Goal: Transaction & Acquisition: Purchase product/service

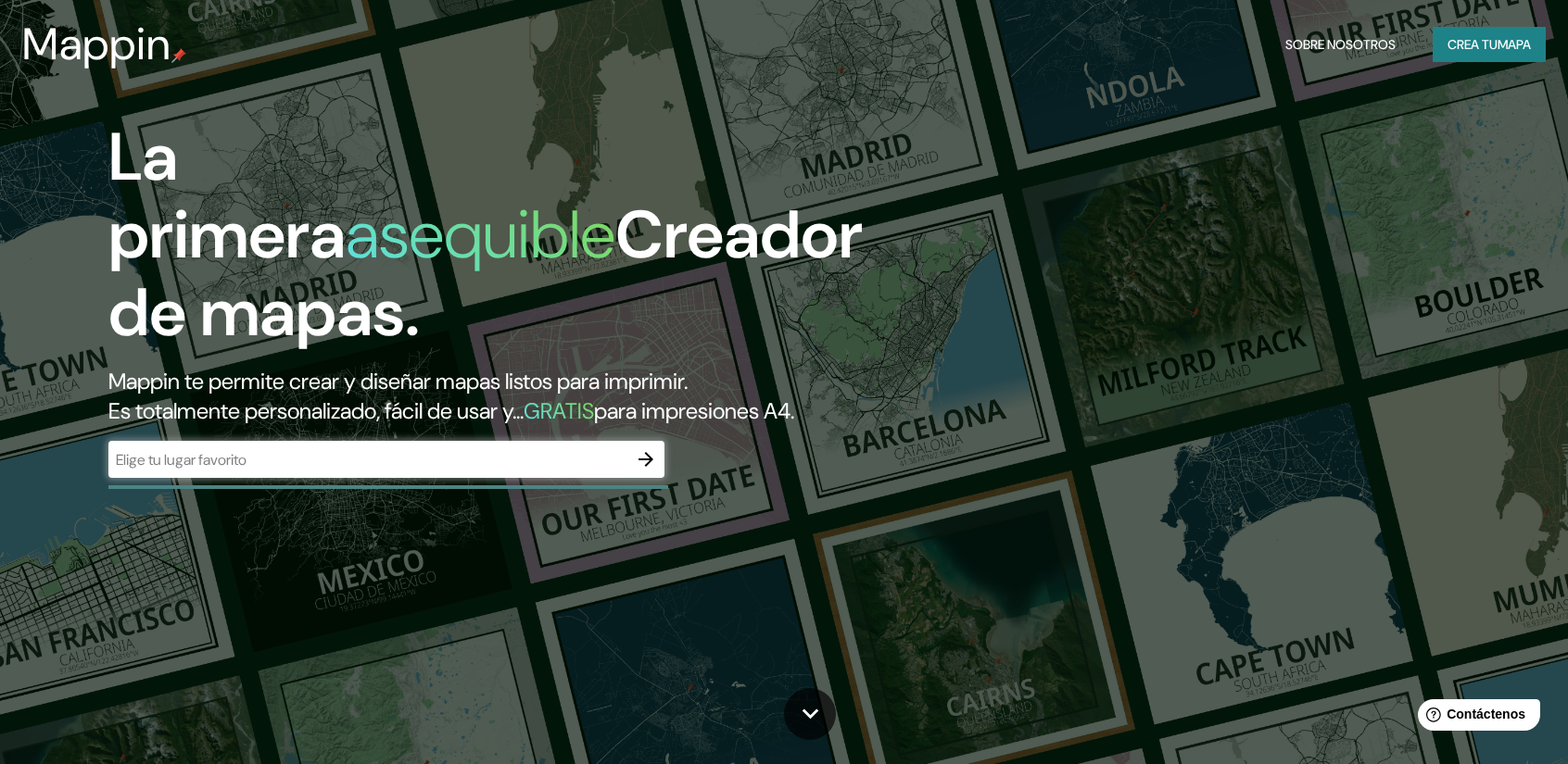
click at [704, 222] on font "Creador de mapas." at bounding box center [485, 274] width 754 height 164
click at [345, 457] on input "text" at bounding box center [367, 459] width 519 height 21
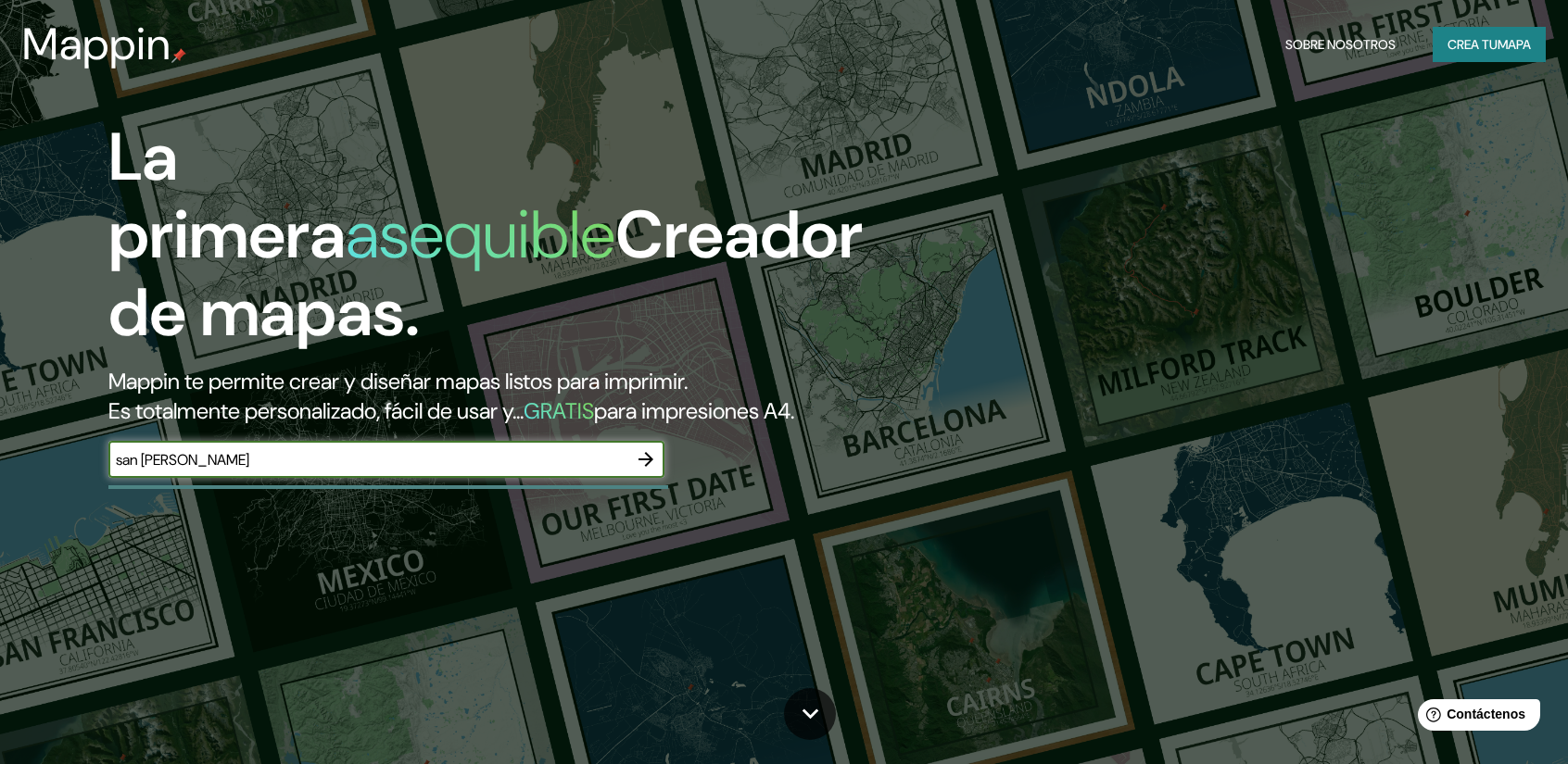
type input "san pedro de macoris"
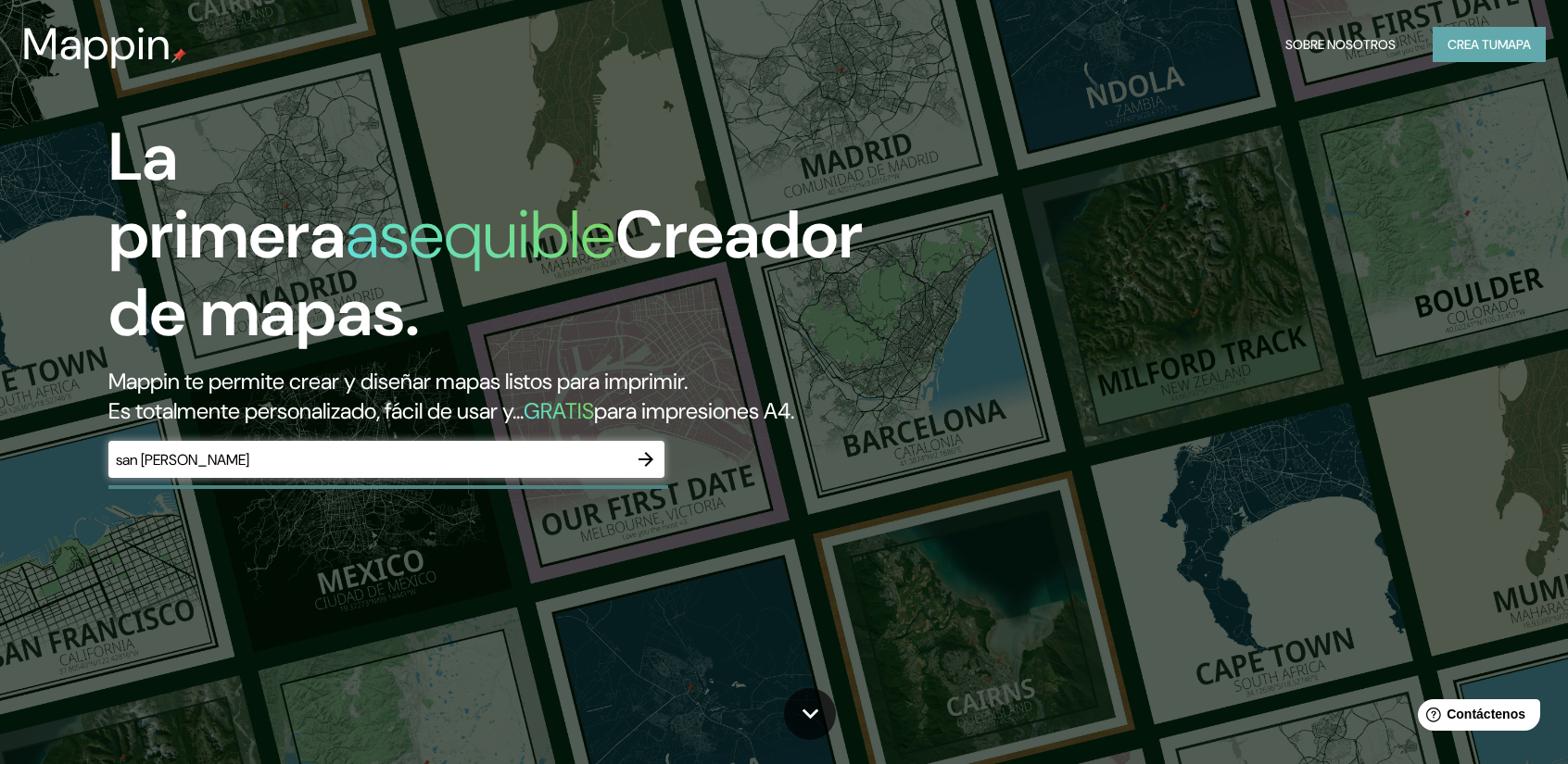
click at [1473, 51] on font "Crea tu" at bounding box center [1472, 45] width 50 height 17
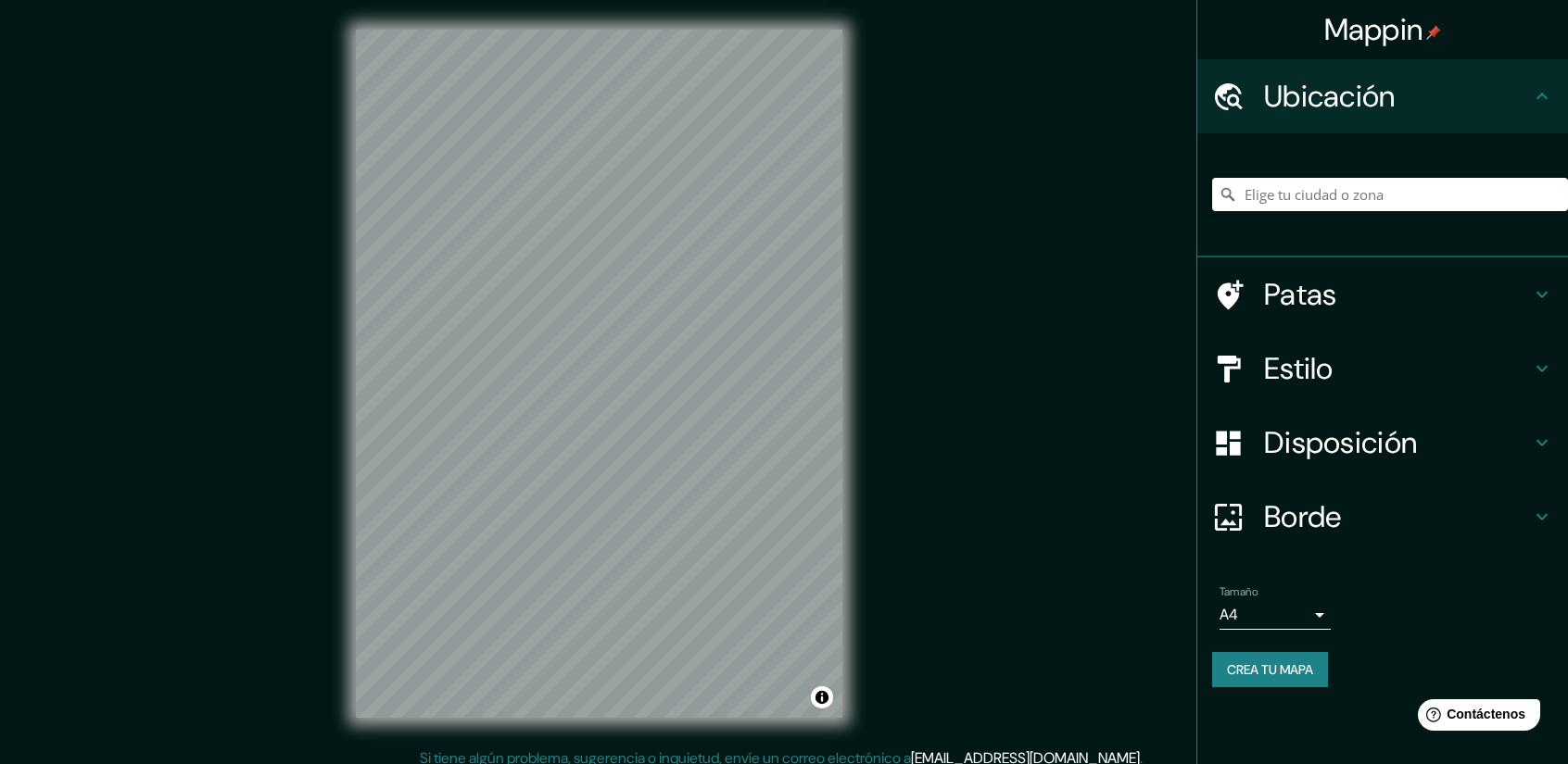
click at [1305, 192] on input "Elige tu ciudad o zona" at bounding box center [1390, 195] width 356 height 34
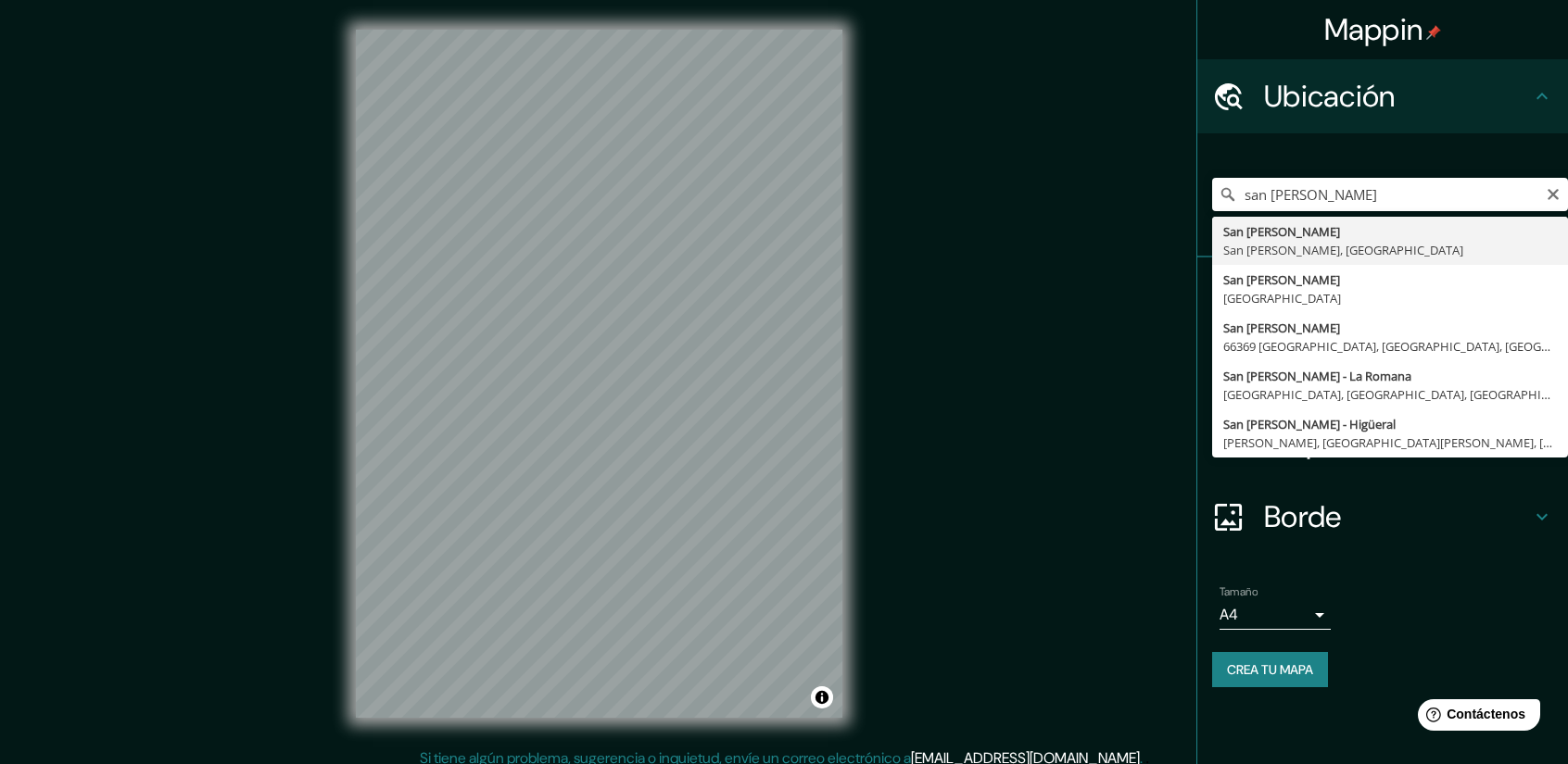
type input "San [PERSON_NAME], [GEOGRAPHIC_DATA][PERSON_NAME], [GEOGRAPHIC_DATA]"
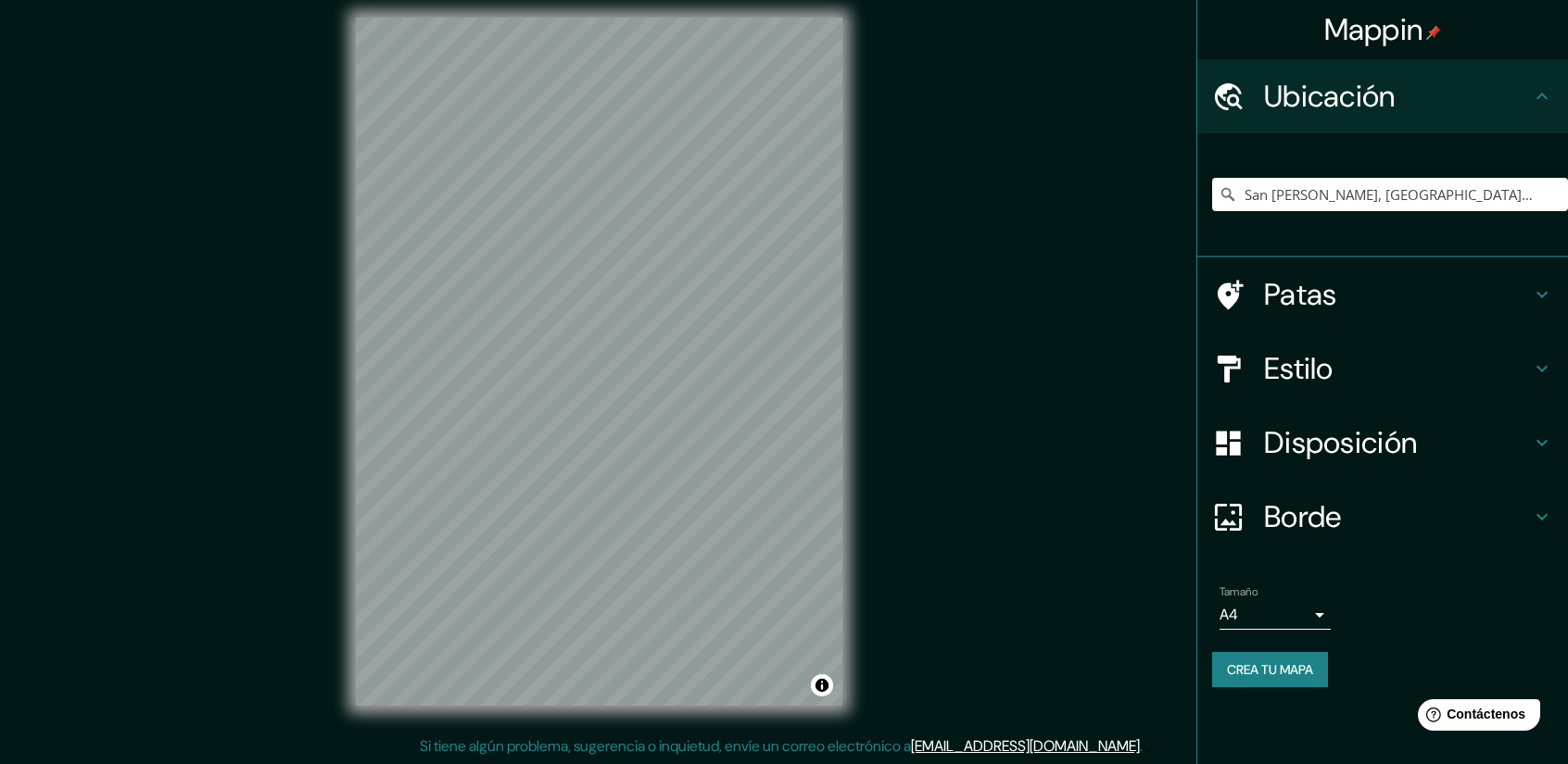
scroll to position [7, 0]
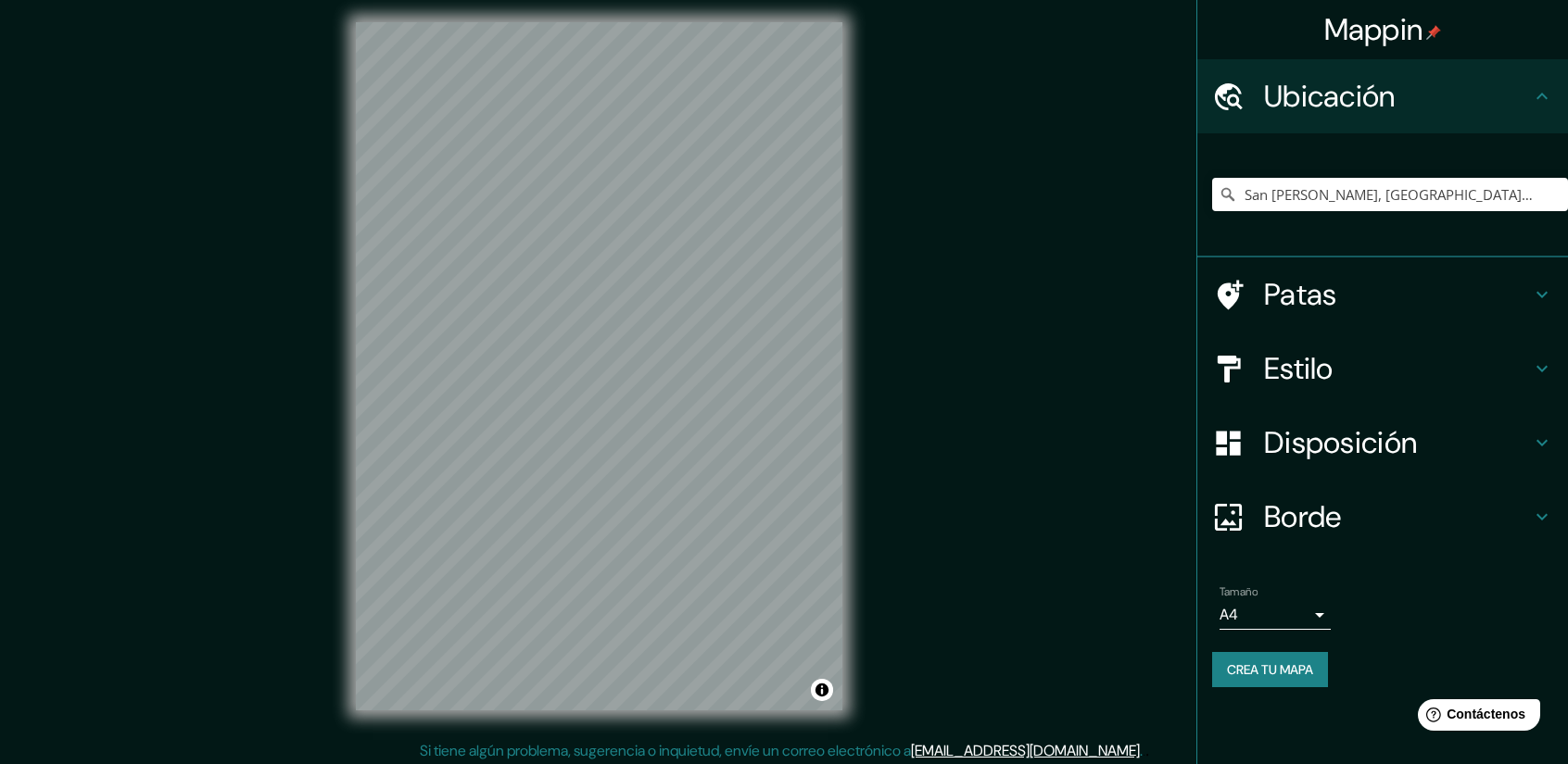
click at [845, 325] on div "© Mapbox © OpenStreetMap Improve this map" at bounding box center [598, 366] width 545 height 747
click at [1351, 373] on h4 "Estilo" at bounding box center [1397, 369] width 267 height 37
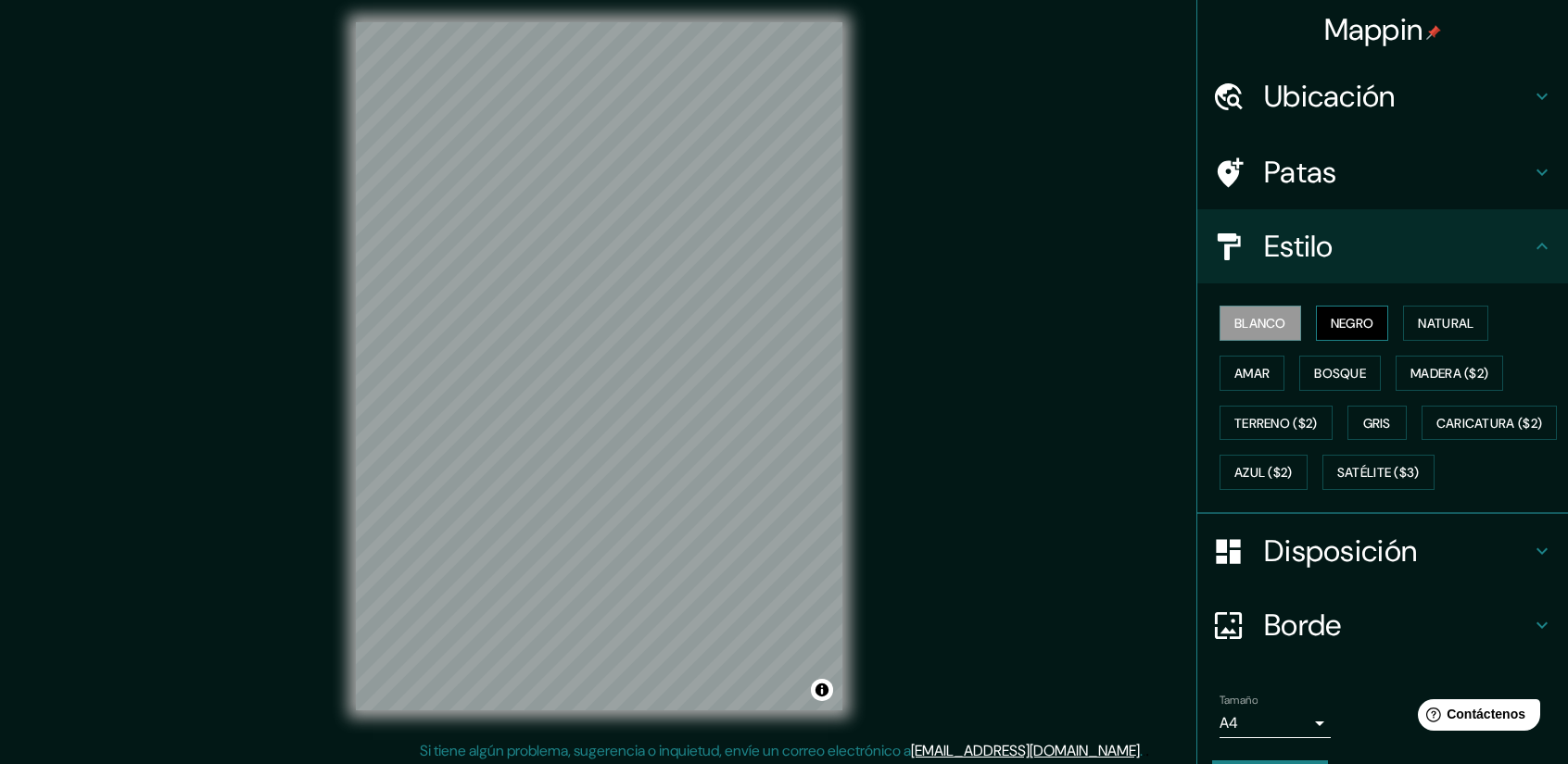
click at [1334, 323] on font "Negro" at bounding box center [1352, 323] width 44 height 17
click at [1271, 323] on font "Blanco" at bounding box center [1260, 323] width 52 height 17
click at [1440, 312] on font "Natural" at bounding box center [1446, 323] width 56 height 24
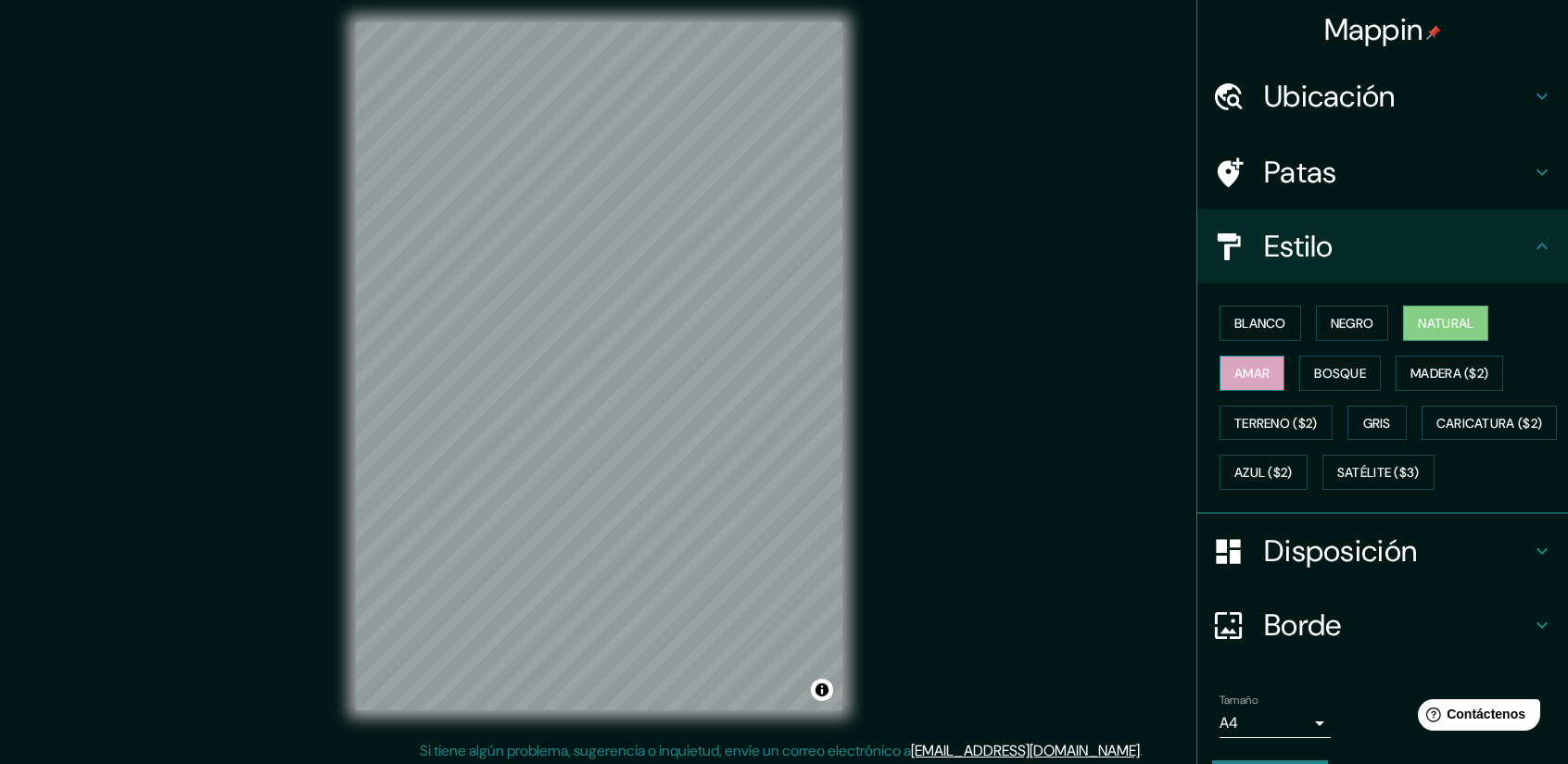
click at [1234, 379] on font "Amar" at bounding box center [1252, 374] width 35 height 17
click at [1299, 364] on button "Bosque" at bounding box center [1339, 374] width 81 height 35
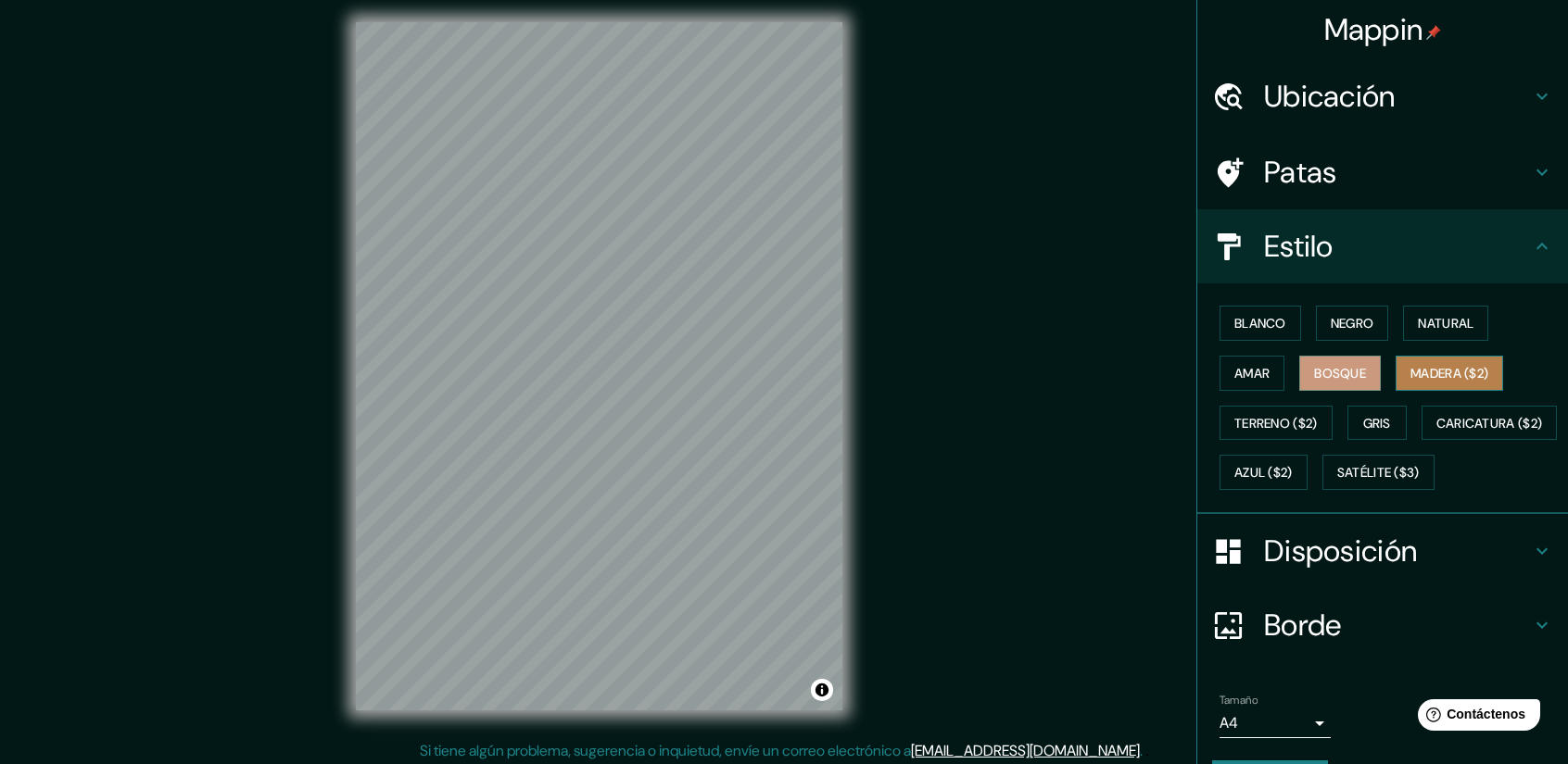
click at [1438, 370] on font "Madera ($2)" at bounding box center [1449, 374] width 77 height 17
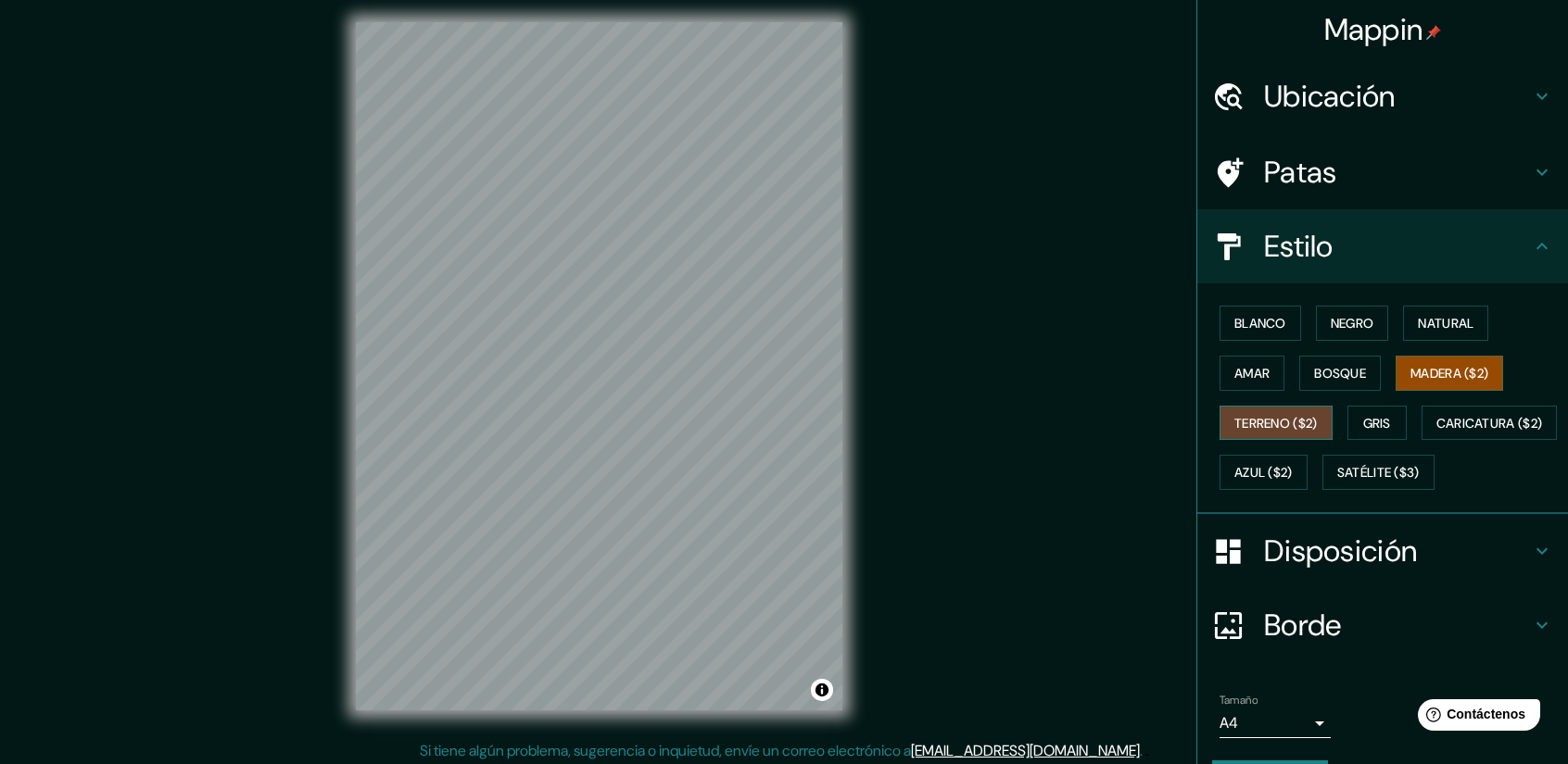
click at [1259, 425] on font "Terreno ($2)" at bounding box center [1275, 423] width 83 height 17
click at [1435, 365] on font "Madera ($2)" at bounding box center [1449, 374] width 77 height 17
click at [1445, 321] on font "Natural" at bounding box center [1446, 323] width 56 height 17
click at [1425, 370] on font "Madera ($2)" at bounding box center [1449, 374] width 77 height 17
click at [1363, 415] on font "Gris" at bounding box center [1377, 423] width 28 height 17
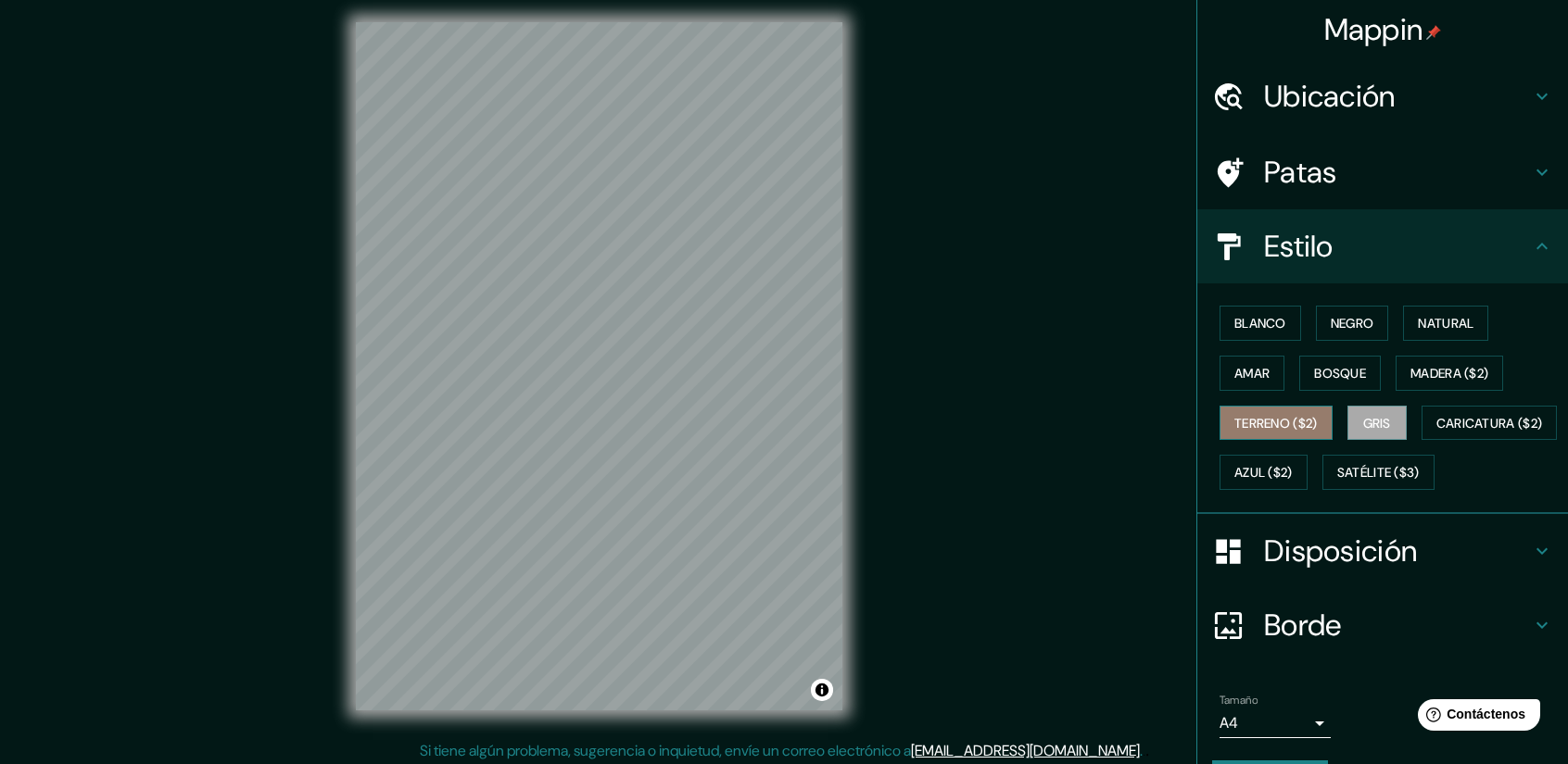
click at [1280, 418] on font "Terreno ($2)" at bounding box center [1275, 423] width 83 height 17
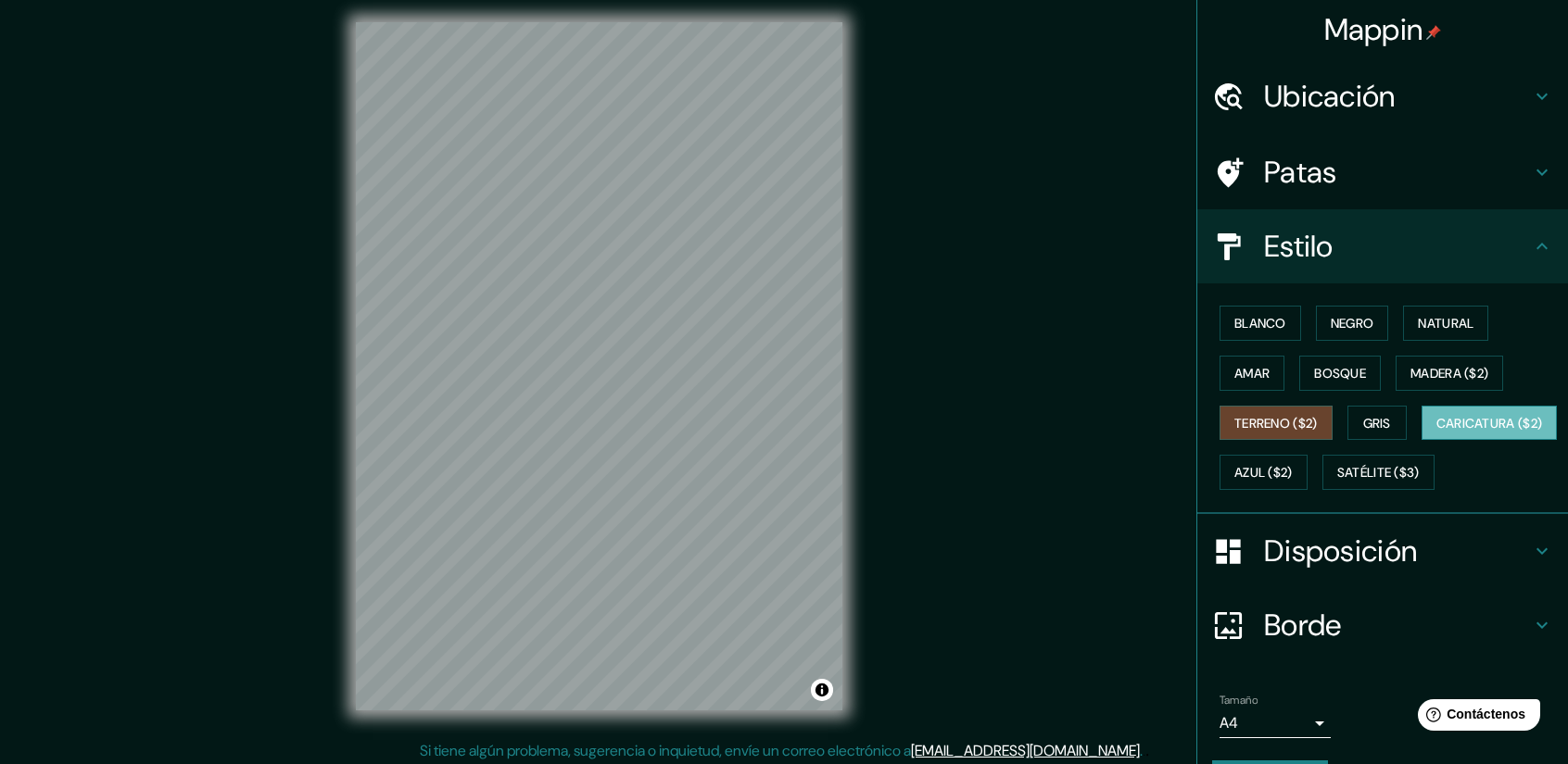
click at [1437, 435] on font "Caricatura ($2)" at bounding box center [1490, 423] width 106 height 24
click at [1307, 471] on button "Azul ($2)" at bounding box center [1263, 472] width 88 height 35
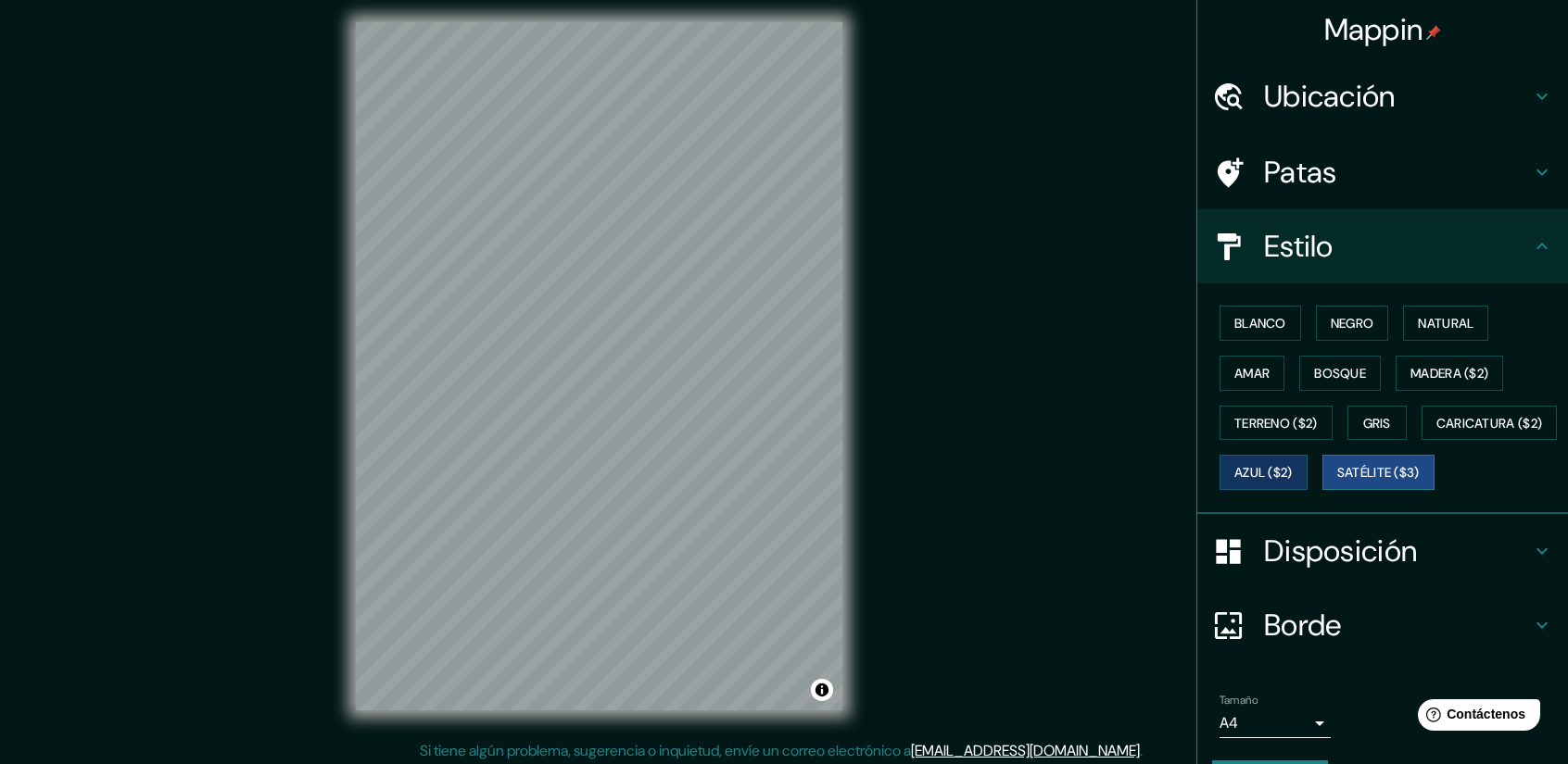
click at [1322, 490] on button "Satélite ($3)" at bounding box center [1378, 472] width 112 height 35
click at [1340, 320] on font "Negro" at bounding box center [1352, 323] width 44 height 17
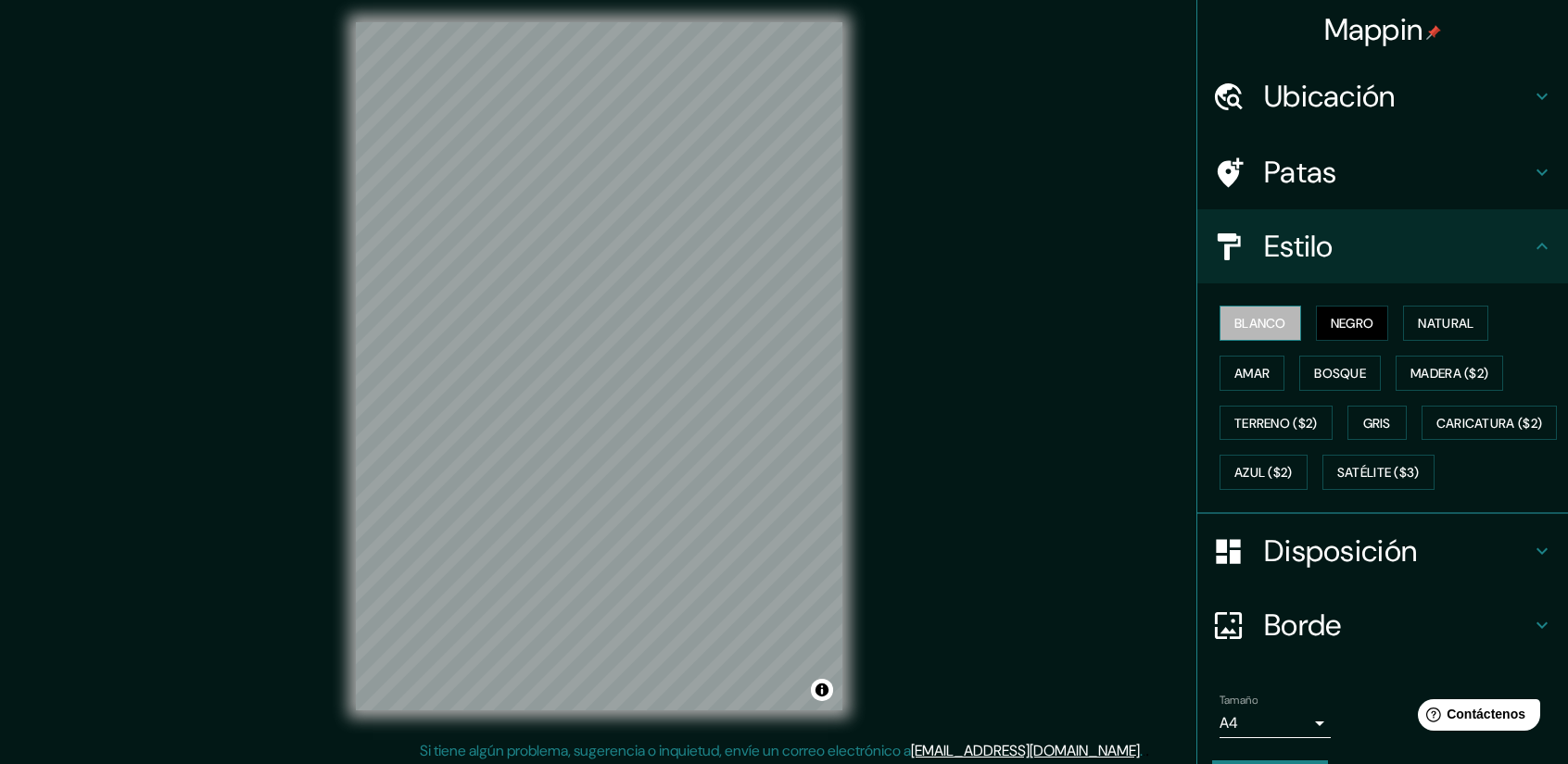
click at [1246, 331] on font "Blanco" at bounding box center [1260, 323] width 52 height 17
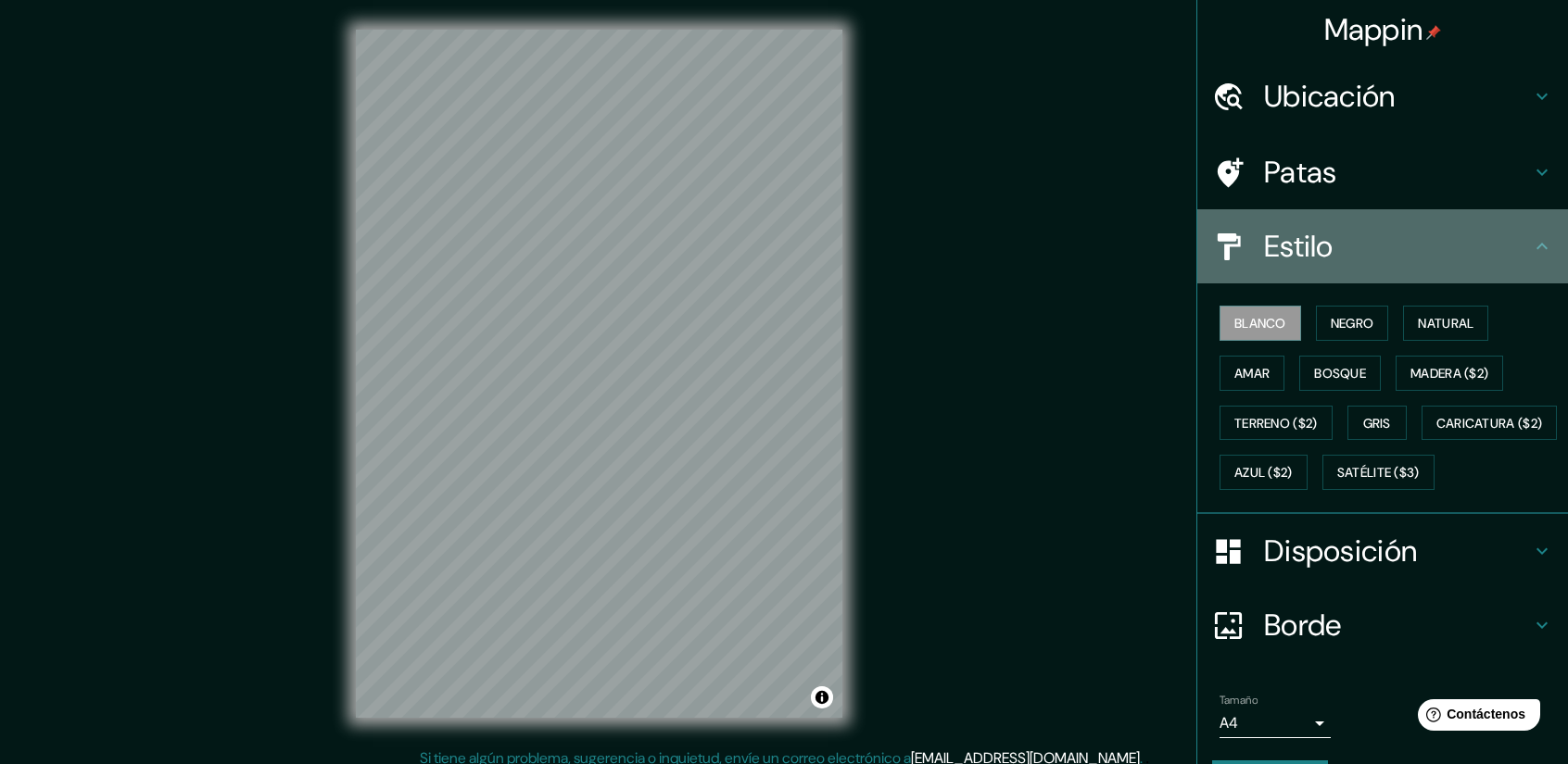
click at [1498, 252] on h4 "Estilo" at bounding box center [1397, 247] width 267 height 37
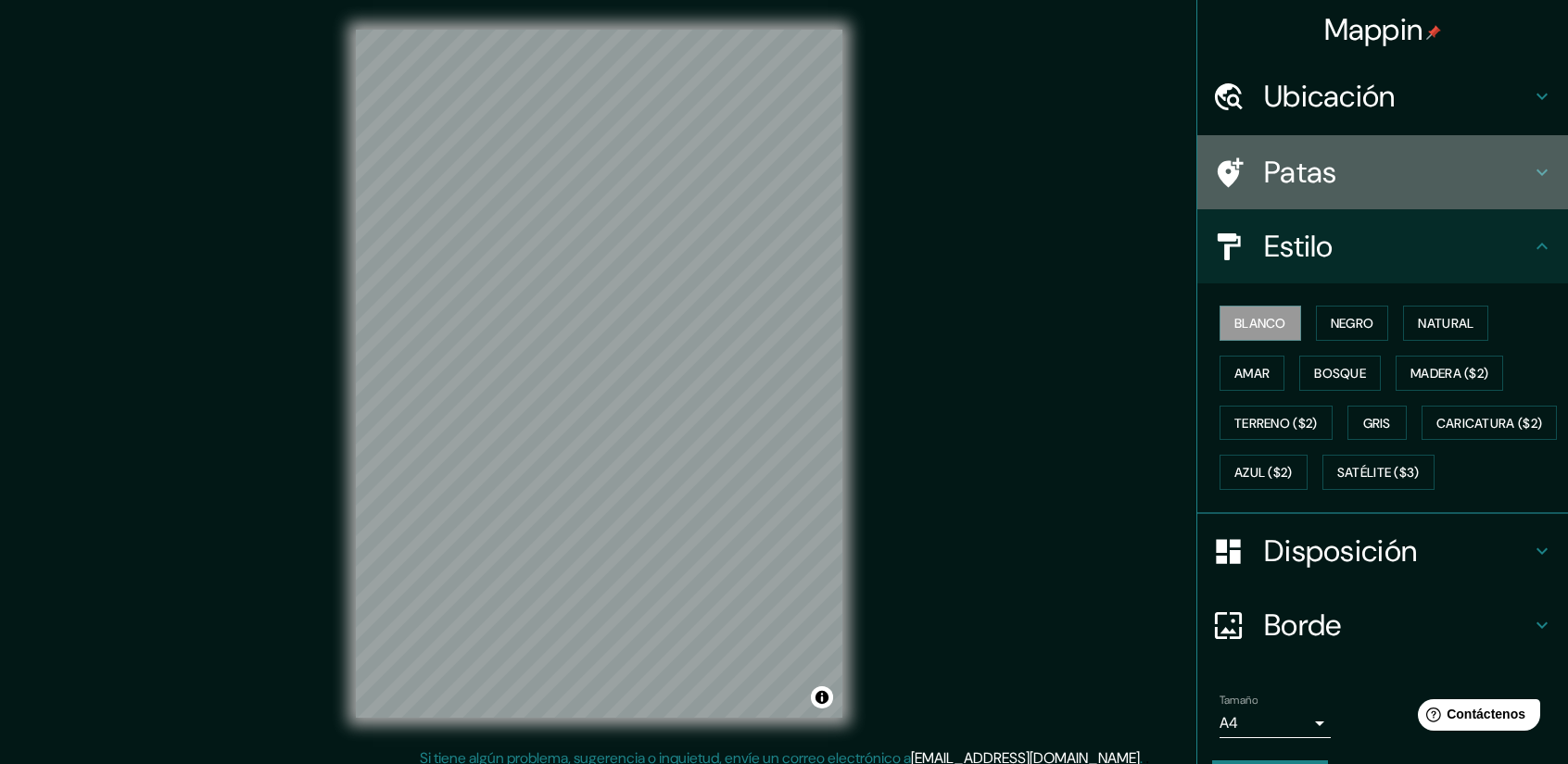
click at [1534, 168] on icon at bounding box center [1542, 172] width 22 height 22
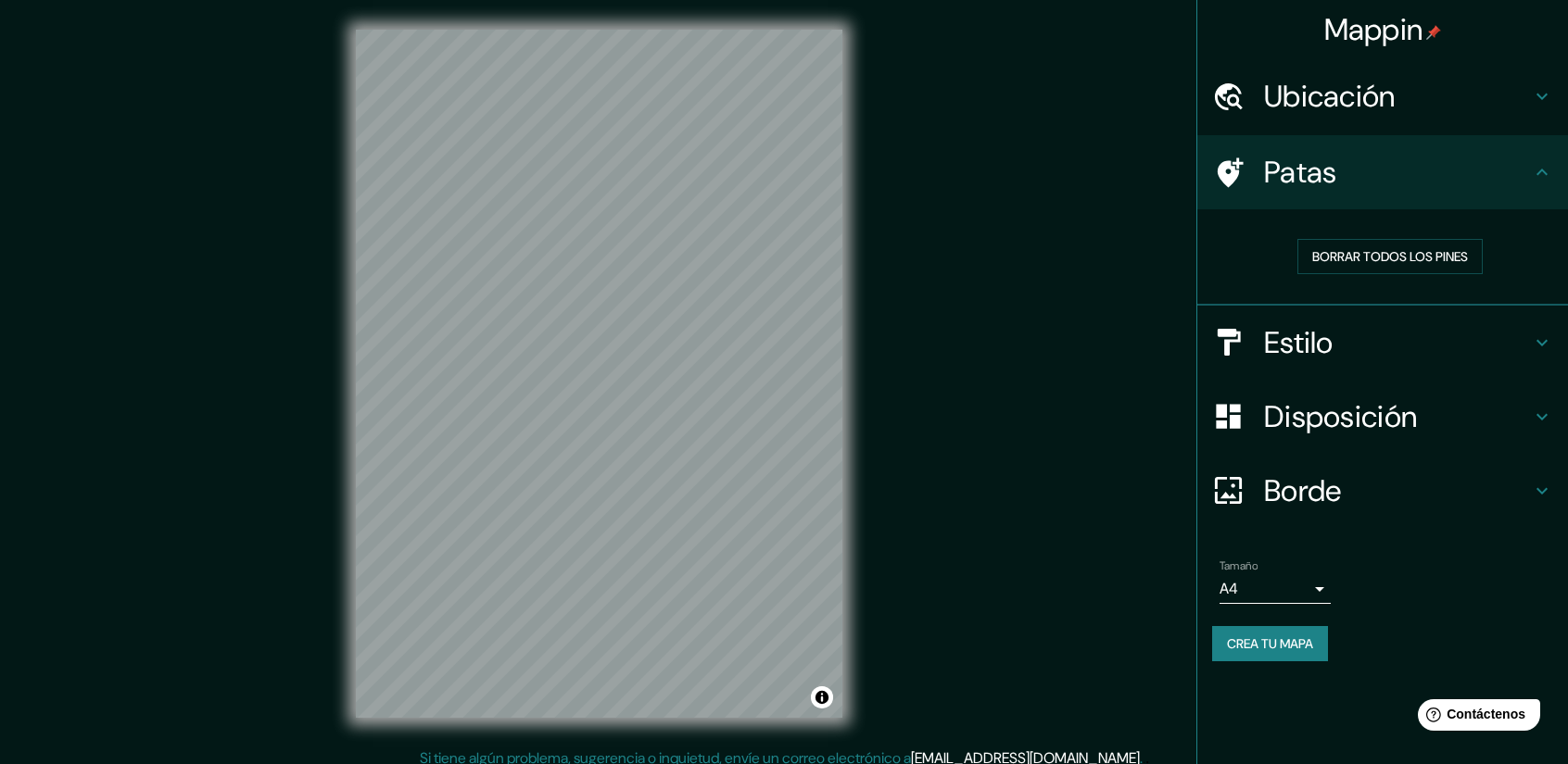
click at [1524, 179] on h4 "Patas" at bounding box center [1397, 172] width 267 height 37
click at [1520, 177] on h4 "Patas" at bounding box center [1397, 172] width 267 height 37
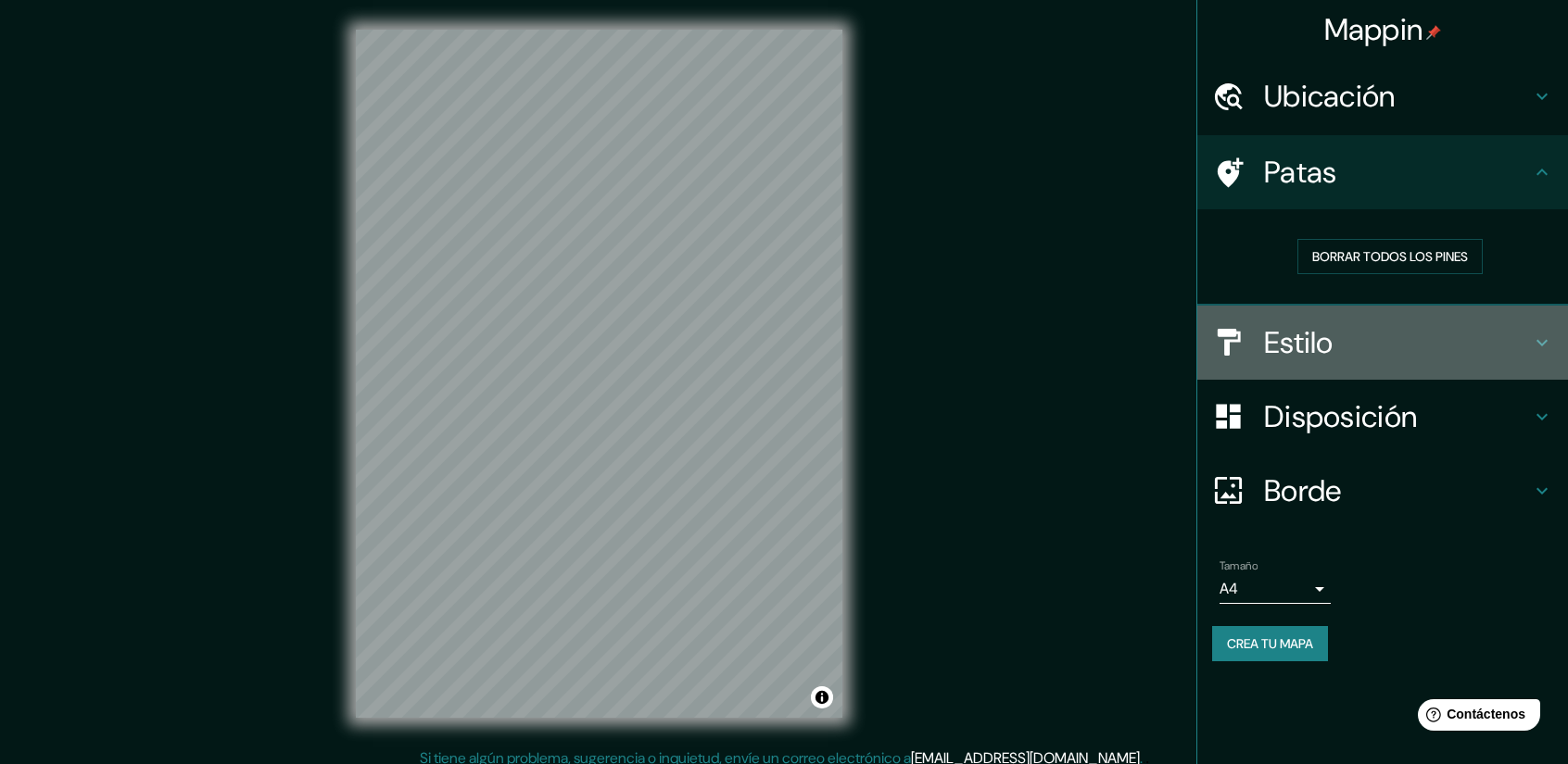
click at [1499, 331] on h4 "Estilo" at bounding box center [1397, 343] width 267 height 37
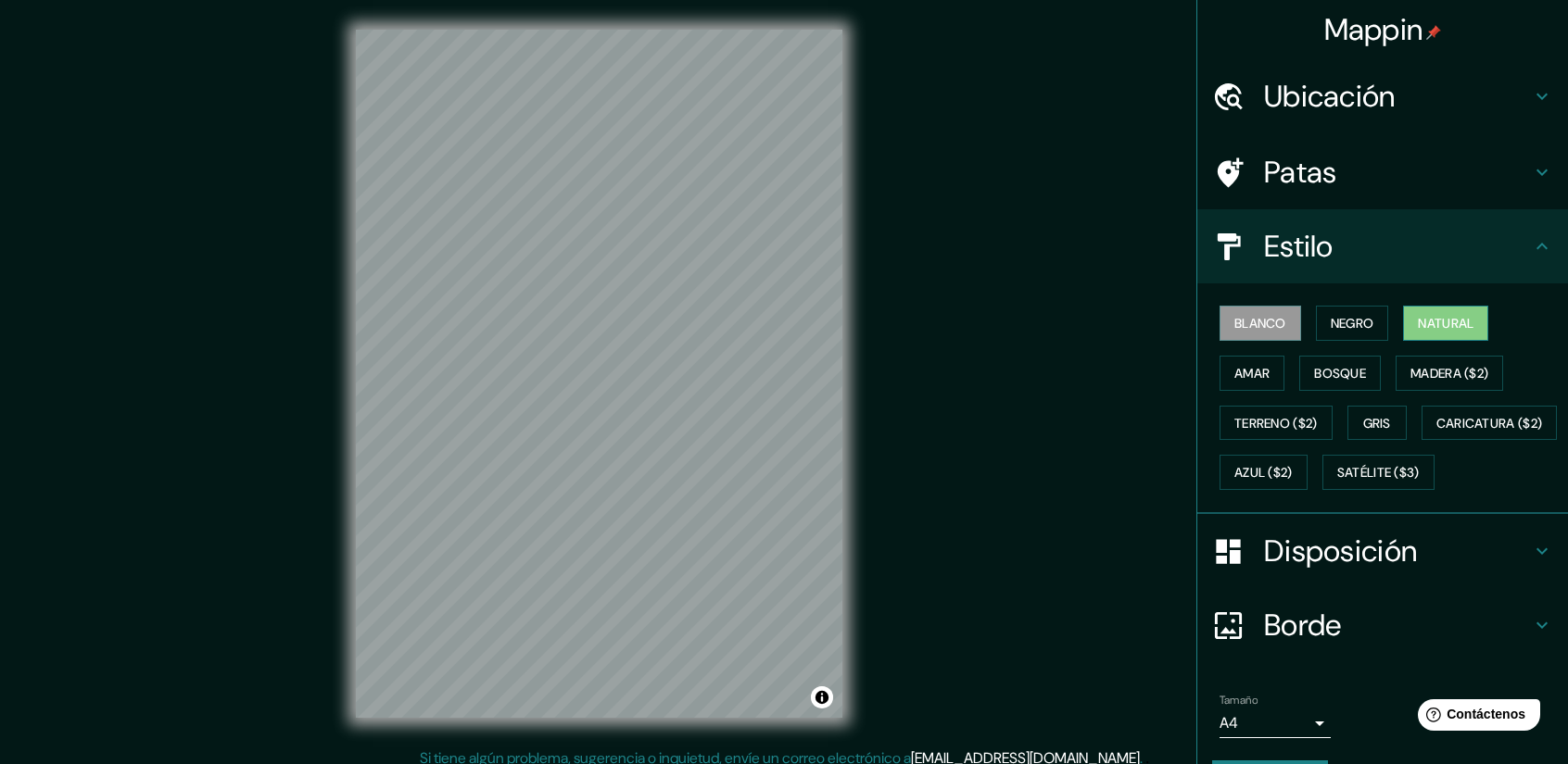
click at [1449, 323] on font "Natural" at bounding box center [1446, 323] width 56 height 17
click at [1499, 252] on h4 "Estilo" at bounding box center [1397, 247] width 267 height 37
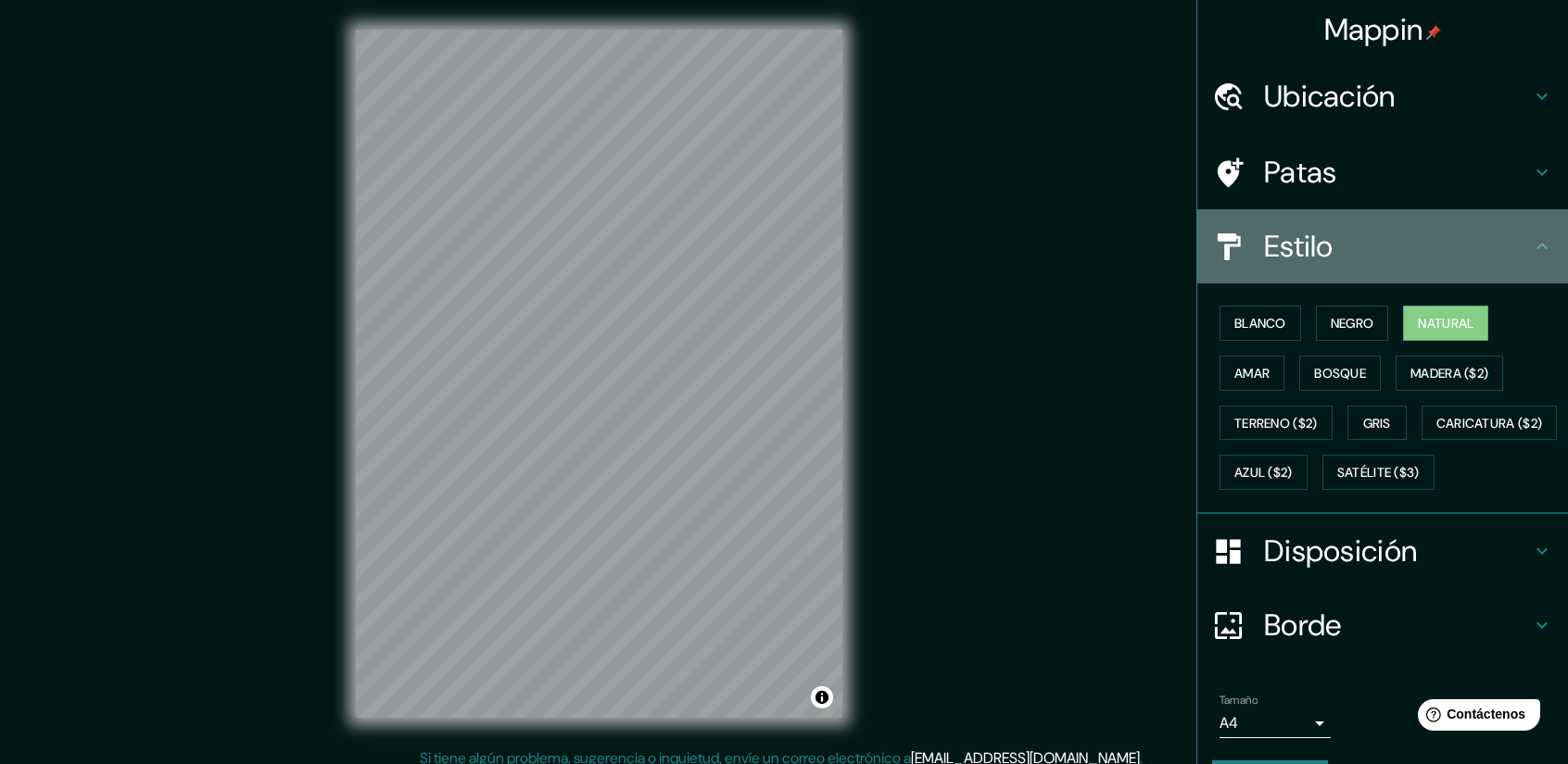
click at [1547, 241] on div "Estilo" at bounding box center [1382, 247] width 371 height 75
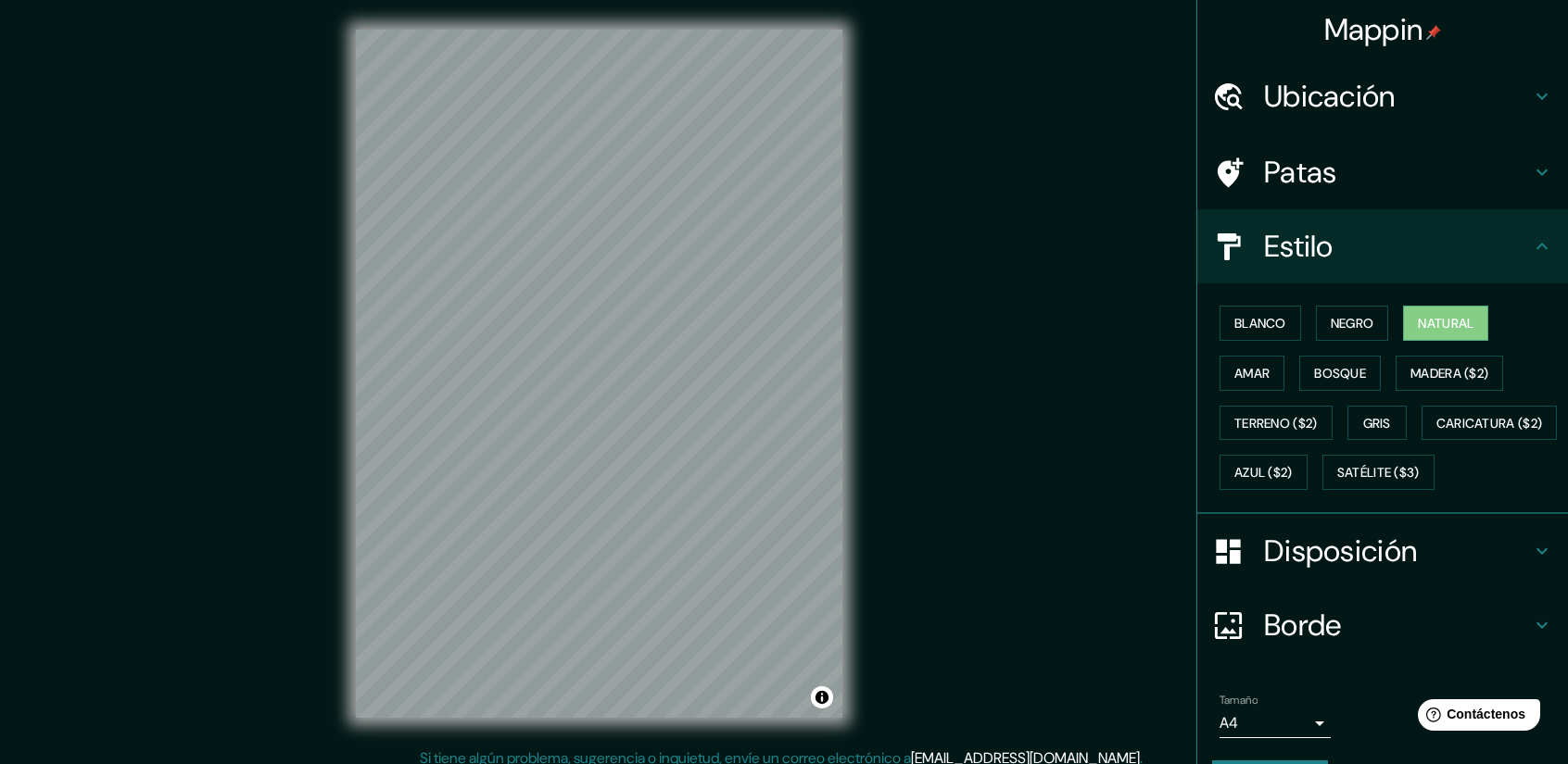
click at [1531, 238] on icon at bounding box center [1542, 246] width 22 height 22
click at [1516, 173] on h4 "Patas" at bounding box center [1397, 172] width 267 height 37
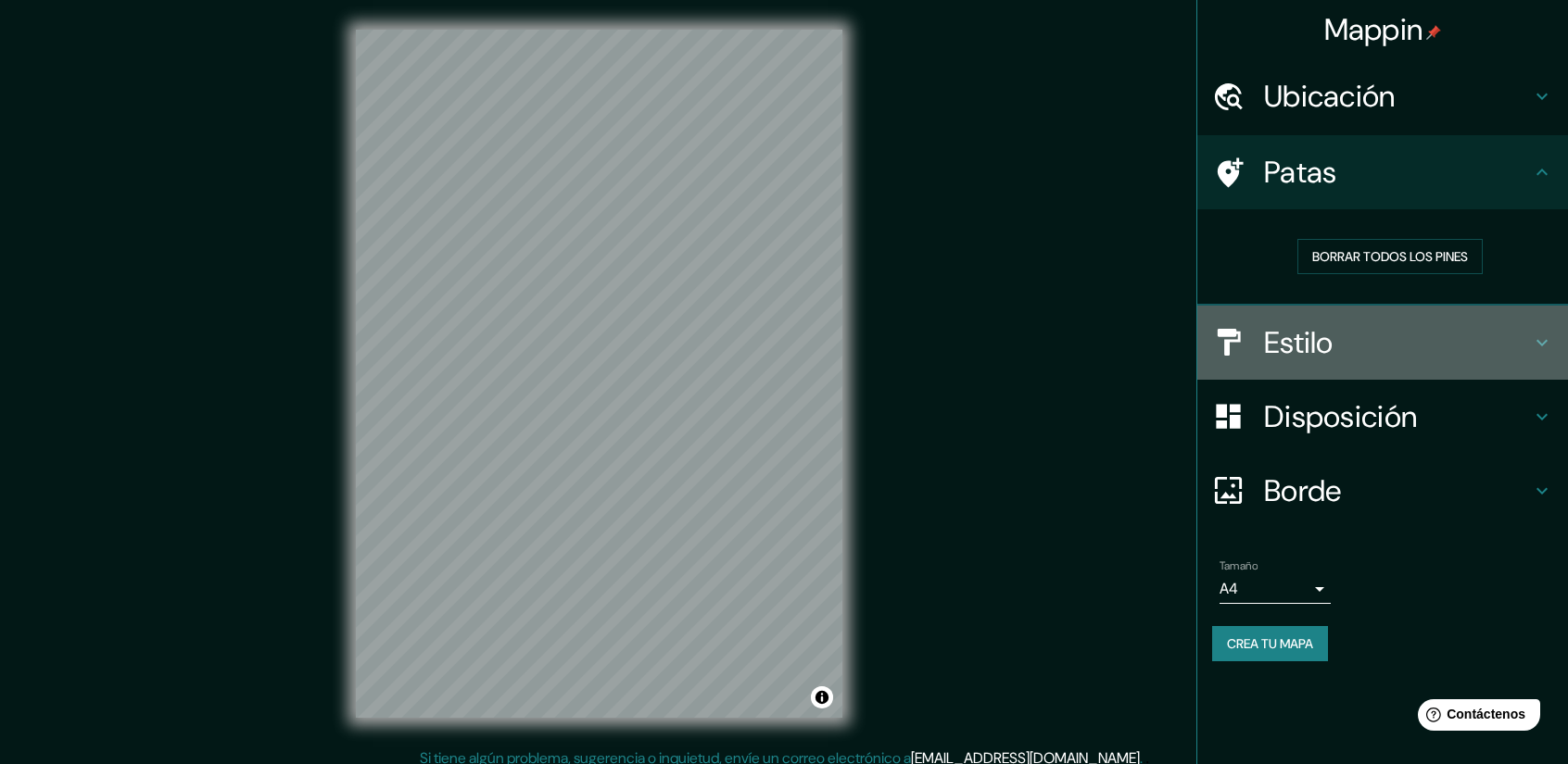
click at [1516, 343] on h4 "Estilo" at bounding box center [1397, 343] width 267 height 37
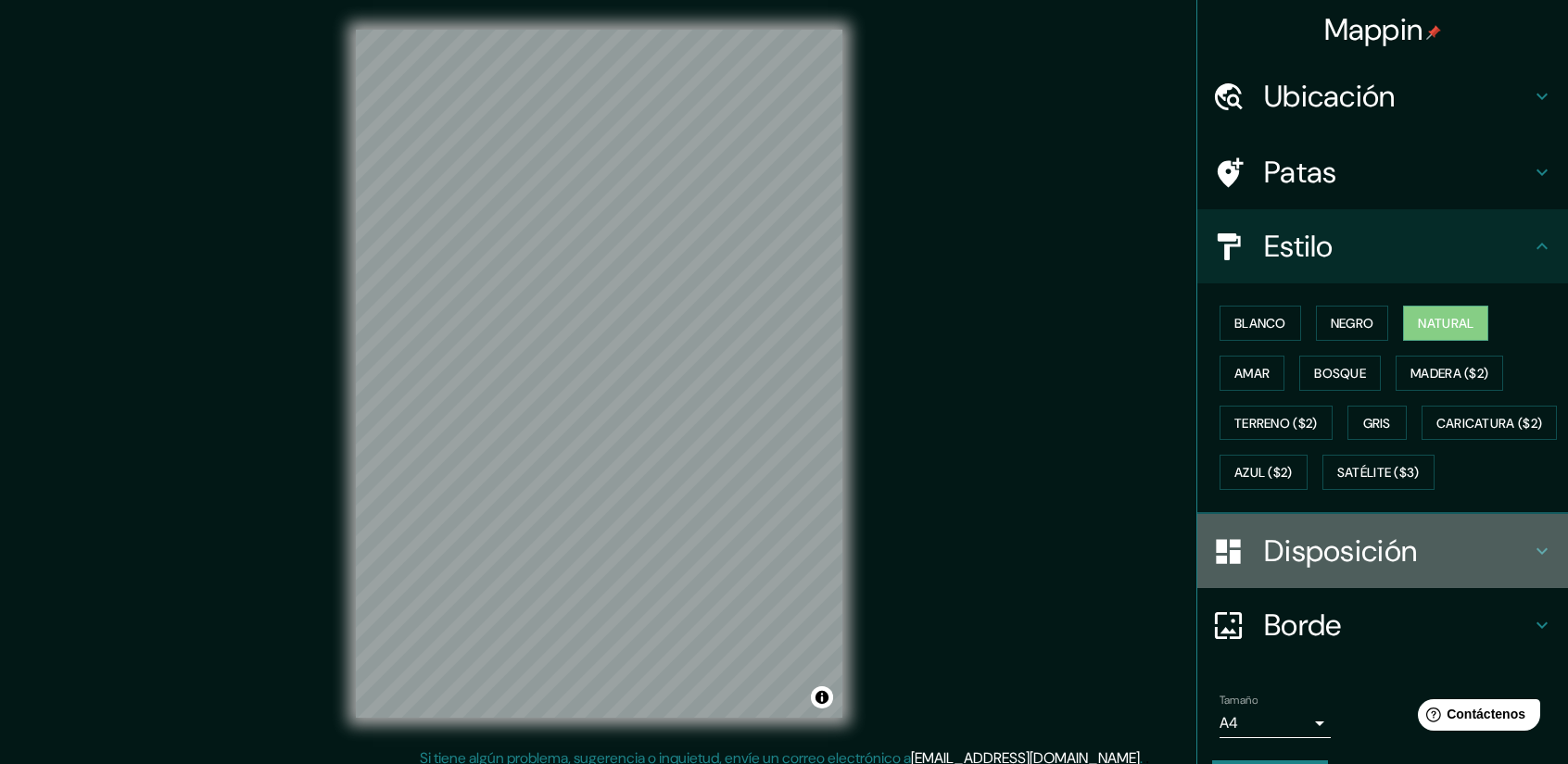
click at [1424, 574] on div "Disposición" at bounding box center [1382, 552] width 371 height 75
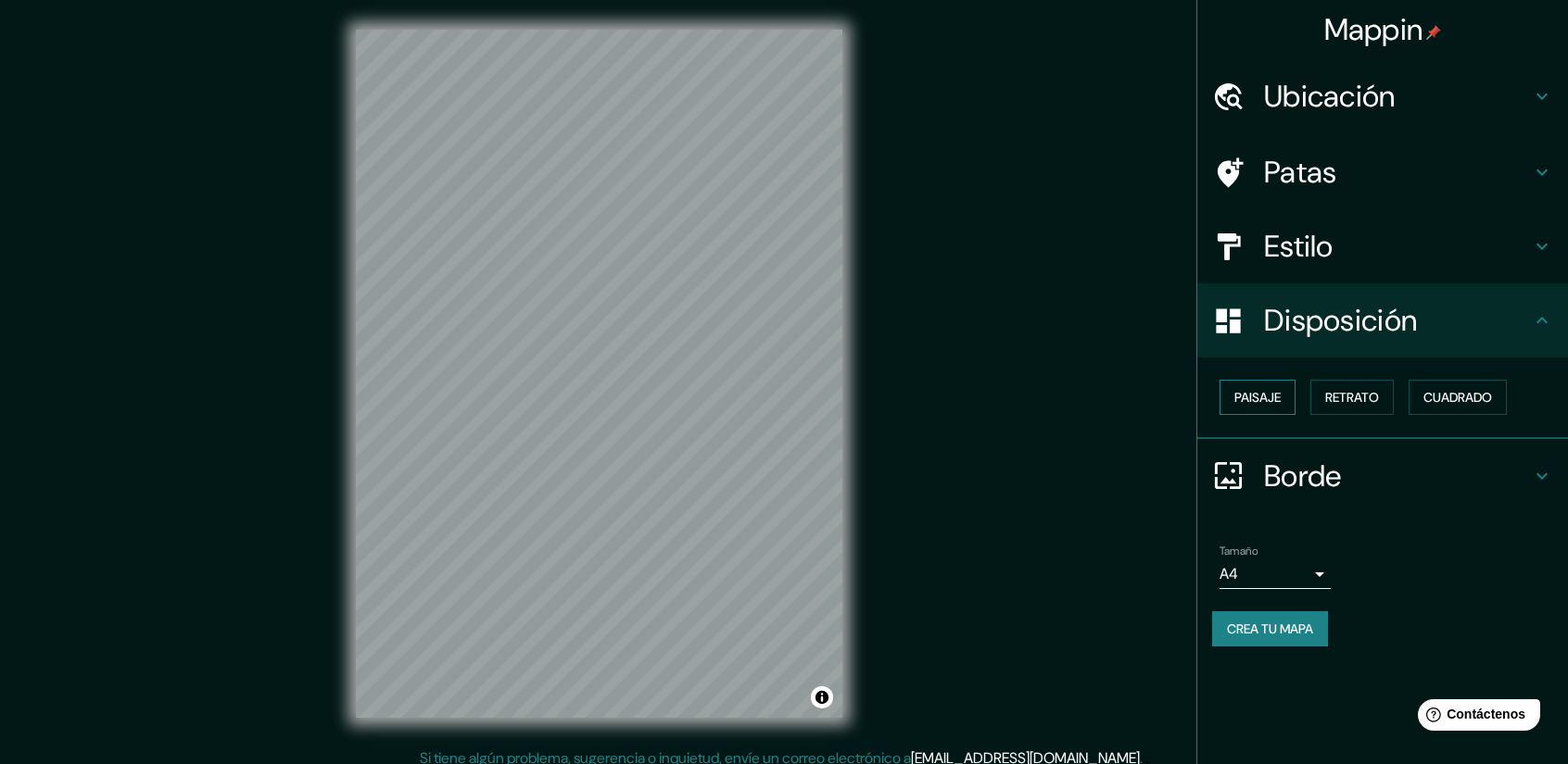
click at [1281, 391] on font "Paisaje" at bounding box center [1258, 397] width 47 height 17
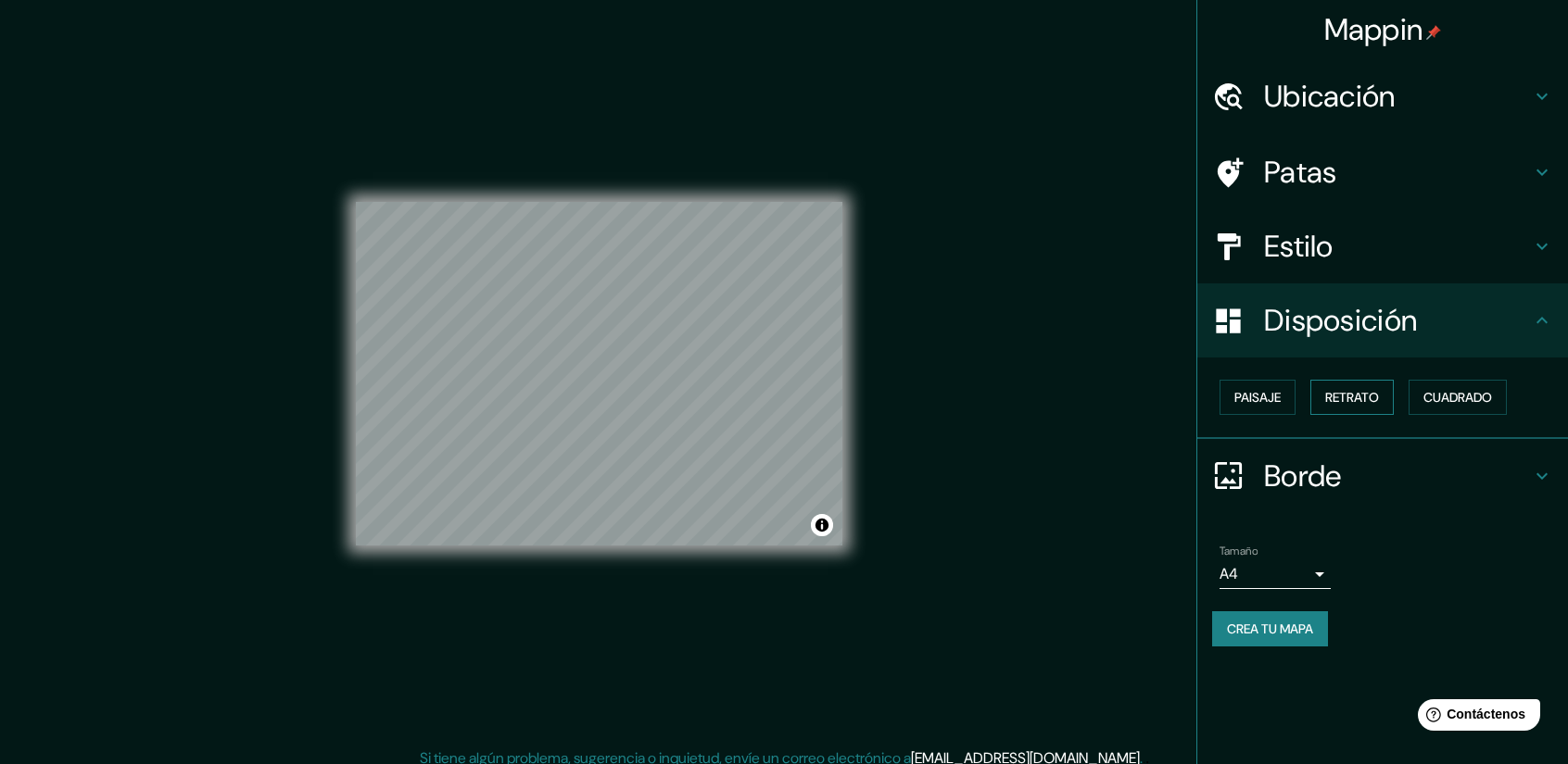
click at [1344, 389] on font "Retrato" at bounding box center [1352, 397] width 54 height 17
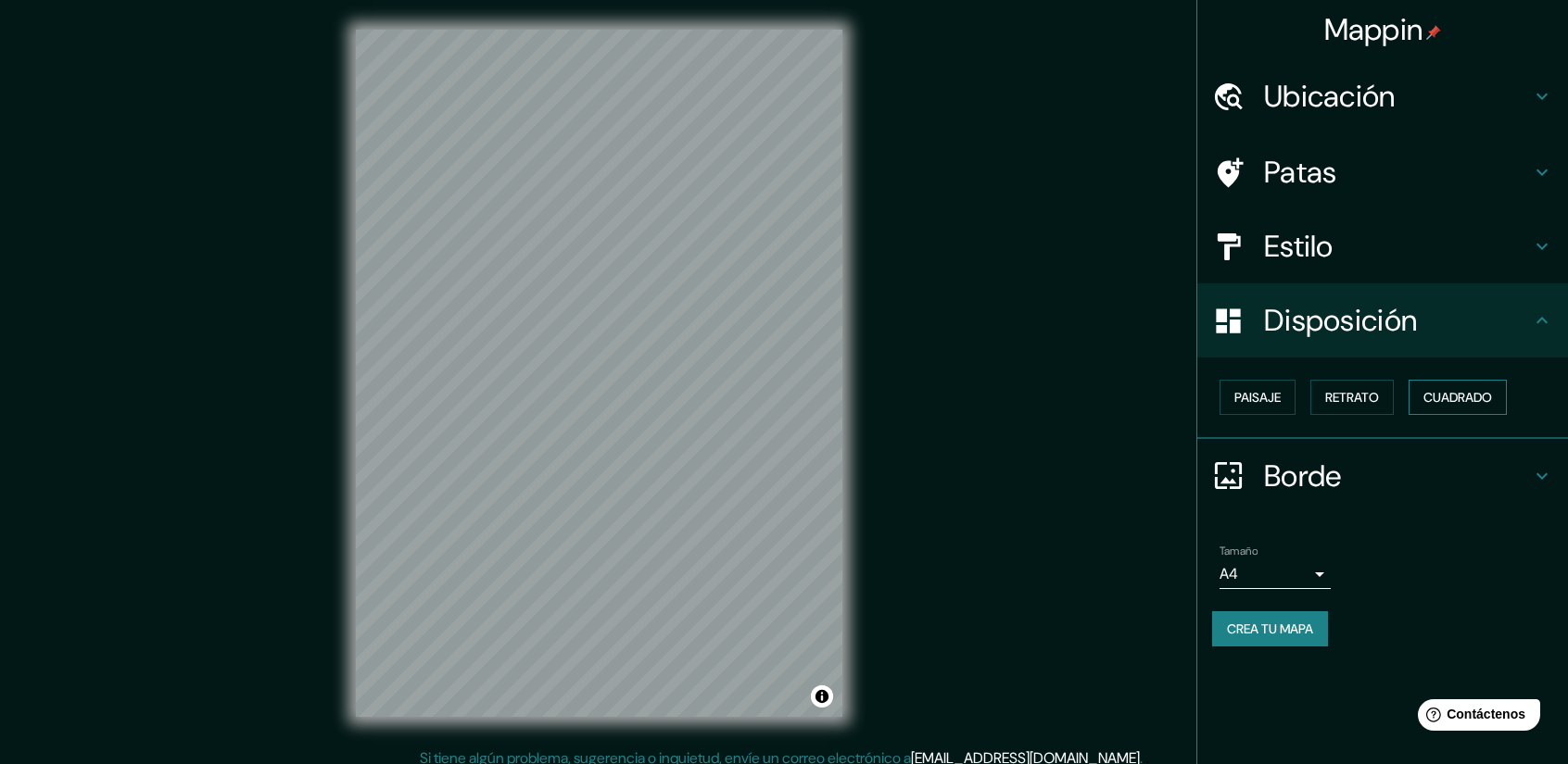
click at [1461, 400] on font "Cuadrado" at bounding box center [1458, 397] width 69 height 17
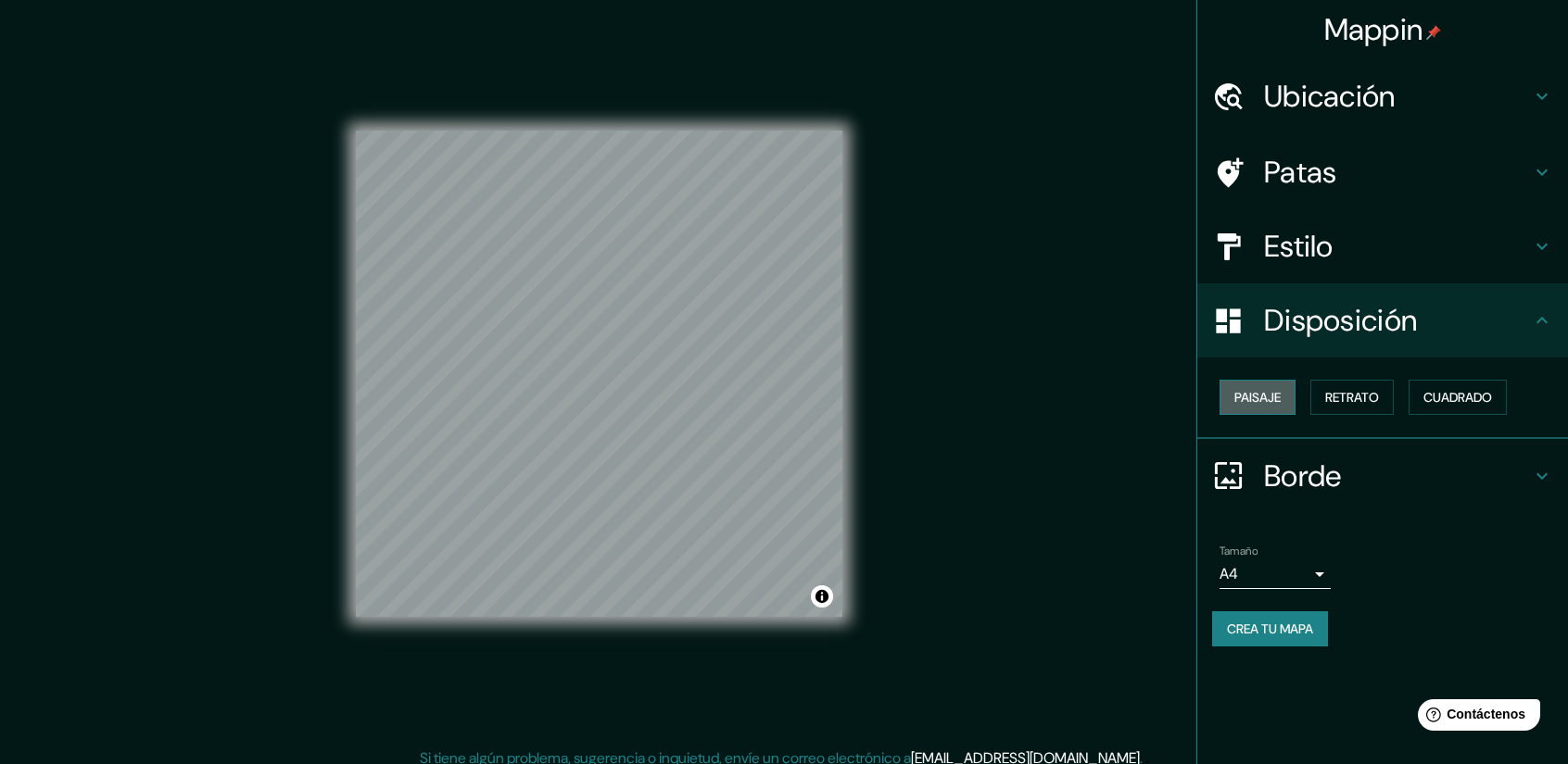
click at [1270, 385] on font "Paisaje" at bounding box center [1258, 397] width 47 height 24
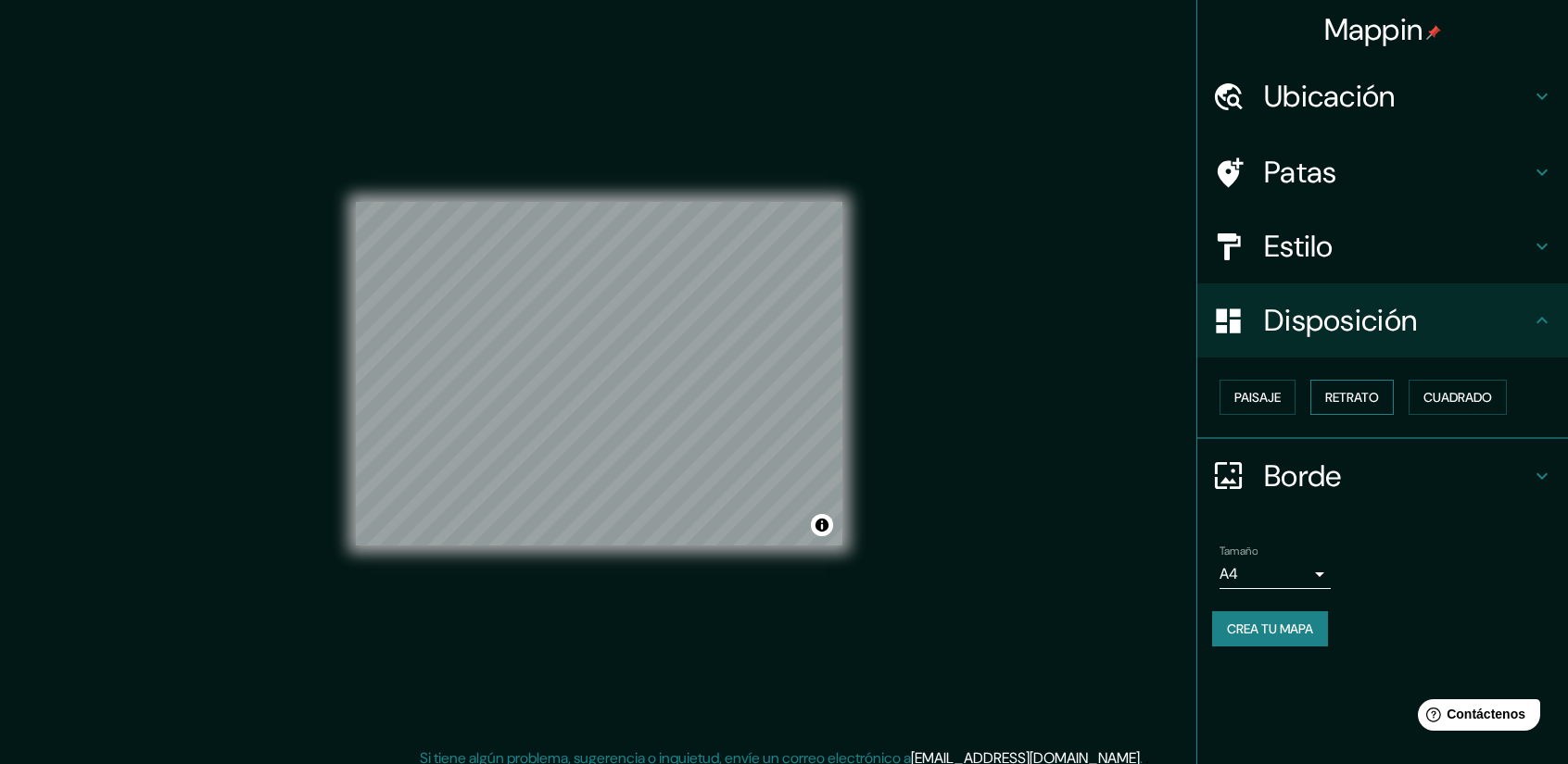
click at [1370, 390] on font "Retrato" at bounding box center [1352, 397] width 54 height 17
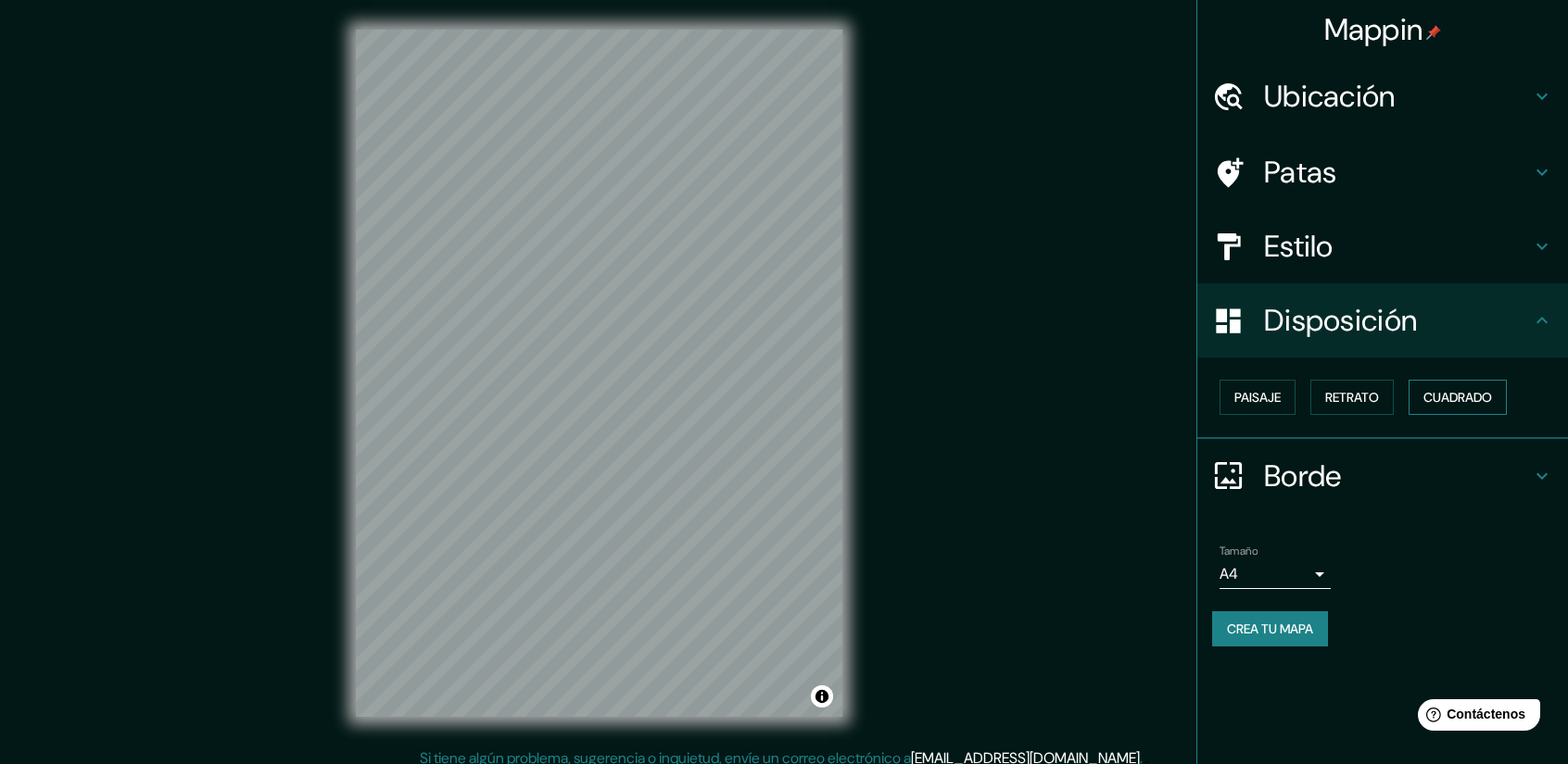
click at [1470, 389] on font "Cuadrado" at bounding box center [1458, 397] width 69 height 17
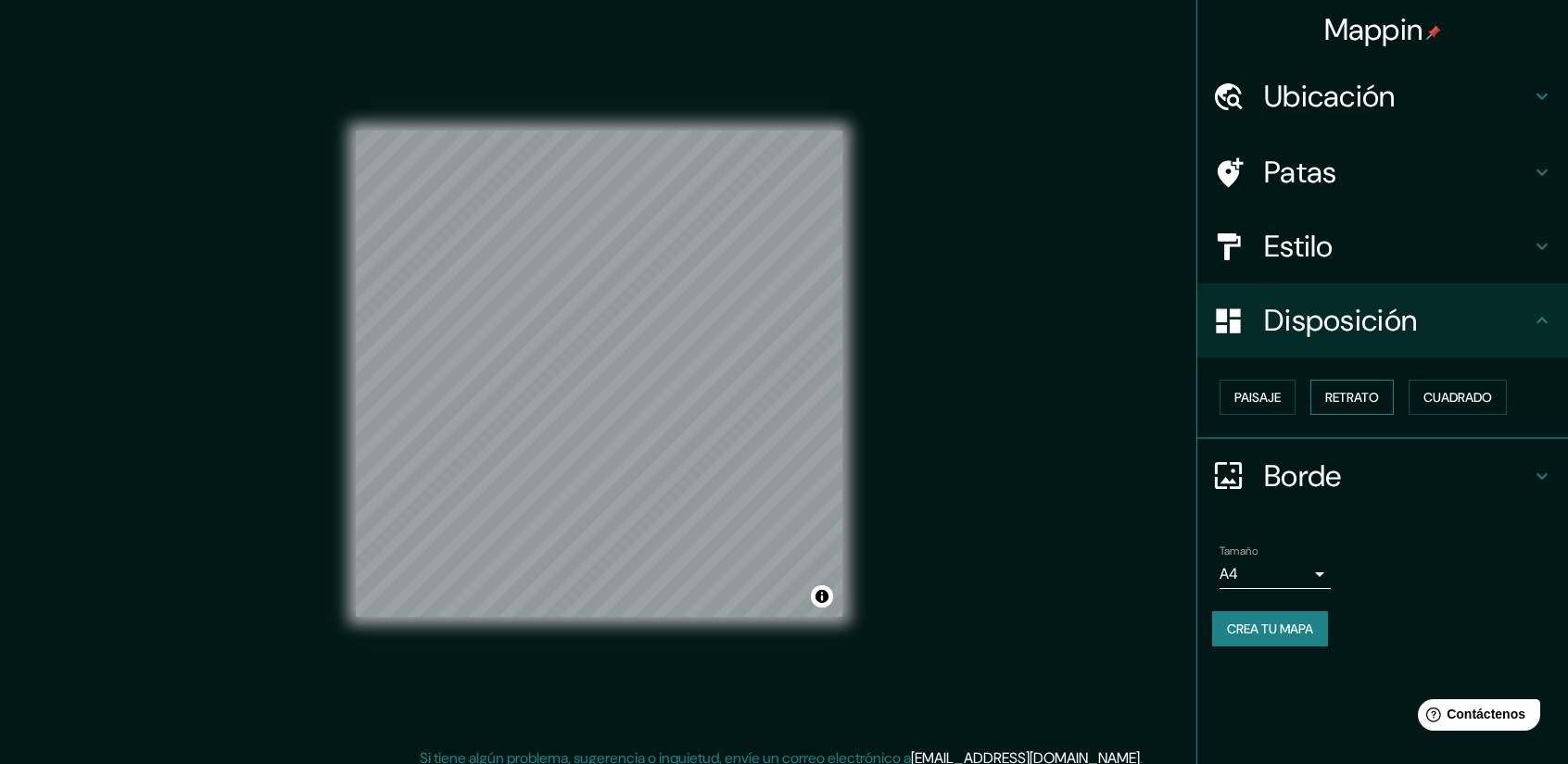
click at [1375, 389] on font "Retrato" at bounding box center [1352, 397] width 54 height 17
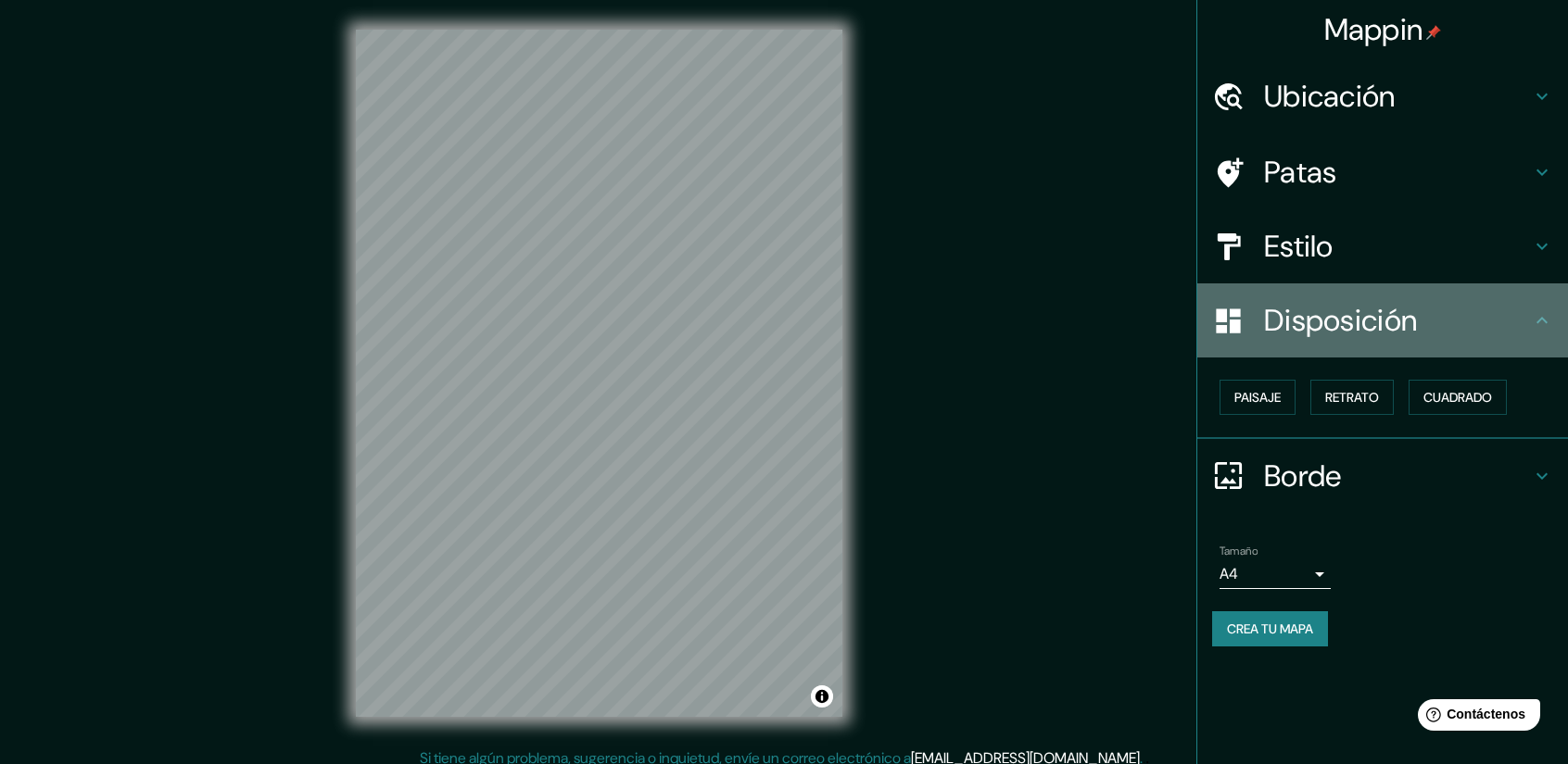
click at [1519, 332] on h4 "Disposición" at bounding box center [1397, 321] width 267 height 37
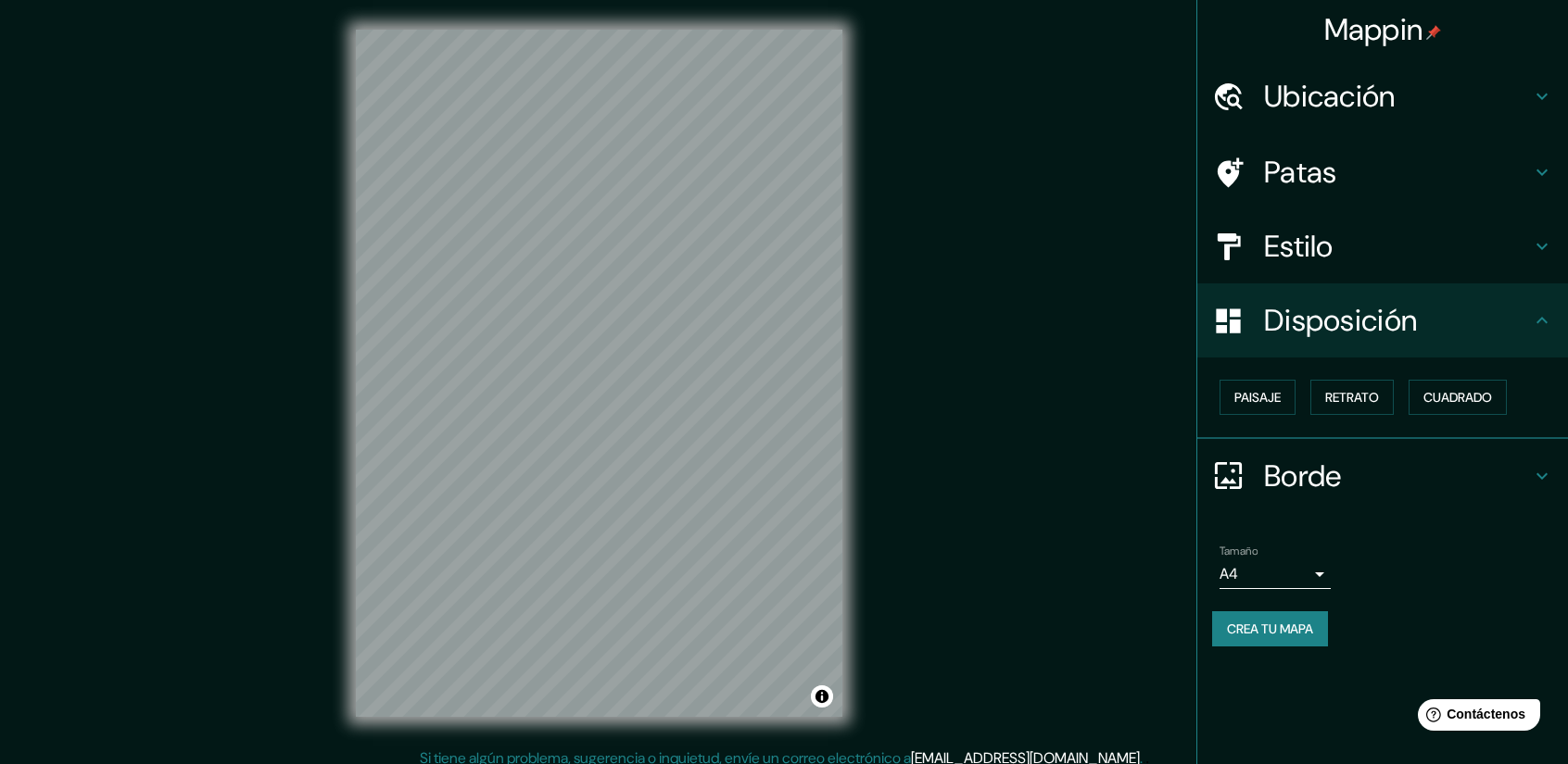
click at [1516, 483] on h4 "Borde" at bounding box center [1397, 476] width 267 height 37
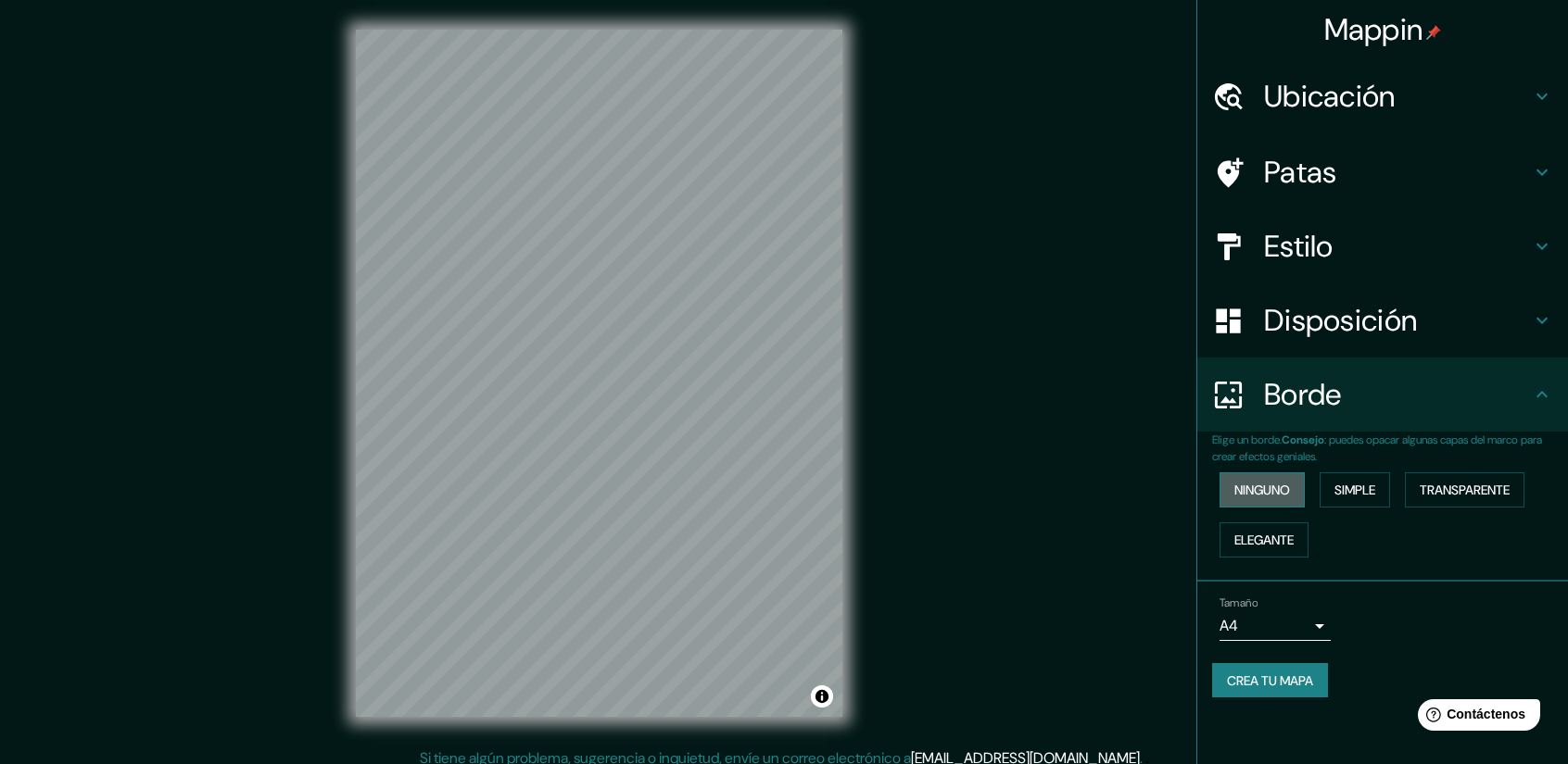
click at [1286, 490] on font "Ninguno" at bounding box center [1262, 490] width 56 height 17
click at [1370, 488] on font "Simple" at bounding box center [1355, 490] width 41 height 17
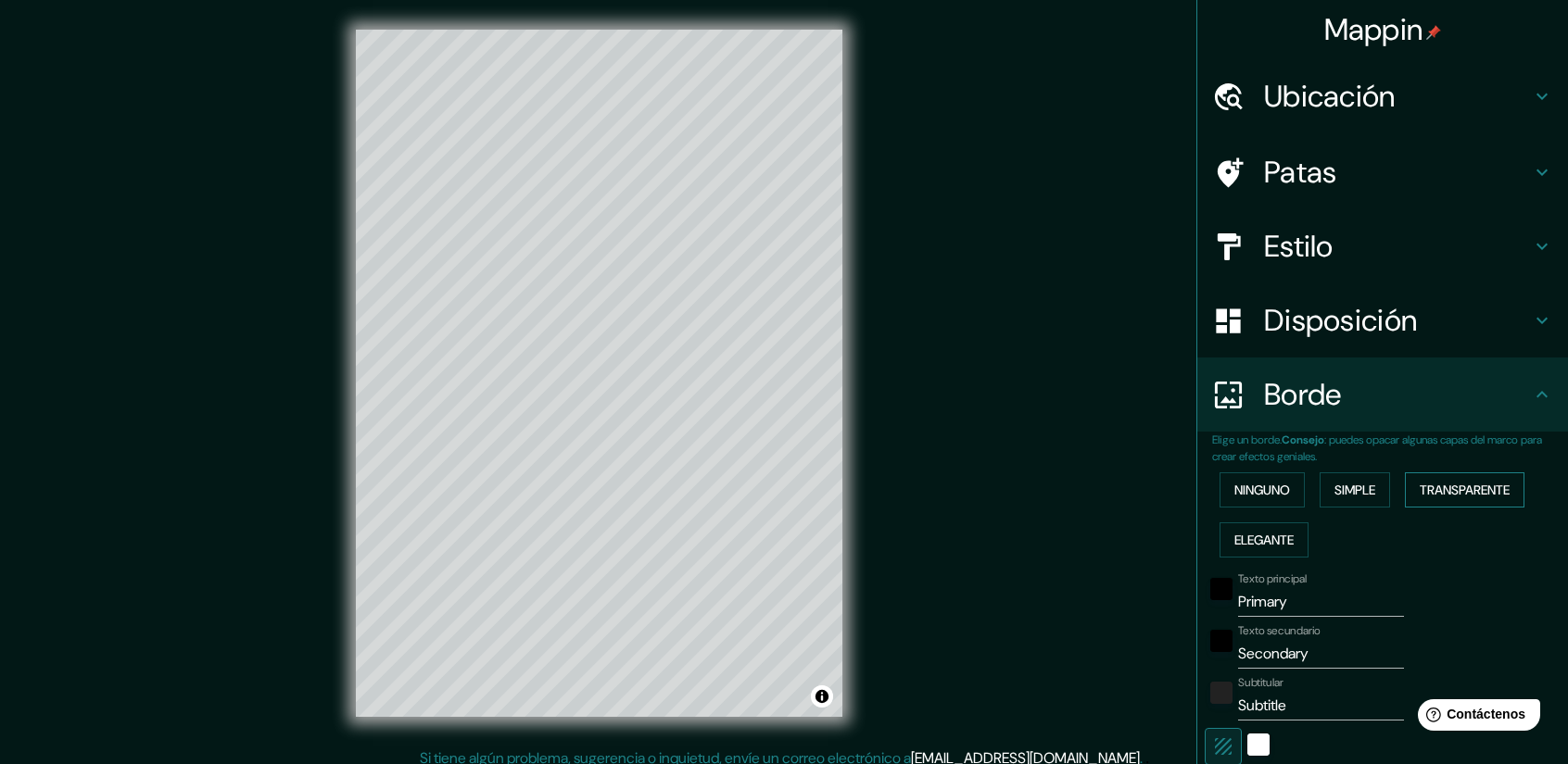
click at [1455, 483] on font "Transparente" at bounding box center [1465, 490] width 89 height 17
click at [1349, 479] on font "Simple" at bounding box center [1355, 490] width 41 height 24
click at [1275, 552] on button "Elegante" at bounding box center [1263, 540] width 89 height 35
click at [1364, 492] on font "Simple" at bounding box center [1355, 490] width 41 height 17
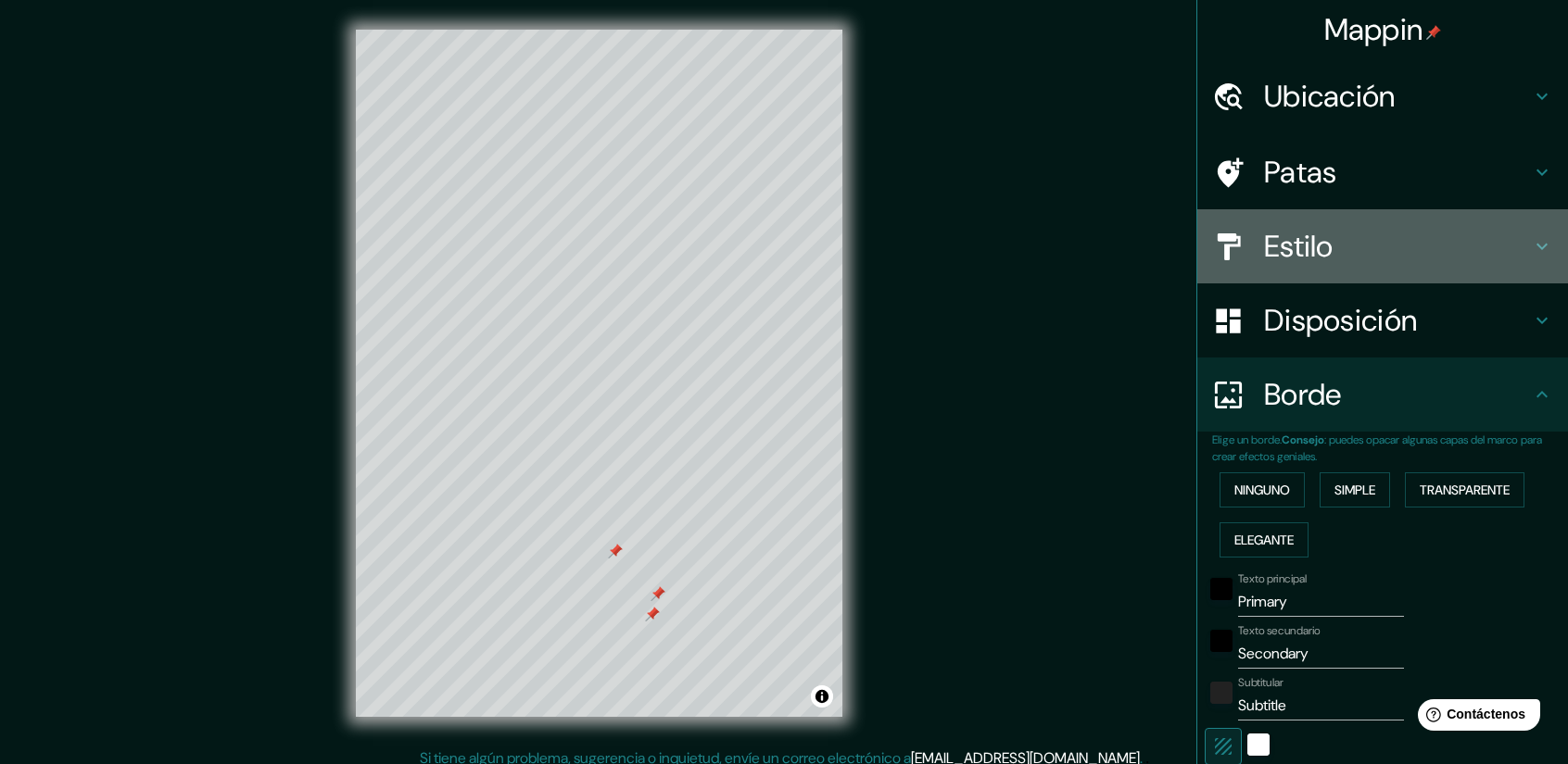
click at [1492, 247] on h4 "Estilo" at bounding box center [1397, 247] width 267 height 37
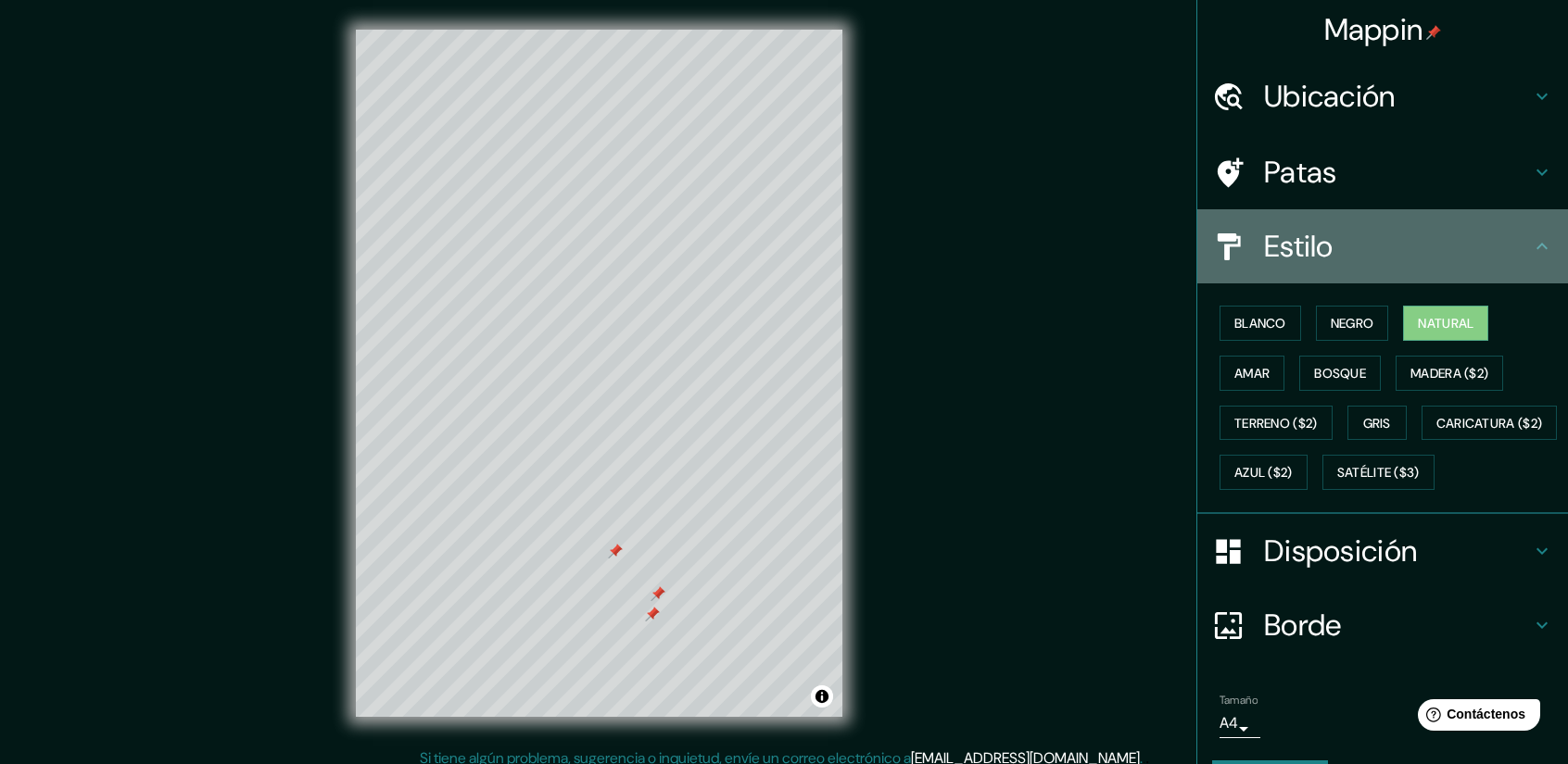
click at [1486, 258] on h4 "Estilo" at bounding box center [1397, 247] width 267 height 37
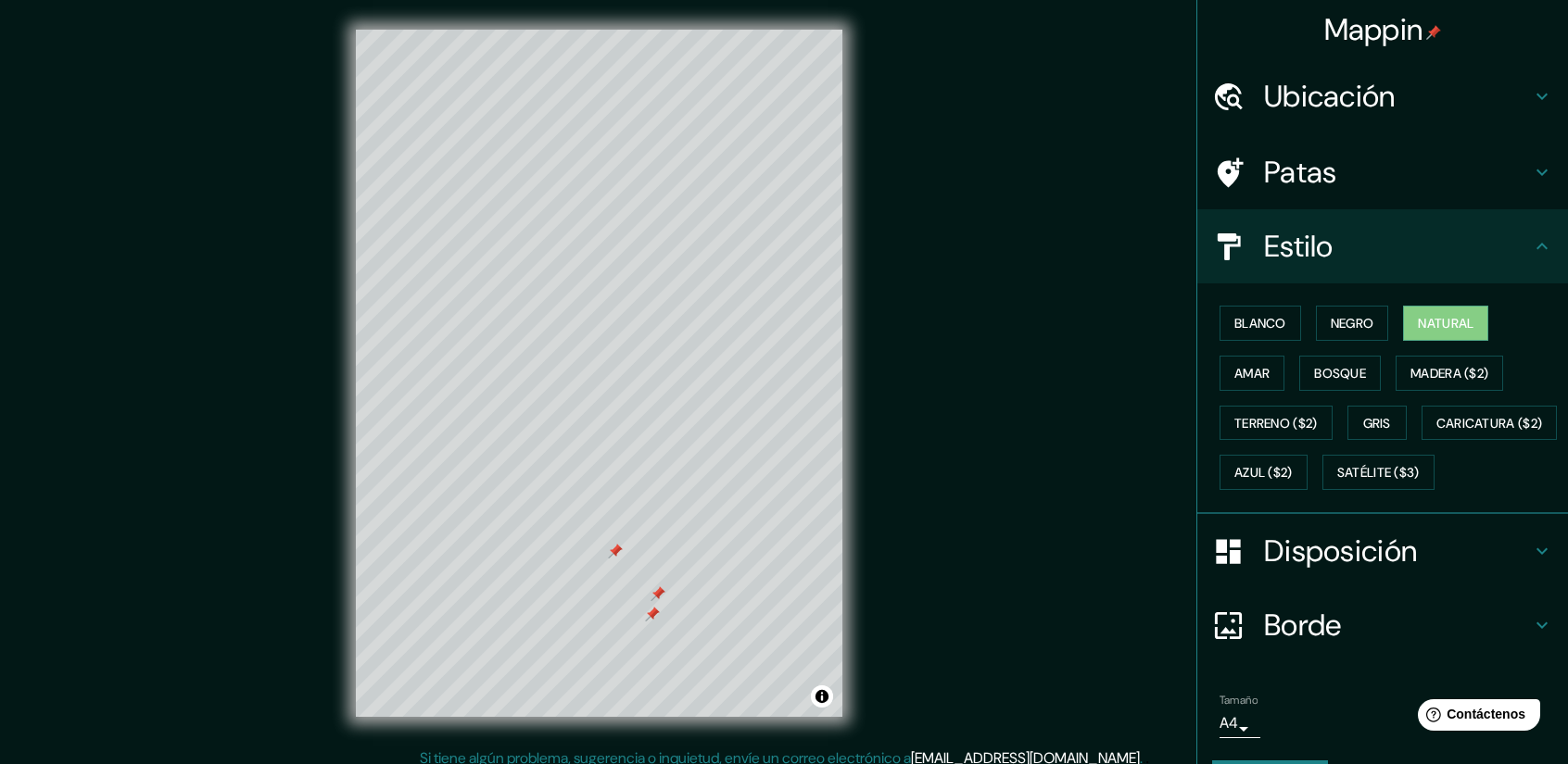
click at [1536, 175] on icon at bounding box center [1542, 172] width 11 height 7
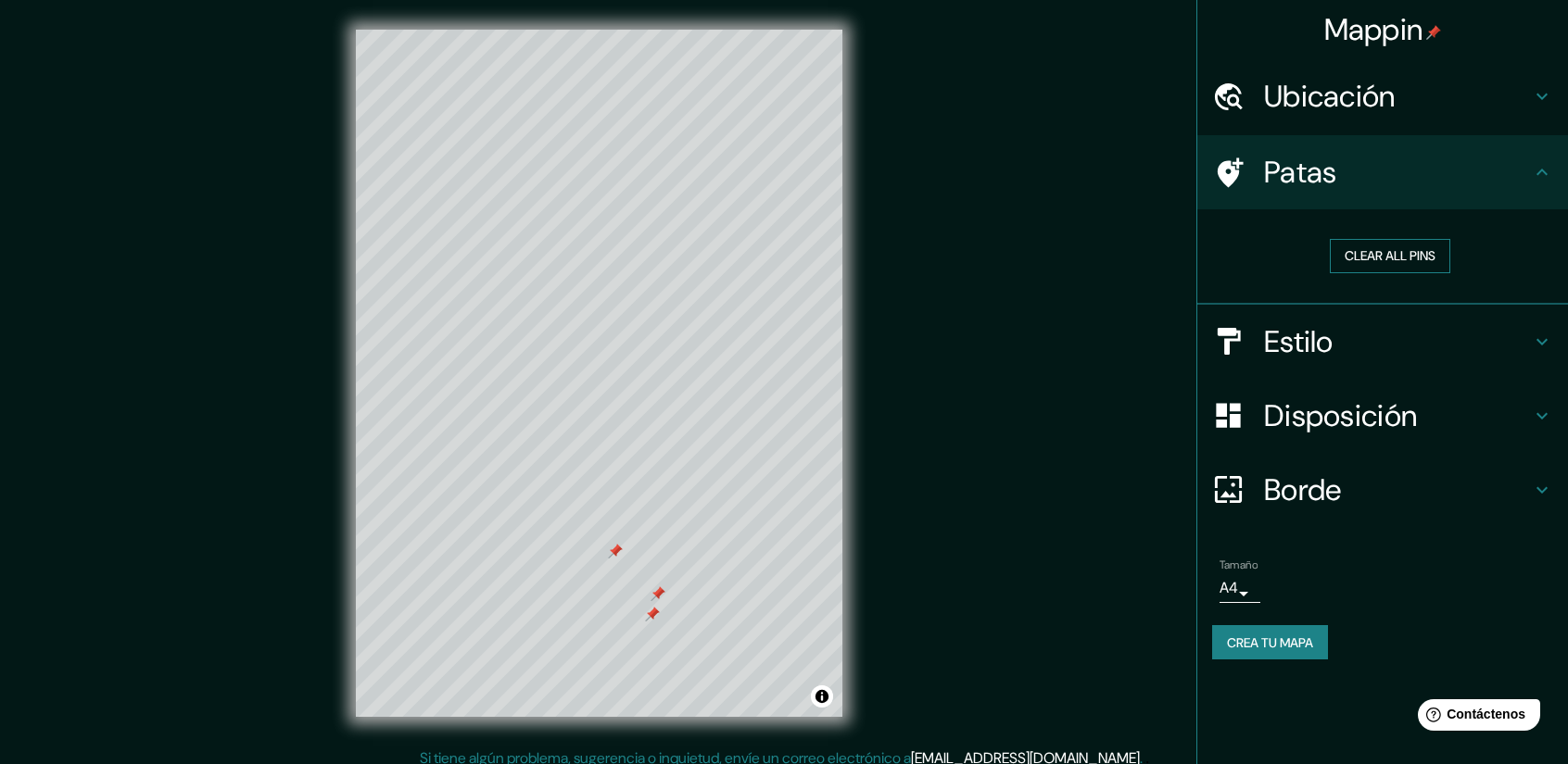
click at [1418, 256] on button "Clear all pins" at bounding box center [1389, 255] width 120 height 34
click at [1473, 345] on h4 "Estilo" at bounding box center [1397, 343] width 267 height 37
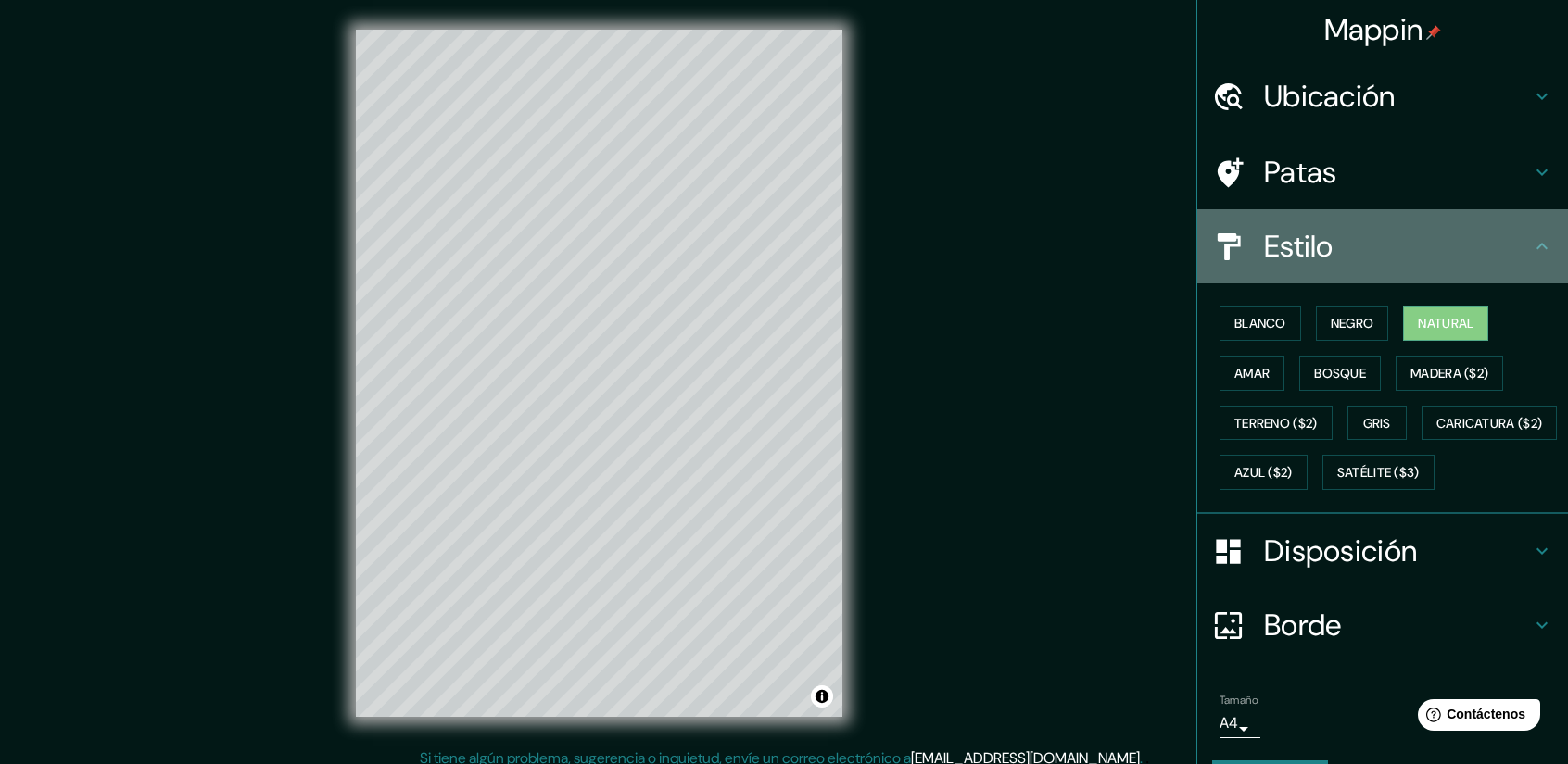
click at [1493, 264] on h4 "Estilo" at bounding box center [1397, 247] width 267 height 37
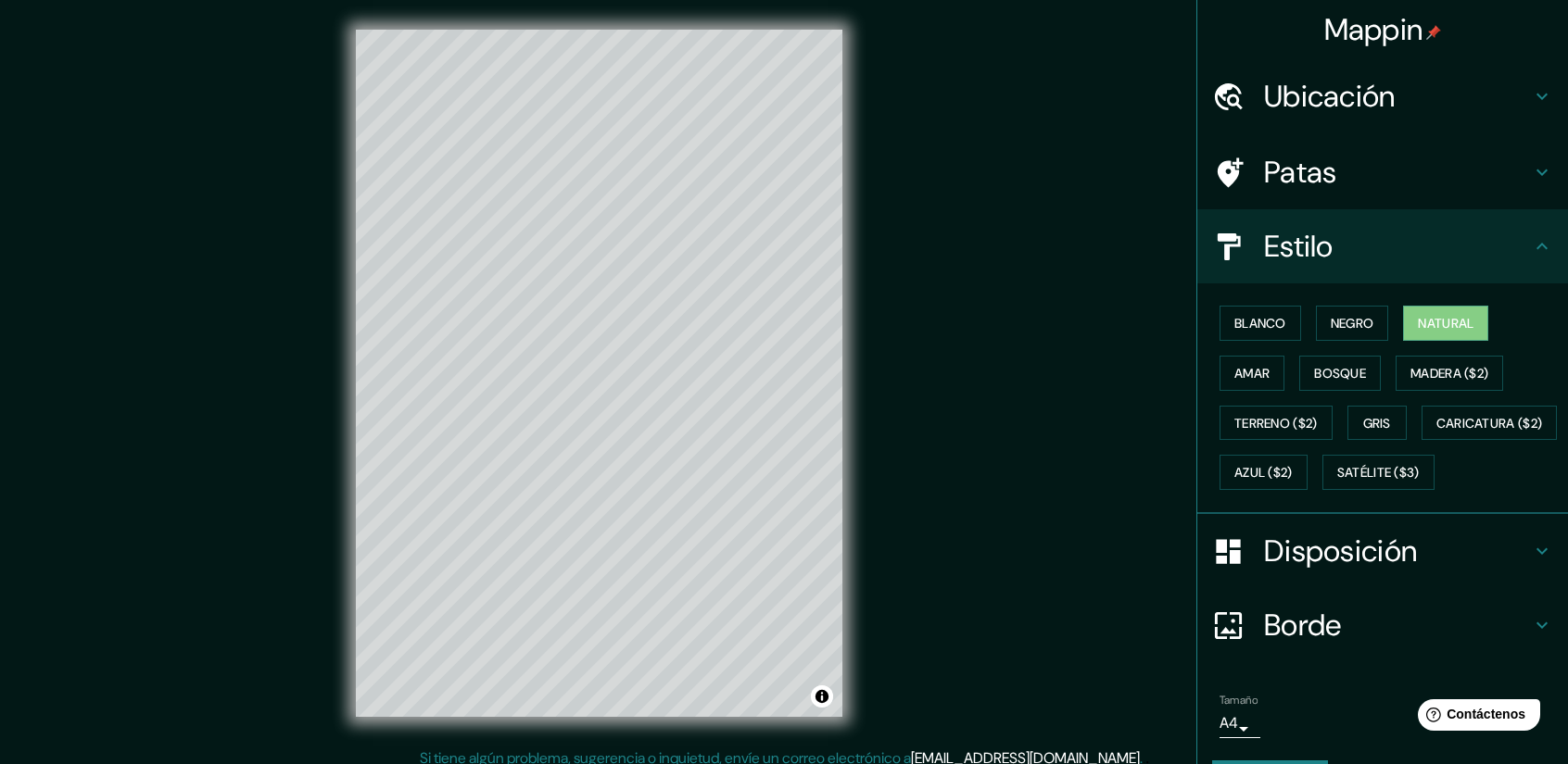
click at [1493, 258] on h4 "Estilo" at bounding box center [1397, 247] width 267 height 37
drag, startPoint x: 1505, startPoint y: 252, endPoint x: 1548, endPoint y: 252, distance: 43.0
click at [1509, 252] on h4 "Estilo" at bounding box center [1397, 247] width 267 height 37
click at [1534, 243] on icon at bounding box center [1542, 246] width 22 height 22
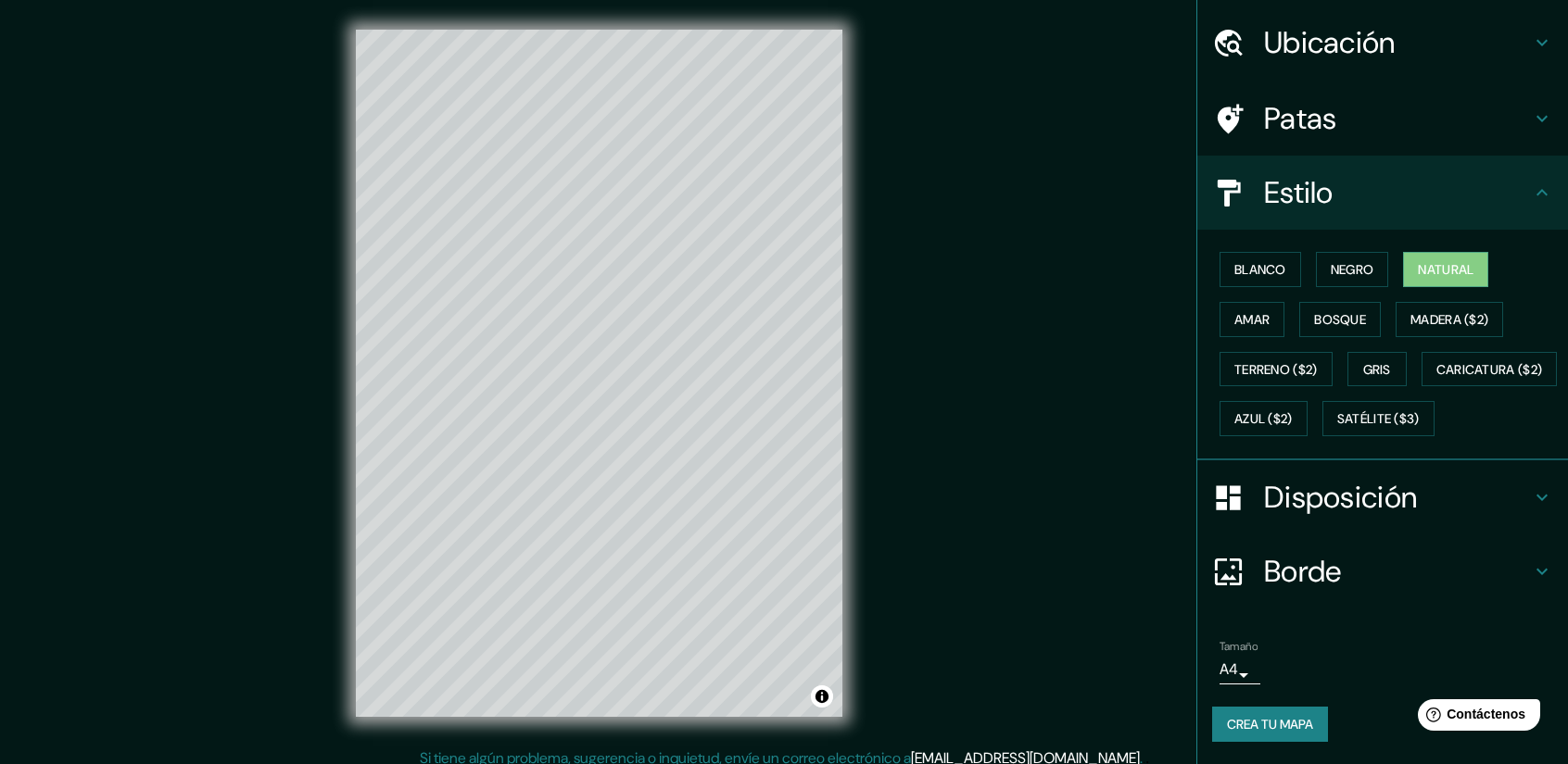
scroll to position [12, 0]
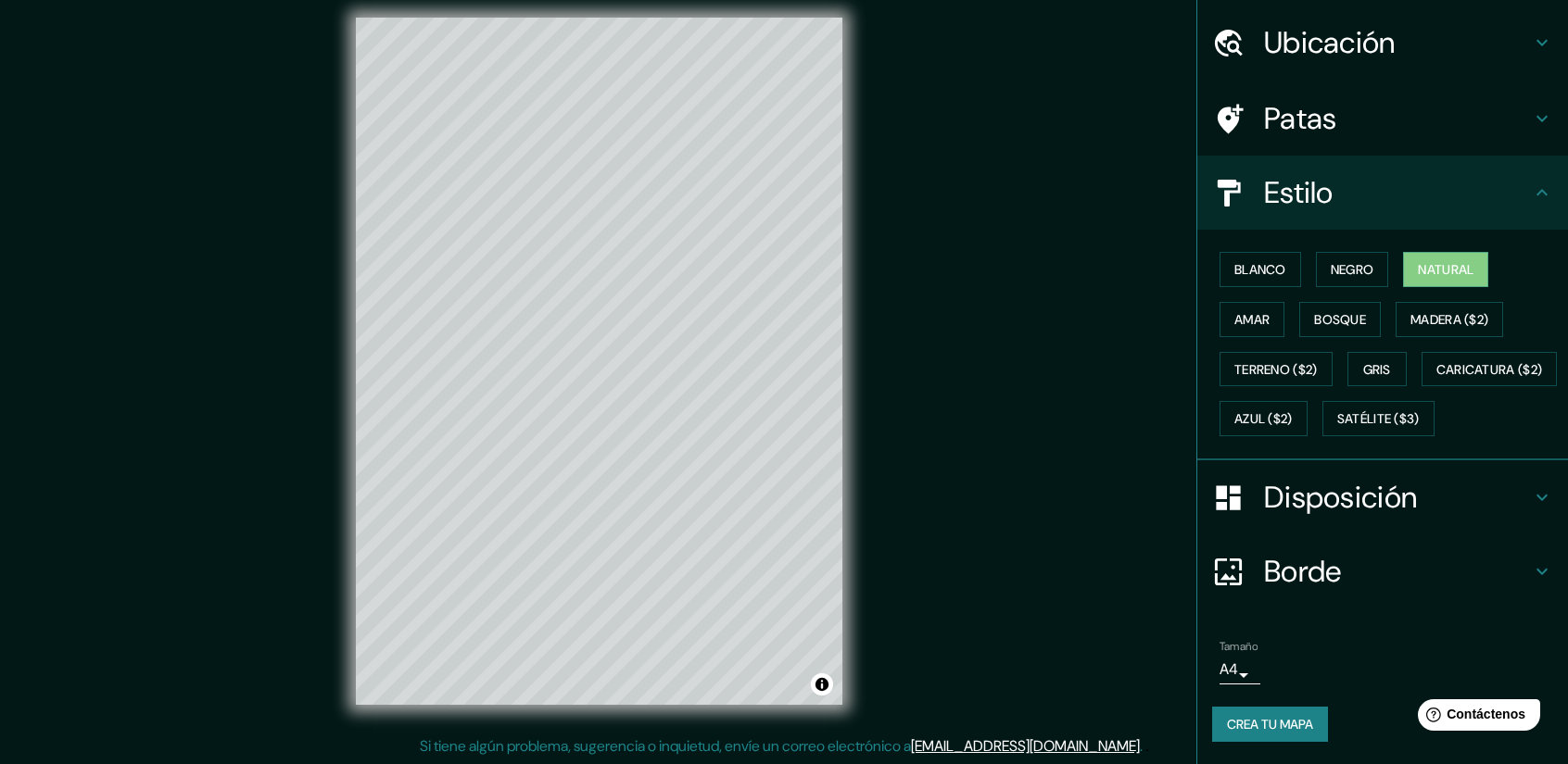
click at [1547, 565] on div "Borde" at bounding box center [1382, 571] width 371 height 75
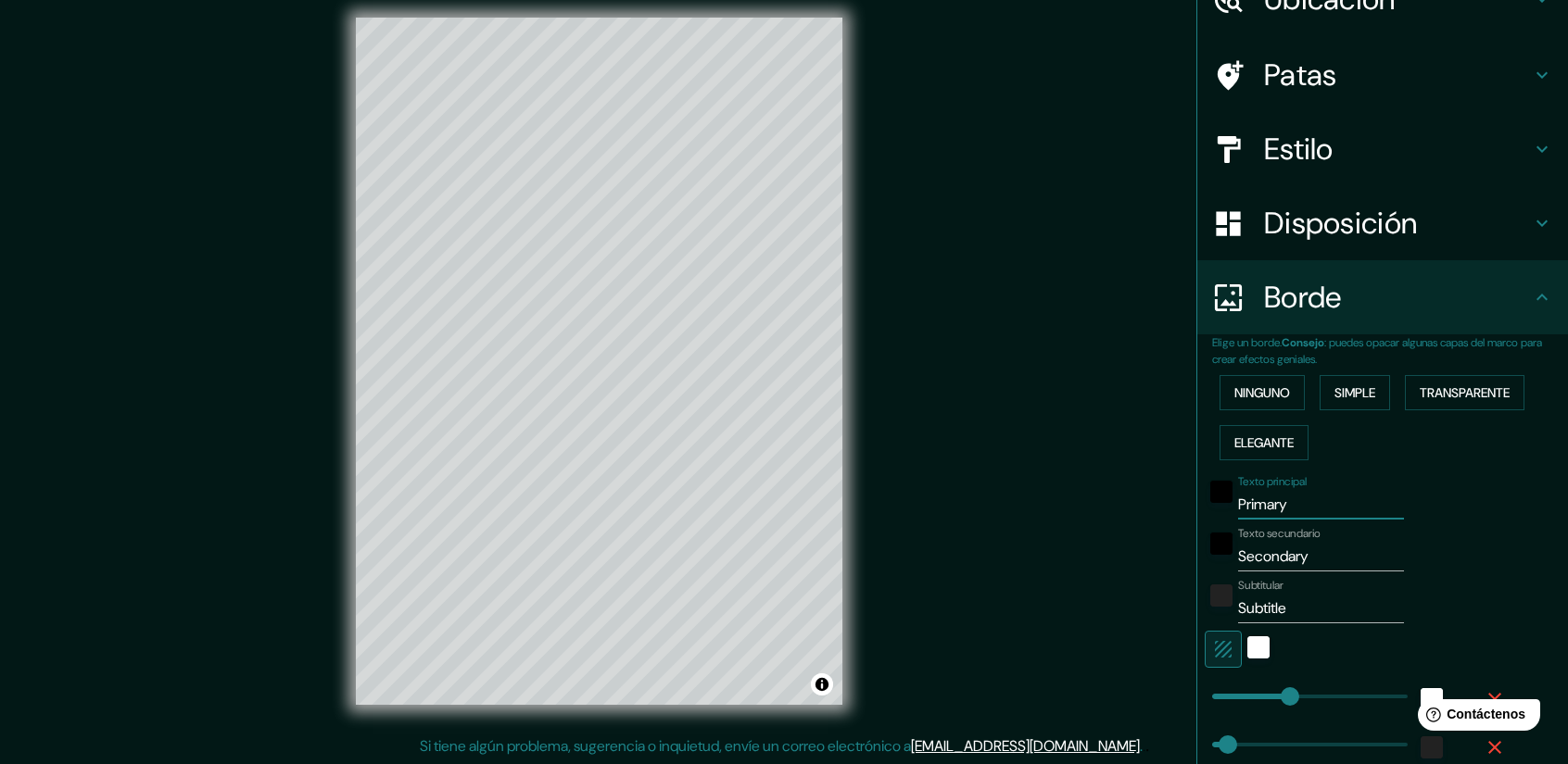
drag, startPoint x: 1291, startPoint y: 498, endPoint x: 1316, endPoint y: 500, distance: 25.1
click at [1296, 499] on input "Primary" at bounding box center [1321, 505] width 166 height 30
type input "P"
click at [1306, 545] on input "Secondary" at bounding box center [1321, 556] width 166 height 30
click at [1341, 502] on input "BARRIO LINDO" at bounding box center [1321, 505] width 166 height 30
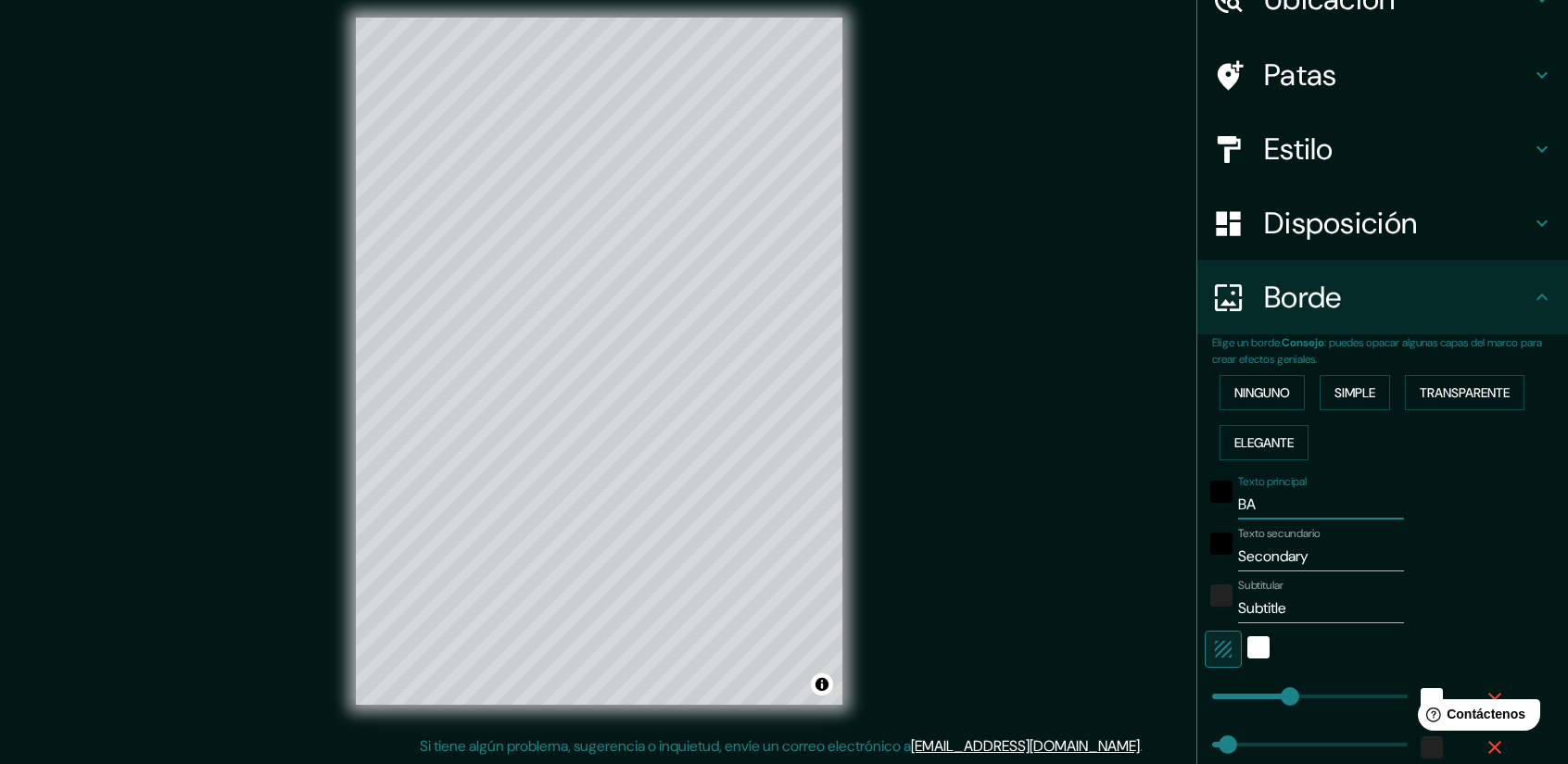
type input "B"
type input "SPM"
click at [1336, 563] on input "Secondary" at bounding box center [1321, 556] width 166 height 30
type input "S"
type input "BARRIO LINDO"
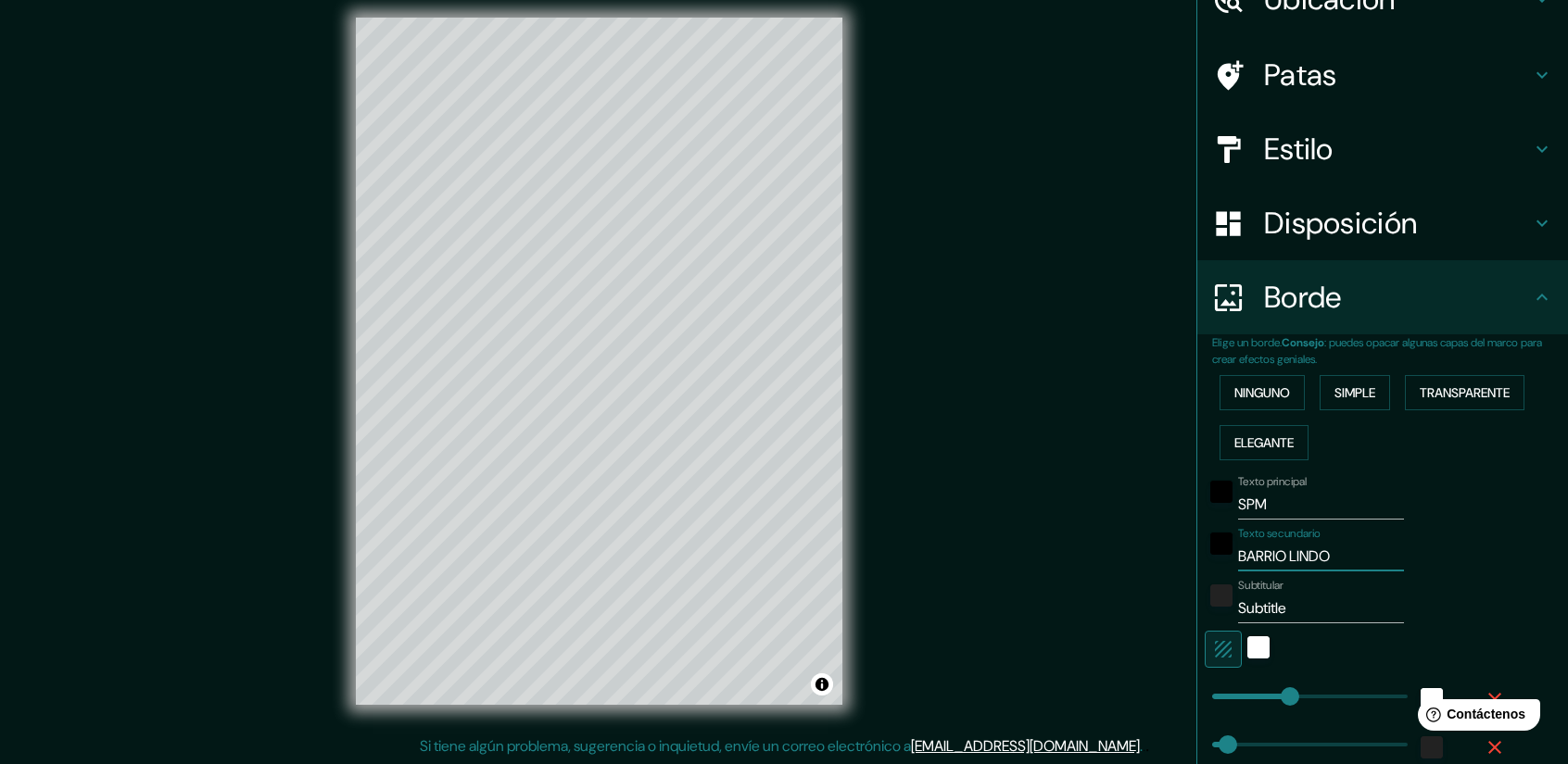
click at [1306, 604] on input "Subtitle" at bounding box center [1321, 608] width 166 height 30
type input "S"
click at [1249, 640] on div "blanco" at bounding box center [1259, 648] width 22 height 22
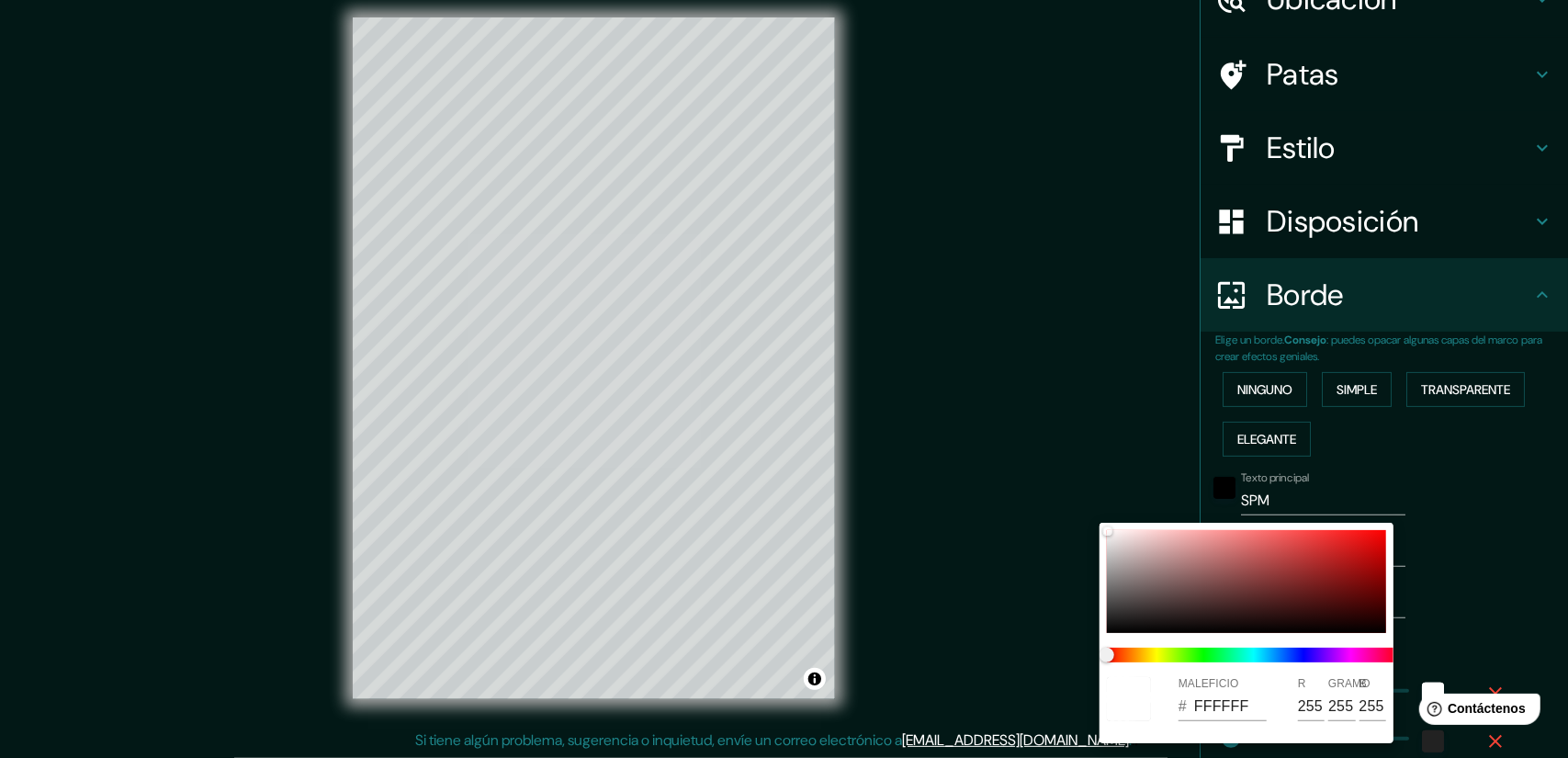
click at [1491, 600] on div at bounding box center [784, 379] width 1568 height 758
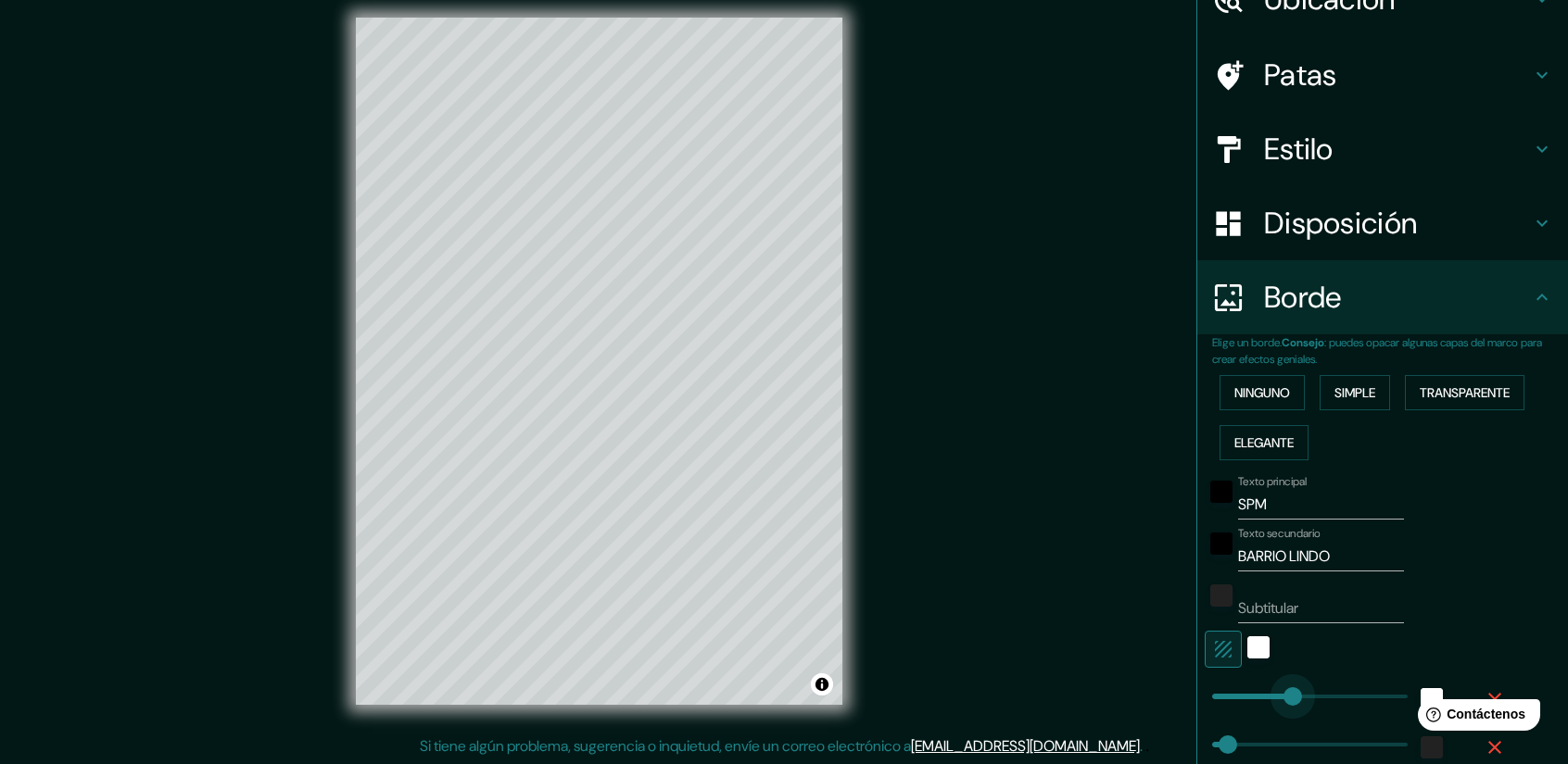
type input "525"
drag, startPoint x: 2677, startPoint y: 1382, endPoint x: 1404, endPoint y: 692, distance: 1448.0
type input "78"
type input "300"
drag, startPoint x: 1219, startPoint y: 738, endPoint x: 1309, endPoint y: 750, distance: 90.8
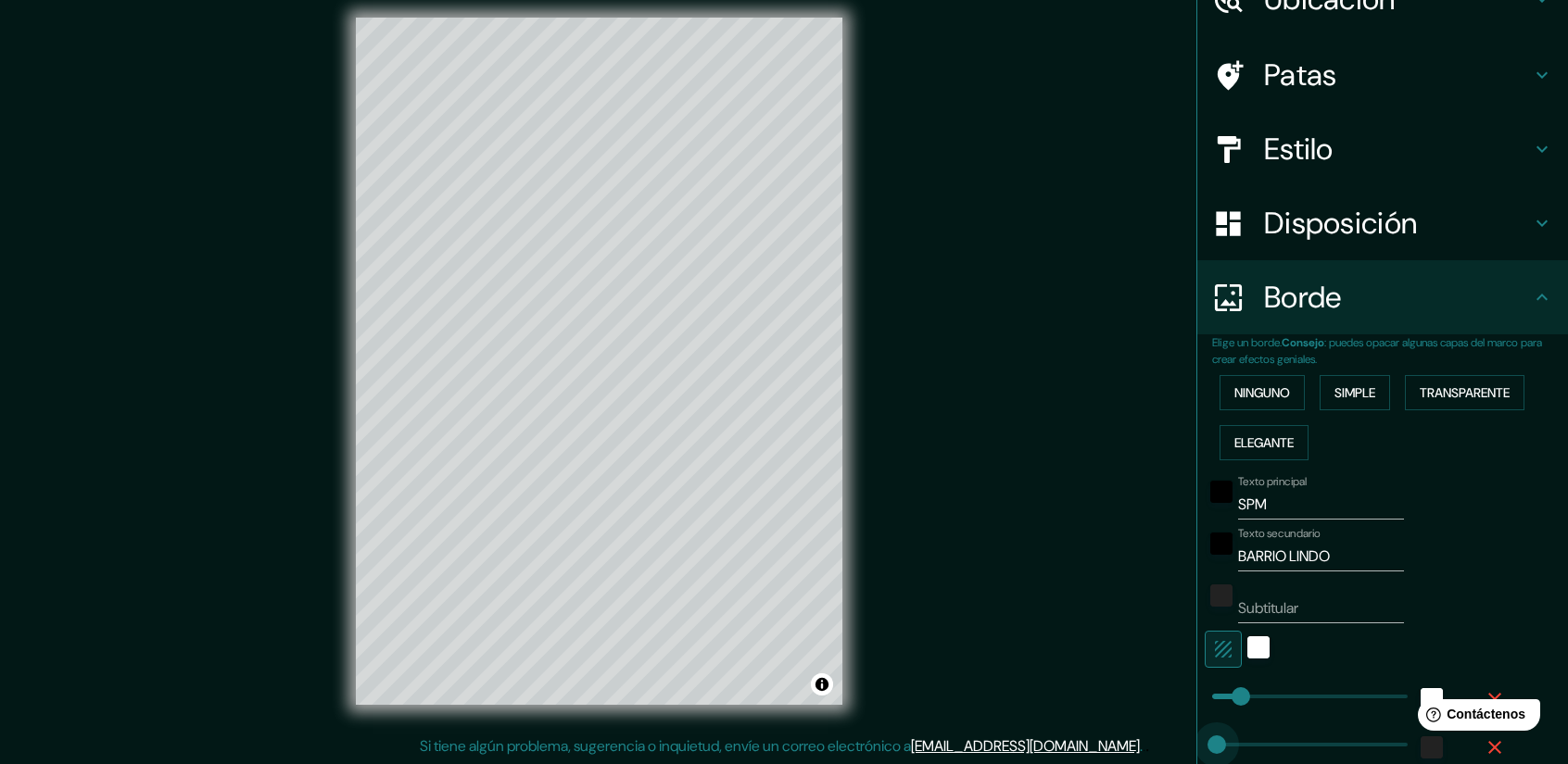
type input "0"
drag, startPoint x: 1308, startPoint y: 749, endPoint x: 1182, endPoint y: 752, distance: 126.0
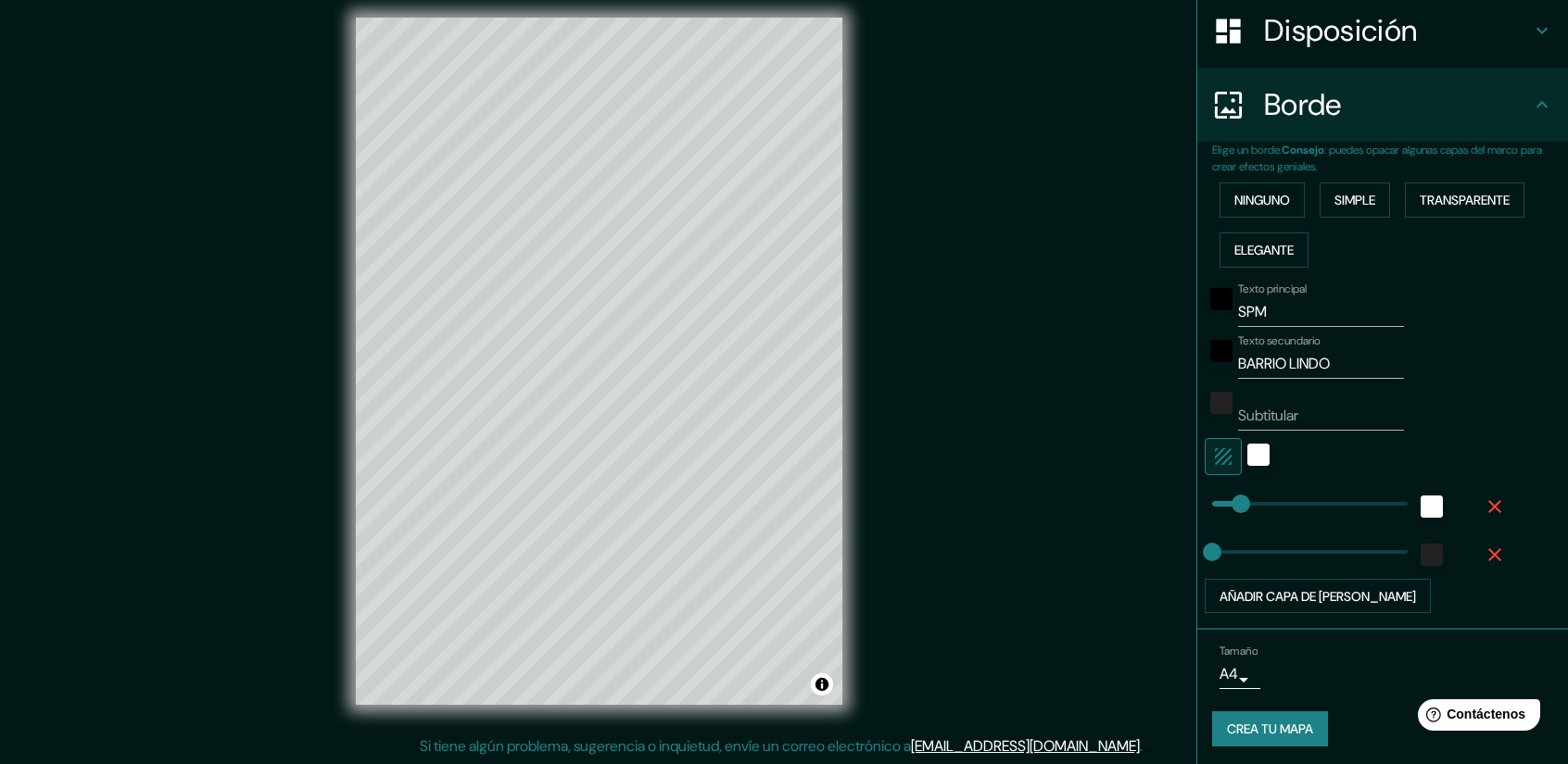
click at [1212, 675] on body "Mappin Ubicación San Pedro de Macorís, San Pedro de Macorís, República Dominica…" at bounding box center [784, 370] width 1568 height 764
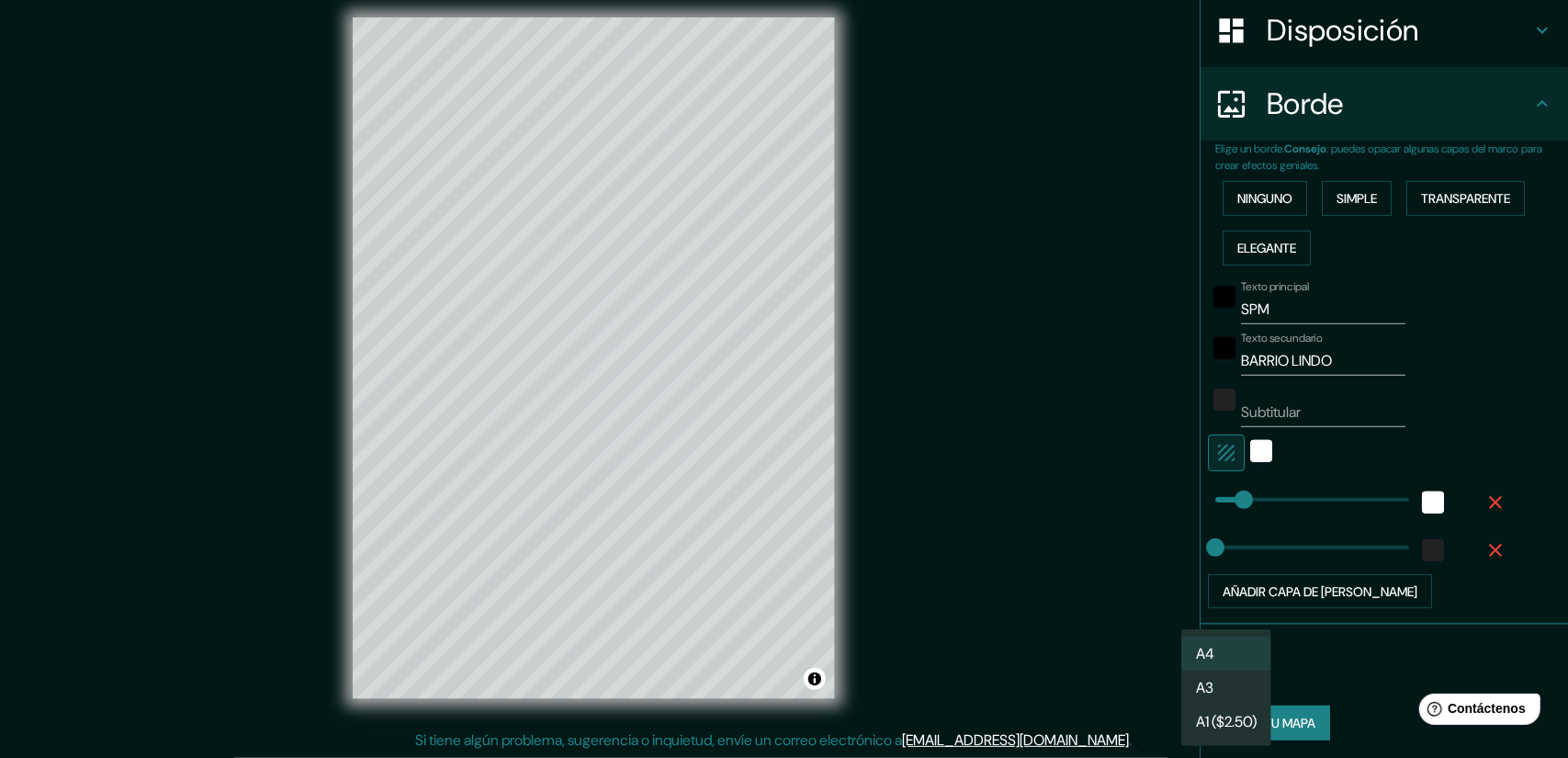
click at [1341, 670] on div at bounding box center [784, 379] width 1568 height 758
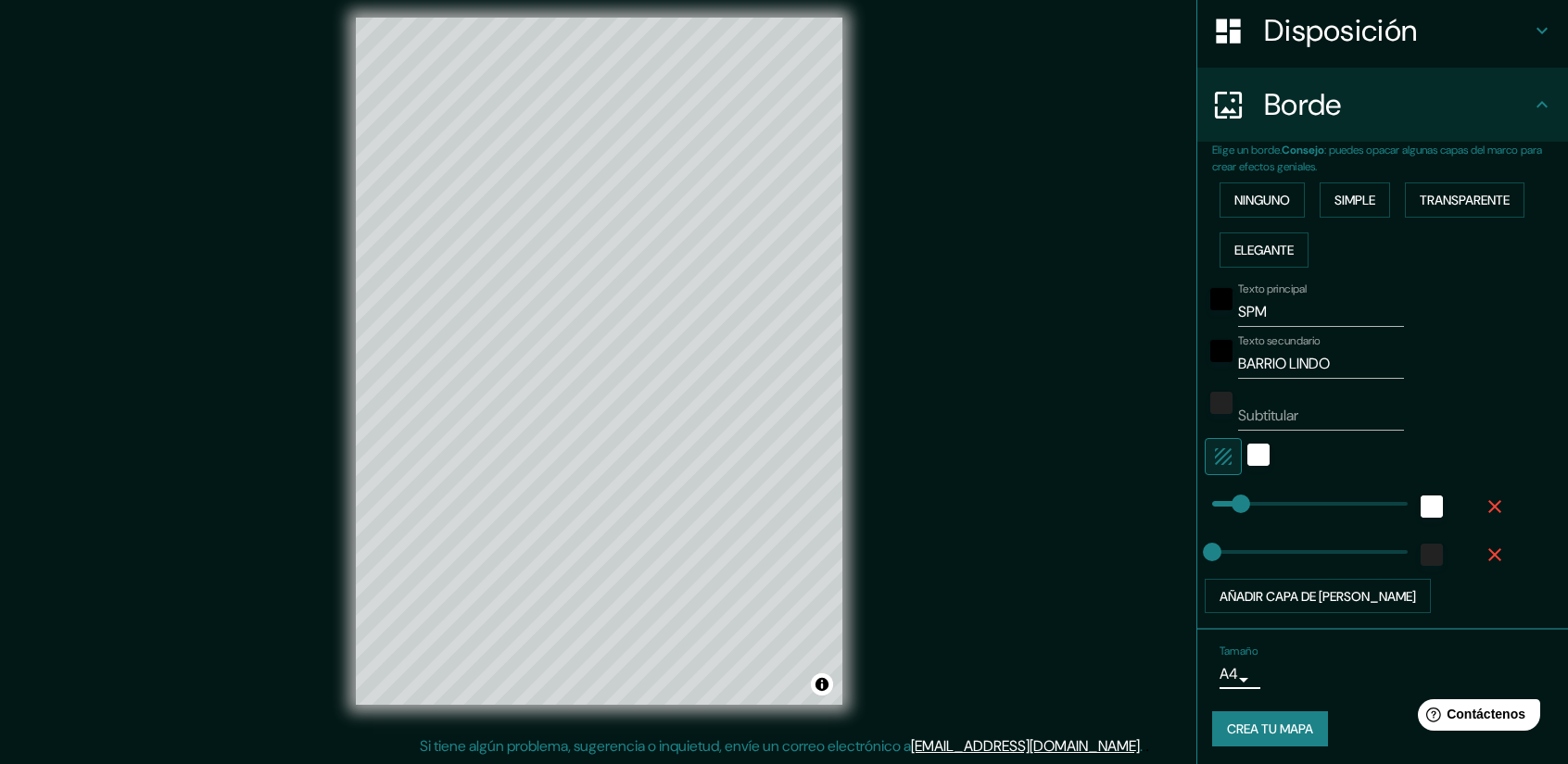
click at [1281, 725] on font "Crea tu mapa" at bounding box center [1270, 730] width 86 height 17
click at [1262, 726] on font "Crea tu mapa" at bounding box center [1270, 730] width 86 height 17
click at [1483, 496] on icon "button" at bounding box center [1494, 507] width 22 height 22
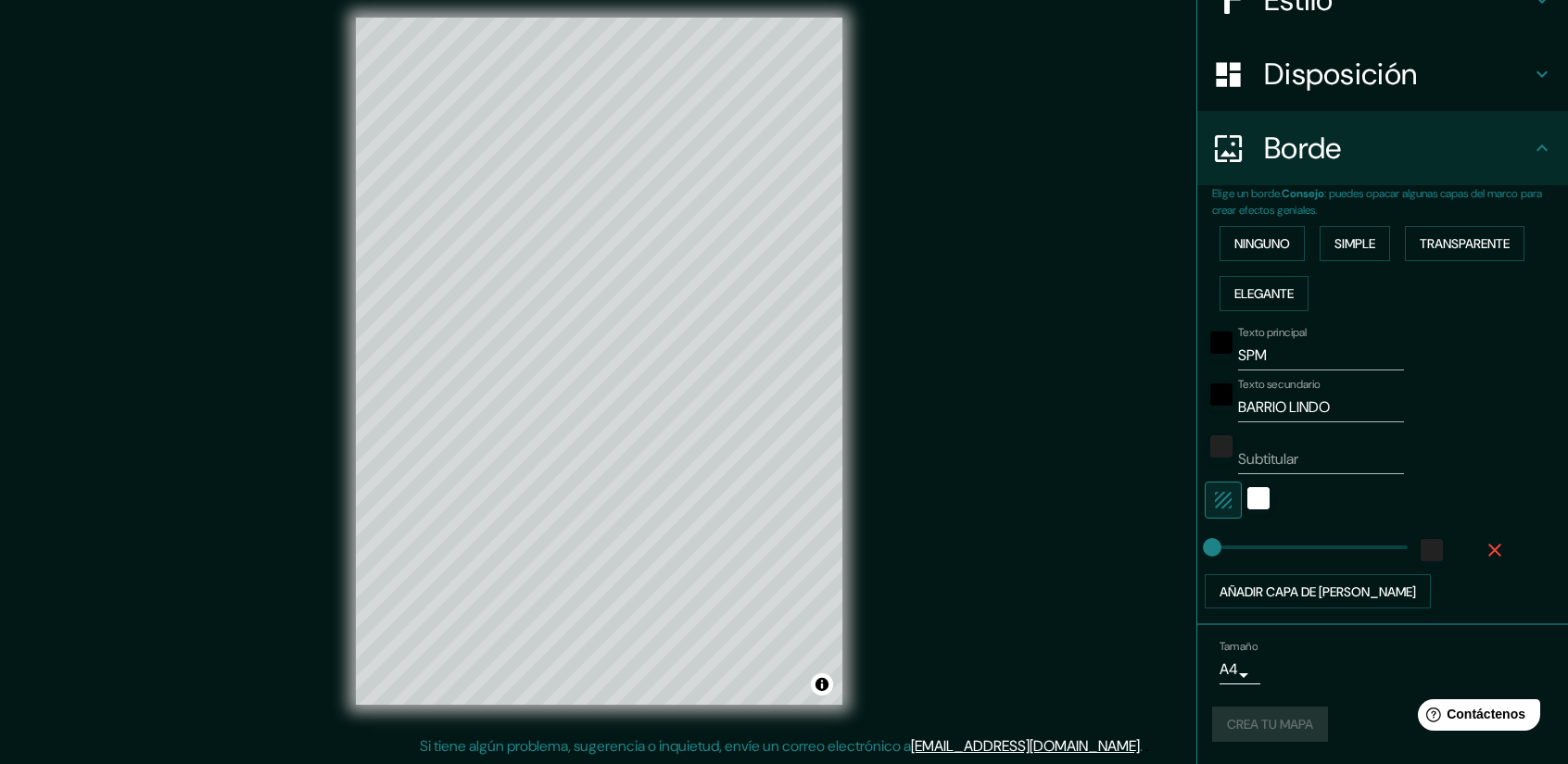
scroll to position [241, 0]
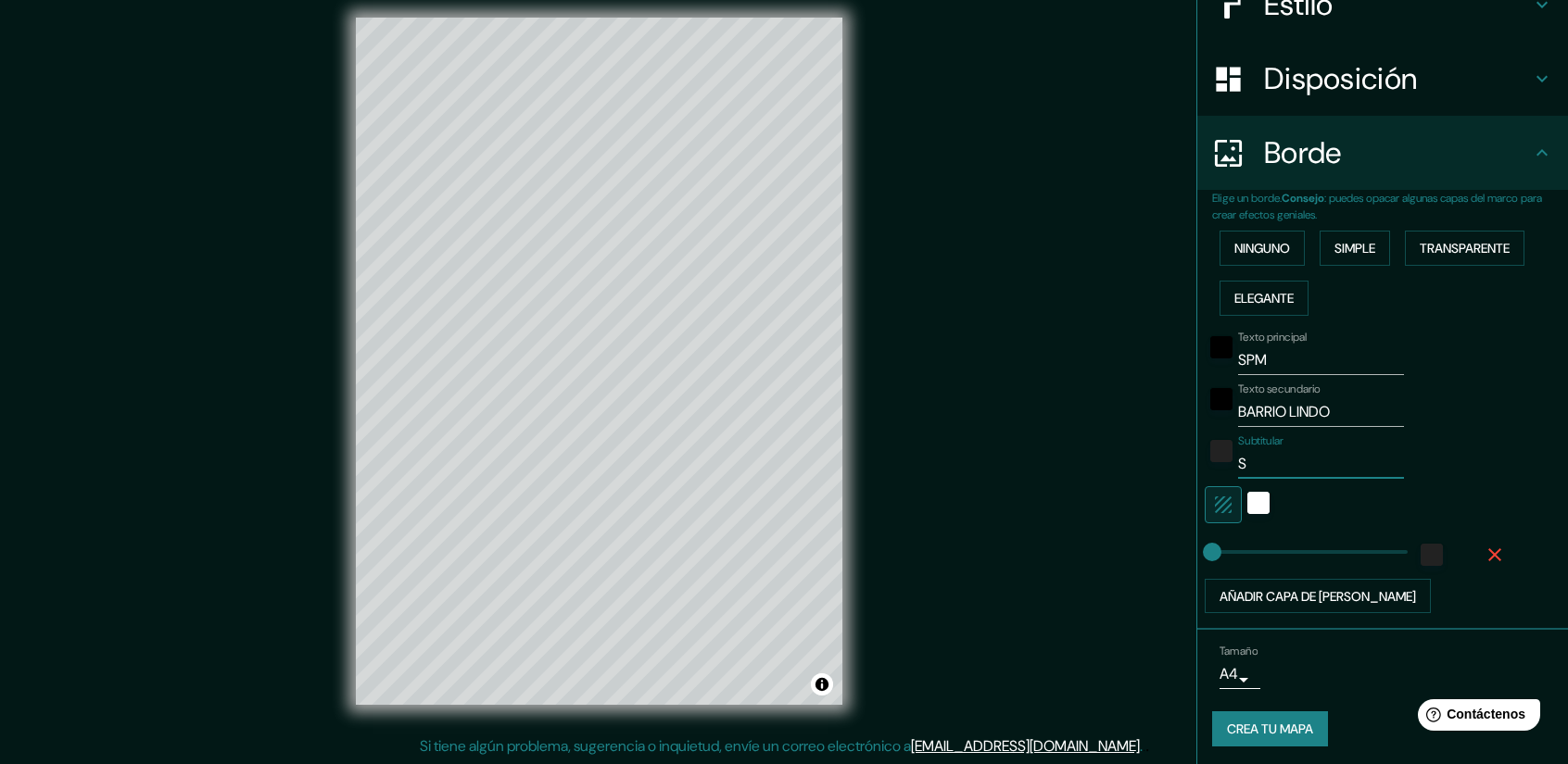
type input "S"
click at [1437, 457] on div "Subtitular S" at bounding box center [1356, 457] width 304 height 45
click at [1247, 457] on input "S" at bounding box center [1321, 464] width 166 height 30
click at [1260, 251] on font "Ninguno" at bounding box center [1262, 248] width 56 height 17
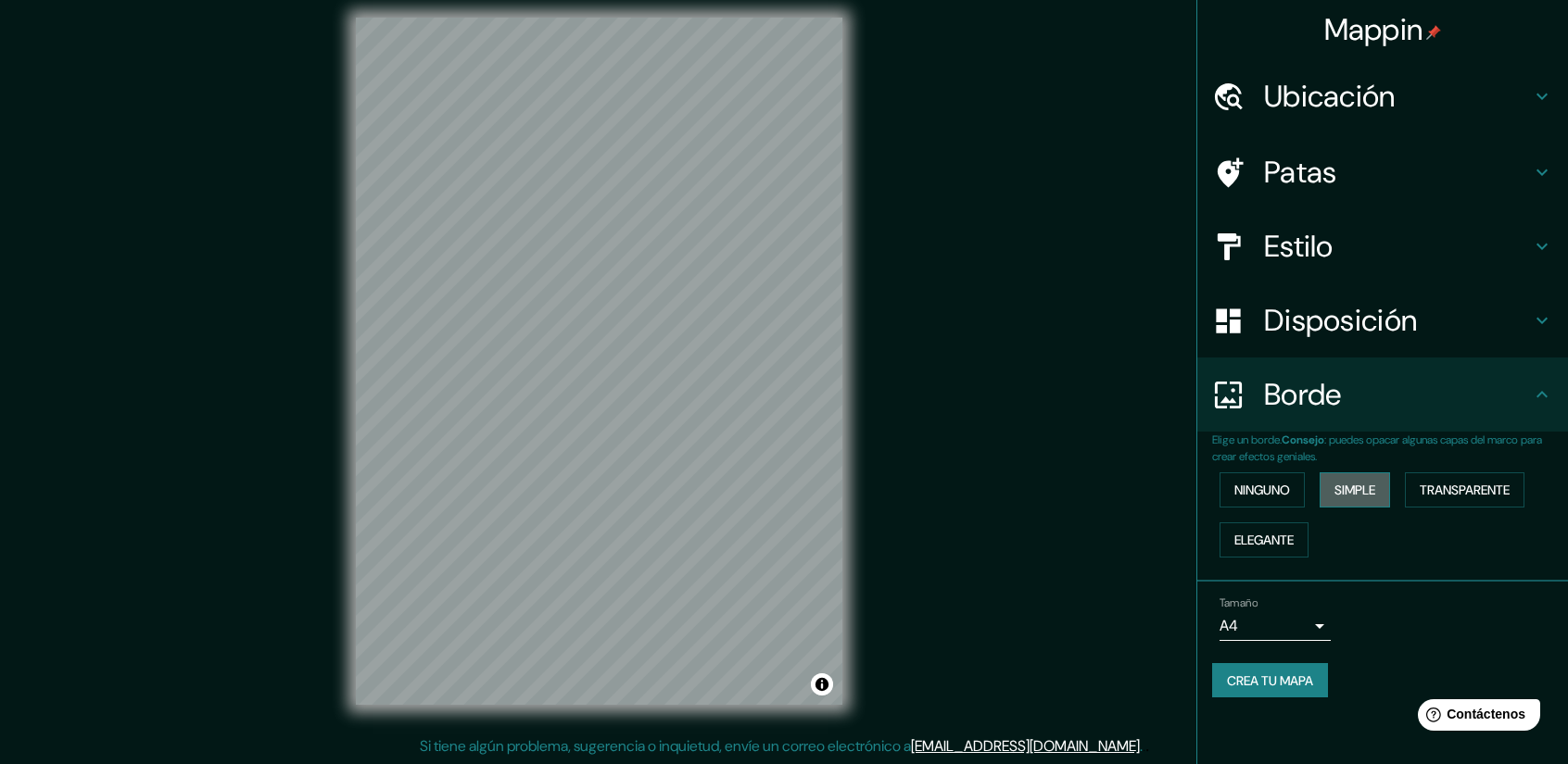
click at [1366, 488] on font "Simple" at bounding box center [1355, 490] width 41 height 17
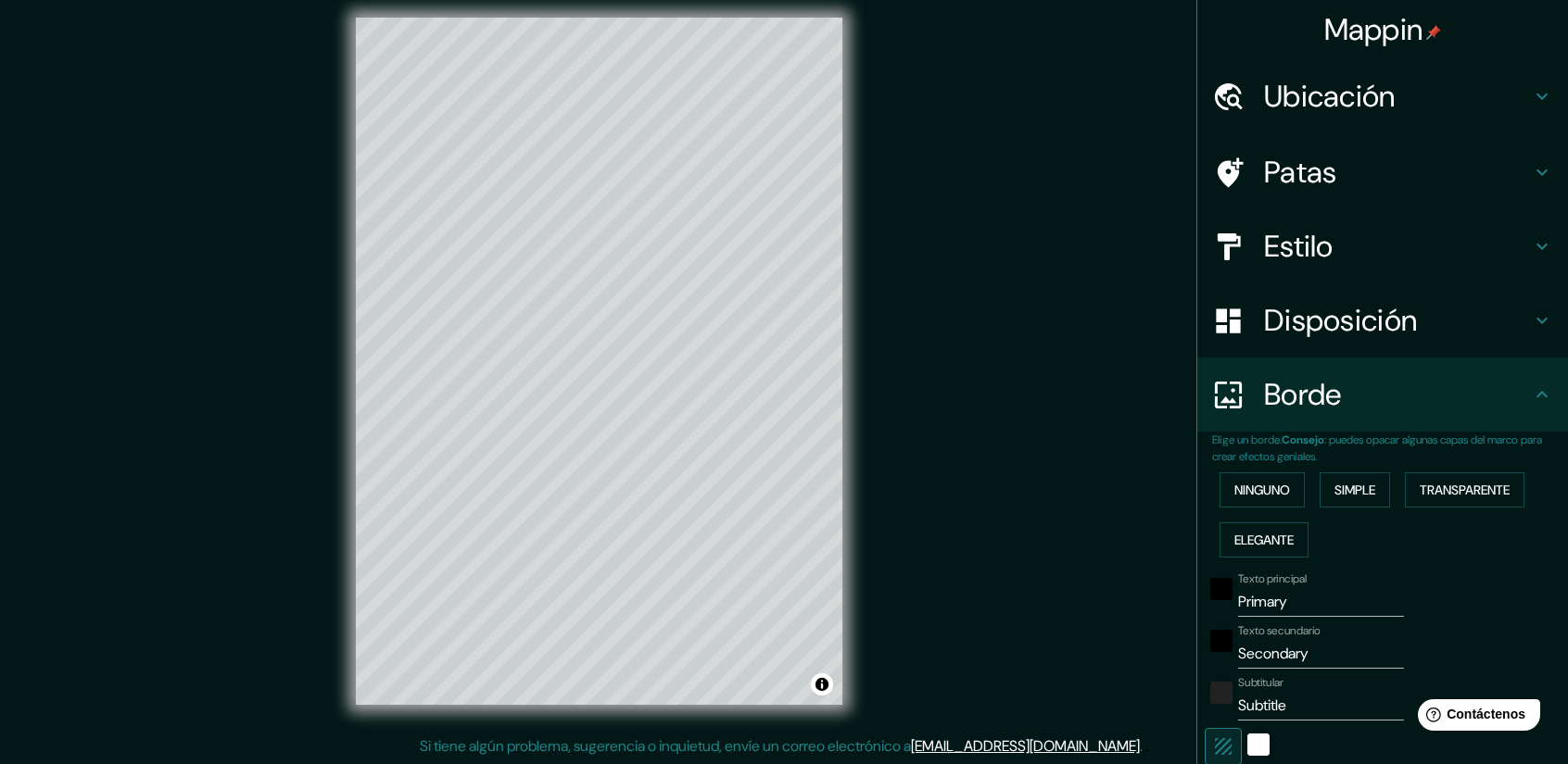
scroll to position [290, 0]
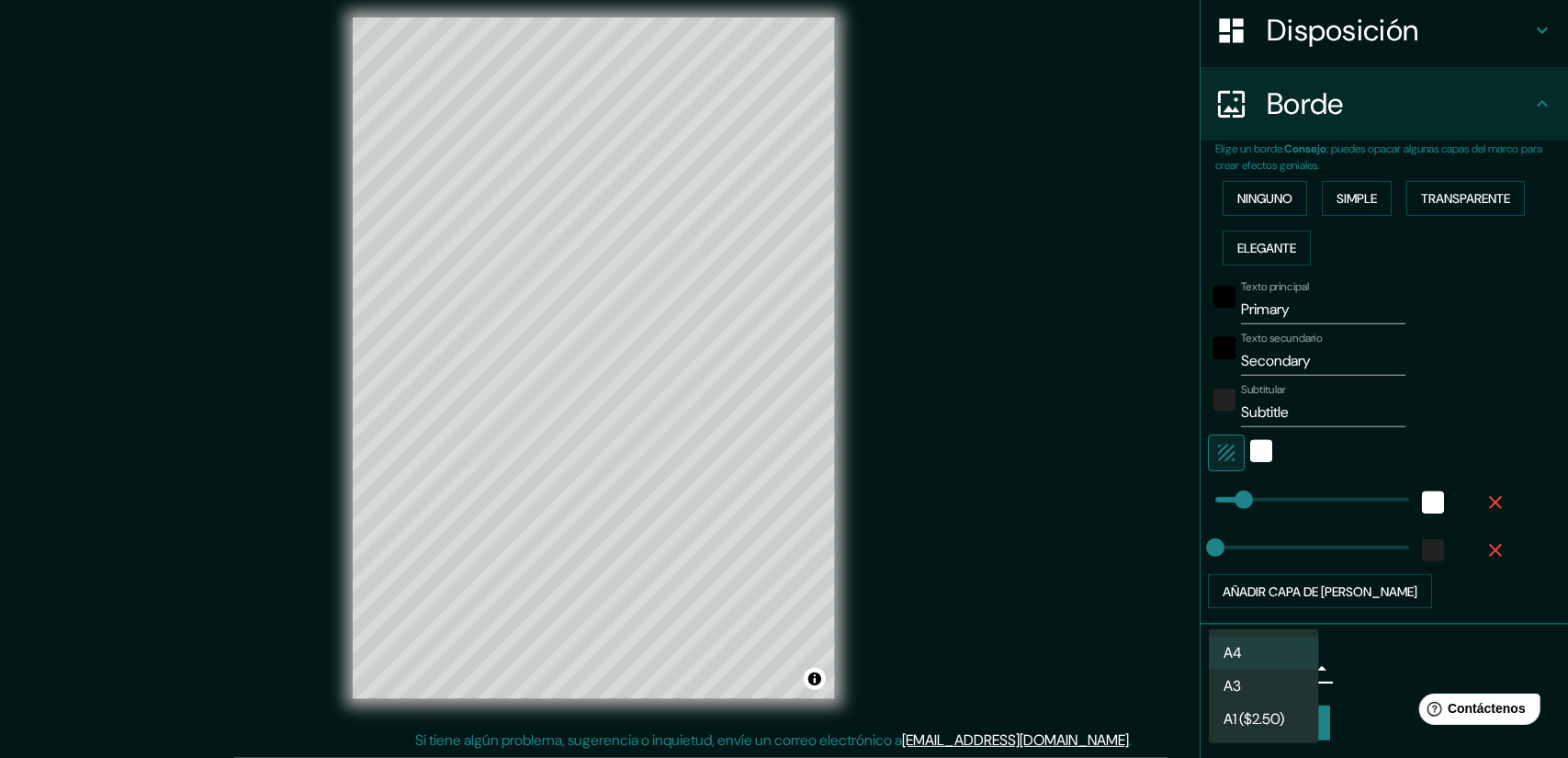
click at [1300, 657] on body "Mappin Ubicación San Pedro de Macorís, San Pedro de Macorís, República Dominica…" at bounding box center [784, 367] width 1568 height 758
click at [1264, 648] on li "A4" at bounding box center [1263, 654] width 110 height 34
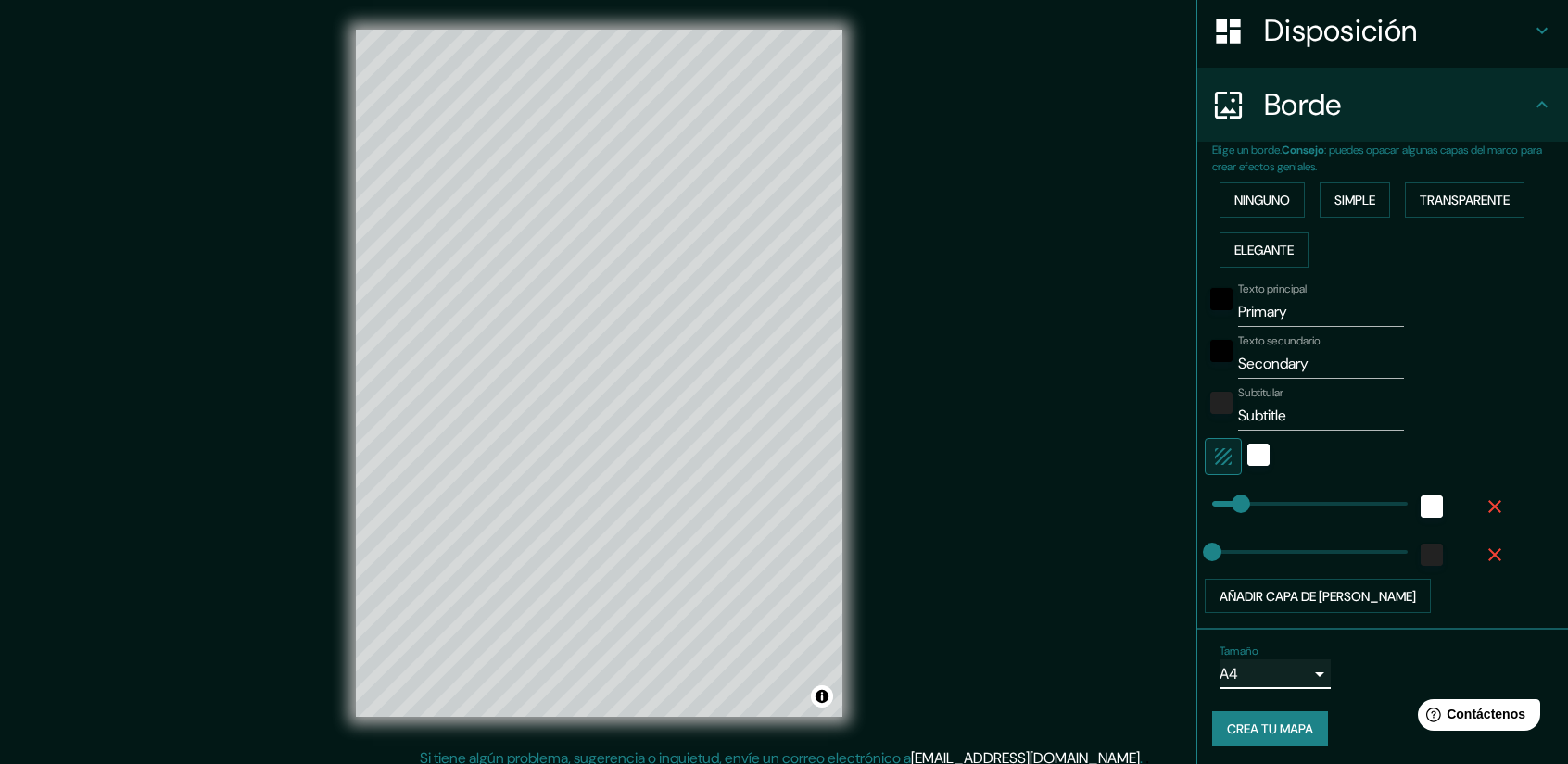
scroll to position [12, 0]
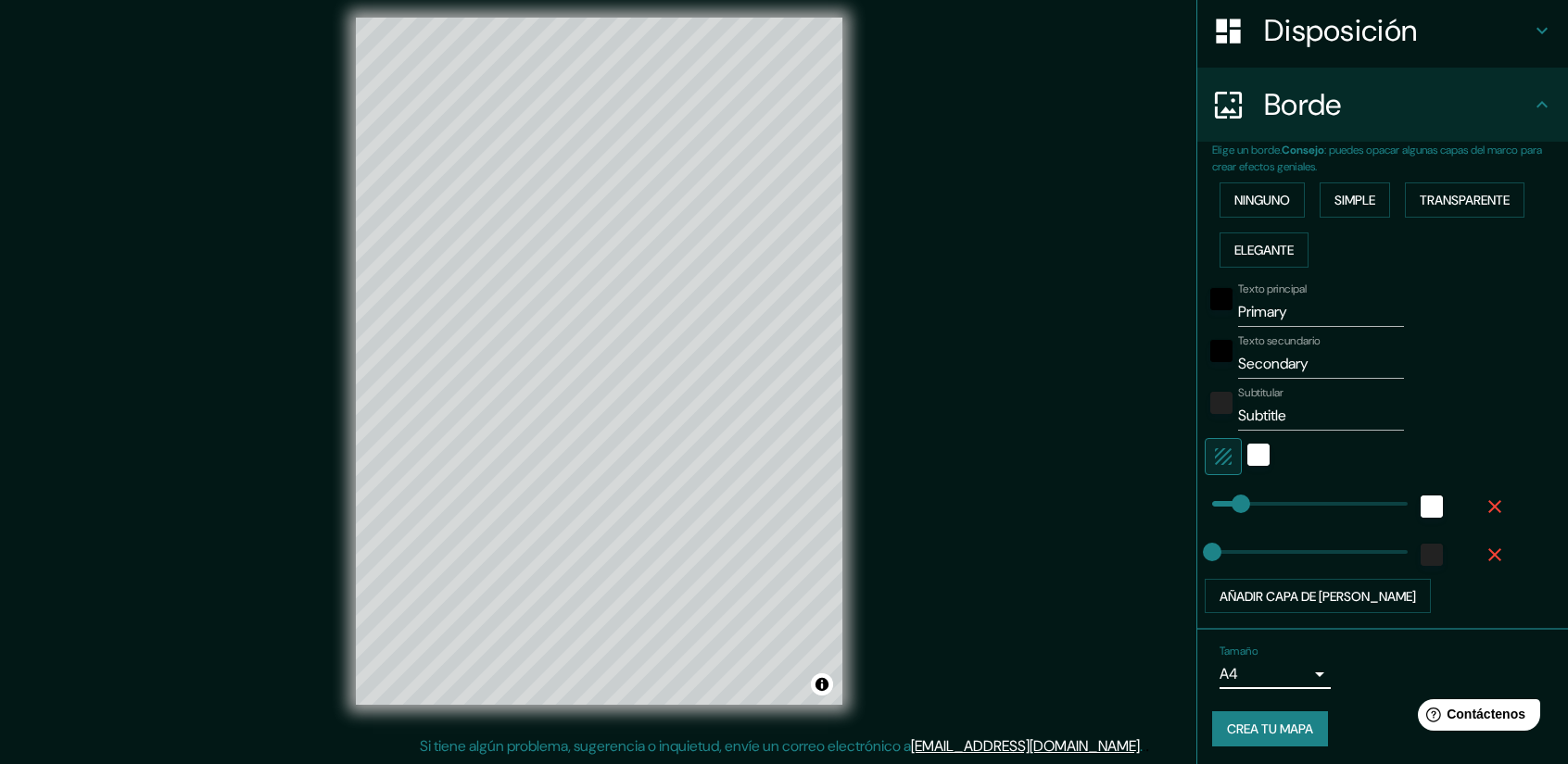
click at [1262, 732] on font "Crea tu mapa" at bounding box center [1270, 730] width 86 height 17
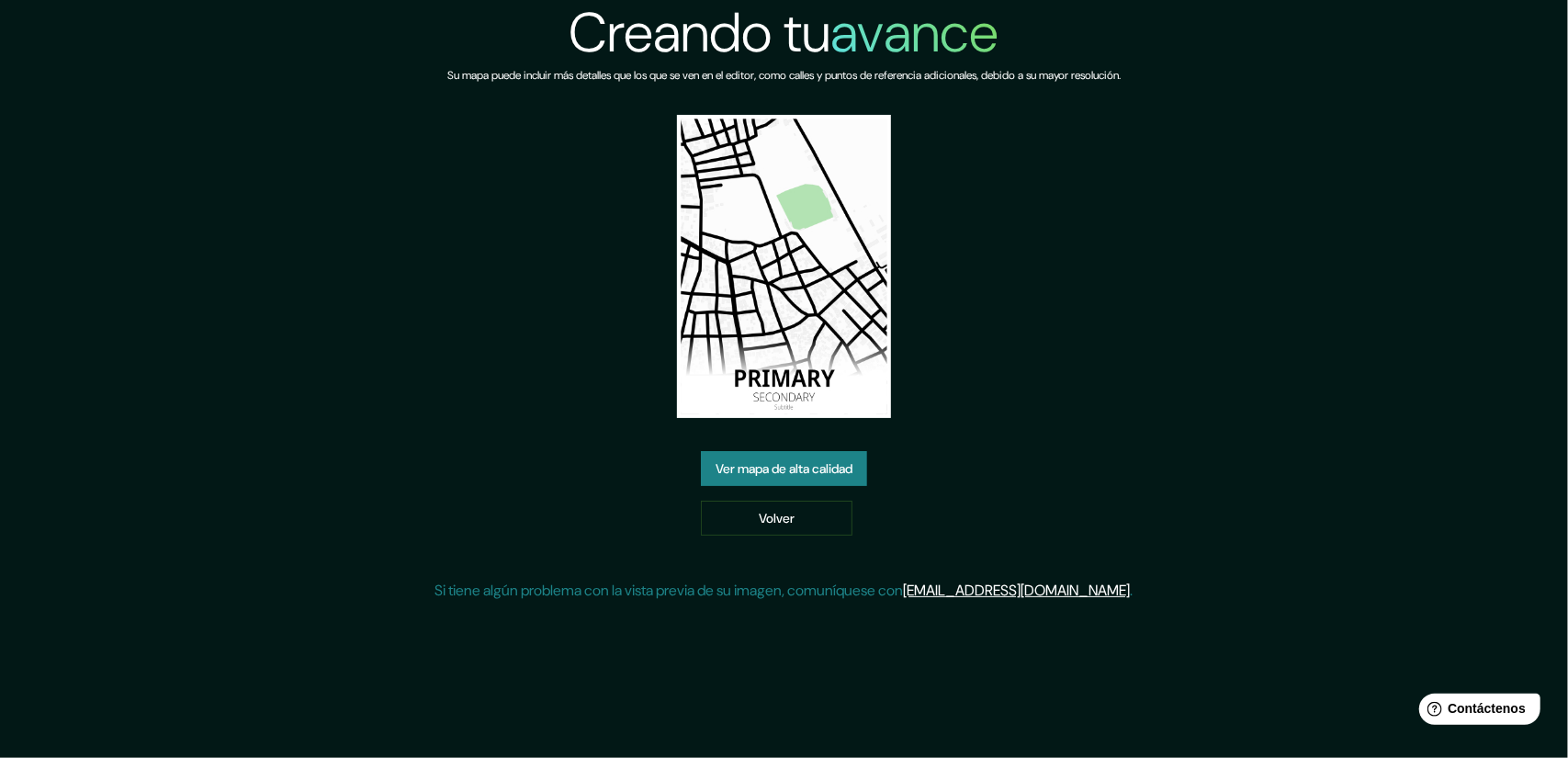
click at [833, 471] on font "Ver mapa de alta calidad" at bounding box center [784, 469] width 137 height 17
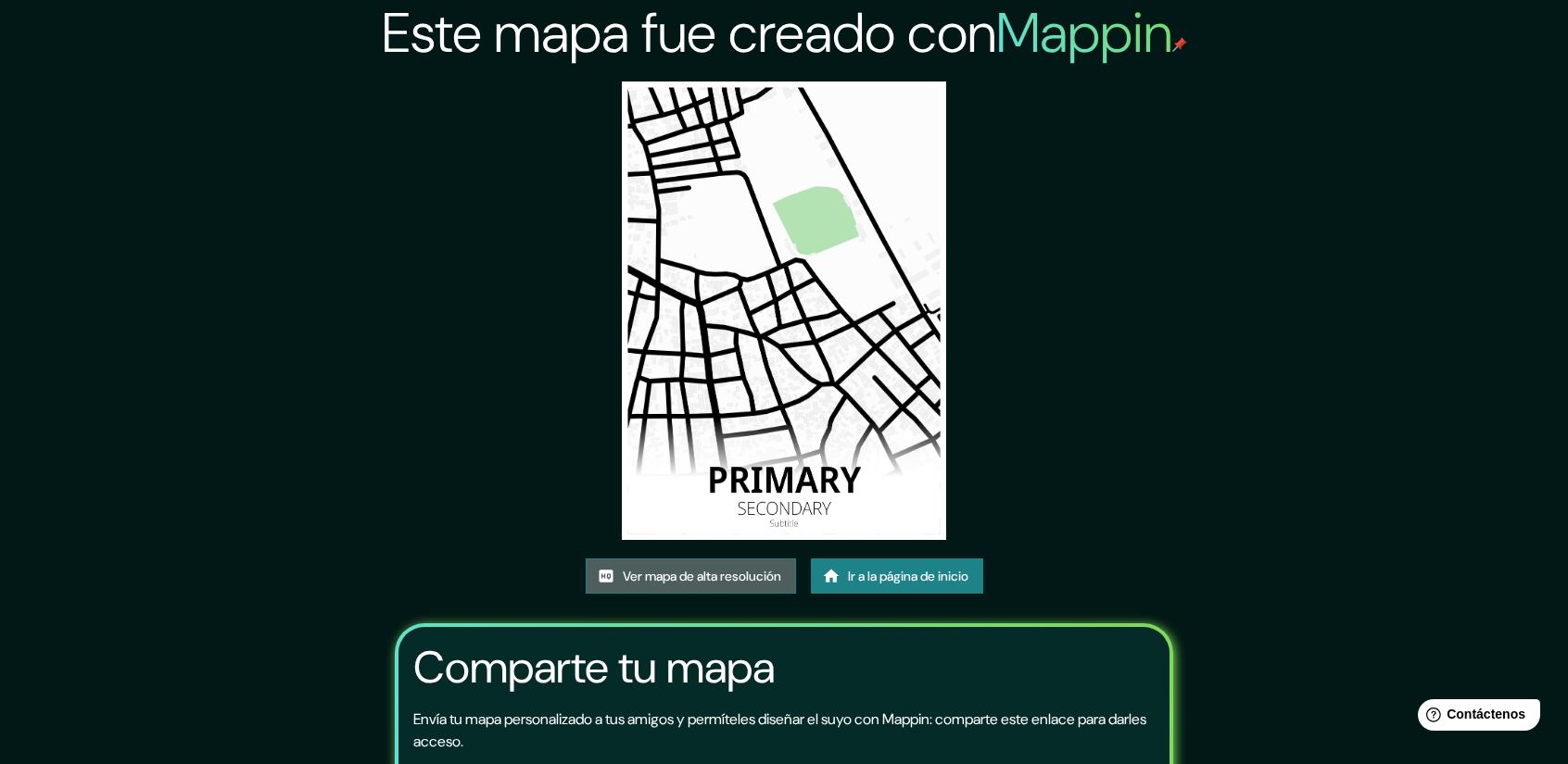
click at [736, 575] on font "Ver mapa de alta resolución" at bounding box center [702, 576] width 158 height 17
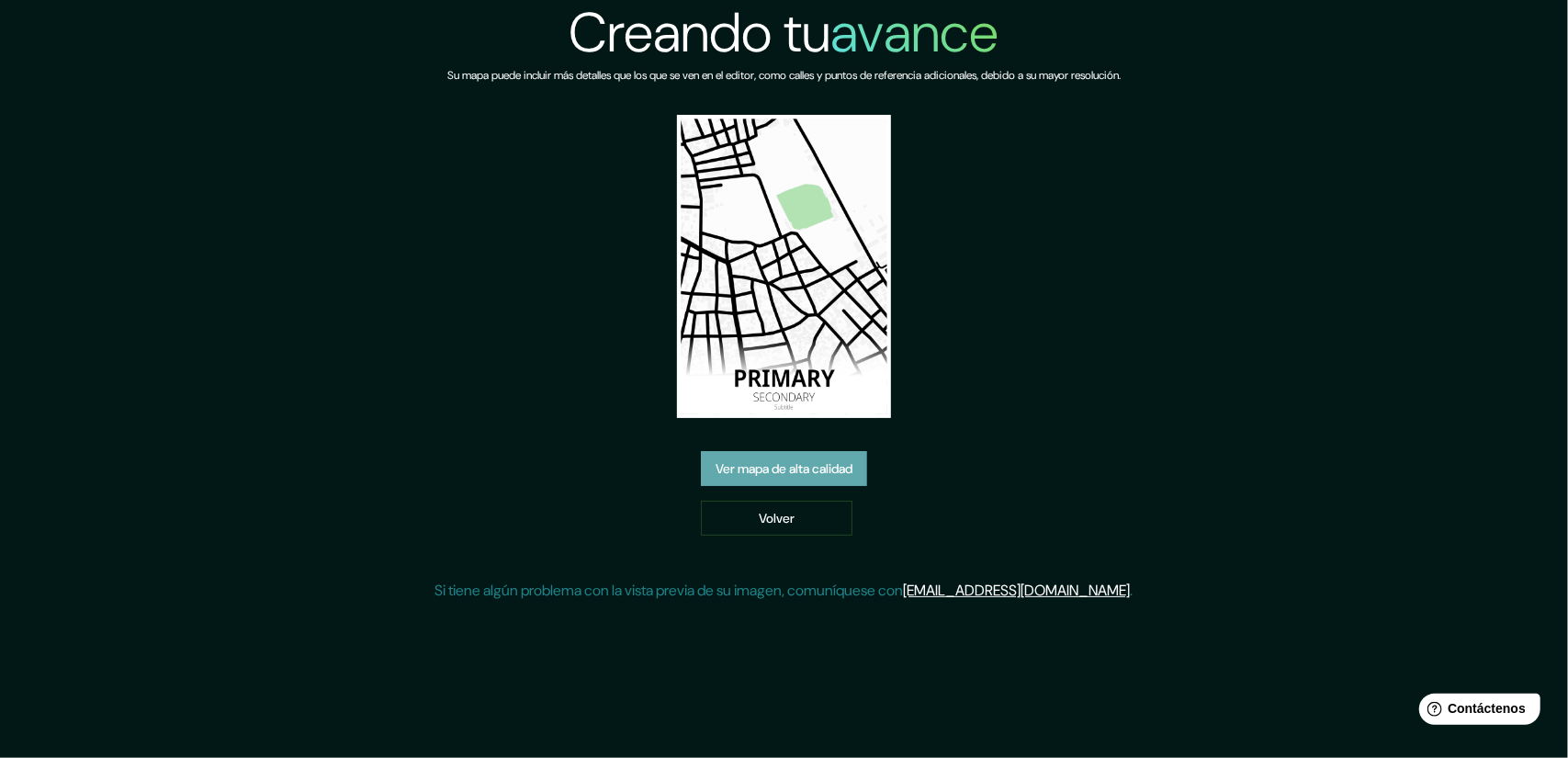
click at [796, 475] on font "Ver mapa de alta calidad" at bounding box center [784, 469] width 137 height 17
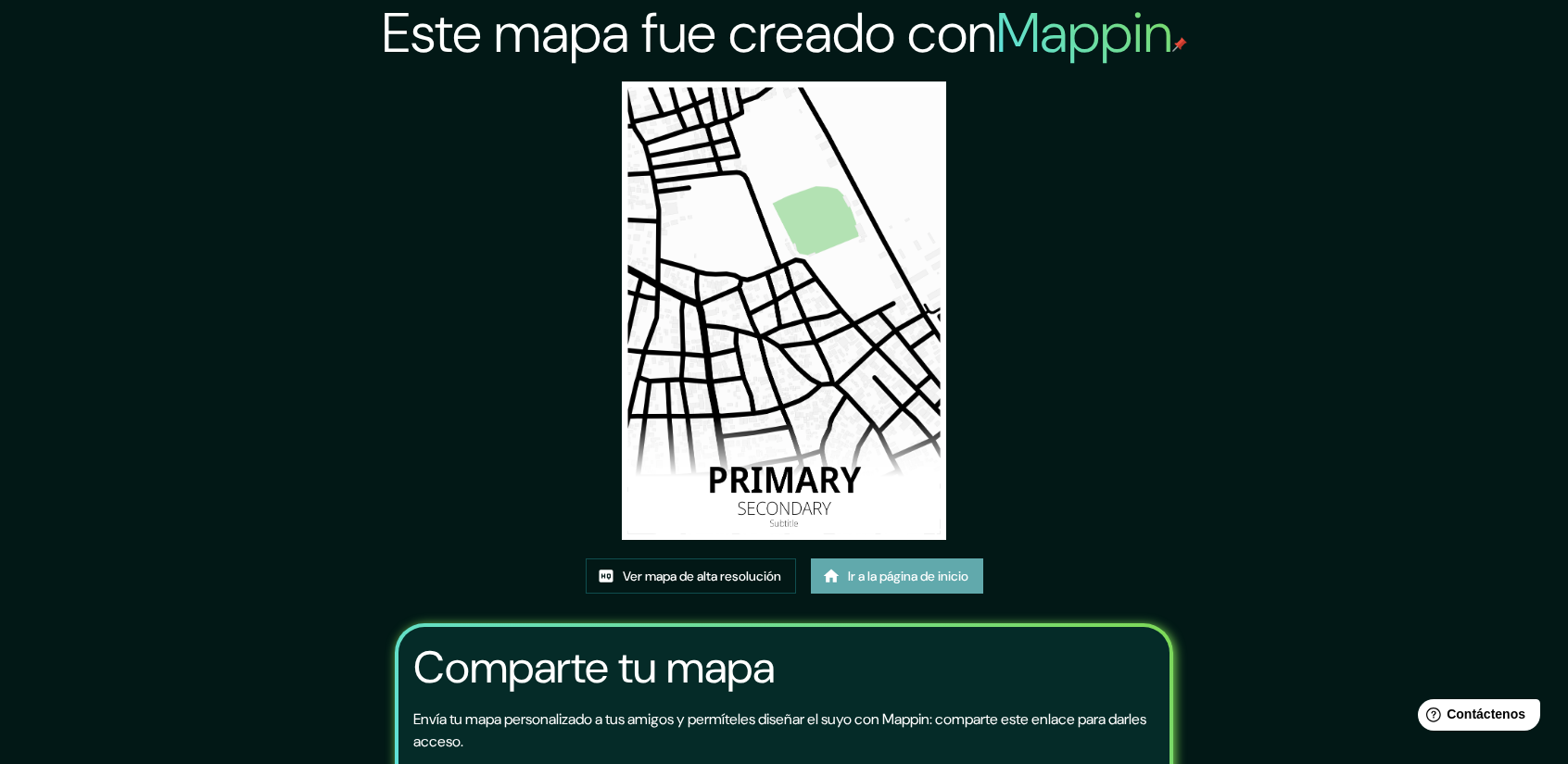
click at [889, 593] on link "Ir a la página de inicio" at bounding box center [897, 576] width 172 height 35
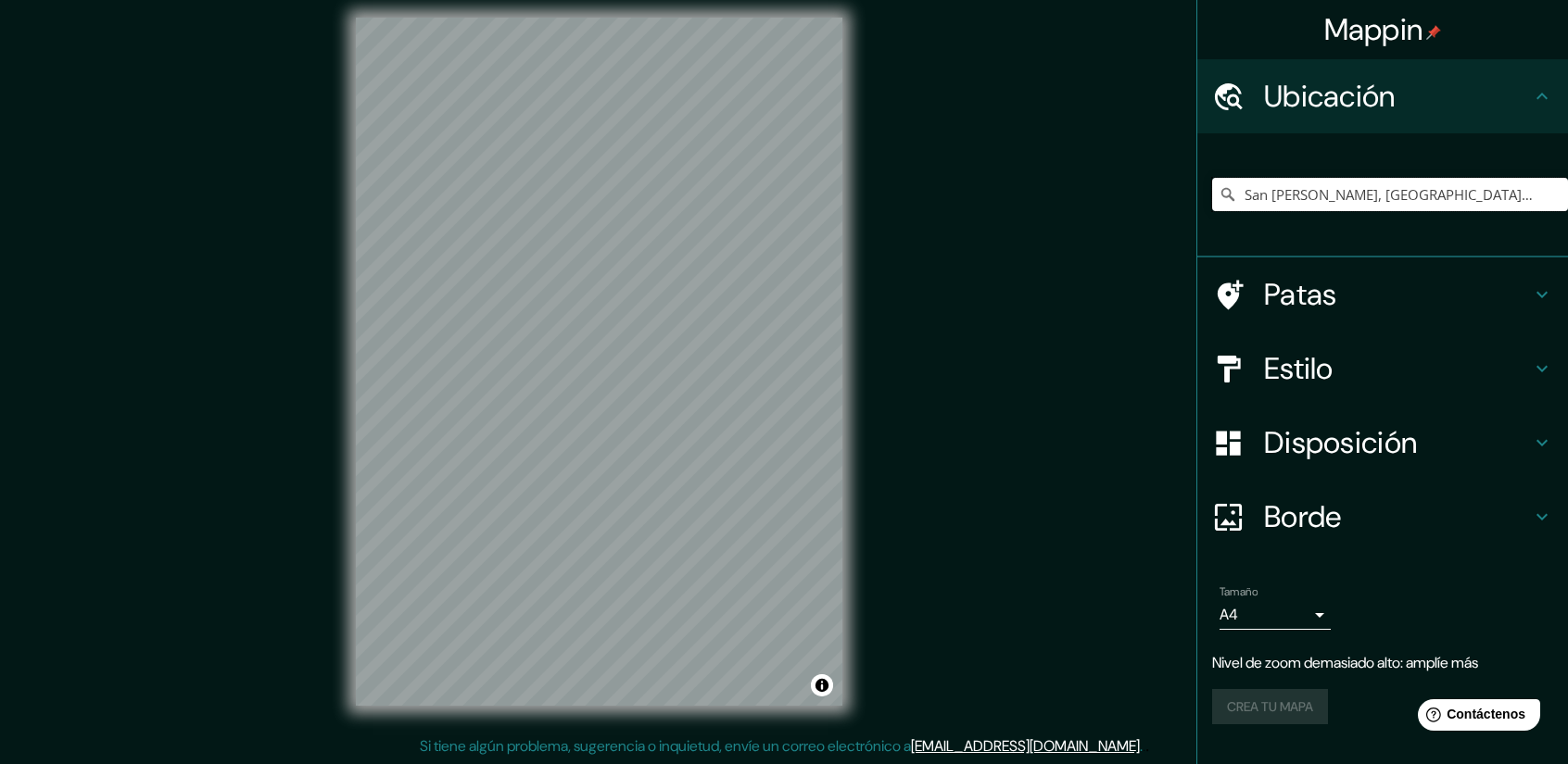
click at [1542, 197] on input "San [PERSON_NAME], [GEOGRAPHIC_DATA][PERSON_NAME], [GEOGRAPHIC_DATA]" at bounding box center [1390, 195] width 356 height 34
click at [1545, 196] on input "San [PERSON_NAME], [GEOGRAPHIC_DATA][PERSON_NAME], [GEOGRAPHIC_DATA]" at bounding box center [1390, 195] width 356 height 34
click at [1530, 99] on h4 "Ubicación" at bounding box center [1397, 96] width 267 height 37
click at [1506, 167] on div "San [PERSON_NAME], [GEOGRAPHIC_DATA][PERSON_NAME], [GEOGRAPHIC_DATA]" at bounding box center [1390, 194] width 356 height 92
click at [1556, 196] on input "San [PERSON_NAME], [GEOGRAPHIC_DATA][PERSON_NAME], [GEOGRAPHIC_DATA]" at bounding box center [1390, 195] width 356 height 34
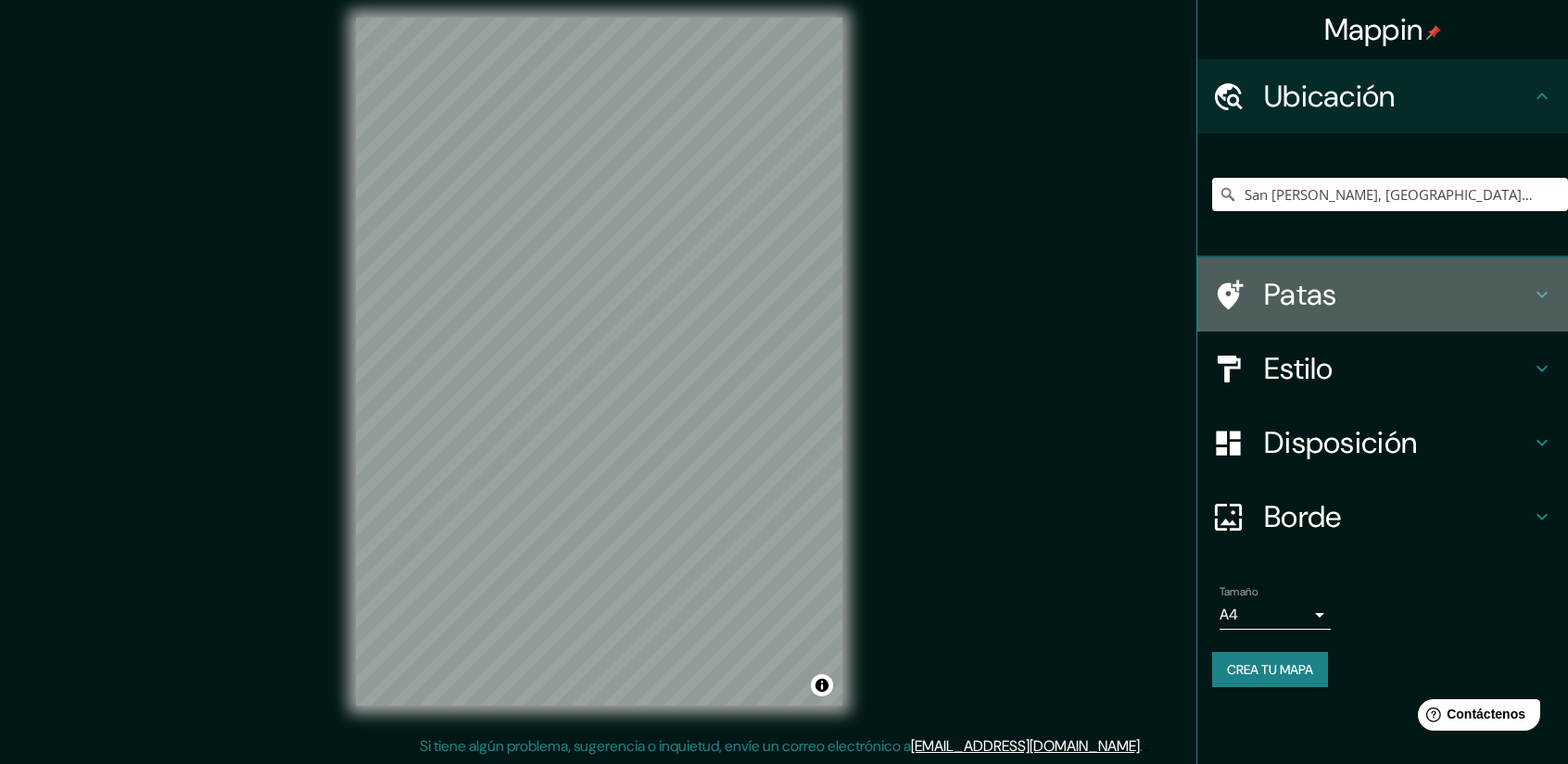
click at [1509, 288] on h4 "Patas" at bounding box center [1397, 294] width 267 height 37
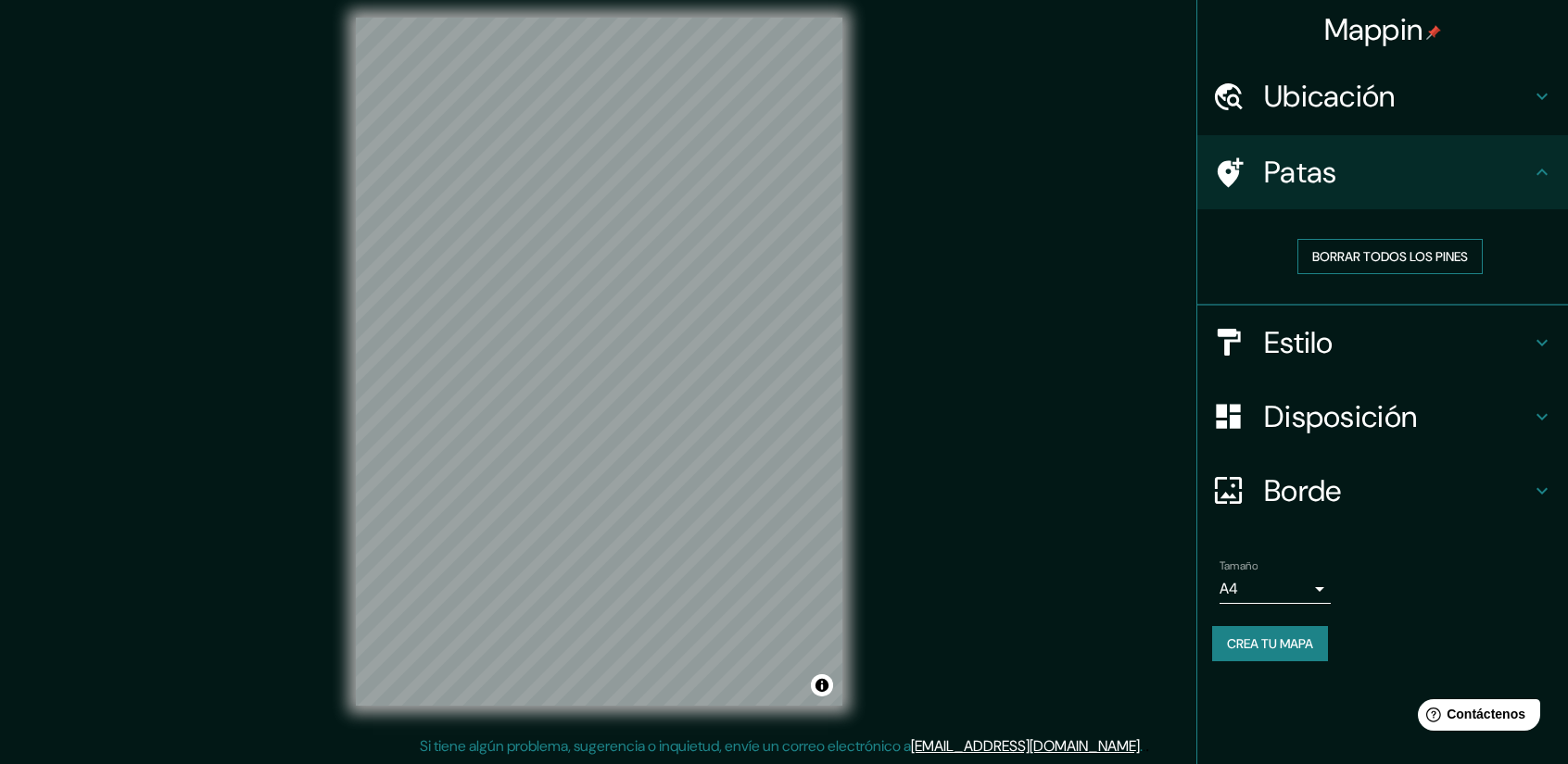
click at [1409, 248] on font "Borrar todos los pines" at bounding box center [1389, 256] width 156 height 17
click at [1441, 349] on h4 "Estilo" at bounding box center [1397, 343] width 267 height 37
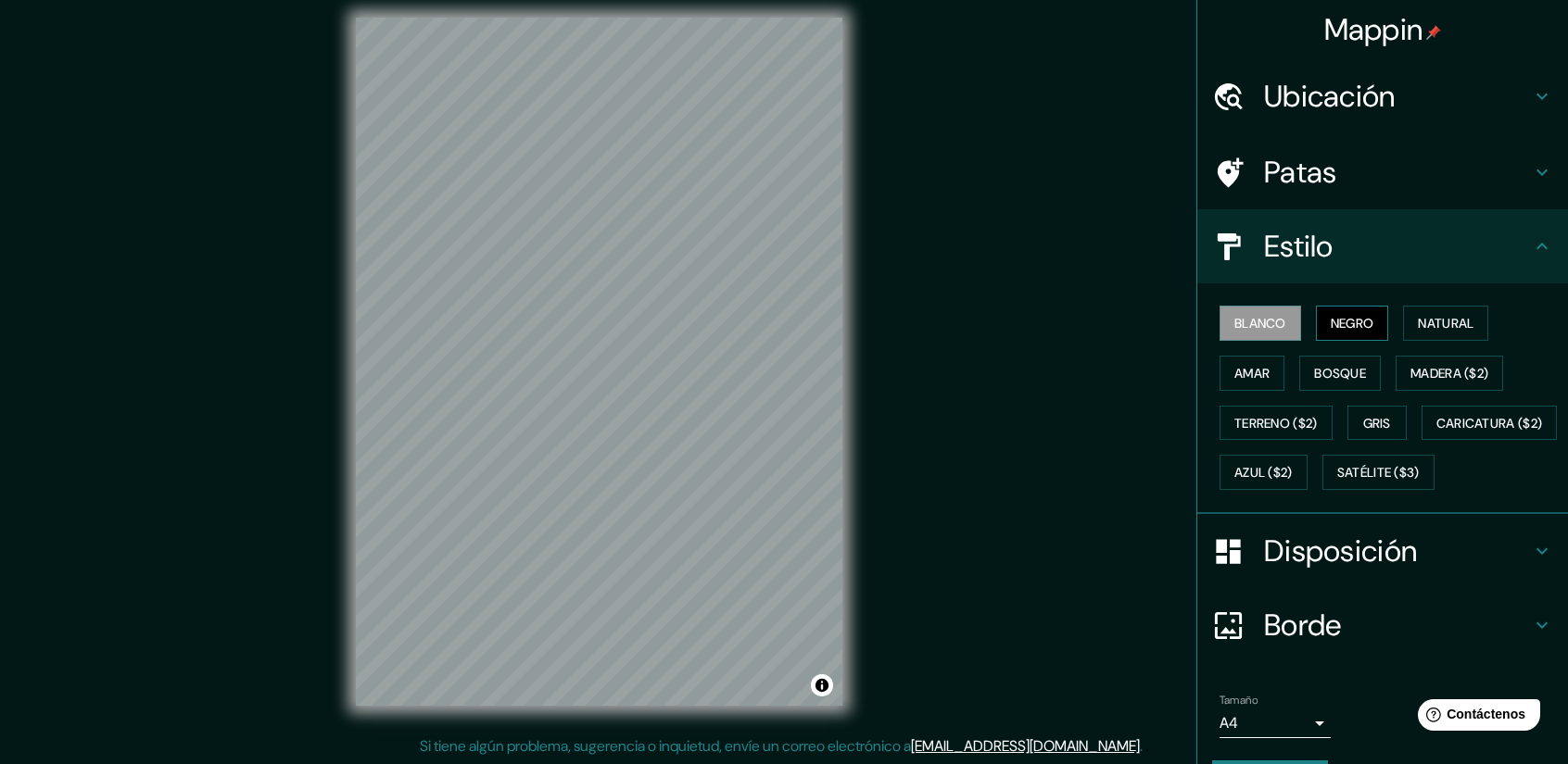
click at [1330, 321] on font "Negro" at bounding box center [1352, 323] width 44 height 17
click at [1249, 321] on font "Blanco" at bounding box center [1260, 323] width 52 height 17
click at [1338, 335] on button "Negro" at bounding box center [1352, 323] width 74 height 35
click at [1426, 320] on font "Natural" at bounding box center [1446, 323] width 56 height 17
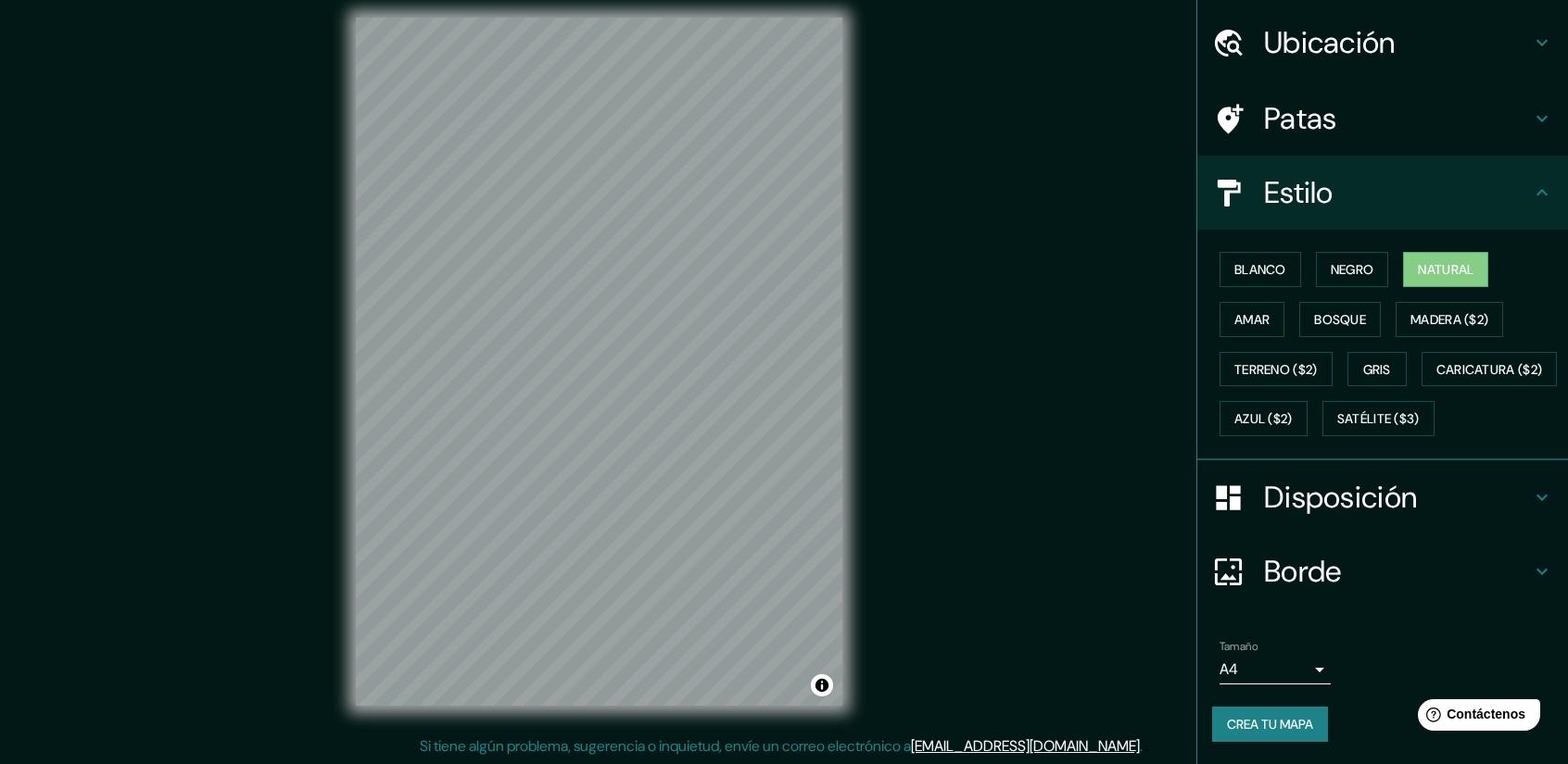
click at [1513, 501] on h4 "Disposición" at bounding box center [1397, 498] width 267 height 37
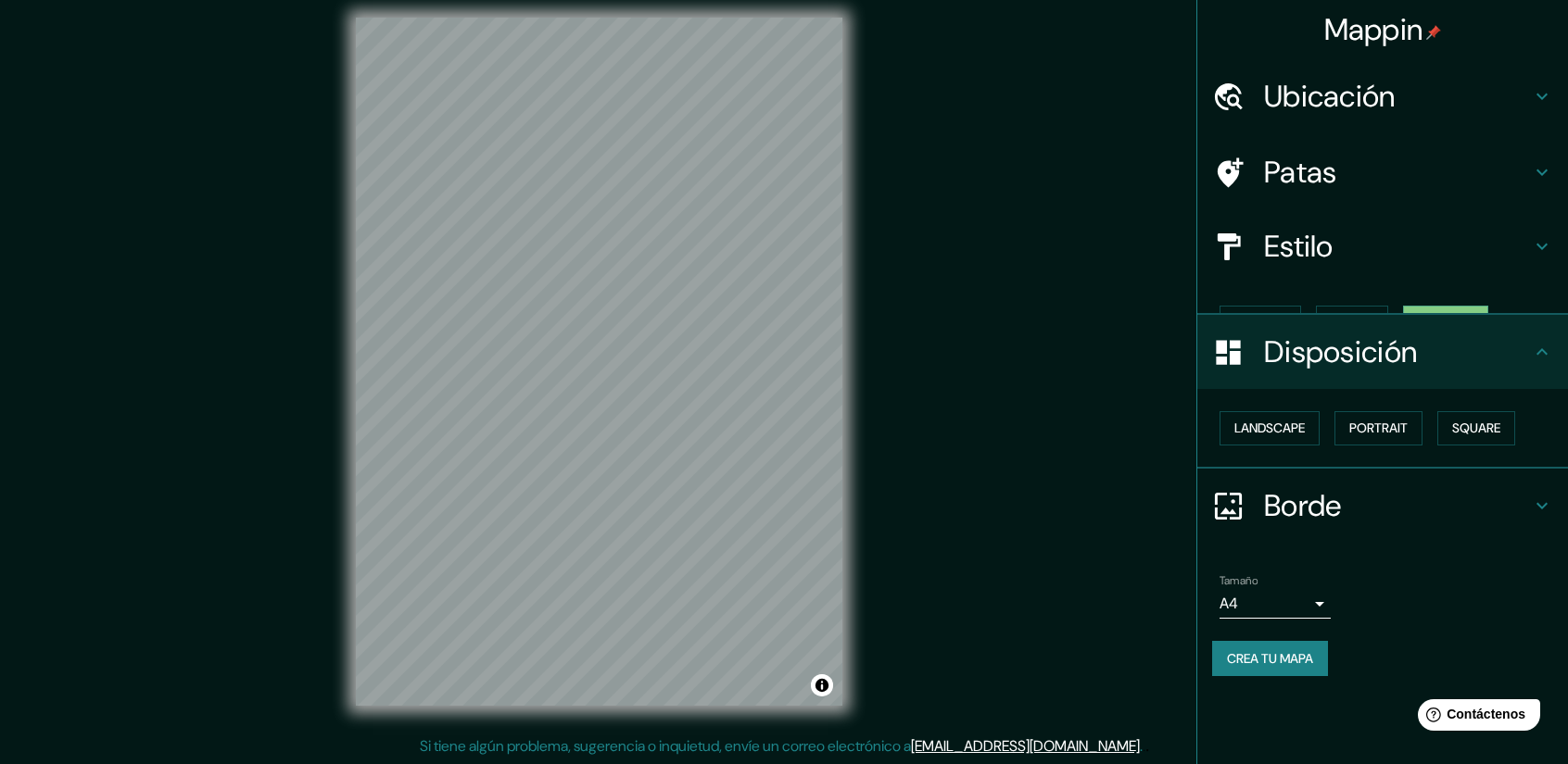
scroll to position [0, 0]
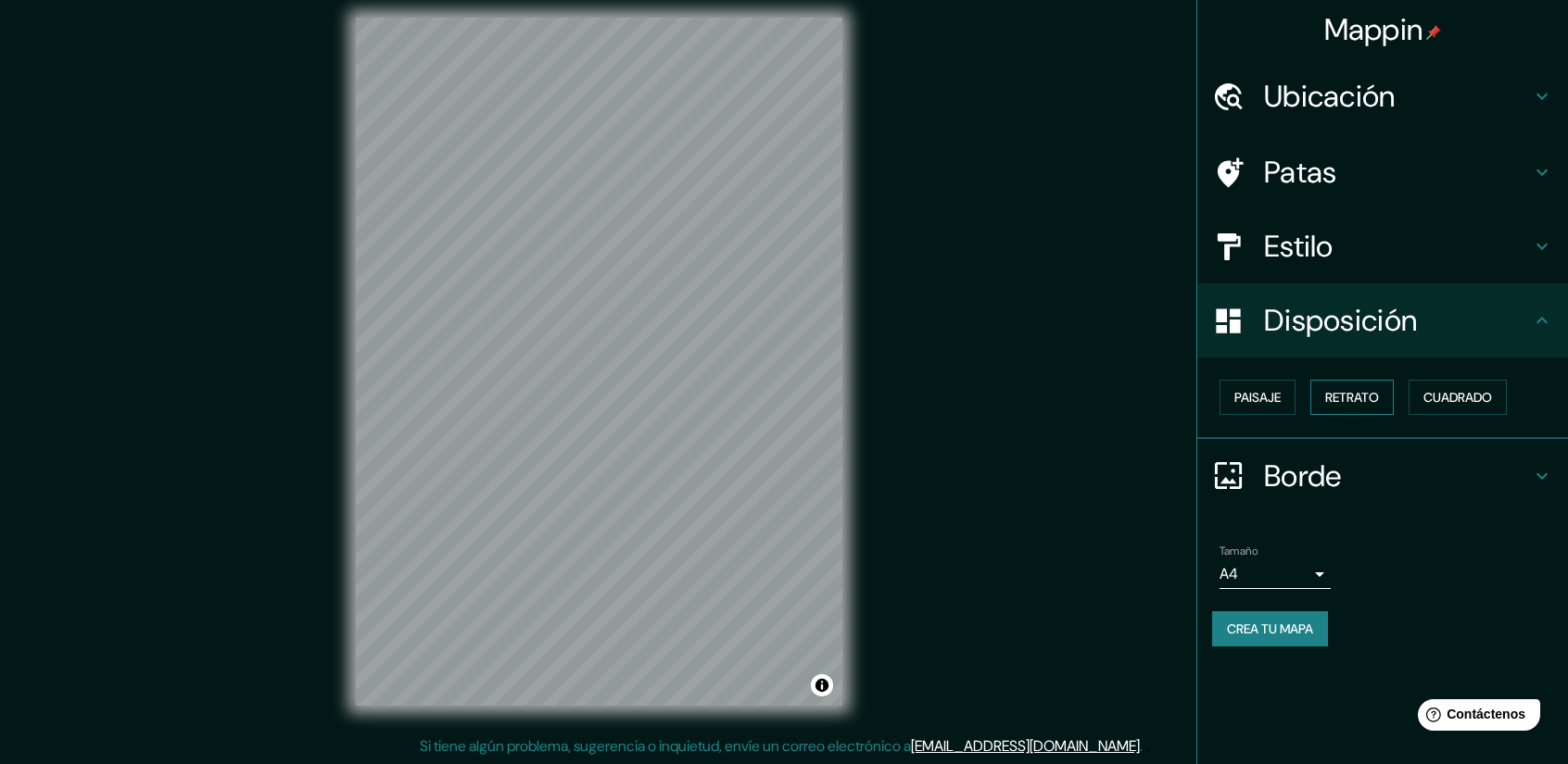
click at [1375, 402] on font "Retrato" at bounding box center [1352, 397] width 54 height 17
click at [1451, 490] on h4 "Borde" at bounding box center [1397, 476] width 267 height 37
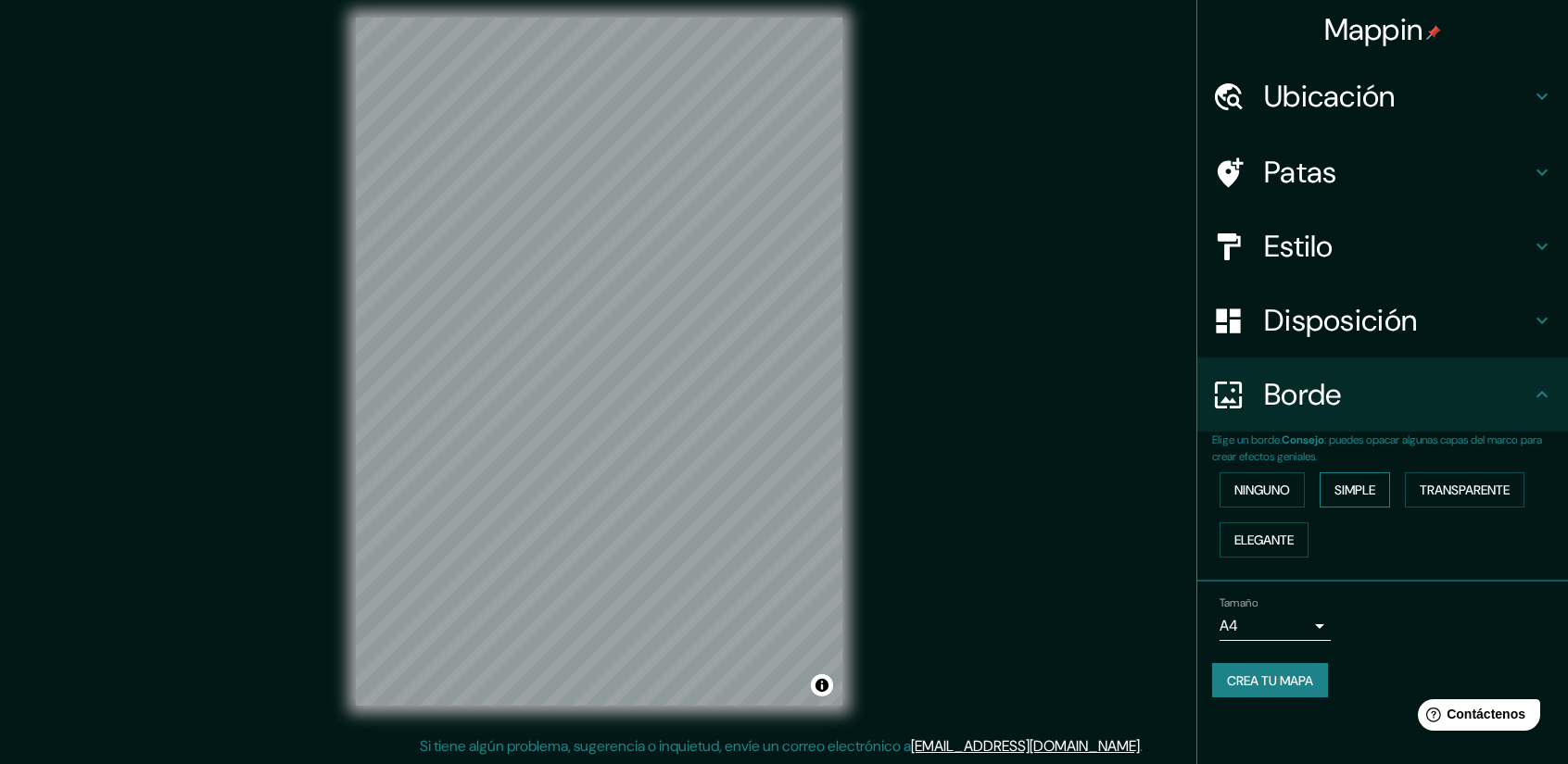
click at [1369, 494] on font "Simple" at bounding box center [1355, 490] width 41 height 17
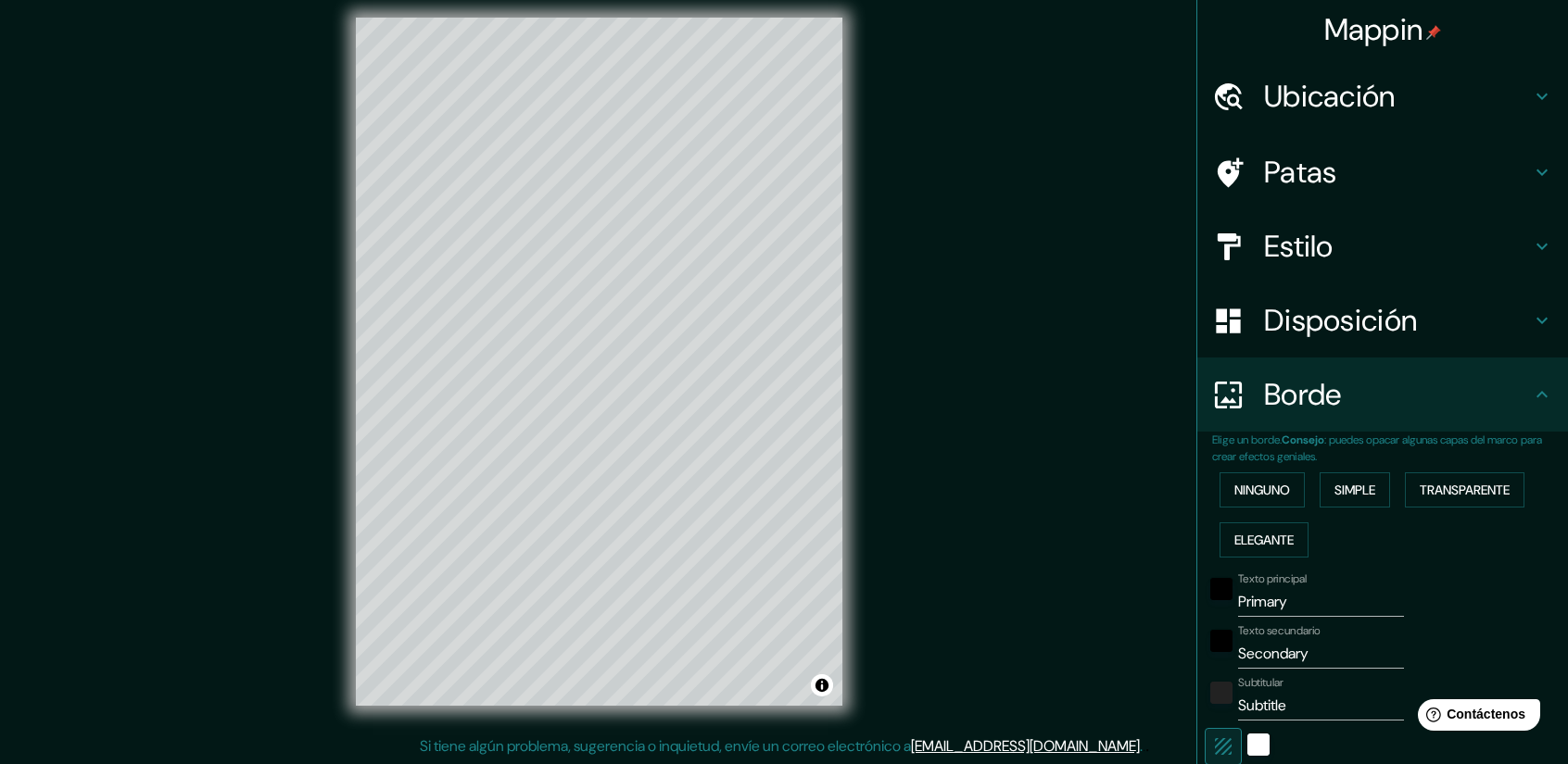
scroll to position [290, 0]
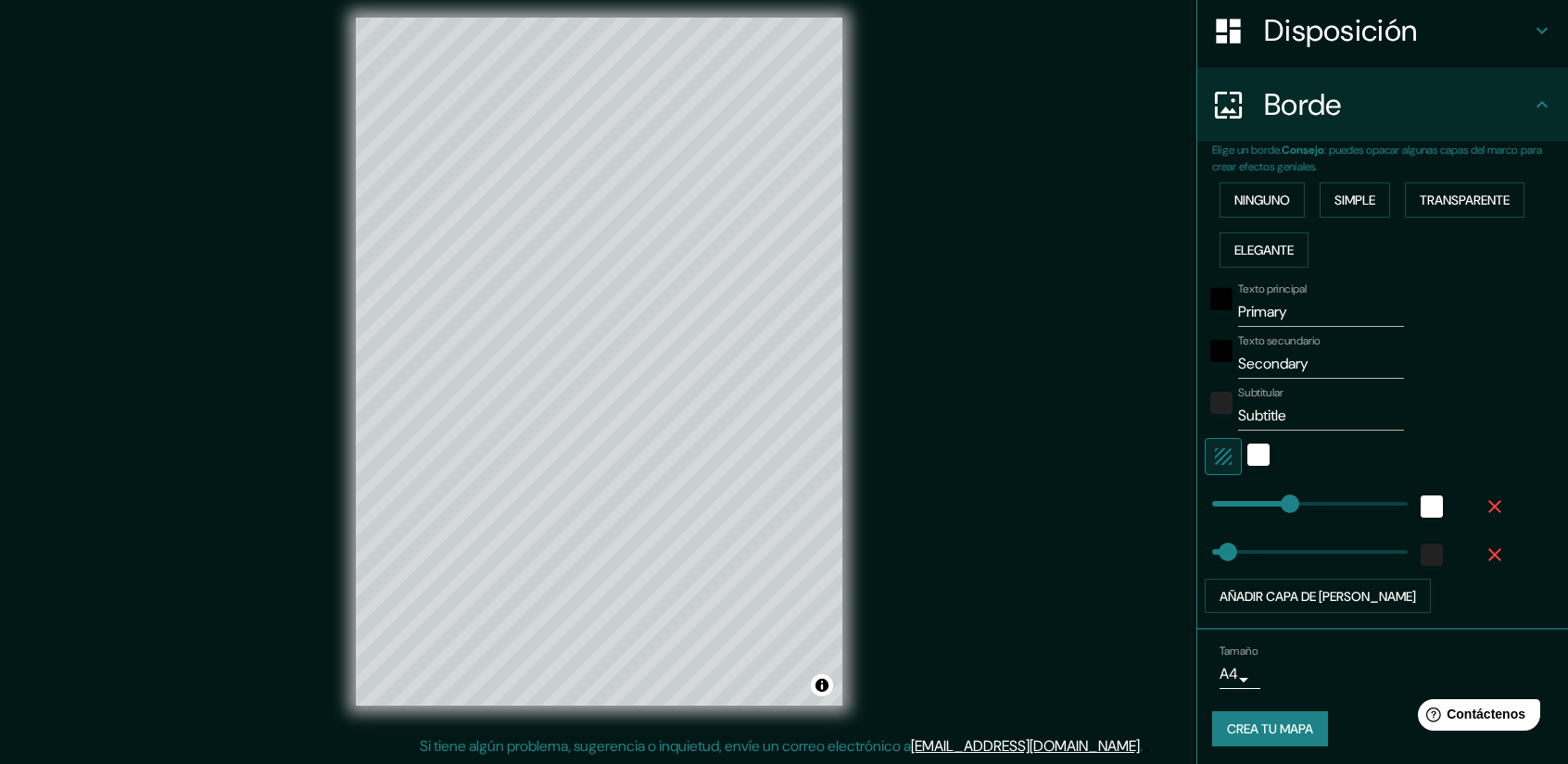
click at [1283, 313] on input "Primary" at bounding box center [1321, 312] width 166 height 30
type input "P"
type input "SPM"
click at [1301, 366] on input "Secondary" at bounding box center [1321, 364] width 166 height 30
type input "S"
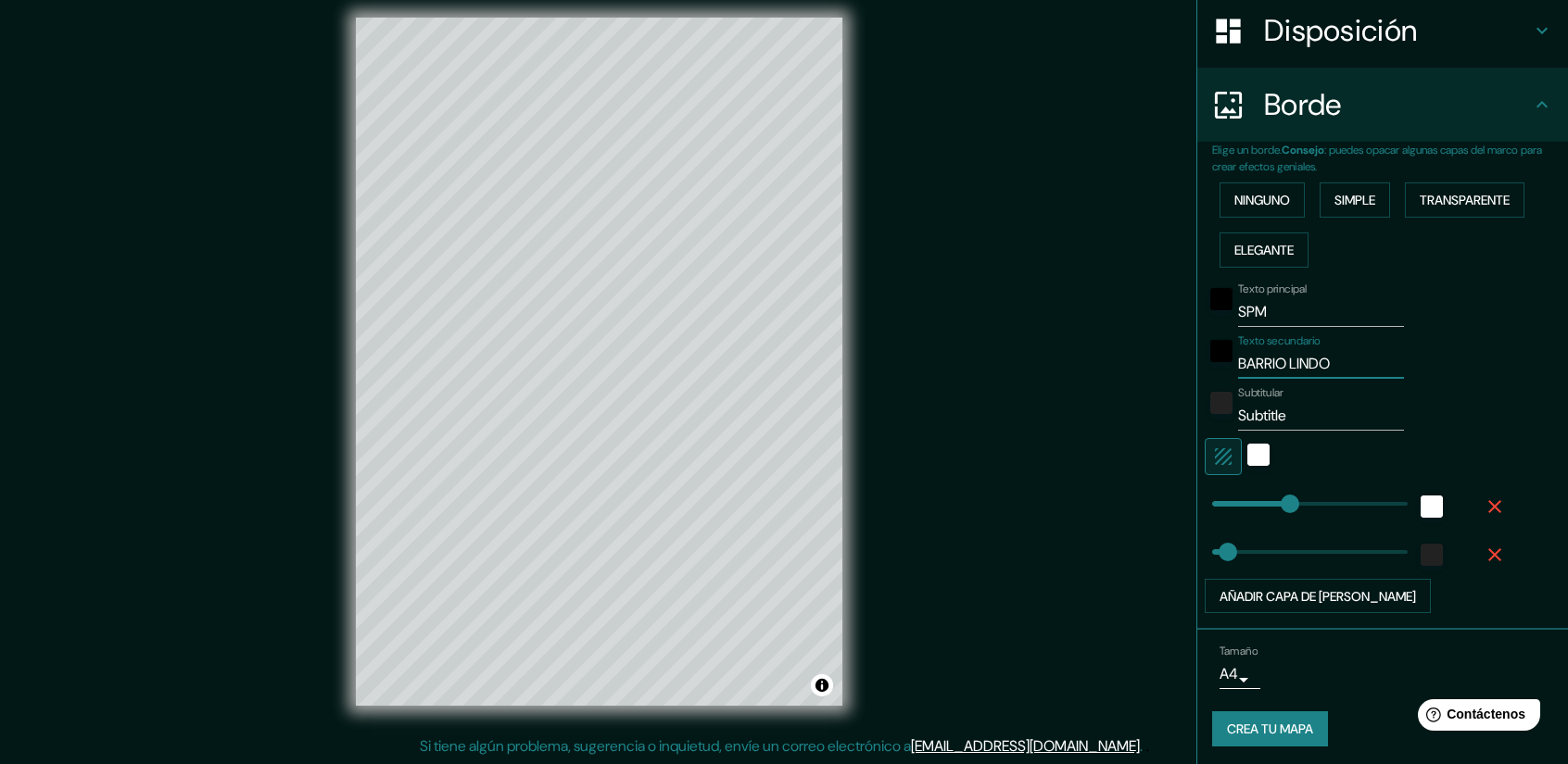
type input "BARRIO LINDO"
click at [1323, 416] on input "Subtitle" at bounding box center [1321, 416] width 166 height 30
type input "S"
click at [1536, 102] on icon at bounding box center [1542, 103] width 11 height 7
type input "88"
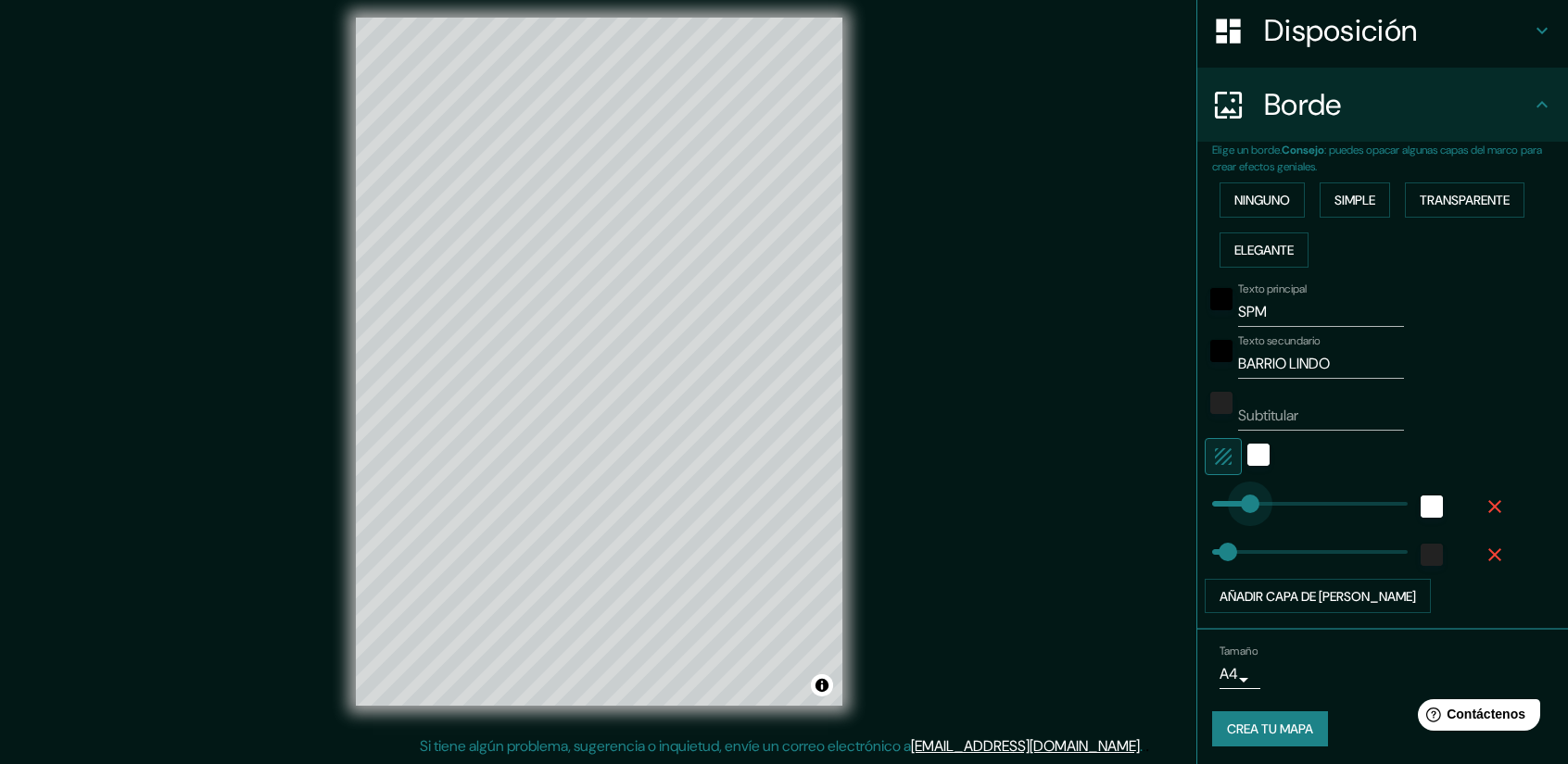
drag, startPoint x: 1279, startPoint y: 502, endPoint x: 1231, endPoint y: 503, distance: 48.0
type input "48"
drag, startPoint x: 1227, startPoint y: 502, endPoint x: 1216, endPoint y: 503, distance: 11.0
click at [1275, 732] on font "Crea tu mapa" at bounding box center [1270, 730] width 86 height 17
click at [1262, 732] on font "Crea tu mapa" at bounding box center [1270, 730] width 86 height 17
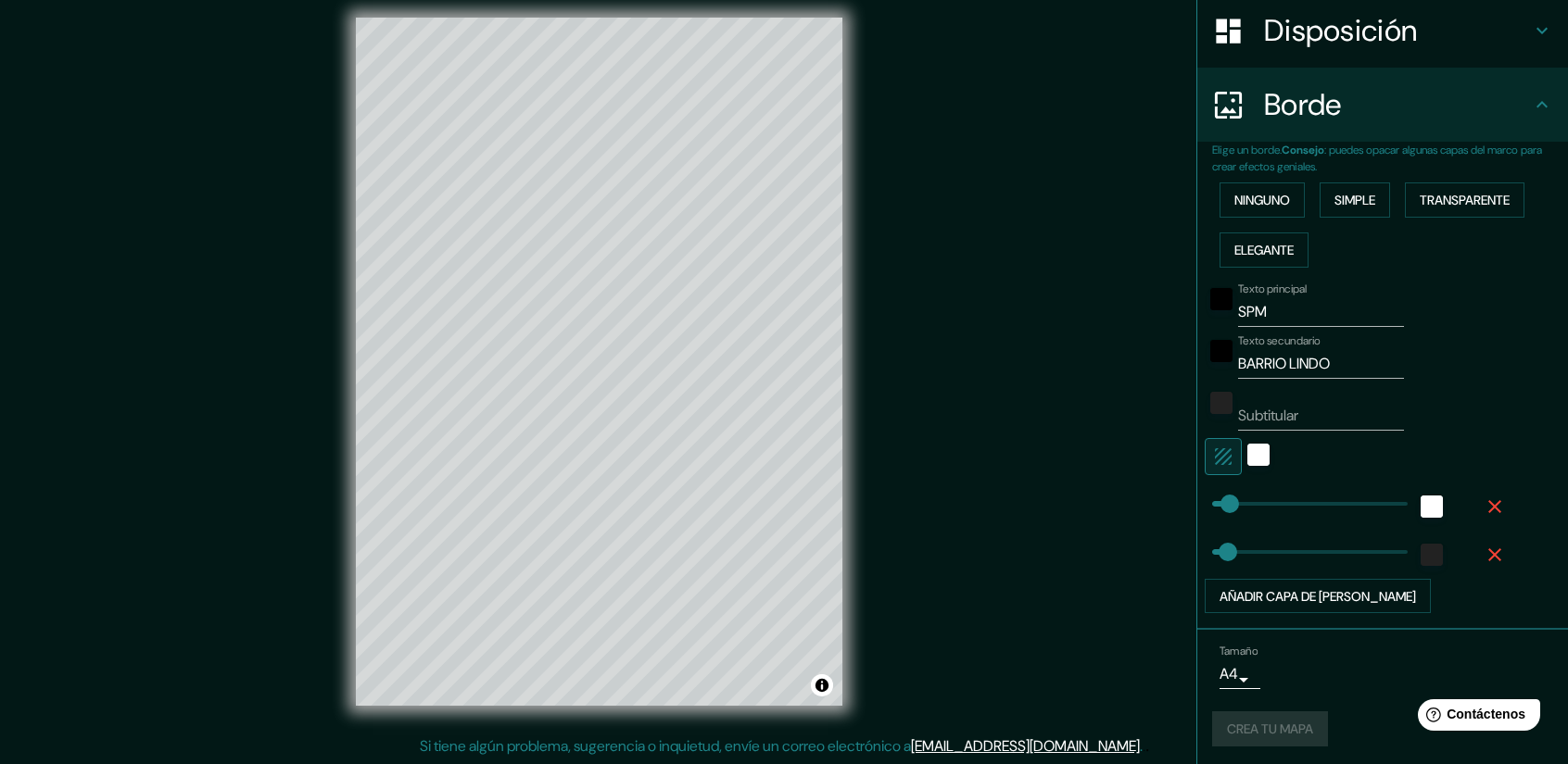
click at [1262, 732] on div "Crea tu mapa" at bounding box center [1382, 729] width 341 height 35
type input "235"
drag, startPoint x: 1223, startPoint y: 549, endPoint x: 1286, endPoint y: 549, distance: 63.0
type input "0"
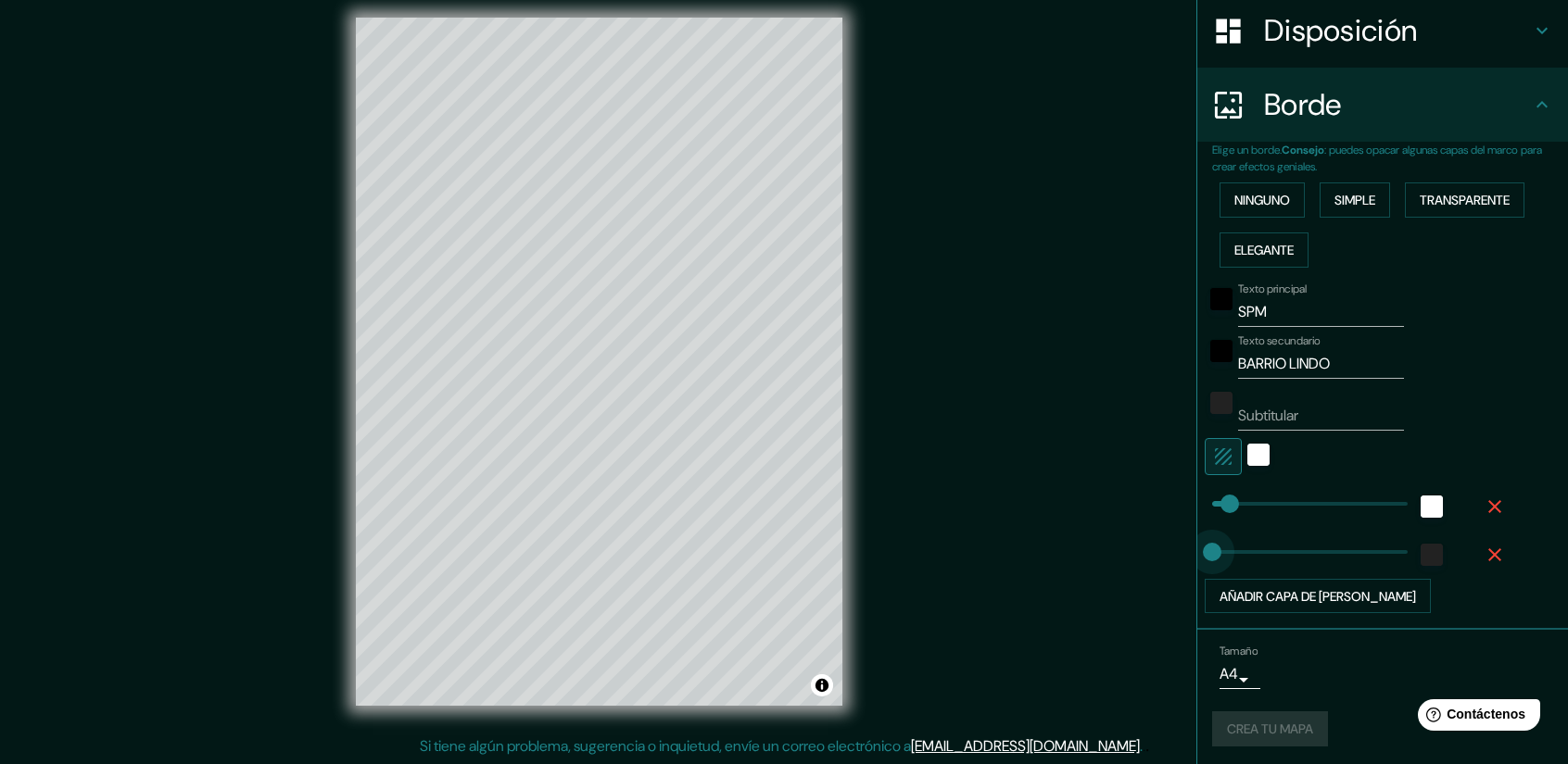
drag, startPoint x: 1286, startPoint y: 549, endPoint x: 1195, endPoint y: 551, distance: 91.0
type input "105"
drag, startPoint x: 1220, startPoint y: 494, endPoint x: 1237, endPoint y: 494, distance: 17.0
type input "469"
drag, startPoint x: 1248, startPoint y: 495, endPoint x: 1372, endPoint y: 512, distance: 125.2
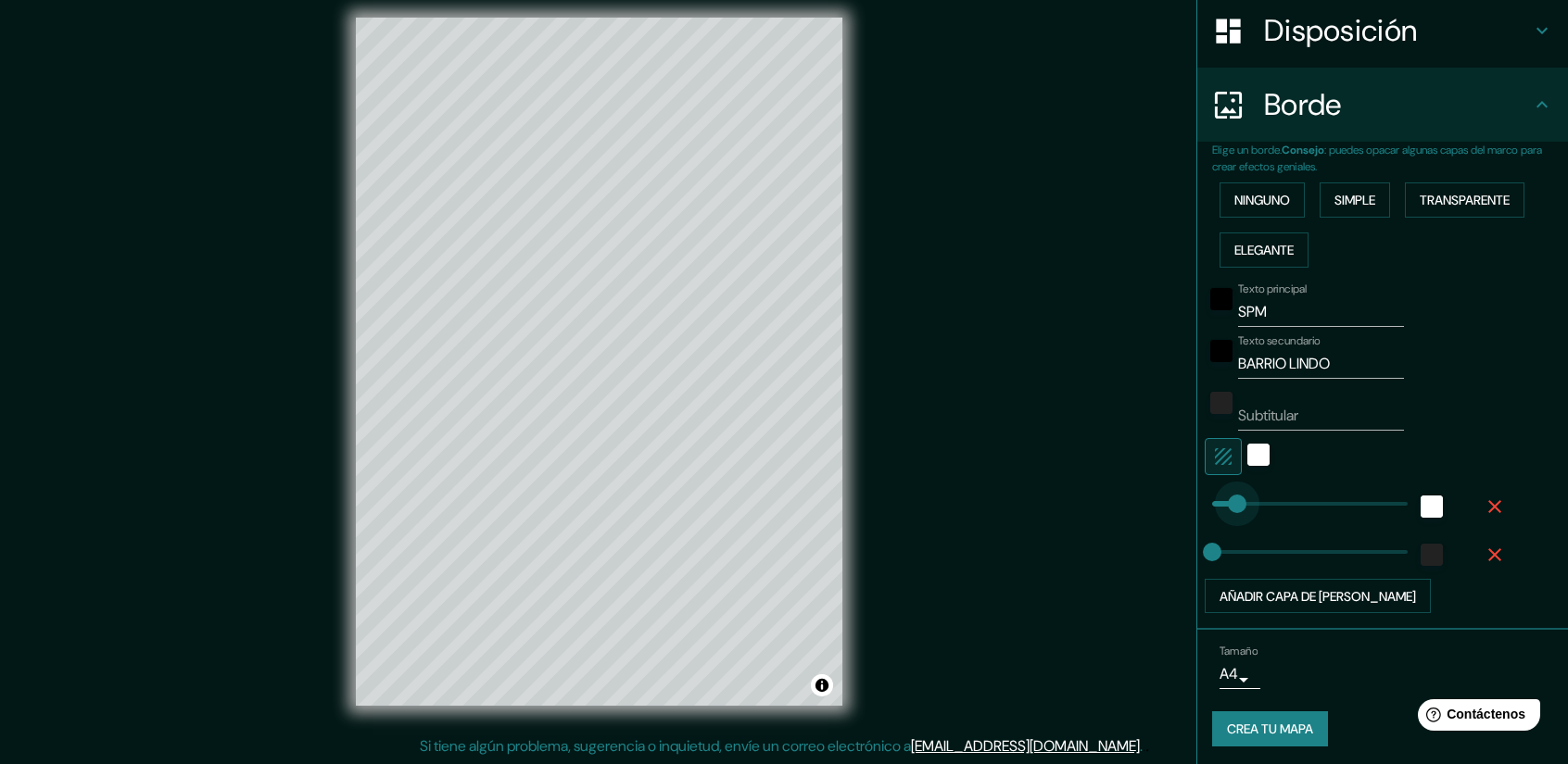
type input "53"
drag, startPoint x: 1356, startPoint y: 512, endPoint x: 1217, endPoint y: 506, distance: 139.1
type input "33"
drag, startPoint x: 1199, startPoint y: 541, endPoint x: 1210, endPoint y: 548, distance: 13.0
type input "41"
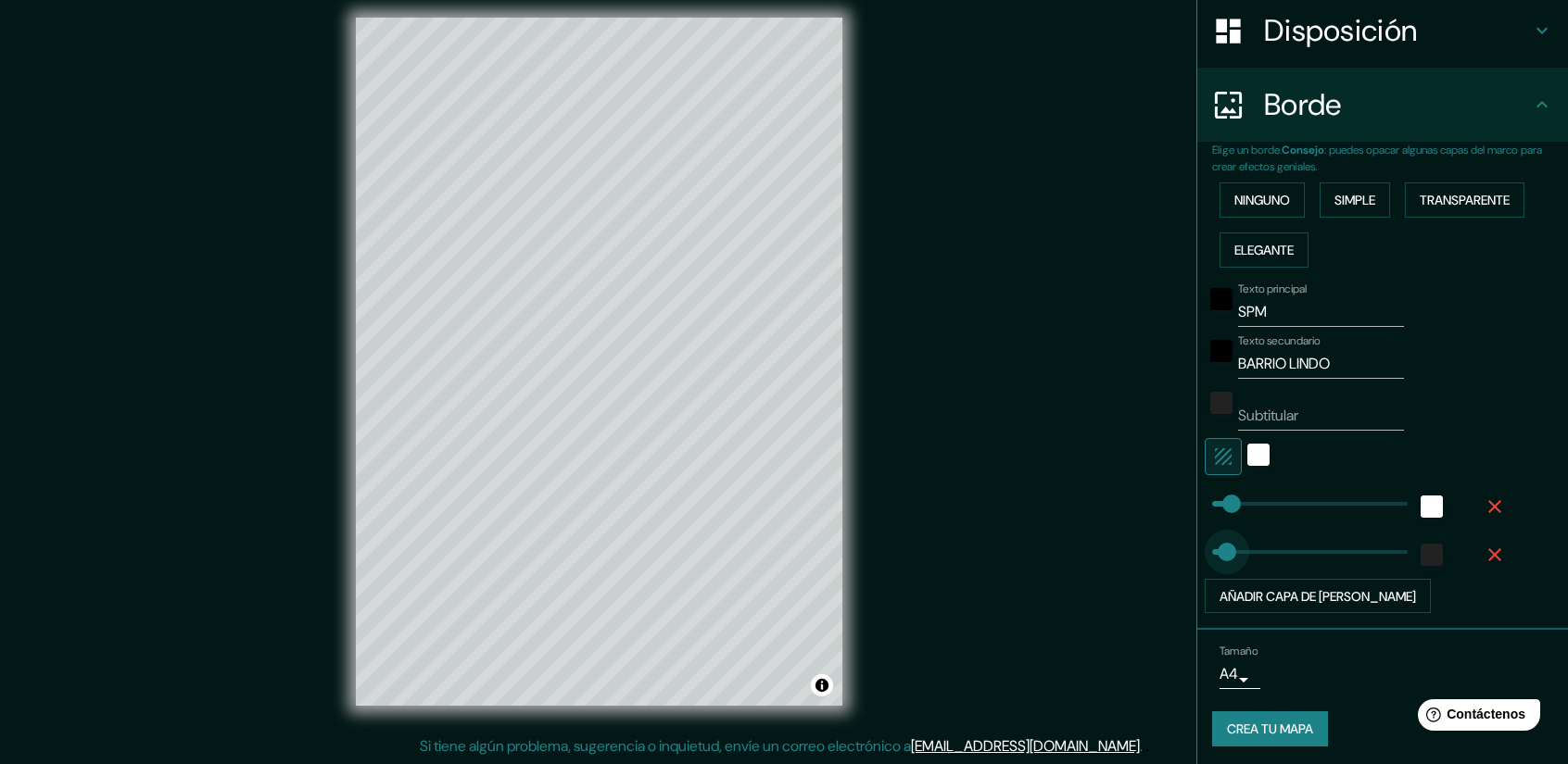
type input "68"
drag, startPoint x: 1213, startPoint y: 549, endPoint x: 1223, endPoint y: 553, distance: 10.8
type input "68"
drag, startPoint x: 1214, startPoint y: 502, endPoint x: 1223, endPoint y: 504, distance: 9.2
type input "110"
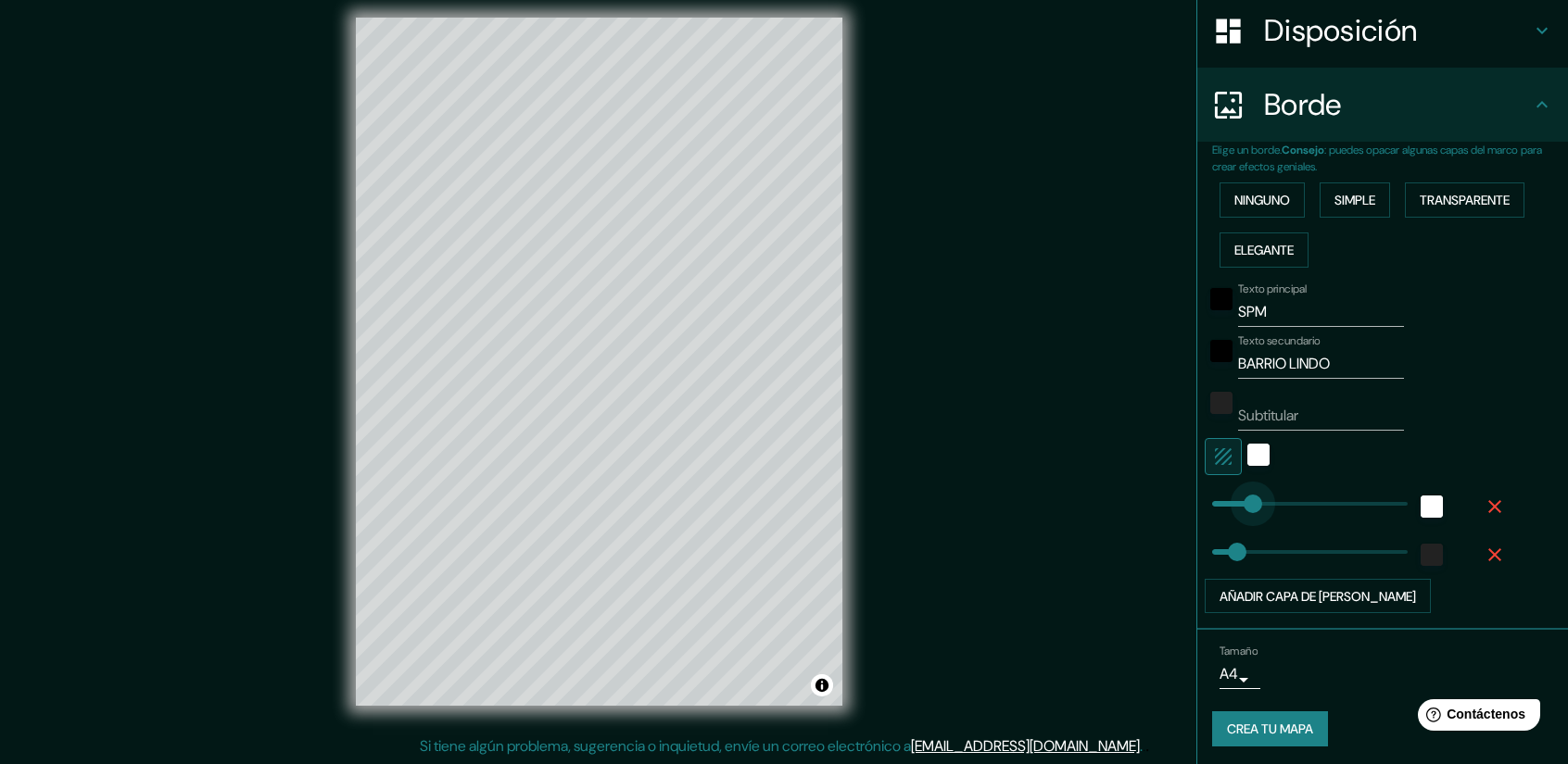
drag, startPoint x: 1226, startPoint y: 505, endPoint x: 1239, endPoint y: 509, distance: 13.6
type input "43"
drag, startPoint x: 1239, startPoint y: 509, endPoint x: 1214, endPoint y: 512, distance: 25.2
type input "28"
drag, startPoint x: 1231, startPoint y: 543, endPoint x: 1208, endPoint y: 545, distance: 23.1
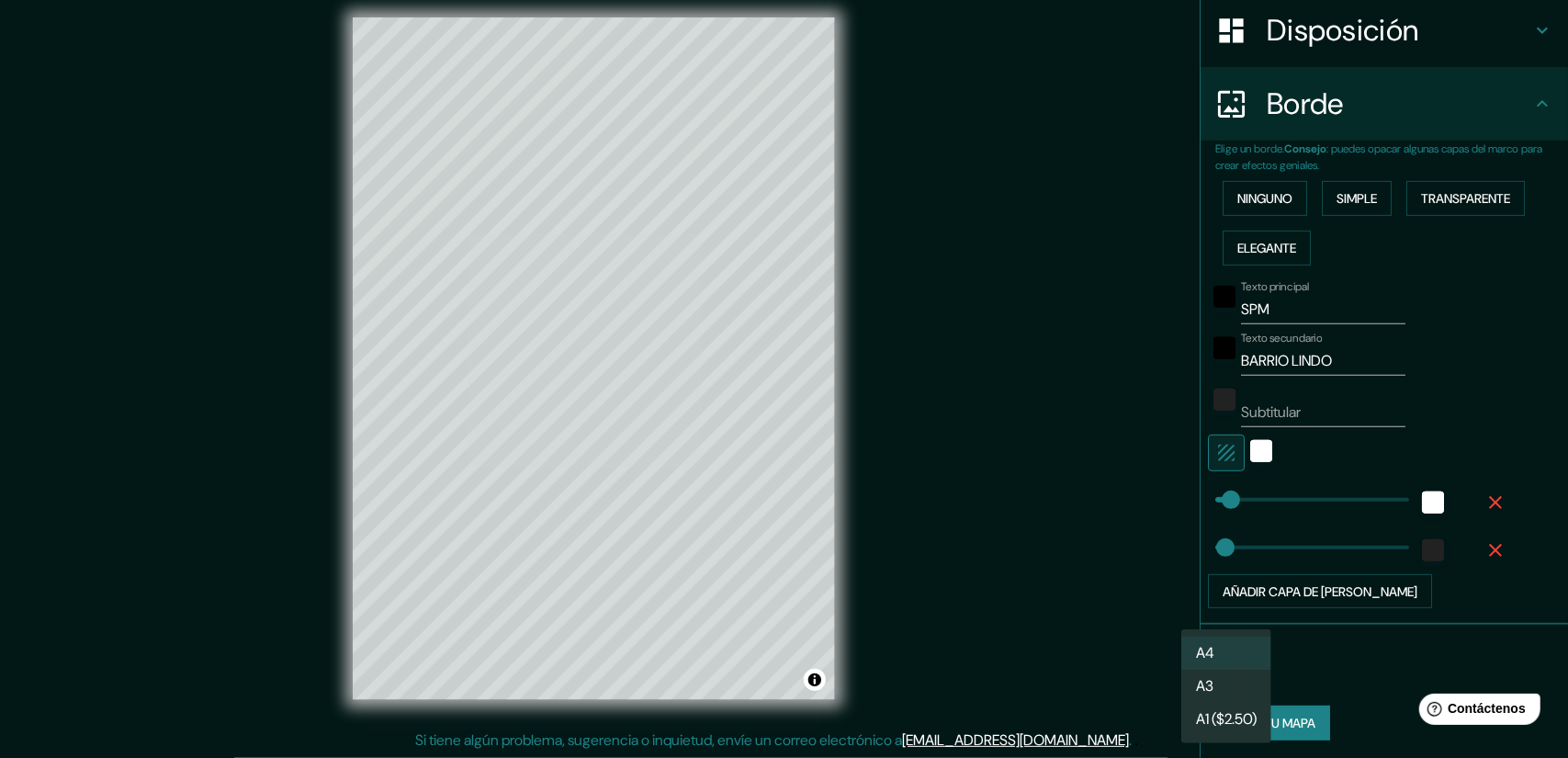
click at [1212, 670] on body "Mappin Ubicación San Pedro de Macorís, San Pedro de Macorís, República Dominica…" at bounding box center [784, 367] width 1568 height 758
click at [1214, 647] on font "A4" at bounding box center [1205, 654] width 18 height 19
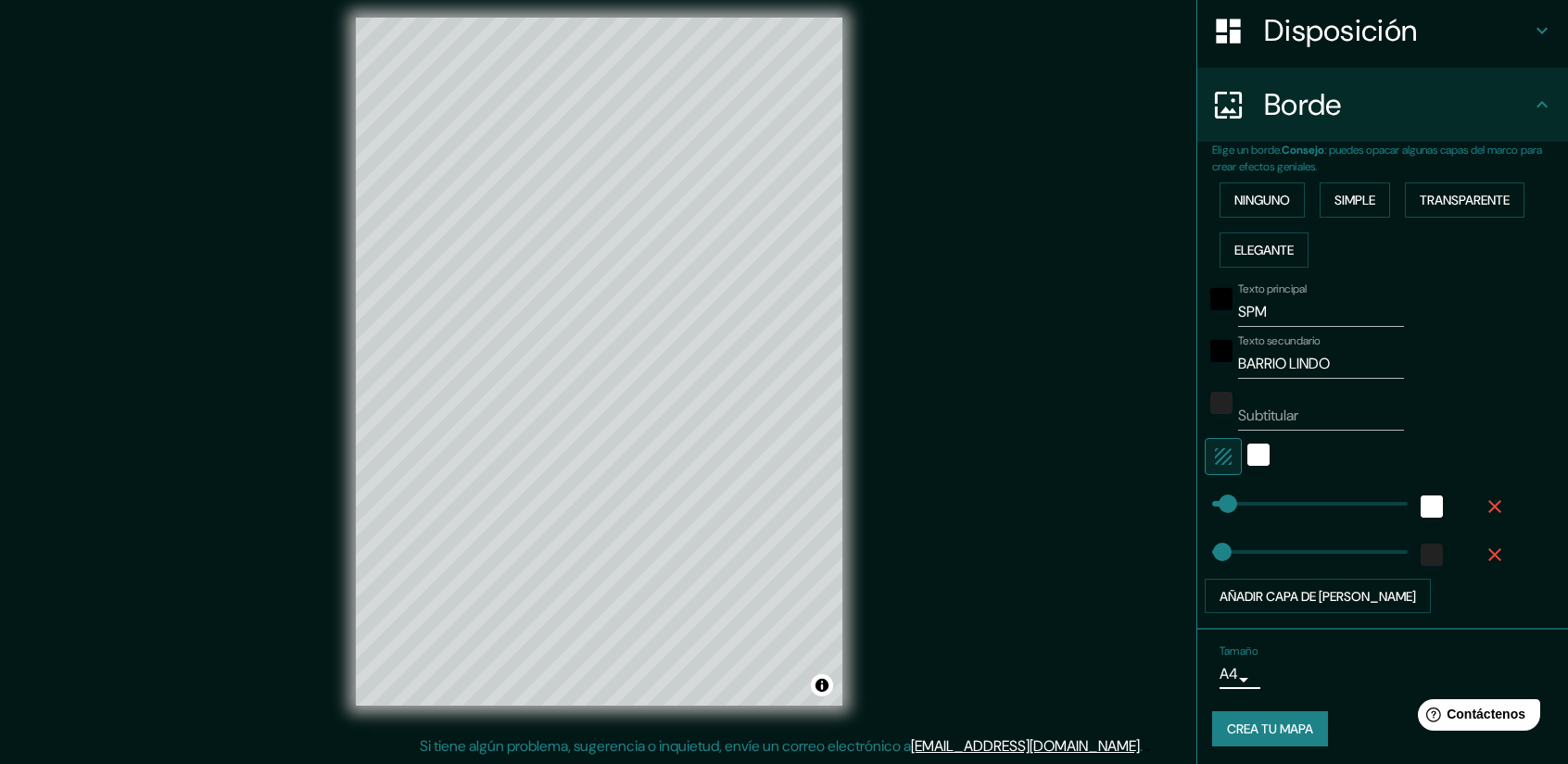
click at [1254, 722] on font "Crea tu mapa" at bounding box center [1270, 730] width 86 height 17
click at [1278, 716] on div "Crea tu mapa" at bounding box center [1382, 729] width 341 height 35
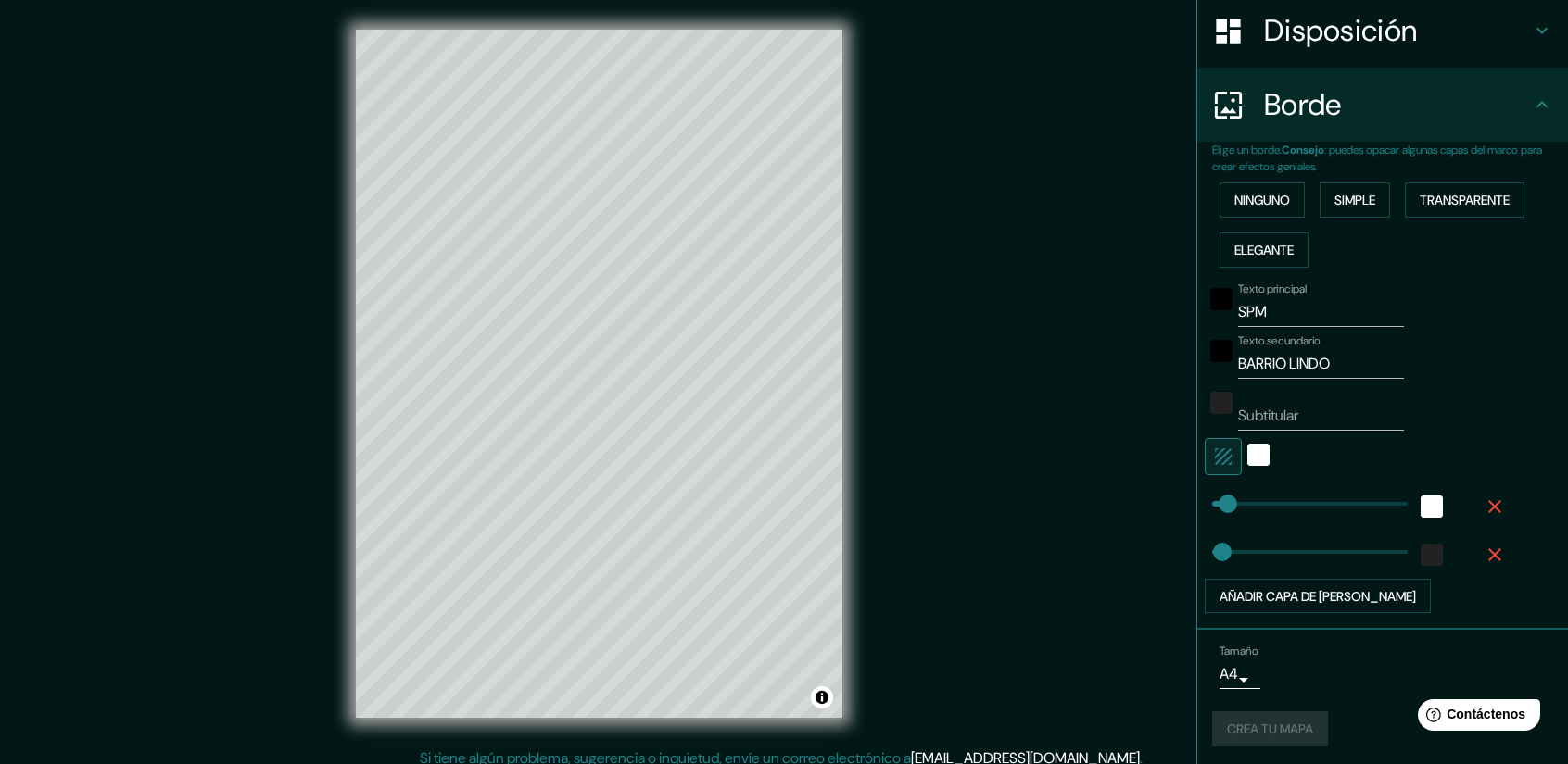
type input "28"
click at [1273, 257] on font "Elegante" at bounding box center [1264, 250] width 60 height 24
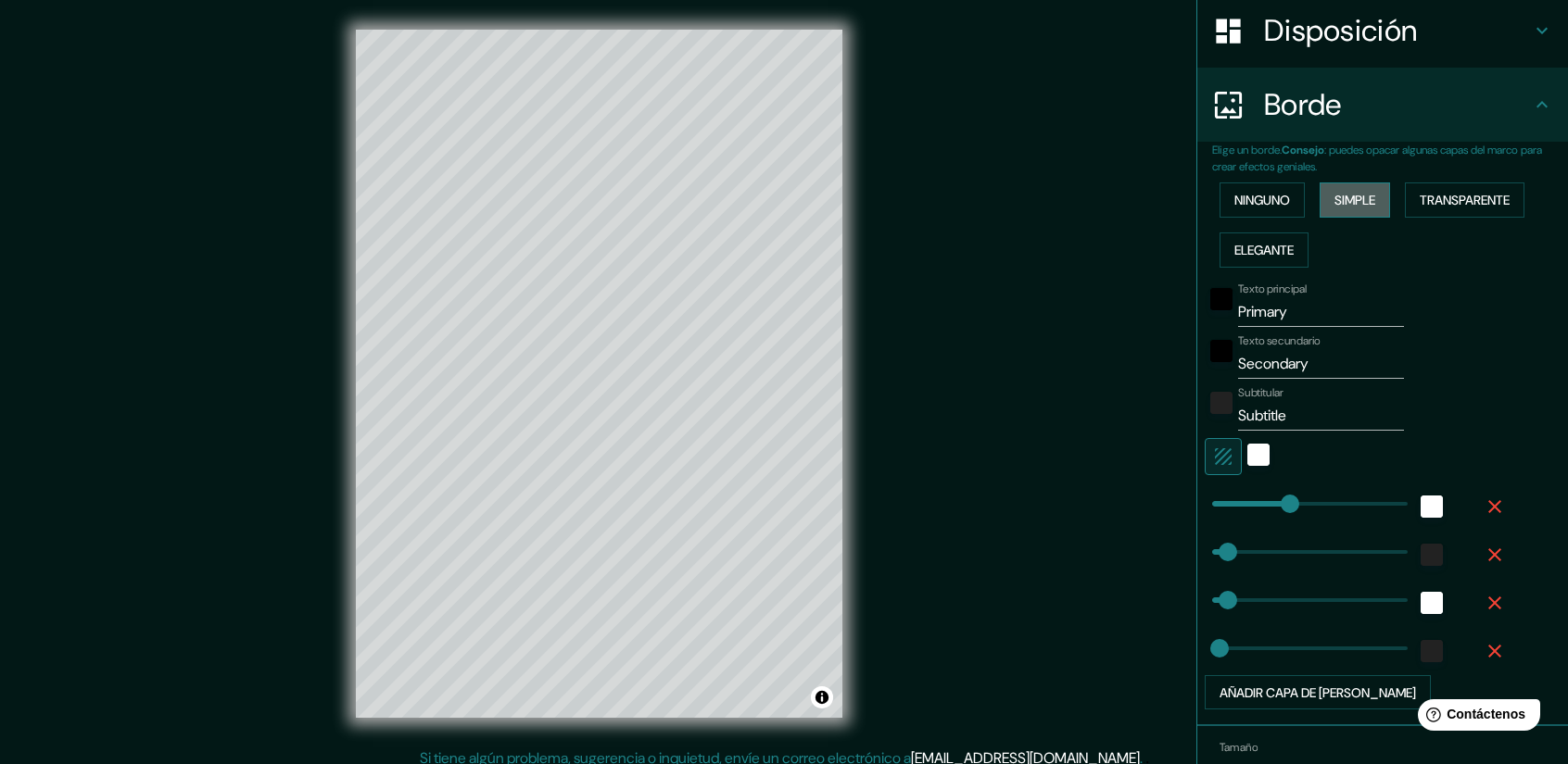
click at [1358, 188] on font "Simple" at bounding box center [1355, 200] width 41 height 24
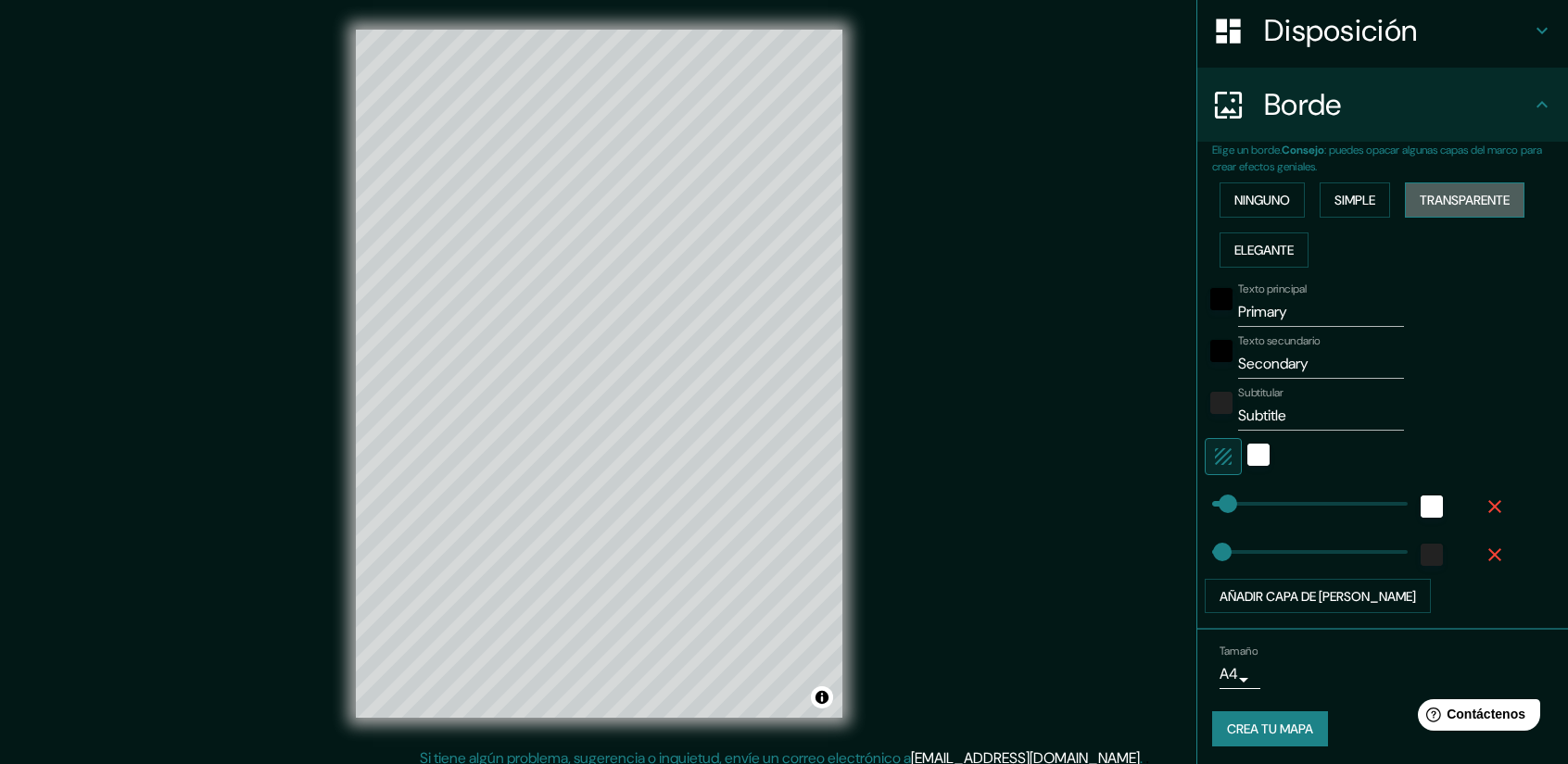
click at [1451, 206] on font "Transparente" at bounding box center [1465, 200] width 89 height 17
click at [1366, 201] on font "Simple" at bounding box center [1355, 200] width 41 height 17
click at [1421, 201] on font "Transparente" at bounding box center [1465, 200] width 89 height 17
click at [1364, 192] on font "Simple" at bounding box center [1355, 200] width 41 height 17
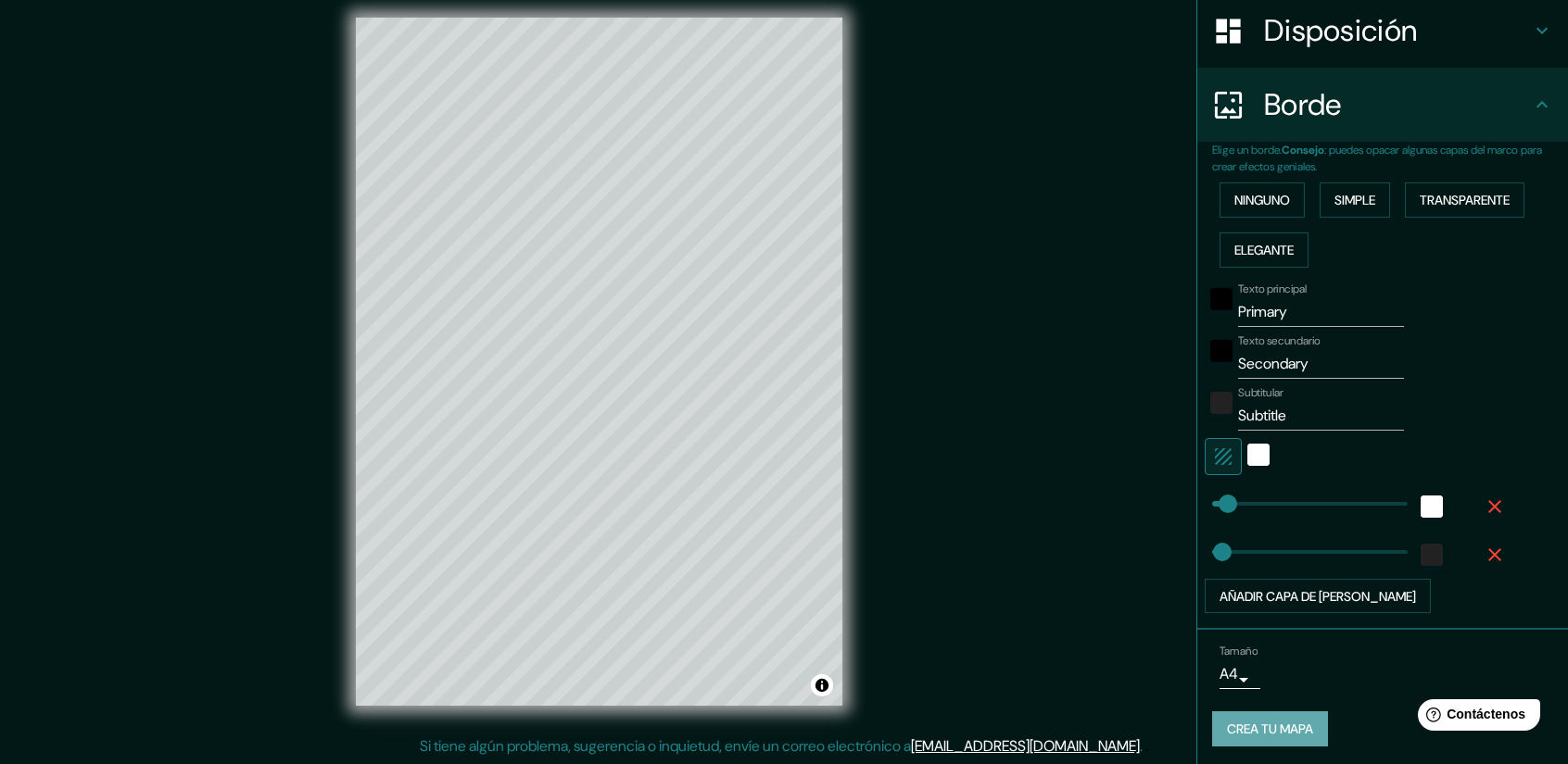
click at [1239, 721] on font "Crea tu mapa" at bounding box center [1270, 730] width 86 height 17
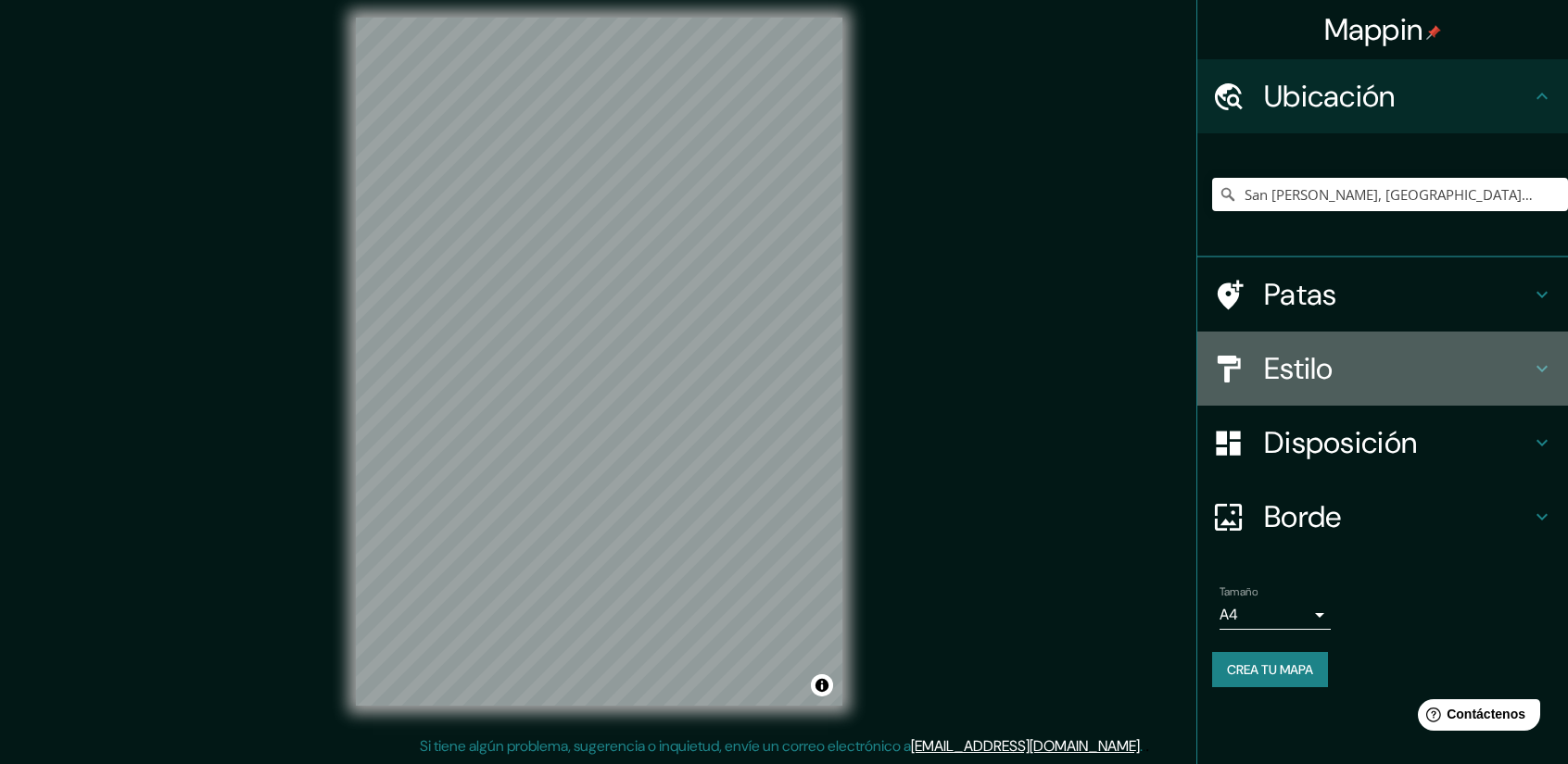
click at [1423, 366] on h4 "Estilo" at bounding box center [1397, 369] width 267 height 37
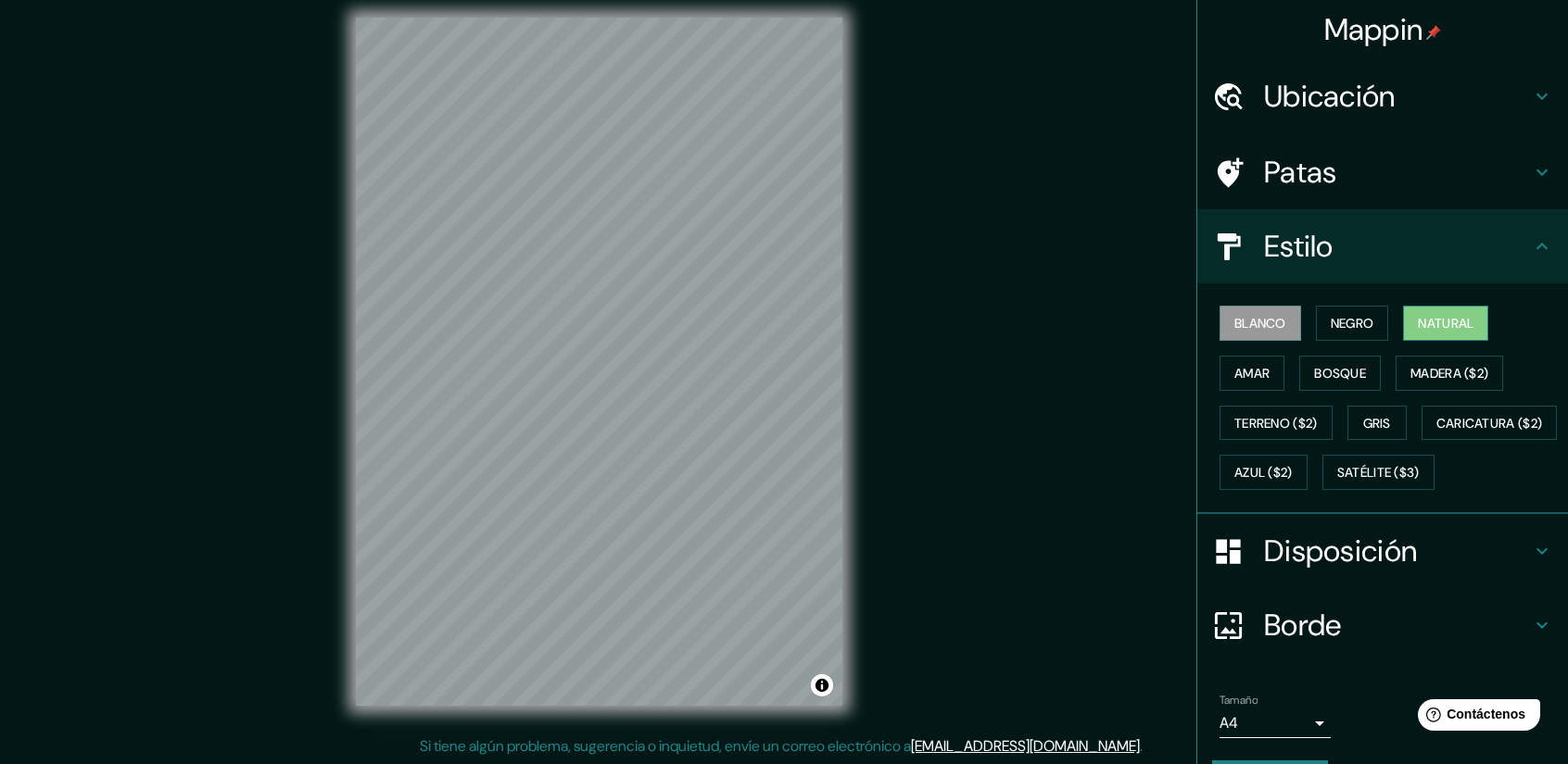
click at [1427, 328] on font "Natural" at bounding box center [1446, 323] width 56 height 17
click at [1417, 569] on h4 "Disposición" at bounding box center [1397, 552] width 267 height 37
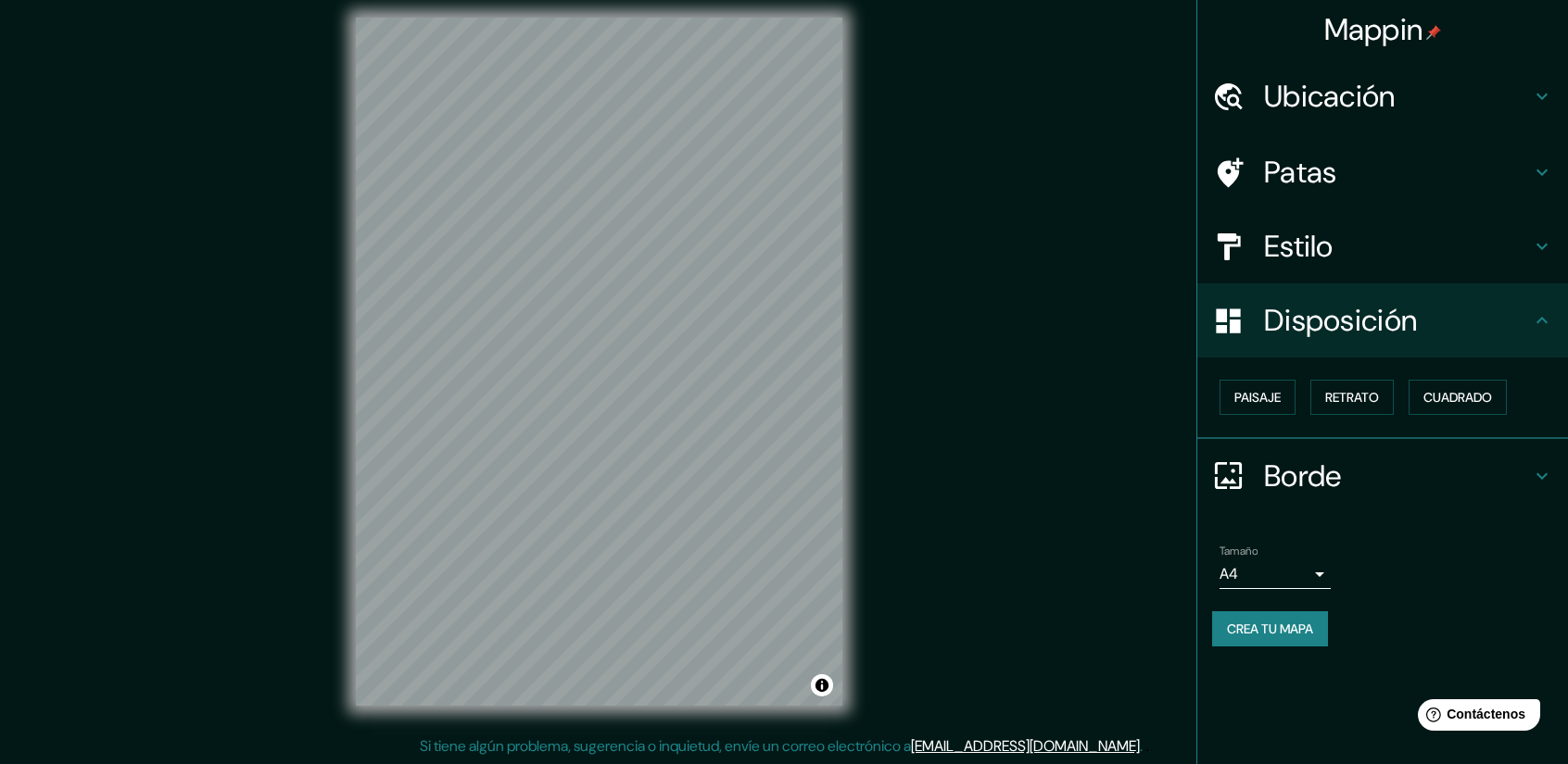
click at [1472, 477] on h4 "Borde" at bounding box center [1397, 476] width 267 height 37
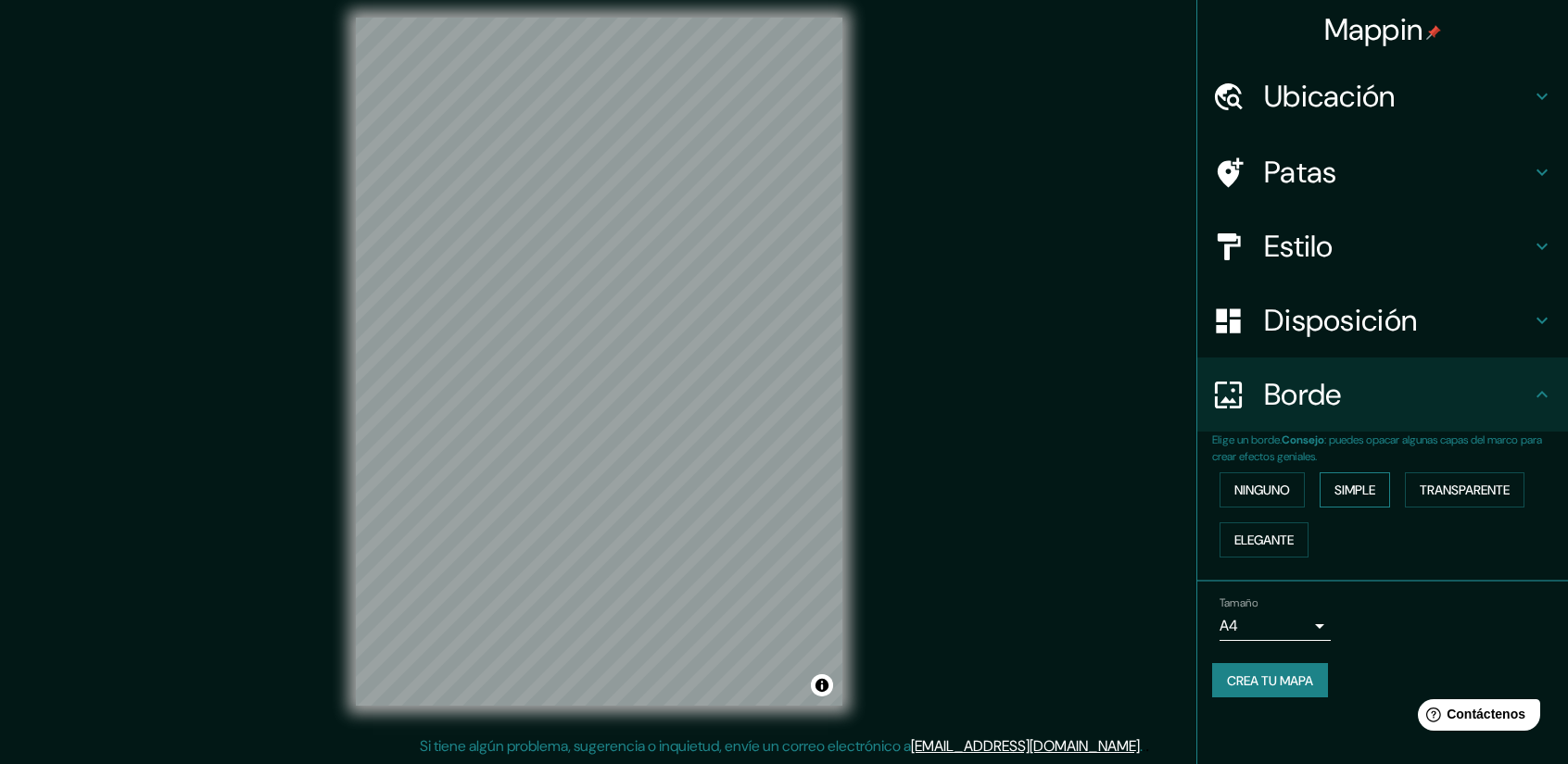
click at [1371, 489] on font "Simple" at bounding box center [1355, 490] width 41 height 17
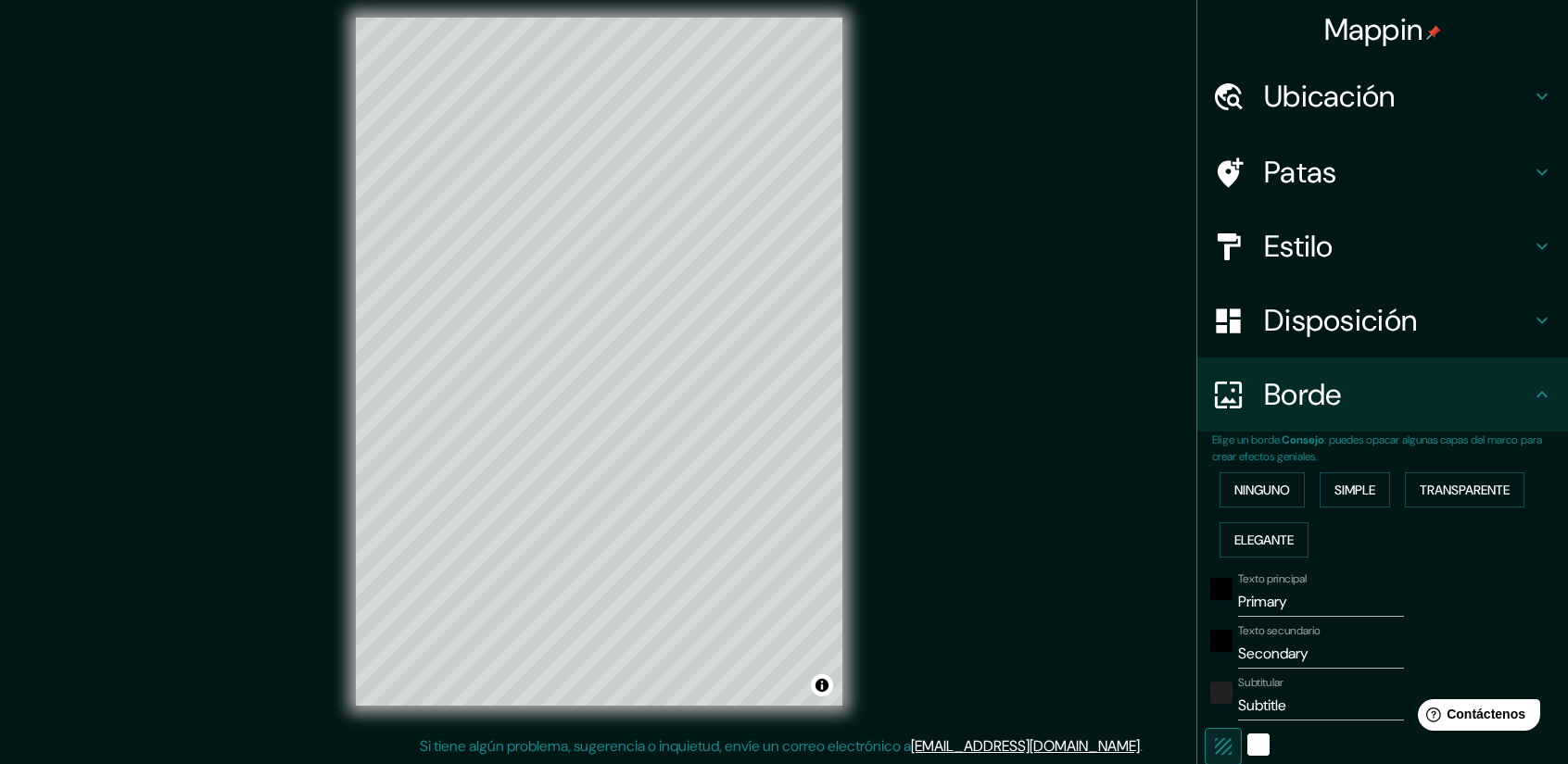
scroll to position [290, 0]
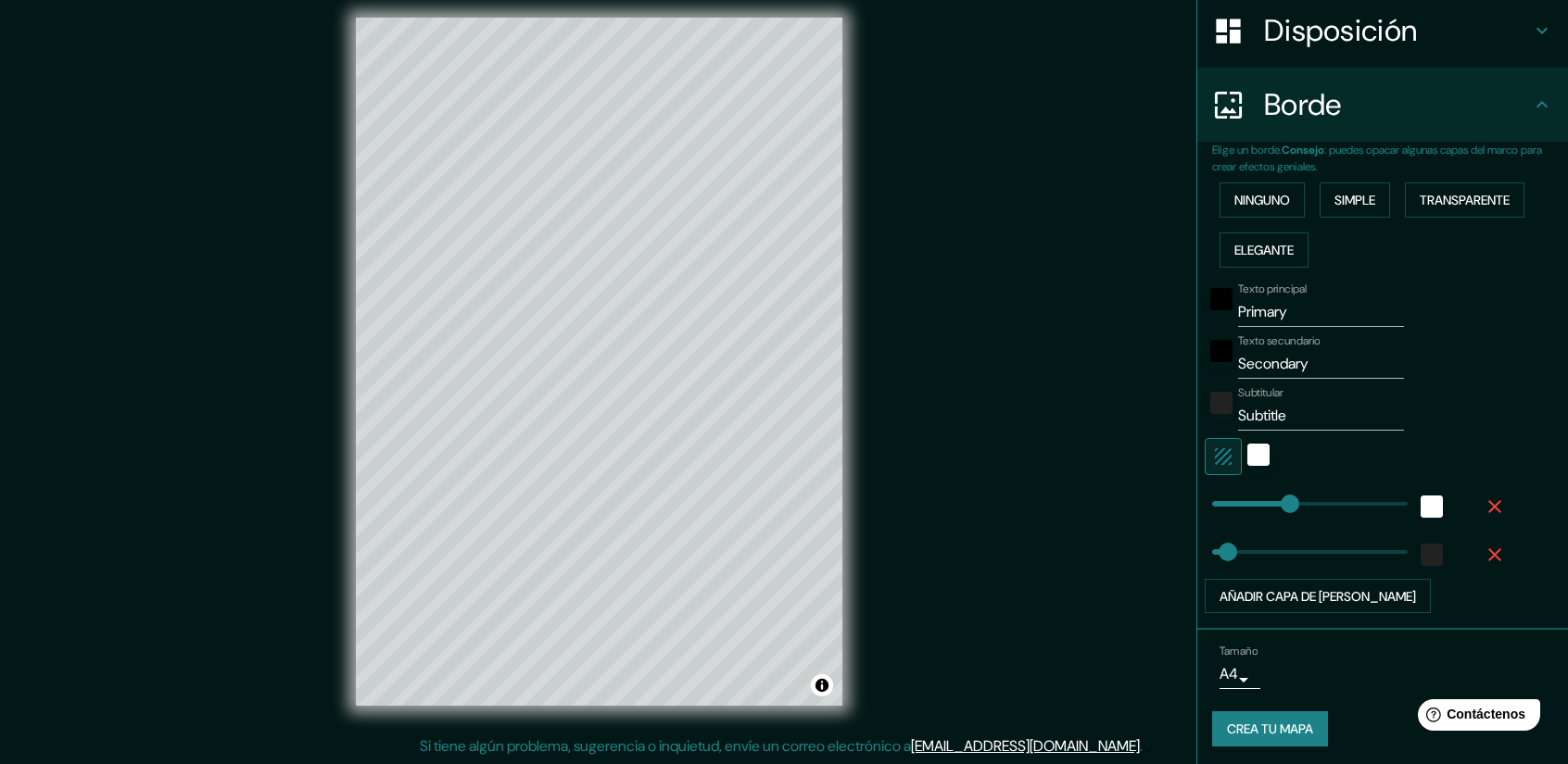
click at [1288, 306] on input "Primary" at bounding box center [1321, 312] width 166 height 30
type input "P"
click at [1325, 364] on input "Secondary" at bounding box center [1321, 364] width 166 height 30
type input "S"
click at [1300, 412] on input "Subtitle" at bounding box center [1321, 416] width 166 height 30
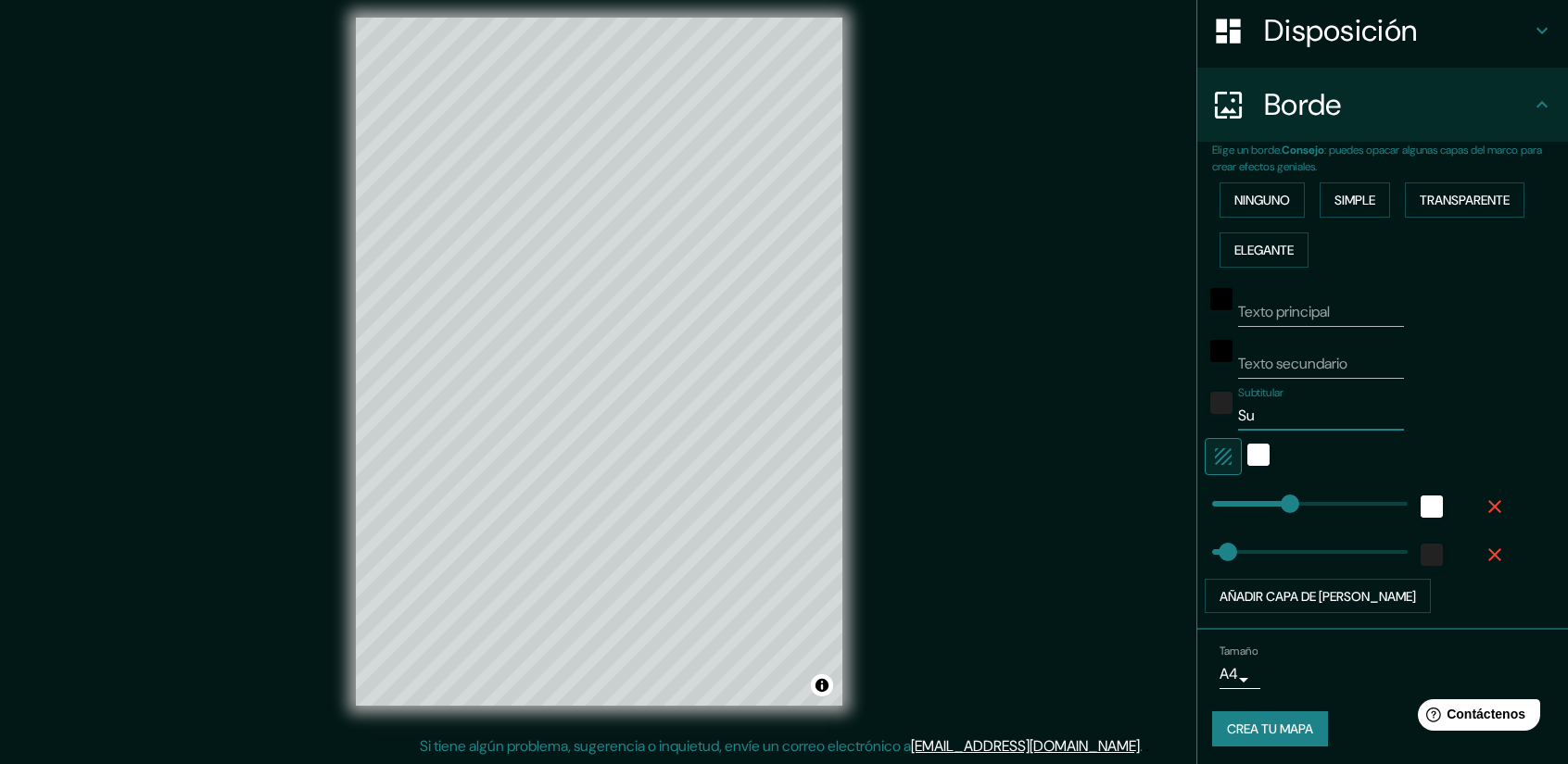
type input "S"
click at [1436, 198] on font "Transparente" at bounding box center [1465, 200] width 89 height 17
click at [1355, 199] on font "Simple" at bounding box center [1355, 200] width 41 height 17
click at [1488, 499] on icon "button" at bounding box center [1494, 507] width 22 height 22
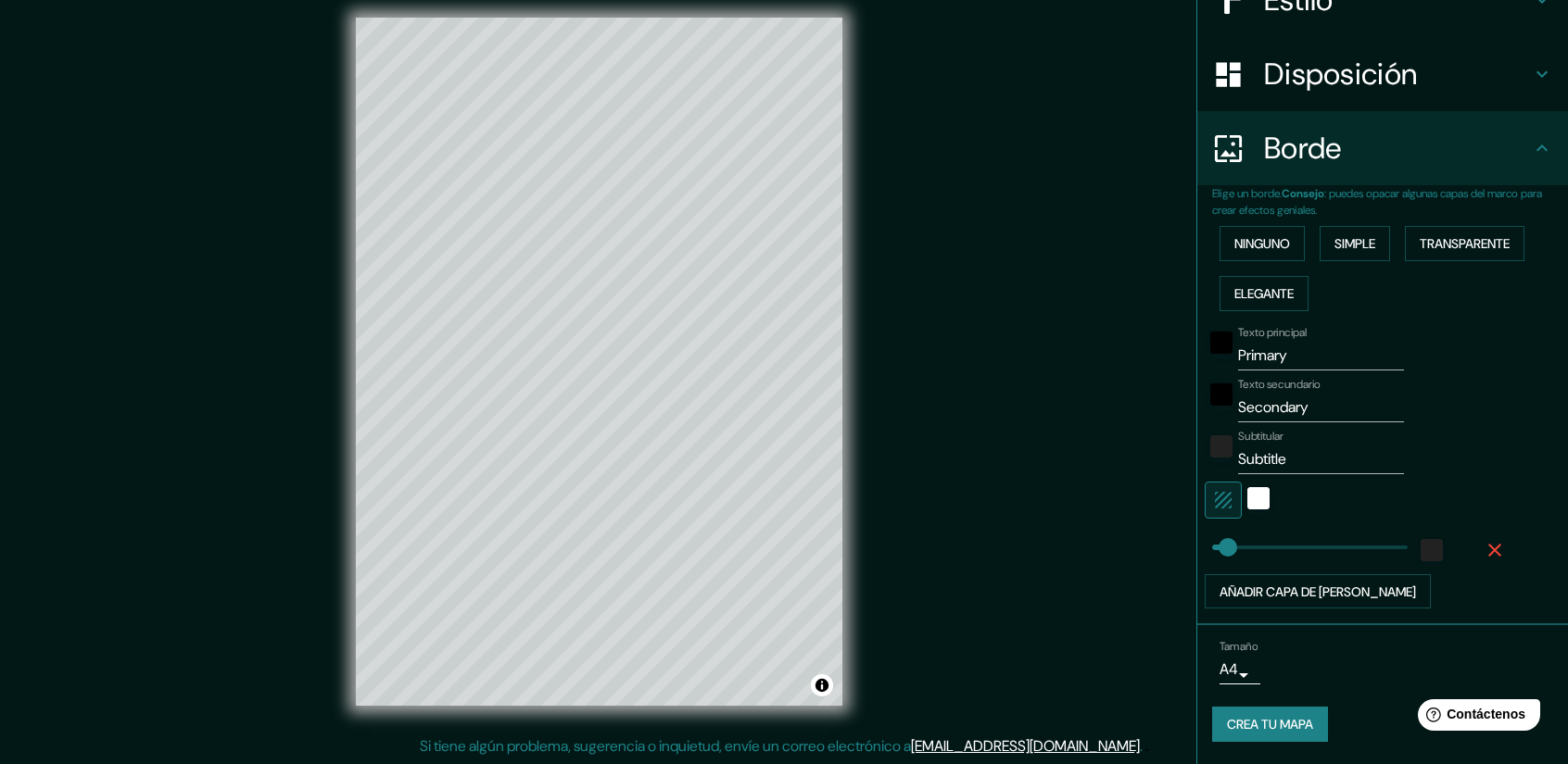
scroll to position [241, 0]
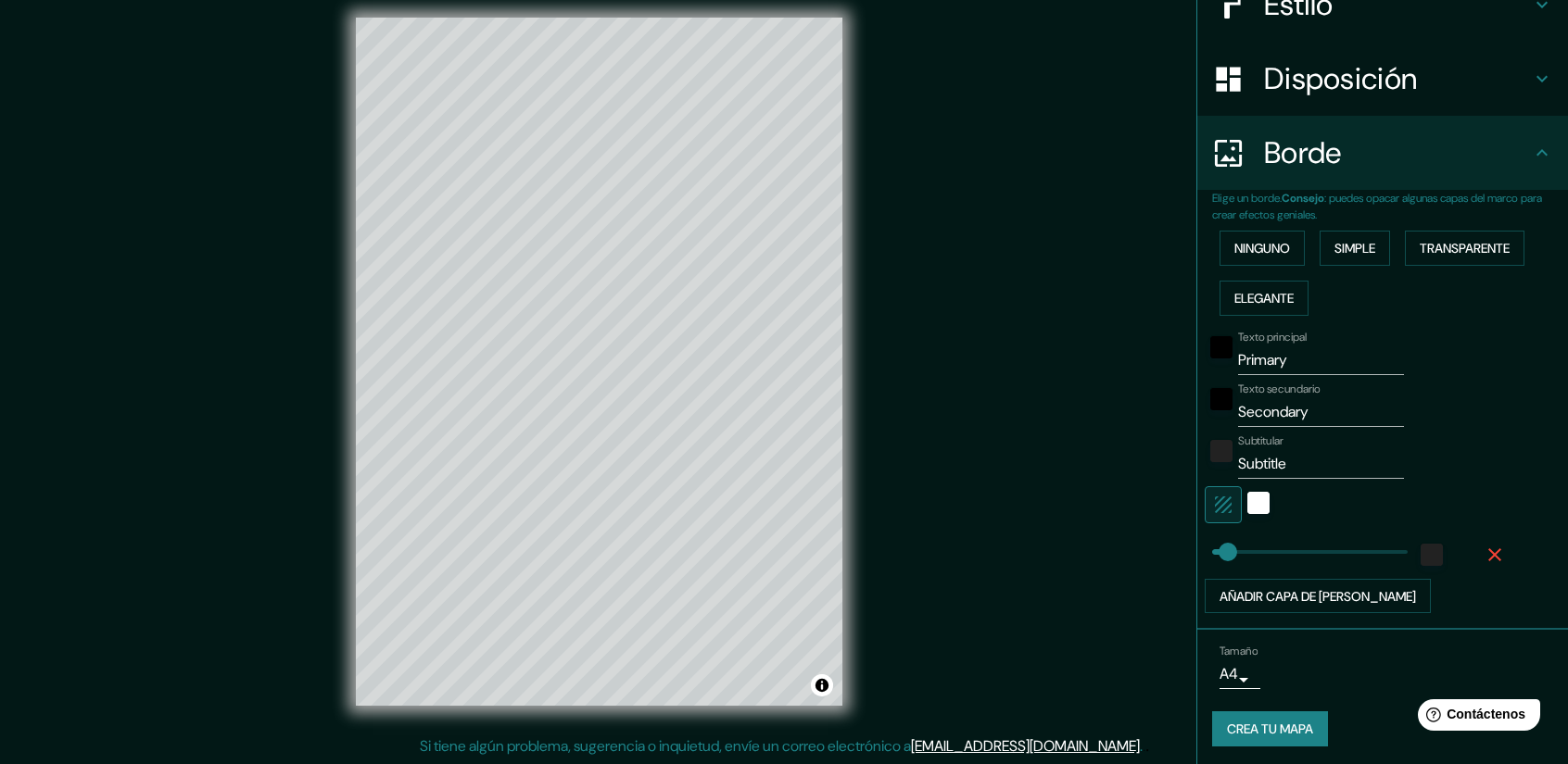
click at [1488, 553] on icon "button" at bounding box center [1494, 554] width 13 height 13
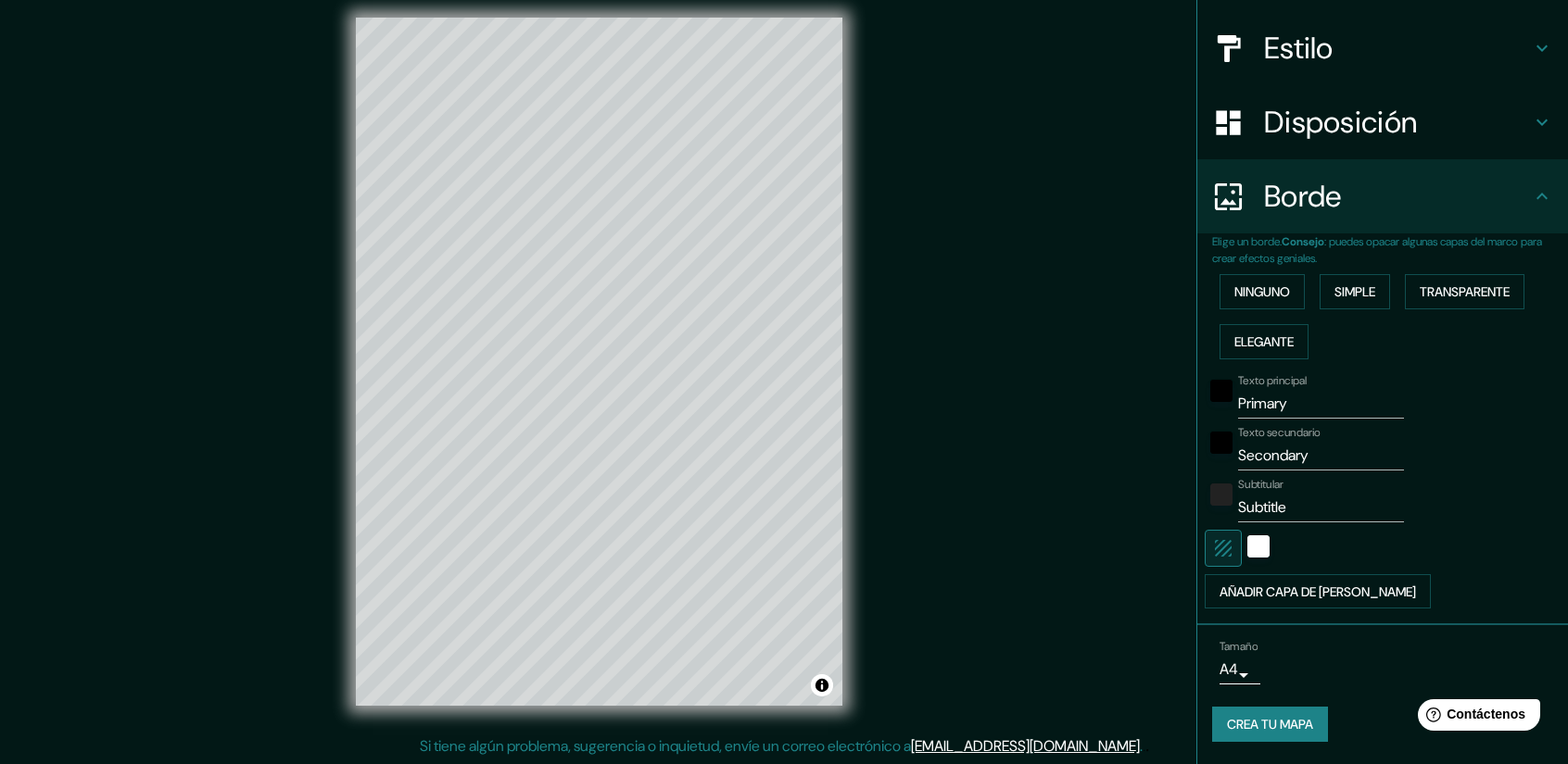
scroll to position [194, 0]
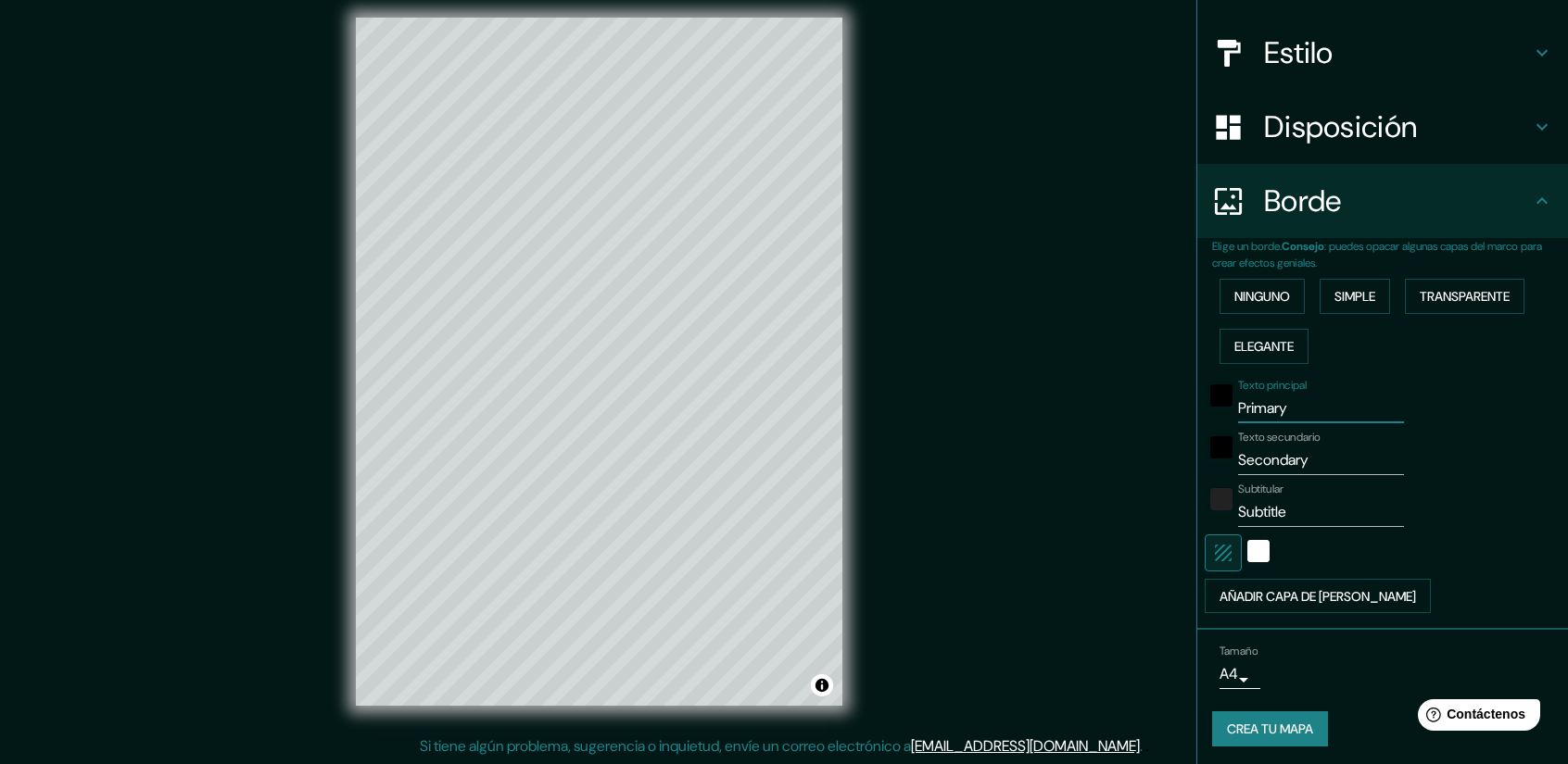
click at [1286, 404] on input "Primary" at bounding box center [1321, 408] width 166 height 30
click at [1343, 293] on font "Simple" at bounding box center [1355, 296] width 41 height 17
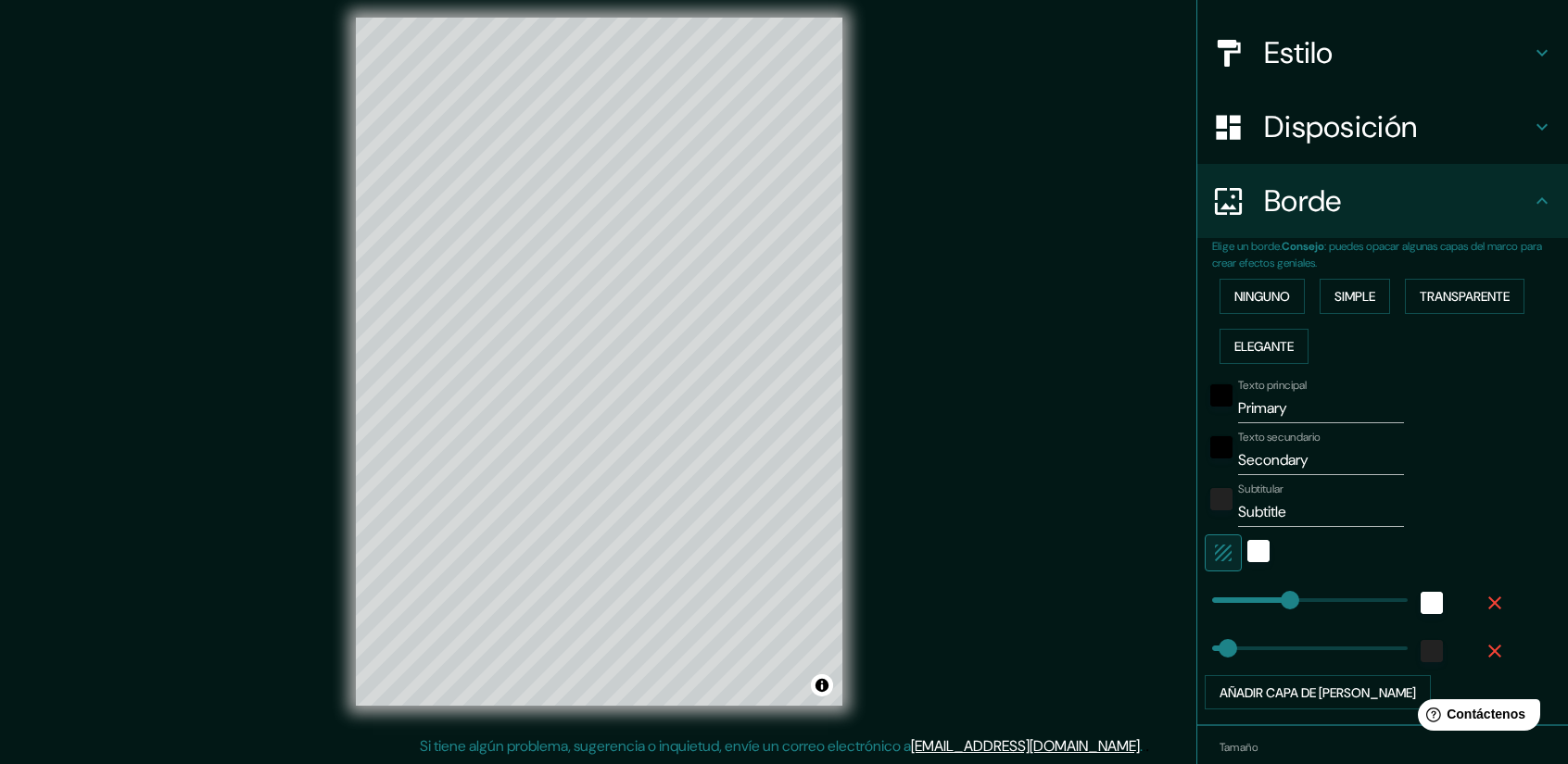
click at [1319, 459] on input "Secondary" at bounding box center [1321, 460] width 166 height 30
drag, startPoint x: 1319, startPoint y: 459, endPoint x: 1231, endPoint y: 449, distance: 88.6
click at [1238, 449] on input "Secondary" at bounding box center [1321, 460] width 166 height 30
click at [1297, 407] on input "Primary" at bounding box center [1321, 408] width 166 height 30
drag, startPoint x: 1297, startPoint y: 403, endPoint x: 1191, endPoint y: 402, distance: 106.0
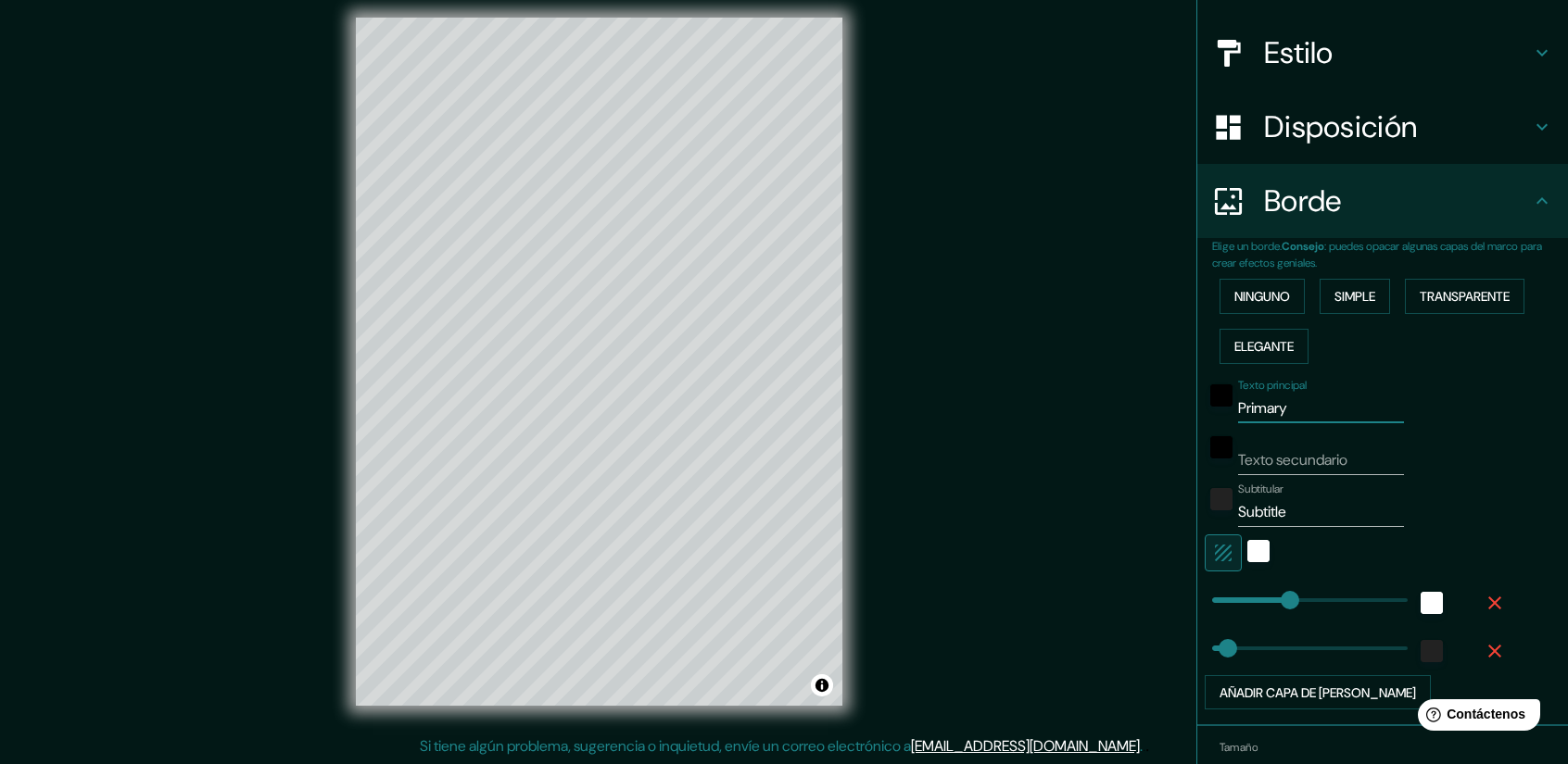
click at [1204, 402] on div "Texto principal Primary" at bounding box center [1356, 402] width 304 height 45
drag, startPoint x: 1305, startPoint y: 511, endPoint x: 1251, endPoint y: 516, distance: 54.2
click at [1251, 516] on input "Subtitle" at bounding box center [1321, 512] width 166 height 30
type input "S"
drag, startPoint x: 1249, startPoint y: 444, endPoint x: 1277, endPoint y: 423, distance: 35.0
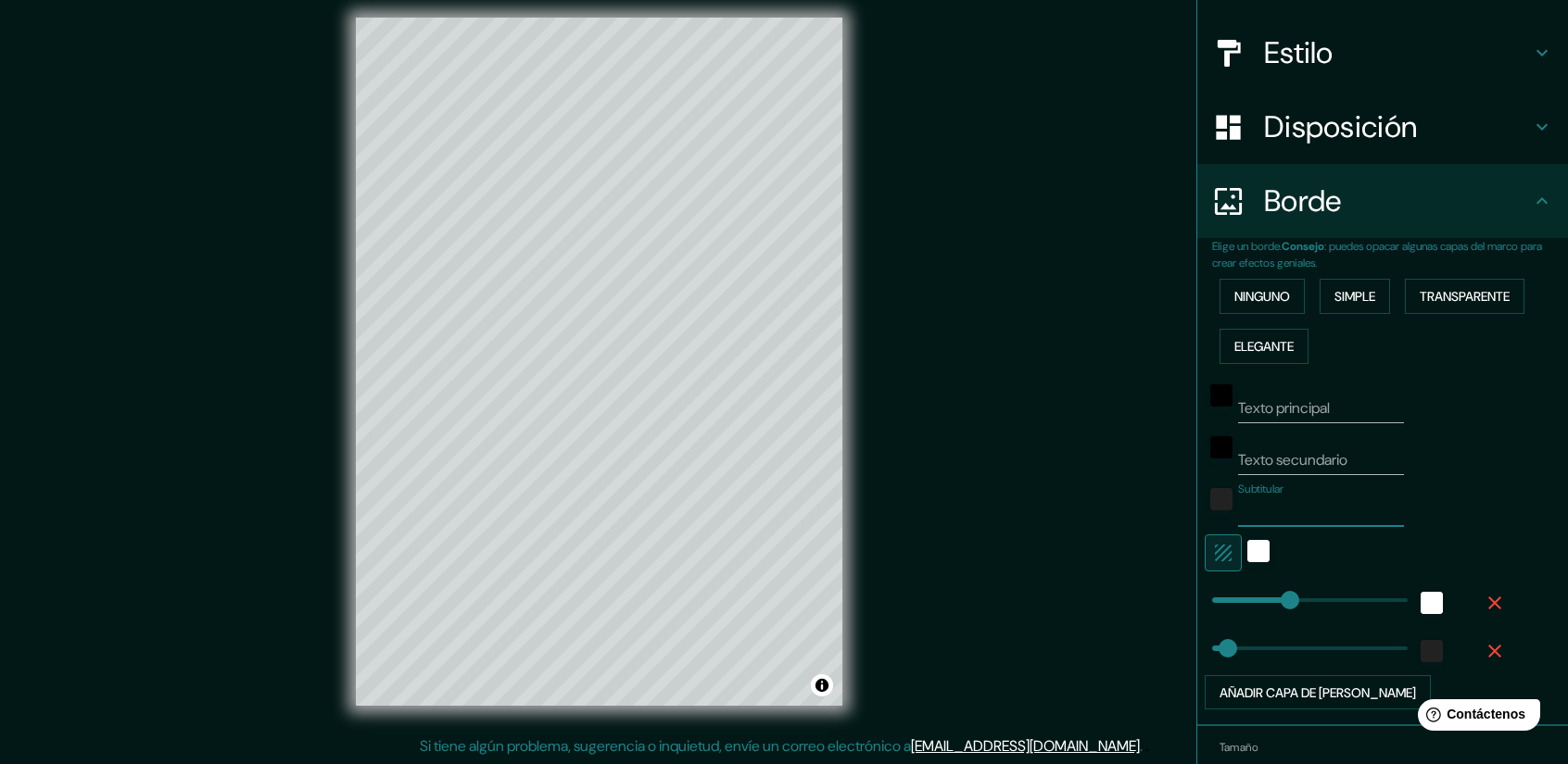
click at [1250, 441] on div "Texto secundario" at bounding box center [1321, 453] width 166 height 45
type input "BARRIO LINDO"
type input "73"
type input "33"
type input "23"
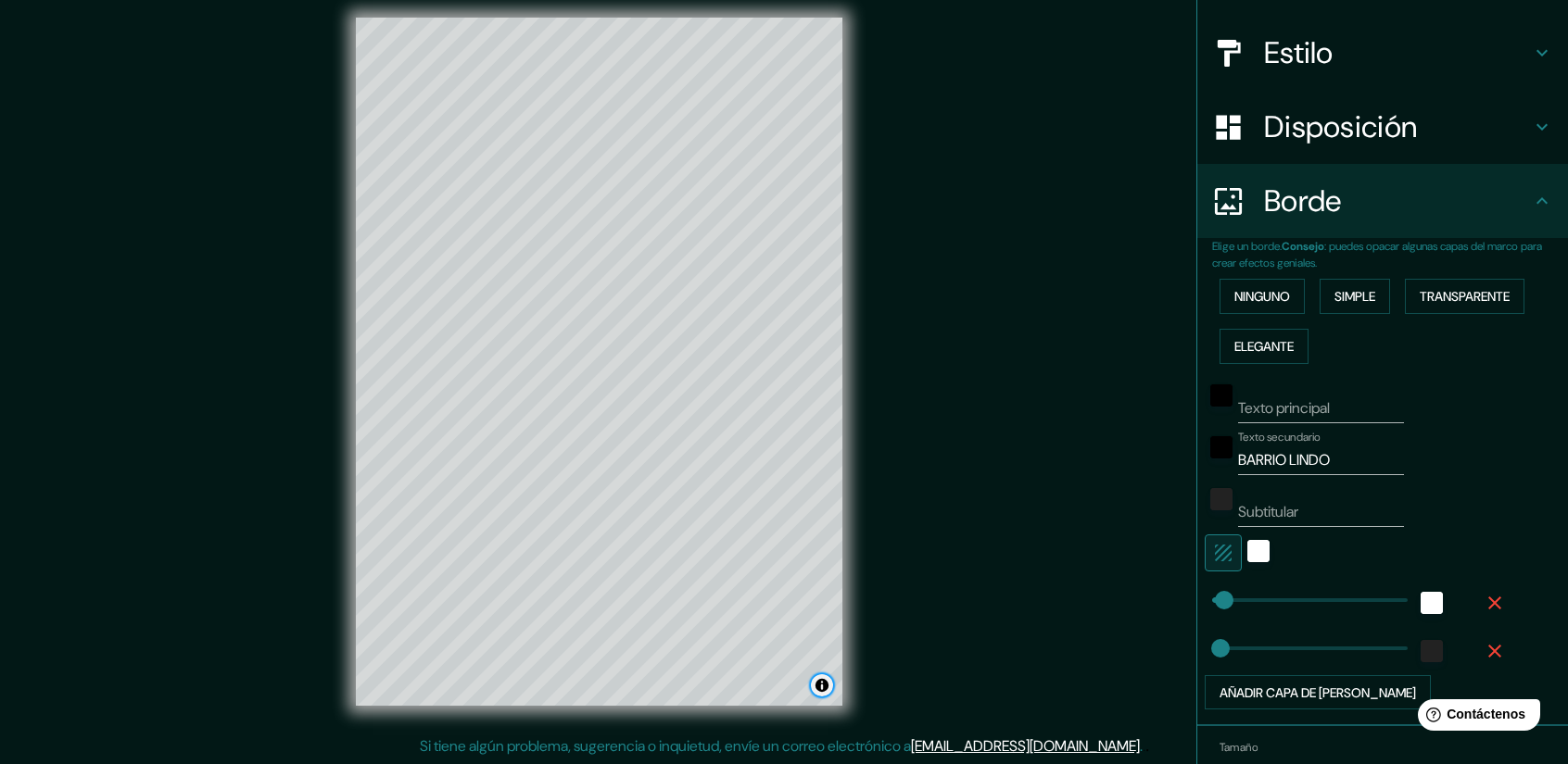
click at [823, 685] on button "Activar o desactivar atribución" at bounding box center [822, 686] width 22 height 22
click at [973, 680] on div "Mappin Ubicación San Pedro de Macorís, San Pedro de Macorís, República Dominica…" at bounding box center [784, 376] width 1568 height 777
click at [815, 683] on button "Activar o desactivar atribución" at bounding box center [822, 686] width 22 height 22
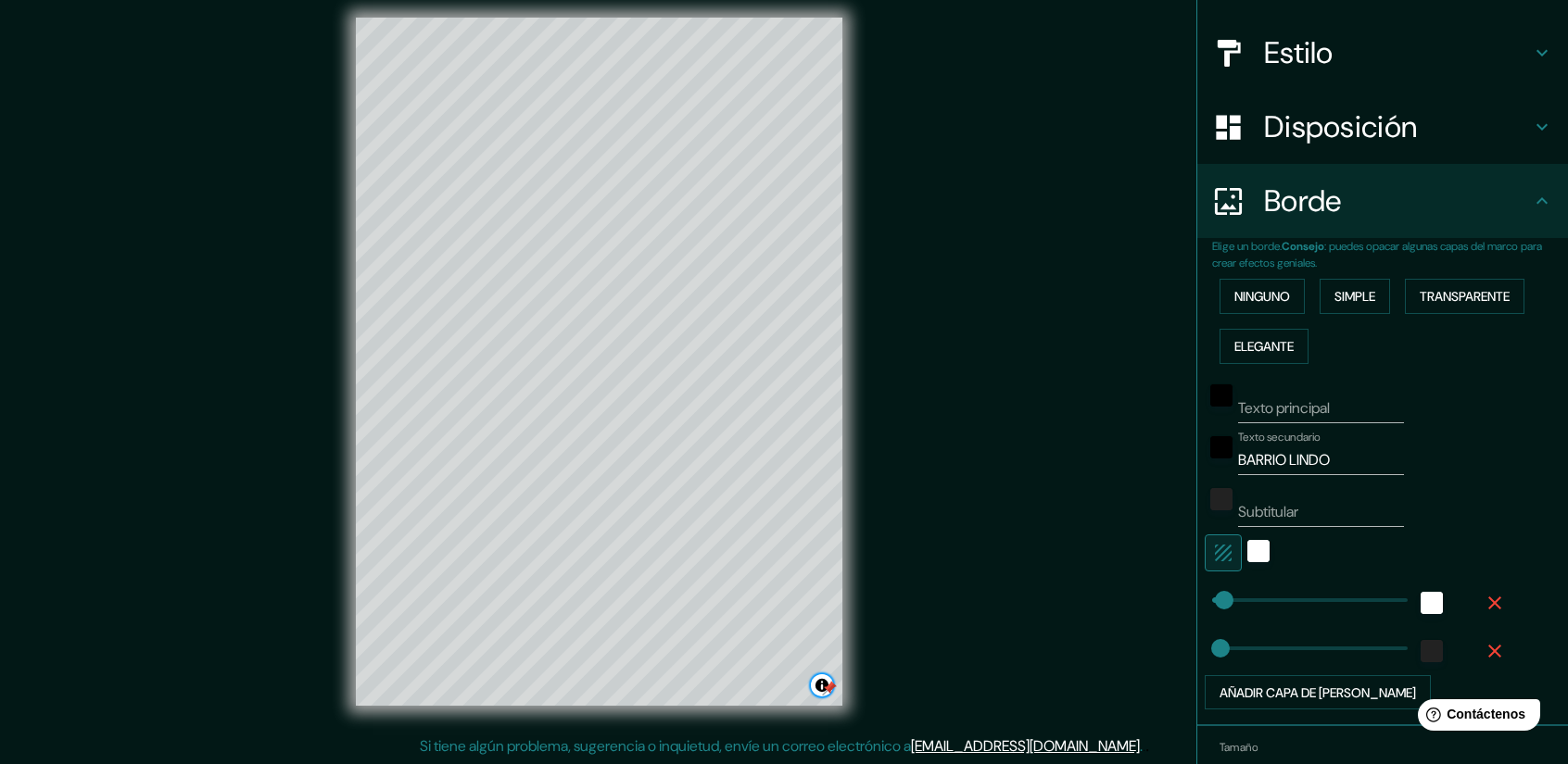
scroll to position [0, 0]
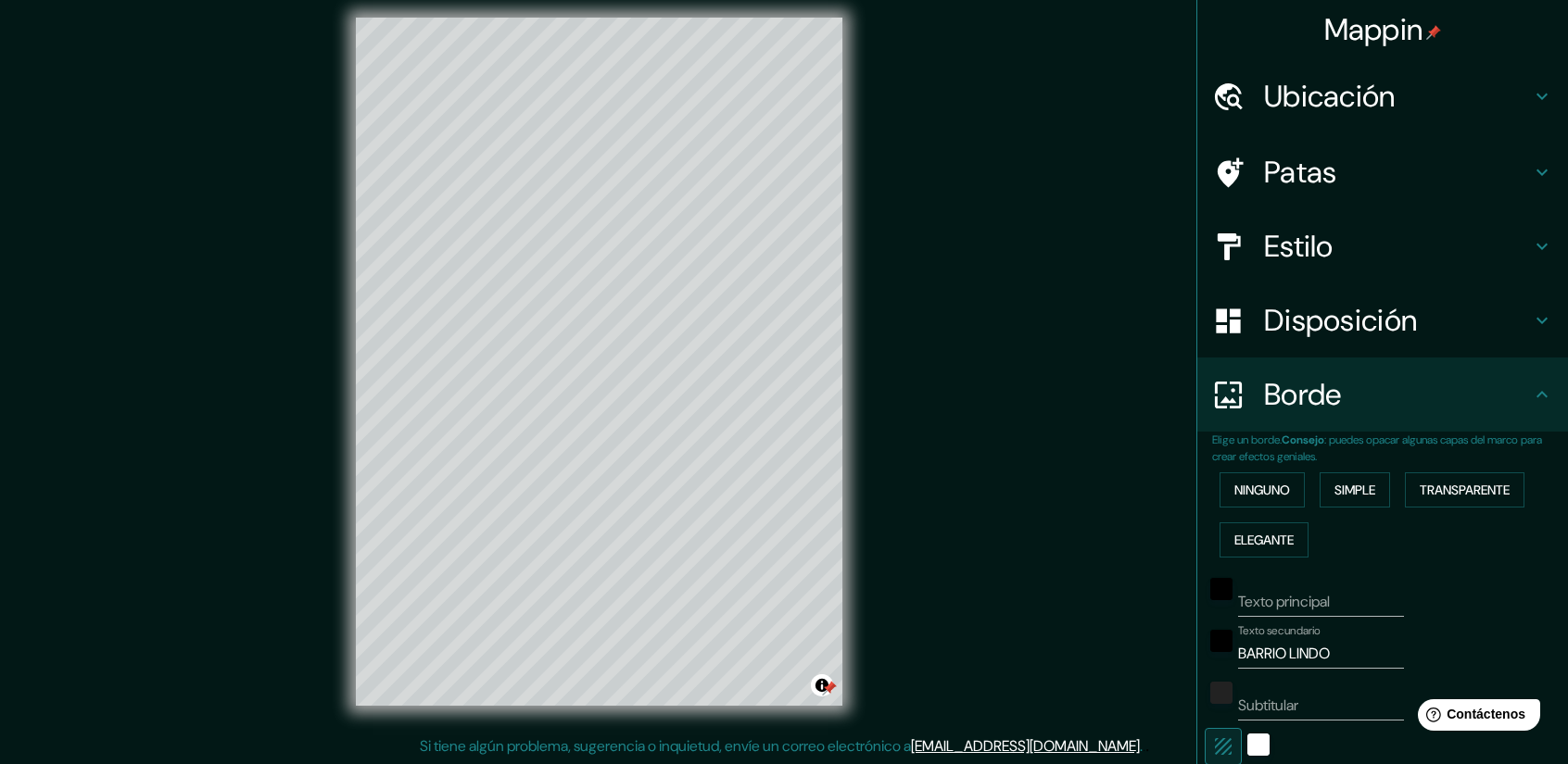
click at [1516, 87] on h4 "Ubicación" at bounding box center [1397, 96] width 267 height 37
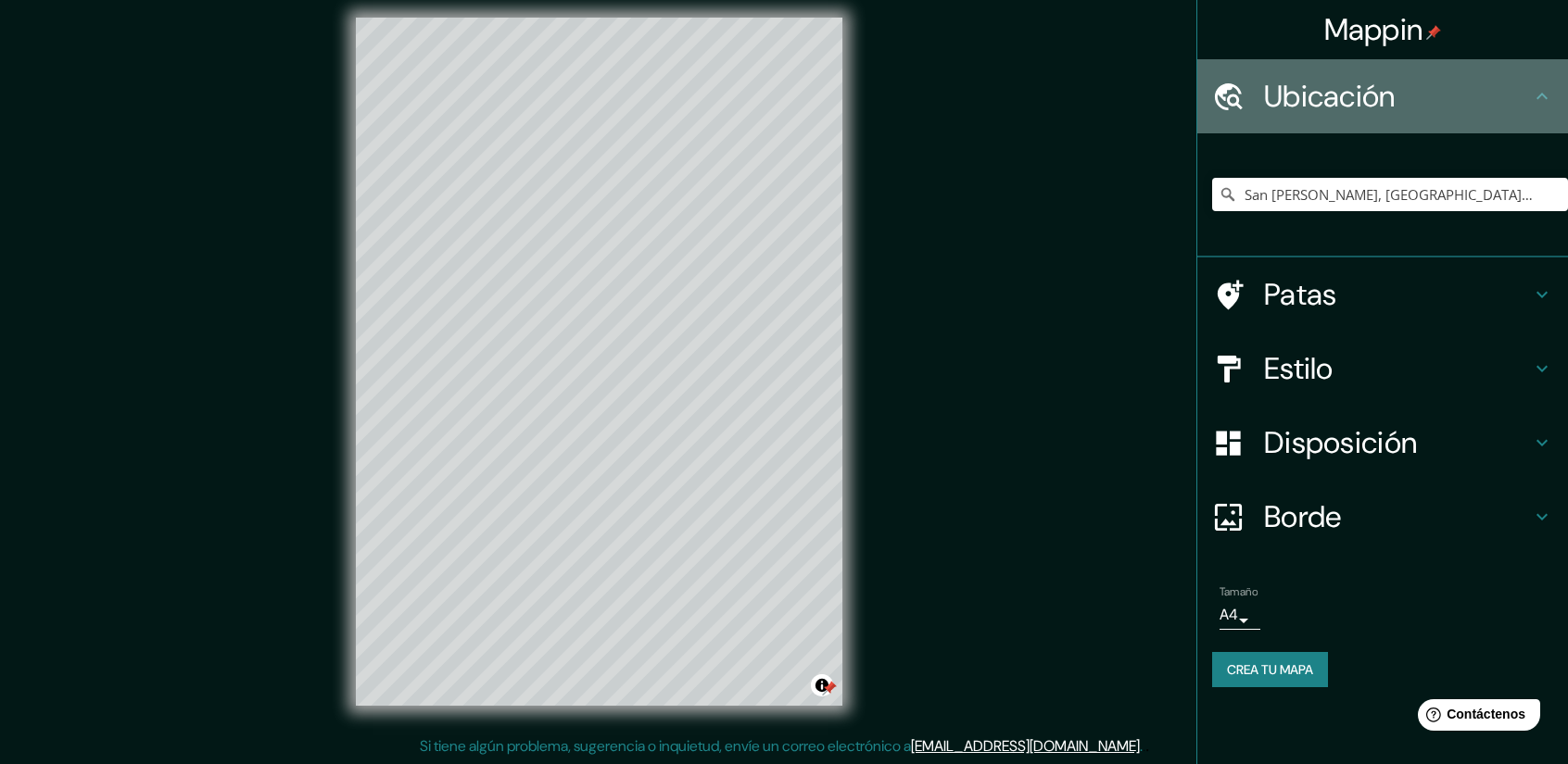
click at [1510, 96] on h4 "Ubicación" at bounding box center [1397, 96] width 267 height 37
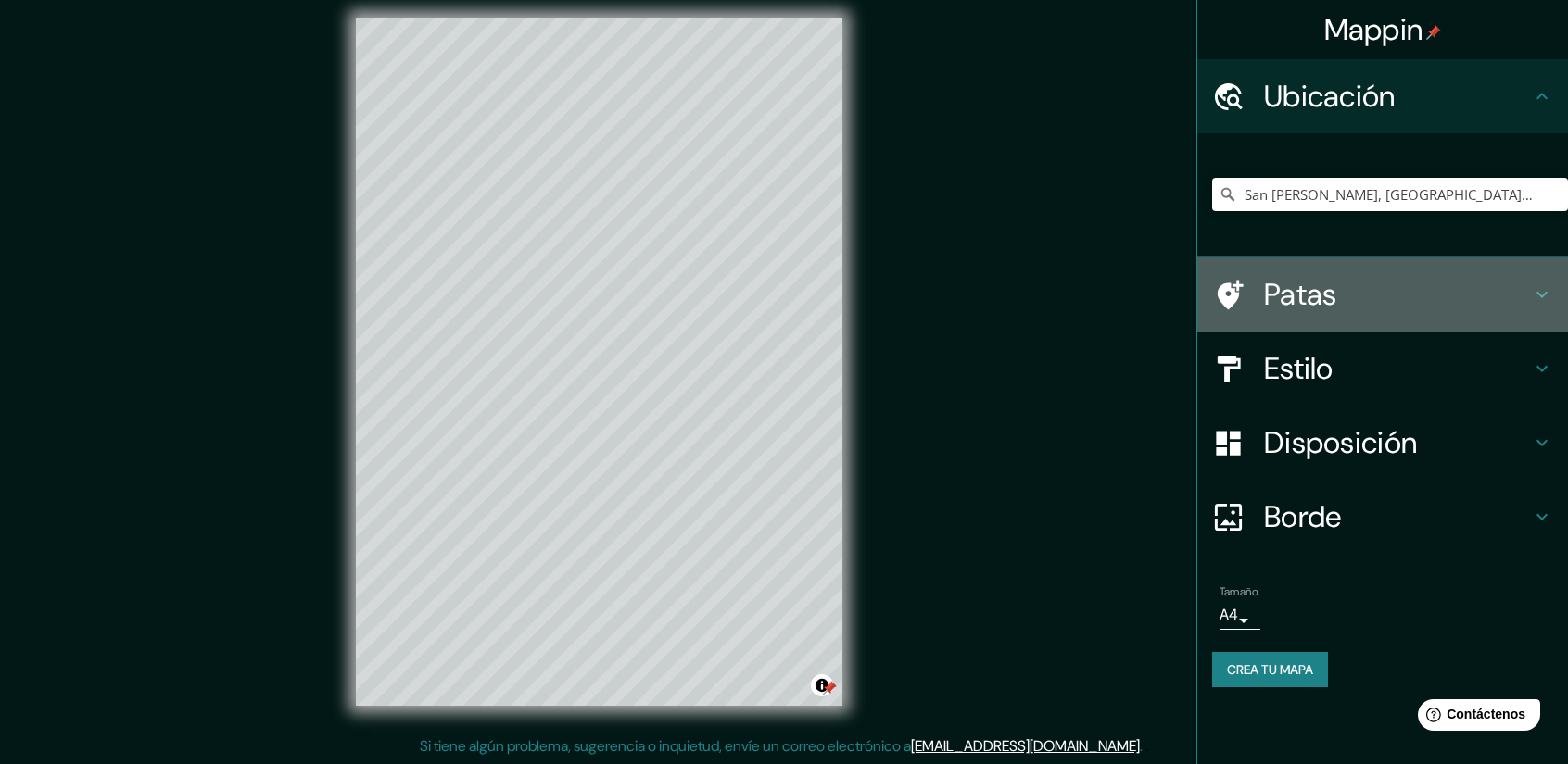
click at [1458, 305] on h4 "Patas" at bounding box center [1397, 294] width 267 height 37
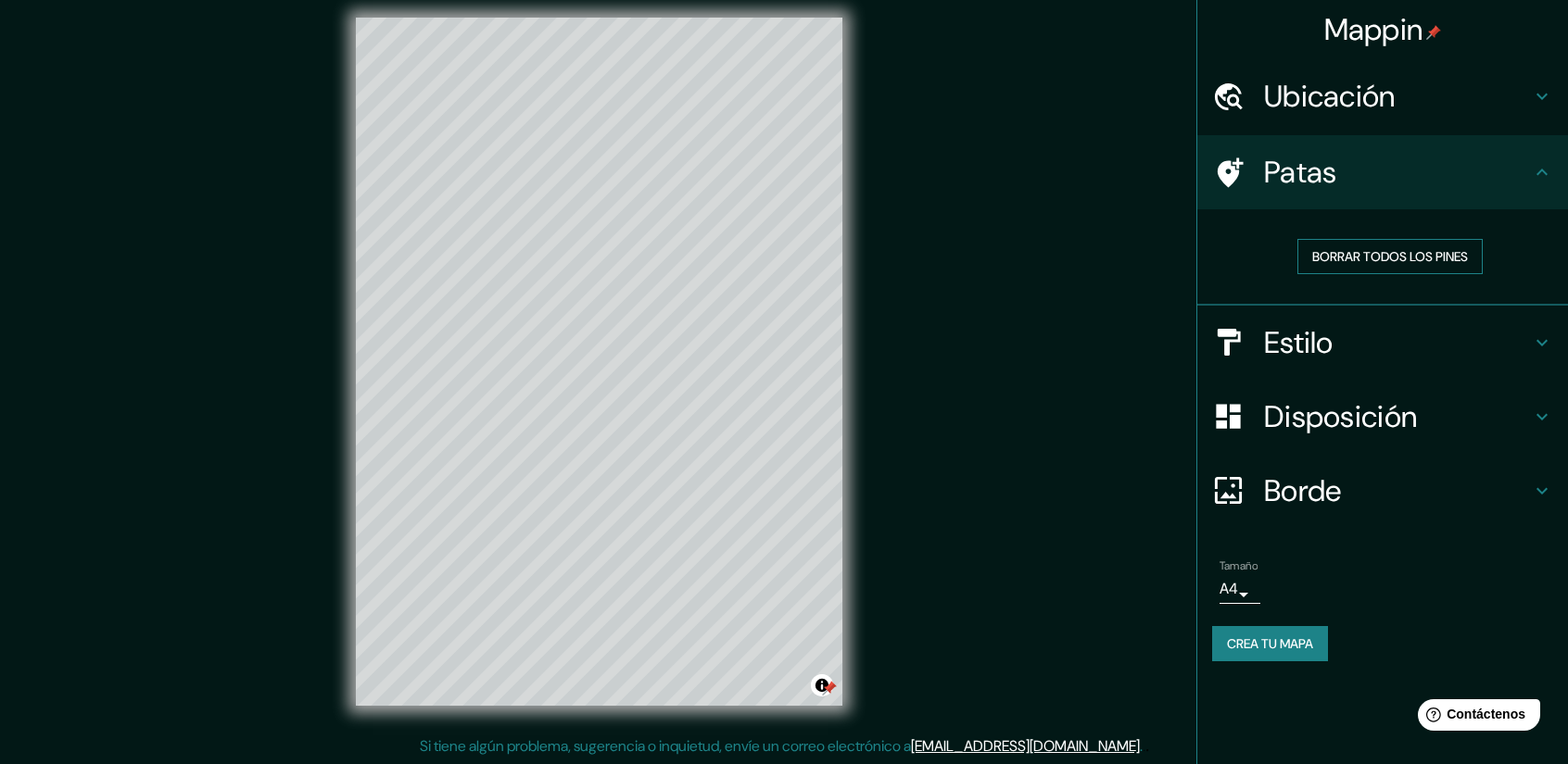
click at [1422, 246] on font "Borrar todos los pines" at bounding box center [1389, 256] width 156 height 24
click at [1080, 438] on div "Mappin Ubicación San Pedro de Macorís, San Pedro de Macorís, República Dominica…" at bounding box center [784, 376] width 1568 height 777
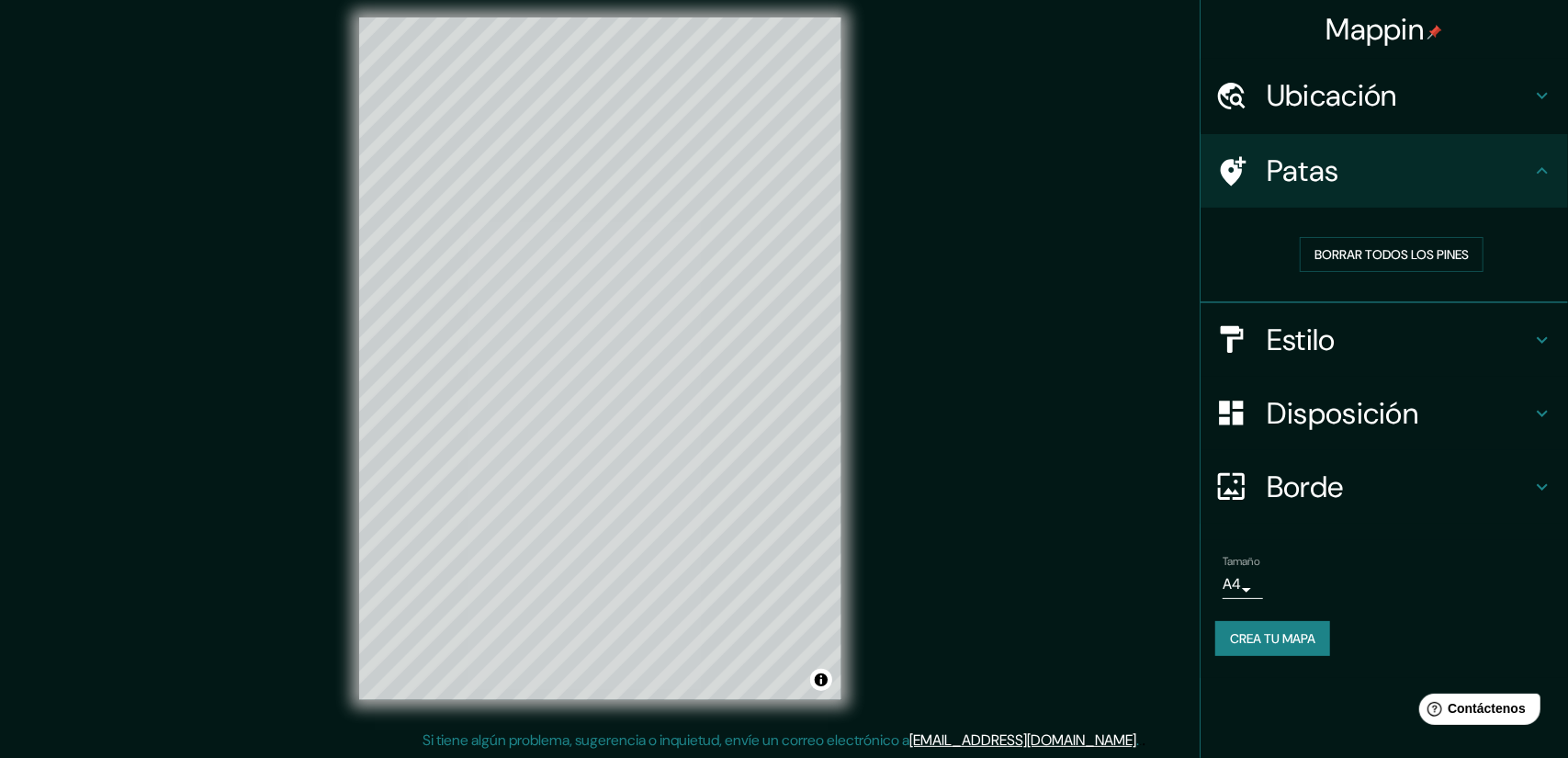
click at [1234, 593] on body "Mappin Ubicación San Pedro de Macorís, San Pedro de Macorís, República Dominica…" at bounding box center [784, 367] width 1568 height 758
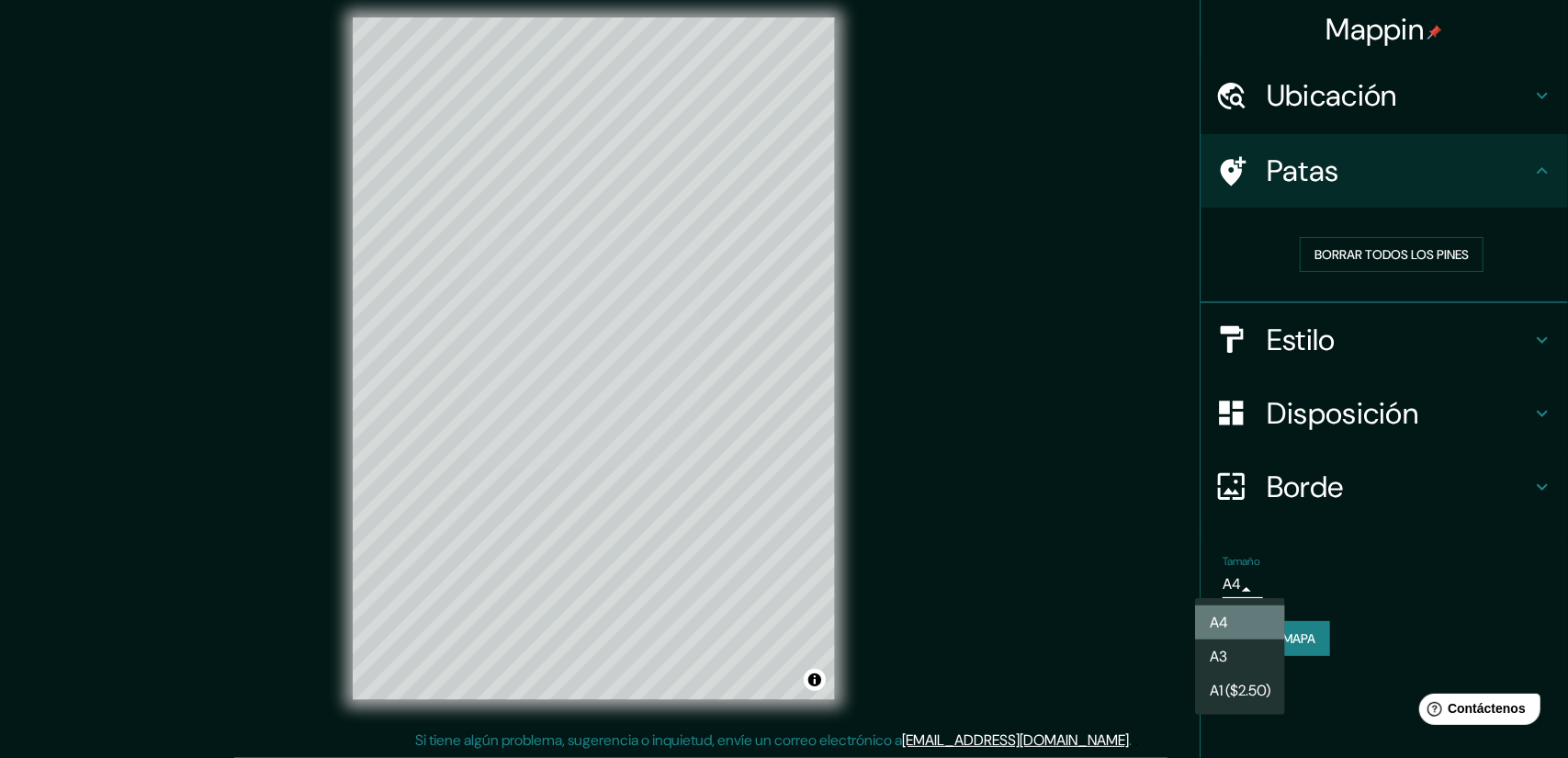
click at [1242, 612] on li "A4" at bounding box center [1239, 622] width 90 height 34
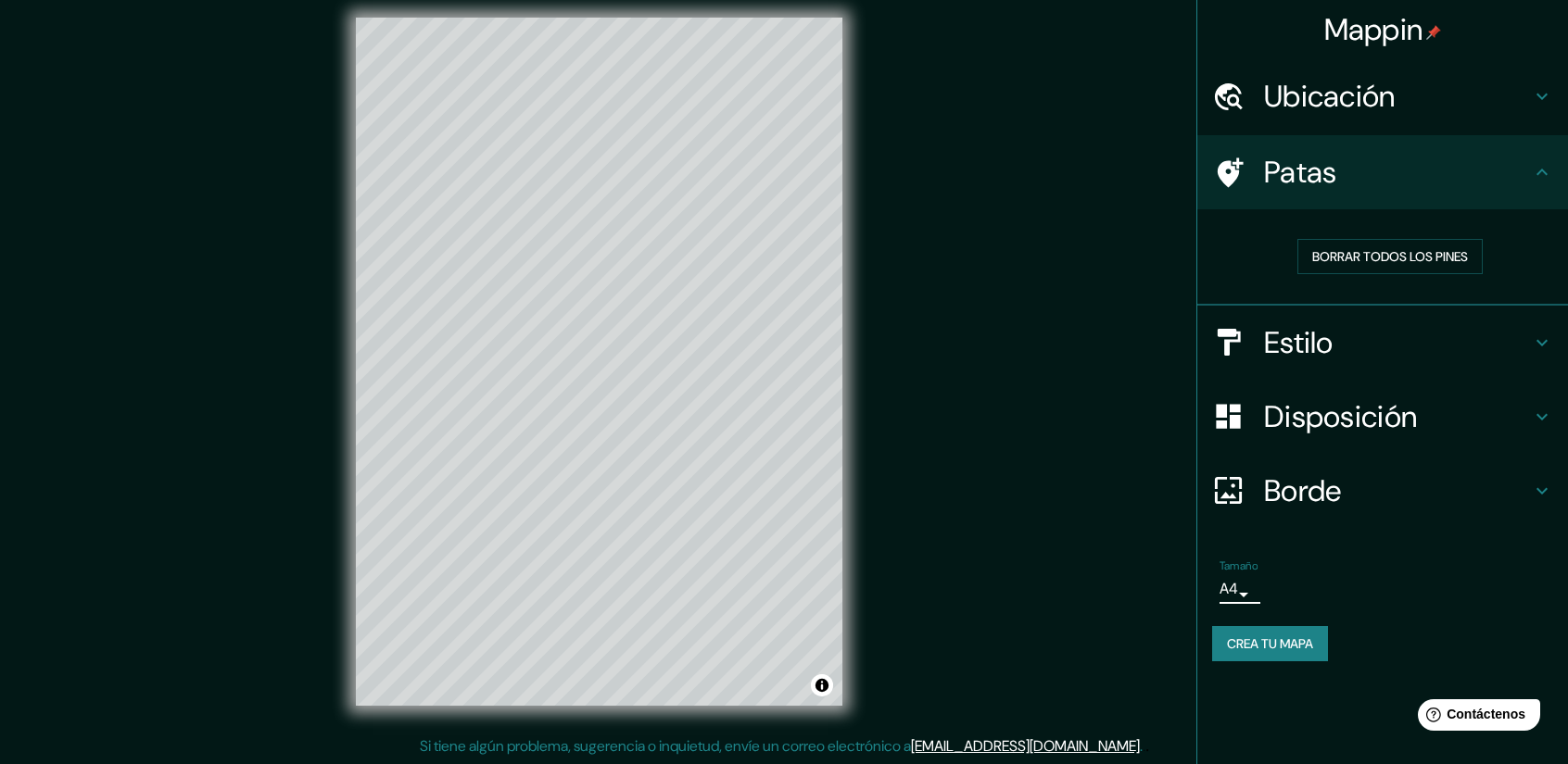
click at [1265, 629] on button "Crea tu mapa" at bounding box center [1270, 644] width 116 height 35
click at [1266, 635] on div "Crea tu mapa" at bounding box center [1382, 644] width 341 height 35
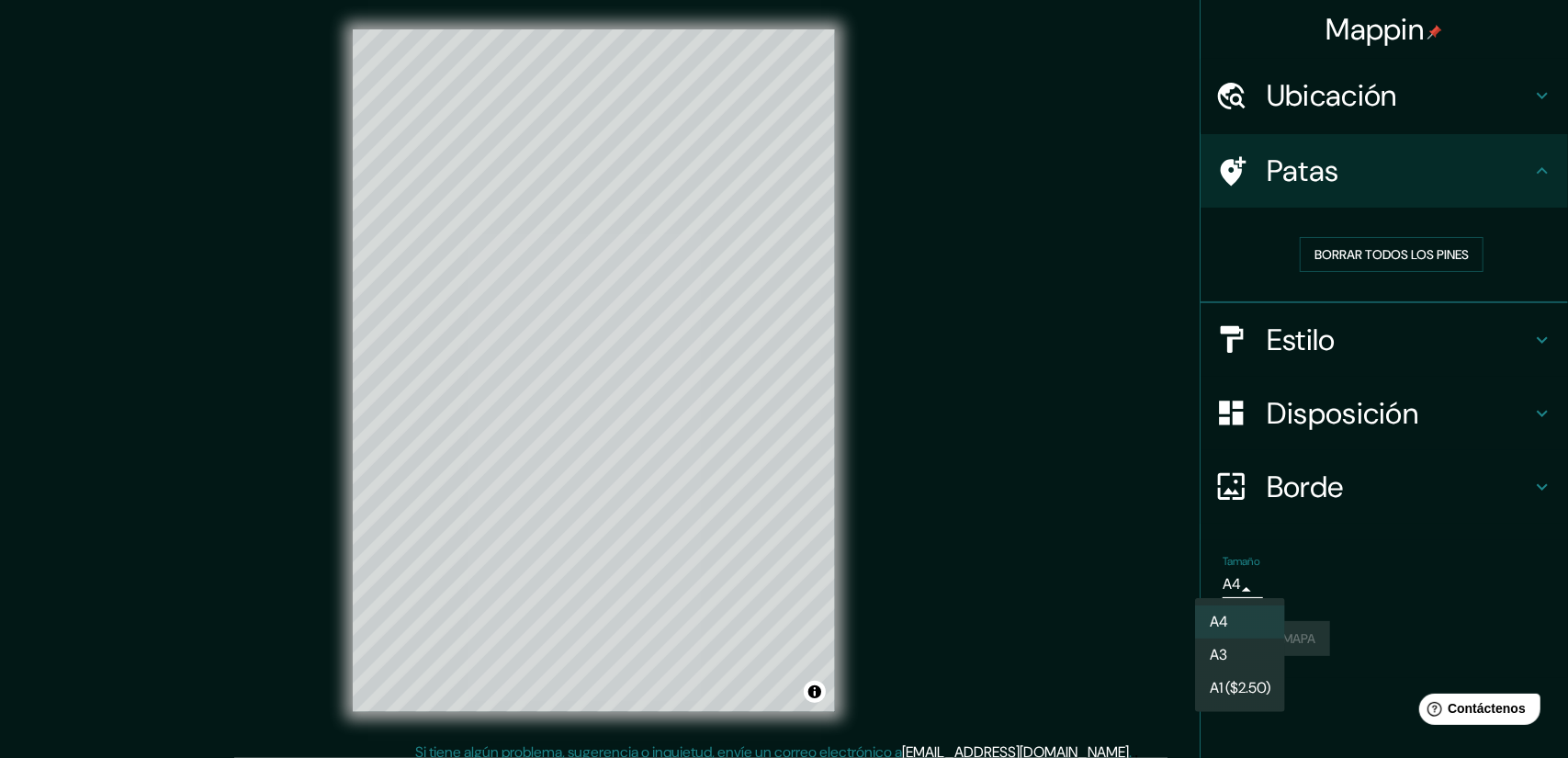
click at [1233, 593] on body "Mappin Ubicación San Pedro de Macorís, San Pedro de Macorís, República Dominica…" at bounding box center [784, 379] width 1568 height 758
click at [1238, 587] on div at bounding box center [784, 379] width 1568 height 758
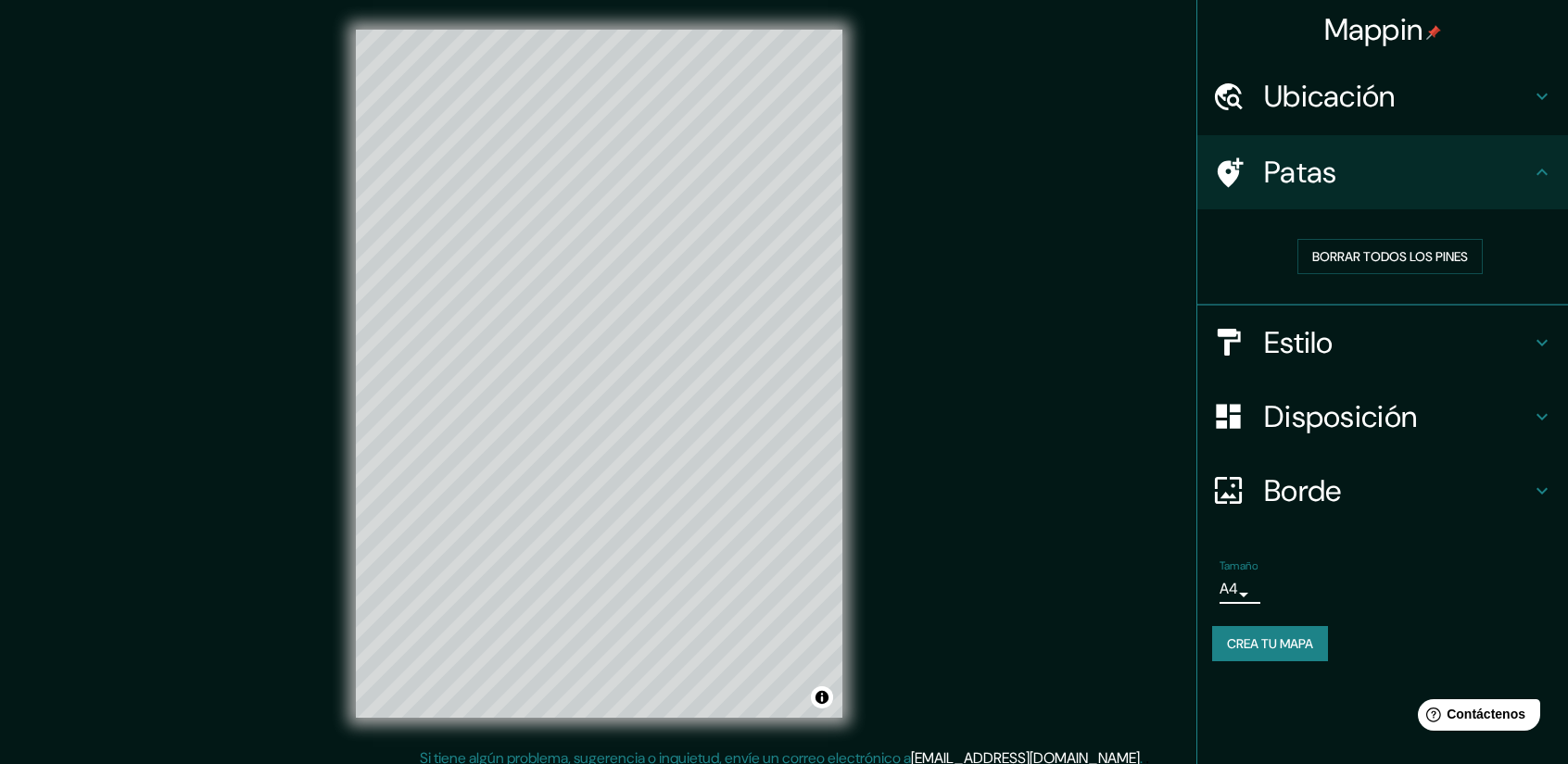
click at [1308, 642] on font "Crea tu mapa" at bounding box center [1270, 644] width 86 height 17
click at [1292, 662] on div "Tamaño A4 single Crea tu mapa" at bounding box center [1382, 613] width 341 height 124
click at [1285, 650] on font "Crea tu mapa" at bounding box center [1270, 644] width 86 height 17
click at [1259, 653] on font "Crea tu mapa" at bounding box center [1270, 644] width 86 height 24
click at [1272, 634] on div "Crea tu mapa" at bounding box center [1382, 644] width 341 height 35
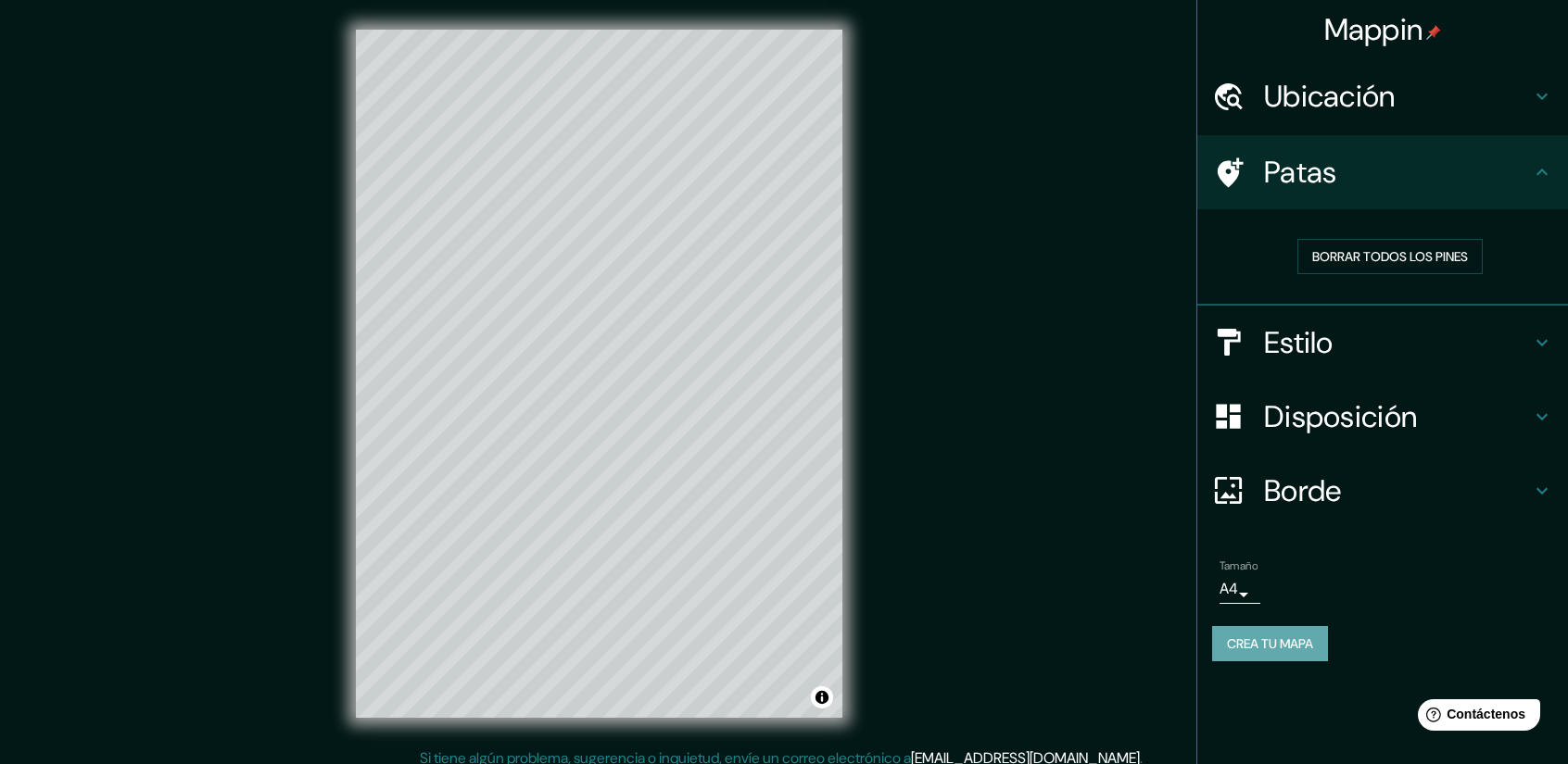
click at [1306, 646] on font "Crea tu mapa" at bounding box center [1270, 644] width 86 height 17
click at [1306, 646] on div "Crea tu mapa" at bounding box center [1382, 644] width 341 height 35
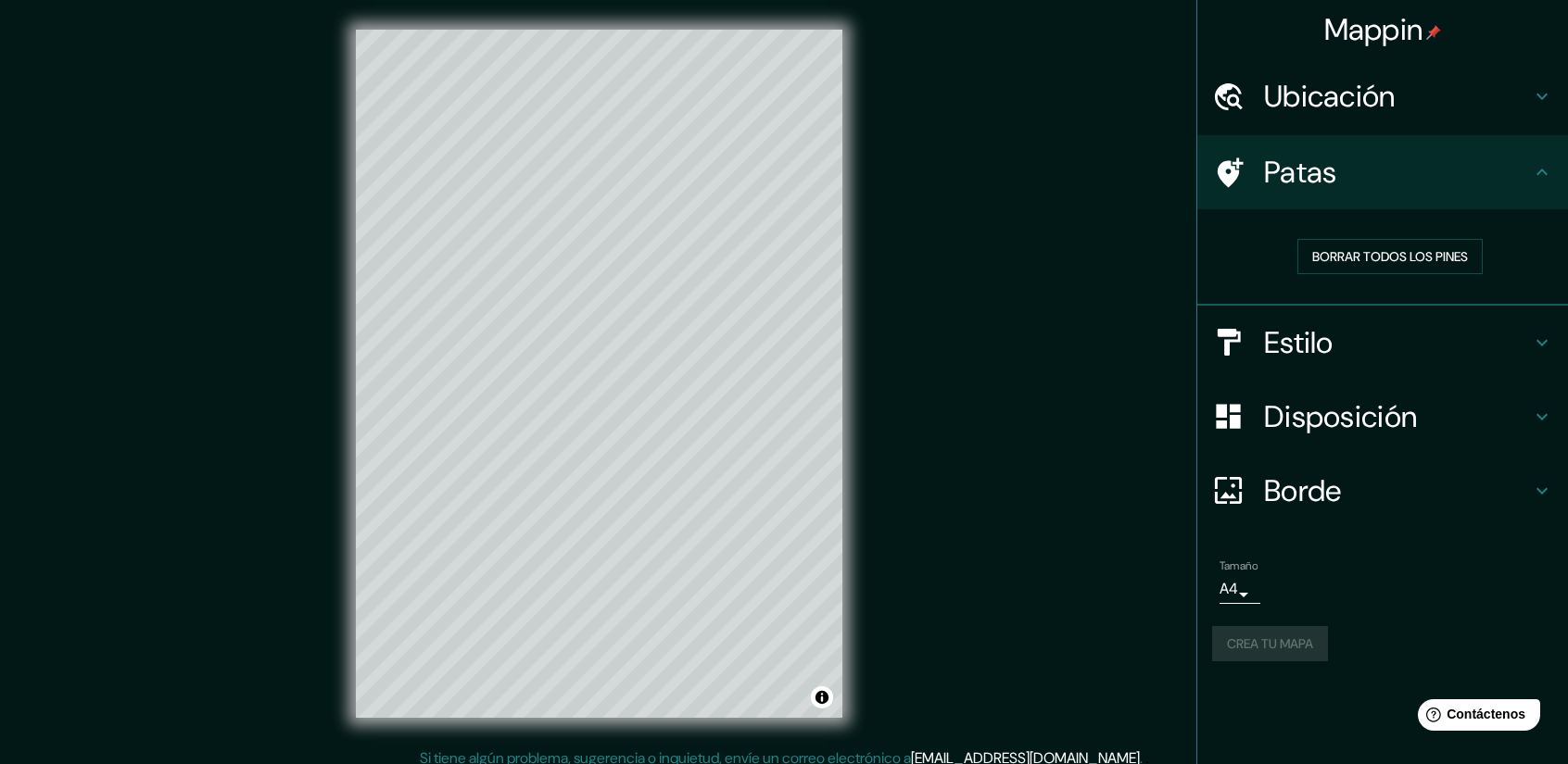
click at [1306, 646] on div "Crea tu mapa" at bounding box center [1382, 644] width 341 height 35
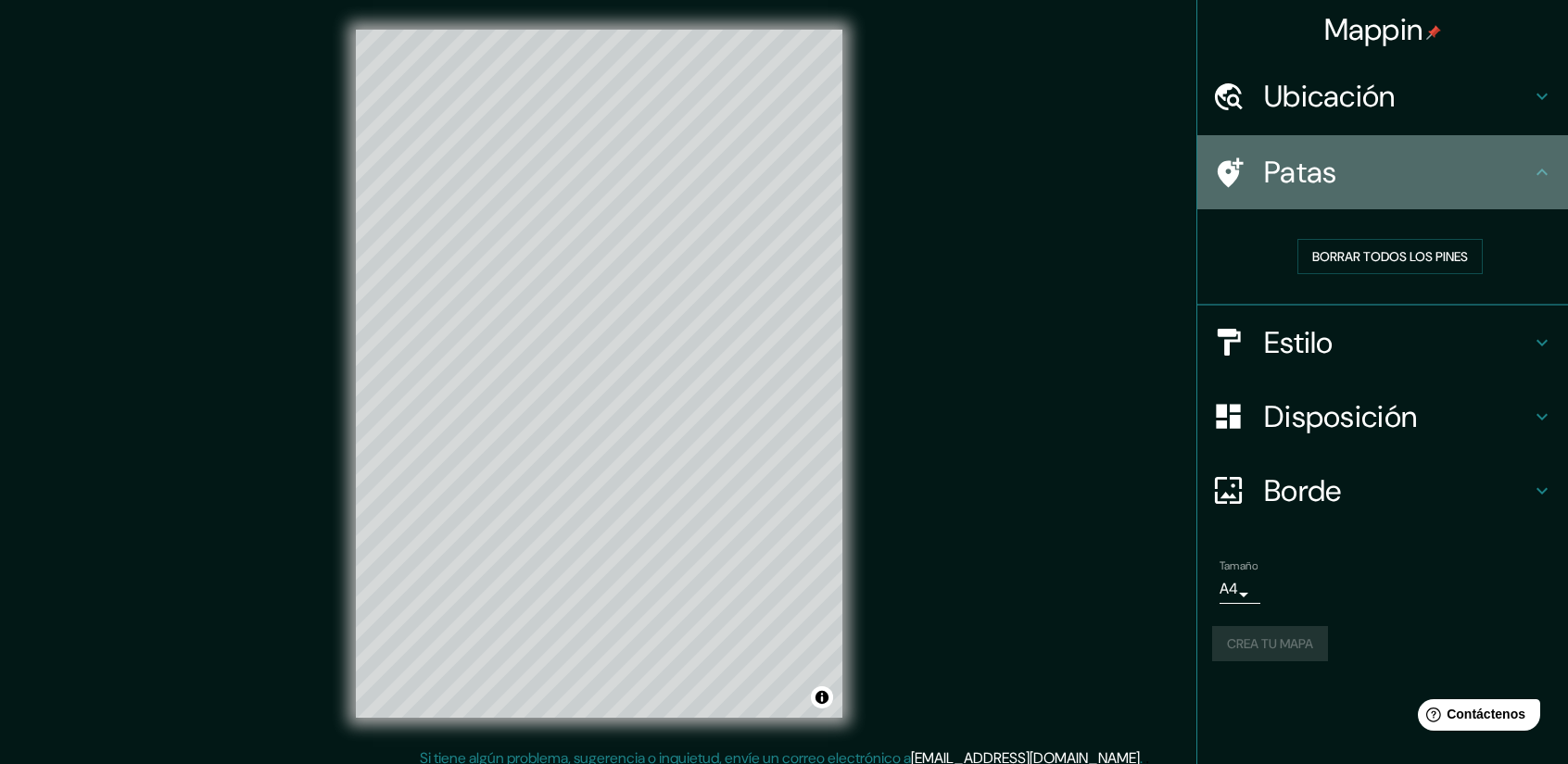
click at [1556, 173] on div "Patas" at bounding box center [1382, 172] width 371 height 75
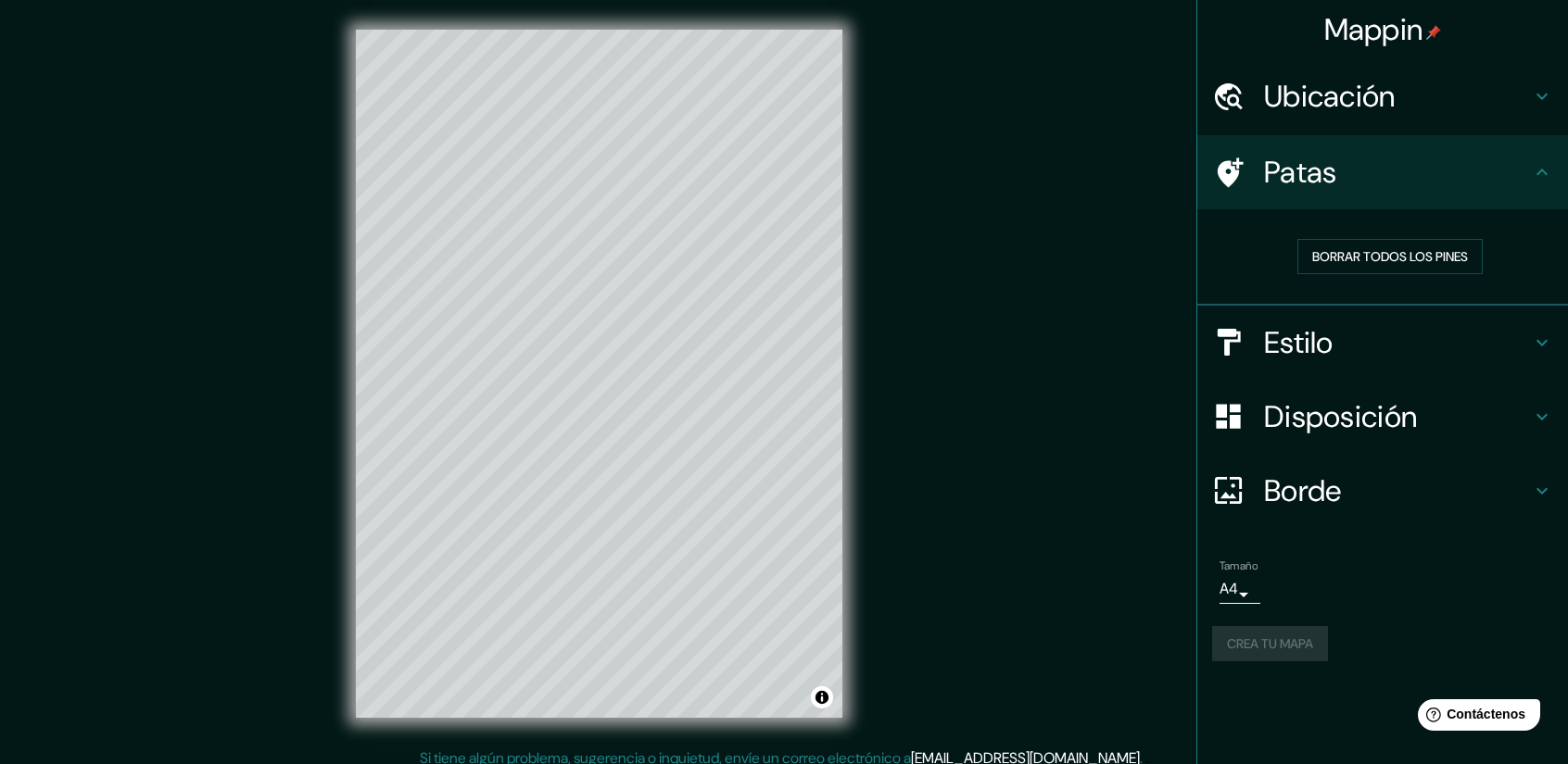
click at [1556, 173] on div "Patas" at bounding box center [1382, 172] width 371 height 75
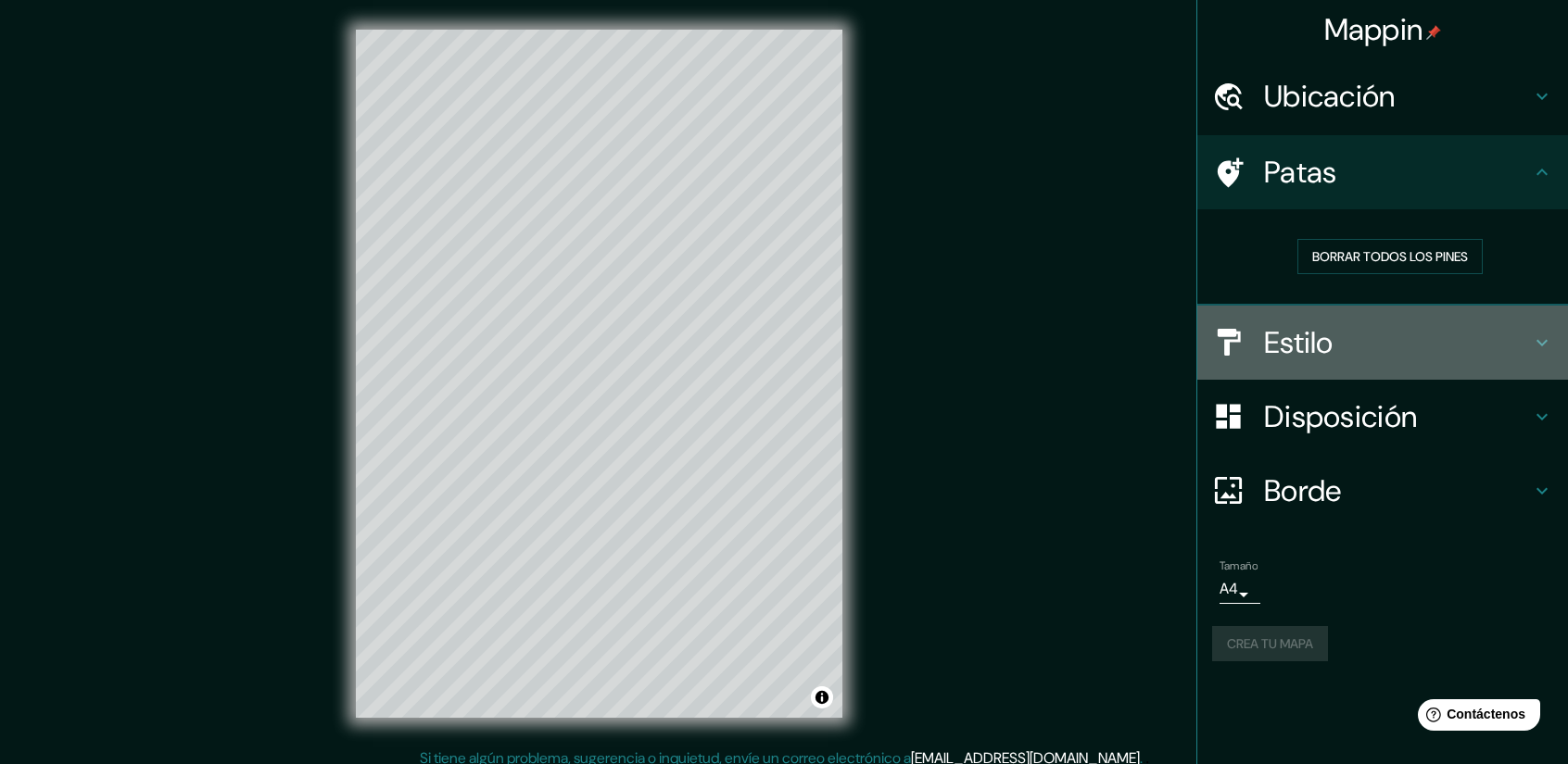
click at [1522, 342] on h4 "Estilo" at bounding box center [1397, 343] width 267 height 37
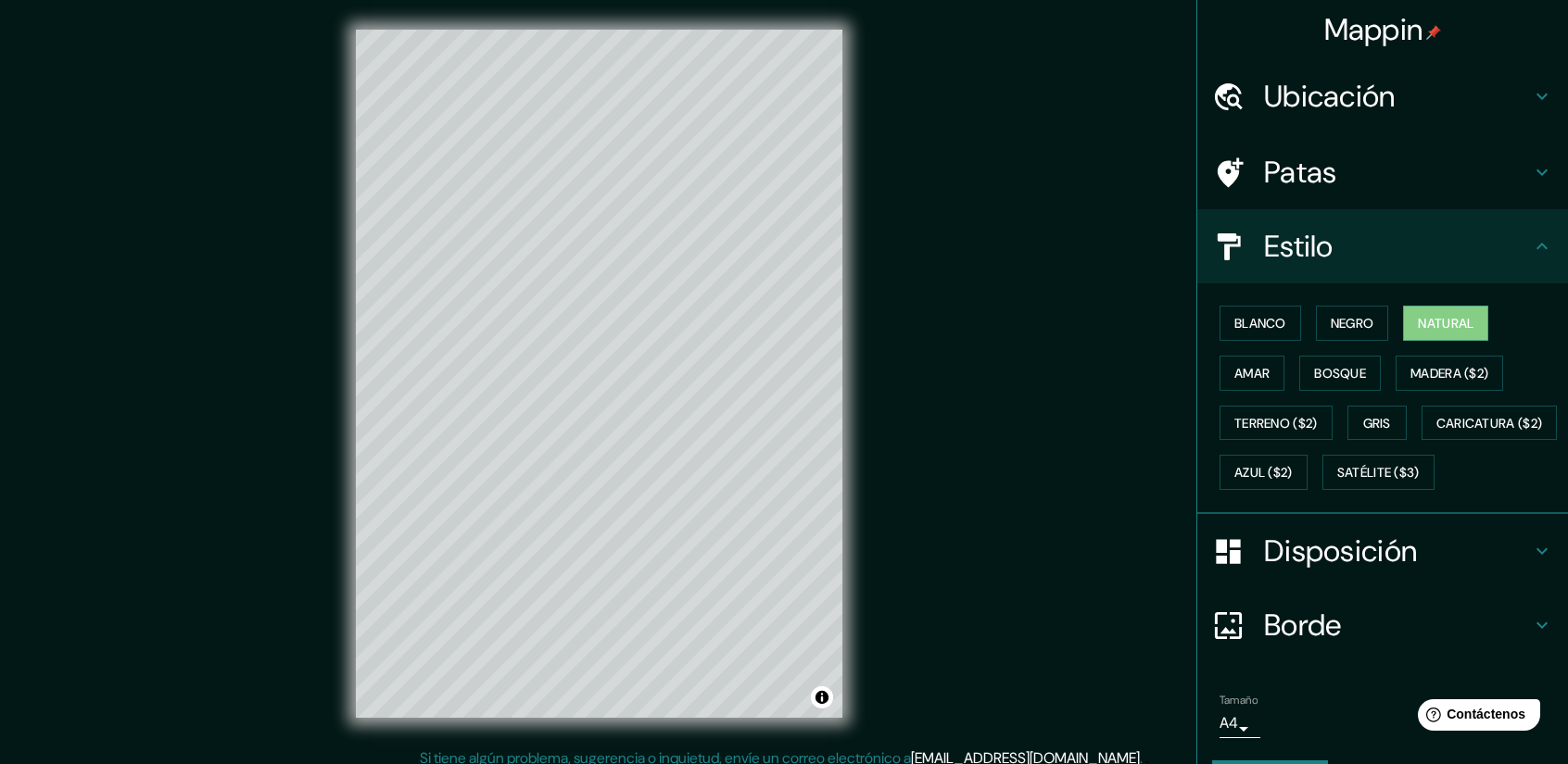
click at [1531, 247] on icon at bounding box center [1542, 246] width 22 height 22
click at [1510, 569] on h4 "Disposición" at bounding box center [1397, 552] width 267 height 37
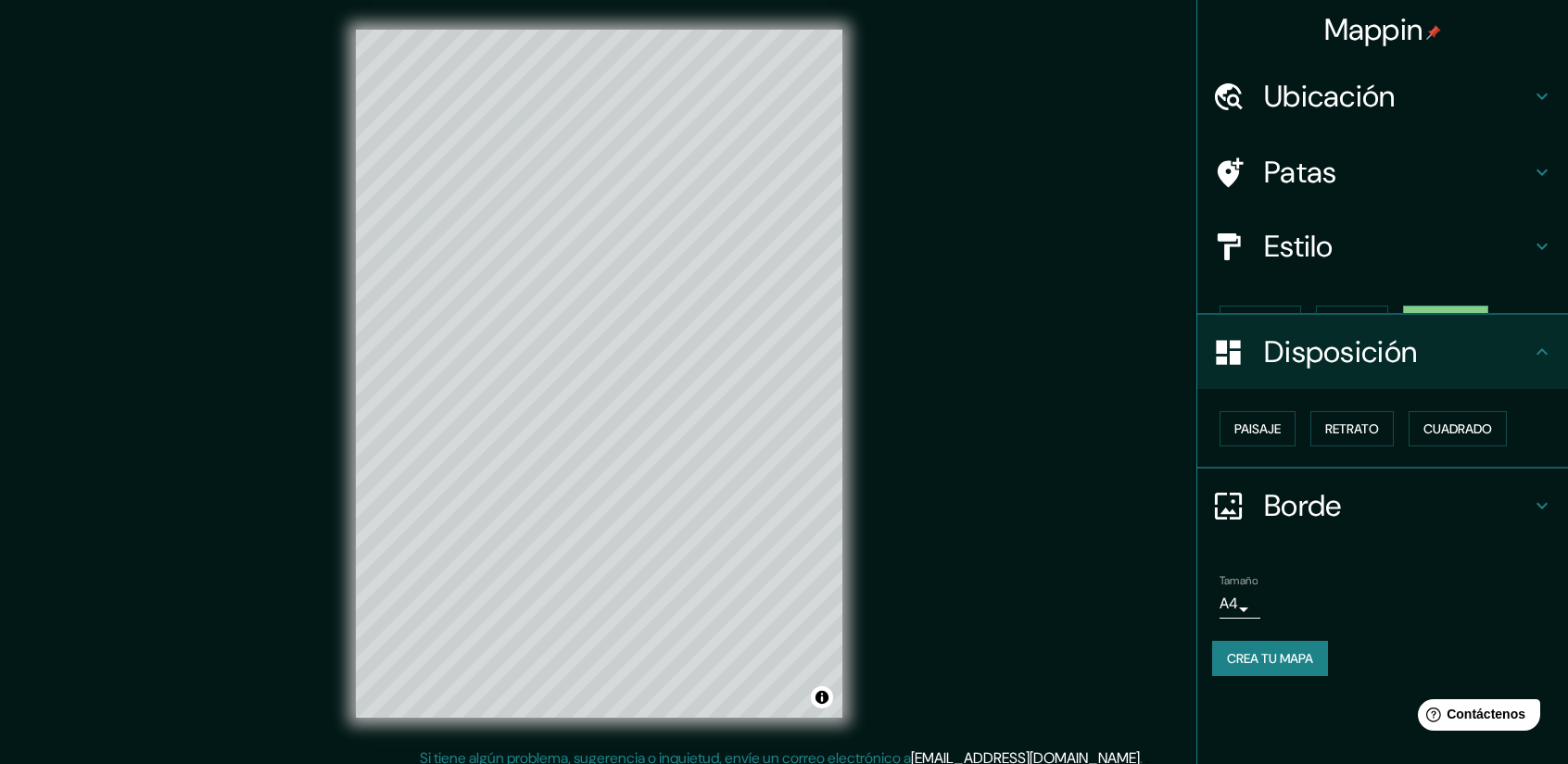
scroll to position [12, 0]
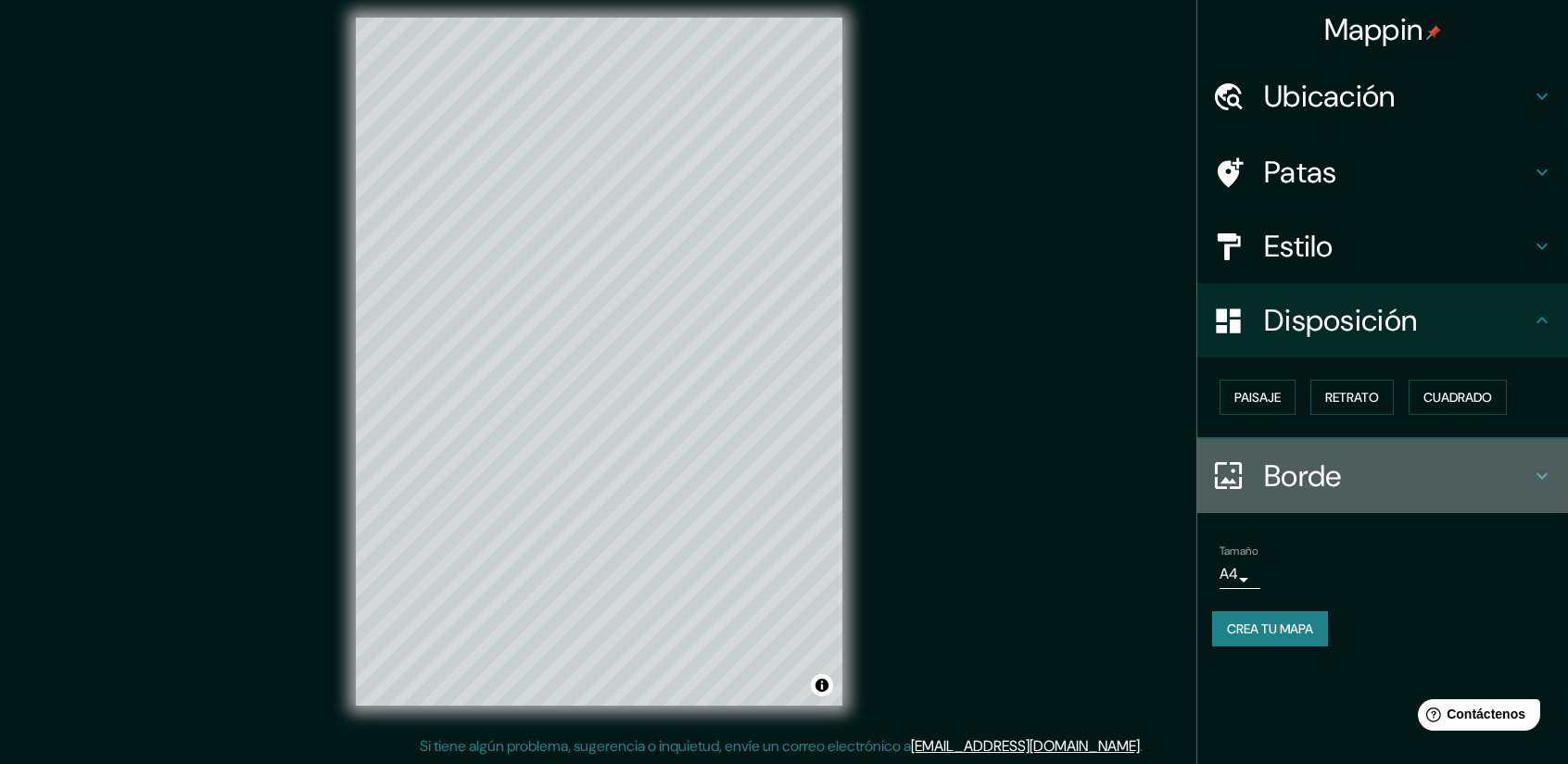
click at [1482, 481] on h4 "Borde" at bounding box center [1397, 476] width 267 height 37
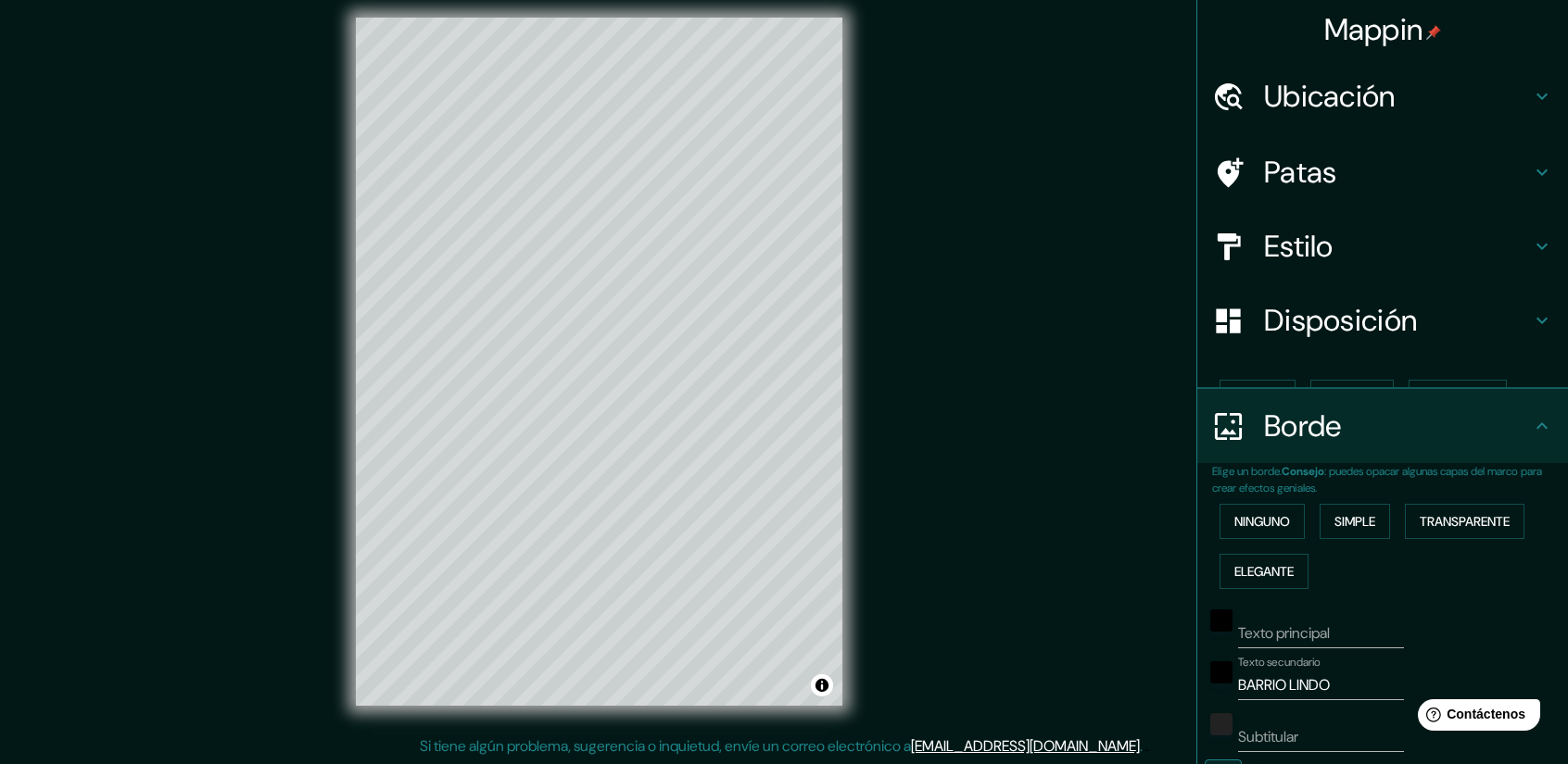
scroll to position [290, 0]
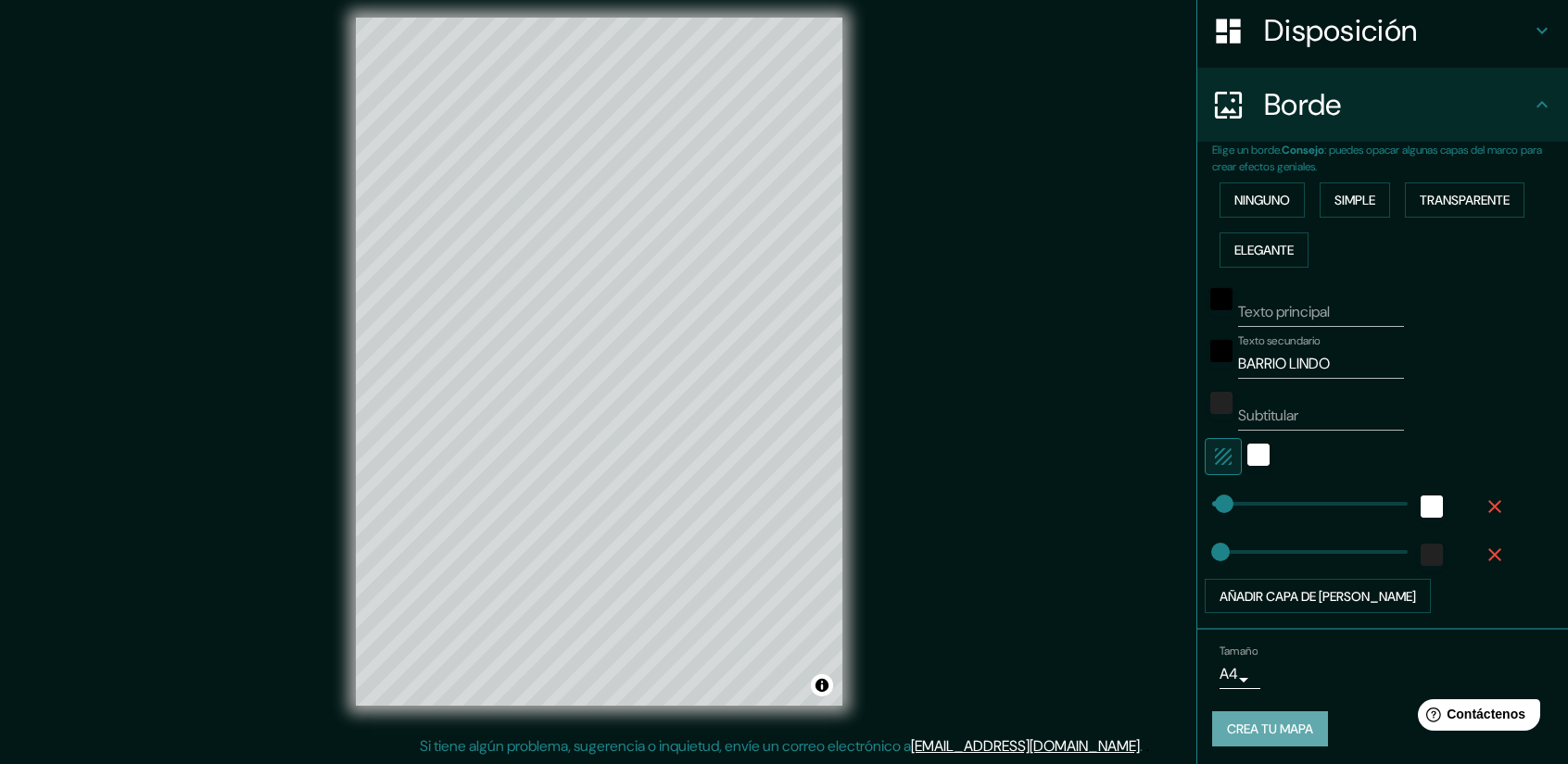
click at [1236, 722] on font "Crea tu mapa" at bounding box center [1270, 730] width 86 height 17
click at [1236, 722] on div "Crea tu mapa" at bounding box center [1382, 729] width 341 height 35
click at [1234, 723] on div "Crea tu mapa" at bounding box center [1382, 729] width 341 height 35
click at [1232, 723] on div "Crea tu mapa" at bounding box center [1382, 729] width 341 height 35
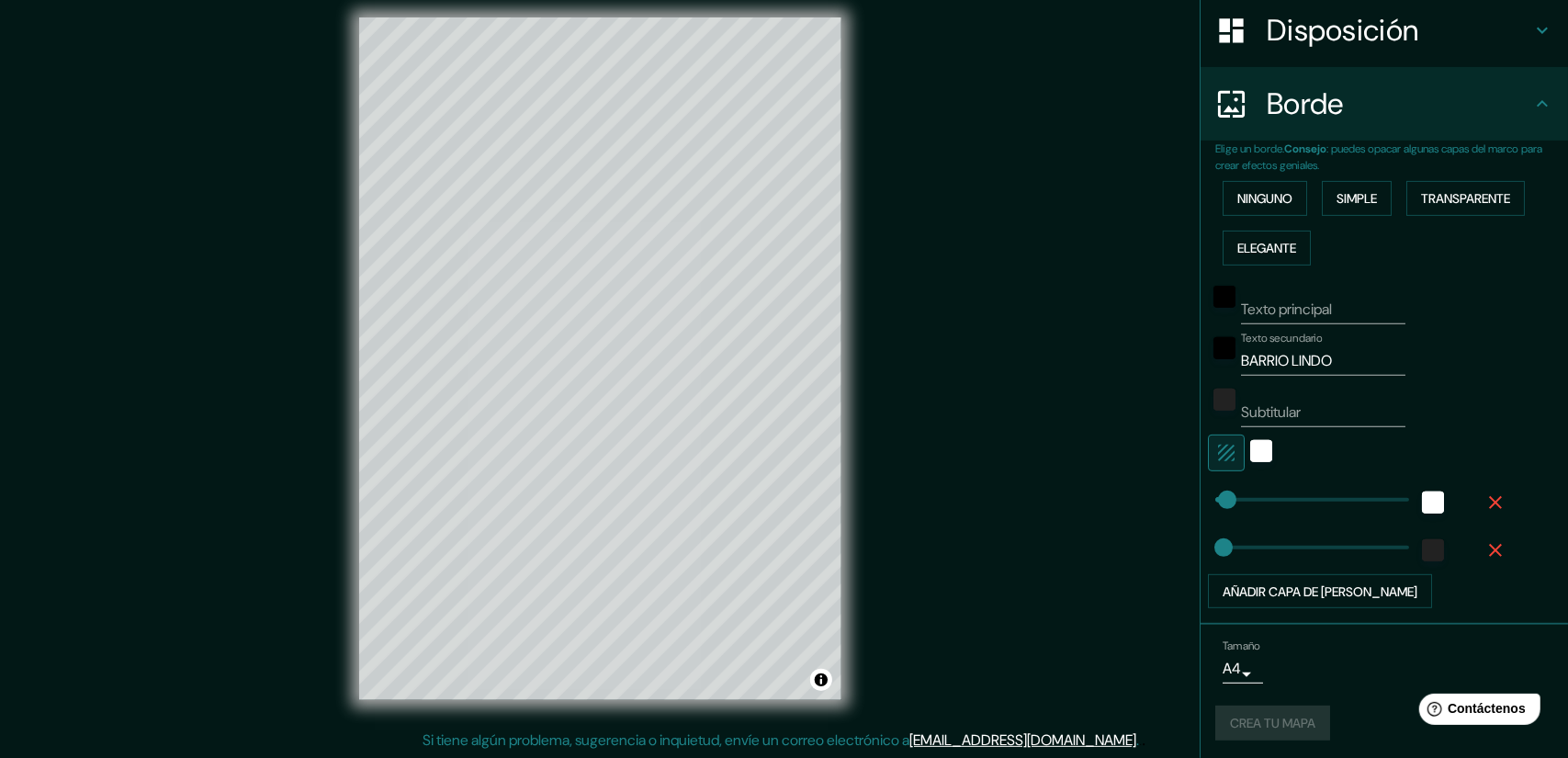
click at [1223, 667] on body "Mappin Ubicación San Pedro de Macorís, San Pedro de Macorís, República Dominica…" at bounding box center [784, 367] width 1568 height 758
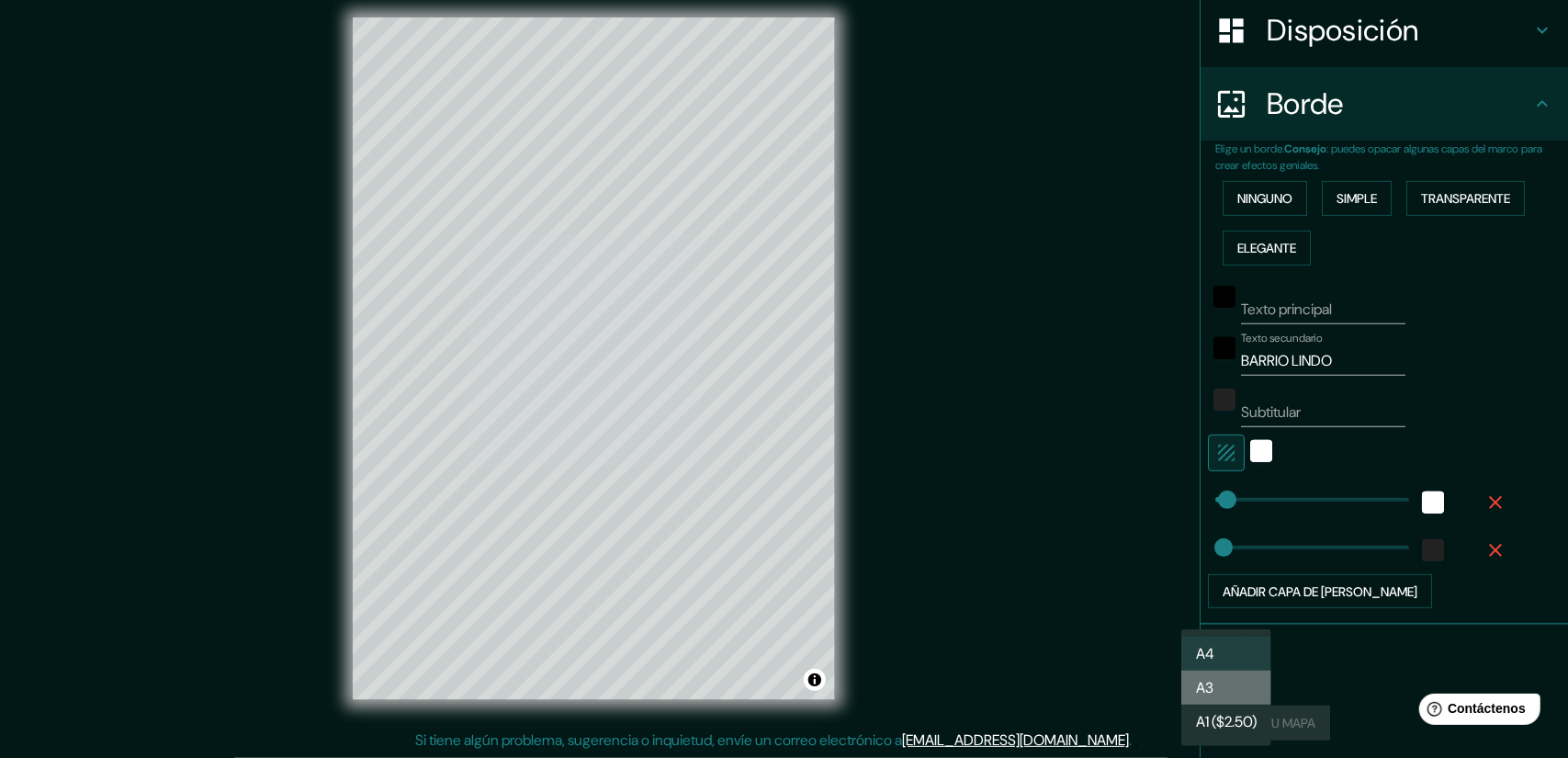
click at [1242, 679] on li "A3" at bounding box center [1225, 688] width 90 height 34
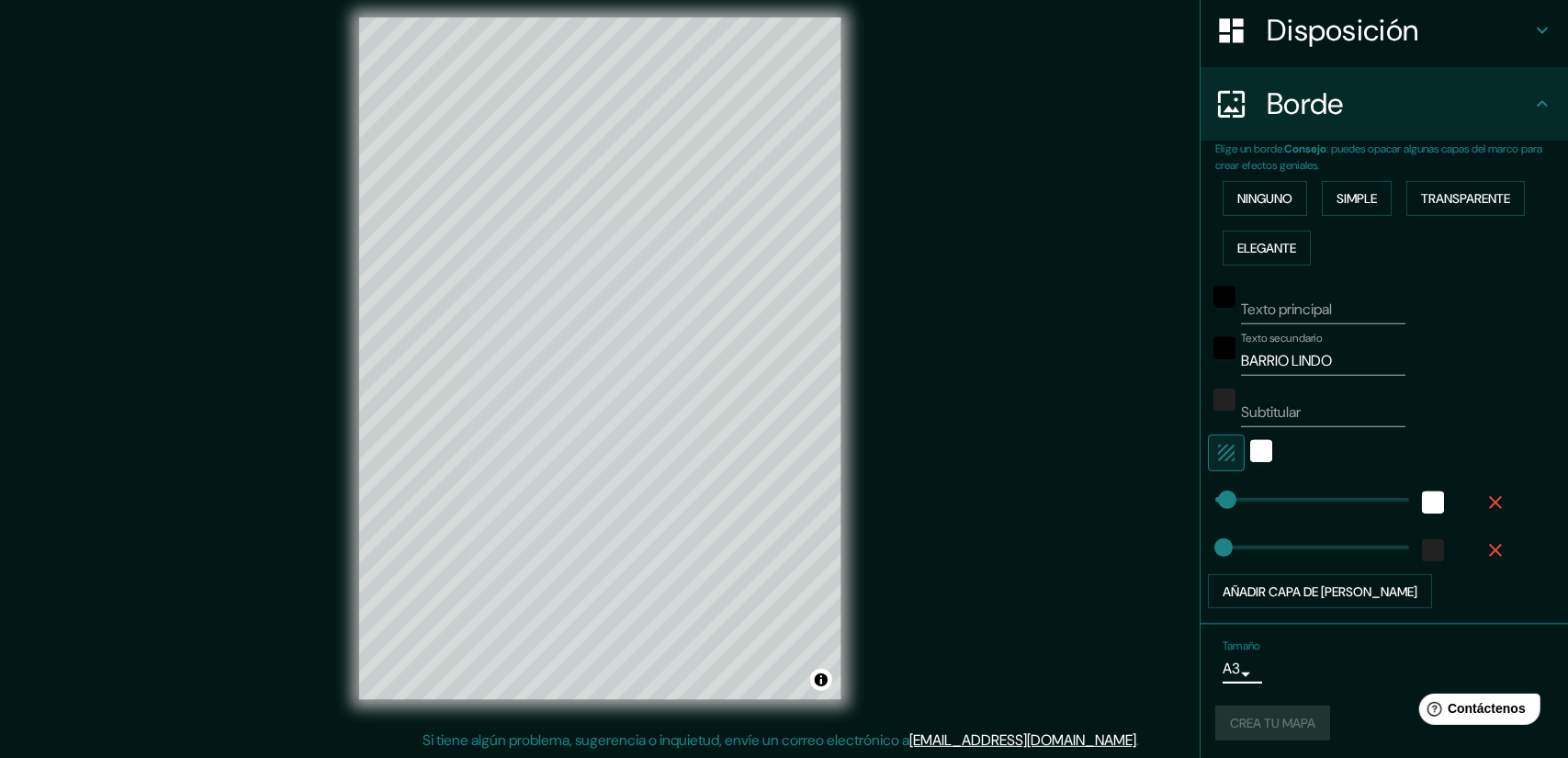
click at [1229, 668] on body "Mappin Ubicación San Pedro de Macorís, San Pedro de Macorís, República Dominica…" at bounding box center [784, 367] width 1568 height 758
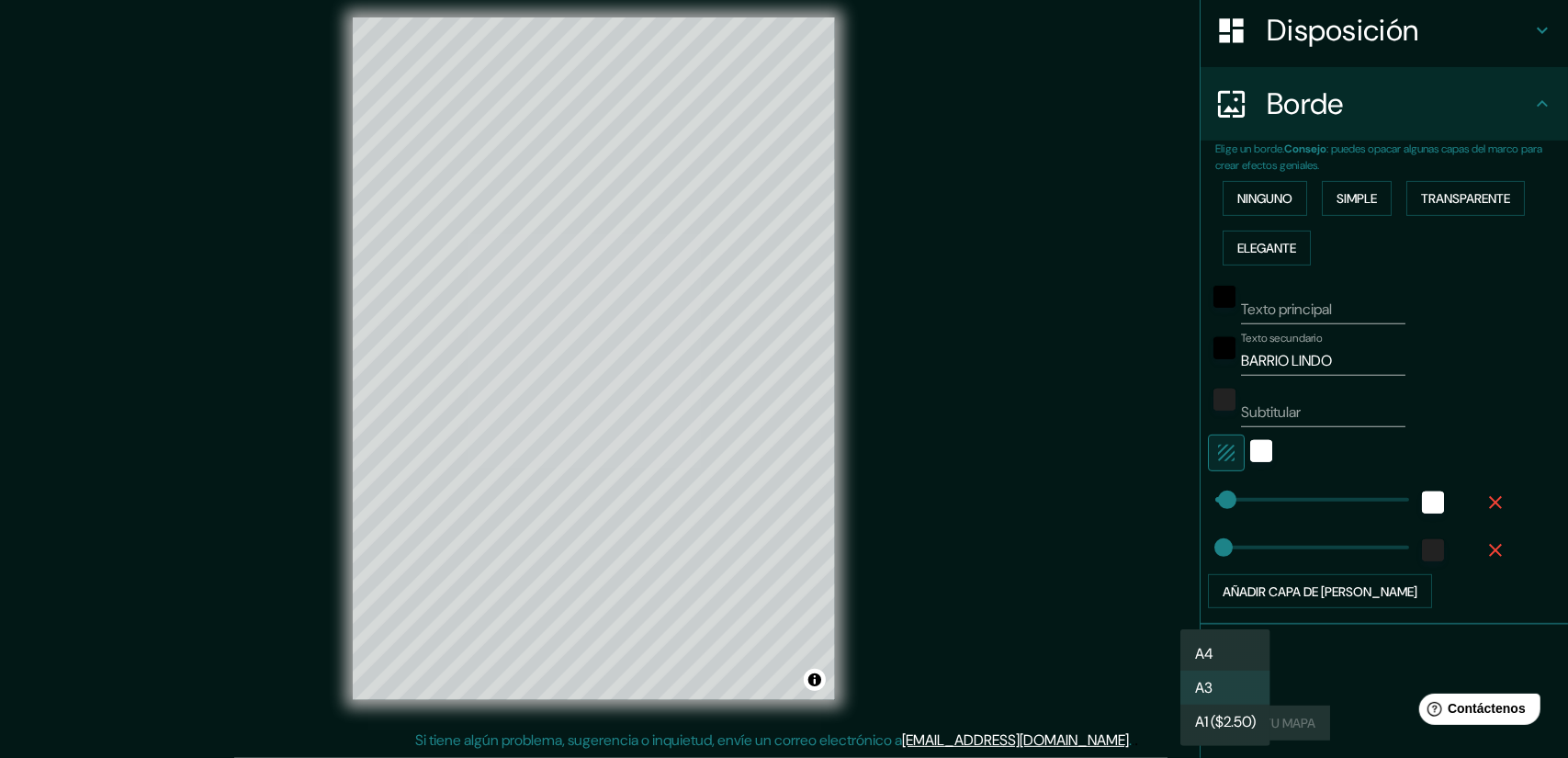
click at [1242, 654] on li "A4" at bounding box center [1224, 654] width 90 height 34
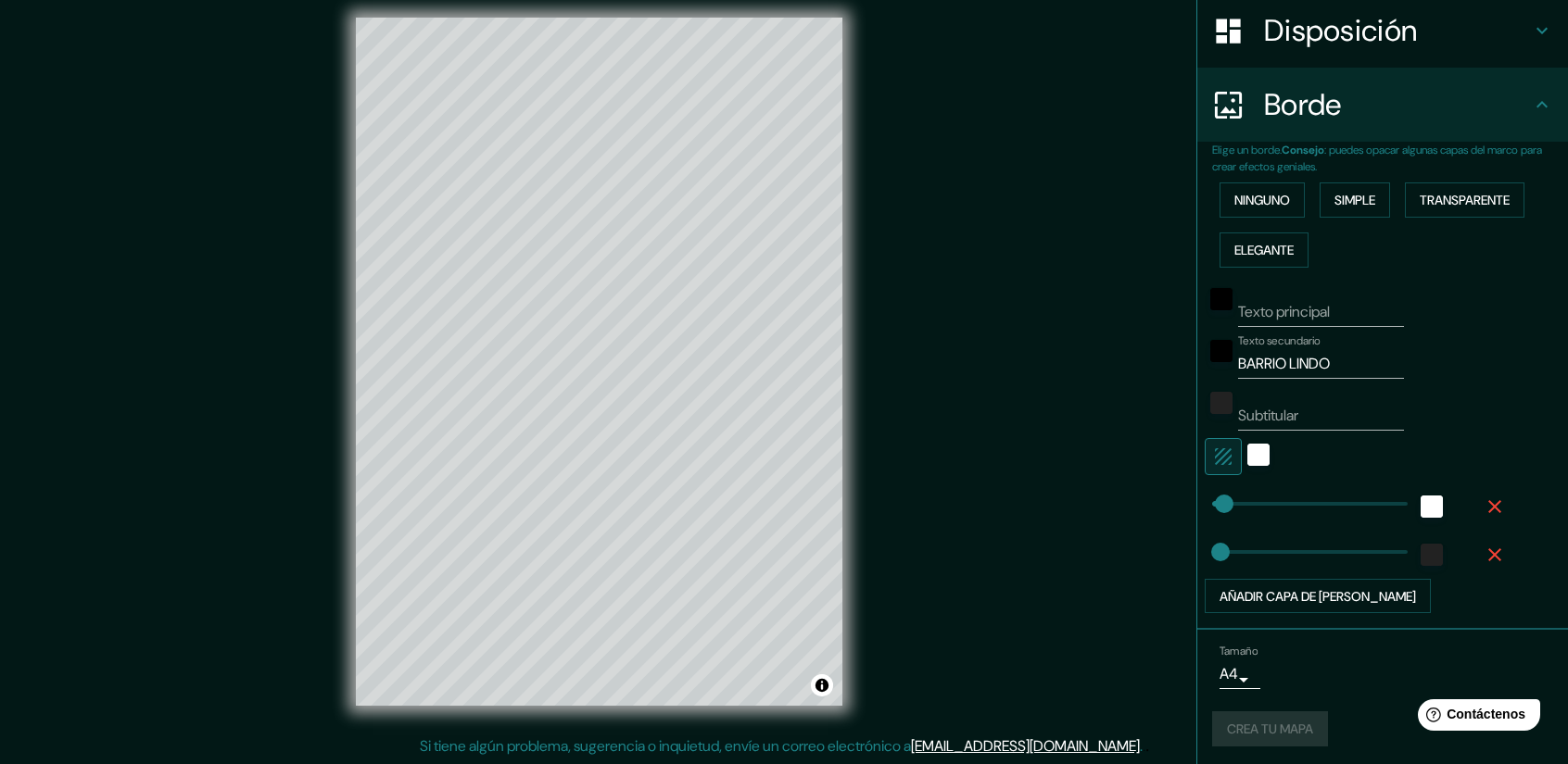
click at [1295, 745] on div "Tamaño A4 single Crea tu mapa" at bounding box center [1382, 699] width 341 height 124
click at [1292, 745] on div "Tamaño A4 single Crea tu mapa" at bounding box center [1382, 699] width 341 height 124
click at [1270, 736] on font "Crea tu mapa" at bounding box center [1270, 729] width 86 height 24
click at [1249, 722] on font "Crea tu mapa" at bounding box center [1270, 730] width 86 height 17
click at [1292, 716] on div "Crea tu mapa" at bounding box center [1382, 729] width 341 height 35
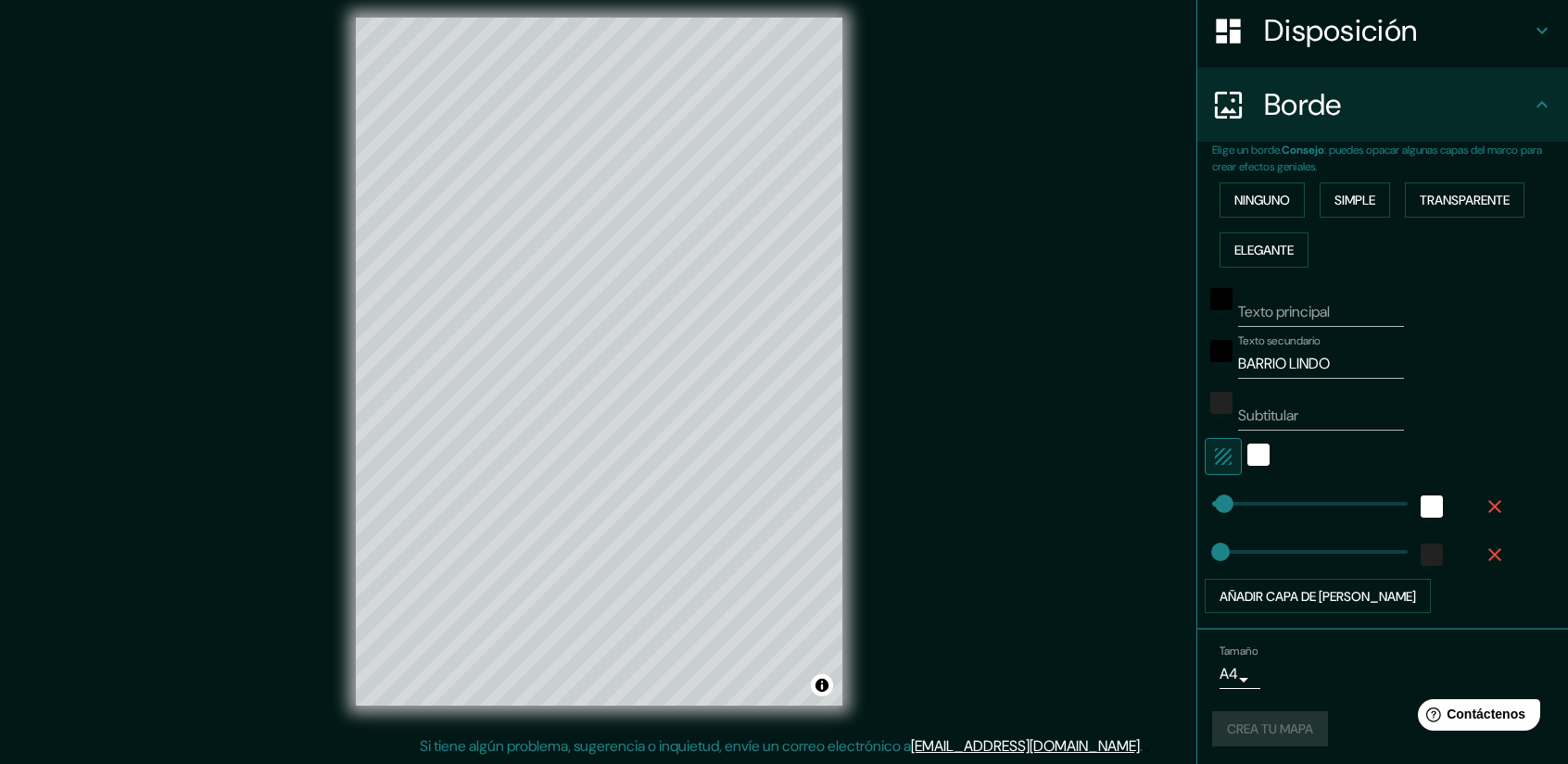
click at [1223, 732] on div "Crea tu mapa" at bounding box center [1382, 729] width 341 height 35
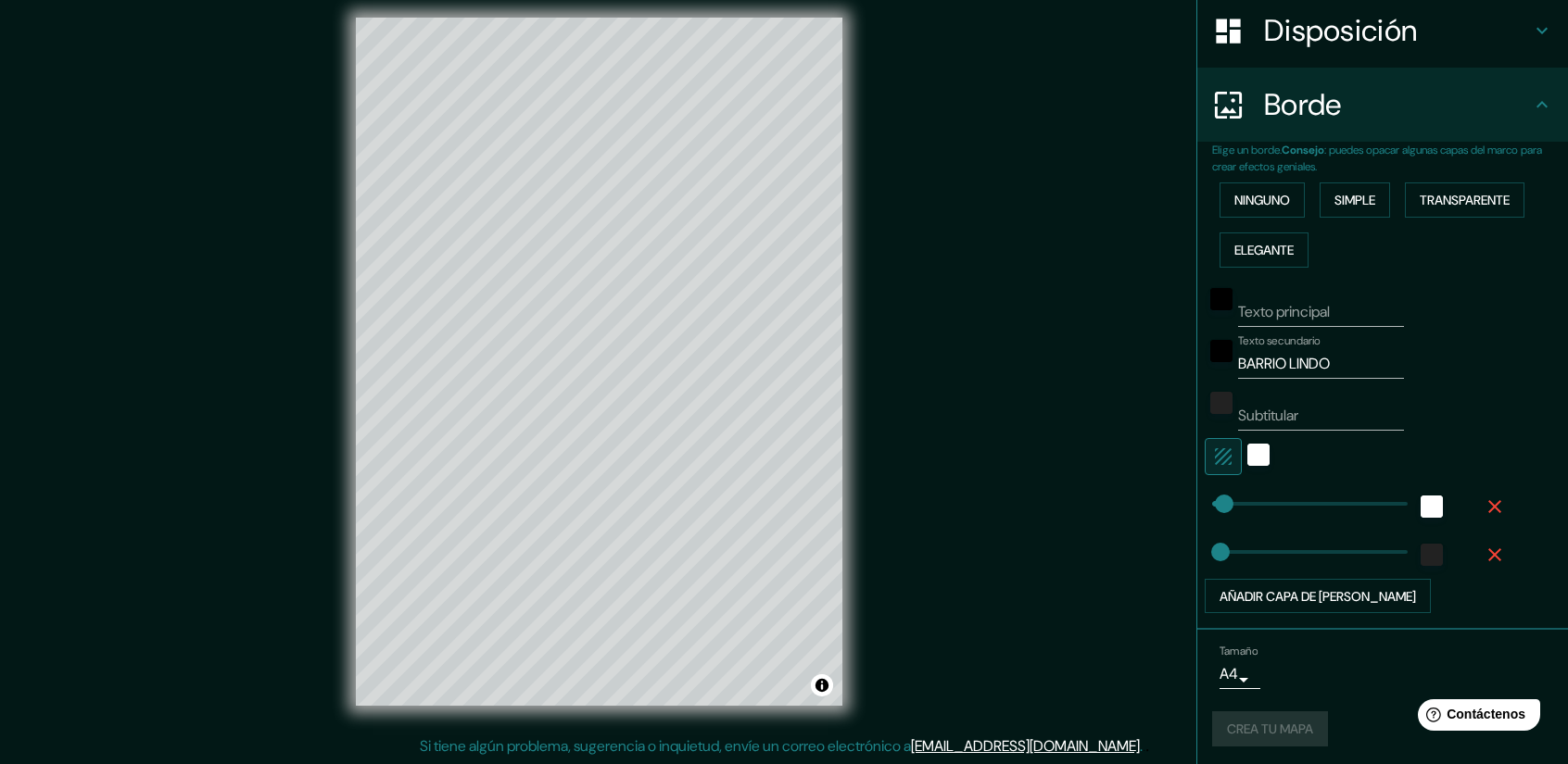
click at [1223, 732] on div "Crea tu mapa" at bounding box center [1382, 729] width 341 height 35
click at [1260, 716] on div "Crea tu mapa" at bounding box center [1382, 729] width 341 height 35
click at [1284, 721] on font "Crea tu mapa" at bounding box center [1270, 730] width 86 height 17
click at [1238, 719] on div "Crea tu mapa" at bounding box center [1382, 729] width 341 height 35
click at [1260, 725] on div "Crea tu mapa" at bounding box center [1382, 729] width 341 height 35
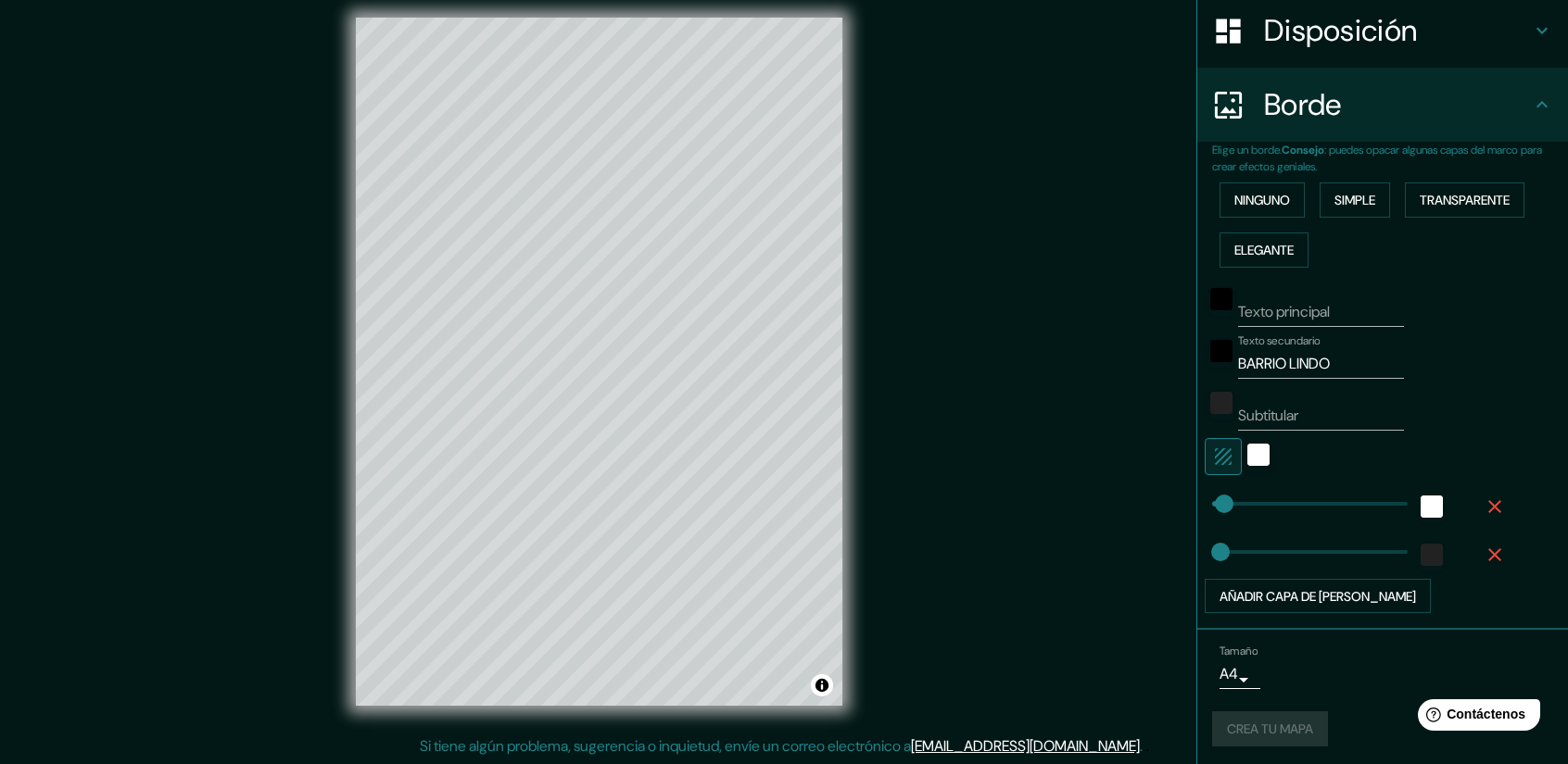
click at [1260, 725] on div "Crea tu mapa" at bounding box center [1382, 729] width 341 height 35
click at [1262, 726] on div "Crea tu mapa" at bounding box center [1382, 729] width 341 height 35
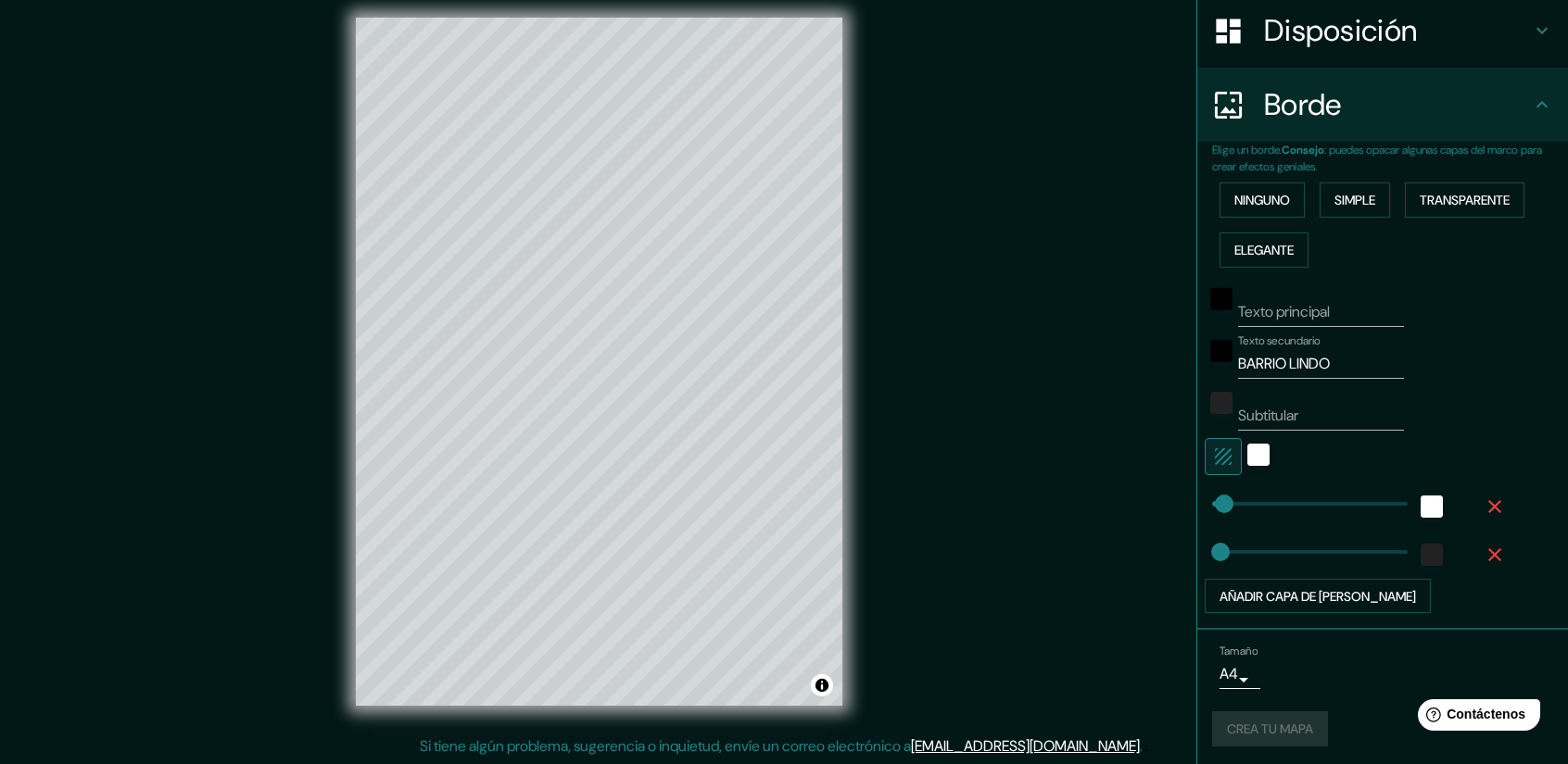
click at [1262, 726] on div "Crea tu mapa" at bounding box center [1382, 729] width 341 height 35
click at [1247, 731] on div "Crea tu mapa" at bounding box center [1382, 729] width 341 height 35
click at [1247, 730] on div "Crea tu mapa" at bounding box center [1382, 729] width 341 height 35
click at [1281, 734] on font "Crea tu mapa" at bounding box center [1270, 729] width 86 height 24
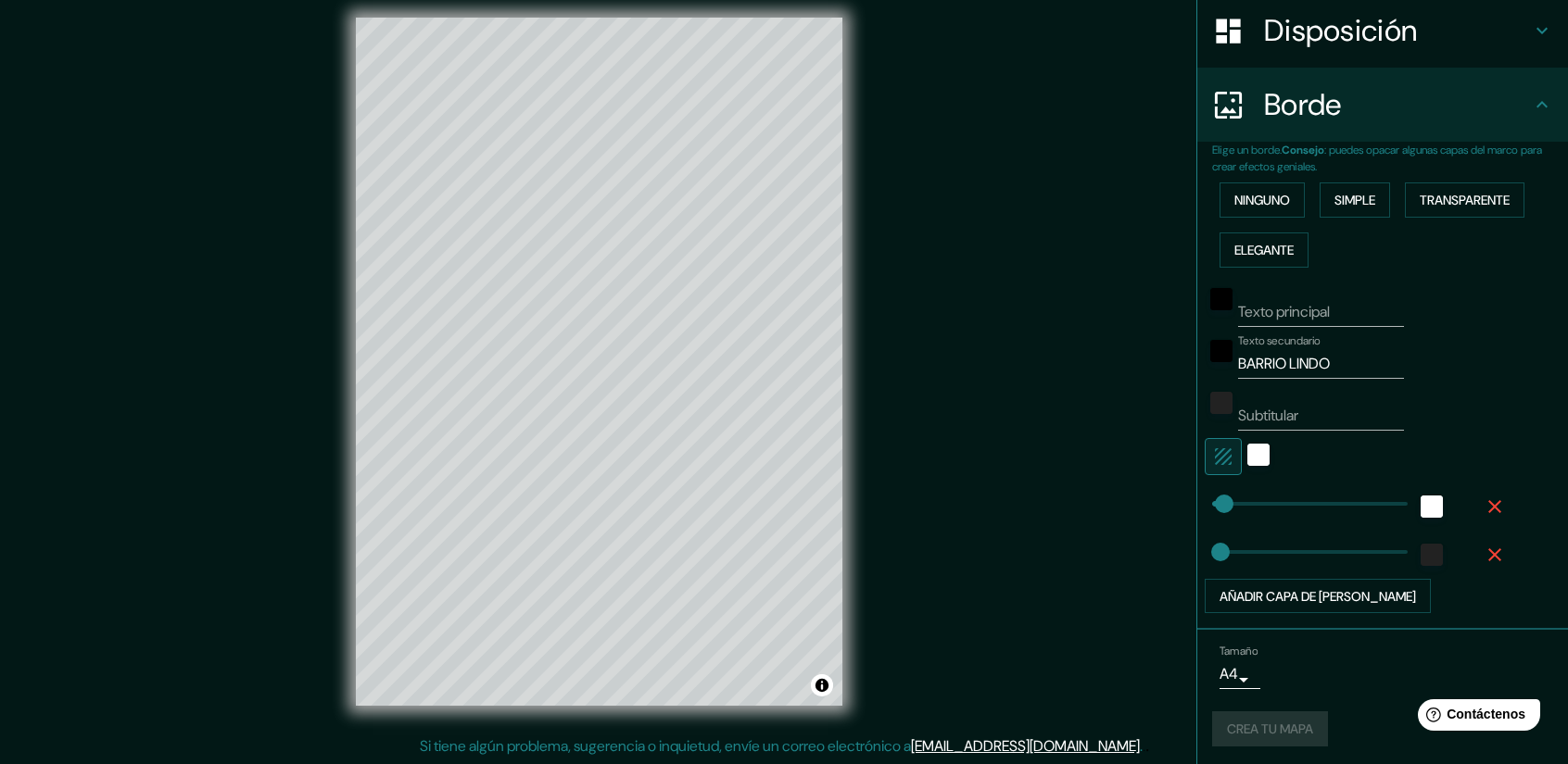
click at [1239, 719] on div "Crea tu mapa" at bounding box center [1382, 729] width 341 height 35
click at [1227, 733] on font "Crea tu mapa" at bounding box center [1270, 729] width 86 height 24
click at [1236, 728] on div "Crea tu mapa" at bounding box center [1382, 729] width 341 height 35
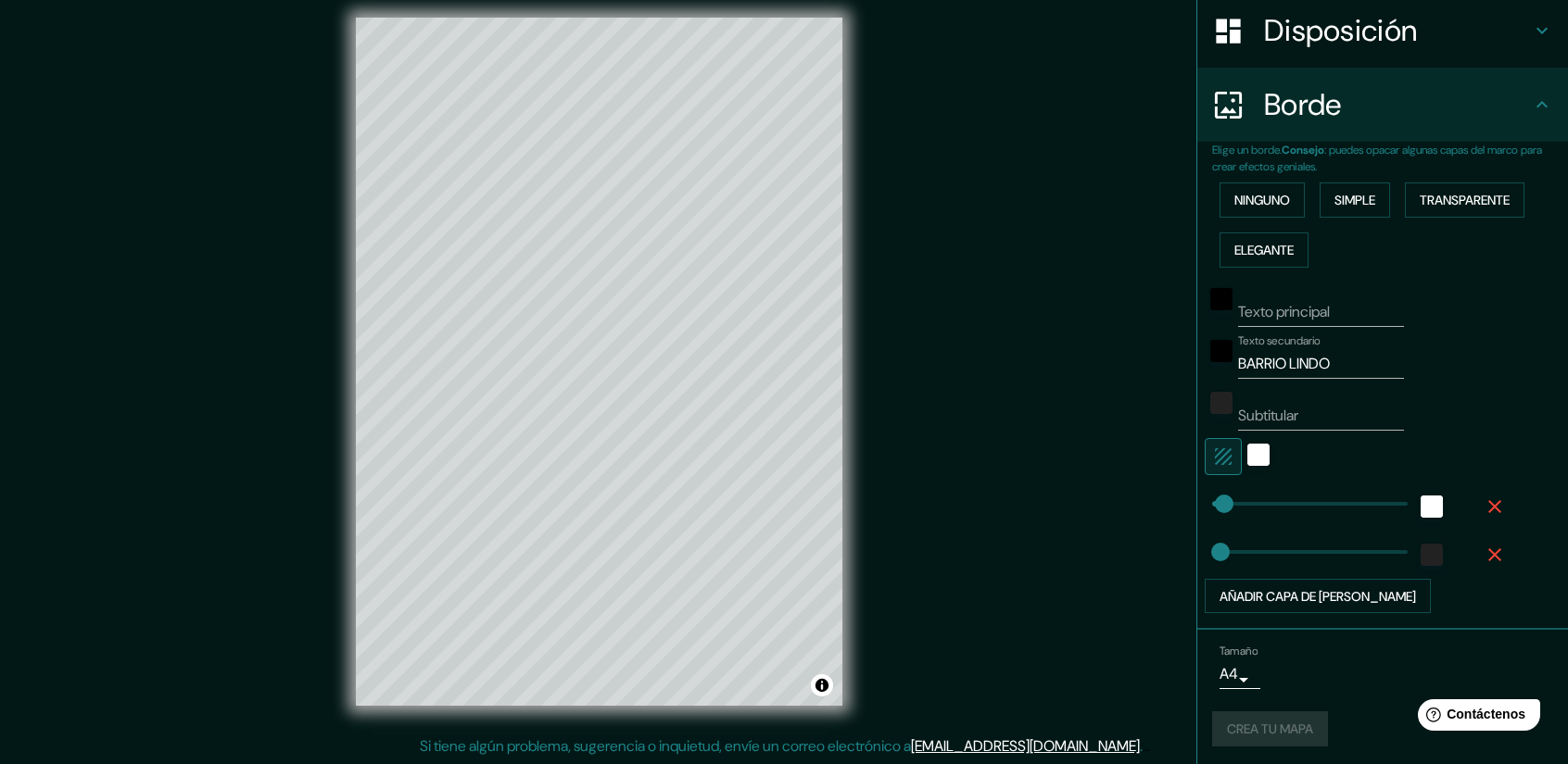
click at [1236, 728] on div "Crea tu mapa" at bounding box center [1382, 729] width 341 height 35
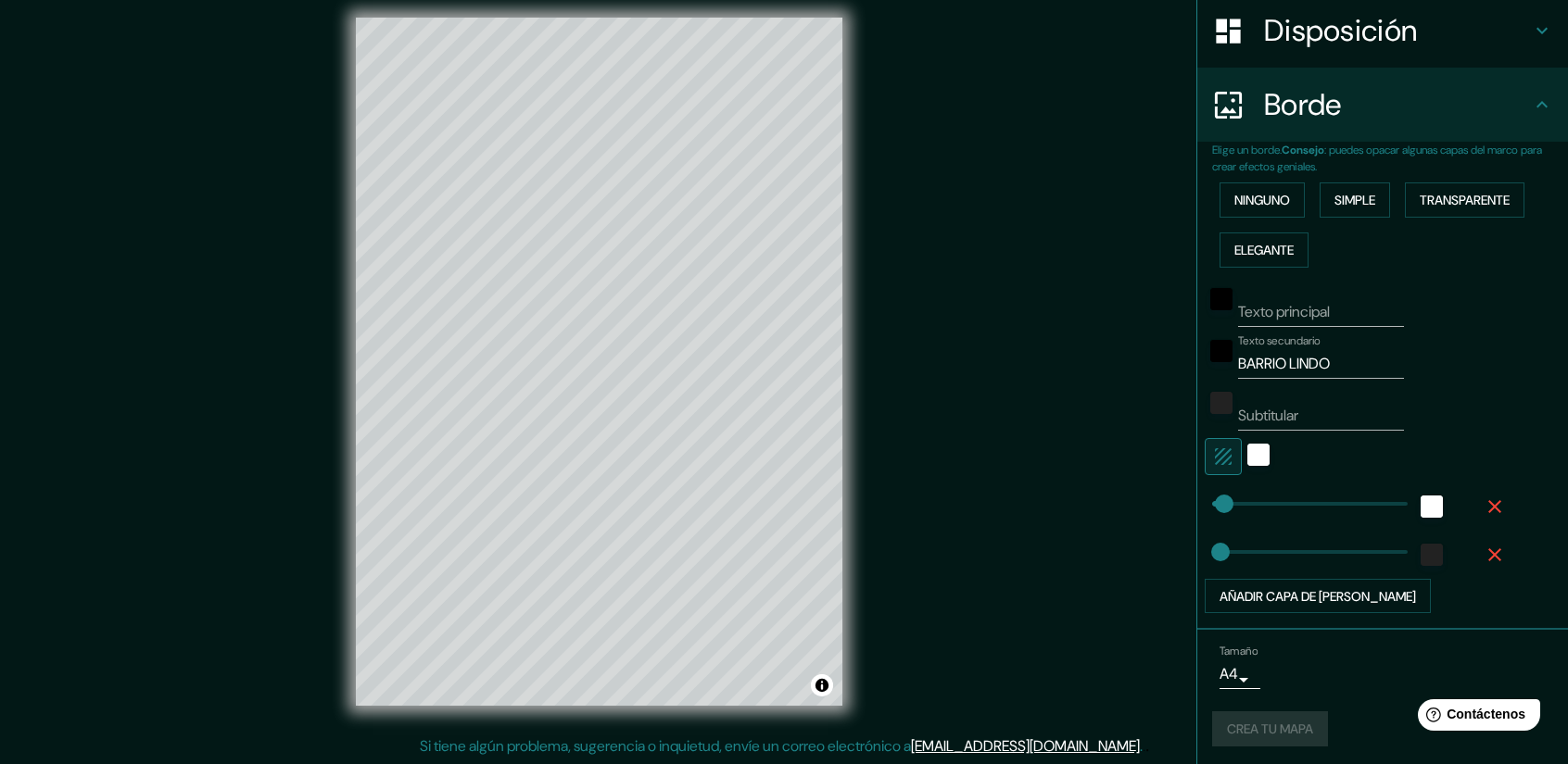
click at [1236, 728] on div "Crea tu mapa" at bounding box center [1382, 729] width 341 height 35
click at [1282, 721] on font "Crea tu mapa" at bounding box center [1270, 730] width 86 height 17
click at [1282, 720] on div "Crea tu mapa" at bounding box center [1382, 729] width 341 height 35
click at [1283, 727] on div "Crea tu mapa" at bounding box center [1382, 729] width 341 height 35
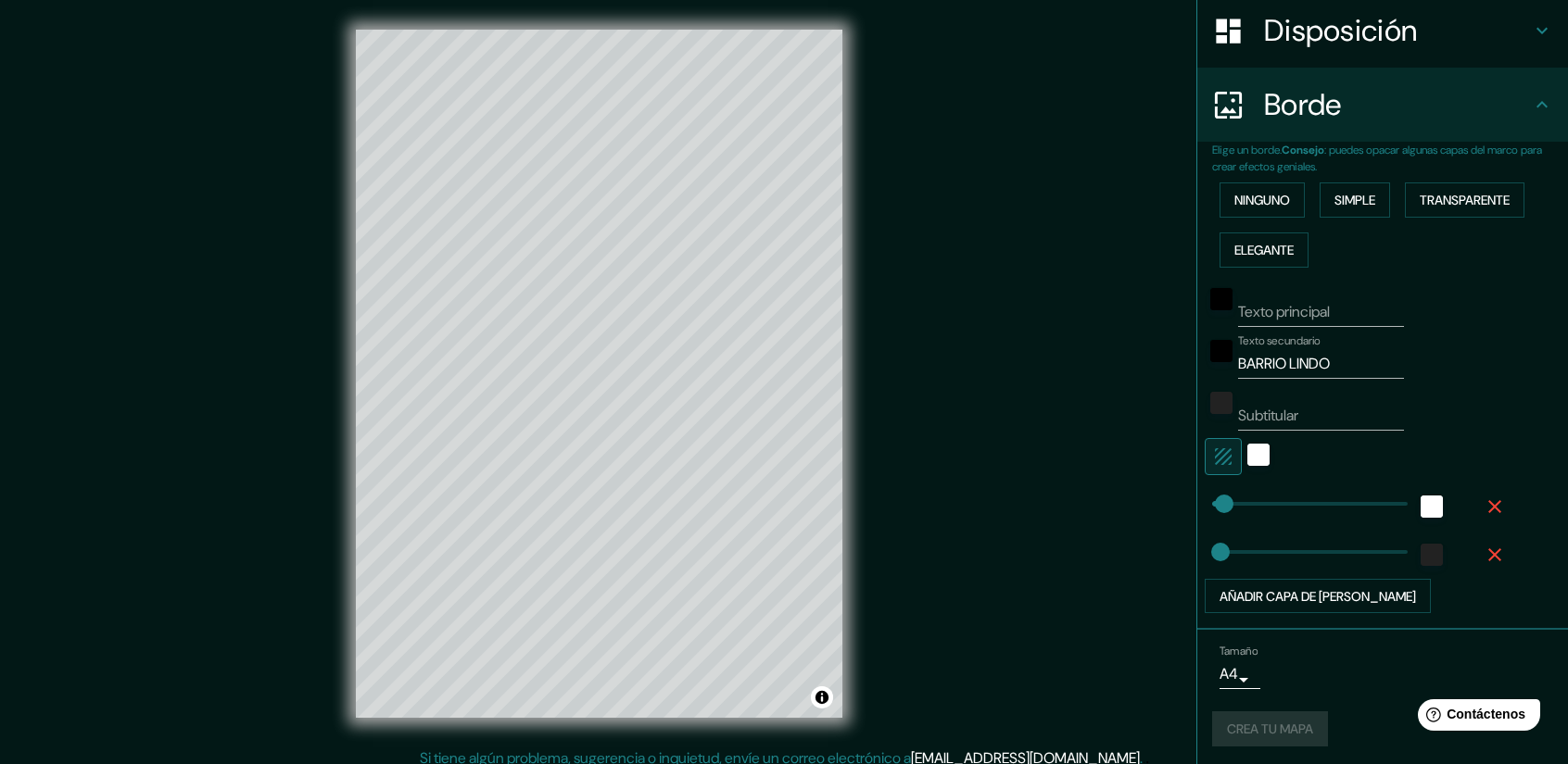
scroll to position [12, 0]
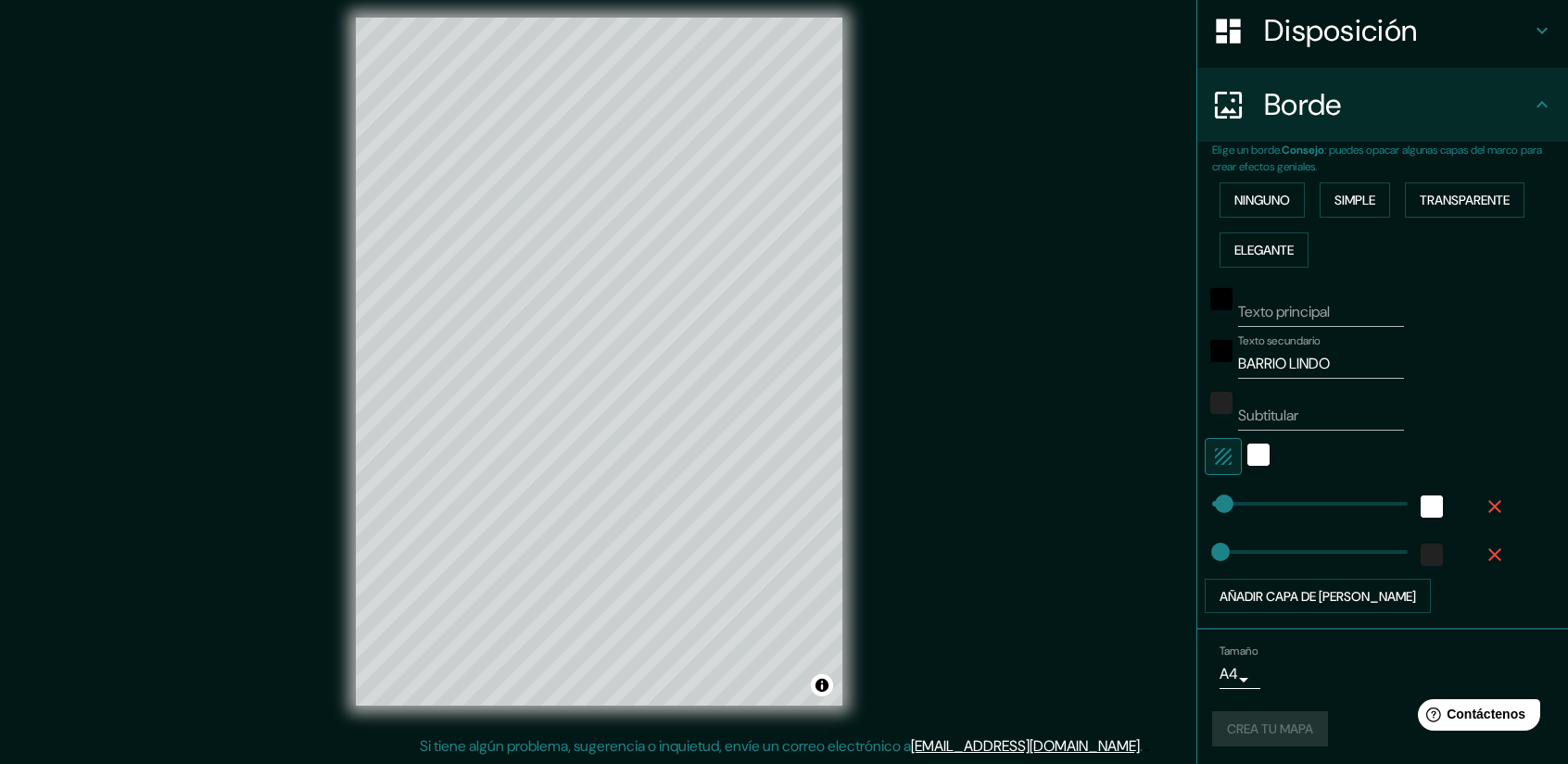
click at [1247, 721] on div "Crea tu mapa" at bounding box center [1382, 729] width 341 height 35
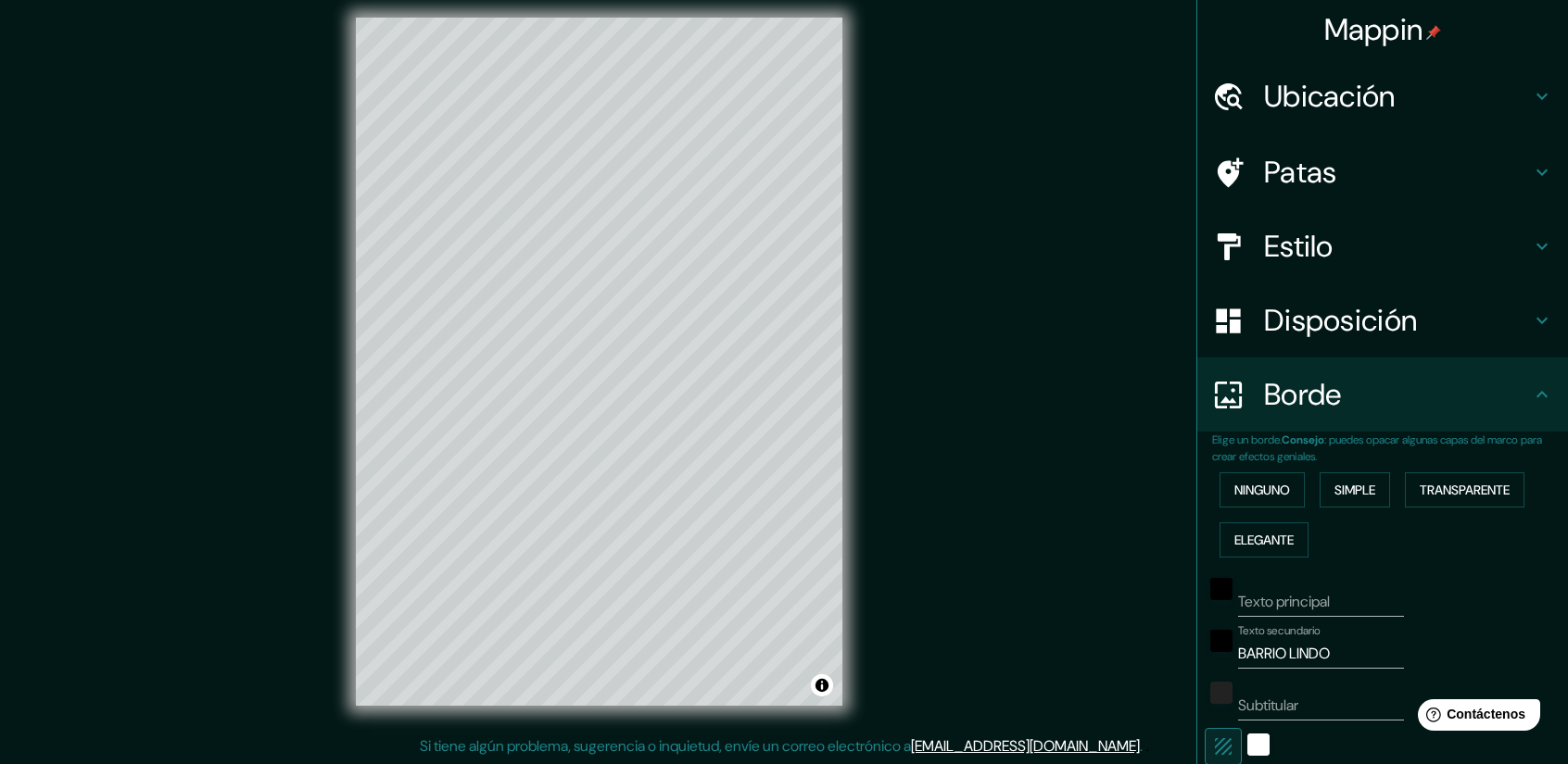
scroll to position [0, 0]
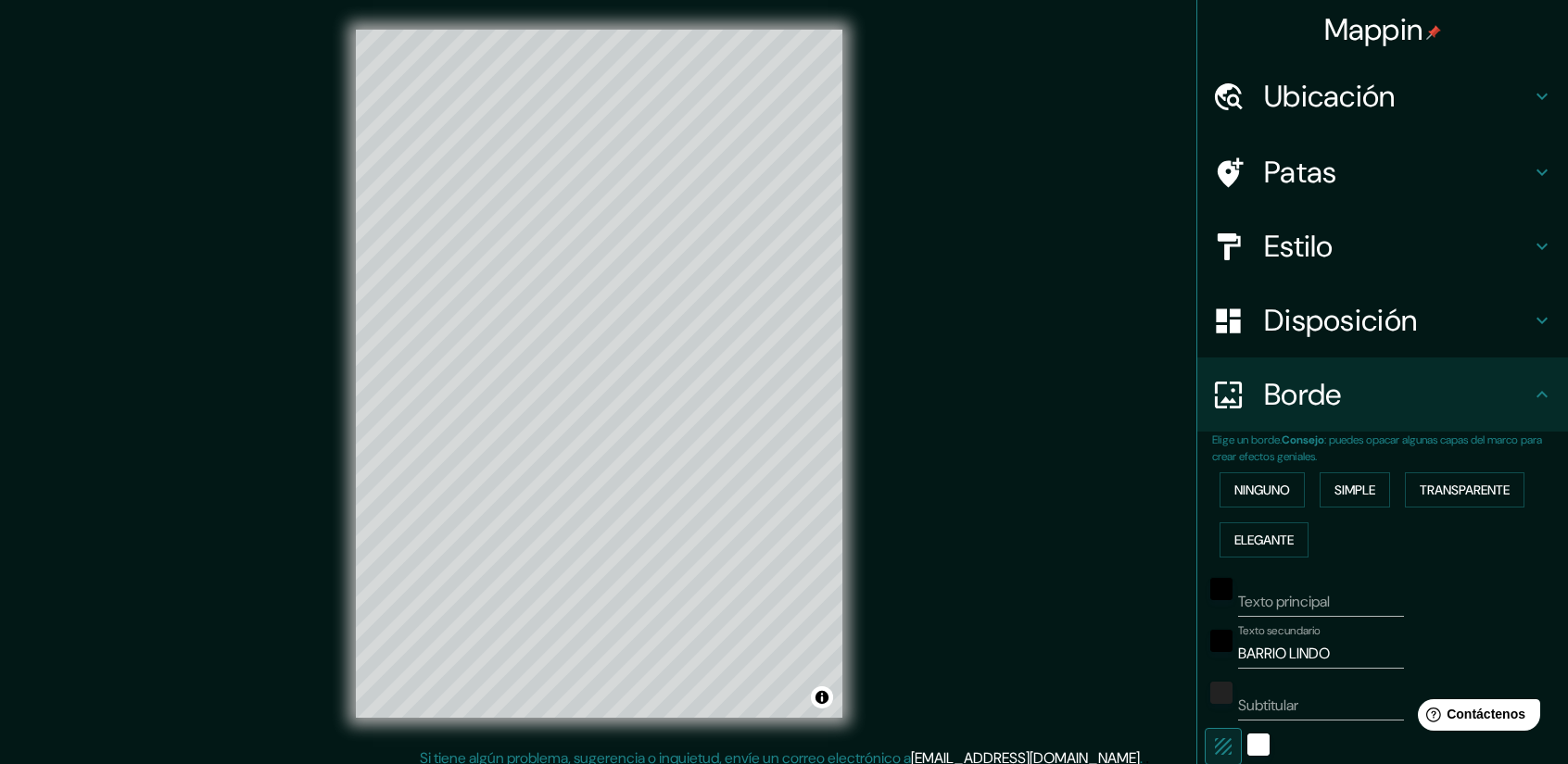
click at [1396, 26] on font "Mappin" at bounding box center [1373, 30] width 99 height 39
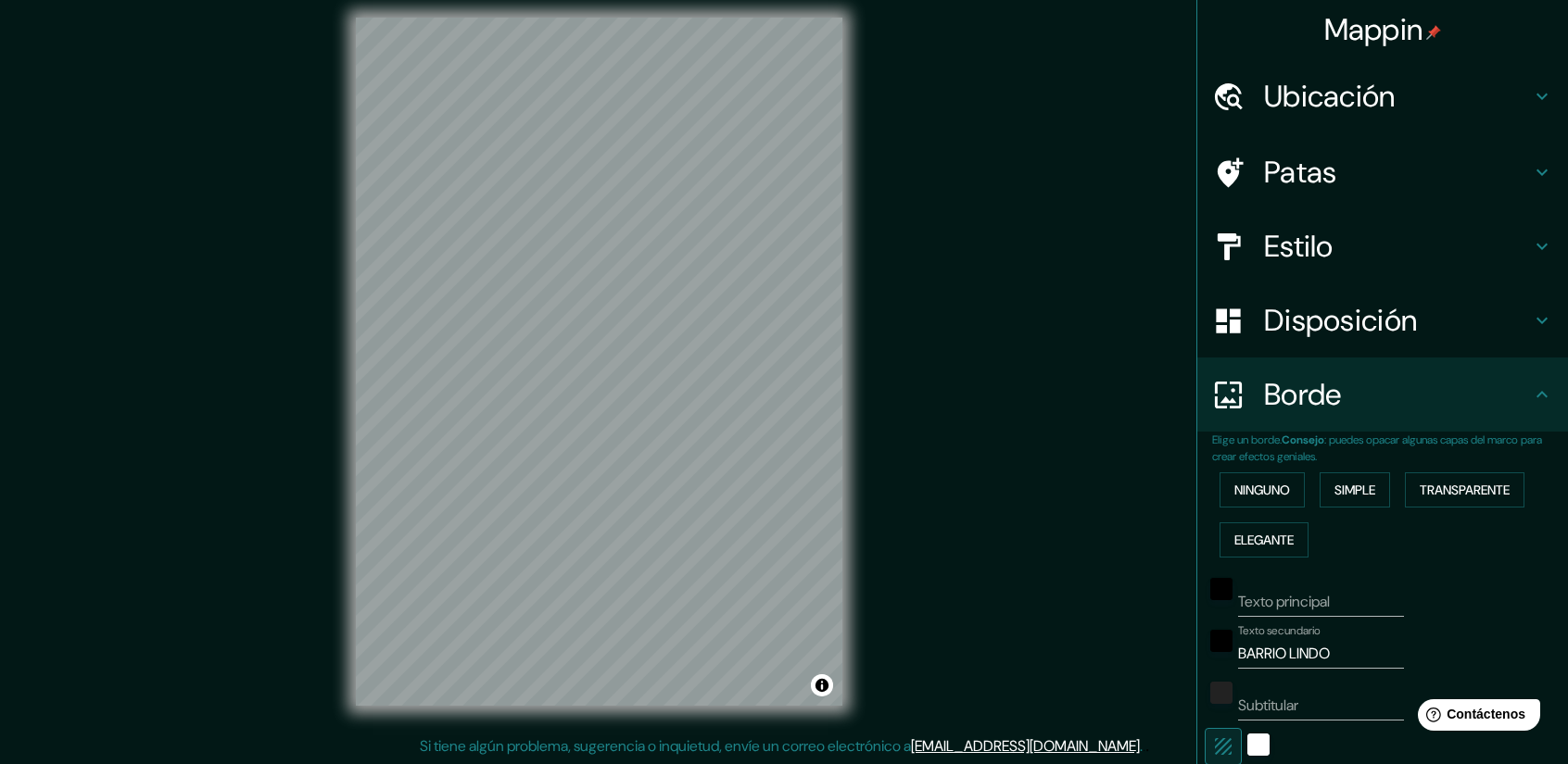
scroll to position [295, 0]
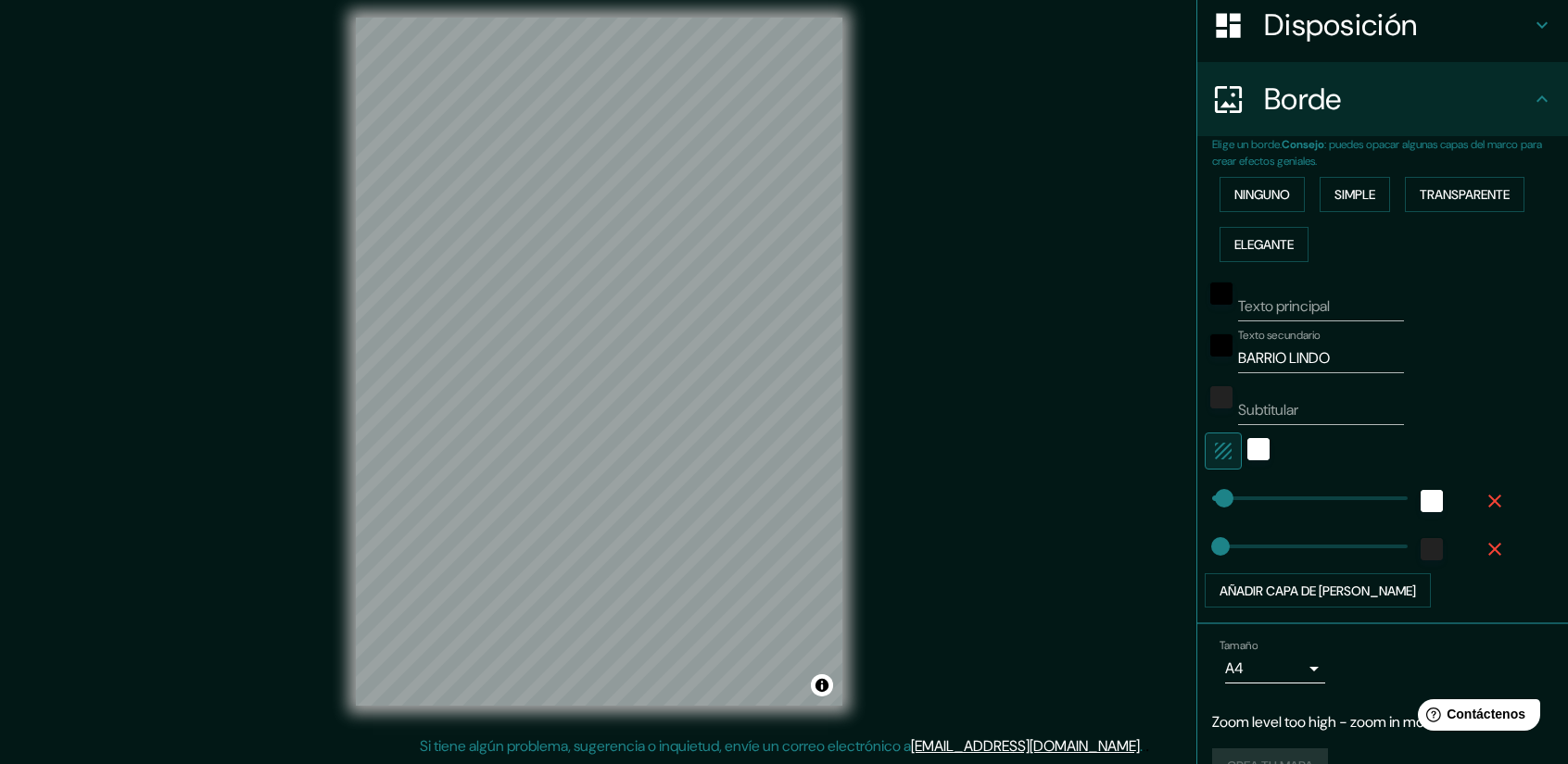
click at [863, 194] on div "© Mapbox © OpenStreetMap Improve this map" at bounding box center [598, 362] width 545 height 747
click at [928, 305] on div "Mappin Ubicación Patas Estilo Disposición Borde Elige un borde. Consejo : puede…" at bounding box center [784, 376] width 1568 height 777
click at [867, 340] on div "© Mapbox © OpenStreetMap Improve this map" at bounding box center [598, 362] width 545 height 747
click at [1567, 55] on html "Mappin Ubicación Patas Estilo Disposición Borde Elige un borde. Consejo : puede…" at bounding box center [784, 370] width 1568 height 764
click at [867, 521] on div "© Mapbox © OpenStreetMap Improve this map" at bounding box center [598, 362] width 545 height 747
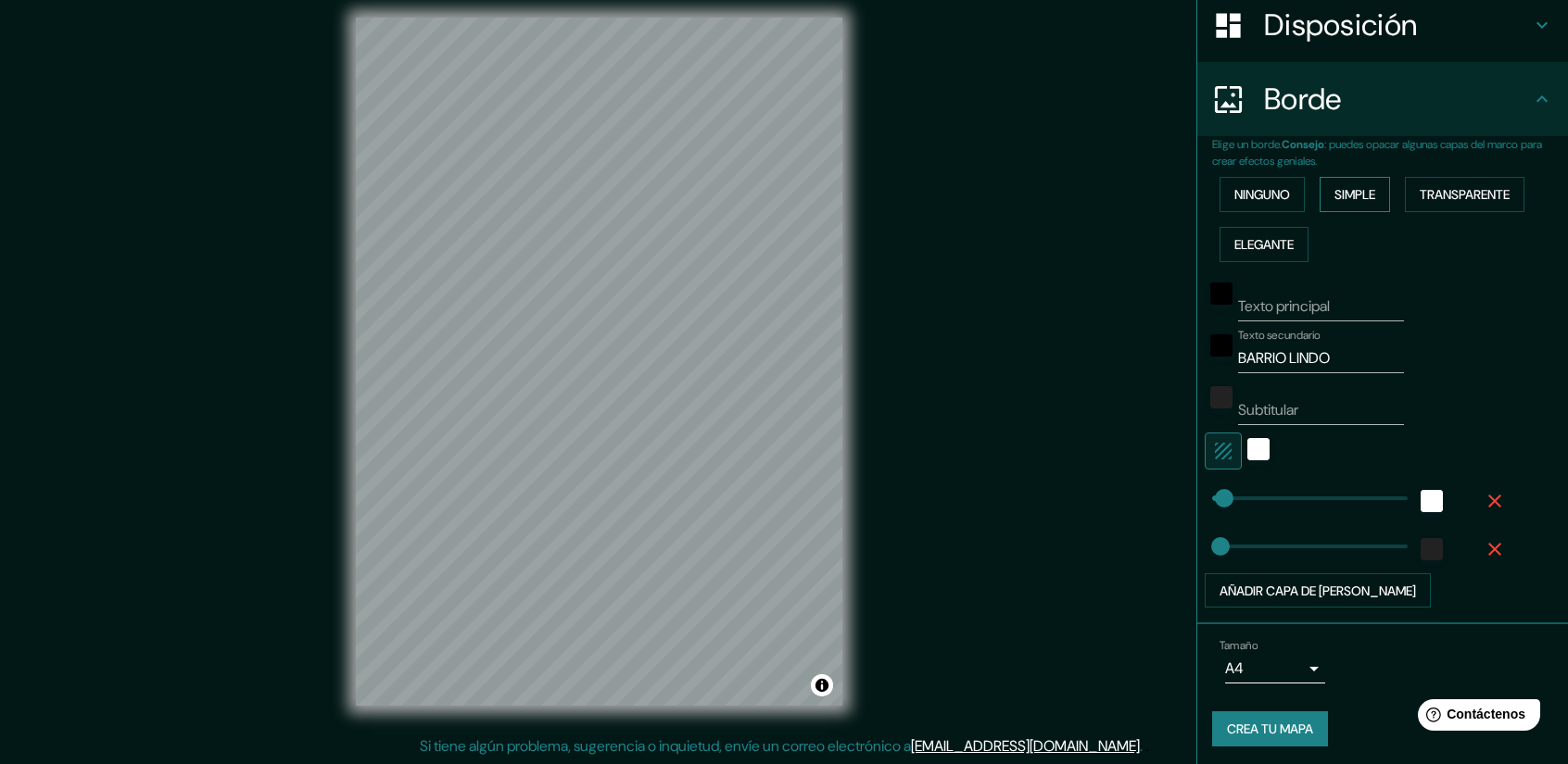
click at [1357, 189] on font "Simple" at bounding box center [1355, 195] width 41 height 17
type input "37"
type input "26"
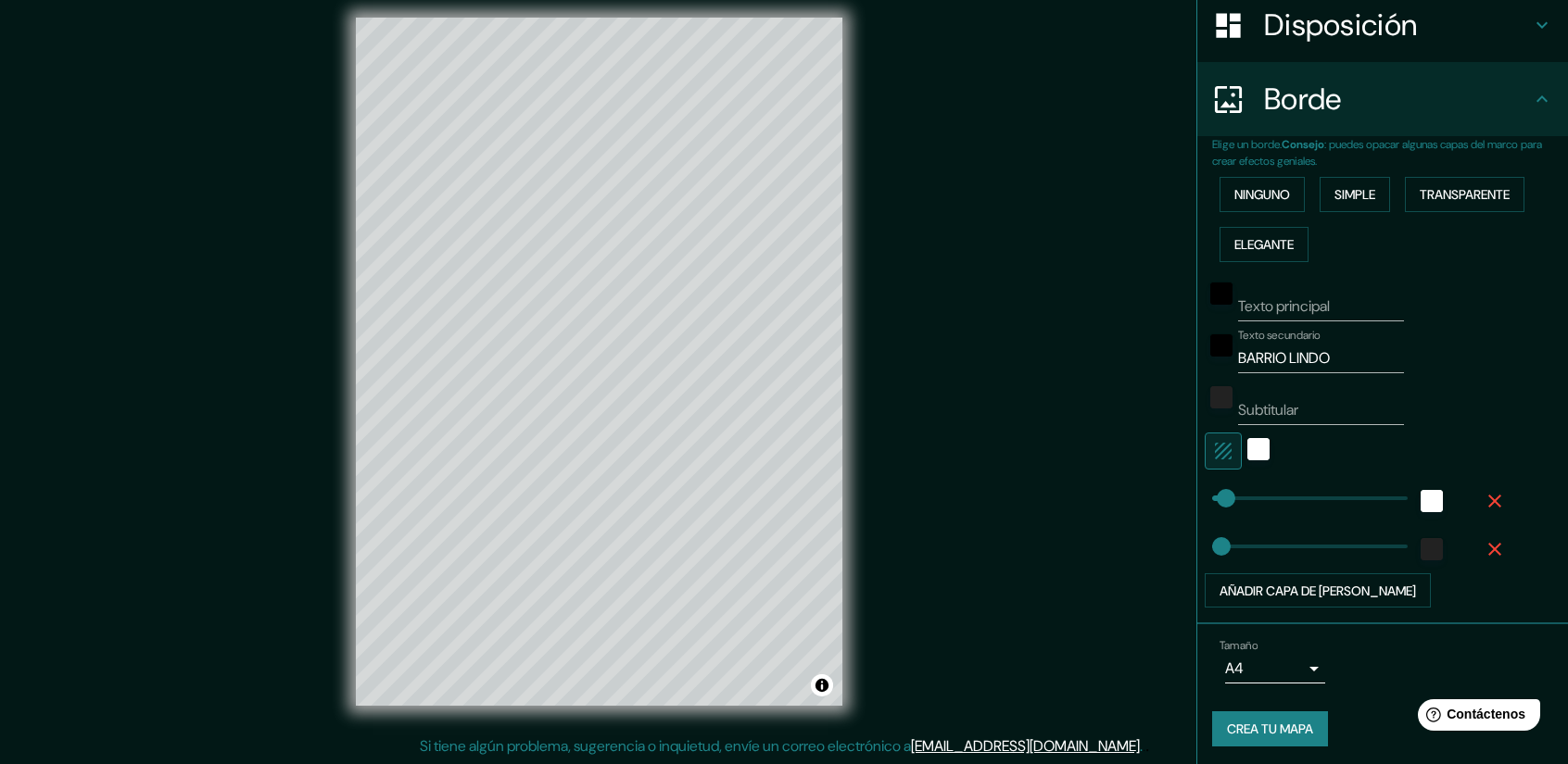
click at [1331, 362] on input "BARRIO LINDO" at bounding box center [1321, 359] width 166 height 30
drag, startPoint x: 1355, startPoint y: 329, endPoint x: 1183, endPoint y: 317, distance: 172.4
click at [1197, 317] on div "Elige un borde. Consejo : puedes opacar algunas capas del marco para crear efec…" at bounding box center [1382, 380] width 371 height 488
click at [1341, 360] on input "BARRIO LINDO" at bounding box center [1321, 359] width 166 height 30
drag, startPoint x: 1341, startPoint y: 360, endPoint x: 1236, endPoint y: 364, distance: 105.1
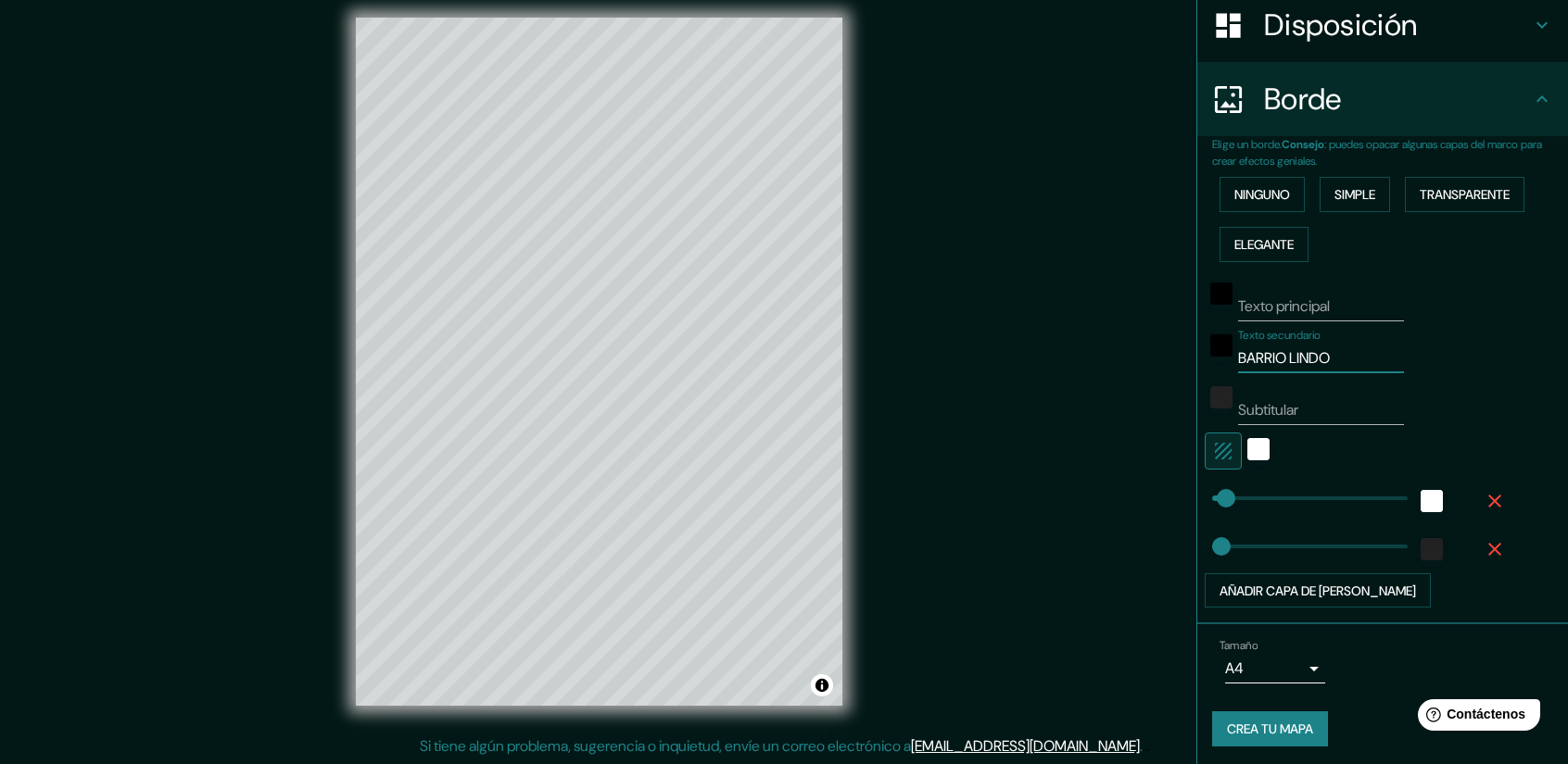
click at [1238, 368] on input "BARRIO LINDO" at bounding box center [1321, 359] width 166 height 30
type input "37"
type input "26"
type input "37"
type input "26"
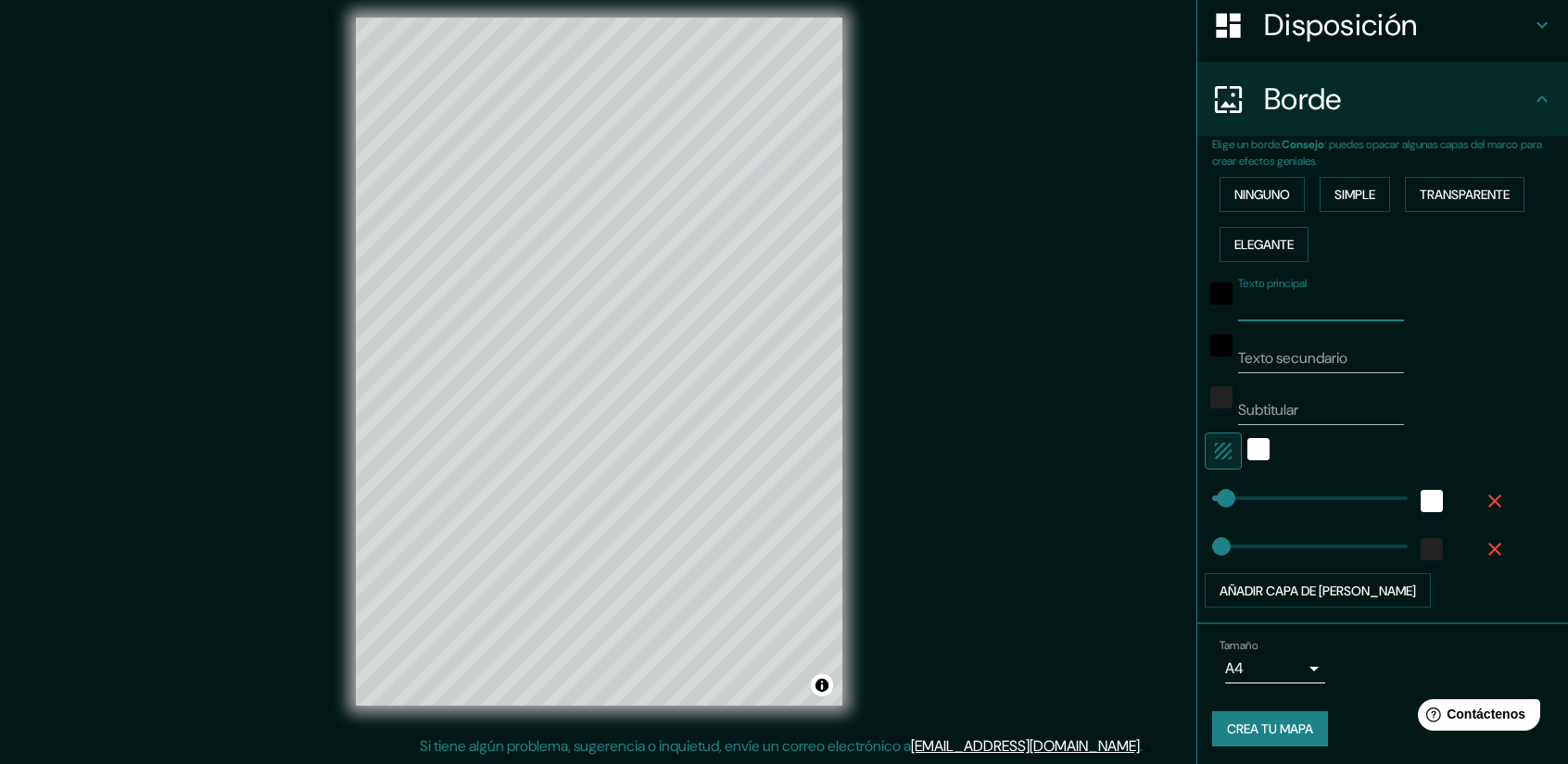
click at [1314, 305] on input "Texto principal" at bounding box center [1321, 307] width 166 height 30
click at [1311, 372] on div "Texto principal Texto secundario Subtitular Añadir capa de marco" at bounding box center [1360, 439] width 296 height 339
click at [1309, 398] on input "Subtitular" at bounding box center [1321, 410] width 166 height 30
click at [1365, 193] on font "Simple" at bounding box center [1355, 195] width 41 height 17
type input "37"
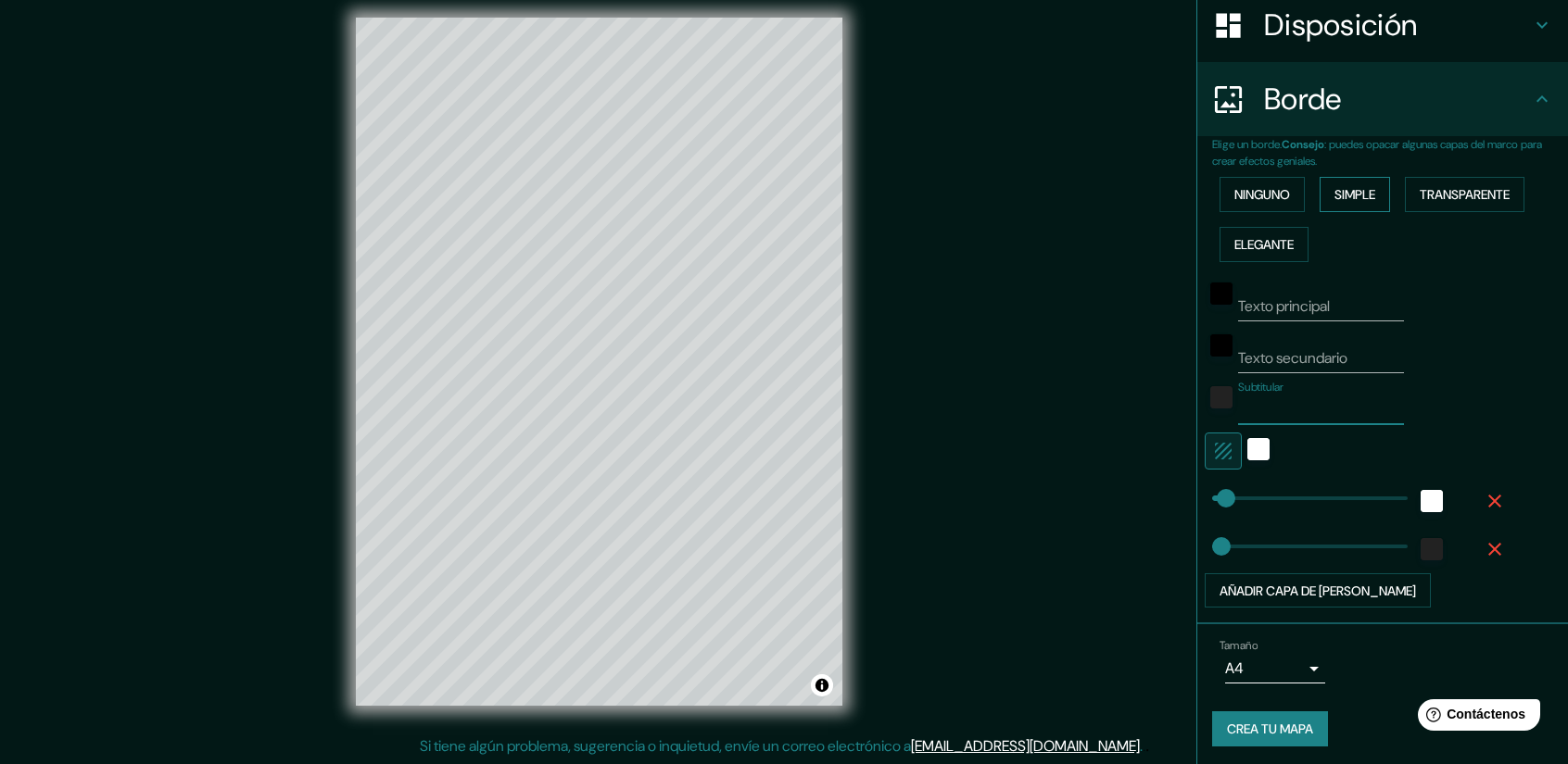
type input "26"
click at [1333, 296] on input "Texto principal" at bounding box center [1321, 307] width 166 height 30
type input "L"
type input "37"
type input "26"
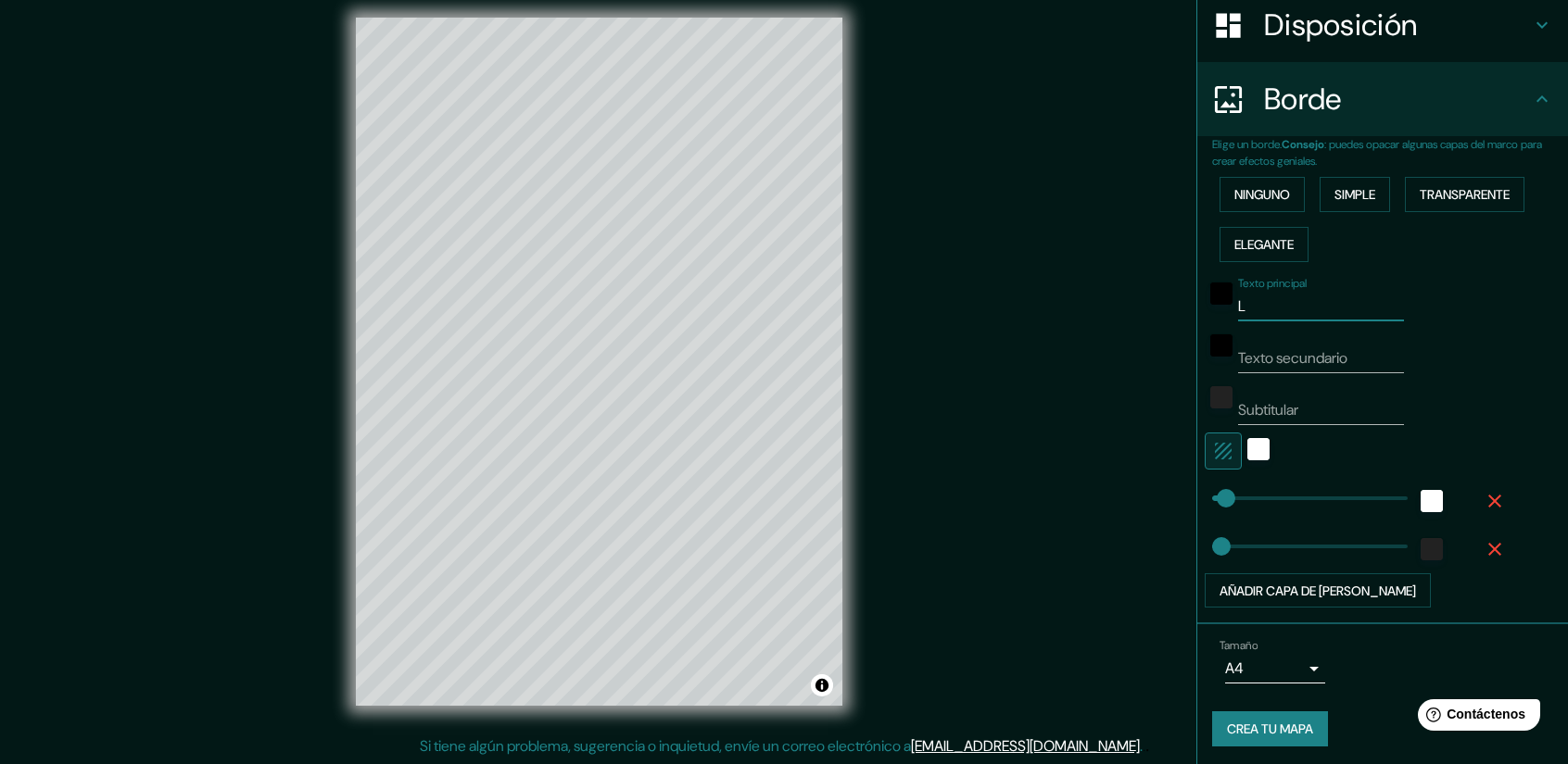
type input "LL"
type input "37"
type input "26"
type input "LLL"
type input "37"
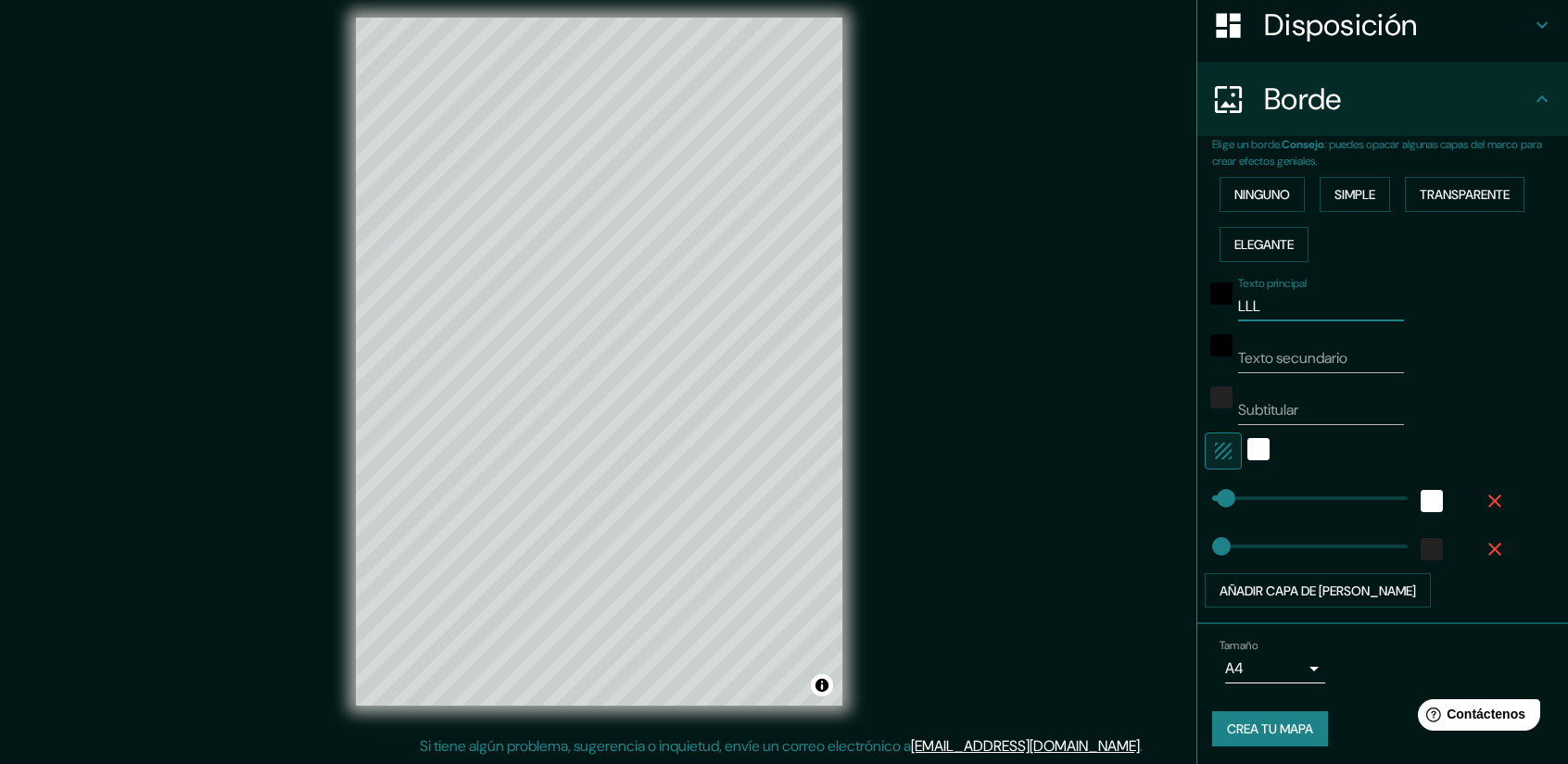
type input "26"
type input "LL"
type input "37"
type input "26"
type input "L"
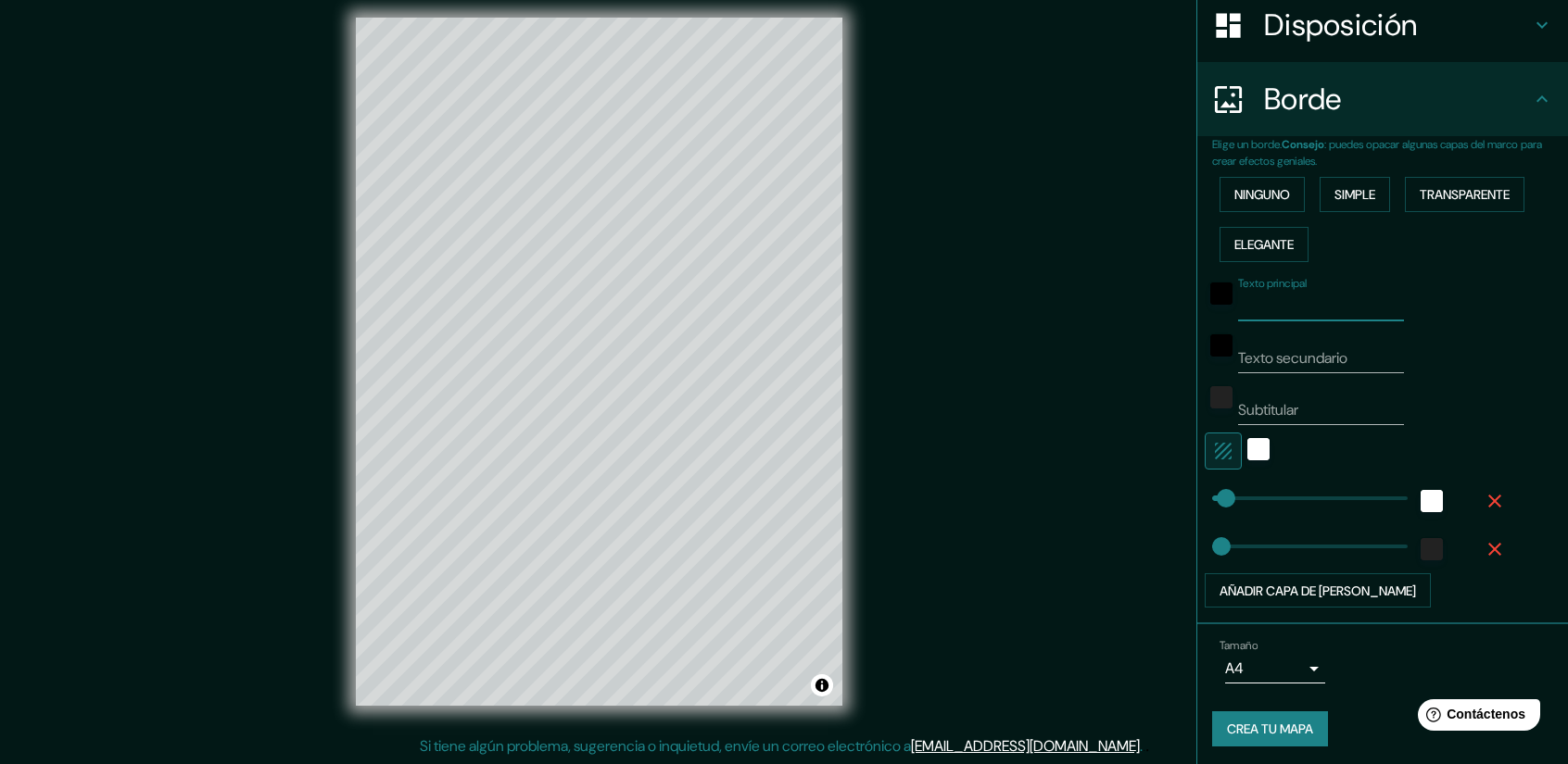
type input "37"
type input "26"
click at [1279, 350] on input "Texto secundario" at bounding box center [1321, 359] width 166 height 30
type input "O"
type input "37"
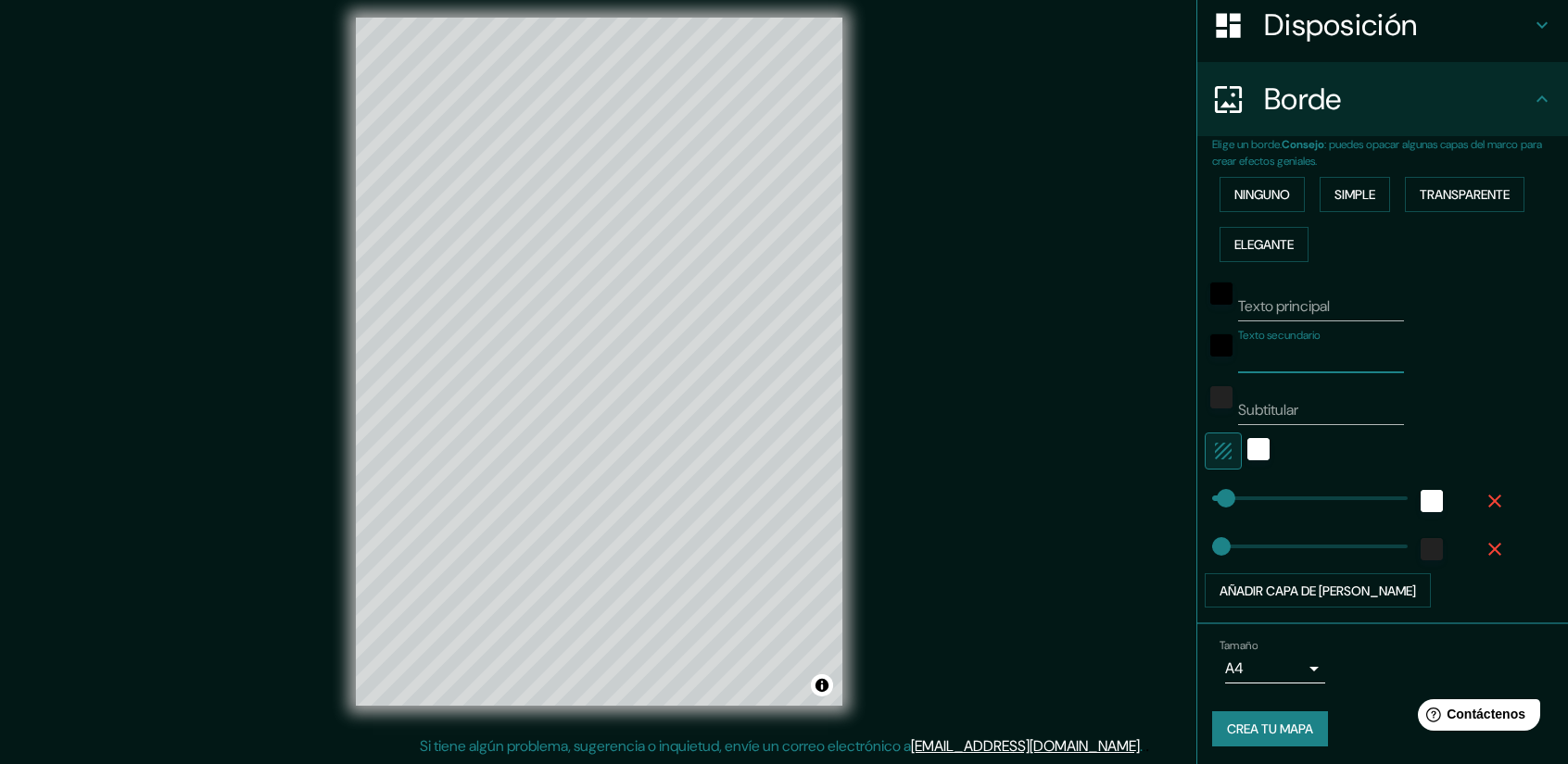
type input "26"
type input "OO"
type input "37"
type input "26"
type input "O"
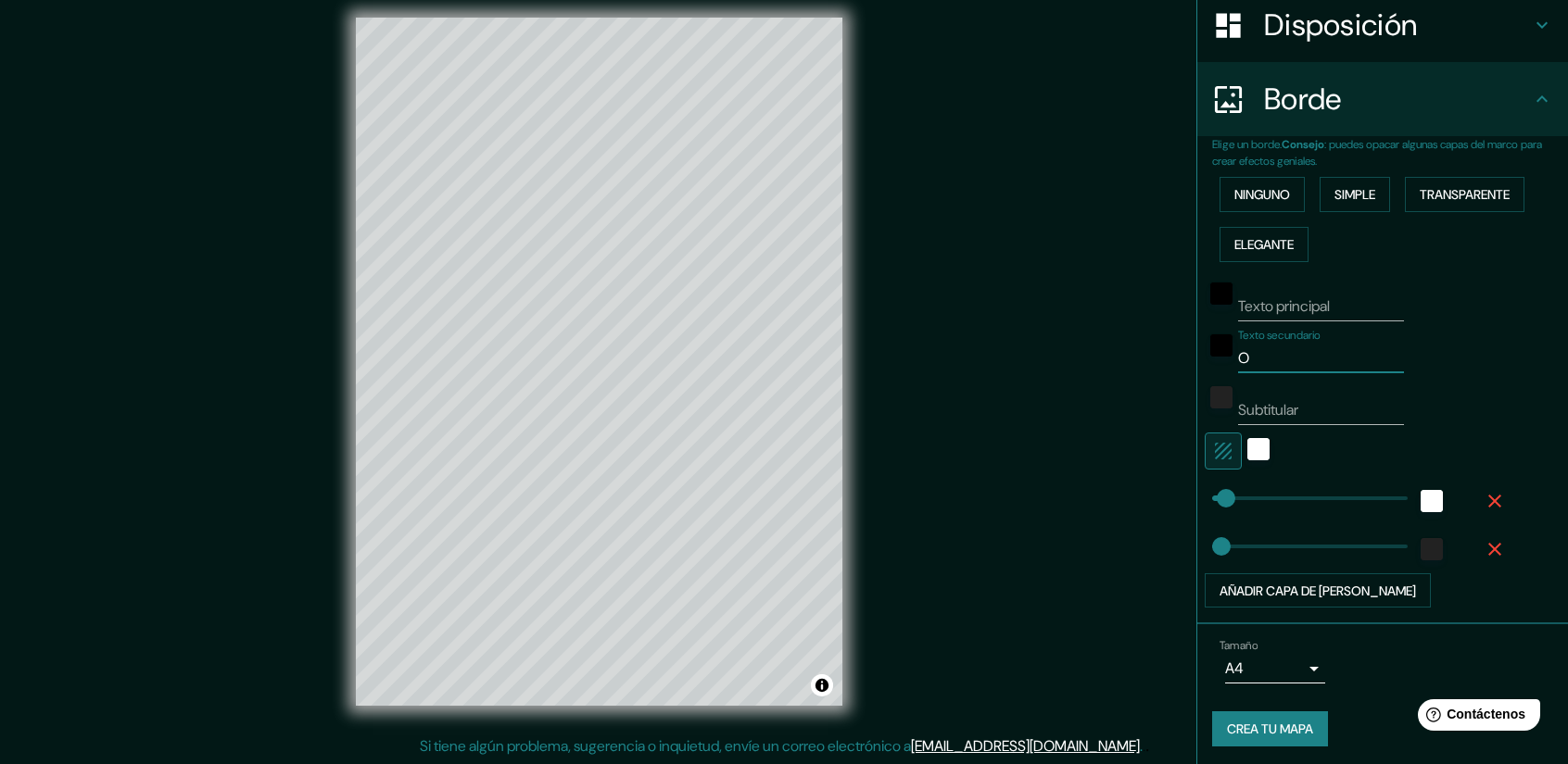
type input "37"
type input "26"
type input "37"
type input "26"
click at [1304, 402] on input "Subtitular" at bounding box center [1321, 410] width 166 height 30
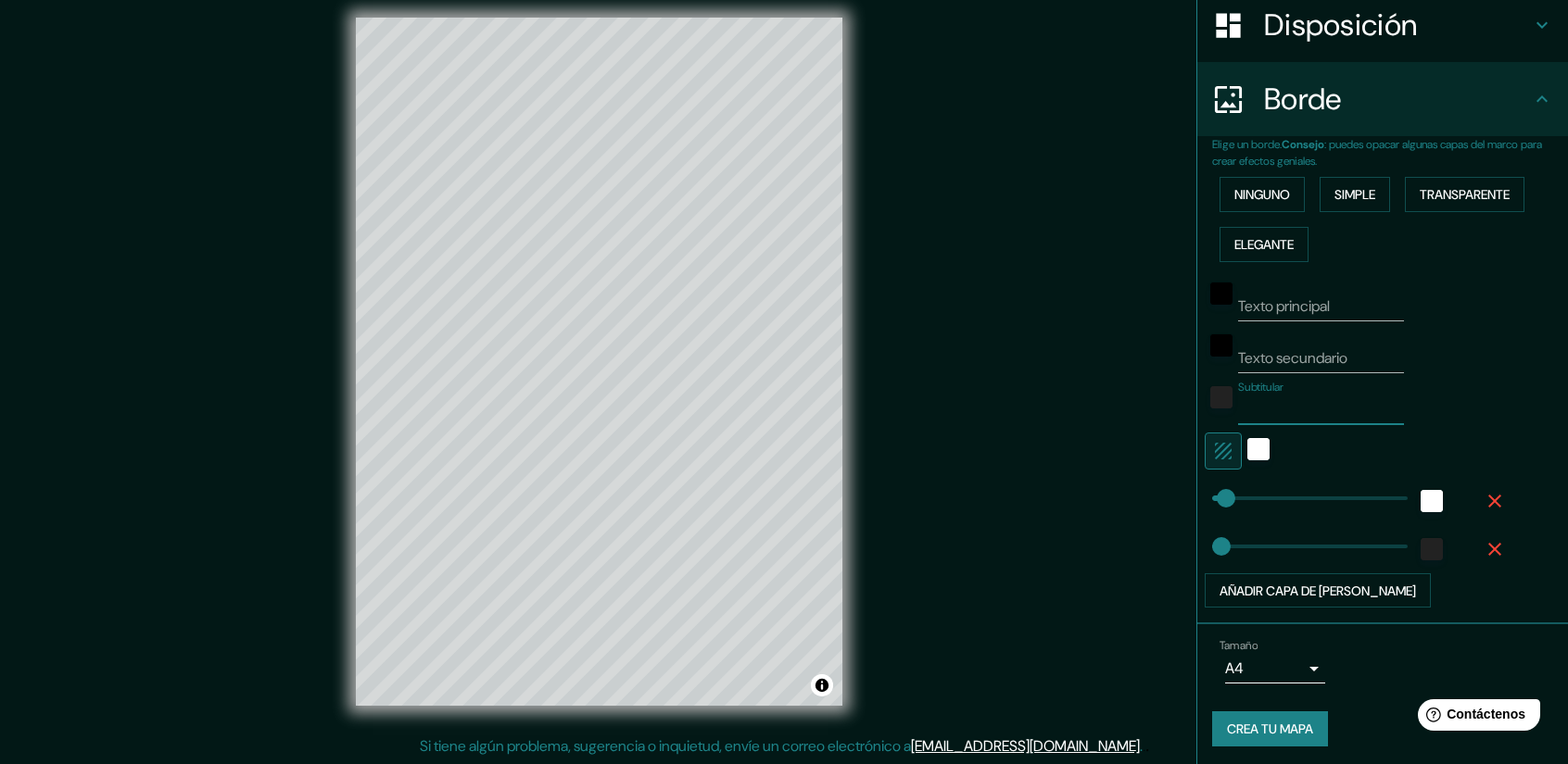
type input "O"
type input "37"
type input "26"
type input "37"
type input "26"
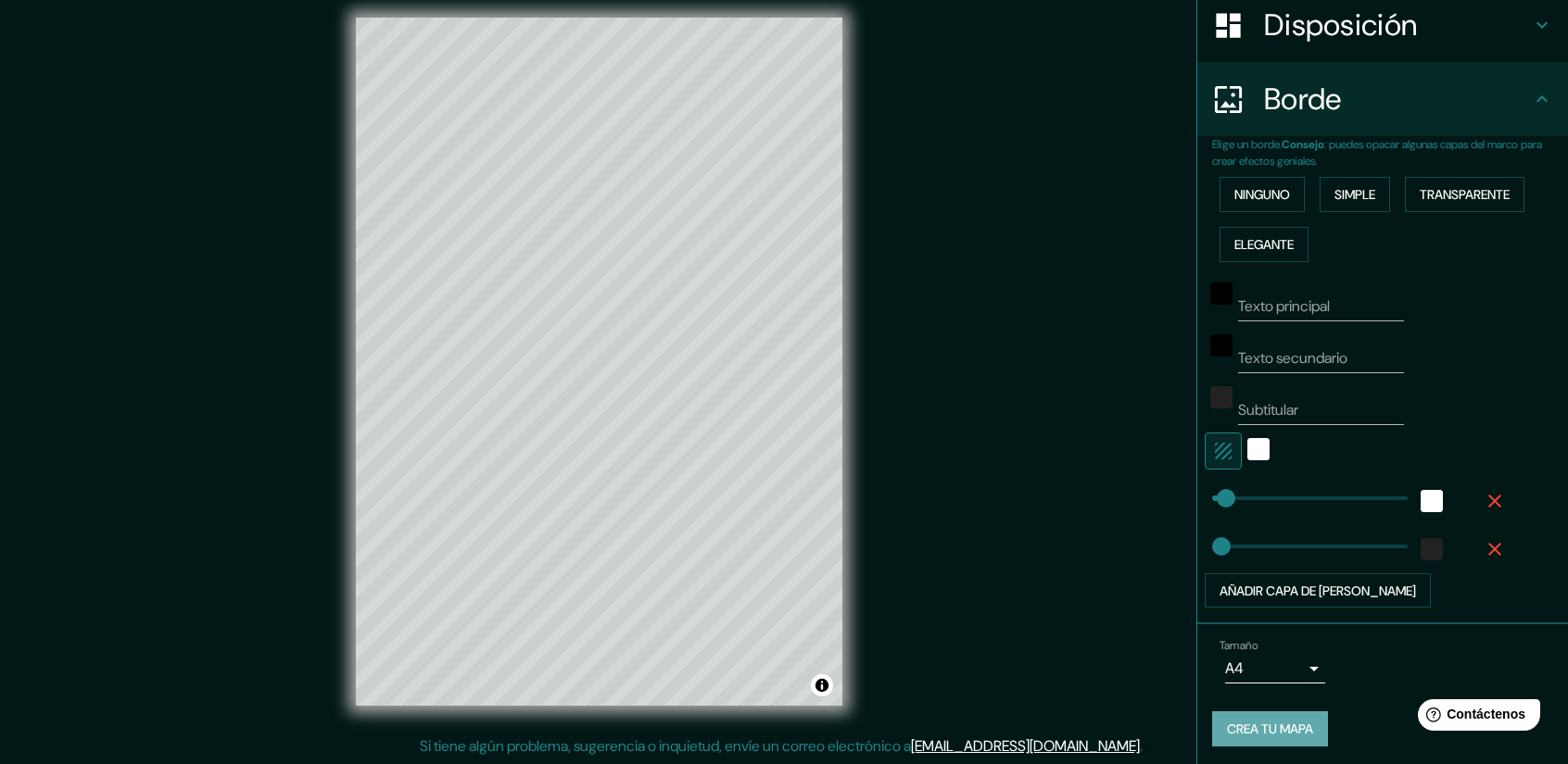
click at [1268, 723] on font "Crea tu mapa" at bounding box center [1270, 730] width 86 height 17
click at [1276, 718] on div "Crea tu mapa" at bounding box center [1382, 729] width 341 height 35
click at [1227, 721] on font "Crea tu mapa" at bounding box center [1270, 730] width 86 height 17
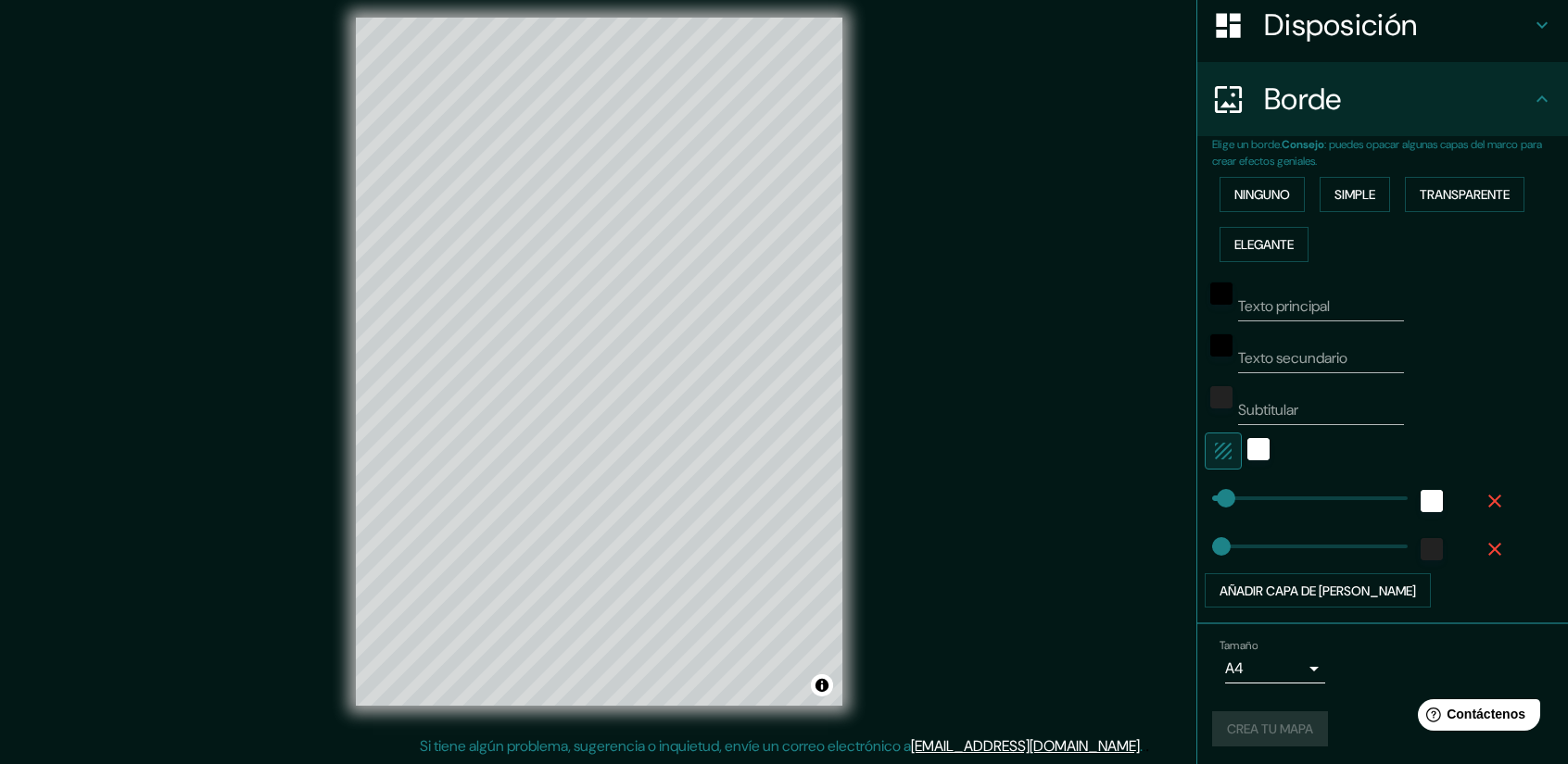
click at [1257, 732] on div "Crea tu mapa" at bounding box center [1382, 729] width 341 height 35
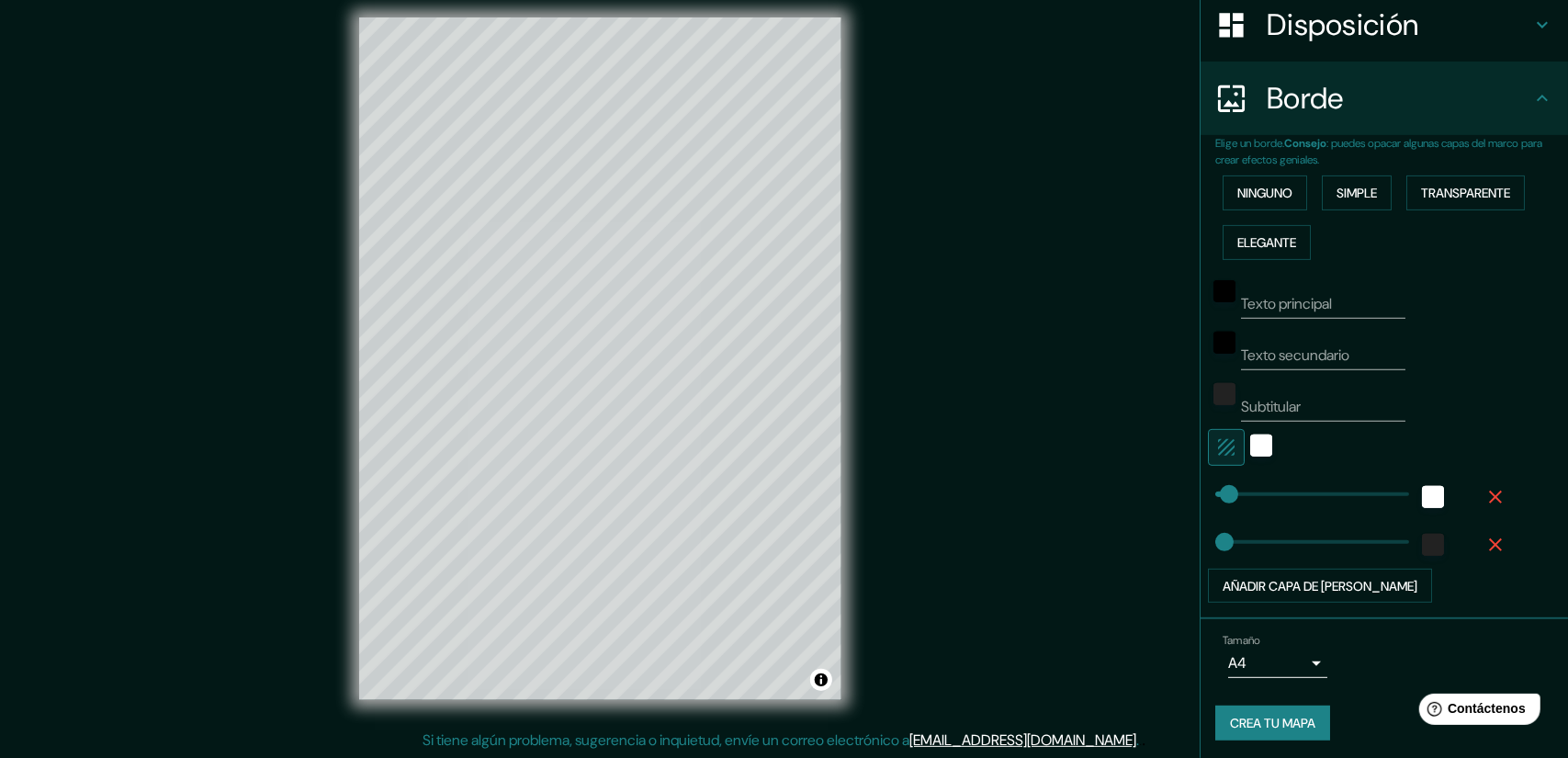
click at [1275, 668] on body "Mappin Ubicación Patas Estilo Disposición Borde Elige un borde. Consejo : puede…" at bounding box center [784, 367] width 1568 height 758
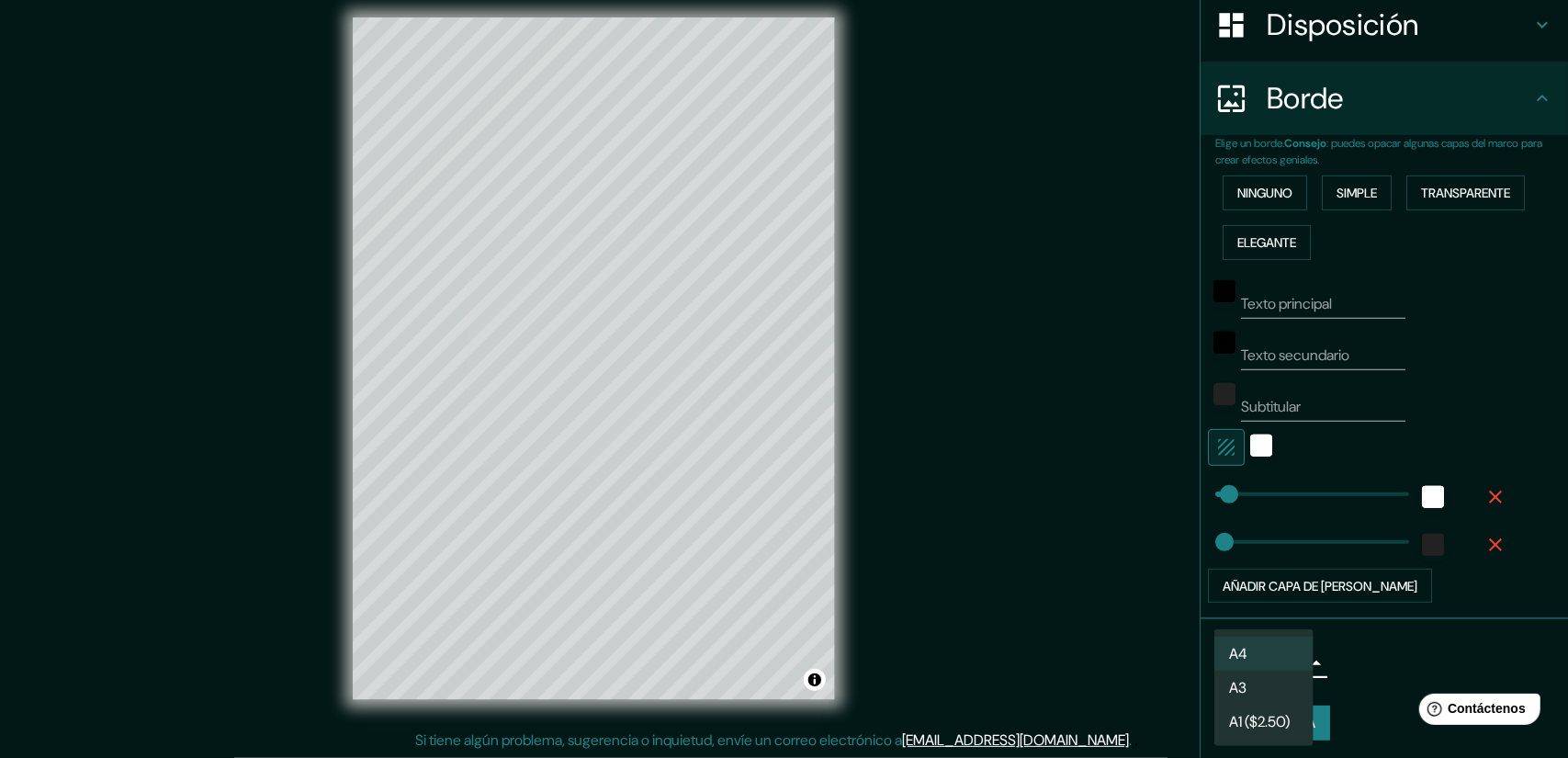
click at [1278, 660] on li "A4" at bounding box center [1263, 654] width 99 height 34
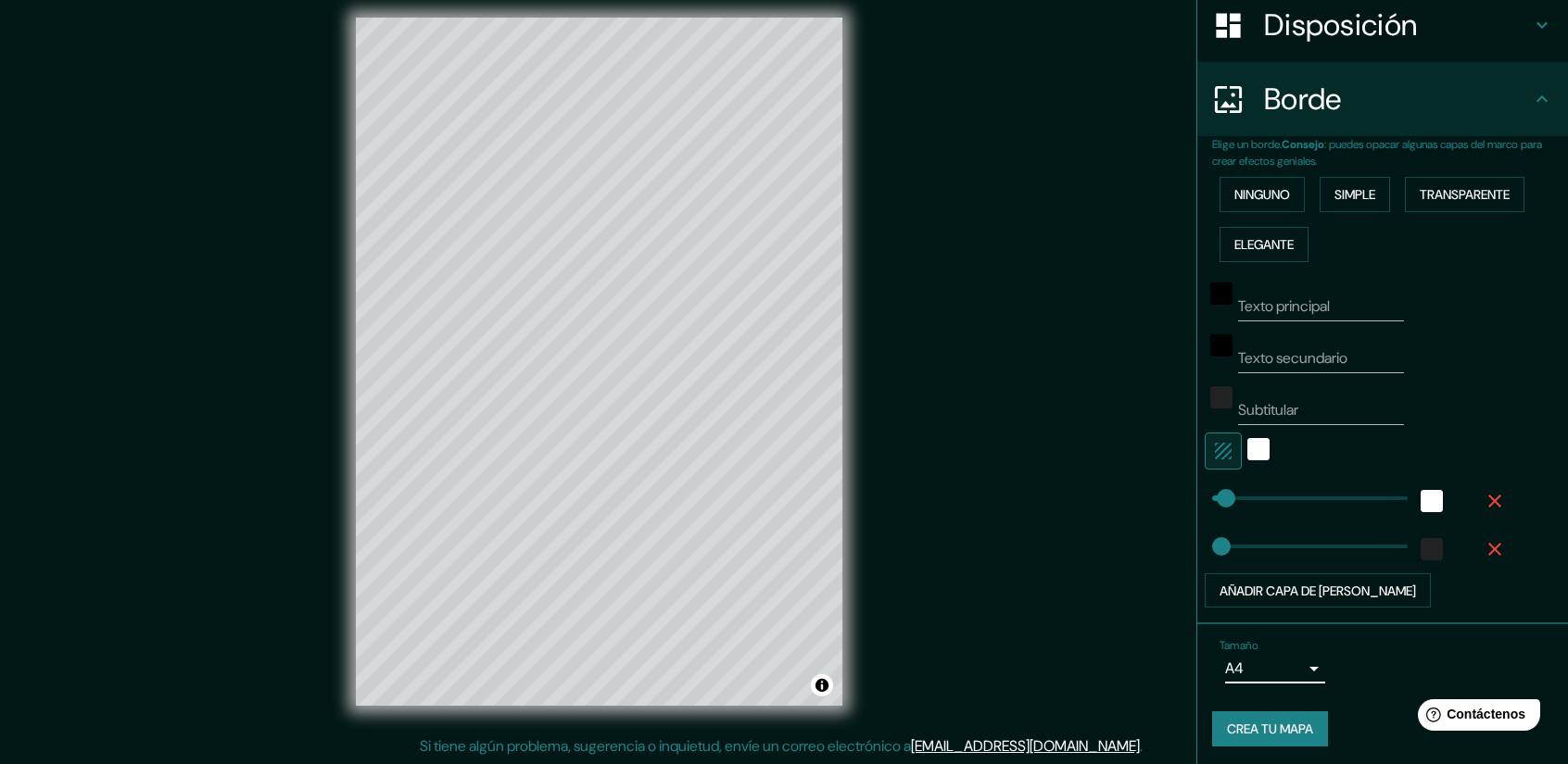
click at [1298, 711] on button "Crea tu mapa" at bounding box center [1270, 729] width 116 height 35
click at [1289, 717] on div "Crea tu mapa" at bounding box center [1382, 729] width 341 height 35
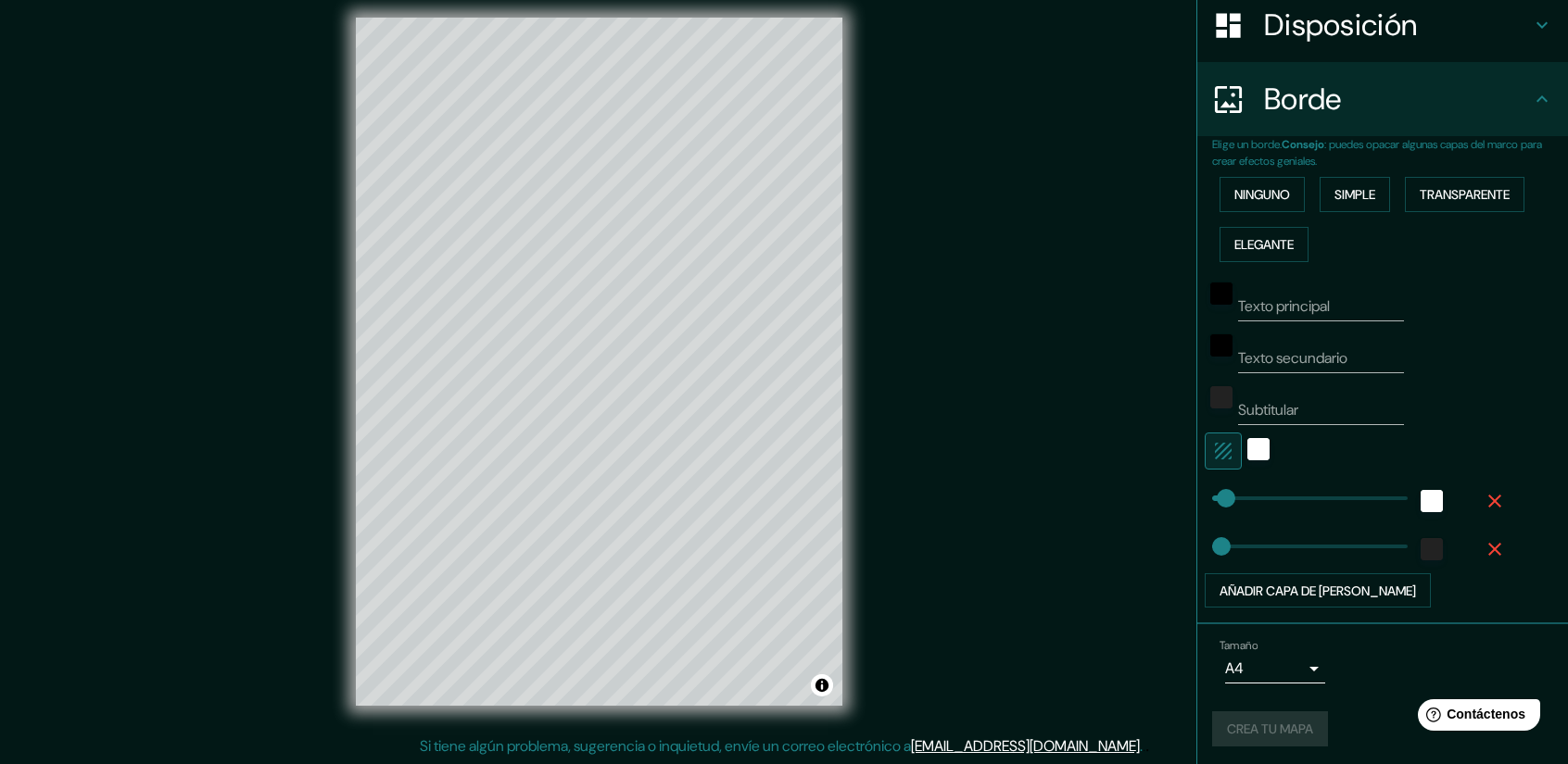
click at [1289, 717] on div "Crea tu mapa" at bounding box center [1382, 729] width 341 height 35
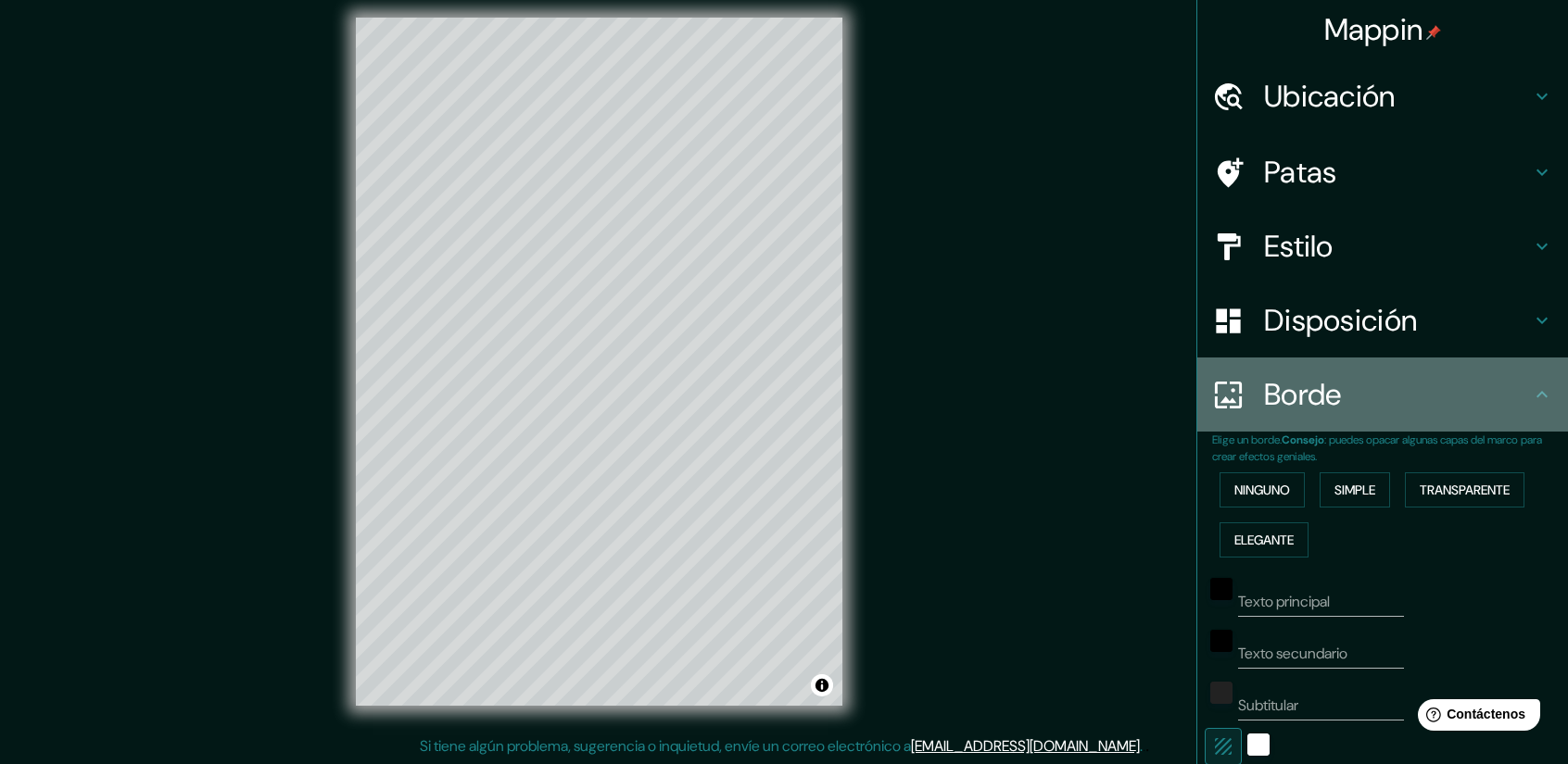
click at [1535, 393] on icon at bounding box center [1542, 394] width 22 height 22
drag, startPoint x: 1449, startPoint y: 385, endPoint x: 1378, endPoint y: 396, distance: 71.8
click at [1407, 391] on h4 "Borde" at bounding box center [1397, 395] width 267 height 37
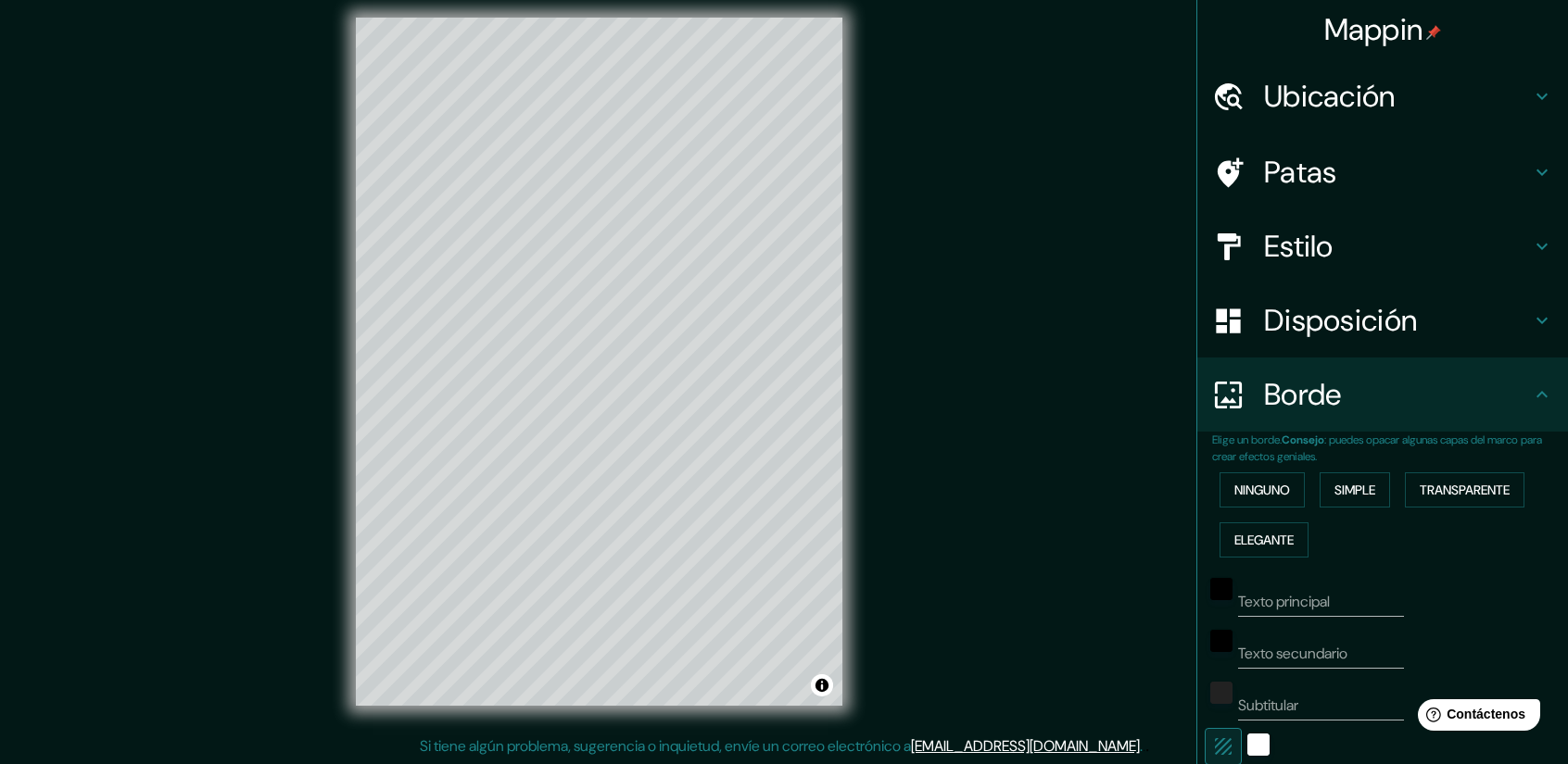
click at [1264, 408] on font "Borde" at bounding box center [1302, 395] width 77 height 39
click at [1387, 338] on font "Disposición" at bounding box center [1341, 321] width 153 height 39
type input "37"
type input "26"
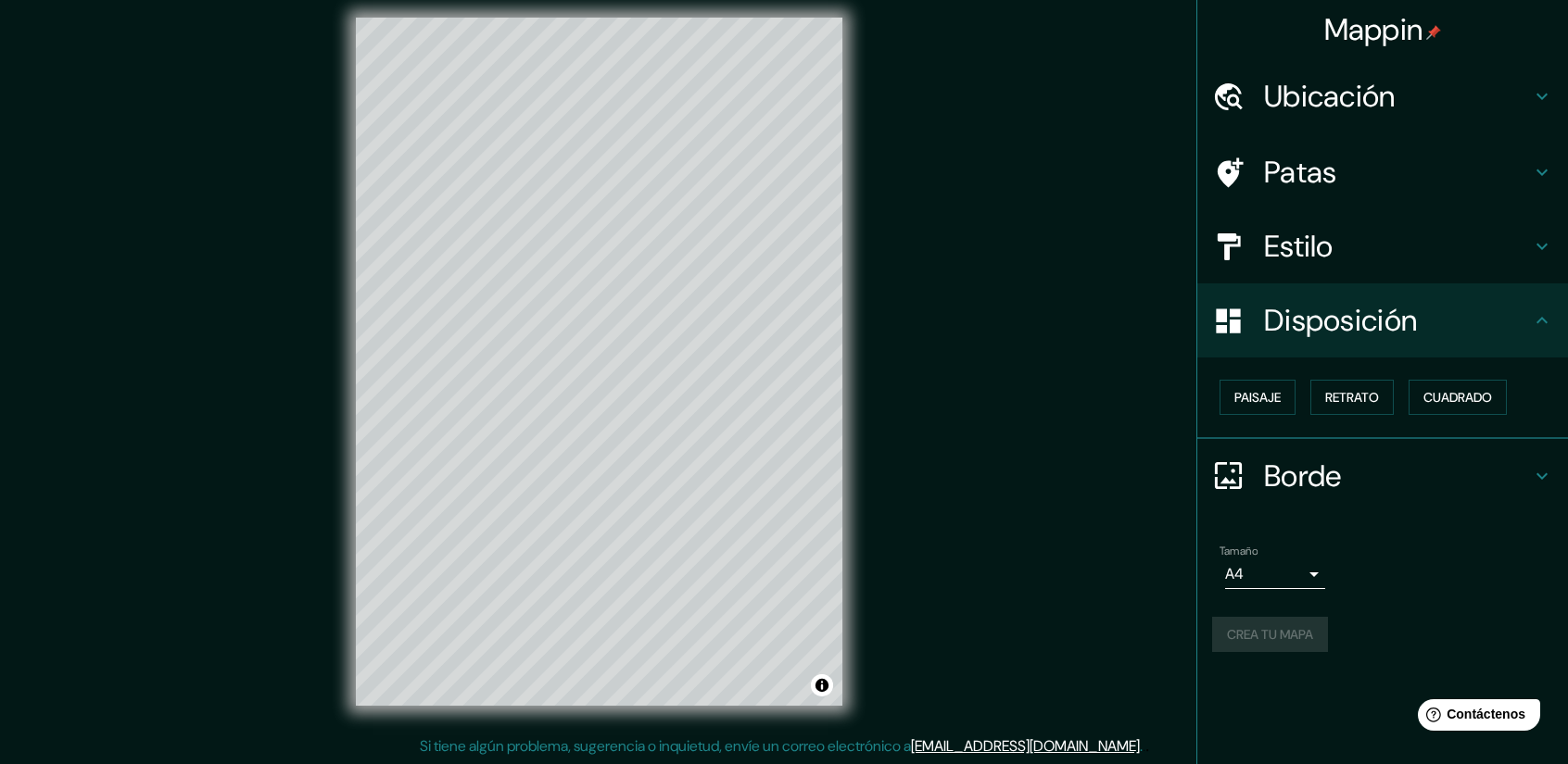
click at [1279, 629] on div "Crea tu mapa" at bounding box center [1382, 634] width 341 height 35
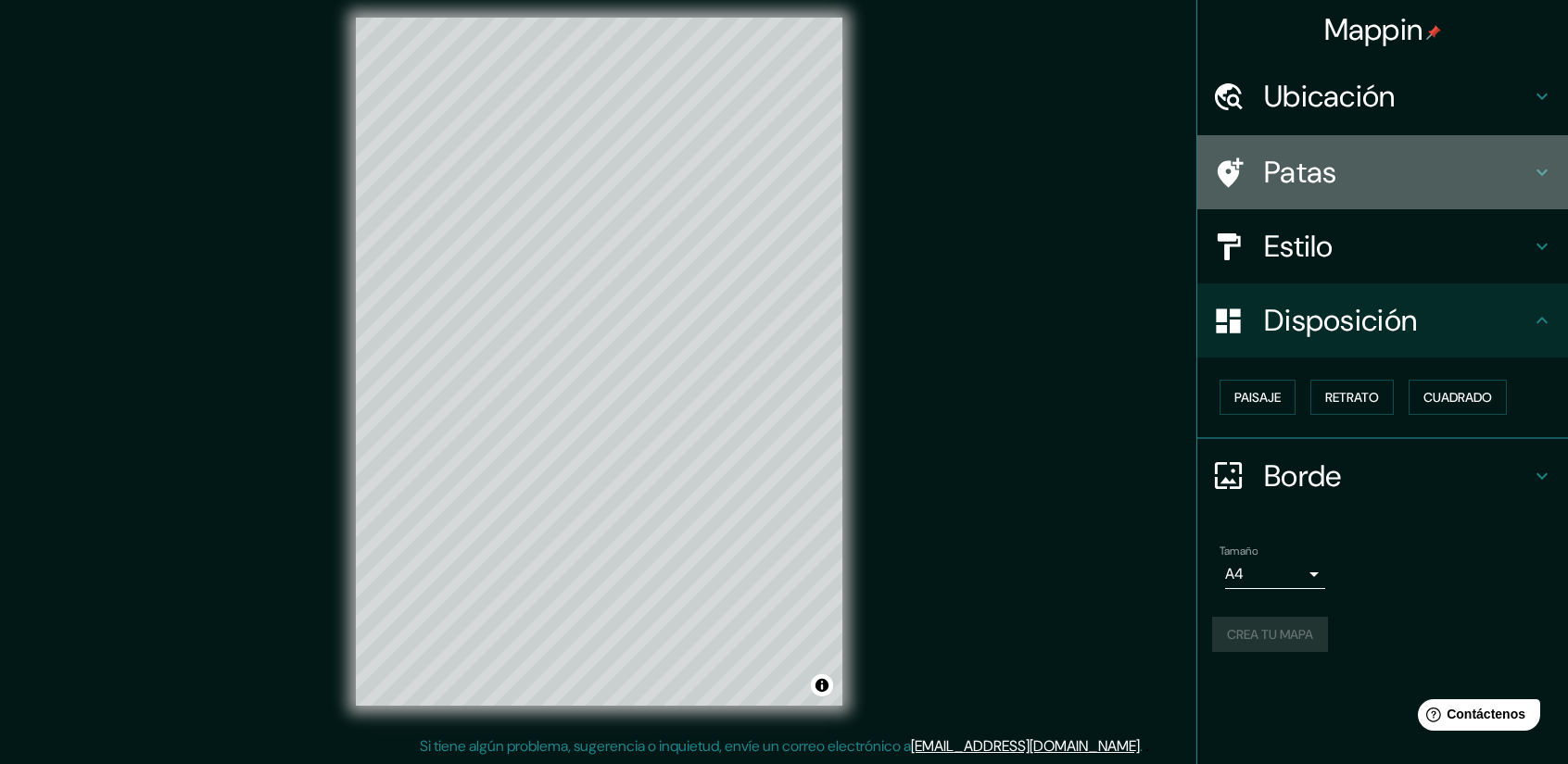
click at [1497, 201] on div "Patas" at bounding box center [1382, 172] width 371 height 75
type input "37"
type input "26"
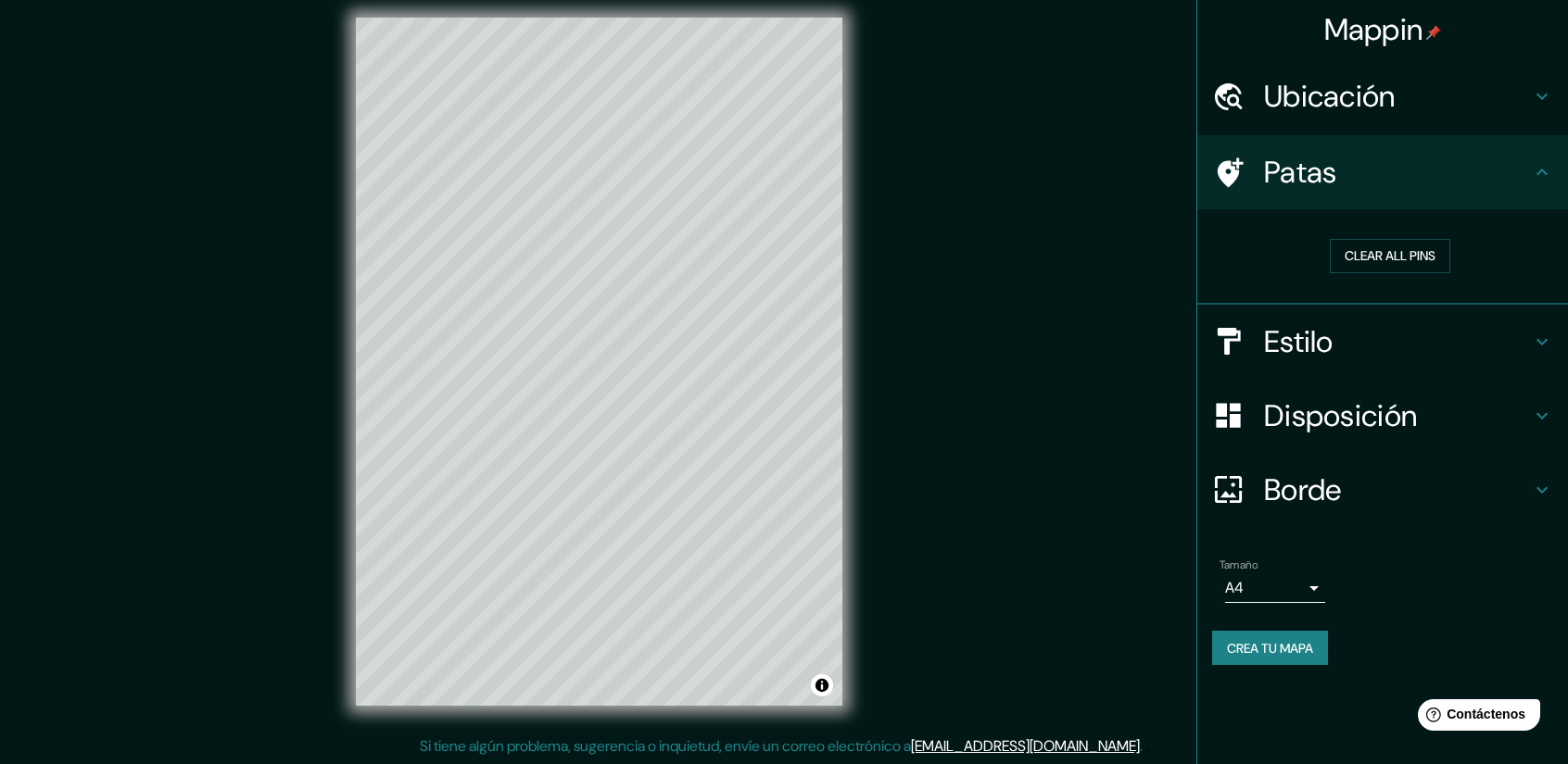
click at [1245, 640] on font "Crea tu mapa" at bounding box center [1270, 648] width 86 height 17
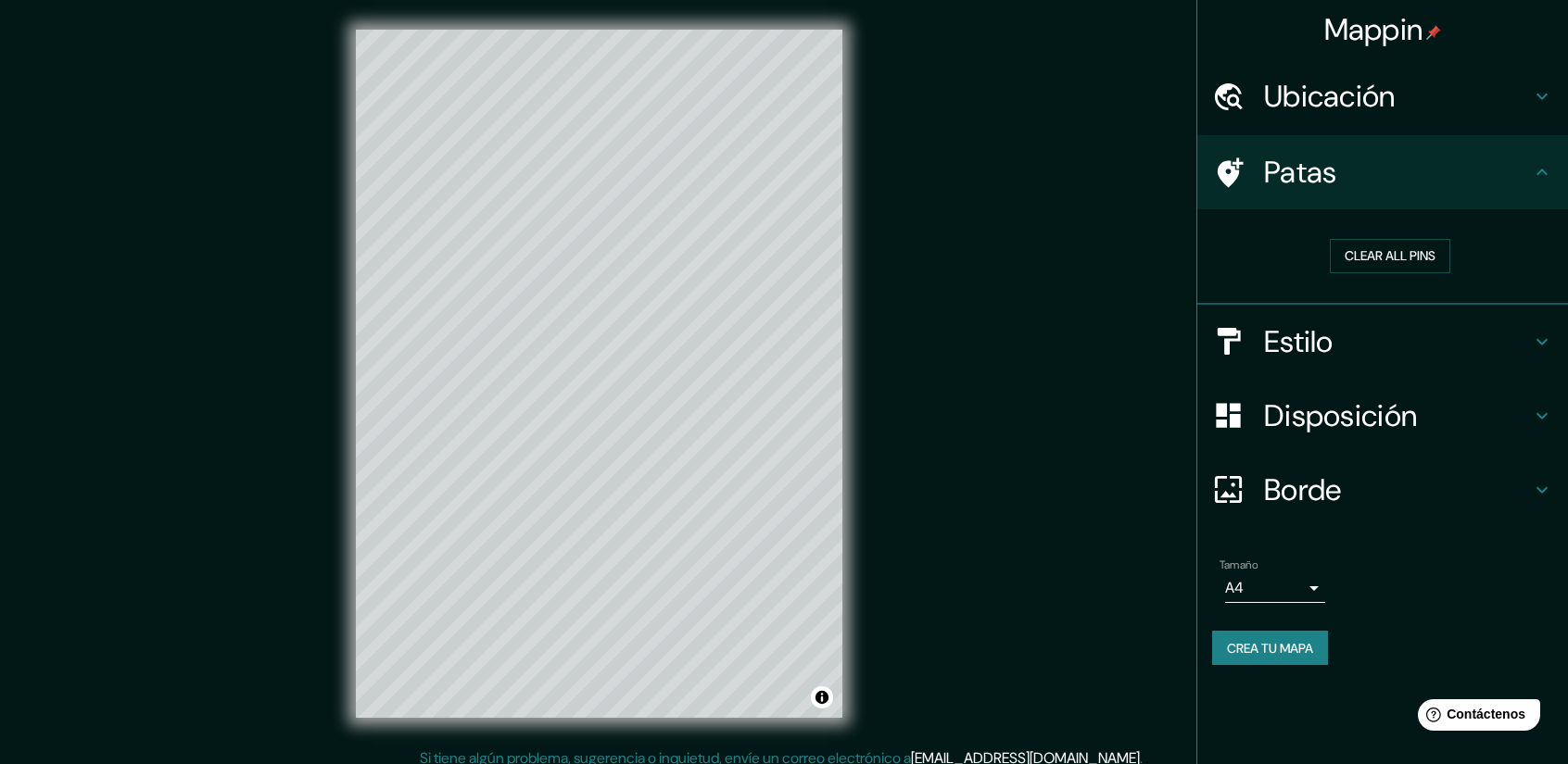
click at [1268, 631] on button "Crea tu mapa" at bounding box center [1270, 648] width 116 height 35
click at [1268, 631] on div "Crea tu mapa" at bounding box center [1382, 648] width 341 height 35
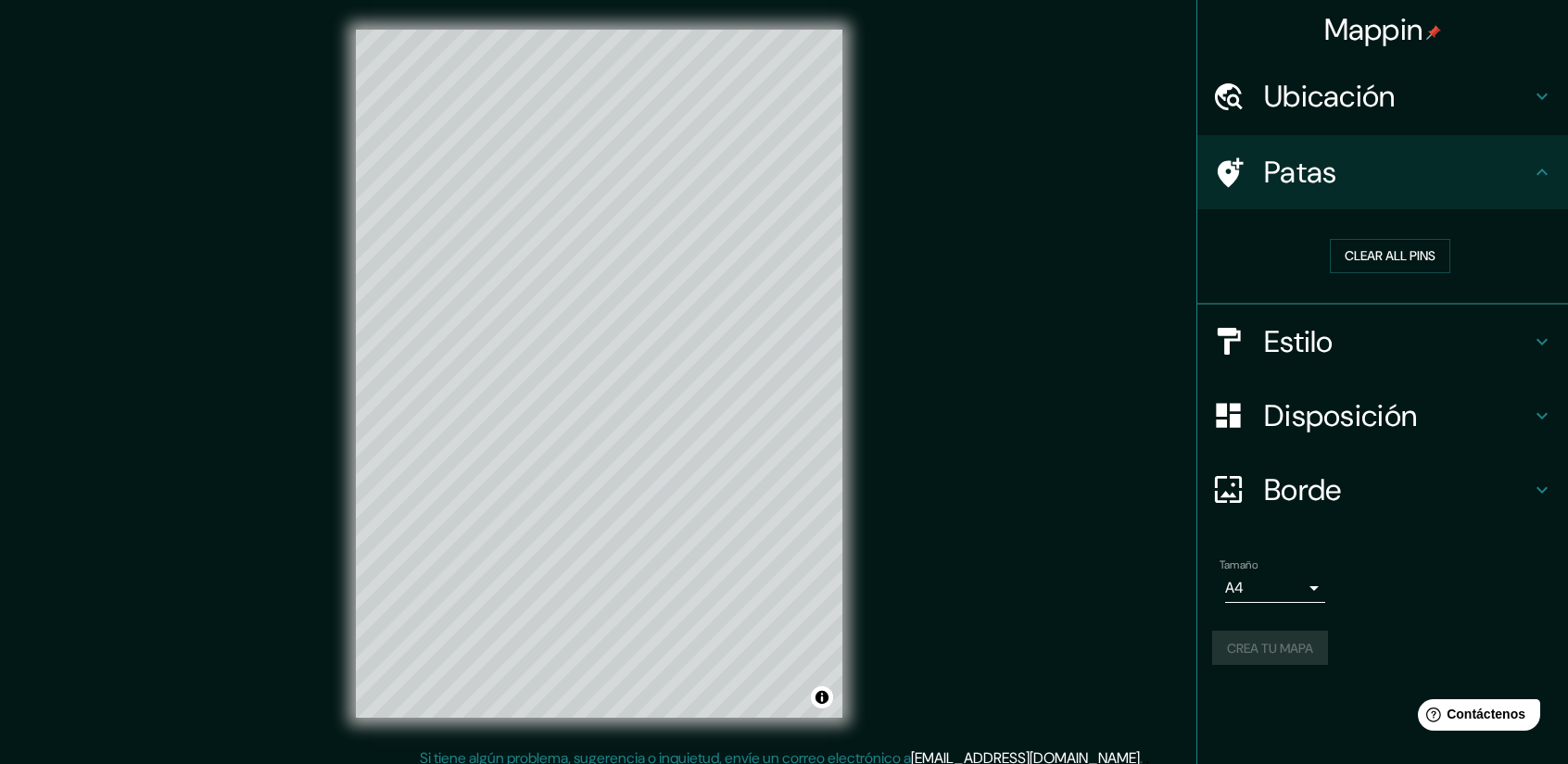
click at [1268, 631] on div "Crea tu mapa" at bounding box center [1382, 648] width 341 height 35
click at [1316, 648] on div "Crea tu mapa" at bounding box center [1382, 648] width 341 height 35
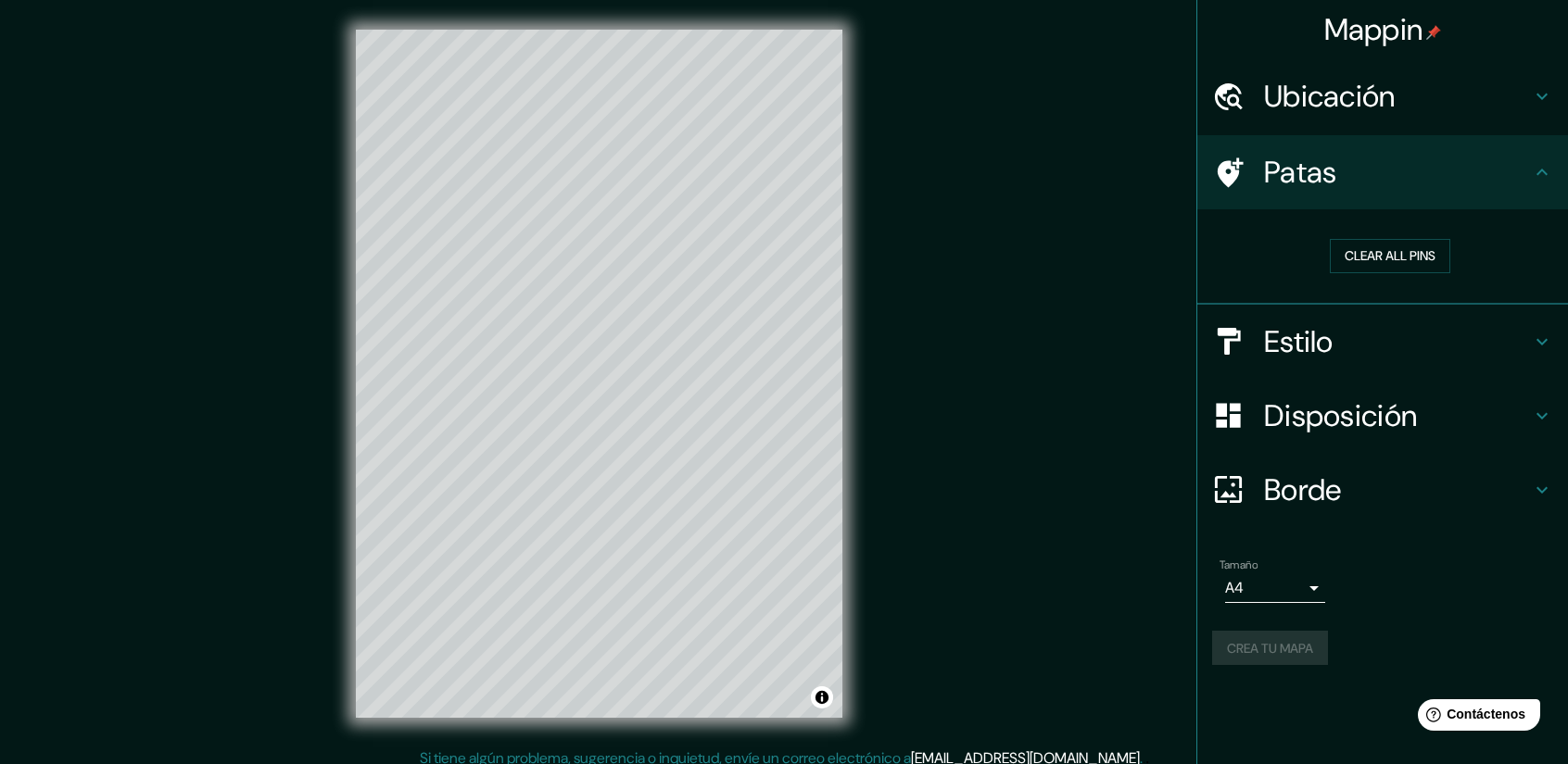
click at [1316, 648] on div "Crea tu mapa" at bounding box center [1382, 648] width 341 height 35
click at [1272, 648] on div "Crea tu mapa" at bounding box center [1382, 648] width 341 height 35
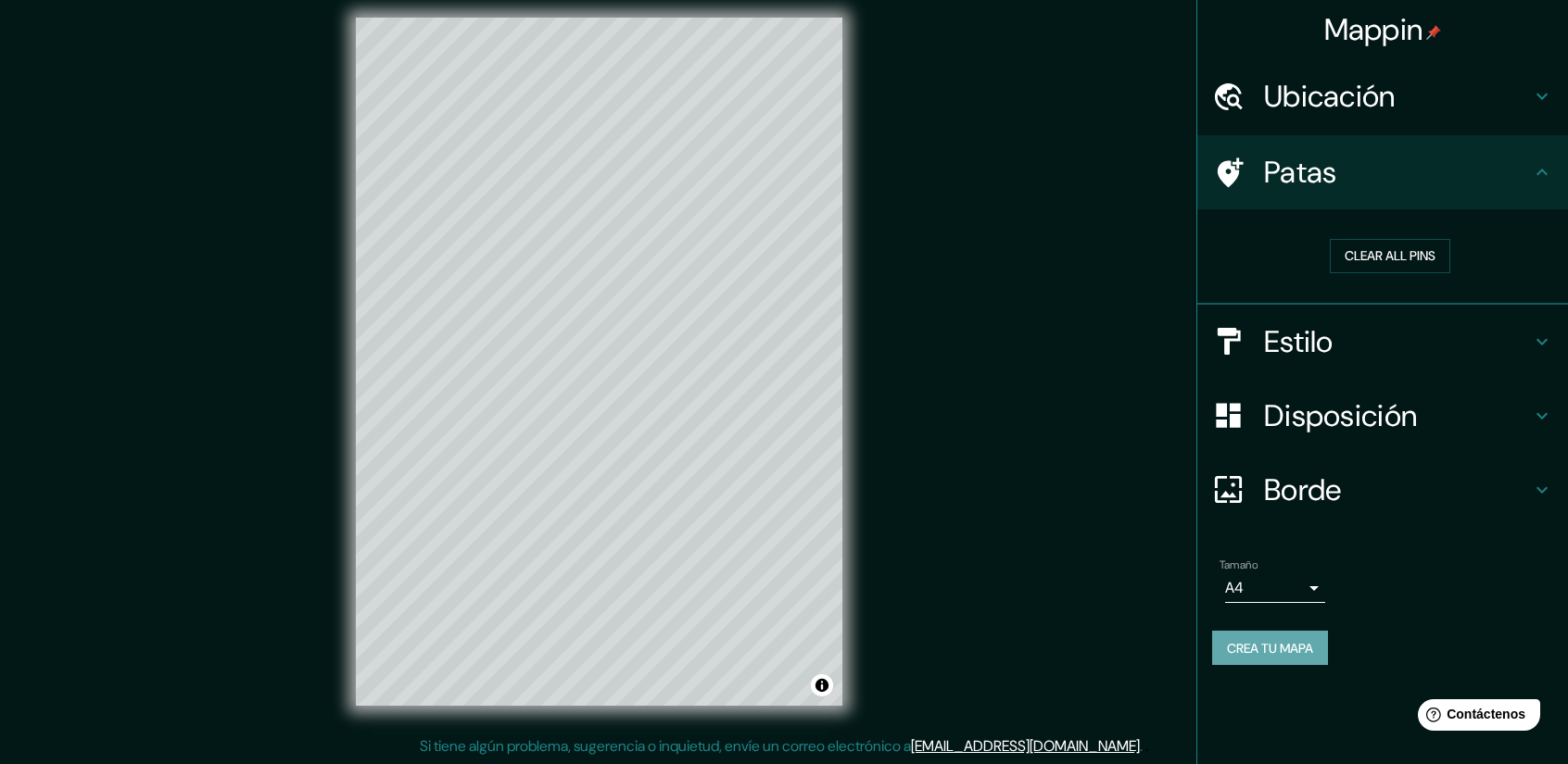
click at [1279, 653] on font "Crea tu mapa" at bounding box center [1270, 648] width 86 height 17
click at [1279, 653] on div "Crea tu mapa" at bounding box center [1382, 648] width 341 height 35
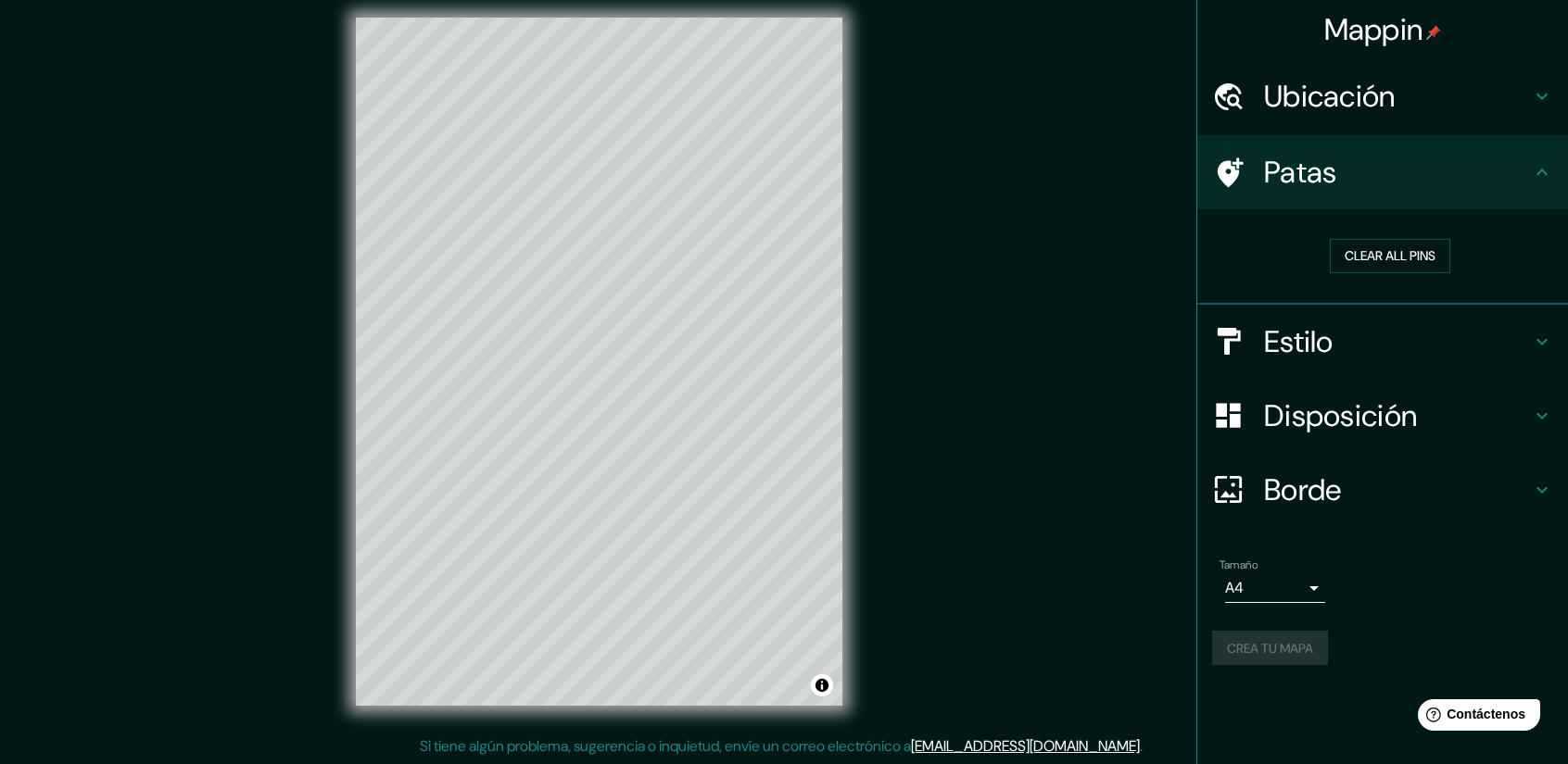
click at [1279, 653] on div "Crea tu mapa" at bounding box center [1382, 648] width 341 height 35
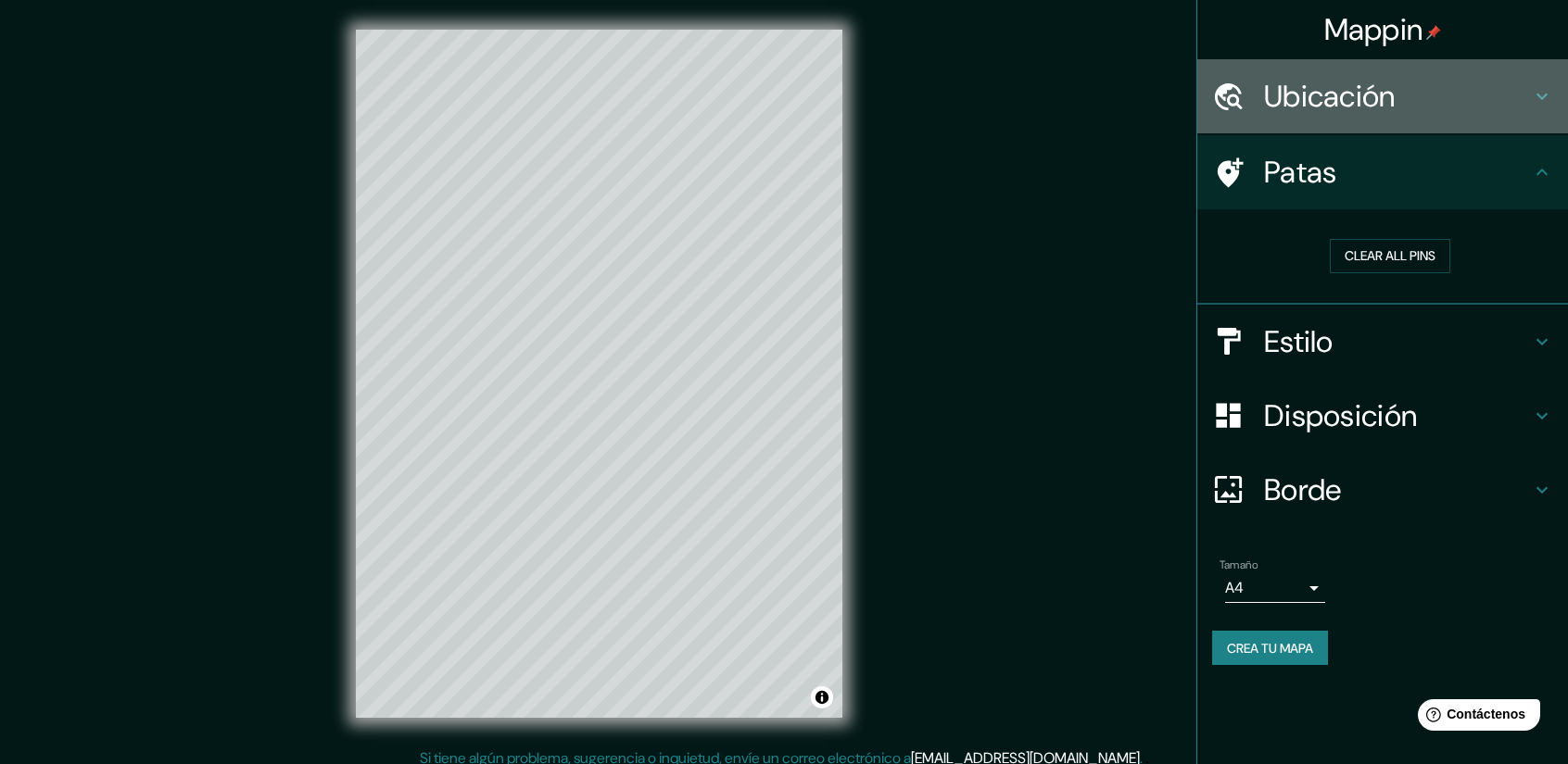
click at [1533, 101] on icon at bounding box center [1542, 96] width 22 height 22
type input "37"
type input "26"
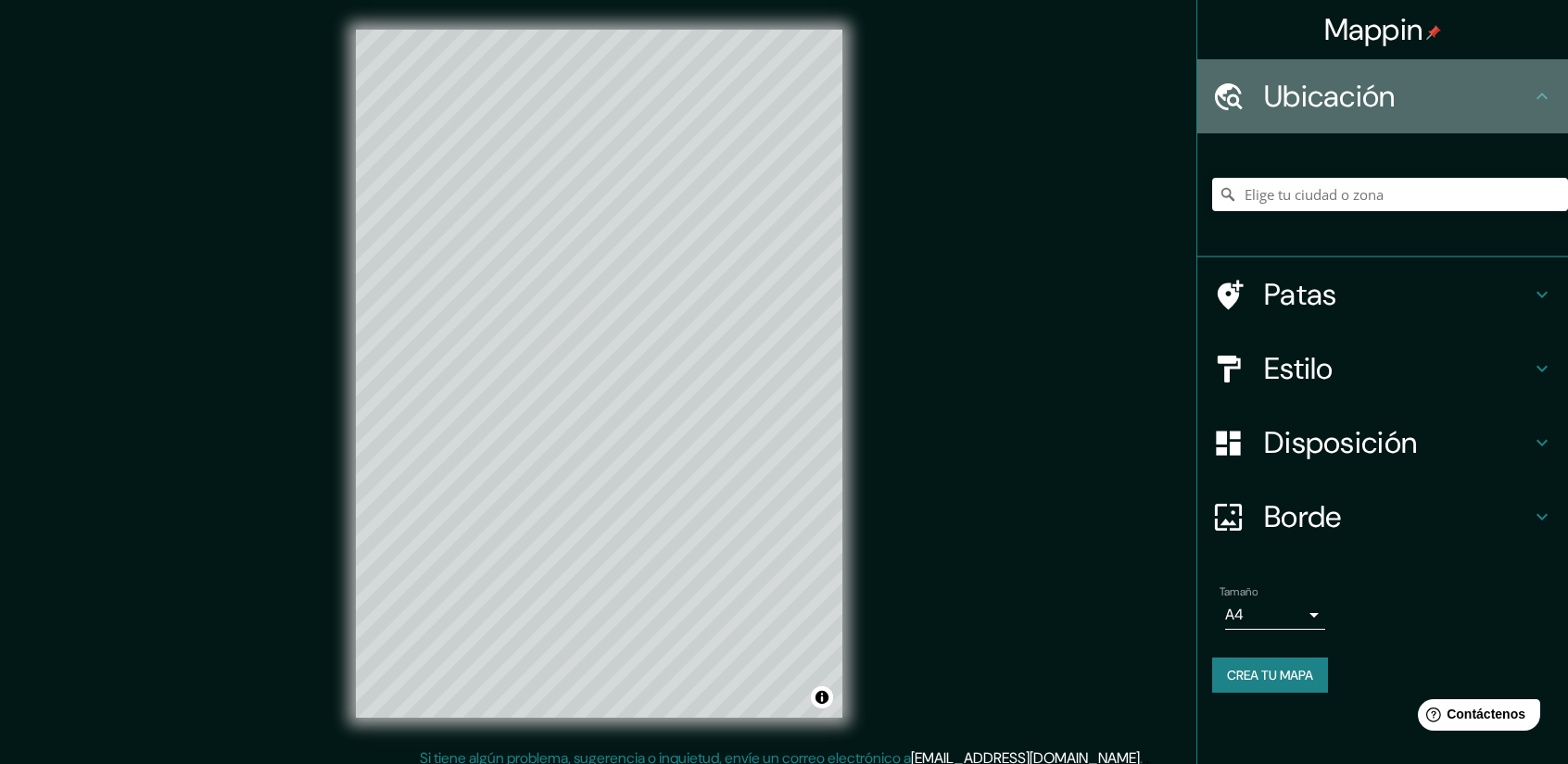
click at [1533, 101] on icon at bounding box center [1542, 96] width 22 height 22
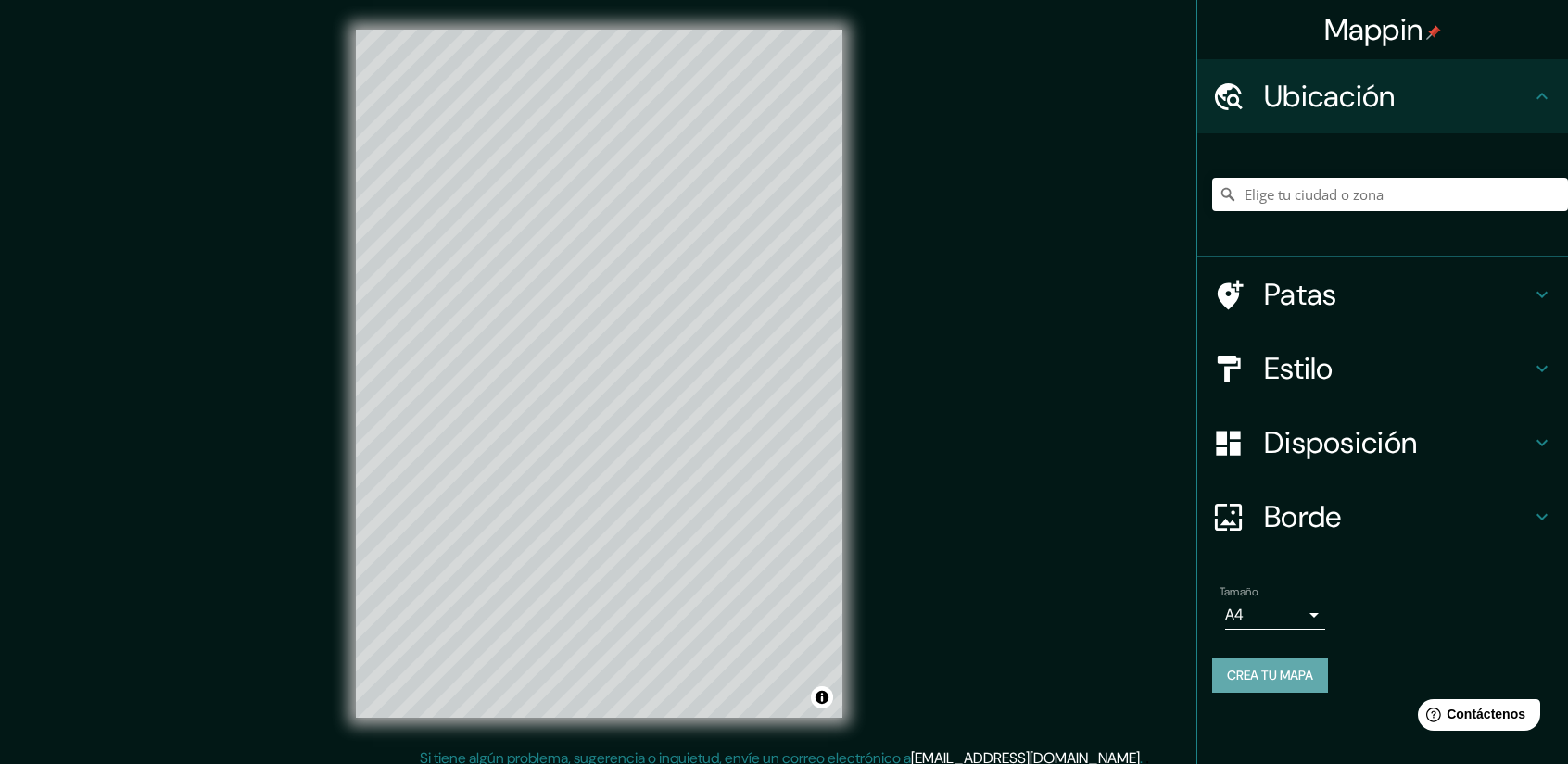
click at [1247, 658] on button "Crea tu mapa" at bounding box center [1270, 675] width 116 height 35
click at [1247, 658] on div "Crea tu mapa" at bounding box center [1382, 675] width 341 height 35
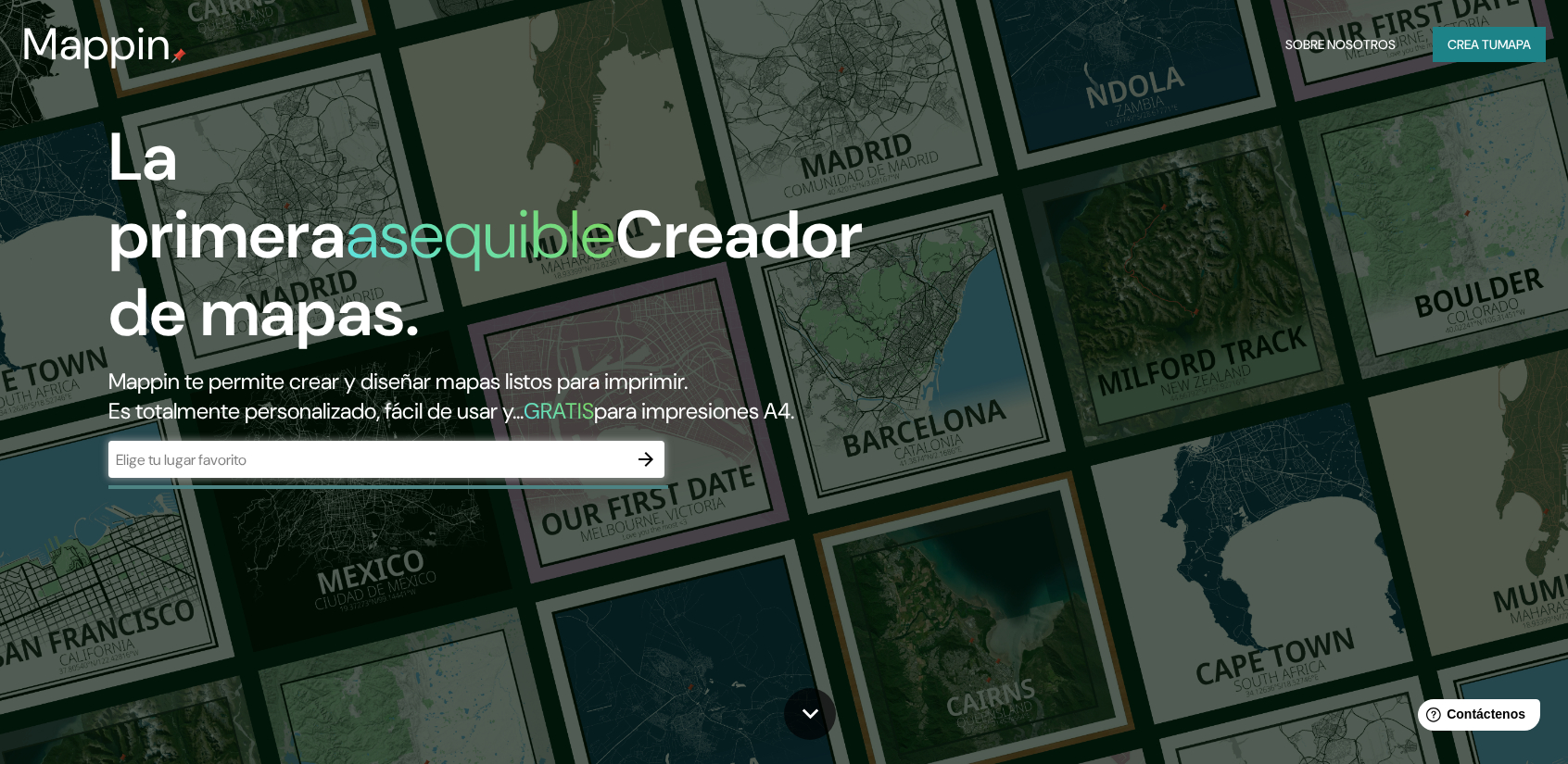
click at [748, 488] on div "La primera asequible Creador de mapas. Mappin te permite crear y diseñar mapas …" at bounding box center [500, 307] width 941 height 378
click at [1493, 55] on font "Crea tu" at bounding box center [1472, 45] width 50 height 24
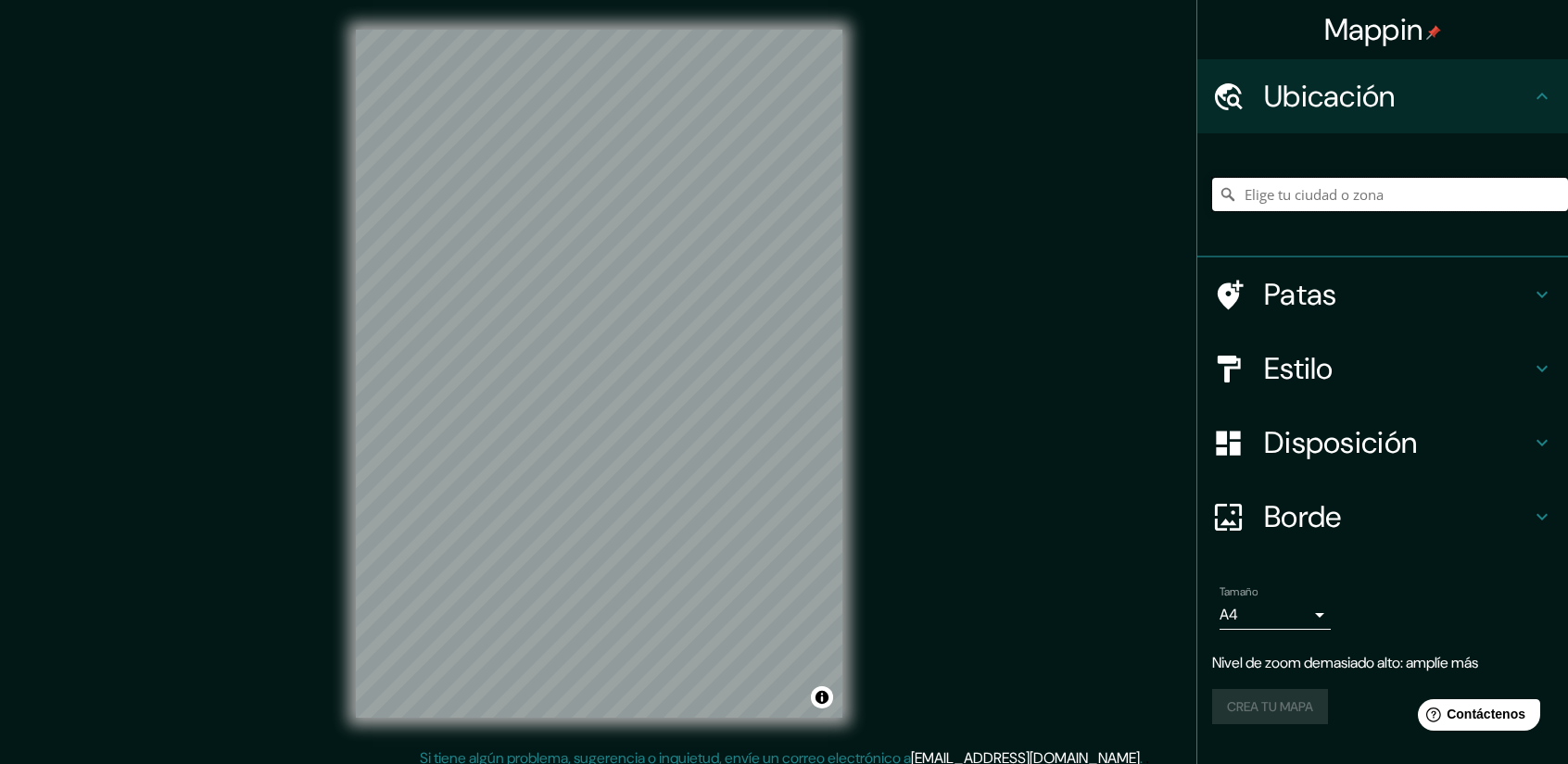
click at [1334, 200] on input "Elige tu ciudad o zona" at bounding box center [1390, 195] width 356 height 34
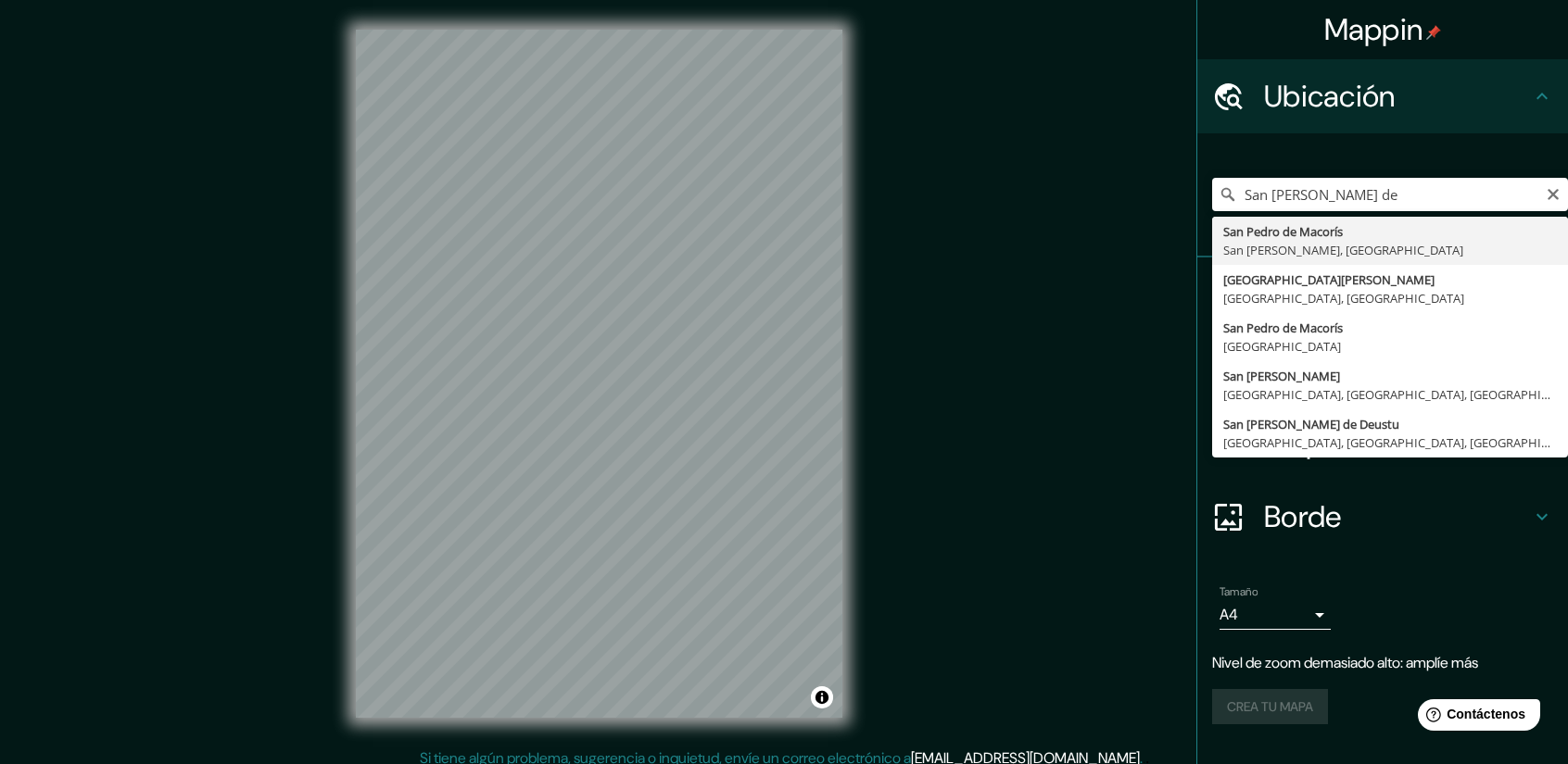
type input "San [PERSON_NAME], [GEOGRAPHIC_DATA][PERSON_NAME], [GEOGRAPHIC_DATA]"
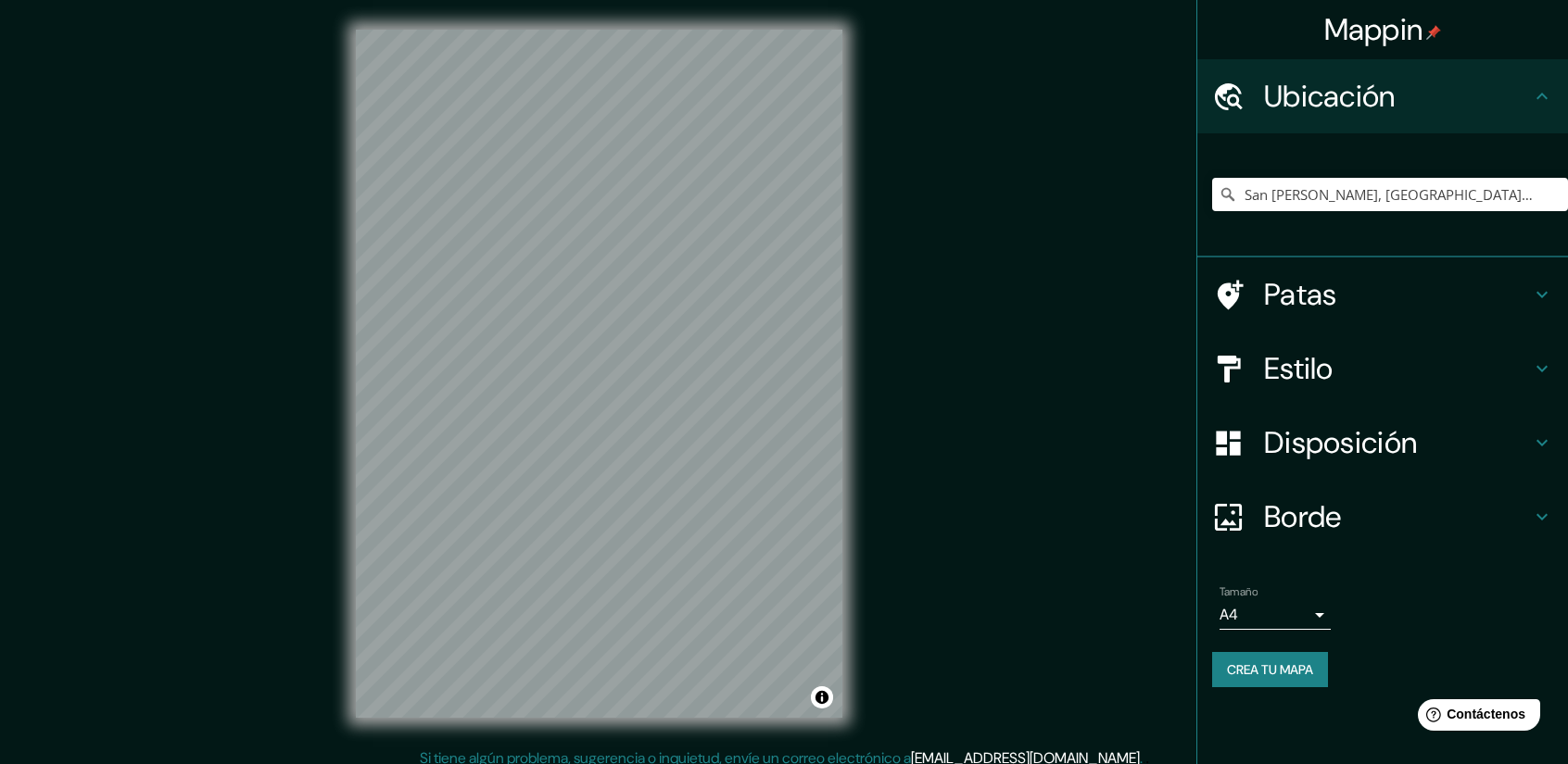
click at [1384, 362] on h4 "Estilo" at bounding box center [1397, 369] width 267 height 37
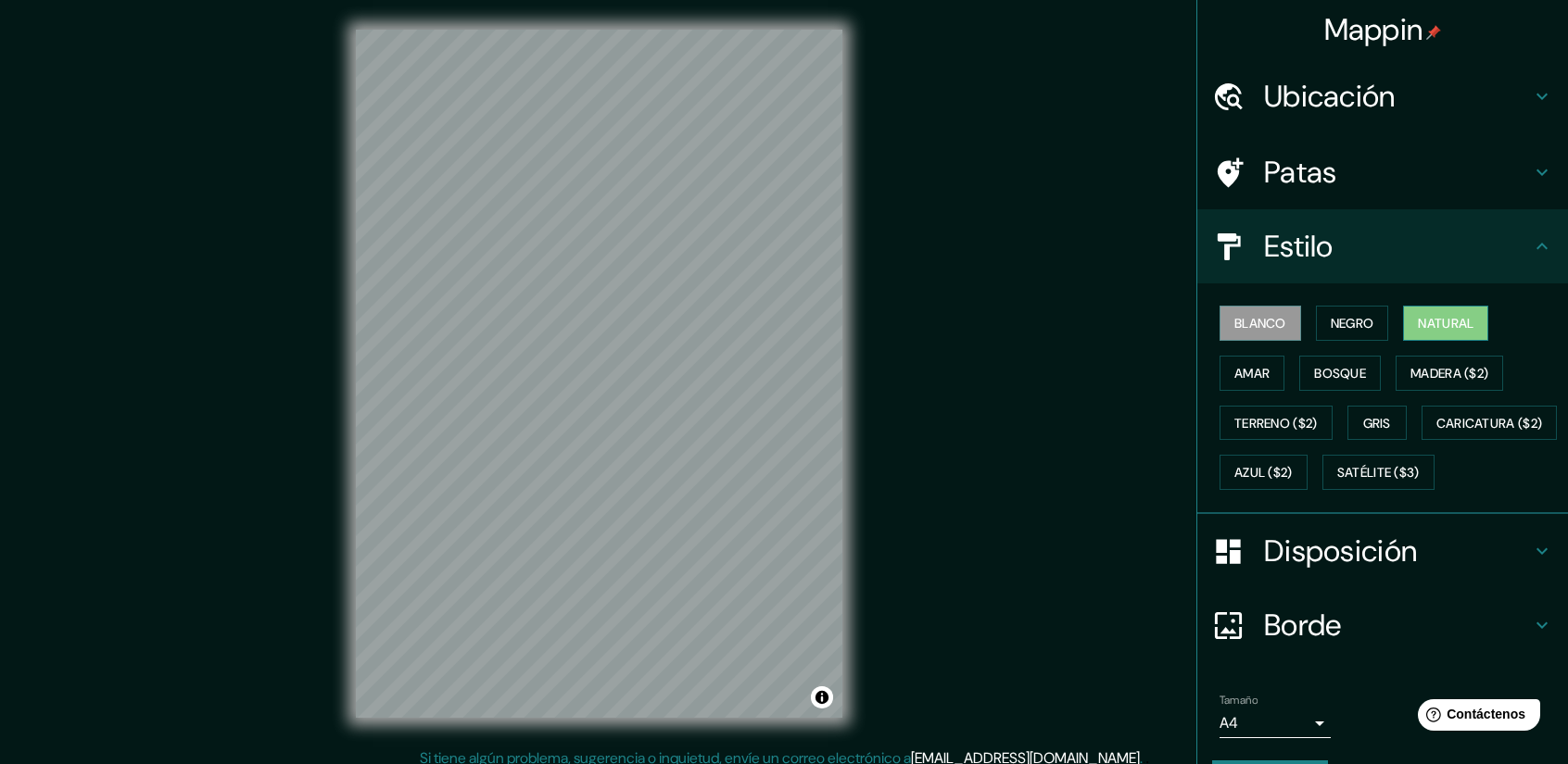
click at [1451, 329] on font "Natural" at bounding box center [1446, 323] width 56 height 17
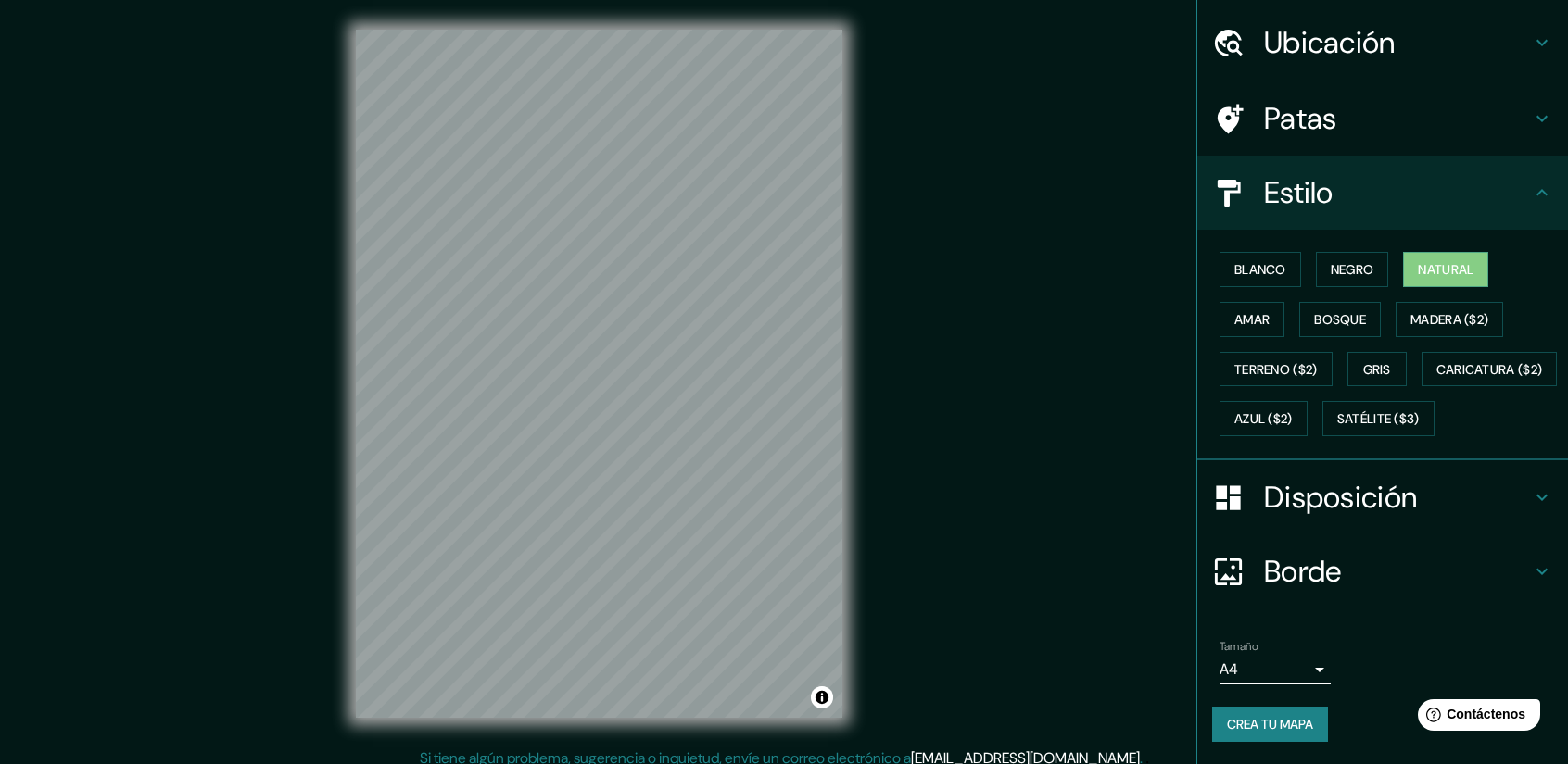
scroll to position [12, 0]
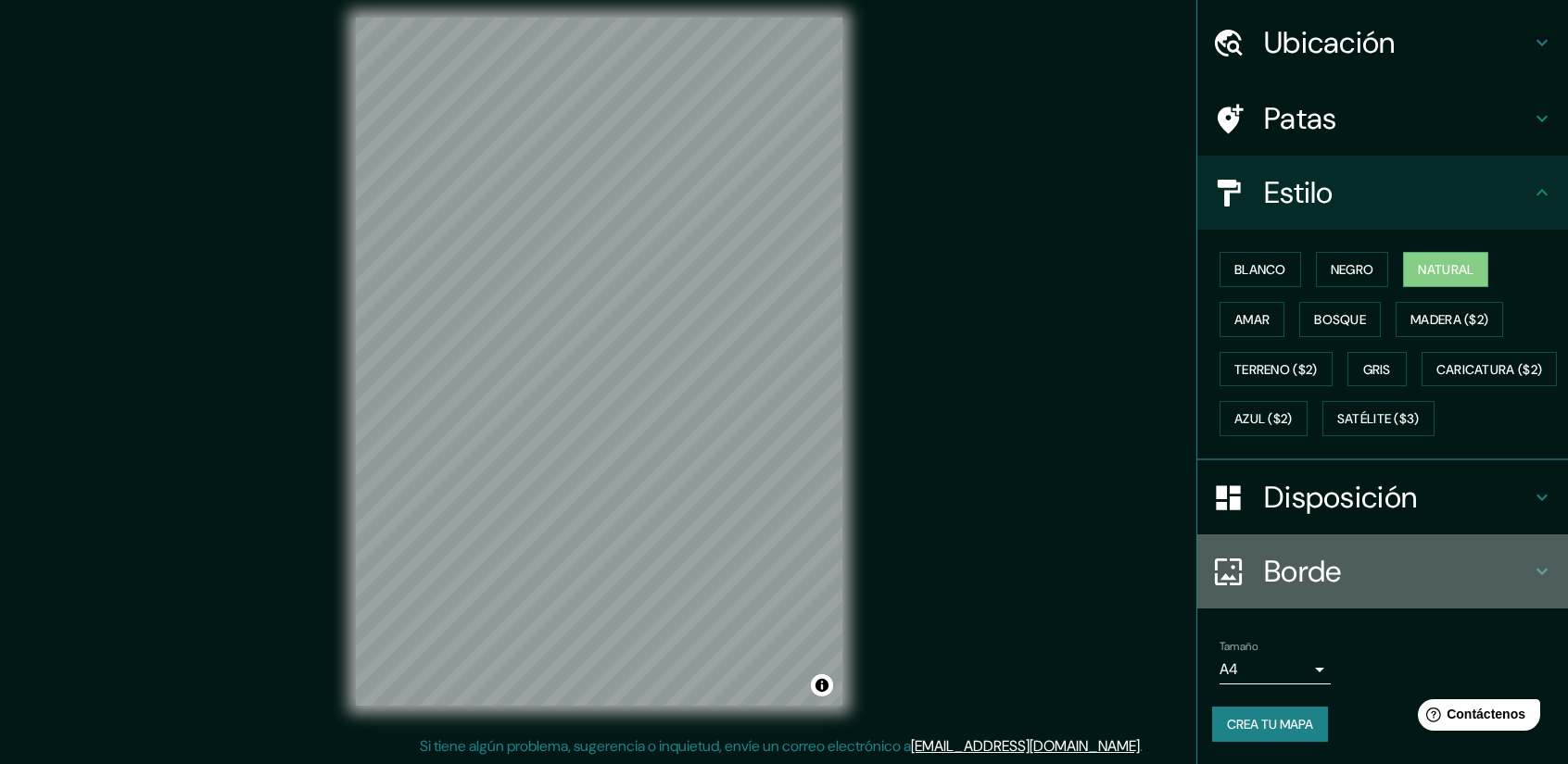
click at [1392, 549] on div "Borde" at bounding box center [1382, 571] width 371 height 75
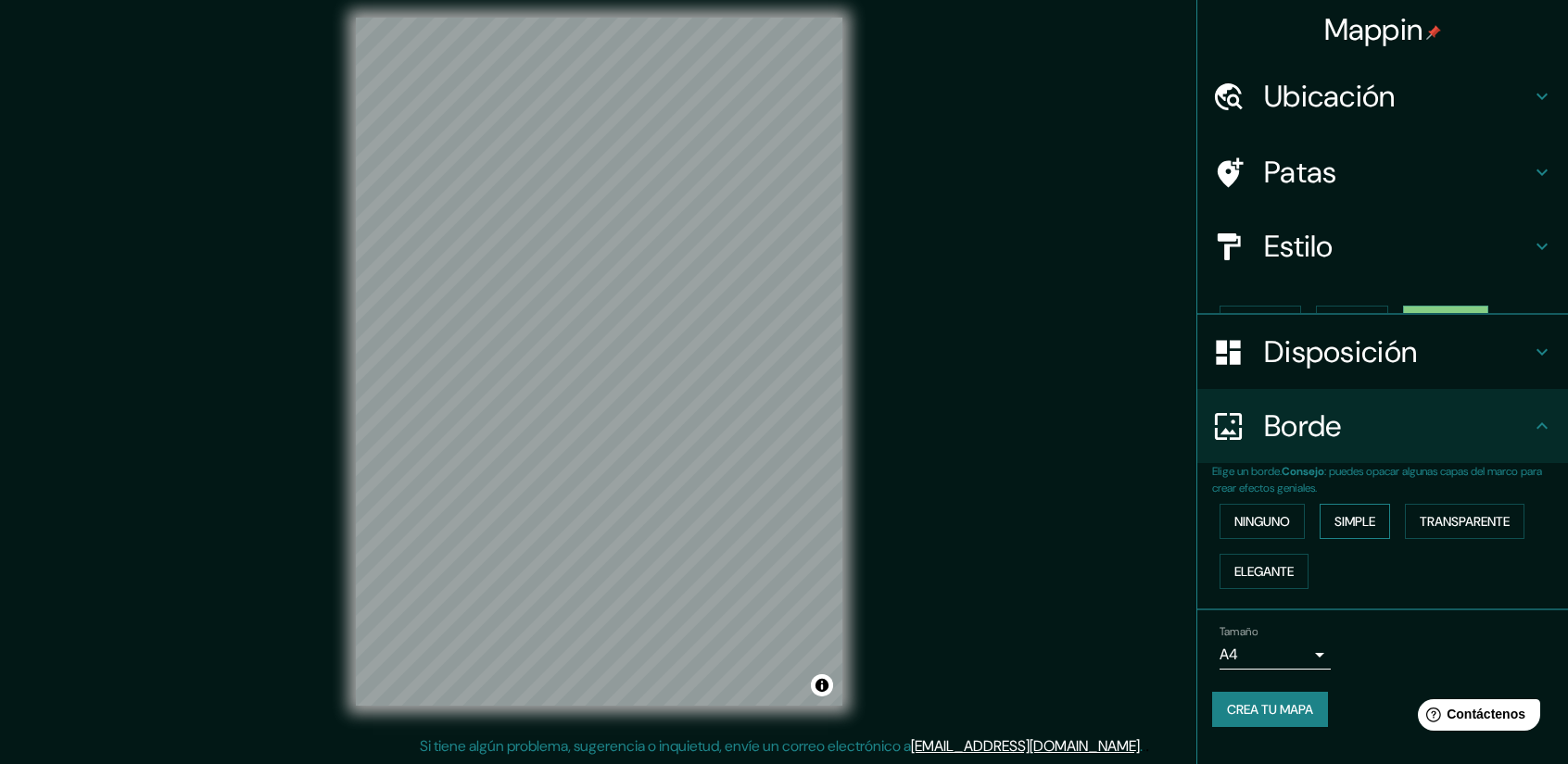
scroll to position [0, 0]
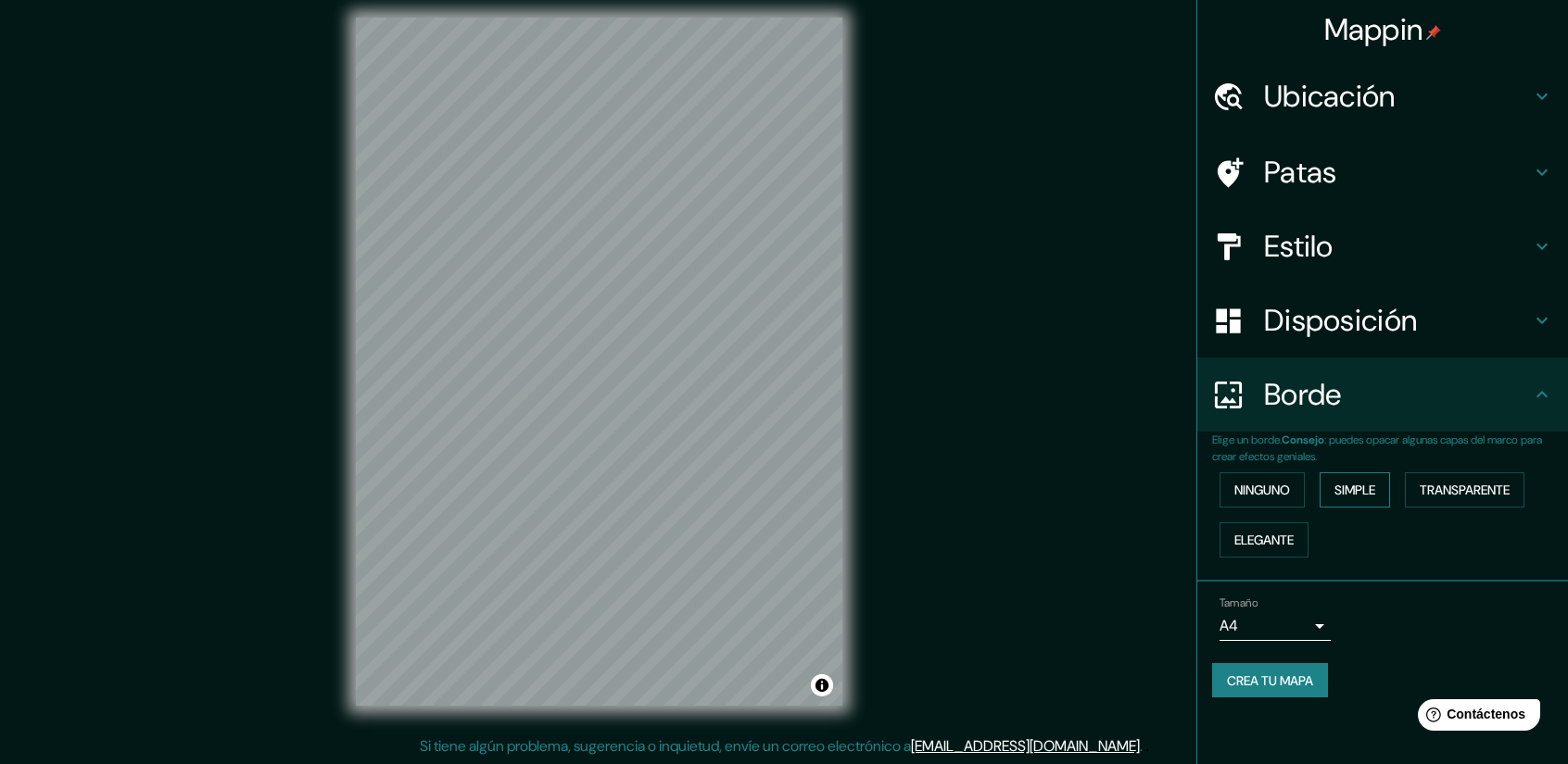
click at [1351, 492] on font "Simple" at bounding box center [1355, 490] width 41 height 17
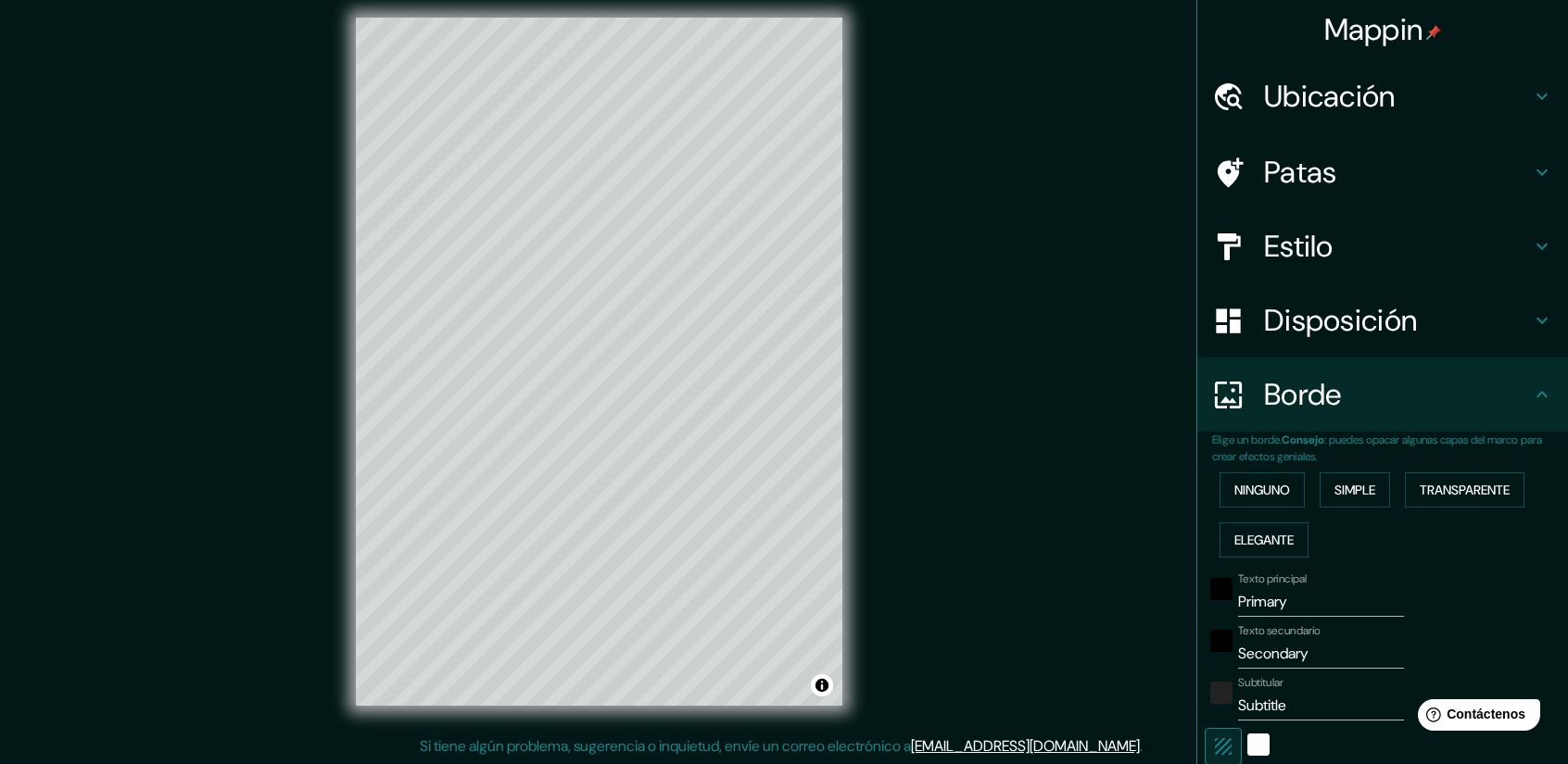
scroll to position [278, 0]
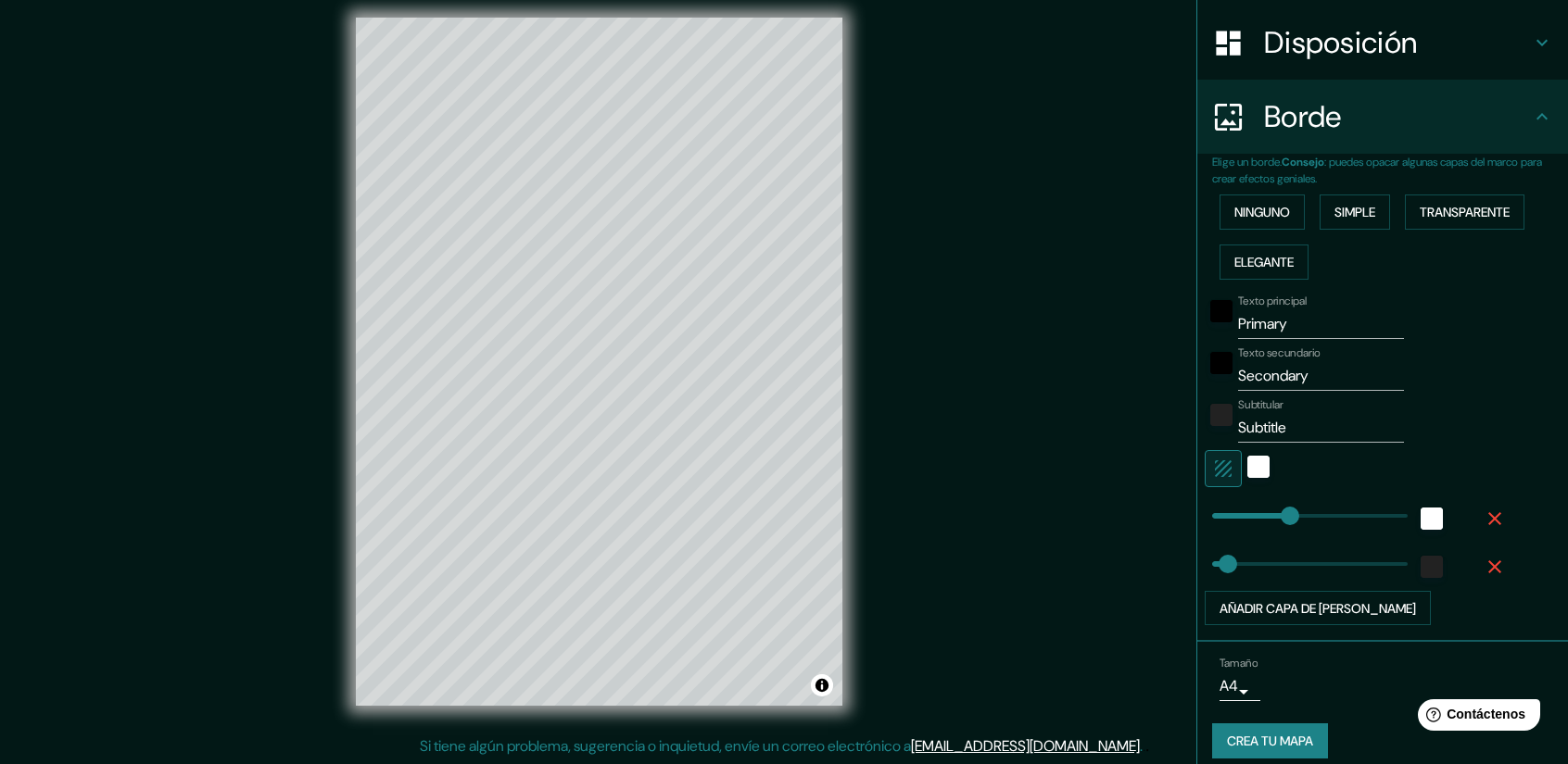
type input "53"
type input "18"
type input "36"
type input "33"
click at [1294, 421] on input "Subtitle" at bounding box center [1321, 428] width 166 height 30
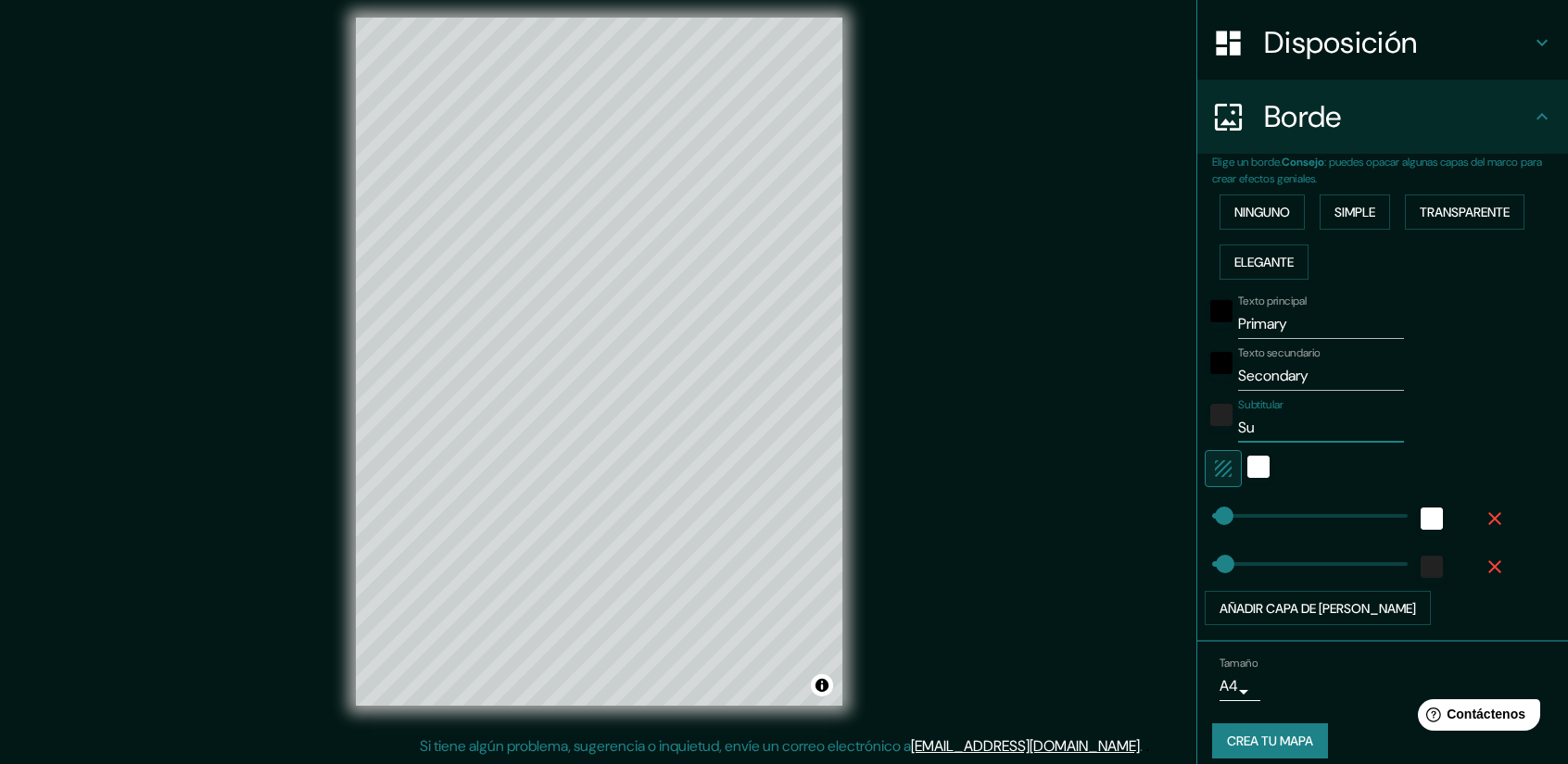
type input "S"
click at [1278, 430] on input "Subtitular" at bounding box center [1321, 428] width 166 height 30
click at [1315, 409] on div "Subtitular" at bounding box center [1321, 420] width 166 height 45
click at [1279, 371] on input "Secondary" at bounding box center [1321, 376] width 166 height 30
click at [1295, 374] on input "Seconary" at bounding box center [1321, 376] width 166 height 30
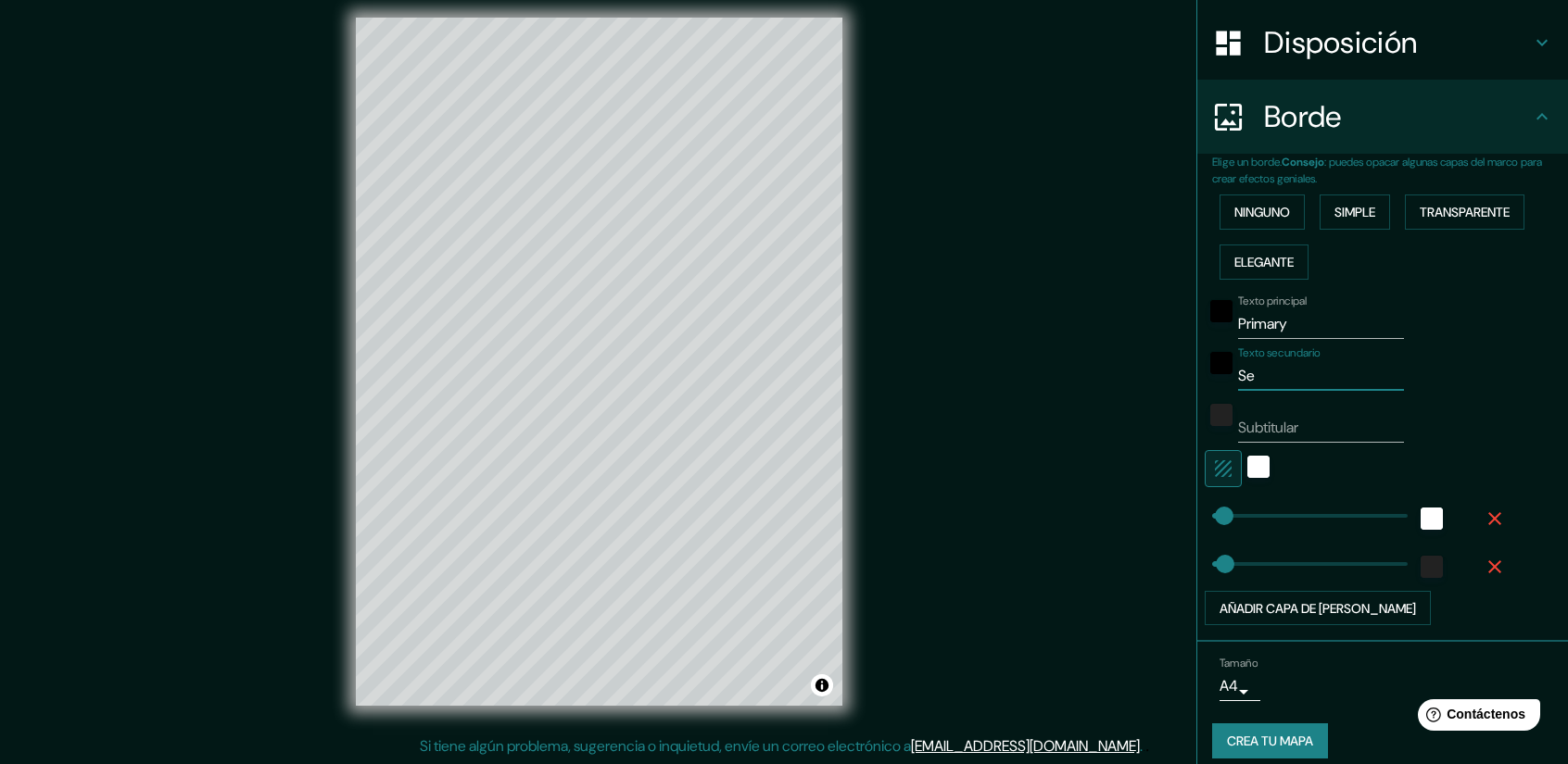
type input "S"
click at [1285, 325] on input "Primary" at bounding box center [1321, 324] width 166 height 30
type input "P"
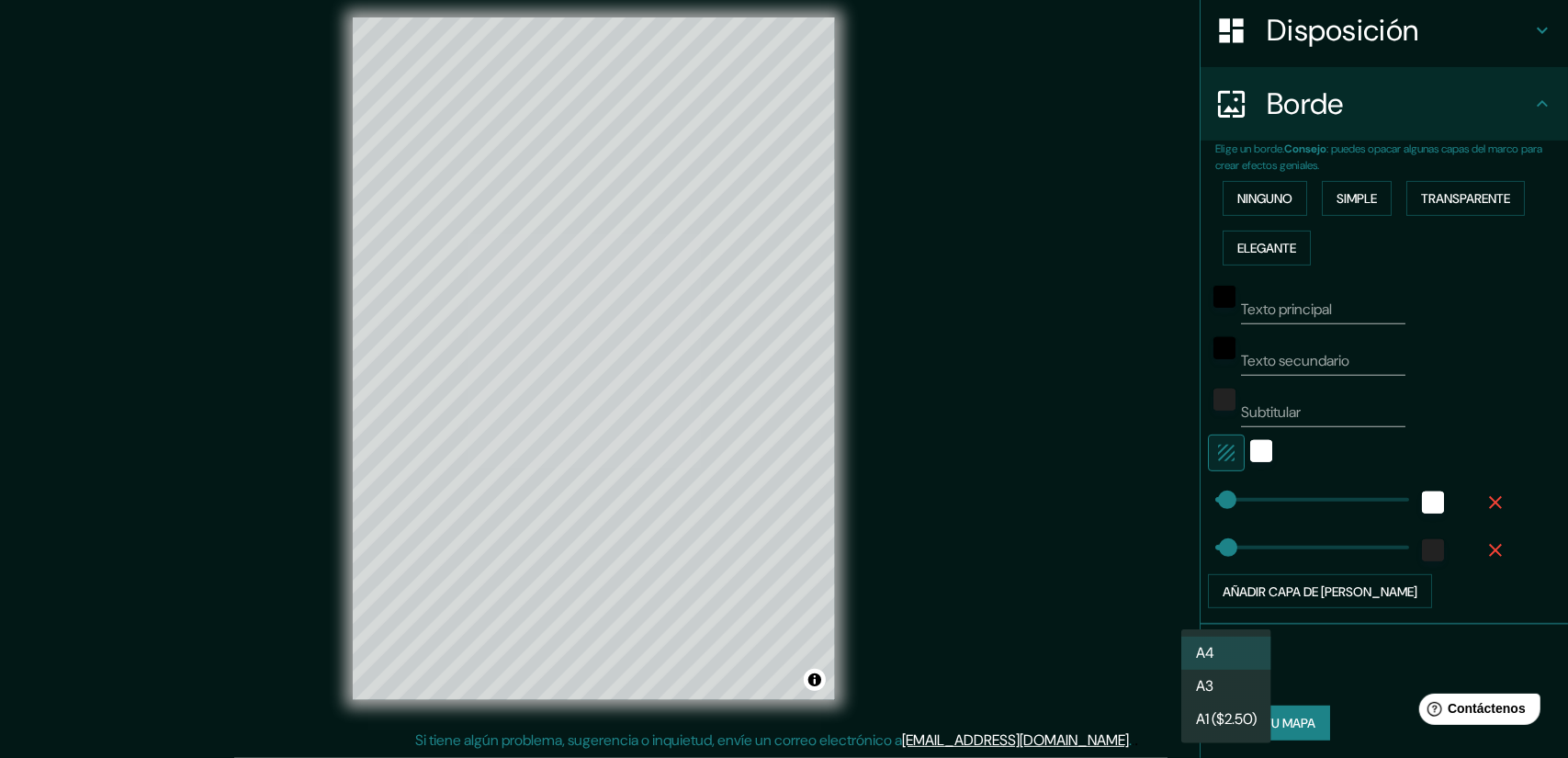
click at [1227, 666] on body "Mappin Ubicación [GEOGRAPHIC_DATA][PERSON_NAME], [GEOGRAPHIC_DATA][PERSON_NAME]…" at bounding box center [784, 367] width 1568 height 758
click at [1238, 672] on li "A3" at bounding box center [1225, 688] width 90 height 34
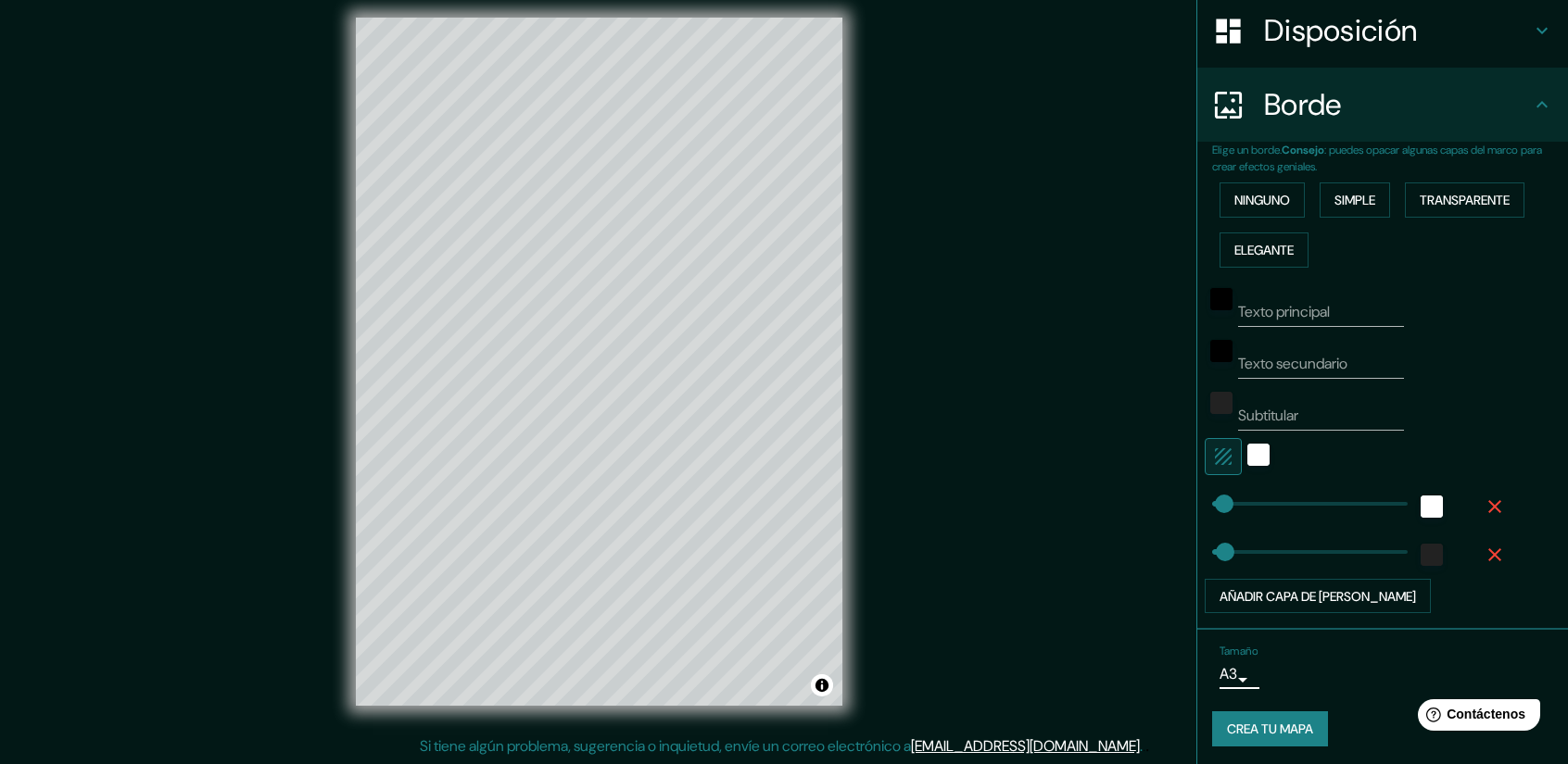
click at [1277, 711] on button "Crea tu mapa" at bounding box center [1270, 729] width 116 height 35
click at [1277, 715] on div "Crea tu mapa" at bounding box center [1382, 729] width 341 height 35
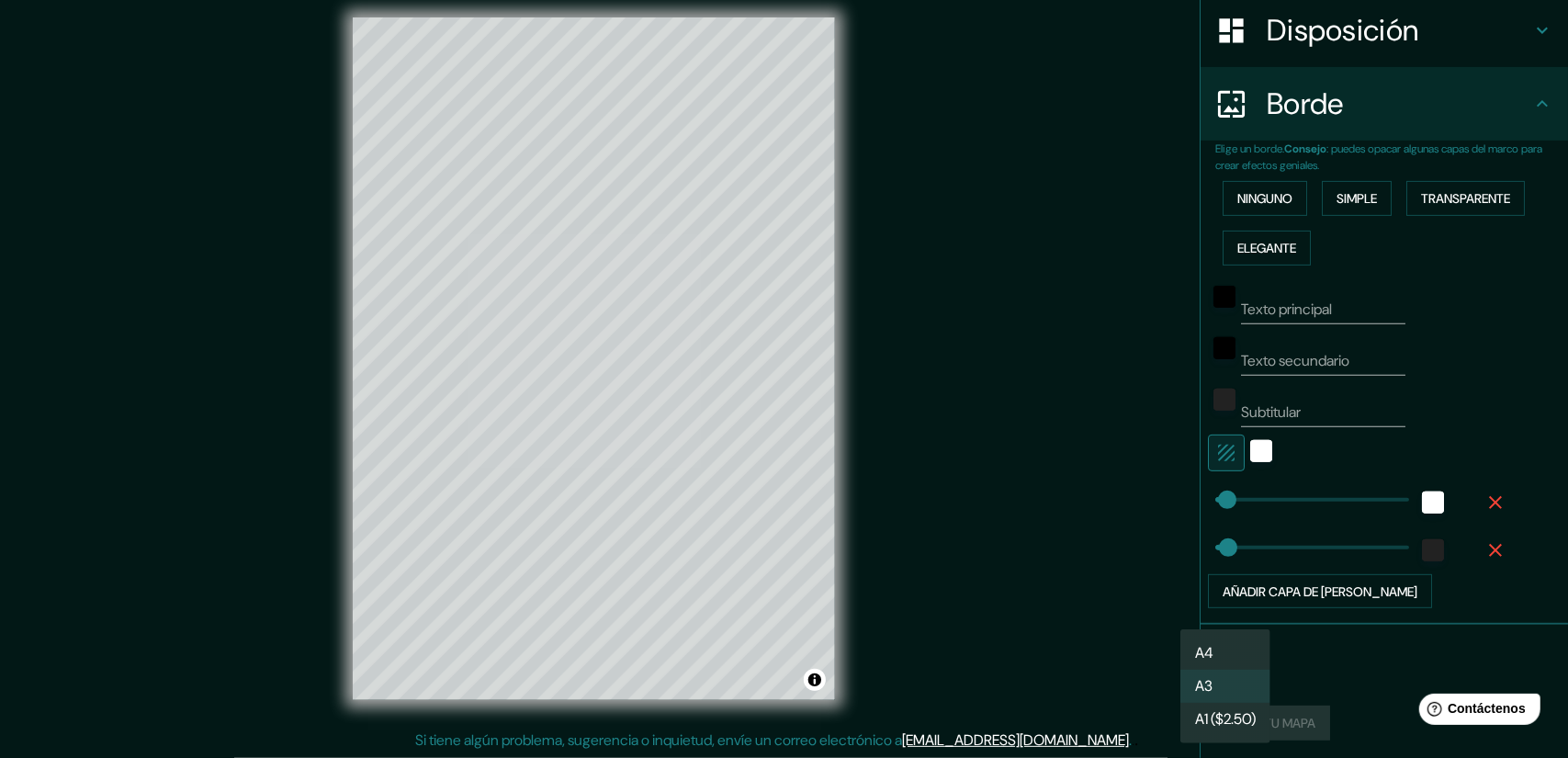
click at [1211, 666] on body "Mappin Ubicación [GEOGRAPHIC_DATA][PERSON_NAME], [GEOGRAPHIC_DATA][PERSON_NAME]…" at bounding box center [784, 367] width 1568 height 758
click at [1214, 655] on li "A4" at bounding box center [1224, 654] width 90 height 34
type input "single"
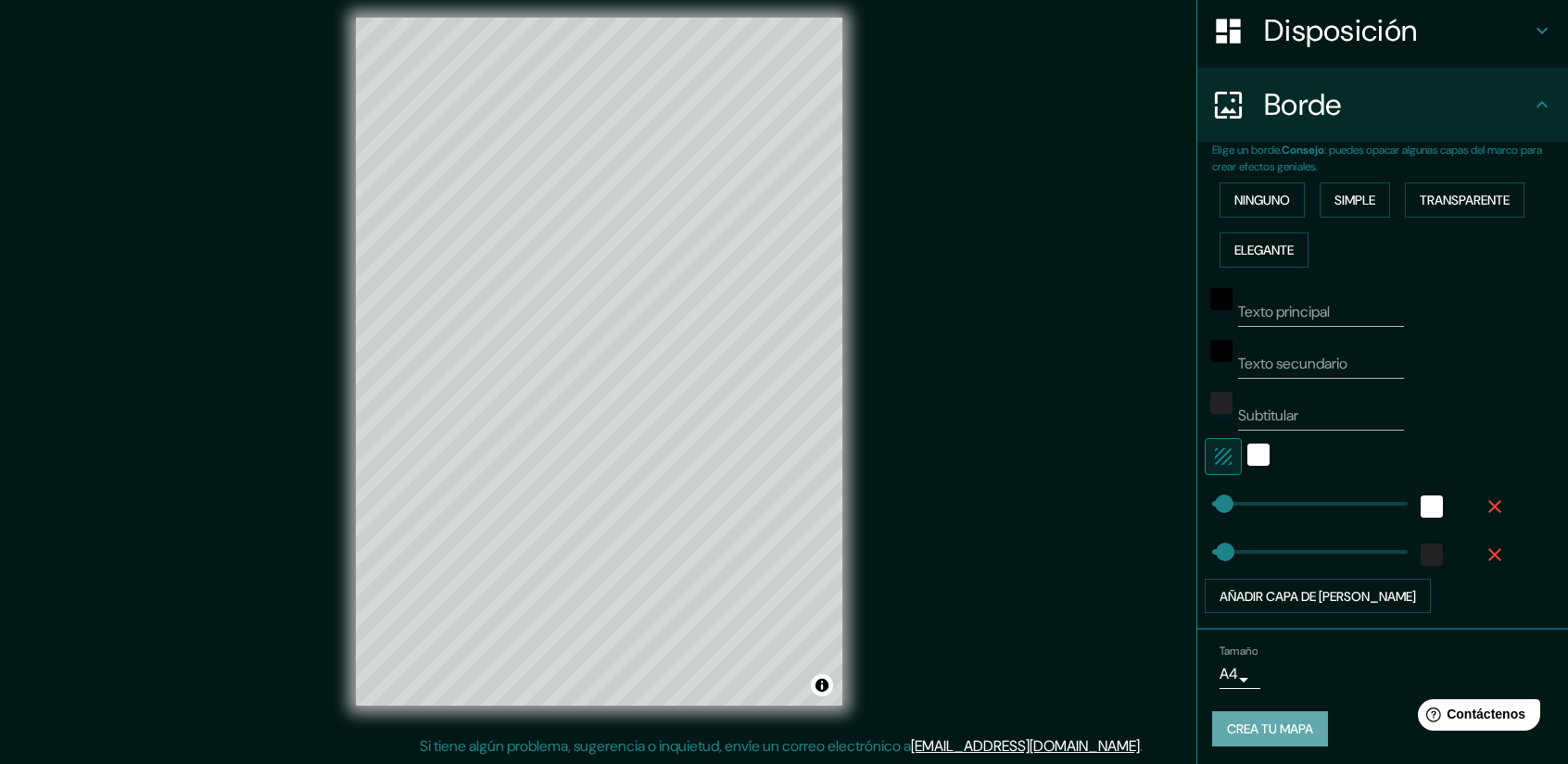
click at [1275, 728] on font "Crea tu mapa" at bounding box center [1270, 730] width 86 height 17
click at [1275, 728] on div "Crea tu mapa" at bounding box center [1382, 729] width 341 height 35
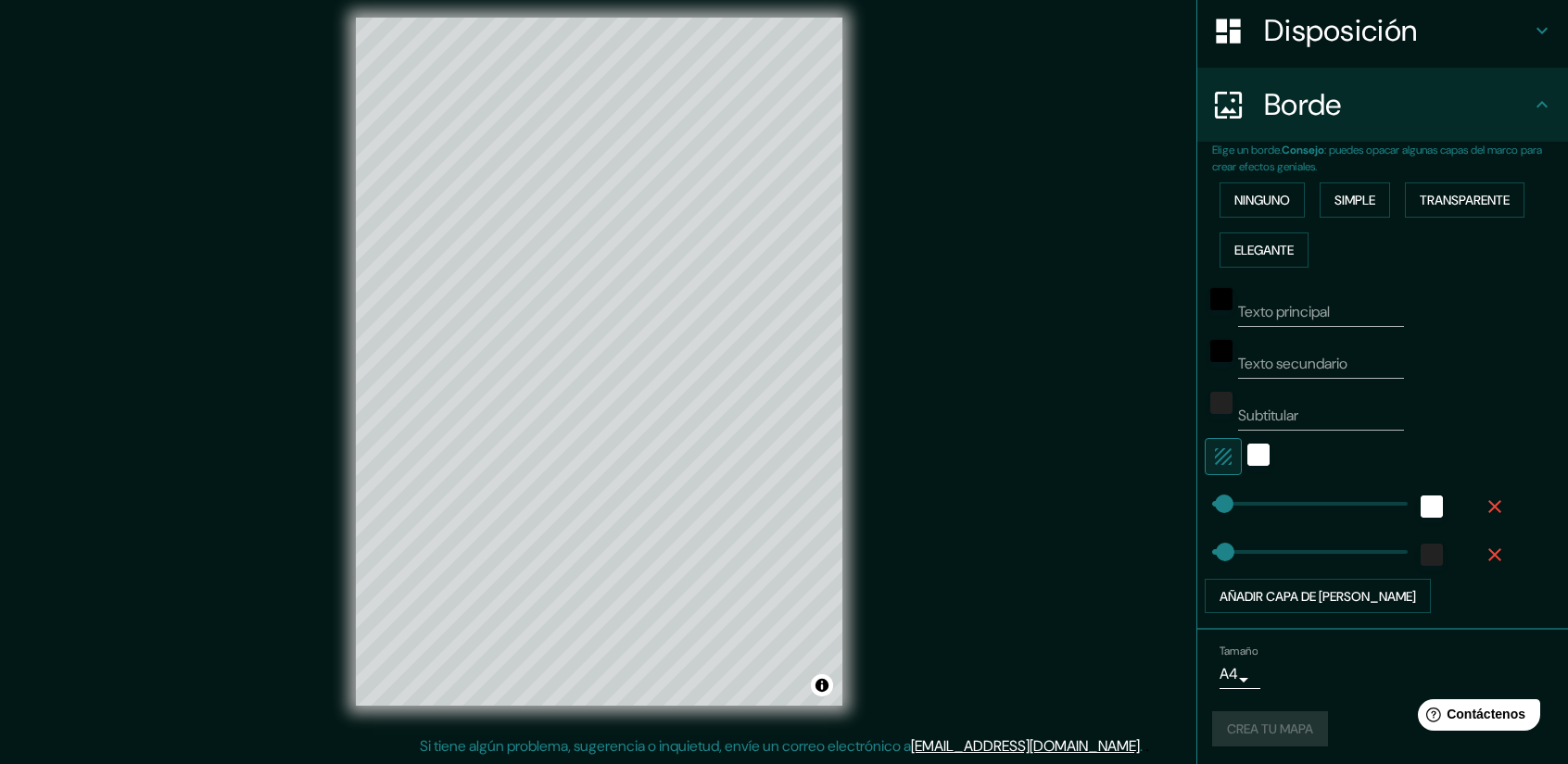
click at [1275, 728] on div "Crea tu mapa" at bounding box center [1382, 729] width 341 height 35
click at [1300, 750] on div "Tamaño A4 single Crea tu mapa" at bounding box center [1382, 699] width 341 height 124
click at [1281, 744] on div "Tamaño A4 single Crea tu mapa" at bounding box center [1382, 699] width 341 height 124
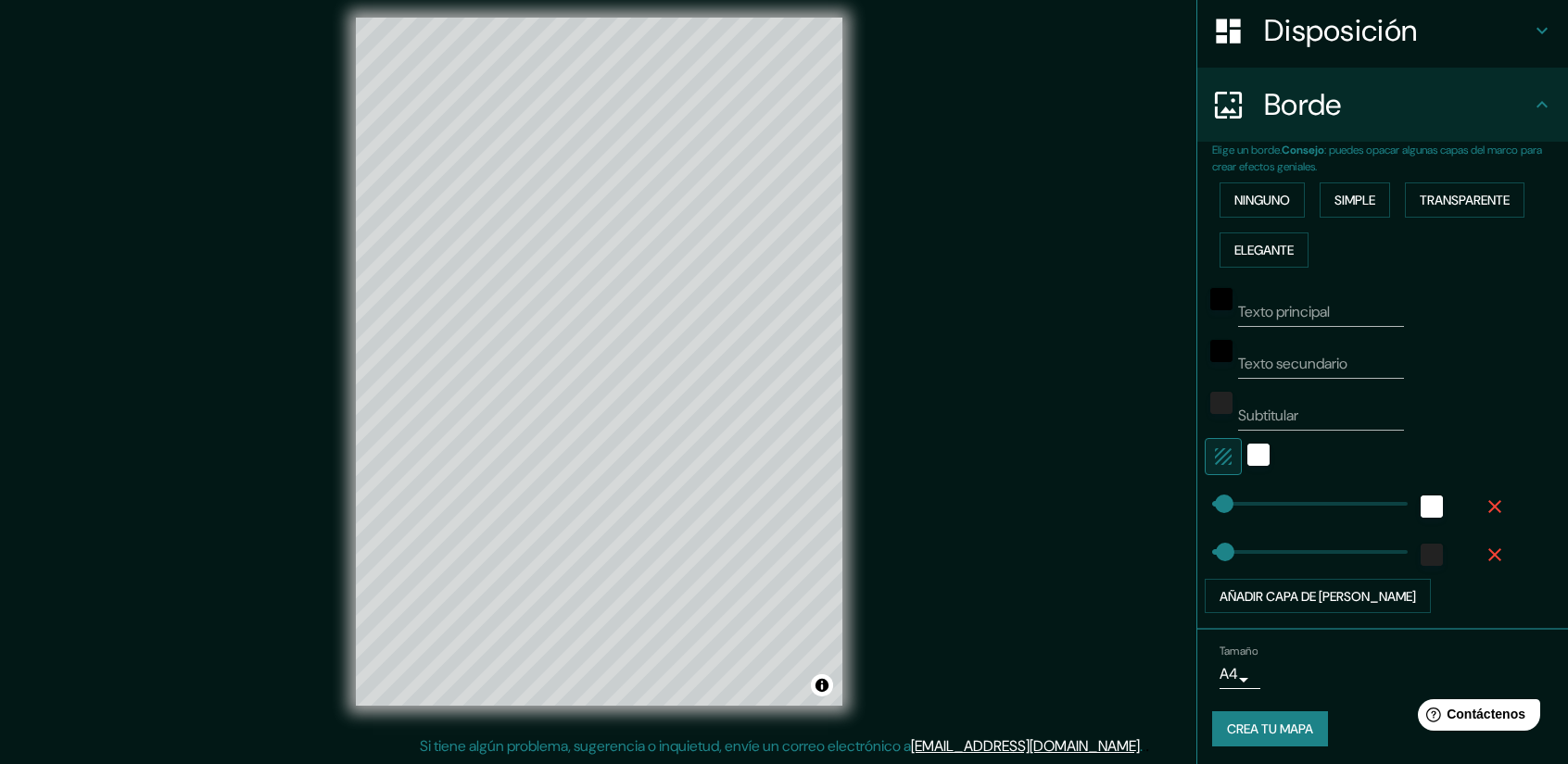
click at [1281, 738] on button "Crea tu mapa" at bounding box center [1270, 729] width 116 height 35
click at [1279, 736] on div "Crea tu mapa" at bounding box center [1382, 729] width 341 height 35
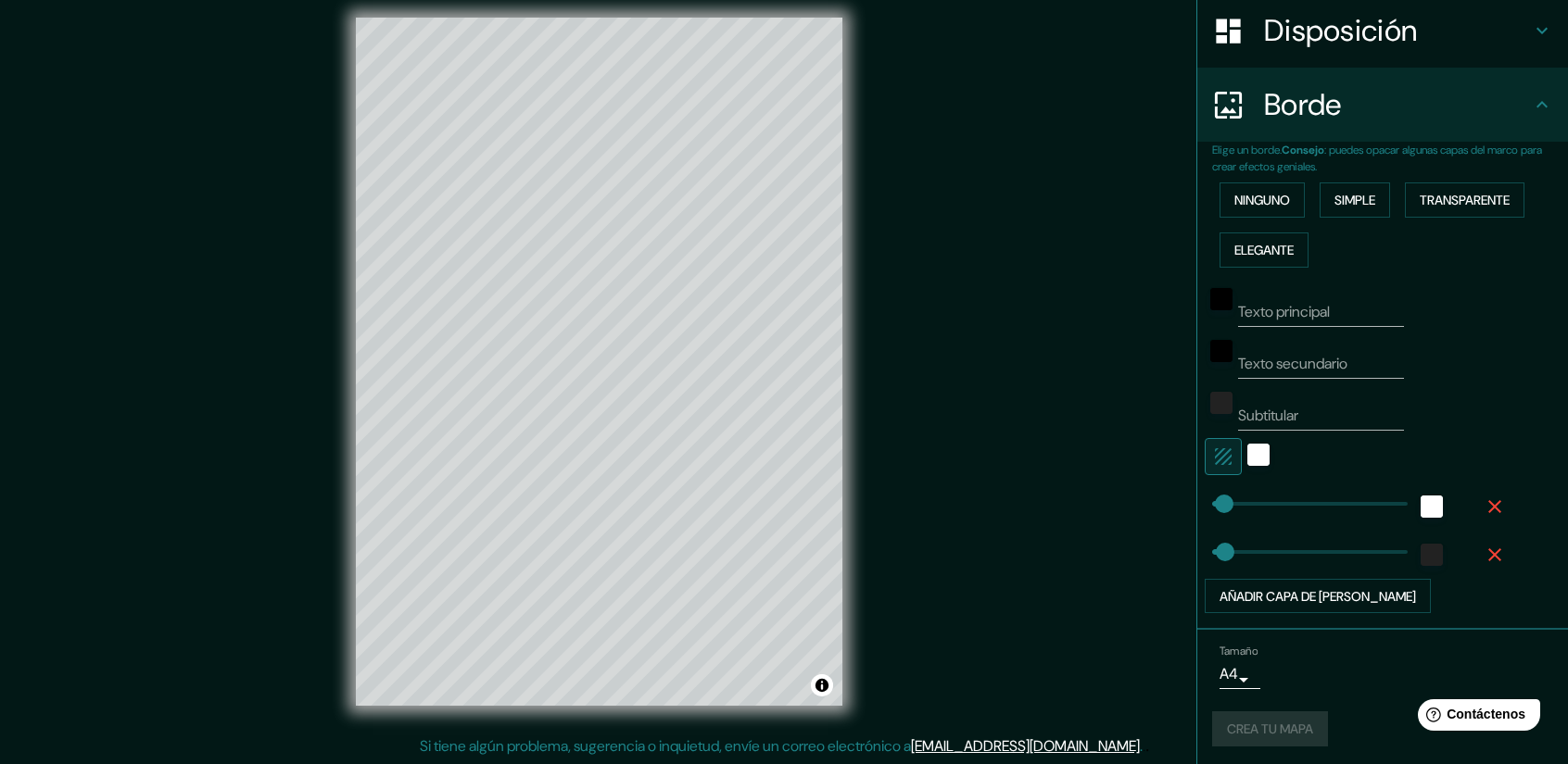
click at [1279, 736] on div "Crea tu mapa" at bounding box center [1382, 729] width 341 height 35
click at [1276, 733] on div "Crea tu mapa" at bounding box center [1382, 729] width 341 height 35
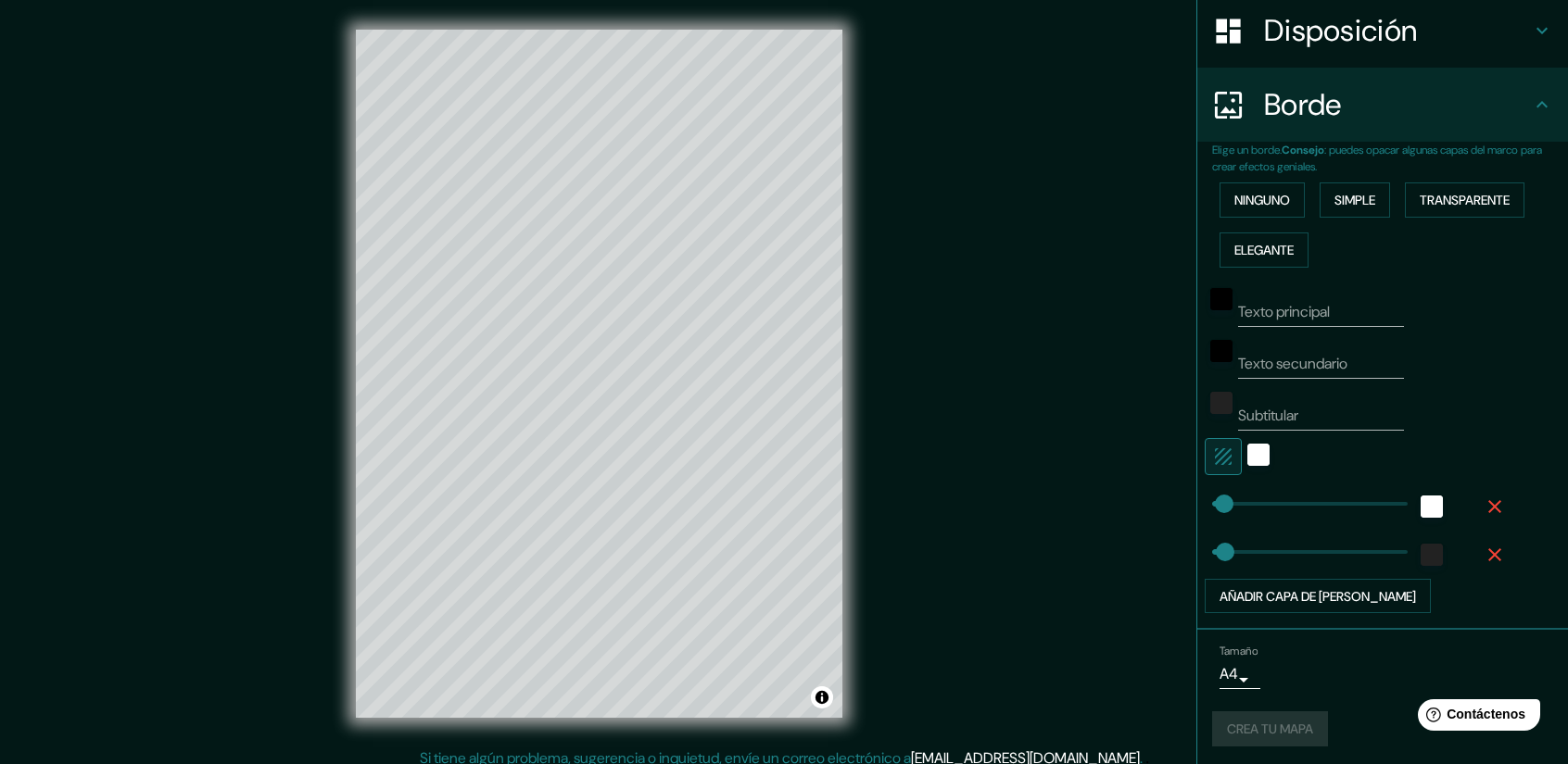
scroll to position [0, 0]
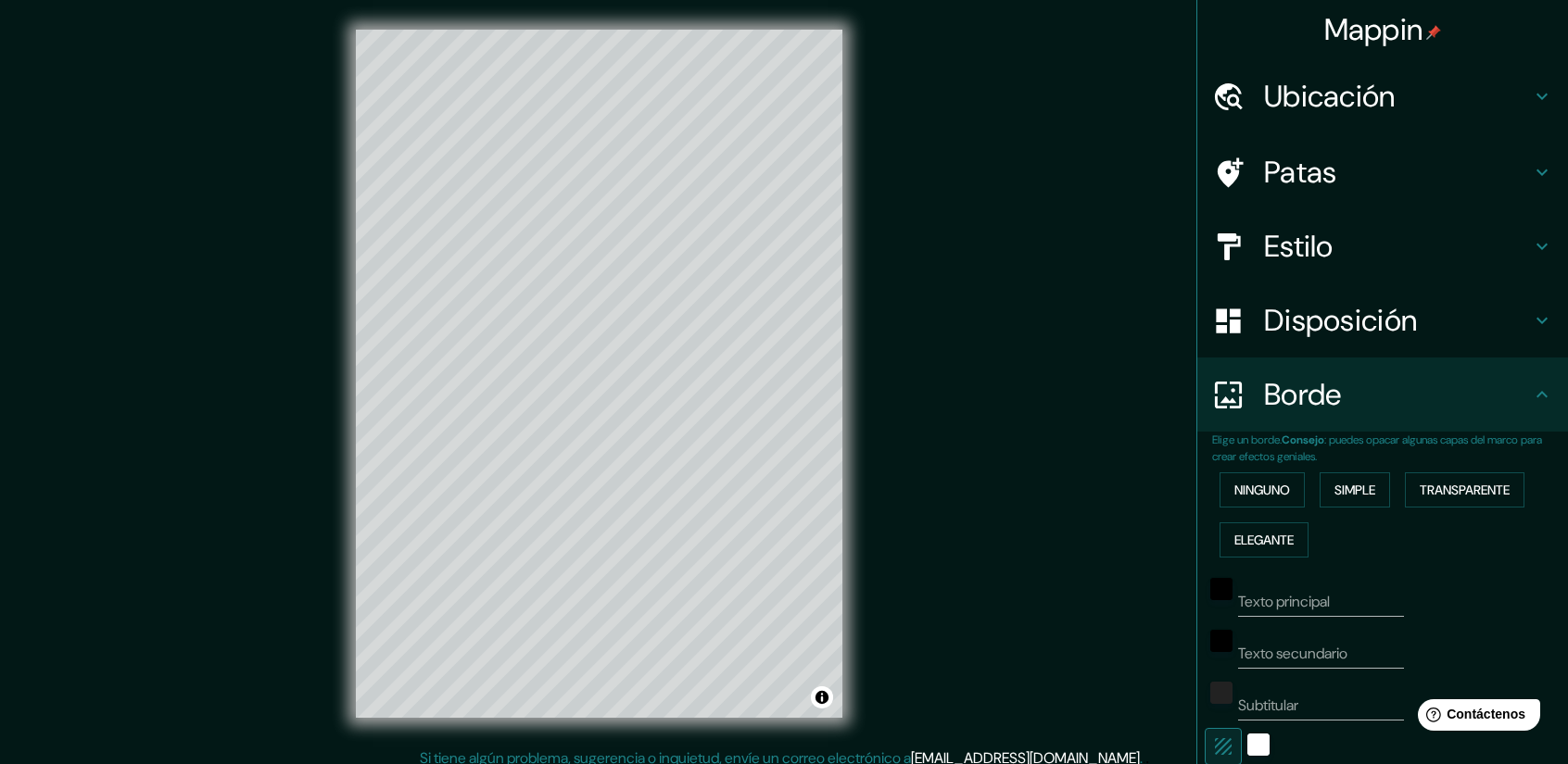
click at [1442, 20] on div "Mappin" at bounding box center [1382, 30] width 371 height 60
click at [1102, 40] on div "Mappin Ubicación [GEOGRAPHIC_DATA][PERSON_NAME], [GEOGRAPHIC_DATA][PERSON_NAME]…" at bounding box center [784, 389] width 1568 height 777
drag, startPoint x: 1100, startPoint y: 41, endPoint x: 1034, endPoint y: 98, distance: 87.2
click at [1098, 43] on div "Mappin Ubicación [GEOGRAPHIC_DATA][PERSON_NAME], [GEOGRAPHIC_DATA][PERSON_NAME]…" at bounding box center [784, 389] width 1568 height 777
click at [887, 185] on div "Mappin Ubicación [GEOGRAPHIC_DATA][PERSON_NAME], [GEOGRAPHIC_DATA][PERSON_NAME]…" at bounding box center [784, 389] width 1568 height 777
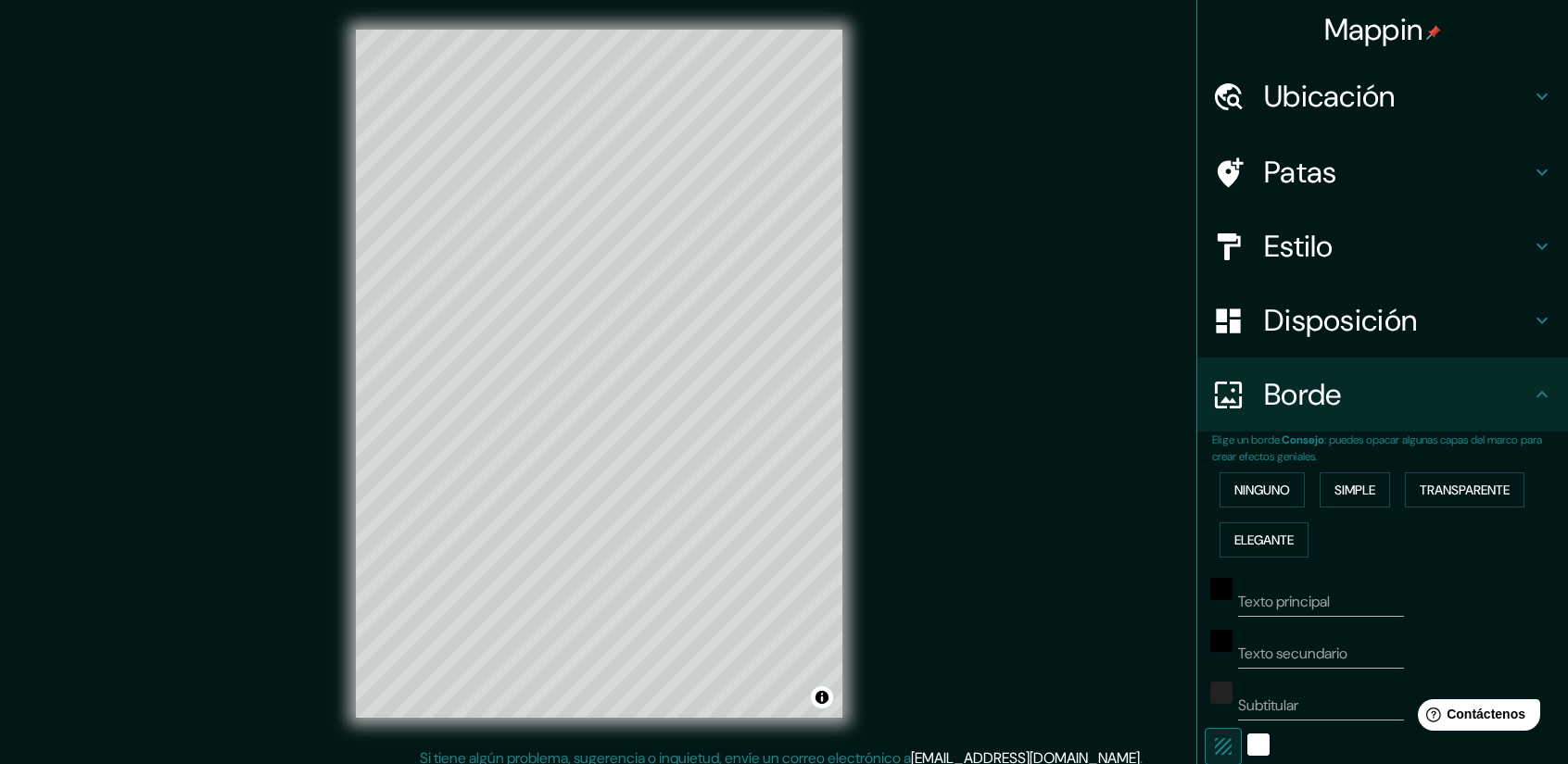
click at [1002, 187] on div "Mappin Ubicación [GEOGRAPHIC_DATA][PERSON_NAME], [GEOGRAPHIC_DATA][PERSON_NAME]…" at bounding box center [784, 389] width 1568 height 777
click at [1349, 186] on h4 "Patas" at bounding box center [1397, 172] width 267 height 37
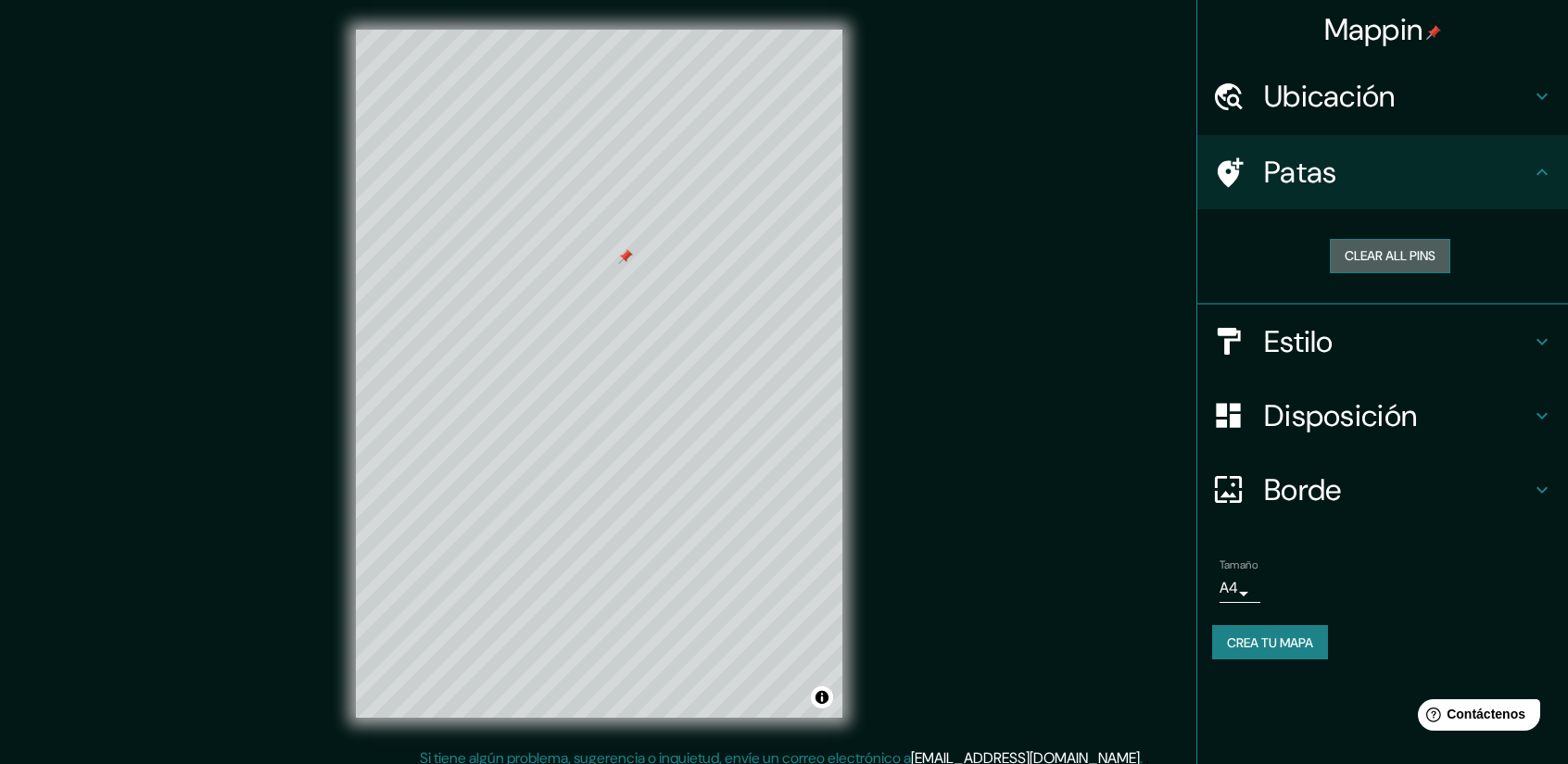
click at [1397, 256] on button "Clear all pins" at bounding box center [1389, 255] width 120 height 34
click at [1540, 179] on icon at bounding box center [1542, 172] width 22 height 22
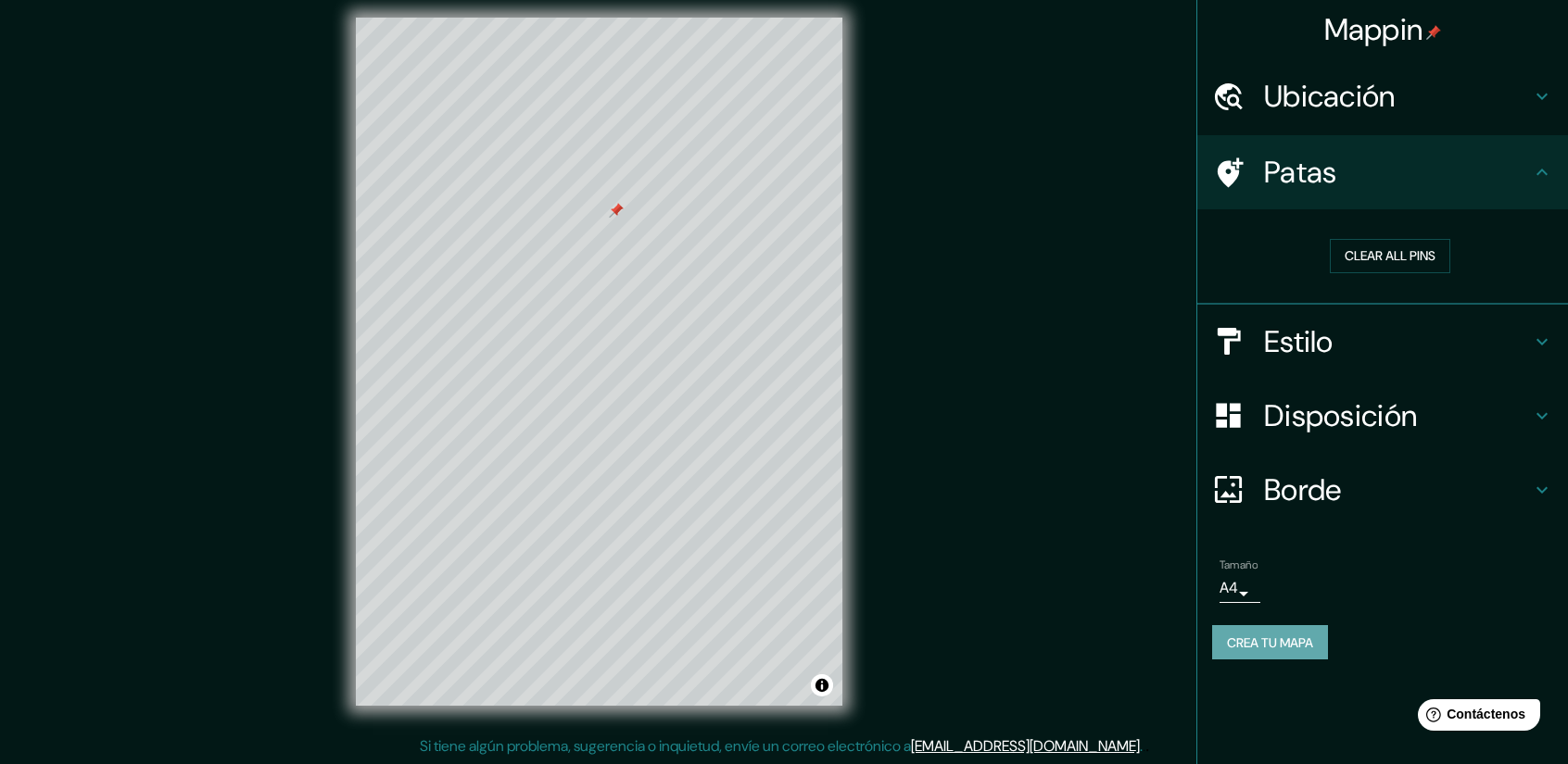
click at [1286, 634] on font "Crea tu mapa" at bounding box center [1270, 643] width 86 height 17
click at [1284, 634] on div "Crea tu mapa" at bounding box center [1382, 643] width 341 height 35
click at [1282, 634] on div "Crea tu mapa" at bounding box center [1382, 643] width 341 height 35
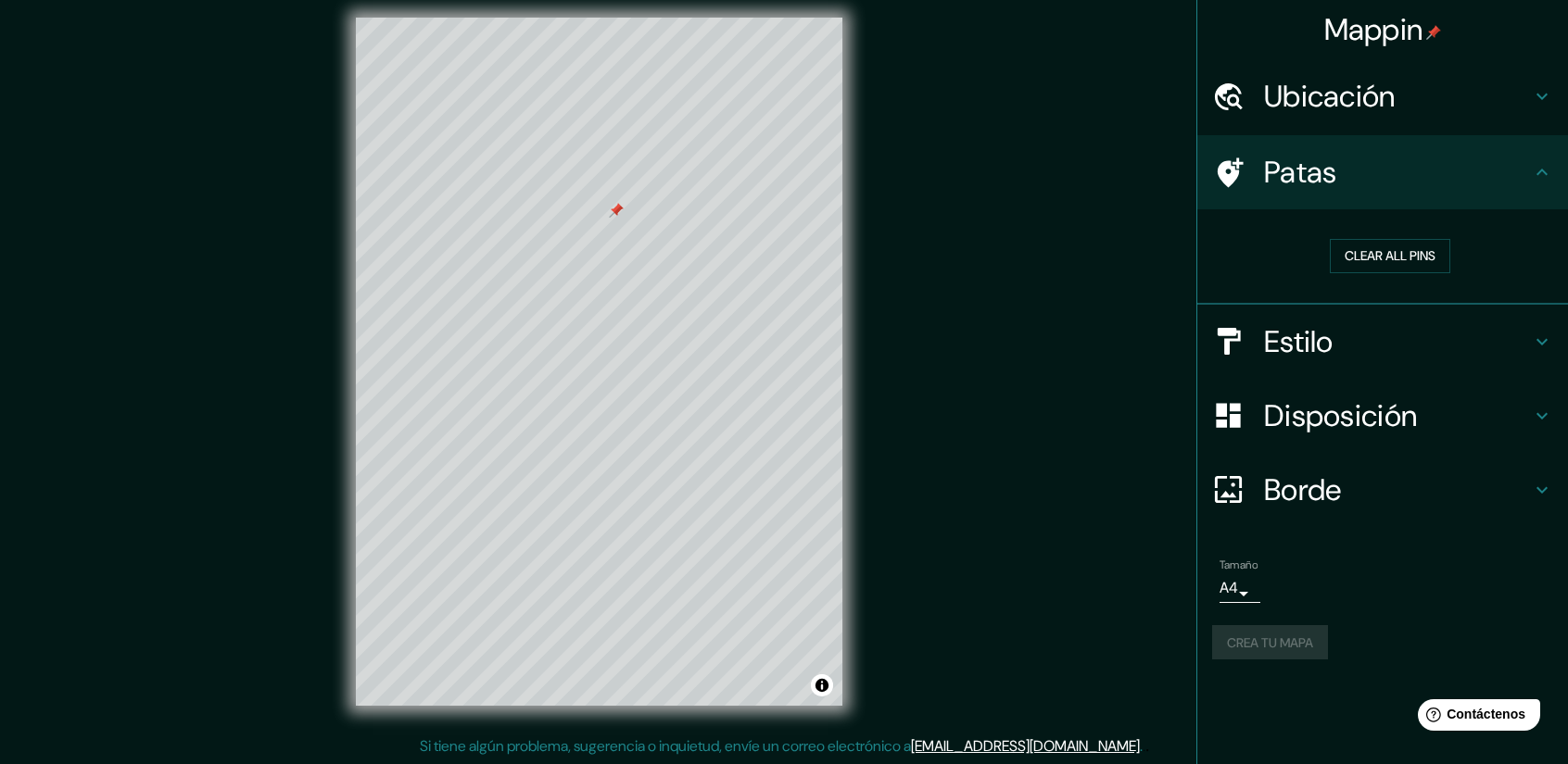
click at [1294, 637] on div "Crea tu mapa" at bounding box center [1382, 643] width 341 height 35
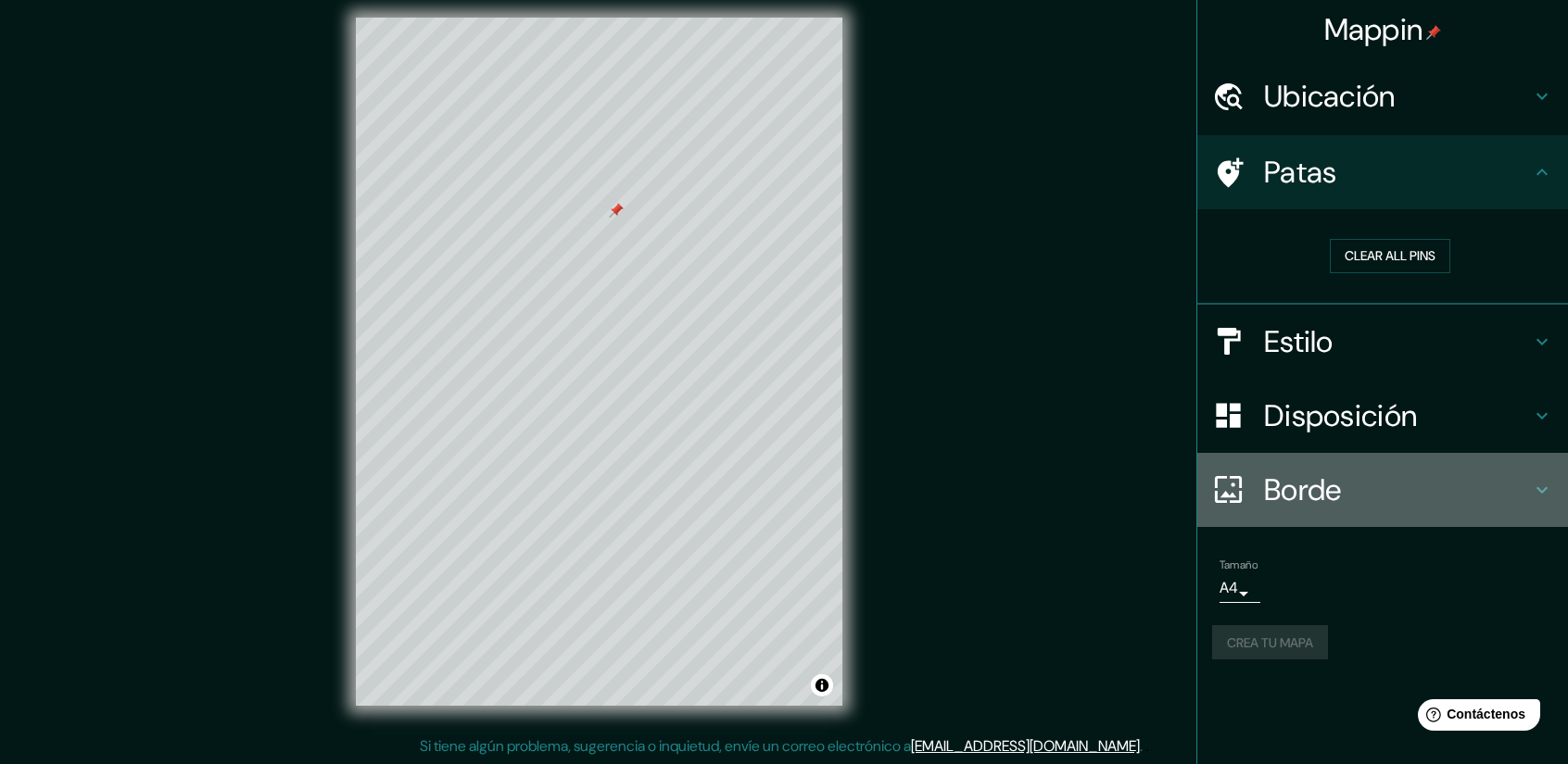
click at [1394, 506] on h4 "Borde" at bounding box center [1397, 490] width 267 height 37
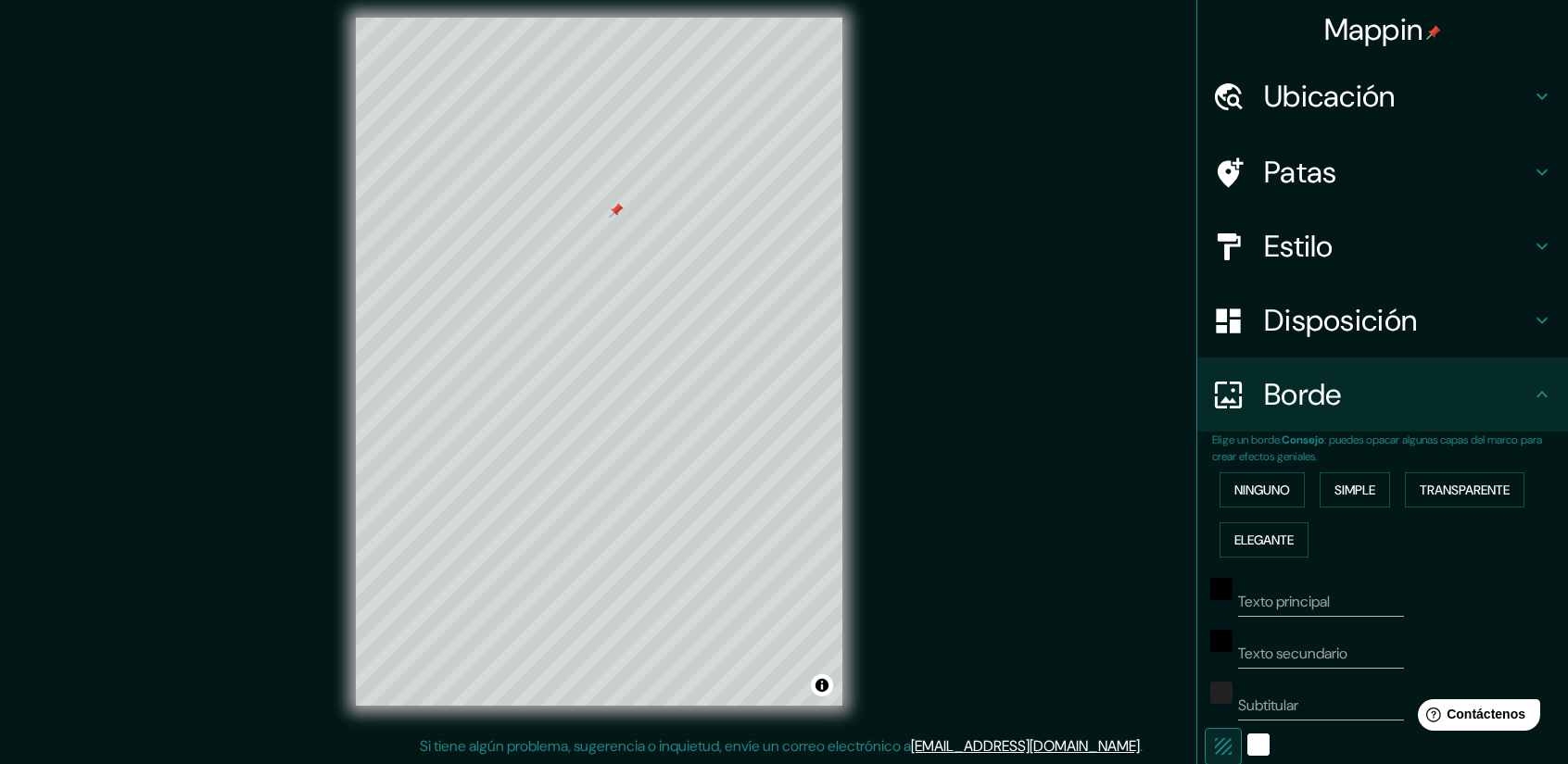
scroll to position [290, 0]
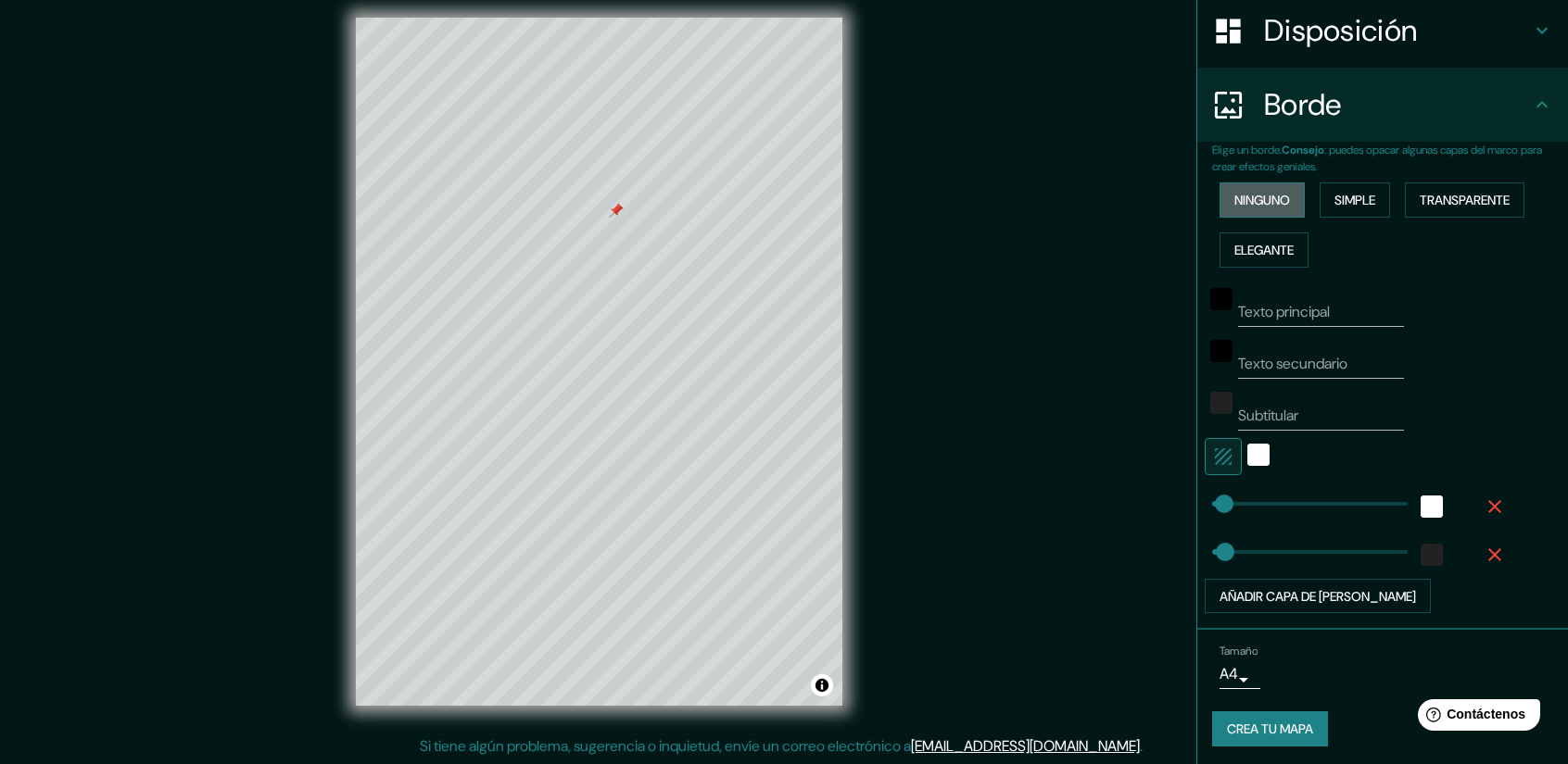
click at [1272, 188] on font "Ninguno" at bounding box center [1262, 200] width 56 height 24
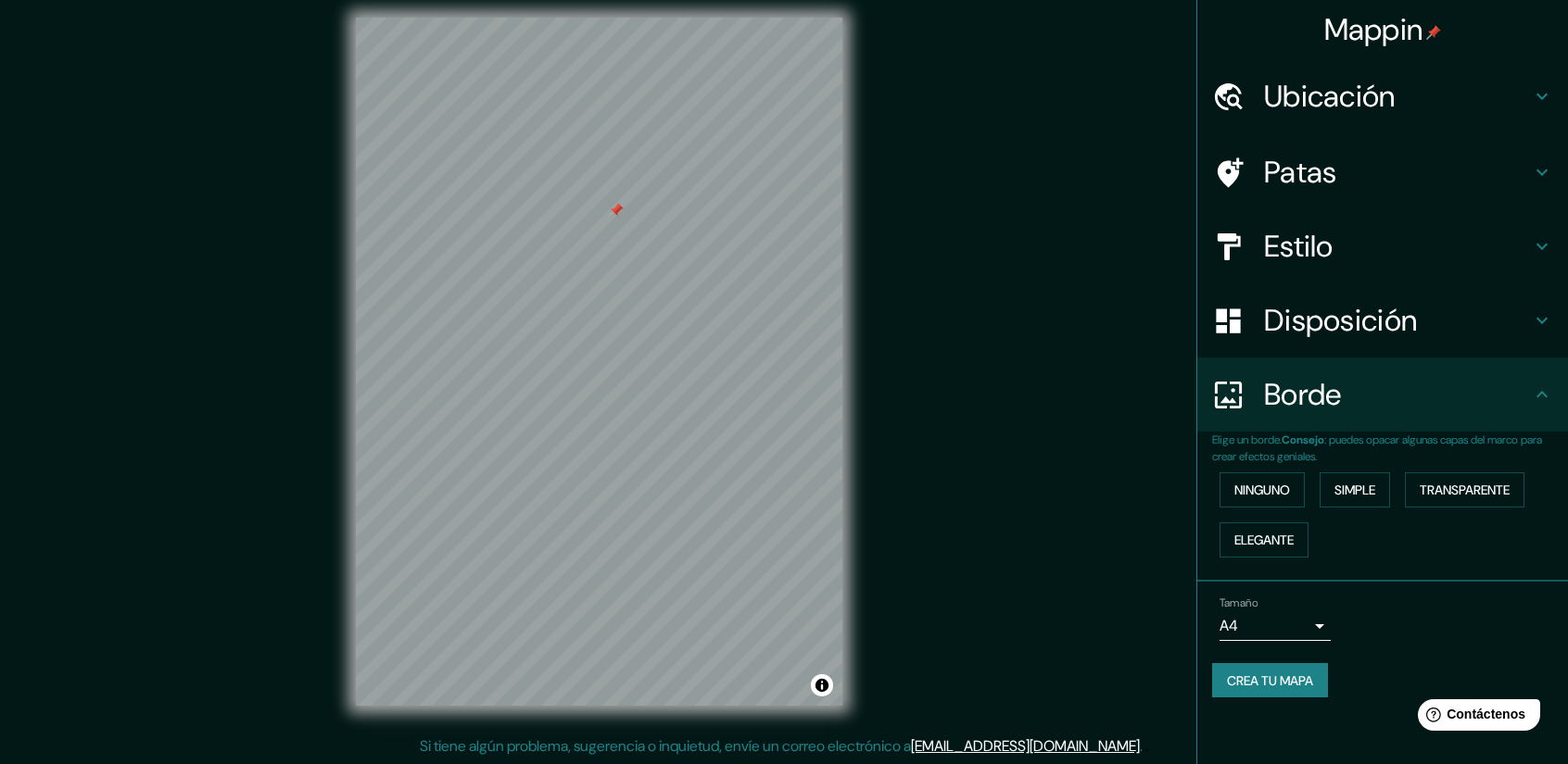
click at [1273, 669] on font "Crea tu mapa" at bounding box center [1270, 681] width 86 height 24
click at [1273, 667] on div "Crea tu mapa" at bounding box center [1382, 681] width 341 height 35
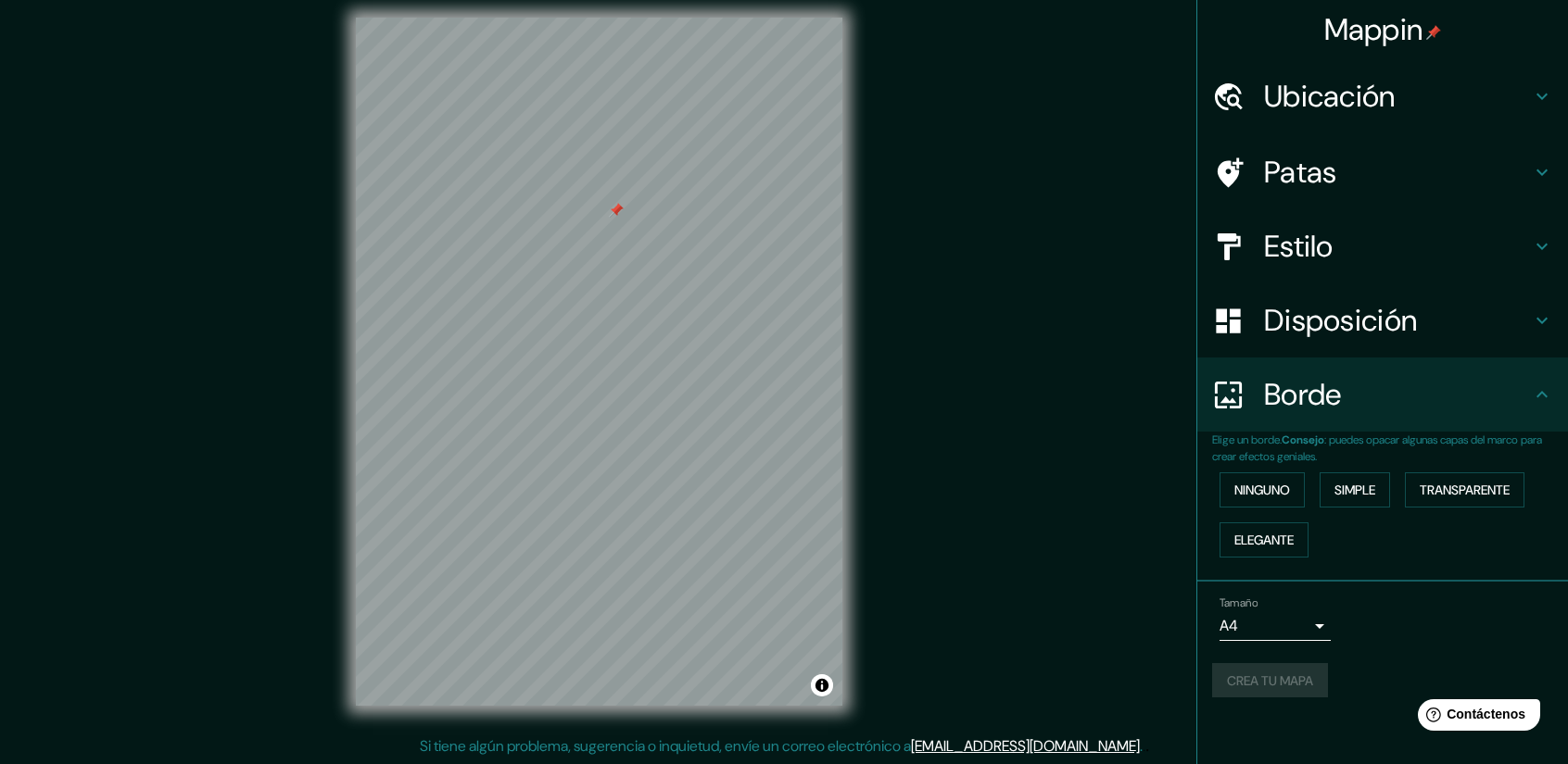
click at [1273, 667] on div "Crea tu mapa" at bounding box center [1382, 681] width 341 height 35
click at [1273, 682] on div "Crea tu mapa" at bounding box center [1382, 681] width 341 height 35
click at [1349, 485] on font "Simple" at bounding box center [1355, 490] width 41 height 17
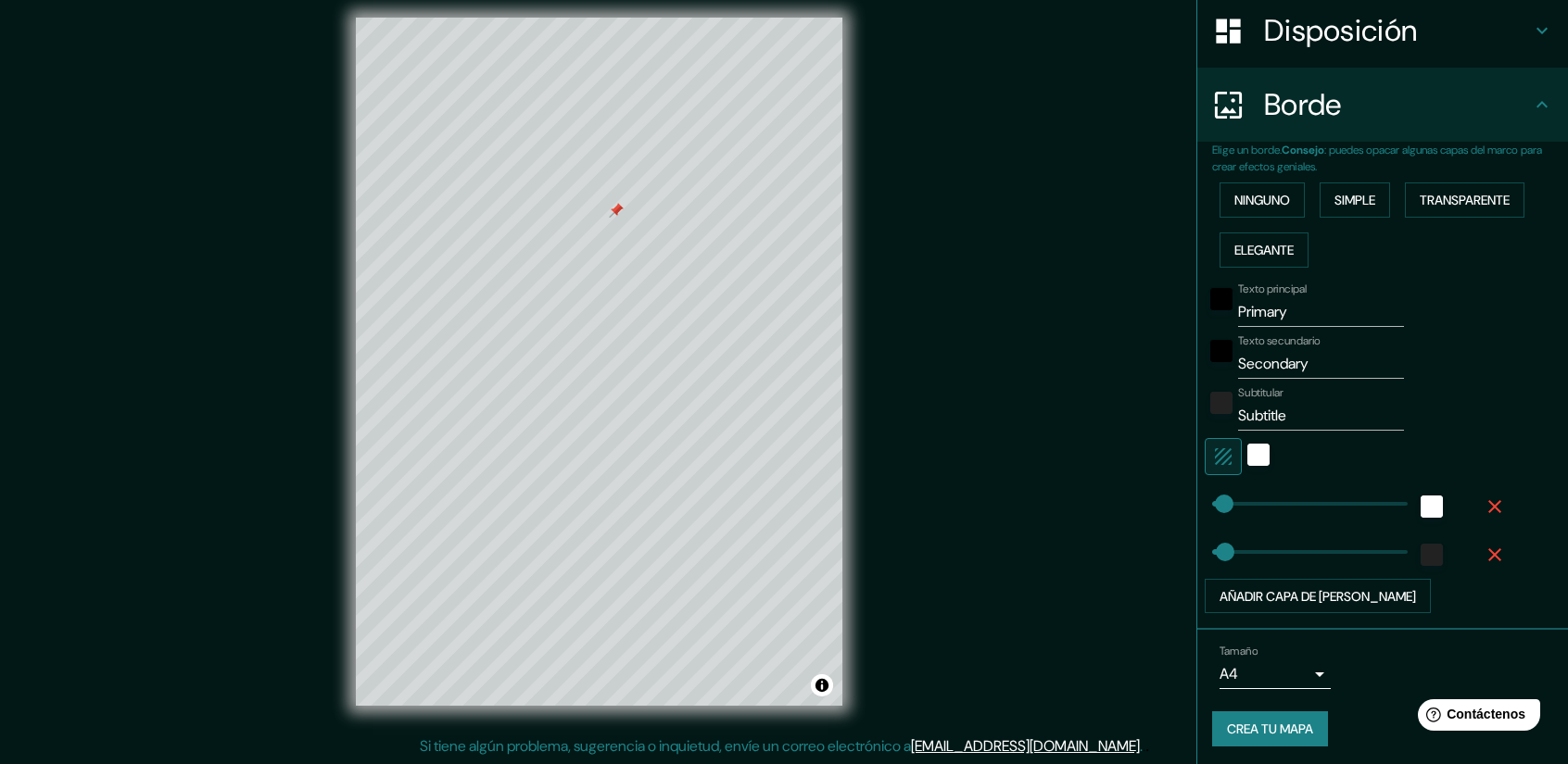
scroll to position [198, 0]
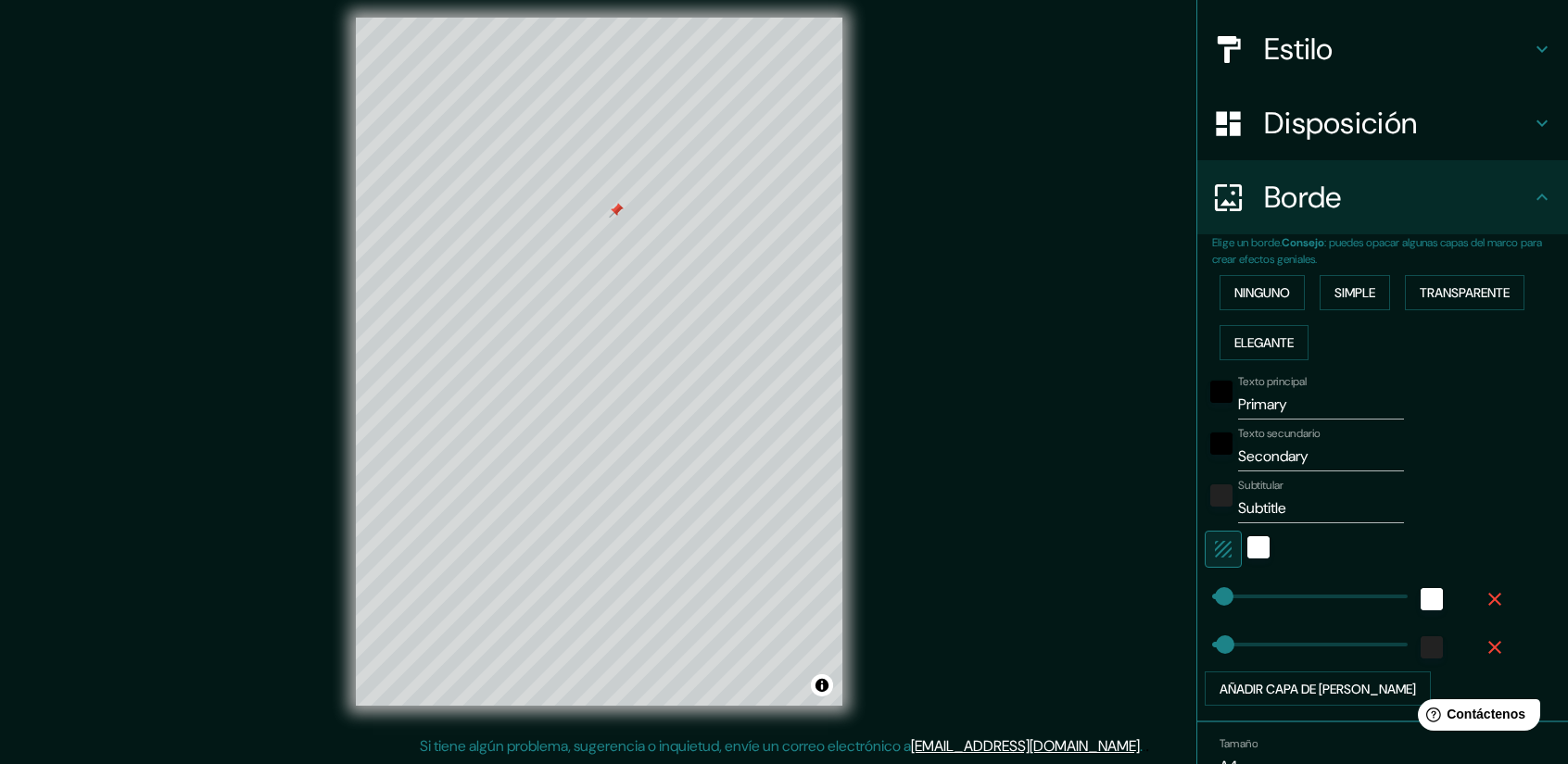
click at [1270, 290] on font "Ninguno" at bounding box center [1262, 293] width 56 height 17
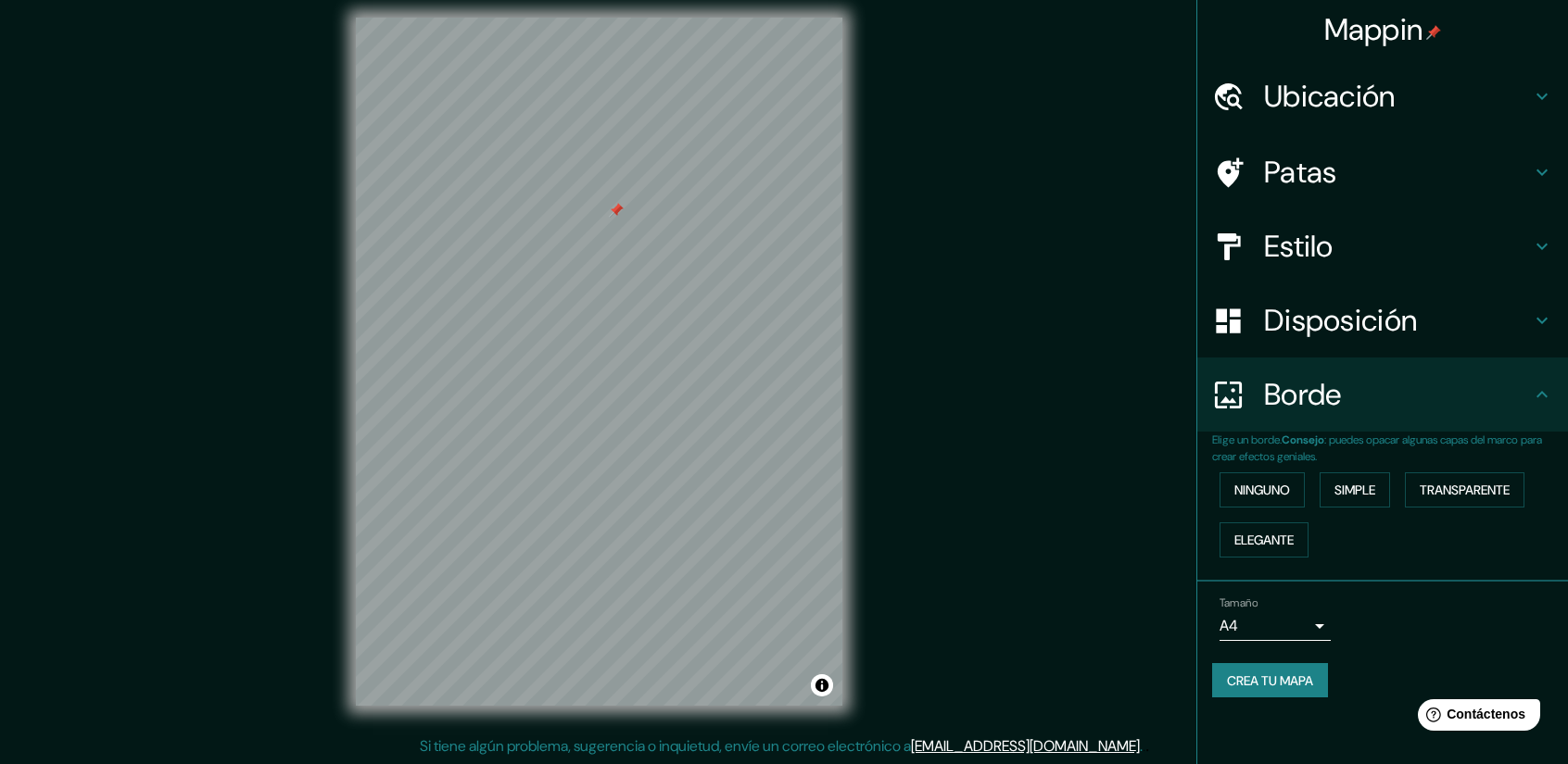
click at [1270, 680] on font "Crea tu mapa" at bounding box center [1270, 681] width 86 height 17
click at [1270, 680] on div "Crea tu mapa" at bounding box center [1382, 681] width 341 height 35
click at [1264, 667] on div "Crea tu mapa" at bounding box center [1382, 681] width 341 height 35
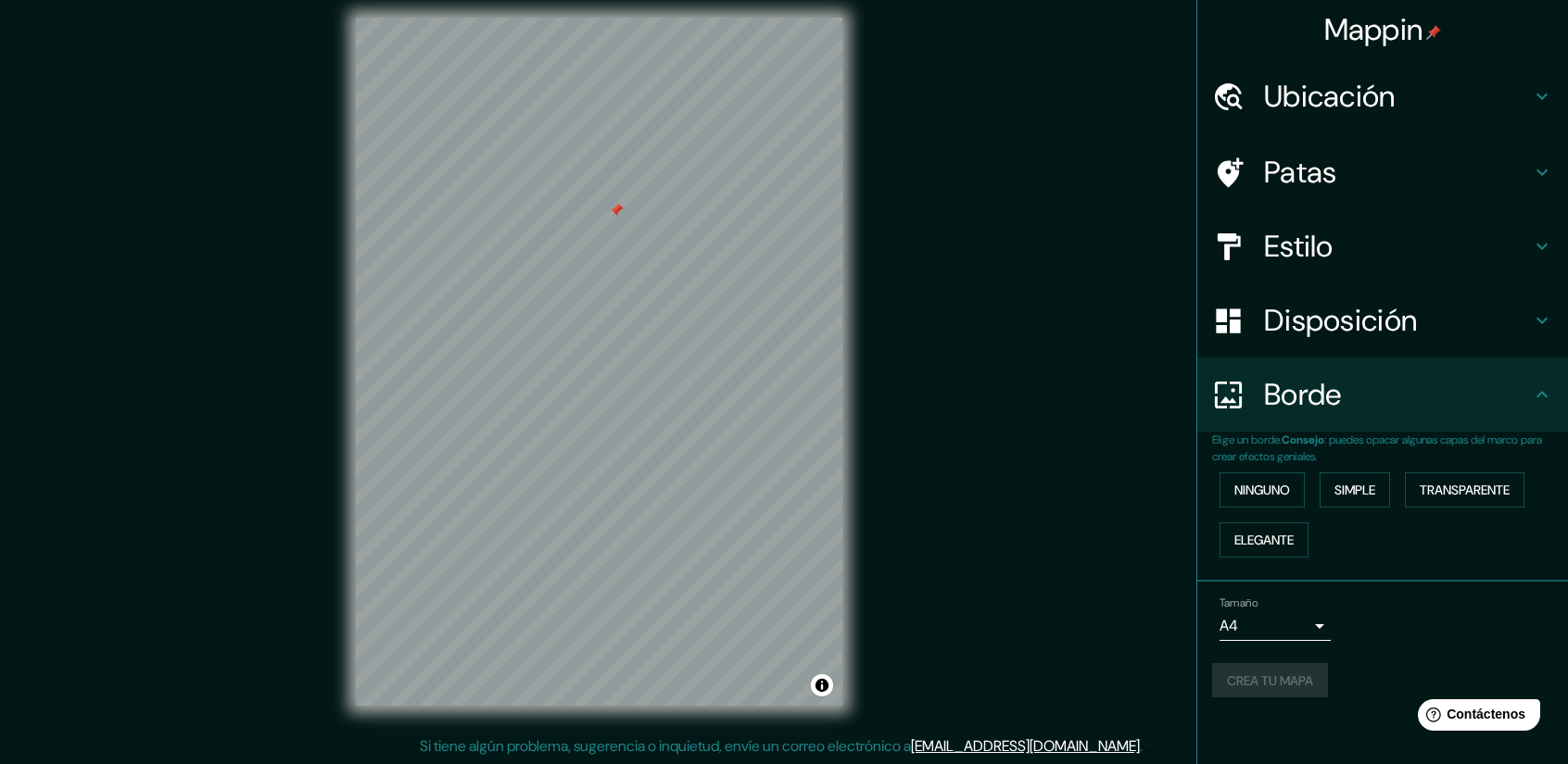
click at [1264, 667] on div "Crea tu mapa" at bounding box center [1382, 681] width 341 height 35
click at [1355, 480] on font "Simple" at bounding box center [1355, 490] width 41 height 24
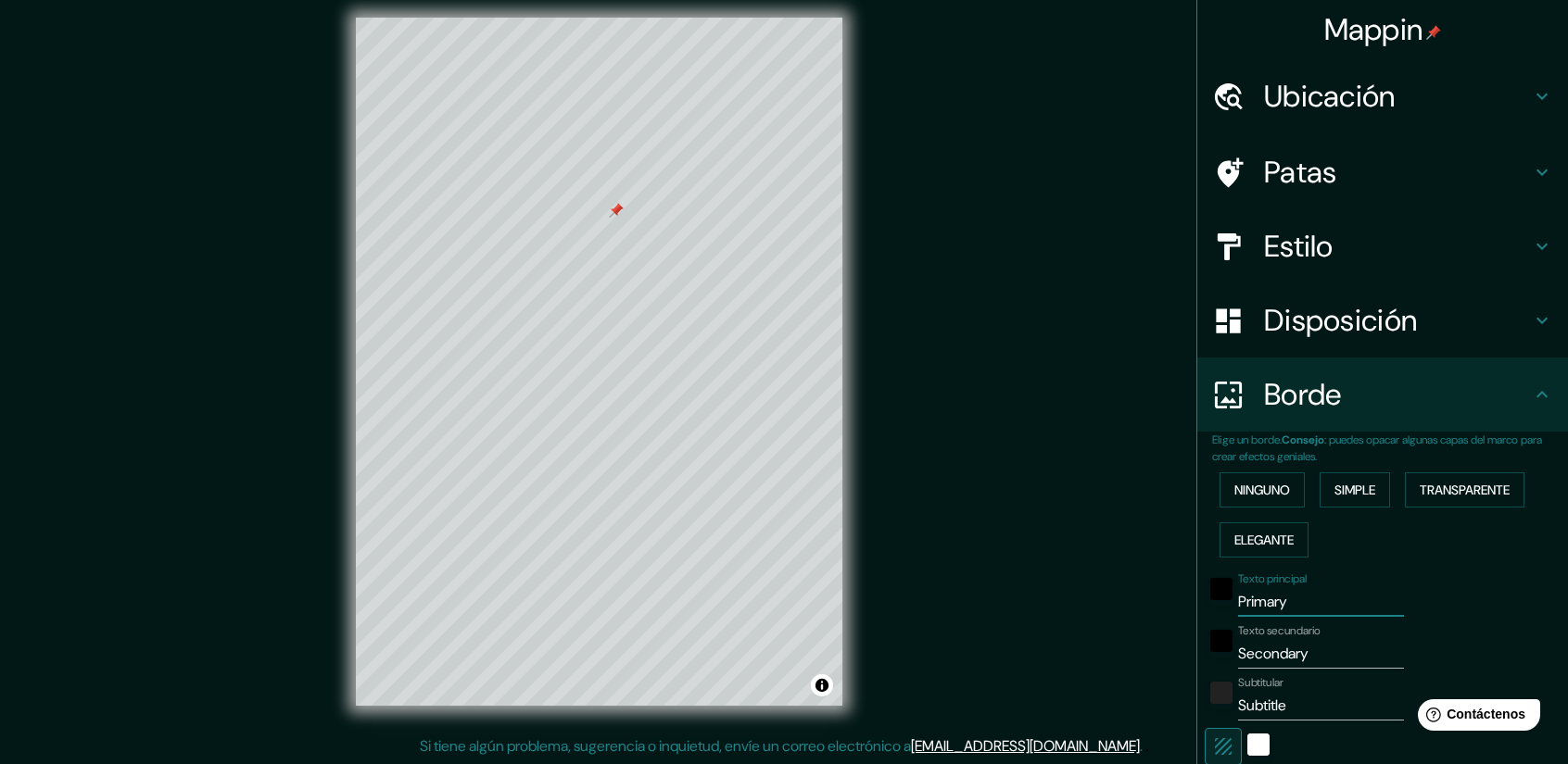
drag, startPoint x: 1283, startPoint y: 590, endPoint x: 1238, endPoint y: 588, distance: 45.0
click at [1242, 588] on input "Primary" at bounding box center [1321, 602] width 166 height 30
type input "P"
click at [1317, 653] on input "Secondary" at bounding box center [1321, 654] width 166 height 30
type input "S"
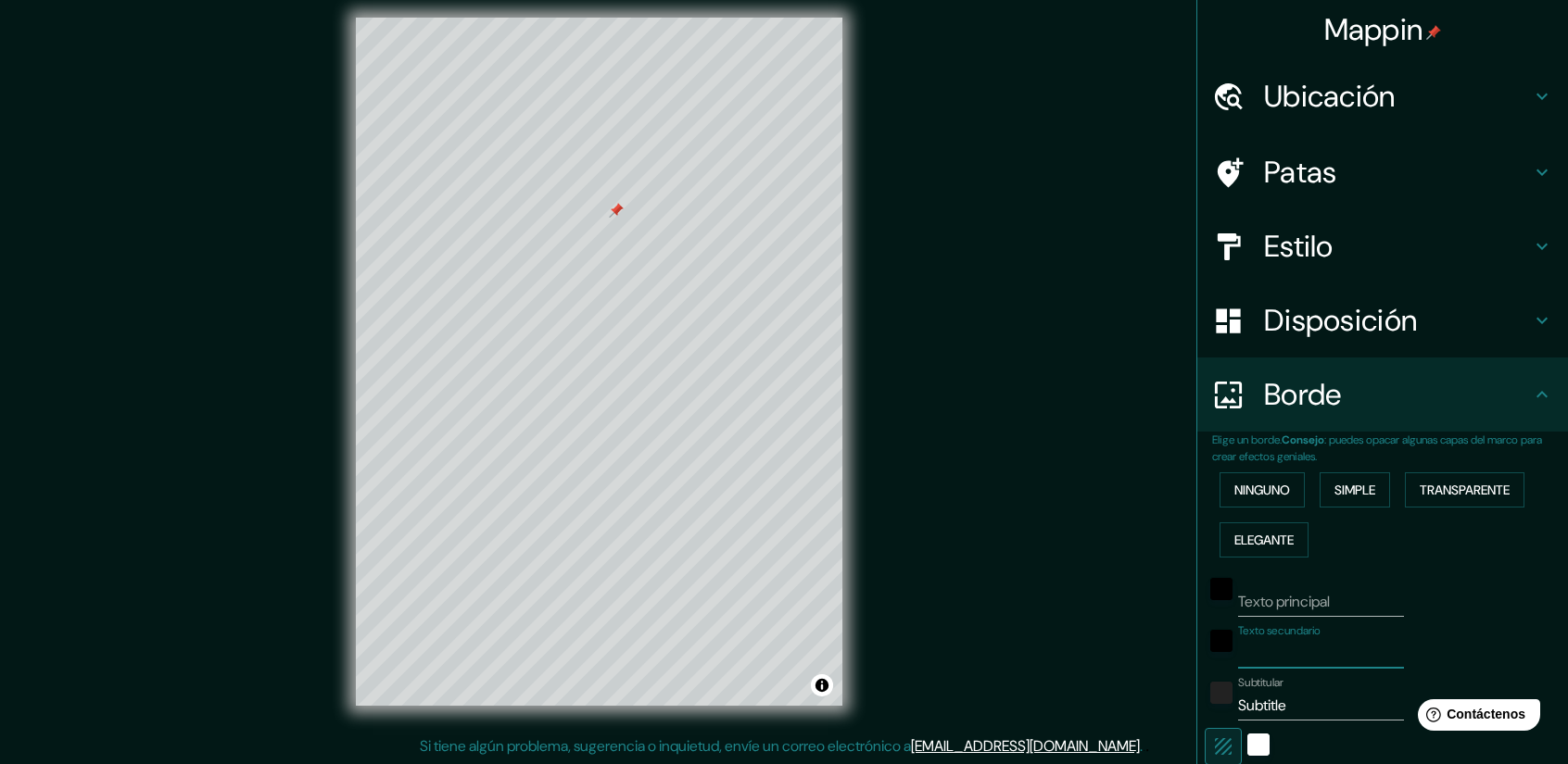
scroll to position [92, 0]
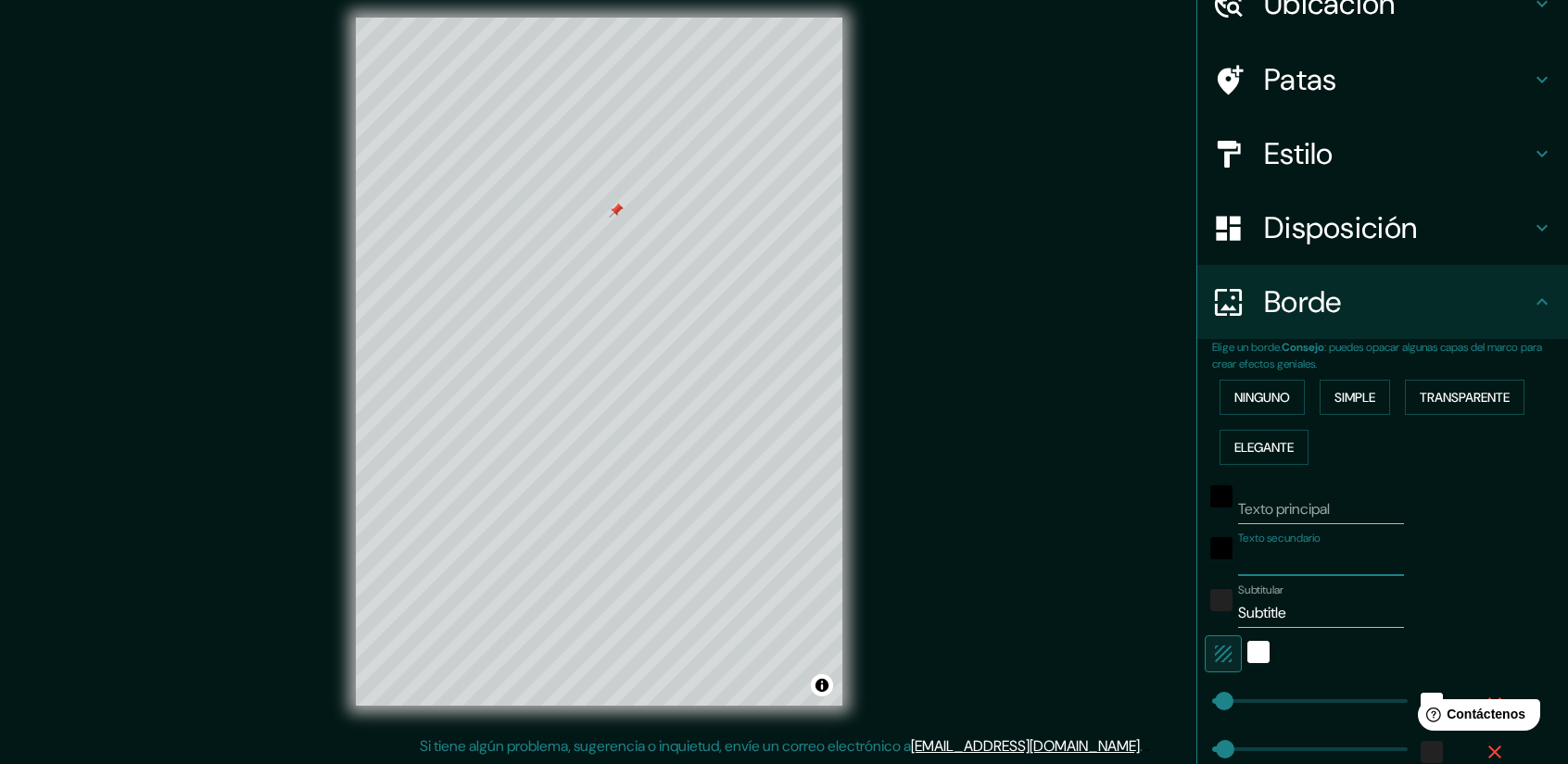
click at [1280, 610] on input "Subtitle" at bounding box center [1321, 613] width 166 height 30
type input "S"
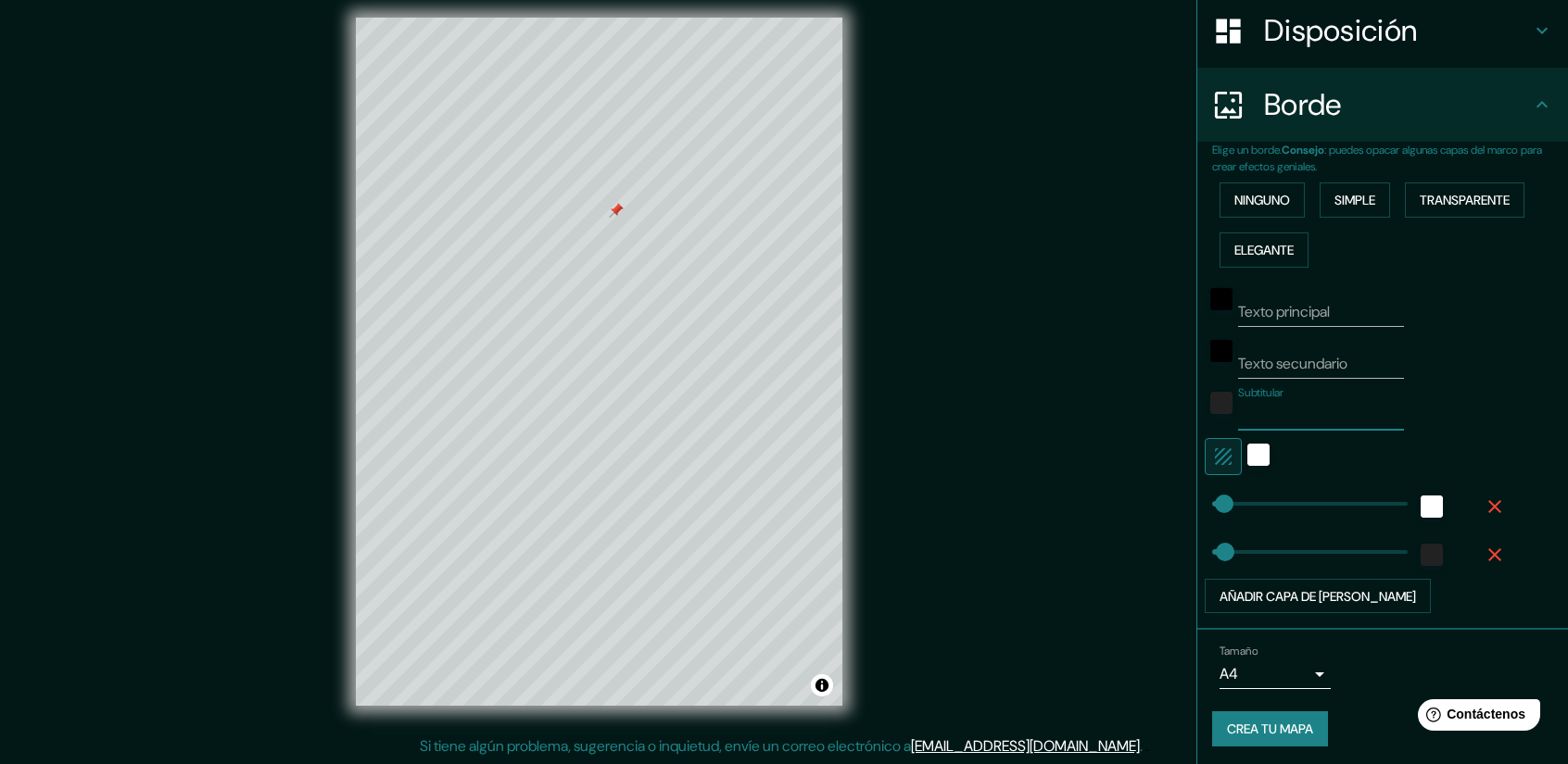
click at [1279, 716] on font "Crea tu mapa" at bounding box center [1270, 729] width 86 height 24
click at [1279, 715] on div "Crea tu mapa" at bounding box center [1382, 729] width 341 height 35
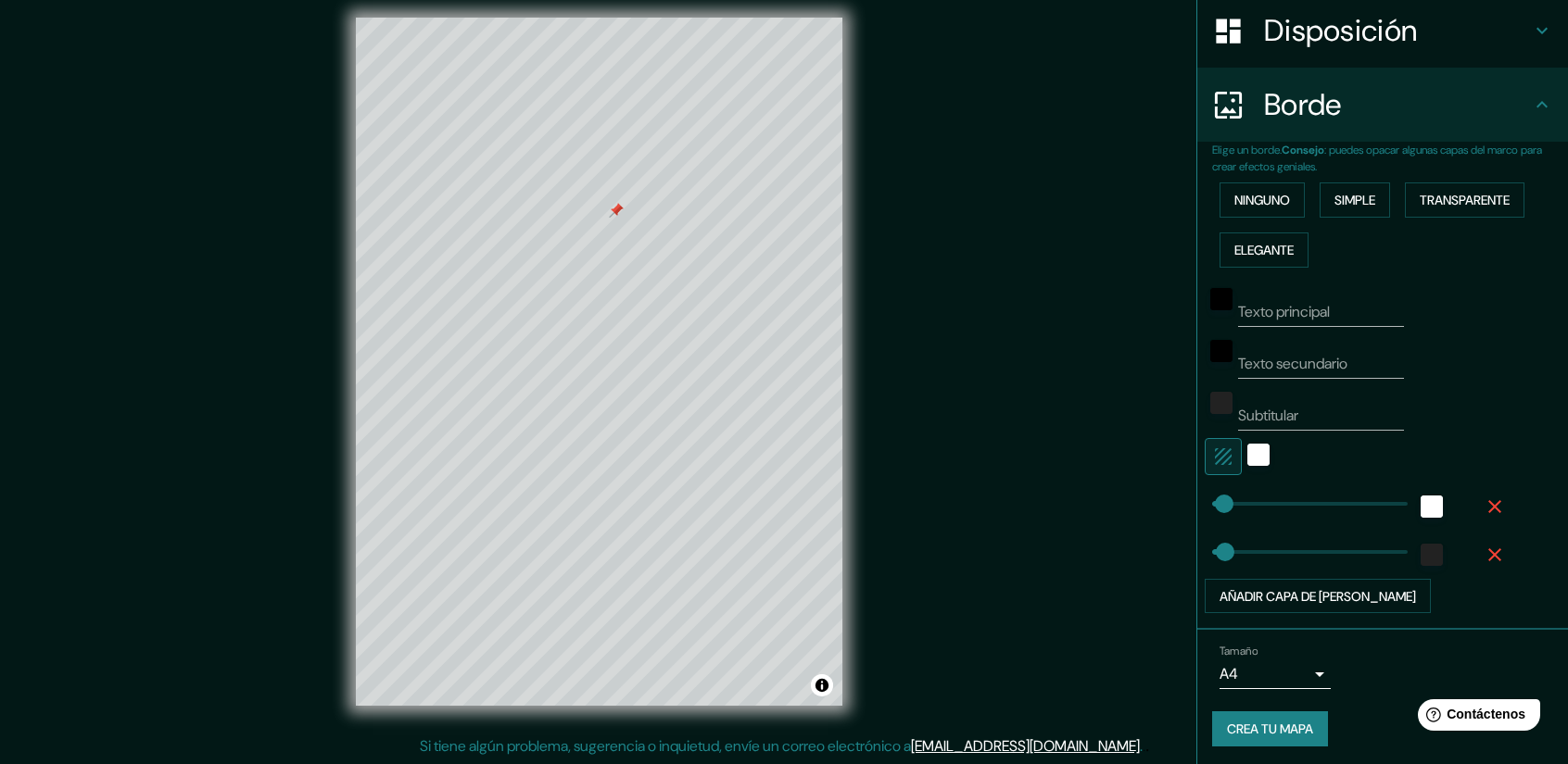
click at [1259, 711] on button "Crea tu mapa" at bounding box center [1270, 729] width 116 height 35
click at [1259, 711] on div "Crea tu mapa" at bounding box center [1382, 729] width 341 height 35
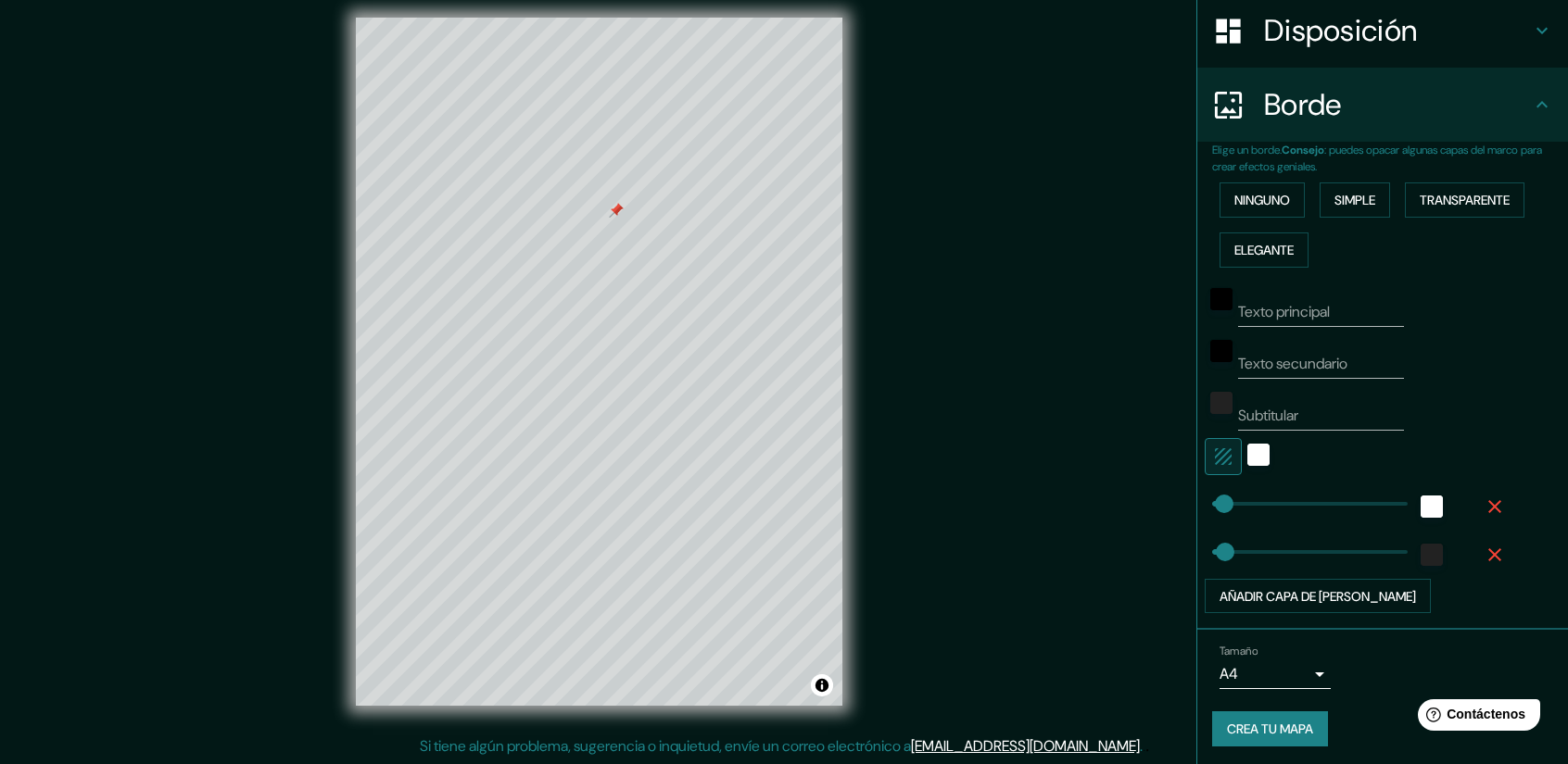
click at [1244, 721] on font "Crea tu mapa" at bounding box center [1270, 730] width 86 height 17
click at [1244, 718] on div "Crea tu mapa" at bounding box center [1382, 729] width 341 height 35
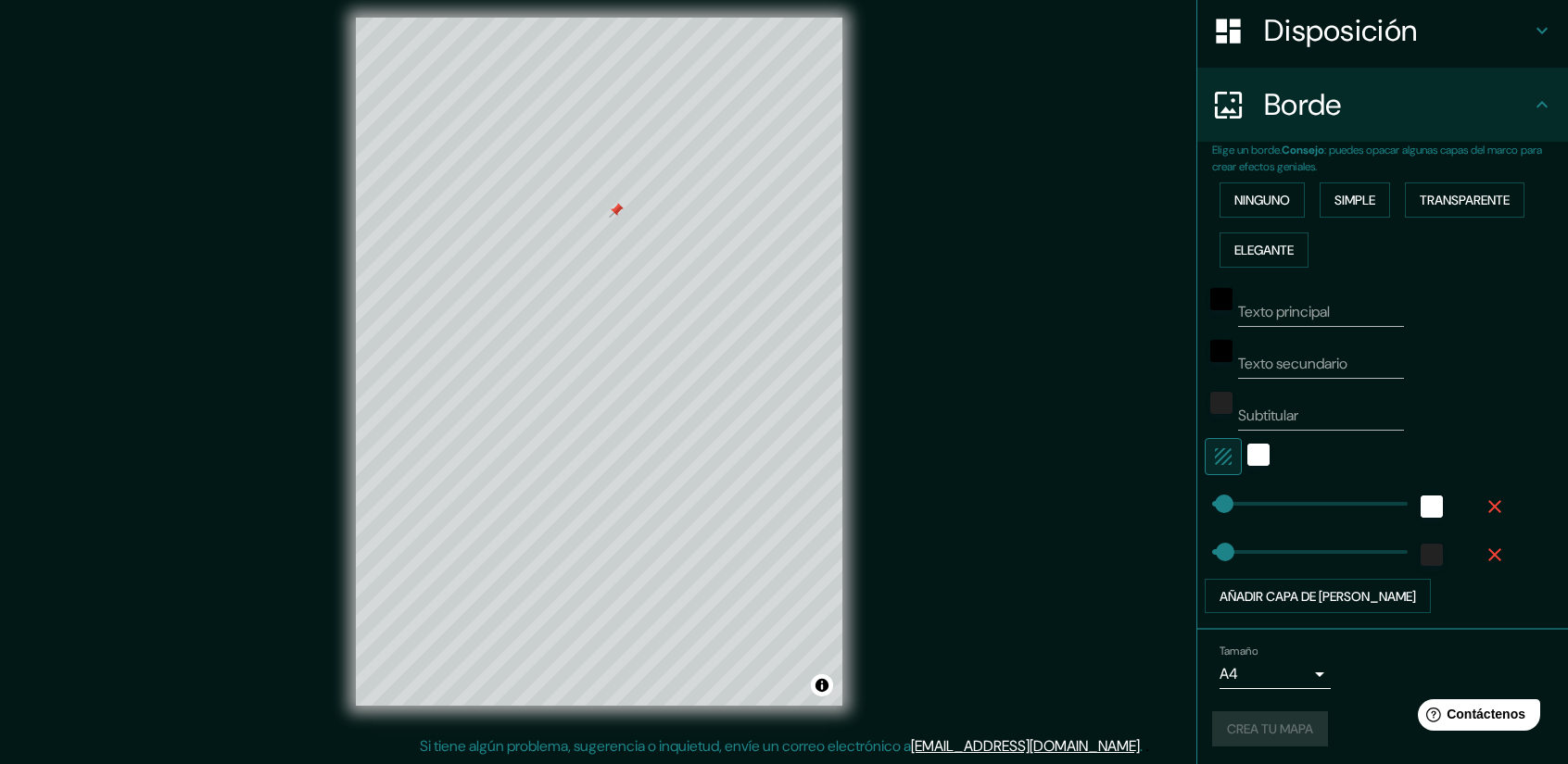
click at [1244, 718] on div "Crea tu mapa" at bounding box center [1382, 729] width 341 height 35
click at [1290, 734] on font "Crea tu mapa" at bounding box center [1270, 729] width 86 height 24
click at [1275, 730] on div "Crea tu mapa" at bounding box center [1382, 729] width 341 height 35
click at [1268, 713] on div "Crea tu mapa" at bounding box center [1382, 729] width 341 height 35
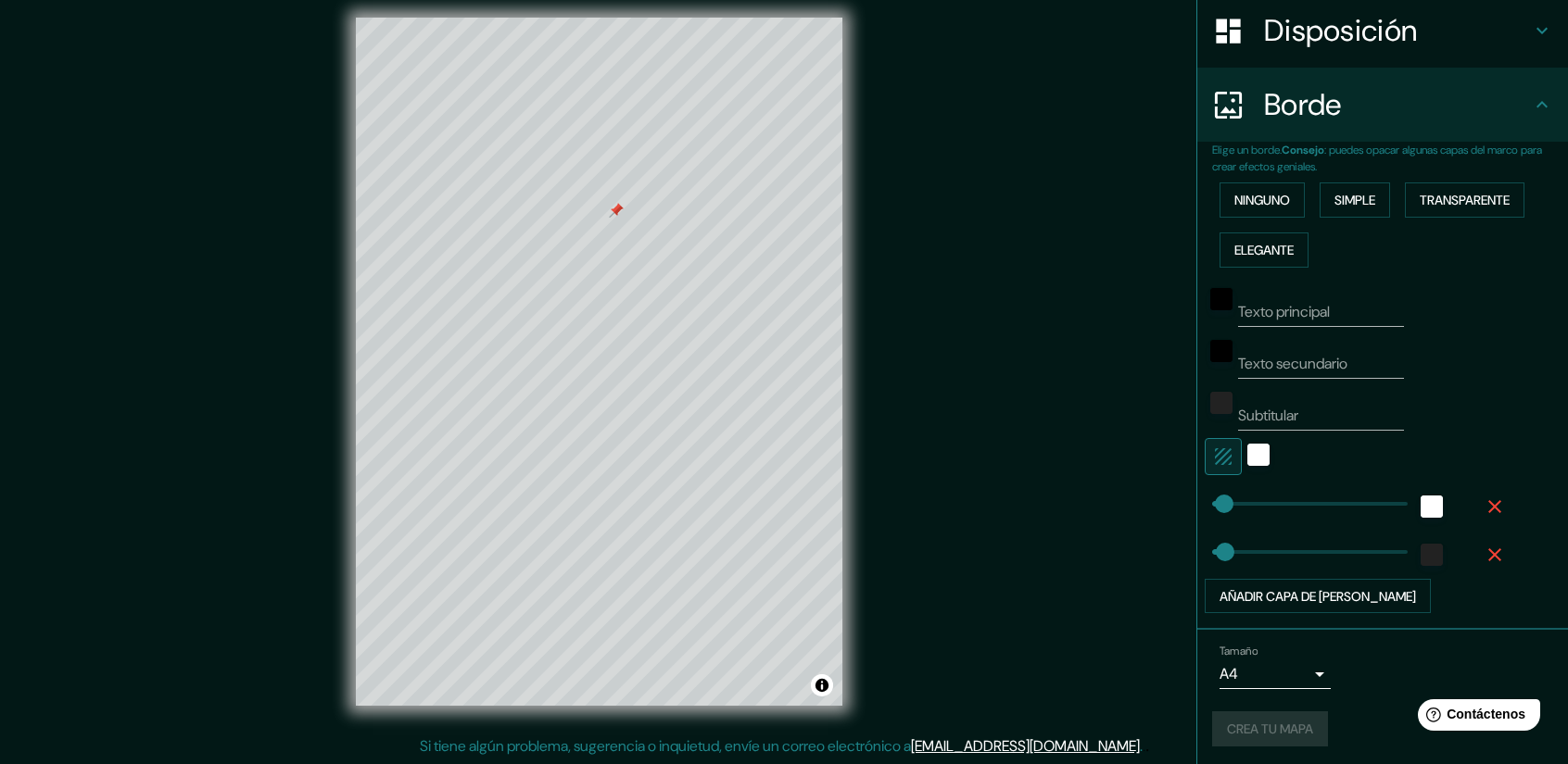
click at [1268, 713] on div "Crea tu mapa" at bounding box center [1382, 729] width 341 height 35
click at [1272, 718] on div "Crea tu mapa" at bounding box center [1382, 729] width 341 height 35
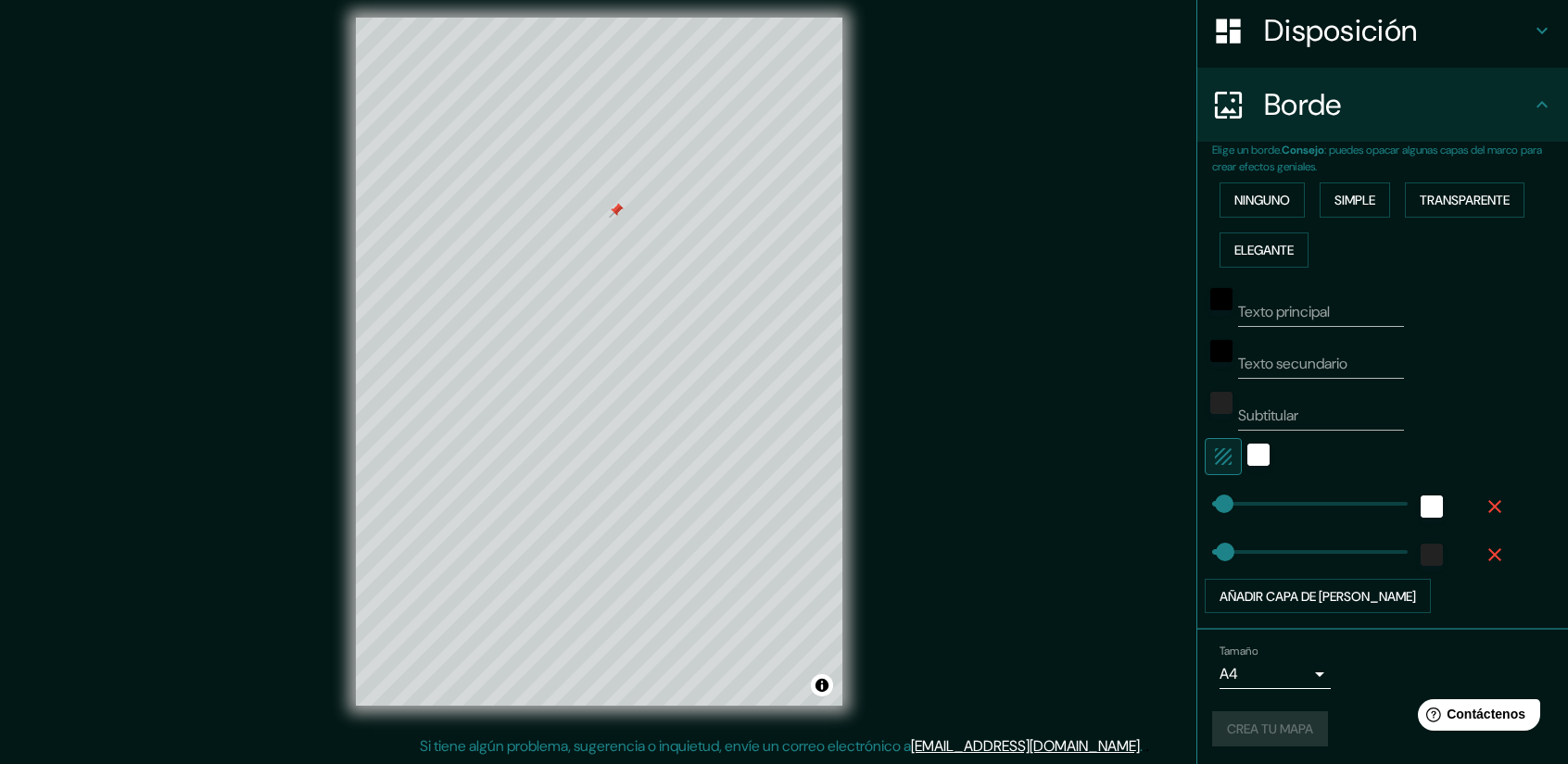
click at [1272, 718] on div "Crea tu mapa" at bounding box center [1382, 729] width 341 height 35
drag, startPoint x: 1275, startPoint y: 707, endPoint x: 1285, endPoint y: 697, distance: 14.1
click at [1277, 704] on div "Tamaño A4 single Crea tu mapa" at bounding box center [1382, 699] width 341 height 124
click at [1297, 730] on font "Crea tu mapa" at bounding box center [1270, 730] width 86 height 17
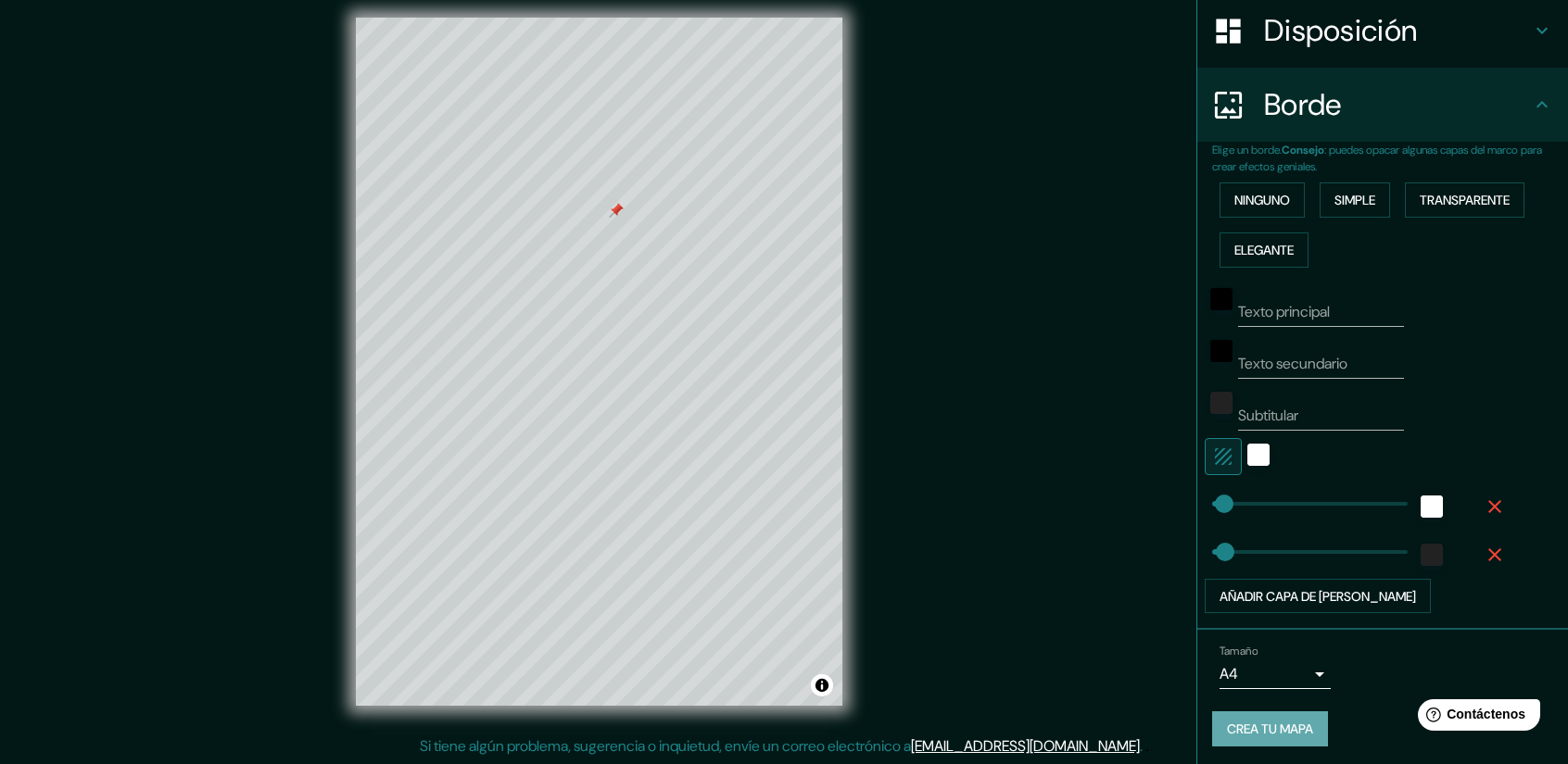
click at [1297, 730] on div "Crea tu mapa" at bounding box center [1382, 729] width 341 height 35
click at [1246, 723] on div "Crea tu mapa" at bounding box center [1382, 729] width 341 height 35
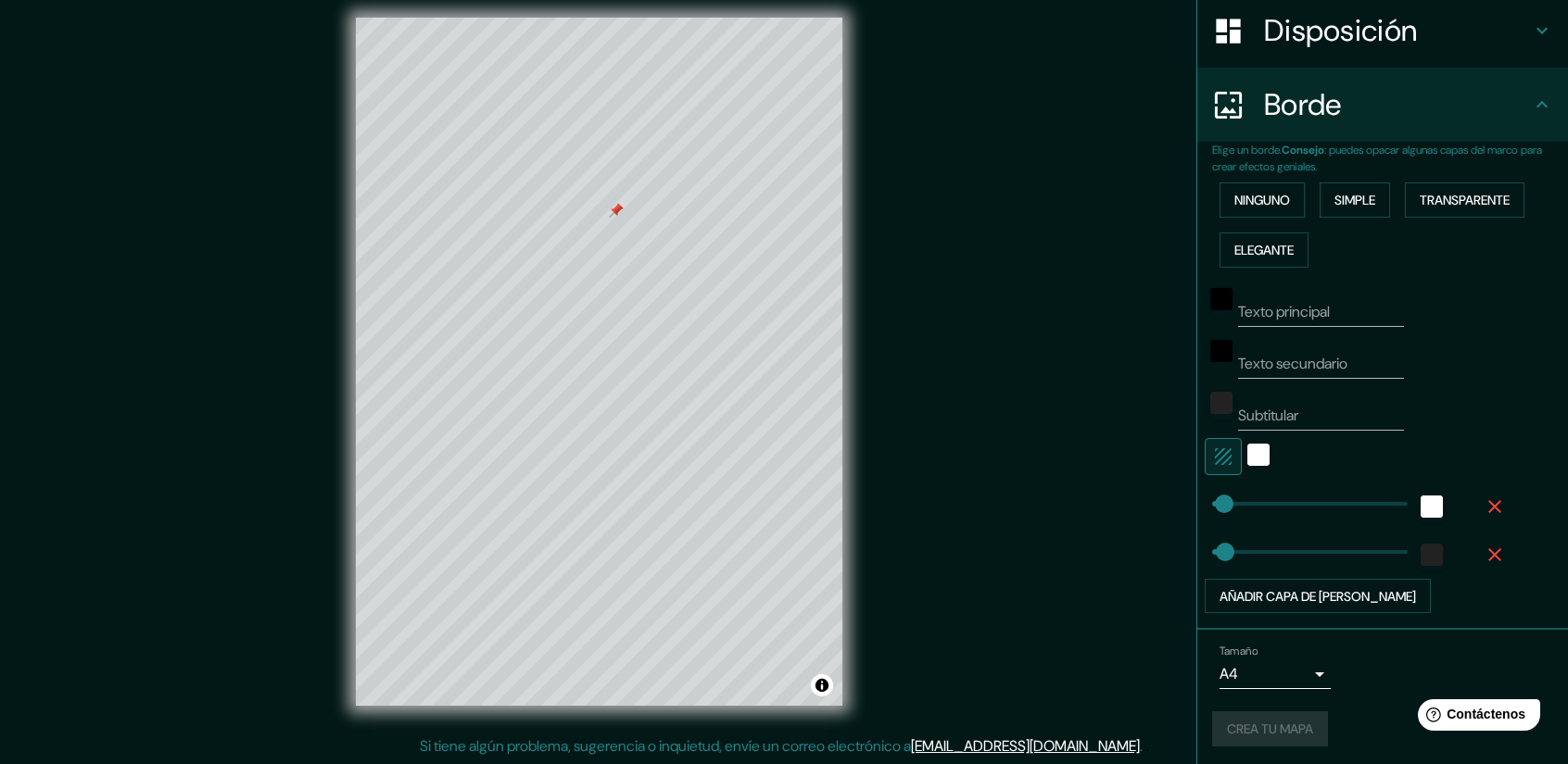
click at [997, 338] on div "Mappin Ubicación [GEOGRAPHIC_DATA][PERSON_NAME], [GEOGRAPHIC_DATA][PERSON_NAME]…" at bounding box center [784, 376] width 1568 height 777
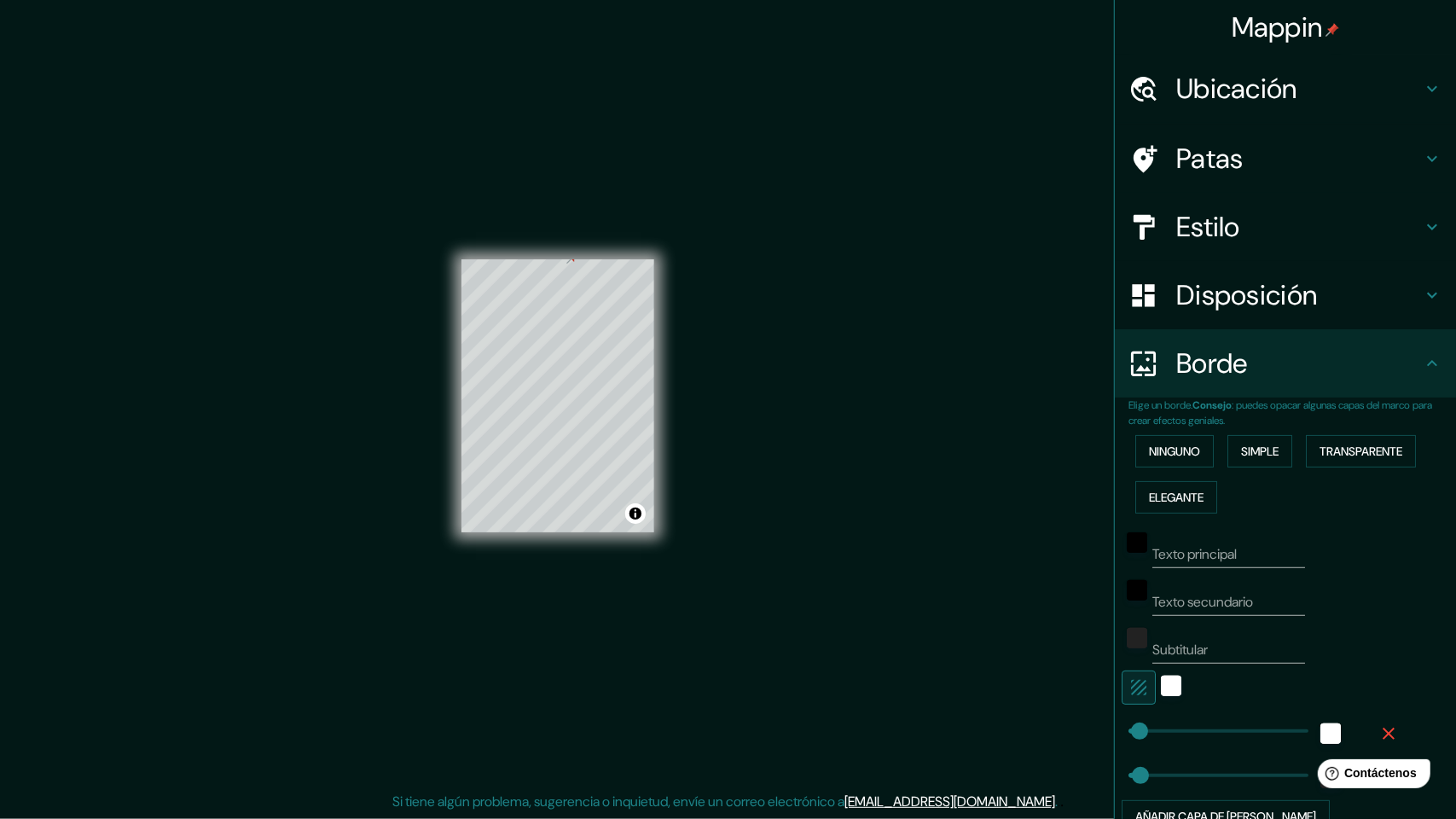
scroll to position [152, 0]
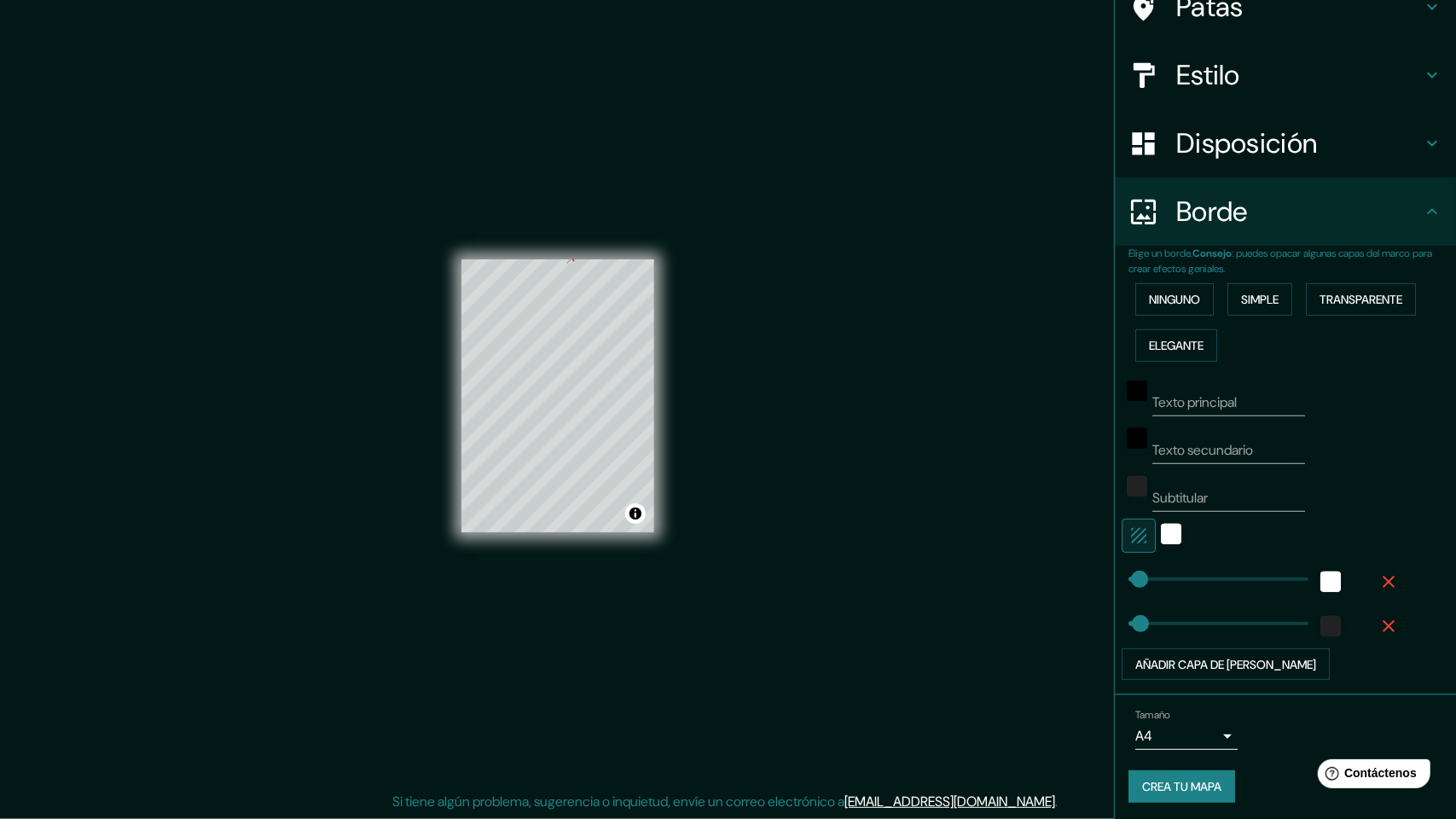
click at [1189, 703] on font "Crea tu mapa" at bounding box center [1181, 787] width 79 height 15
click at [1189, 703] on div "Crea tu mapa" at bounding box center [1285, 787] width 314 height 33
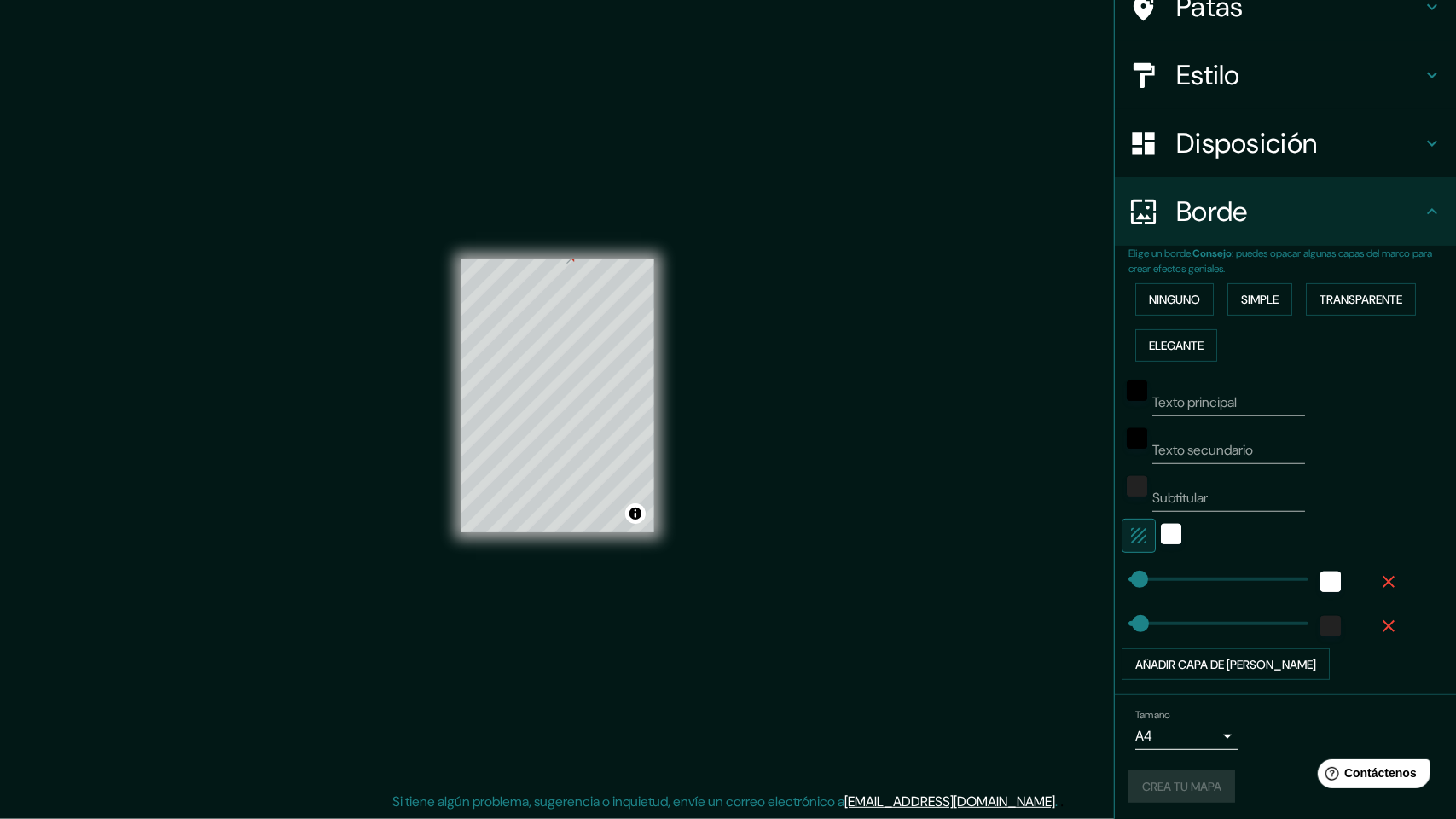
click at [1189, 703] on div "Crea tu mapa" at bounding box center [1285, 787] width 314 height 33
click at [1203, 703] on body "Mappin Ubicación [GEOGRAPHIC_DATA][PERSON_NAME], [GEOGRAPHIC_DATA][PERSON_NAME]…" at bounding box center [728, 410] width 1456 height 819
drag, startPoint x: 1228, startPoint y: 727, endPoint x: 1212, endPoint y: 725, distance: 16.1
click at [1228, 703] on div at bounding box center [728, 410] width 1456 height 819
click at [1189, 703] on div "Crea tu mapa" at bounding box center [1285, 787] width 314 height 33
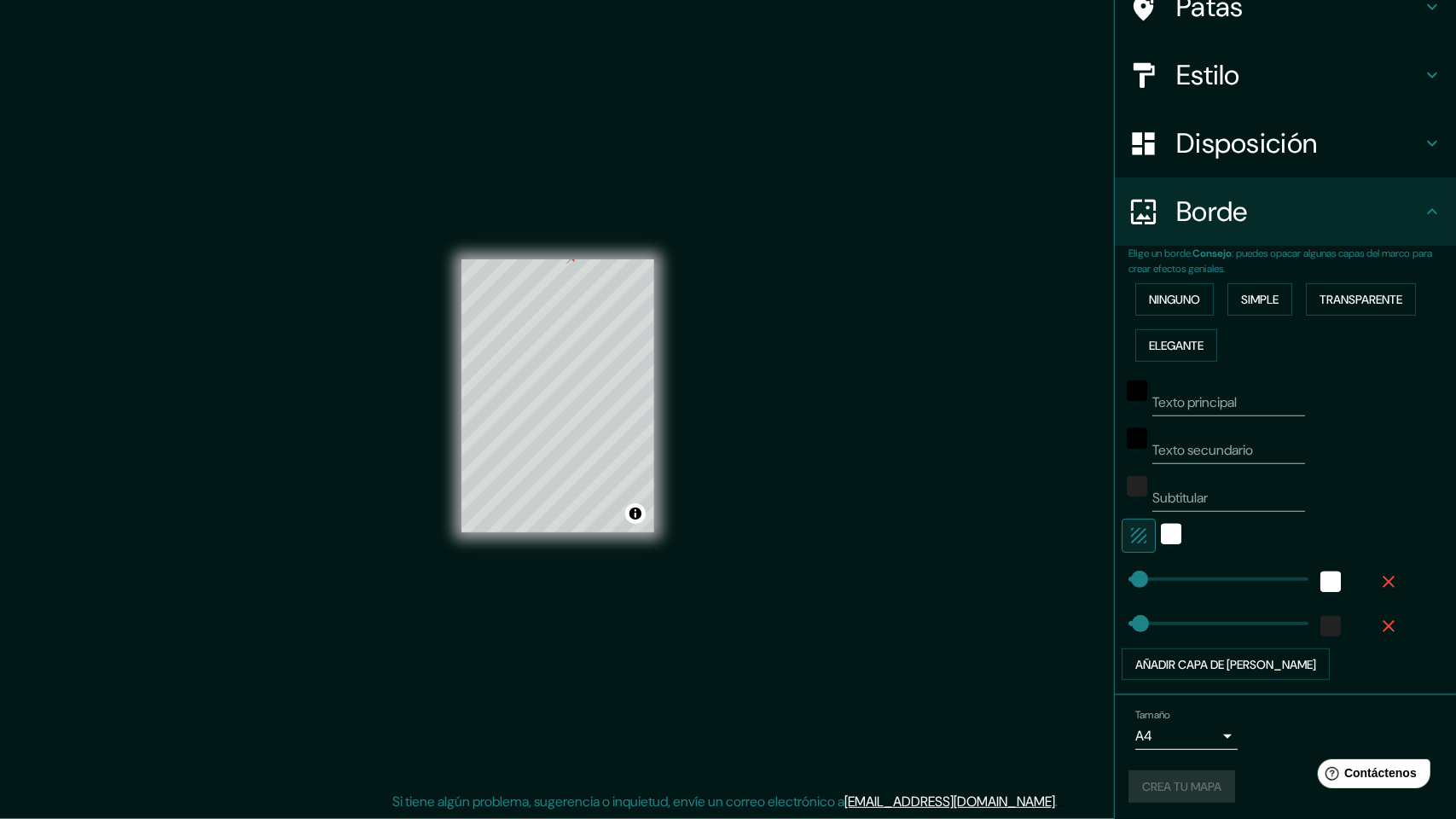
click at [1189, 703] on div "Crea tu mapa" at bounding box center [1285, 787] width 314 height 33
click at [1204, 703] on body "Mappin Ubicación [GEOGRAPHIC_DATA][PERSON_NAME], [GEOGRAPHIC_DATA][PERSON_NAME]…" at bounding box center [728, 410] width 1456 height 819
click at [1204, 703] on li "A3" at bounding box center [1173, 753] width 102 height 31
click at [1200, 703] on body "Mappin Ubicación [GEOGRAPHIC_DATA][PERSON_NAME], [GEOGRAPHIC_DATA][PERSON_NAME]…" at bounding box center [728, 410] width 1456 height 819
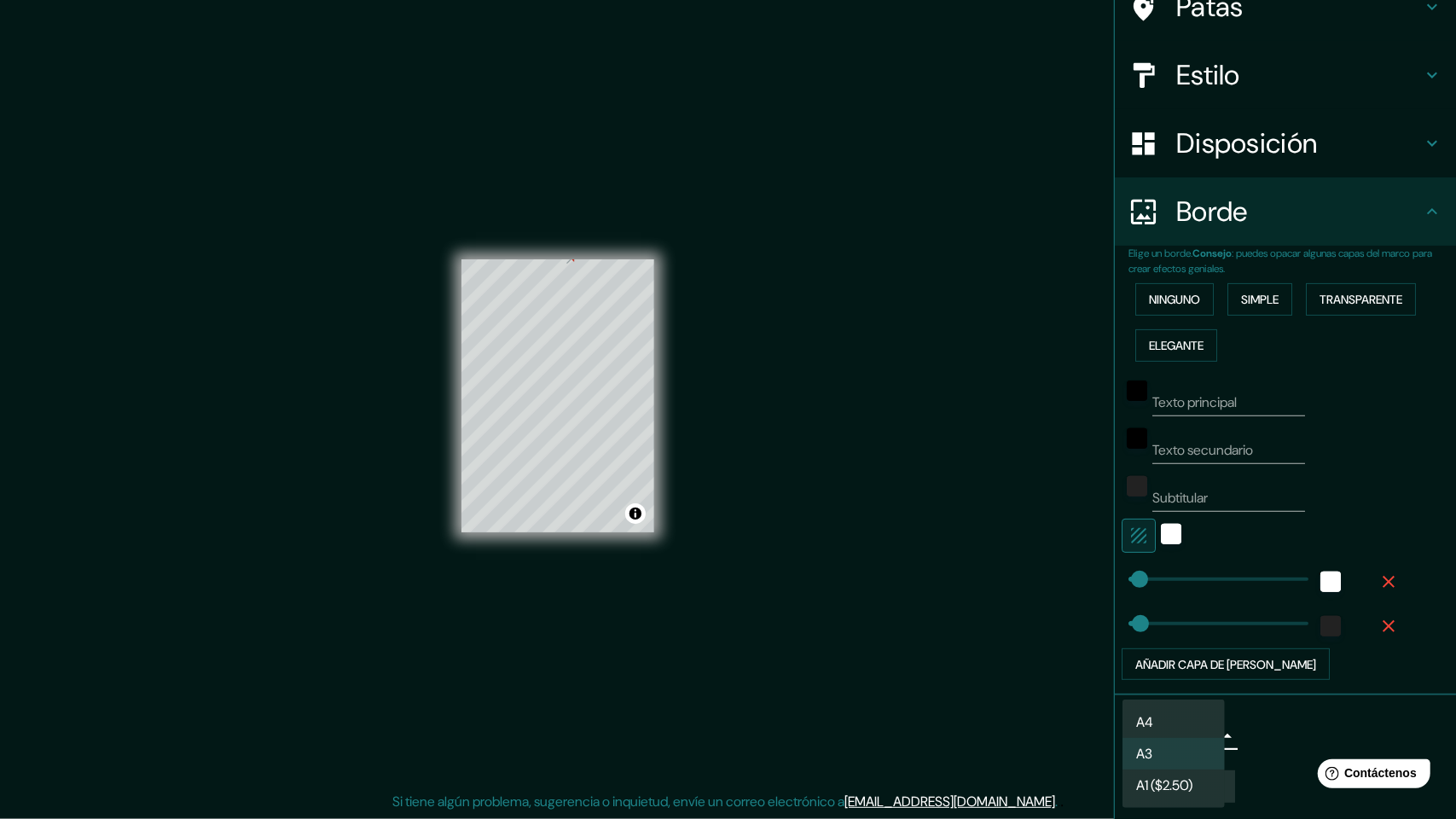
click at [1189, 703] on li "A4" at bounding box center [1173, 722] width 102 height 32
type input "single"
click at [1187, 703] on div "Crea tu mapa" at bounding box center [1285, 787] width 314 height 33
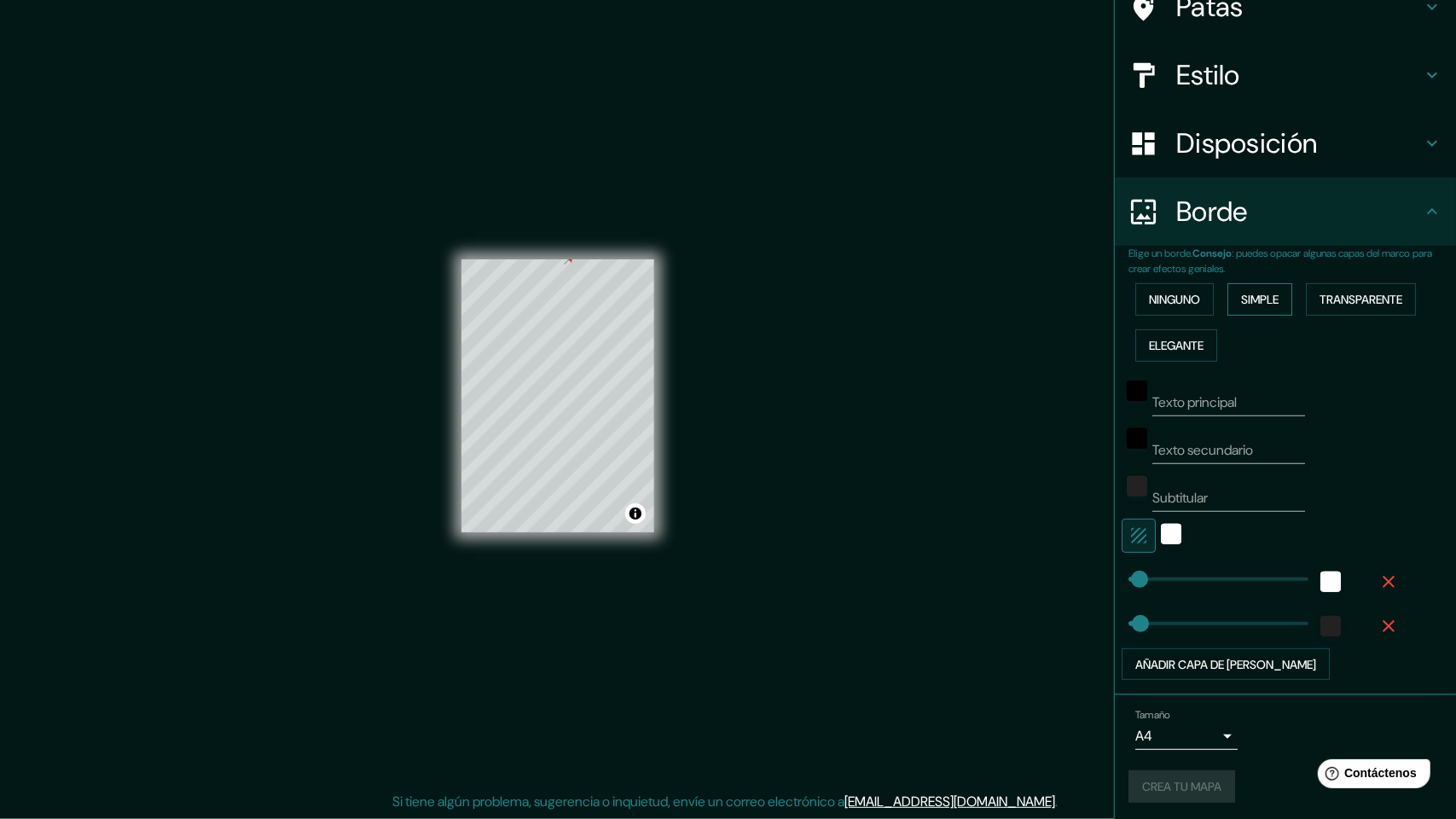
click at [1245, 292] on font "Simple" at bounding box center [1260, 300] width 38 height 15
type input "24"
type input "13"
type input "17"
type input "15"
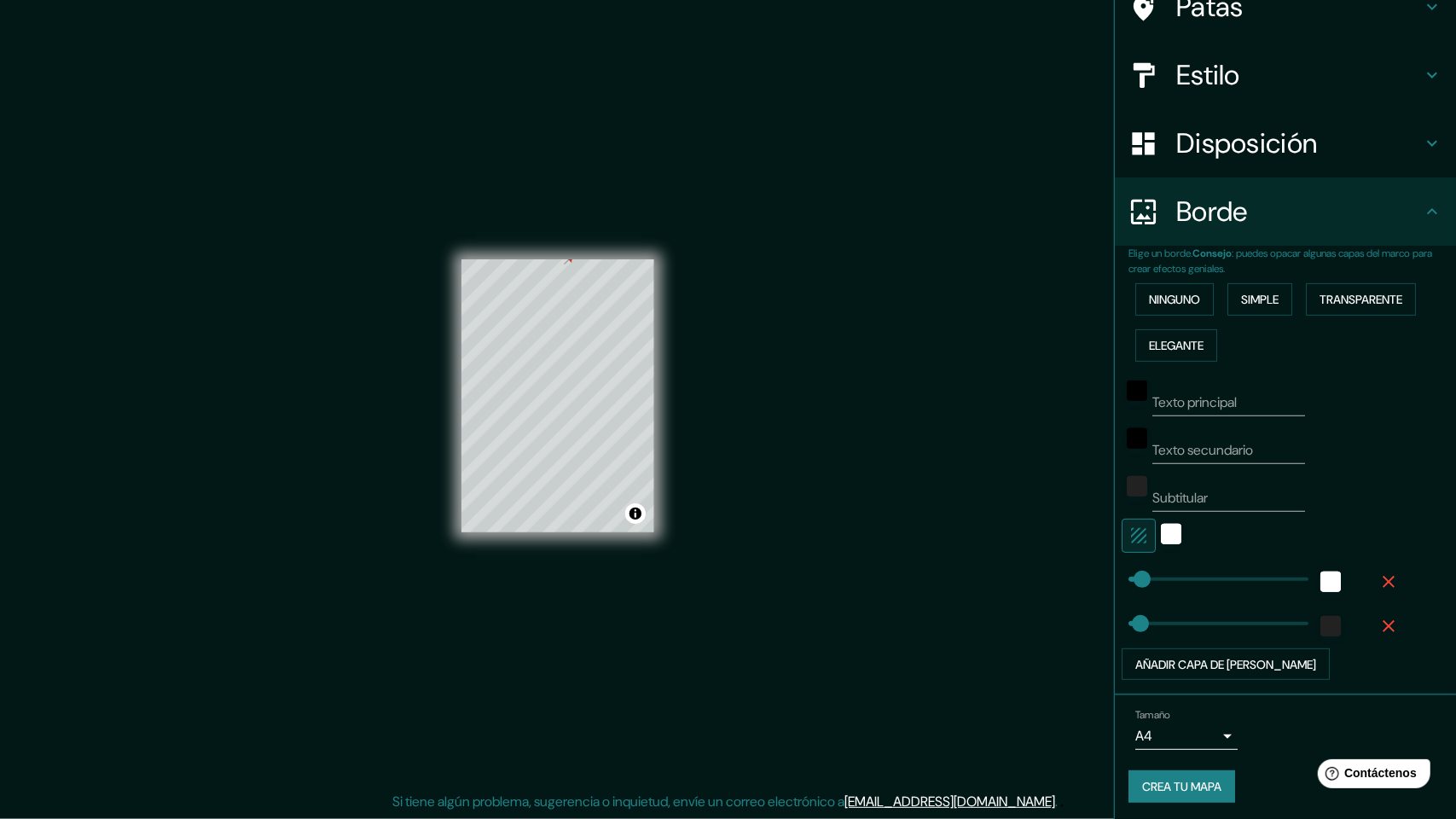
type input "15"
click at [1229, 393] on input "Texto principal" at bounding box center [1229, 403] width 153 height 27
type input "]"
type input "15"
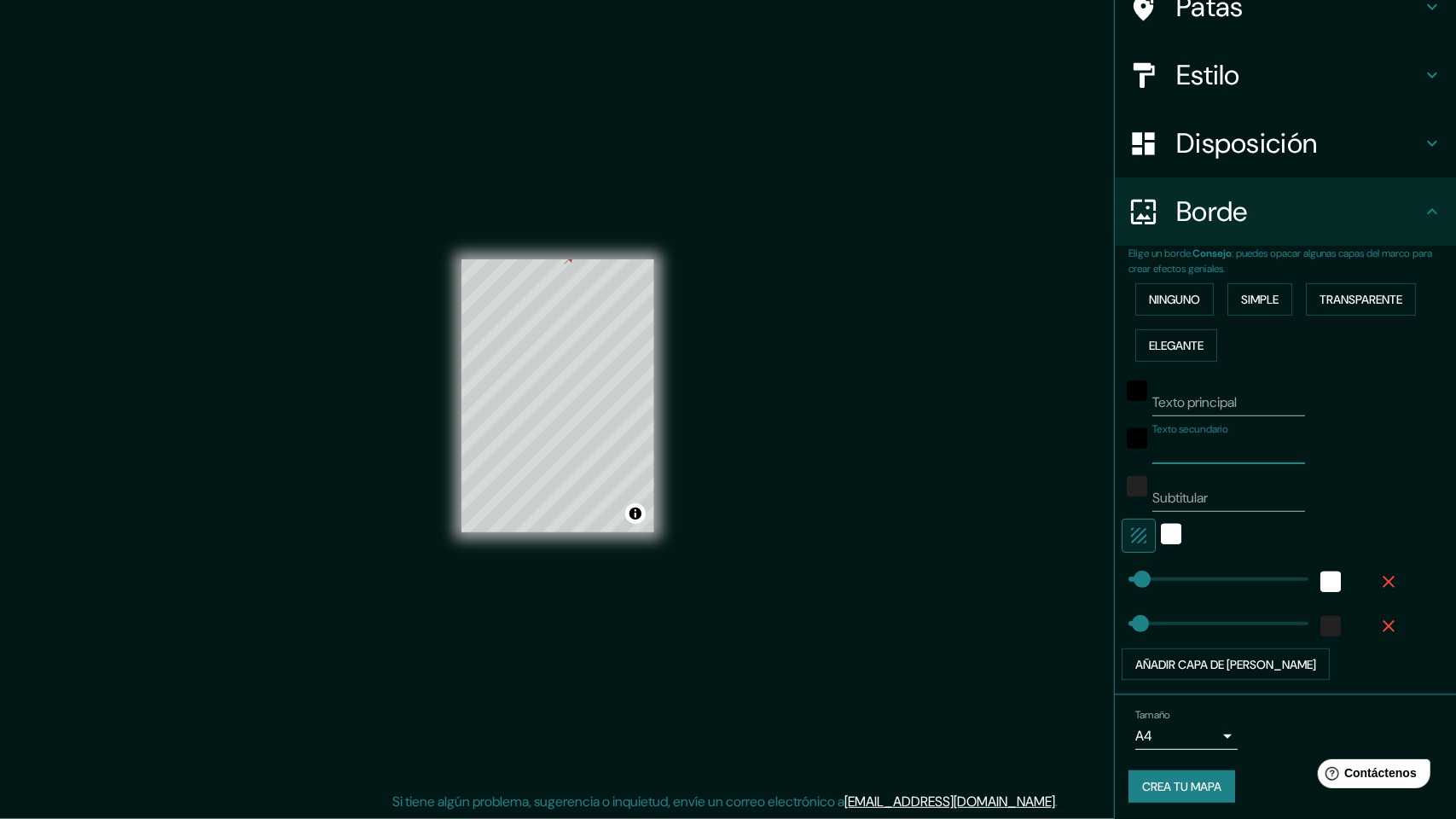
click at [1189, 437] on input "Texto secundario" at bounding box center [1229, 451] width 153 height 27
type input "]"
type input "15"
click at [1200, 505] on input "Subtitular" at bounding box center [1229, 499] width 153 height 27
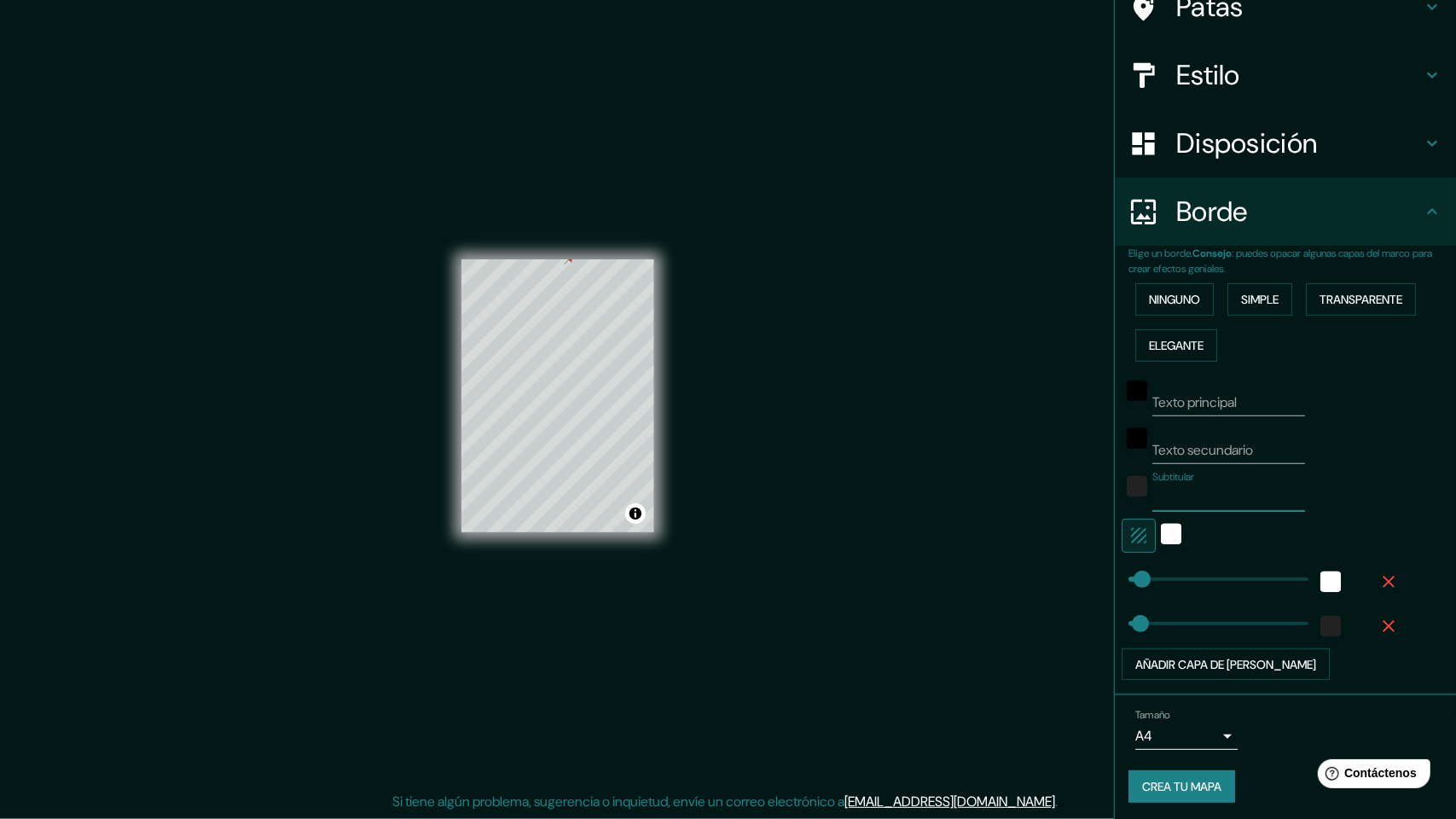
type input "]"
type input "15"
click at [1162, 535] on div "blanco" at bounding box center [1171, 534] width 21 height 21
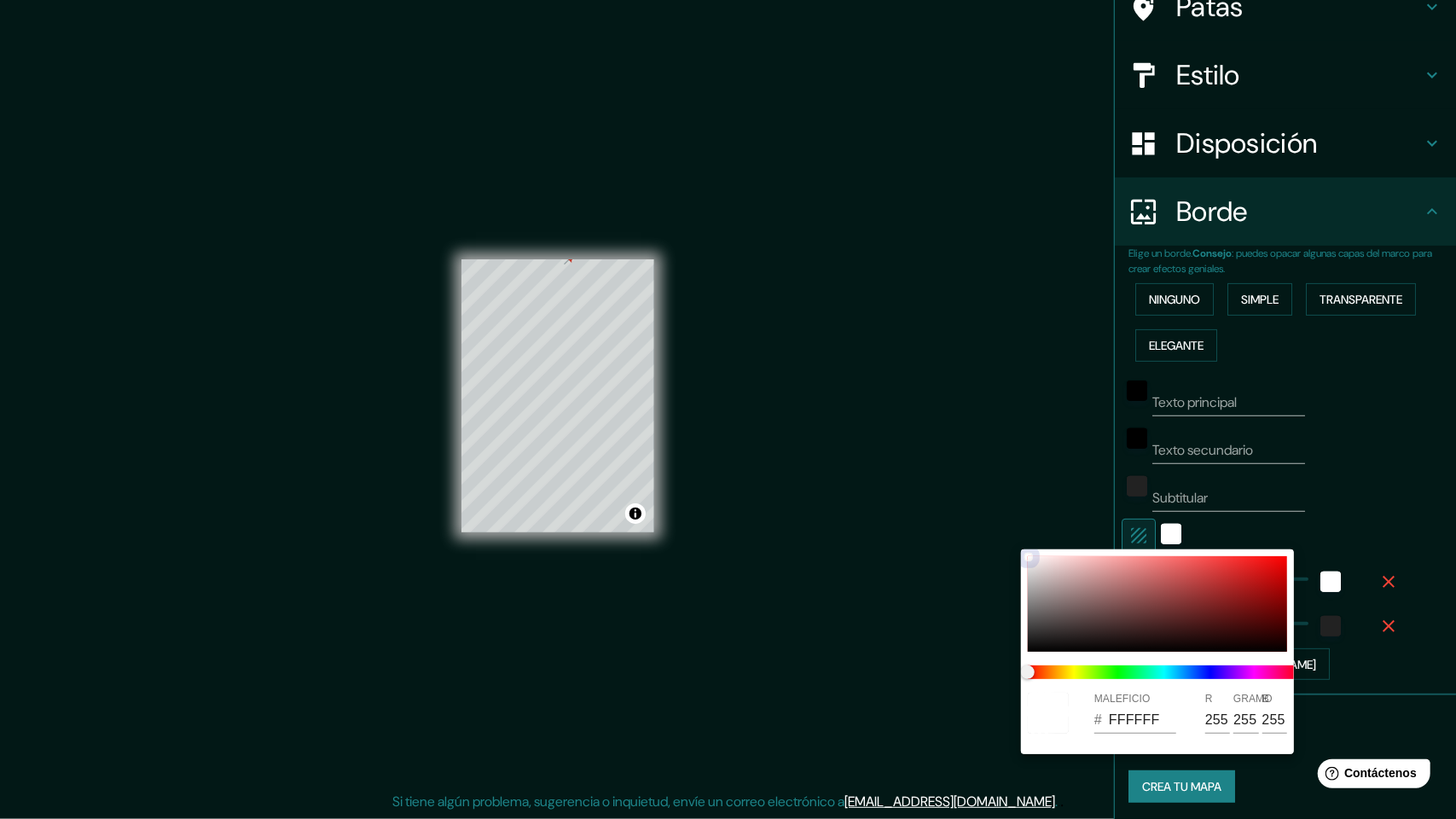
click at [1182, 566] on div at bounding box center [1157, 604] width 259 height 95
type input "15"
type input "E65C5C"
type input "230"
type input "92"
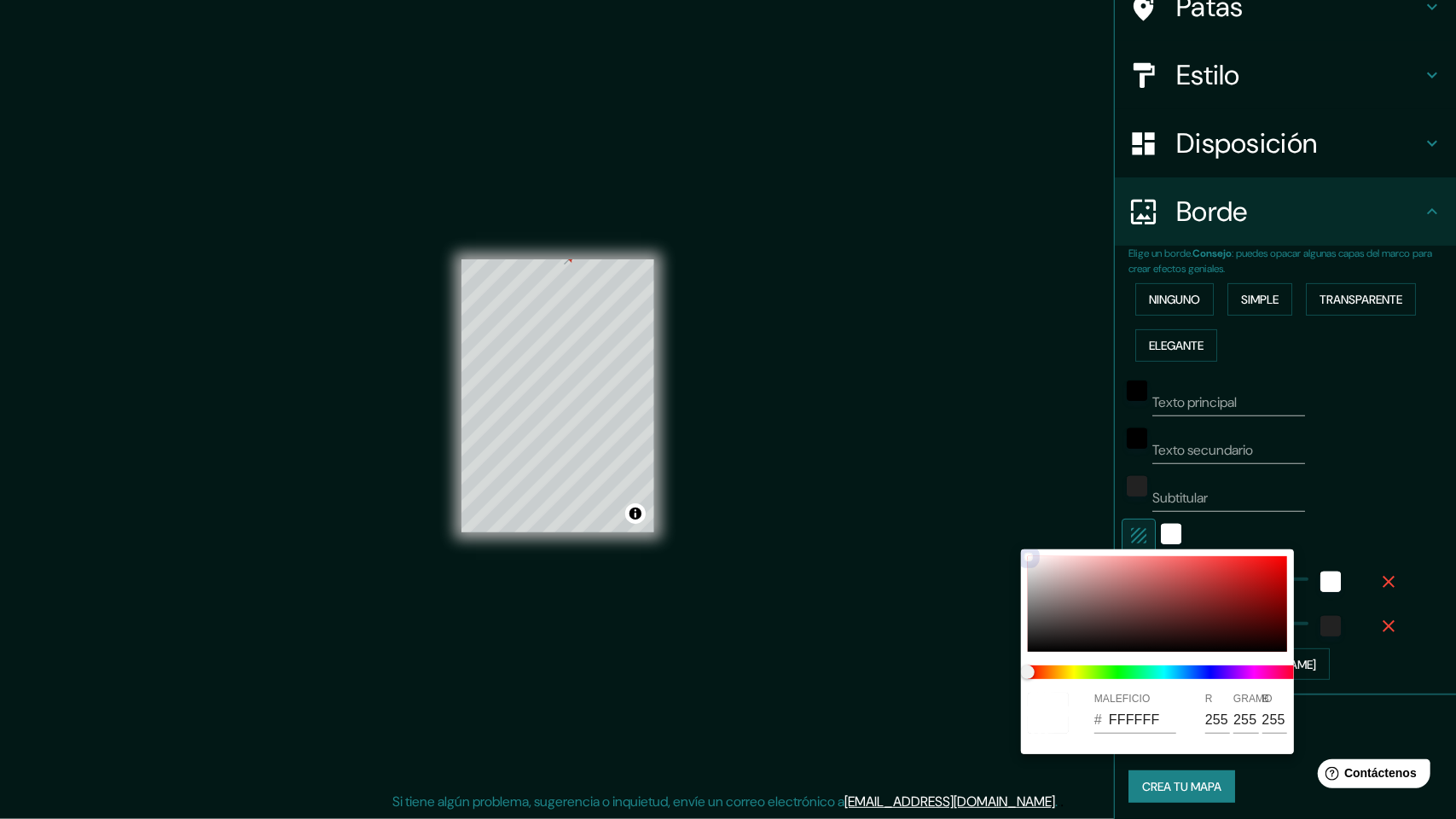
type input "92"
type input "15"
type input "DAD5D5"
type input "218"
type input "213"
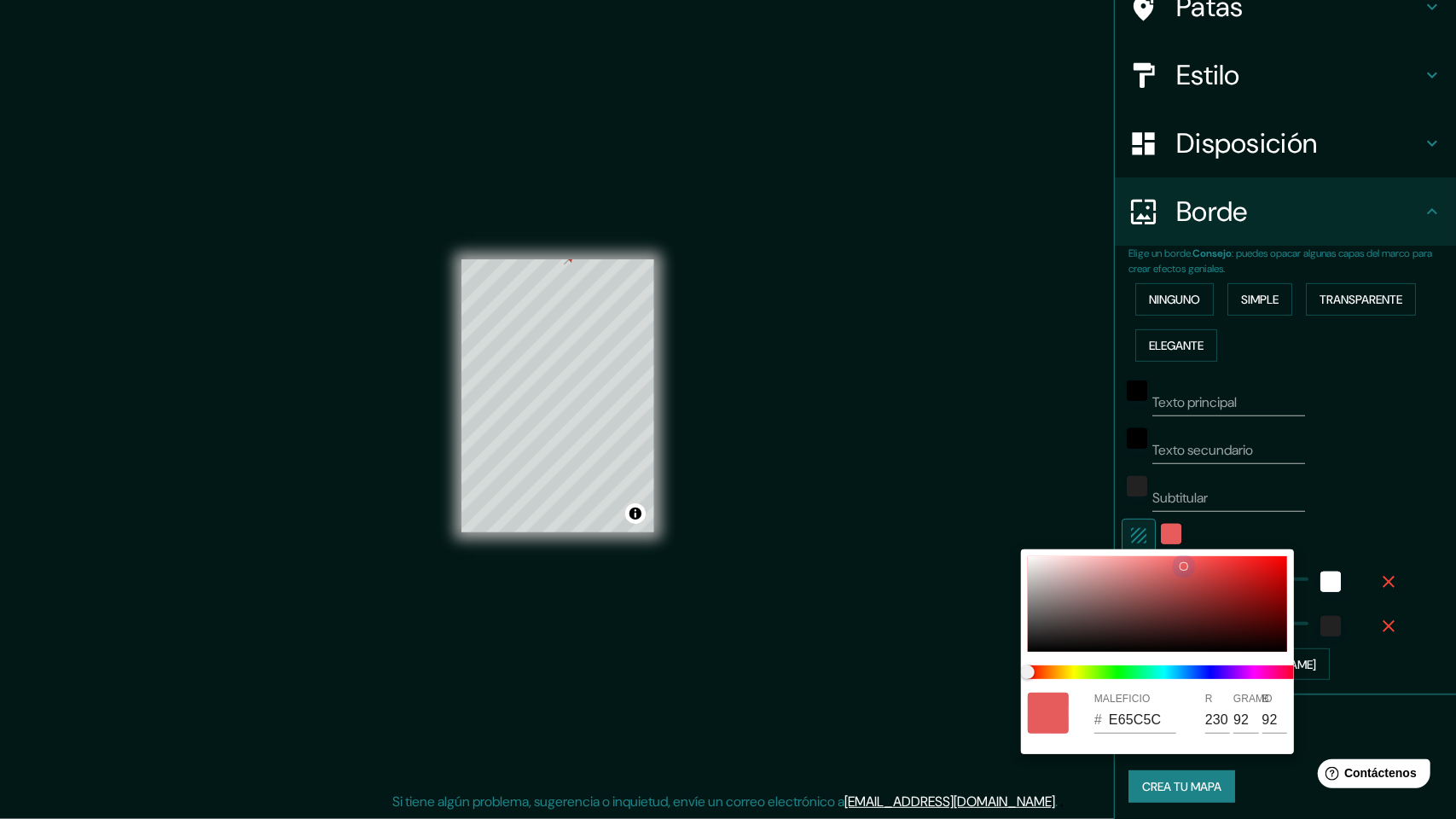
type input "213"
type input "15"
type input "9C8D8D"
type input "156"
type input "141"
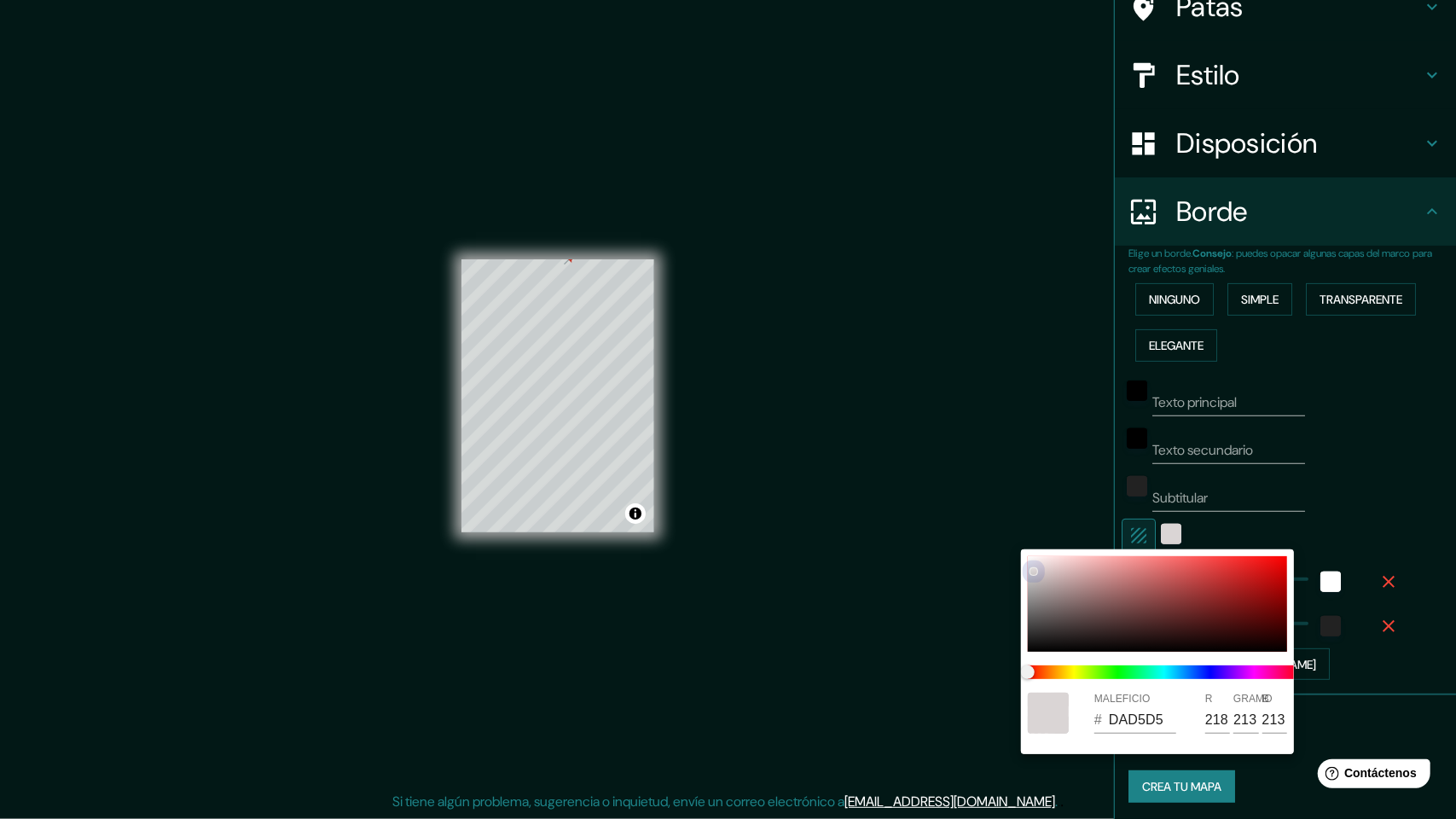
type input "141"
type input "15"
type input "918080"
type input "145"
type input "128"
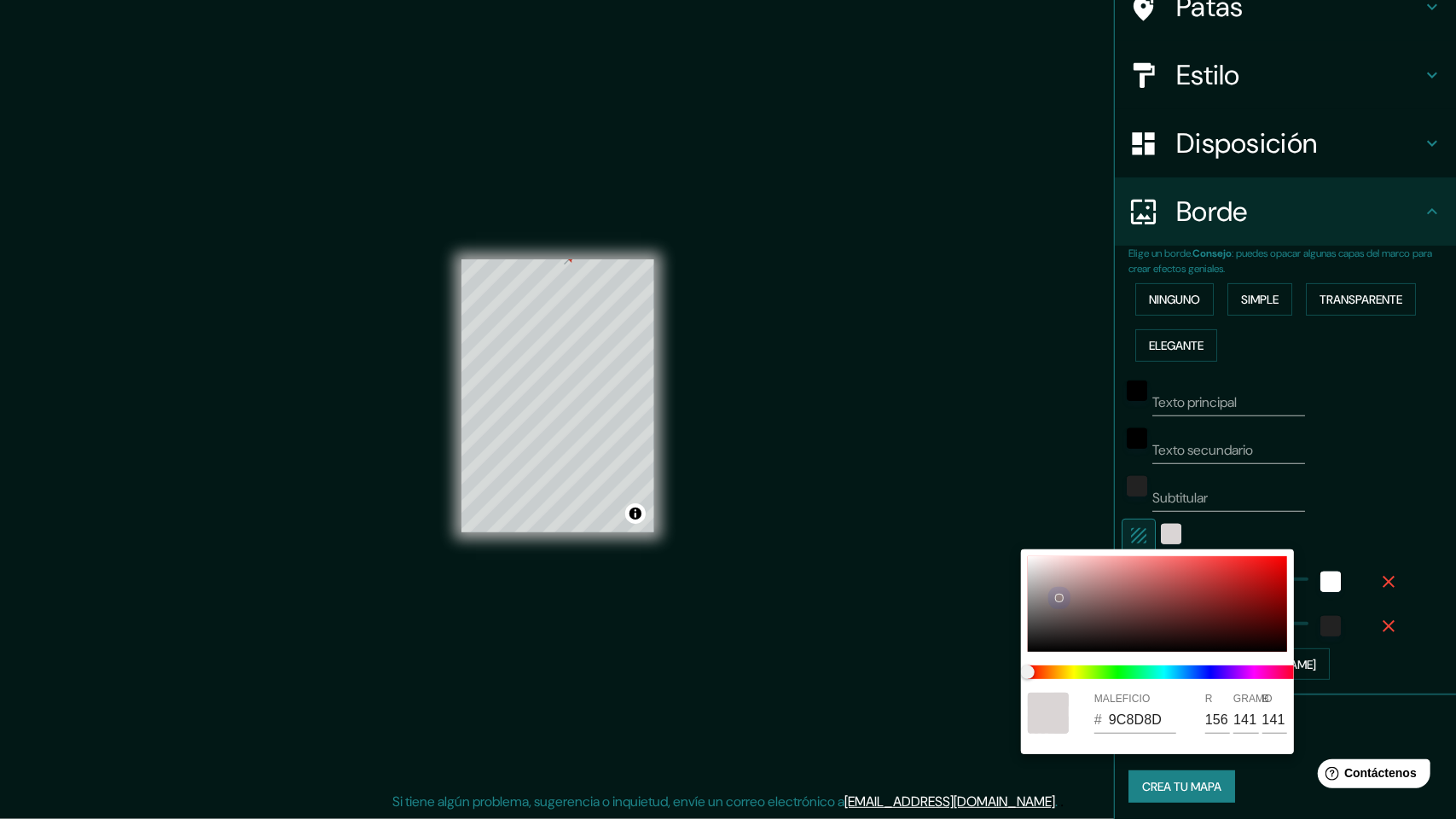
type input "128"
type input "15"
type input "8C7B7B"
type input "140"
type input "123"
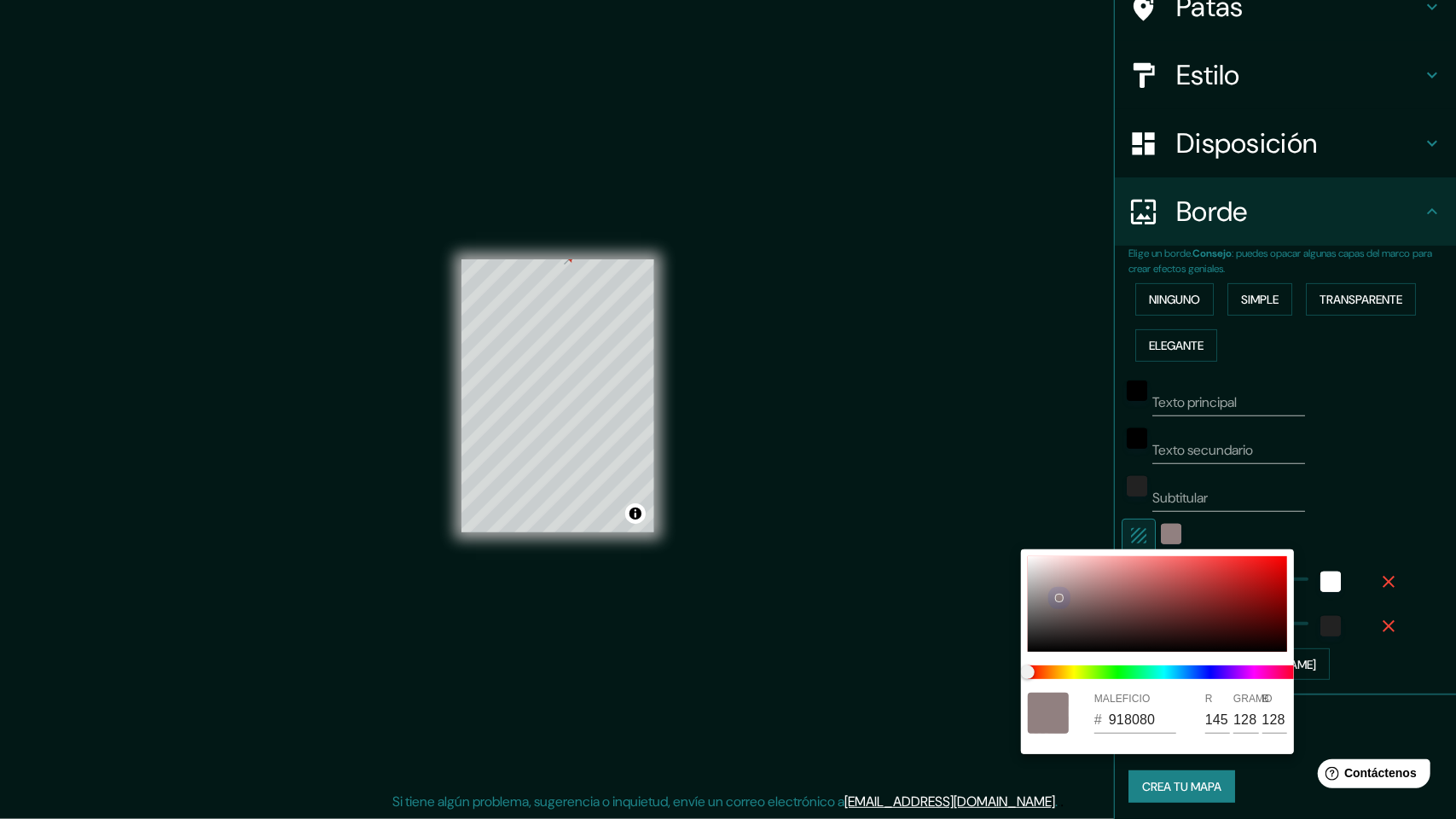
type input "123"
type input "15"
type input "8A7878"
type input "138"
type input "120"
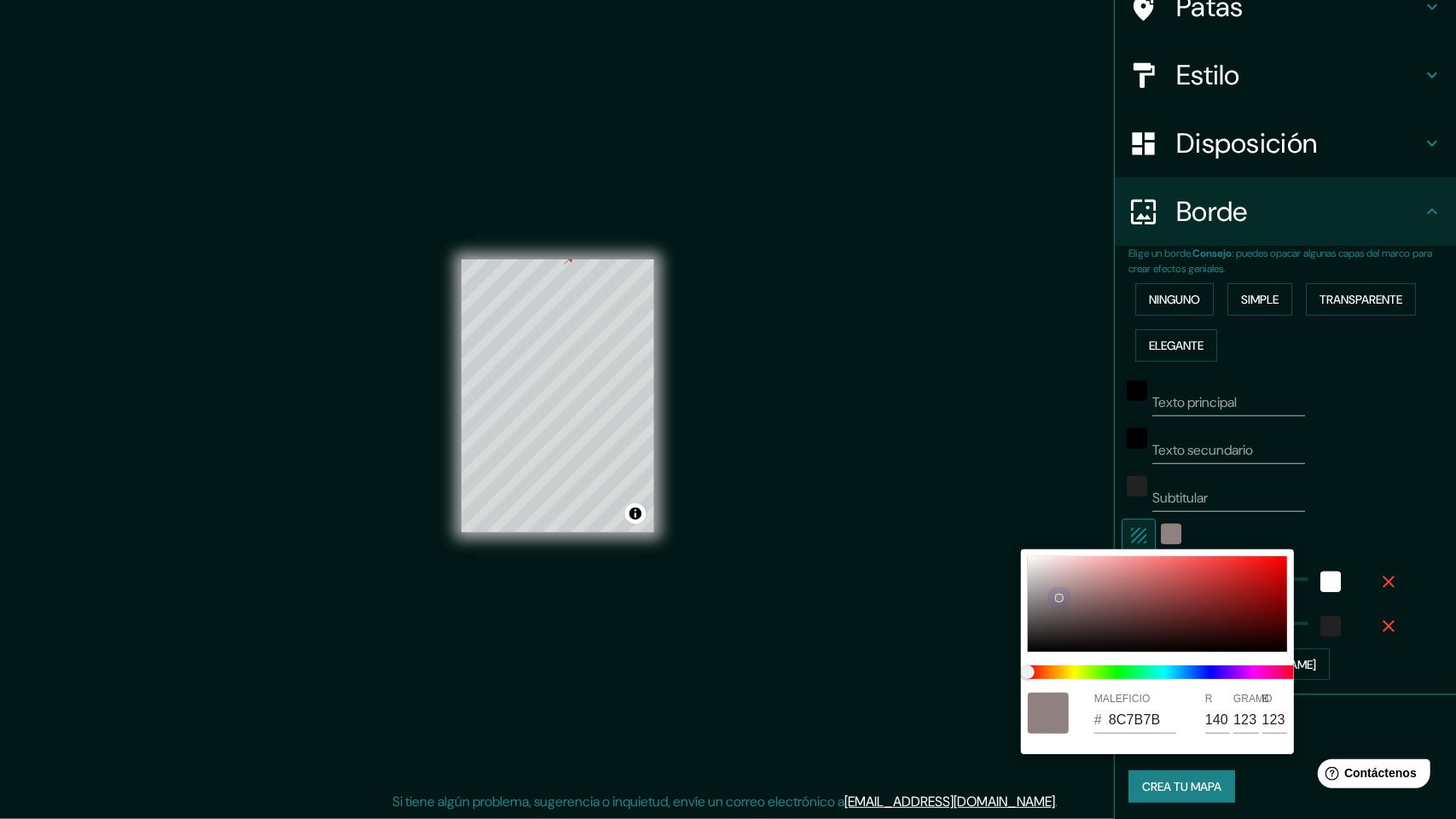
type input "120"
type input "15"
type input "887676"
type input "136"
type input "118"
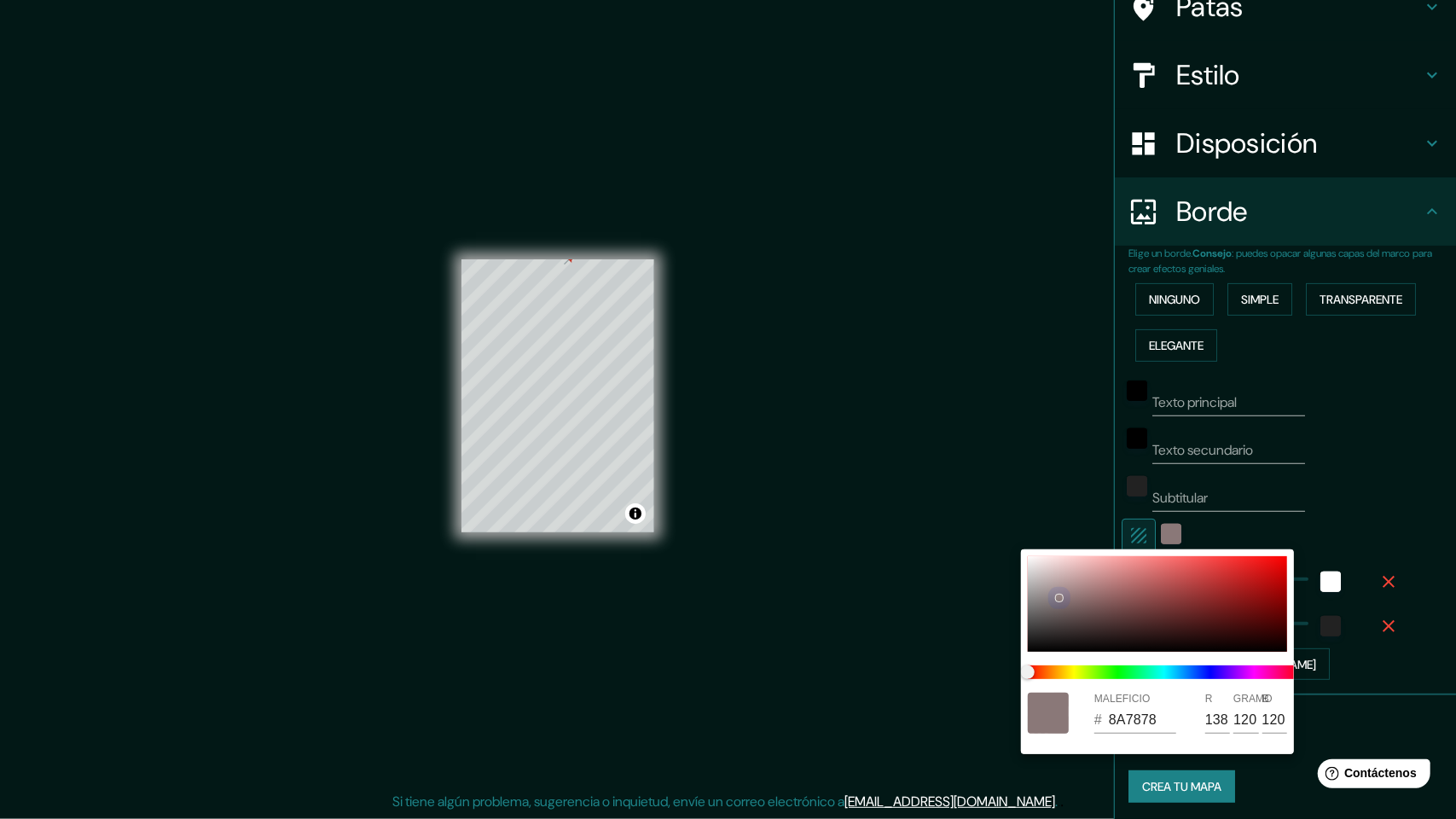
type input "118"
type input "15"
type input "B3B1B1"
type input "179"
type input "177"
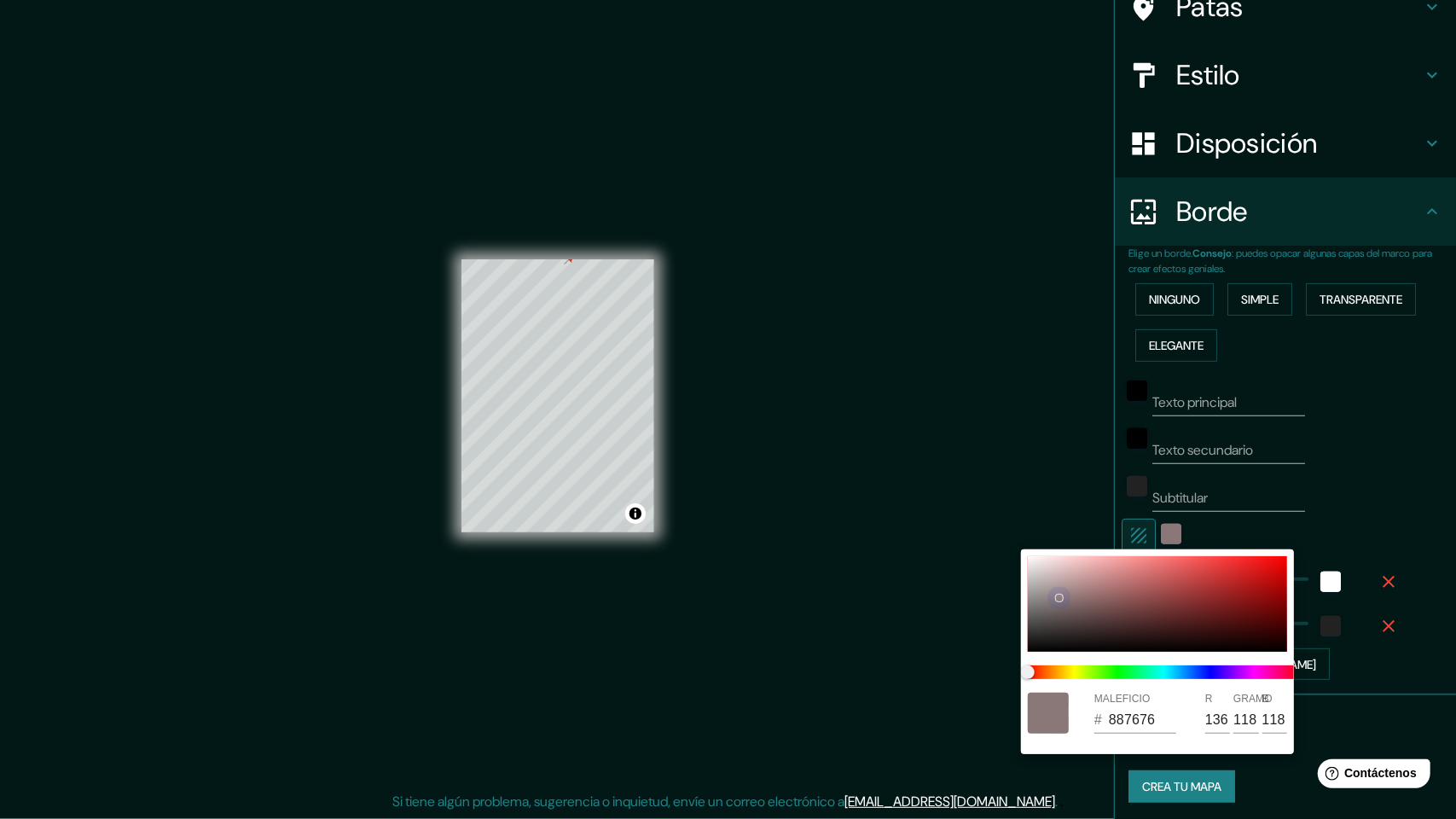
type input "177"
drag, startPoint x: 1024, startPoint y: 570, endPoint x: 998, endPoint y: 516, distance: 59.9
click at [998, 516] on div "MALEFICIO # B3B1B1 R 179 GRAMO 177 B 177" at bounding box center [728, 410] width 1456 height 819
drag, startPoint x: 1181, startPoint y: 659, endPoint x: 1170, endPoint y: 668, distance: 14.2
click at [1175, 662] on div at bounding box center [1164, 672] width 287 height 27
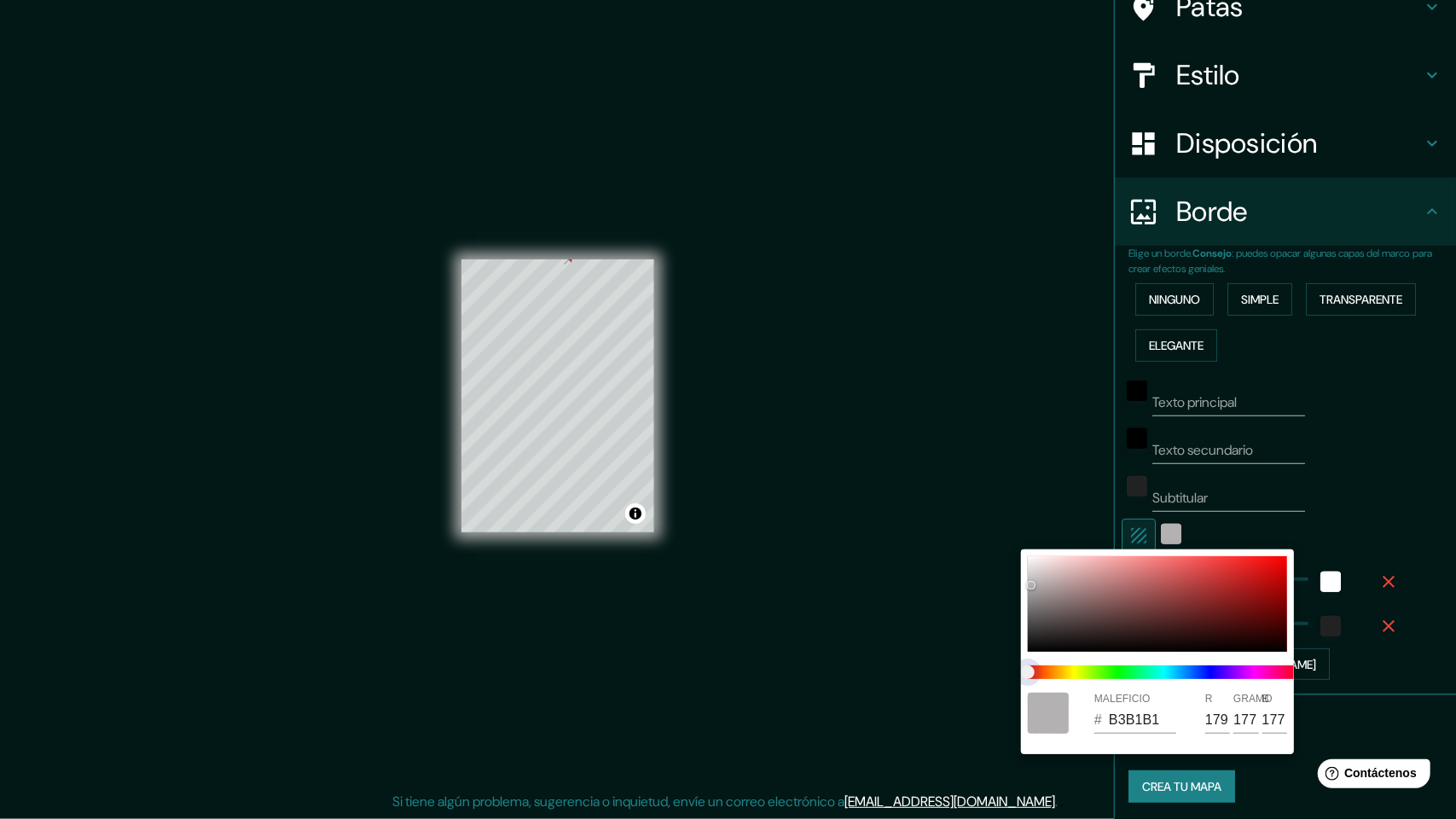
type input "15"
type input "B1B2B3"
type input "177"
type input "178"
type input "179"
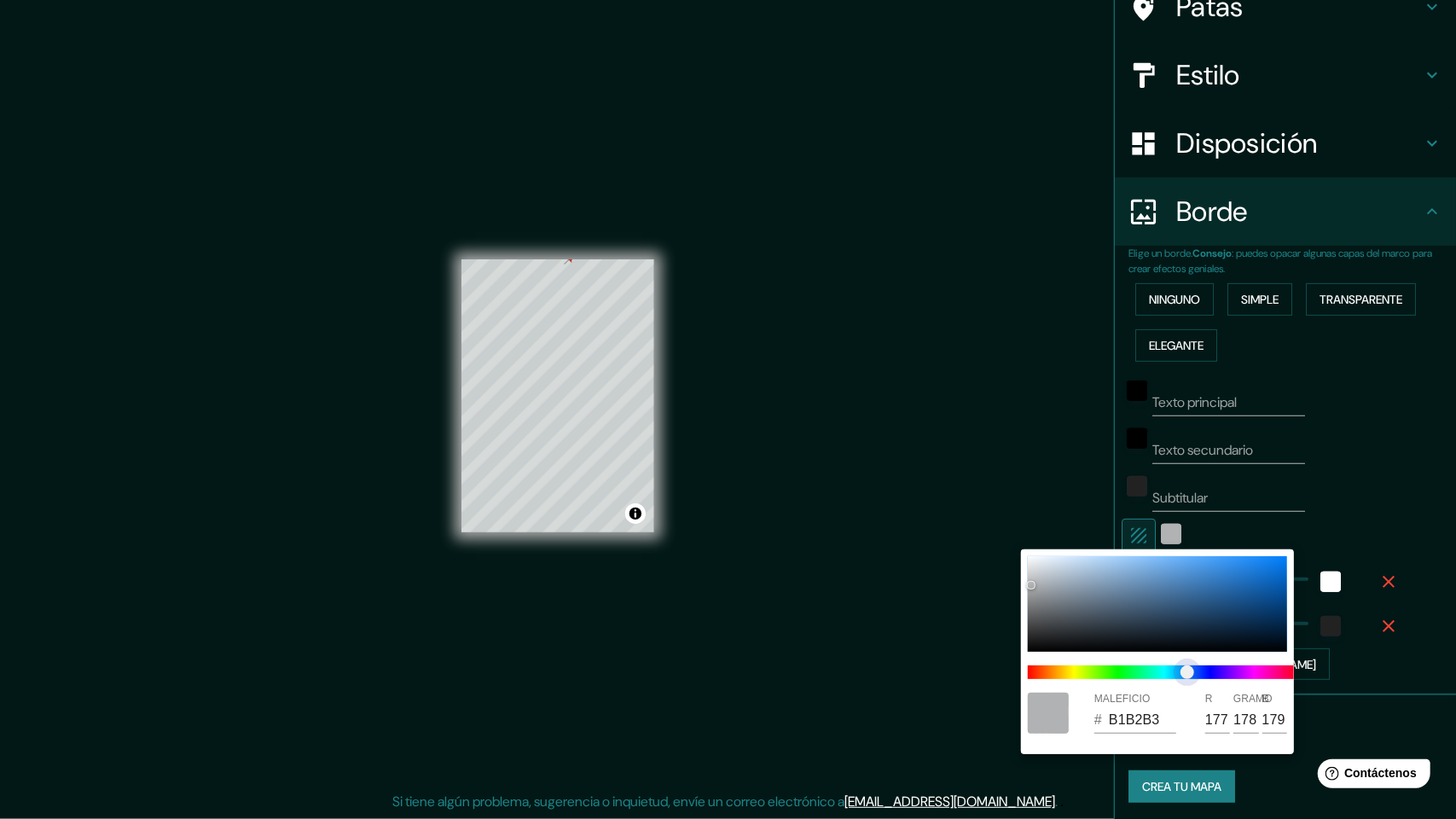
click at [1170, 668] on span at bounding box center [1164, 672] width 273 height 14
type input "15"
type input "D19696"
type input "209"
type input "150"
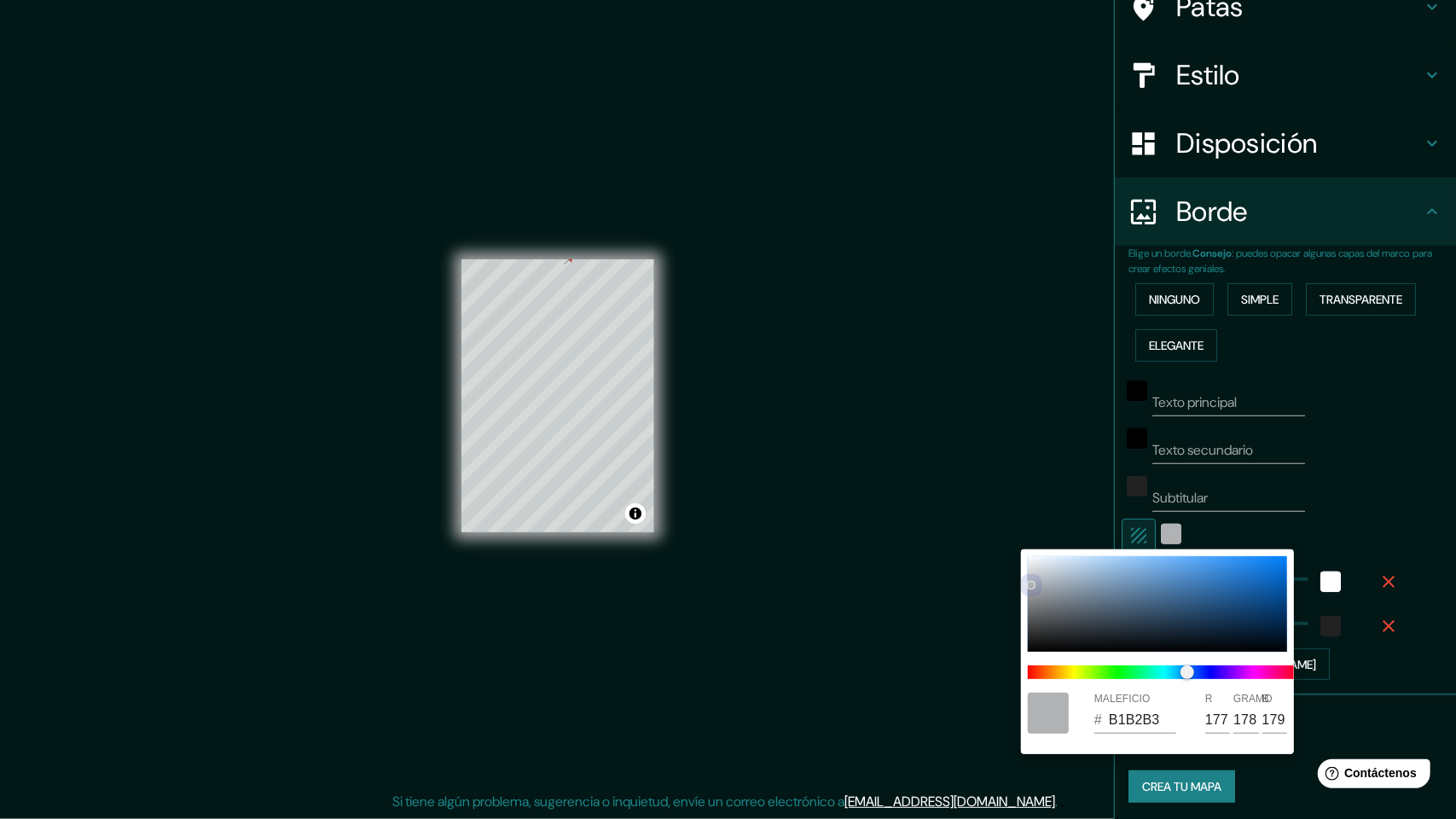
type input "150"
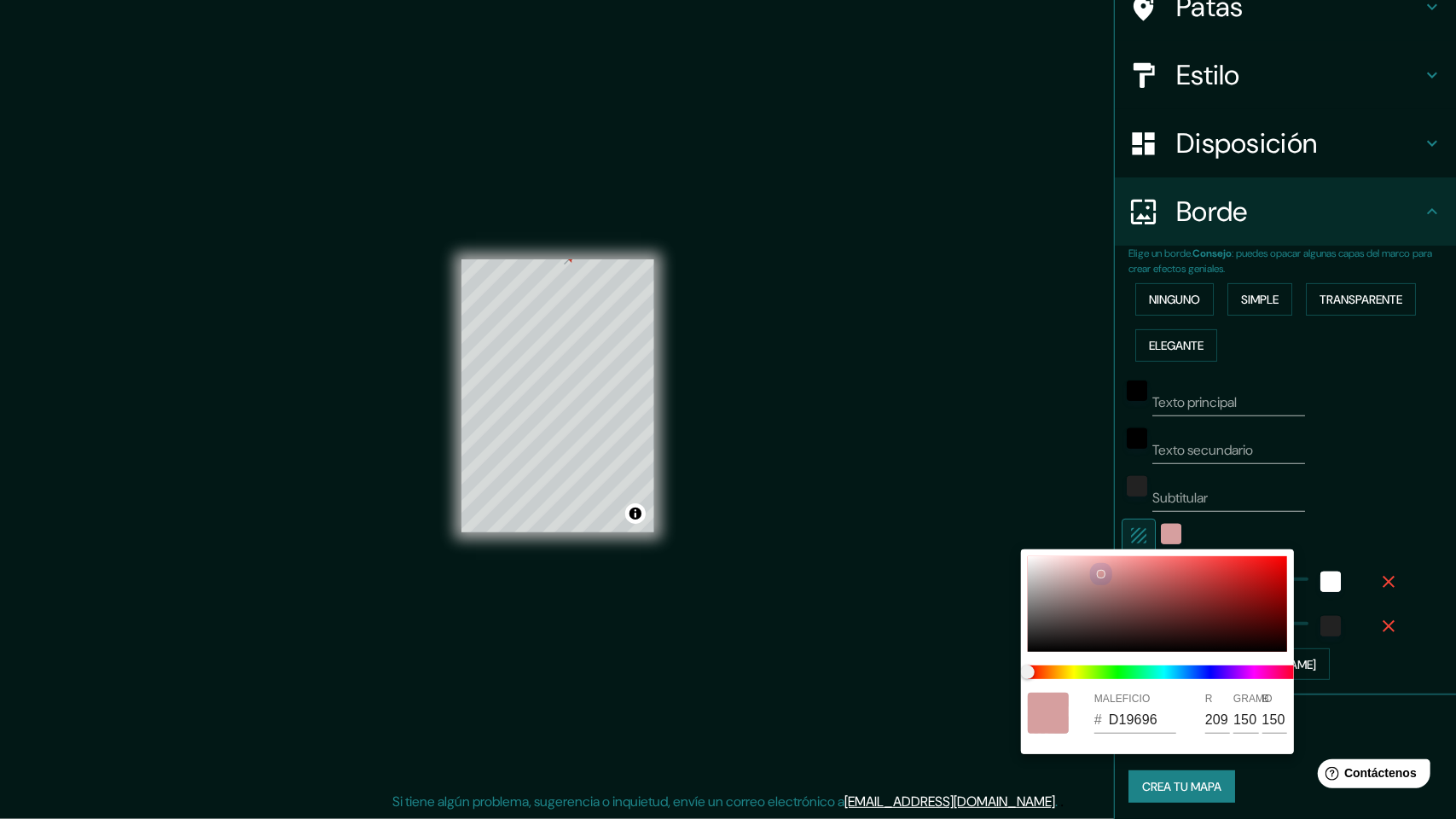
type input "15"
type input "D19494"
type input "148"
type input "15"
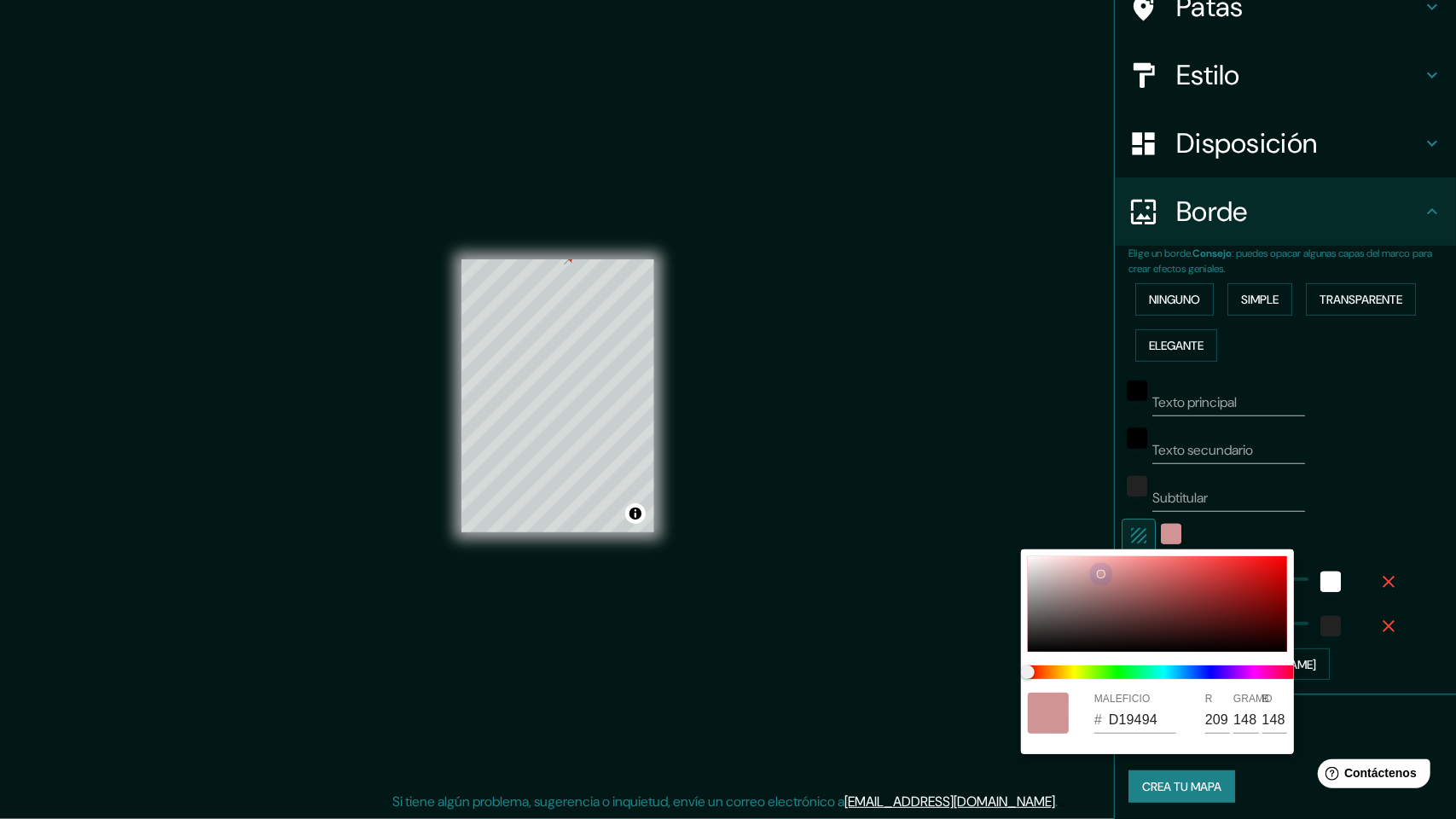
type input "E39898"
type input "227"
type input "152"
type input "15"
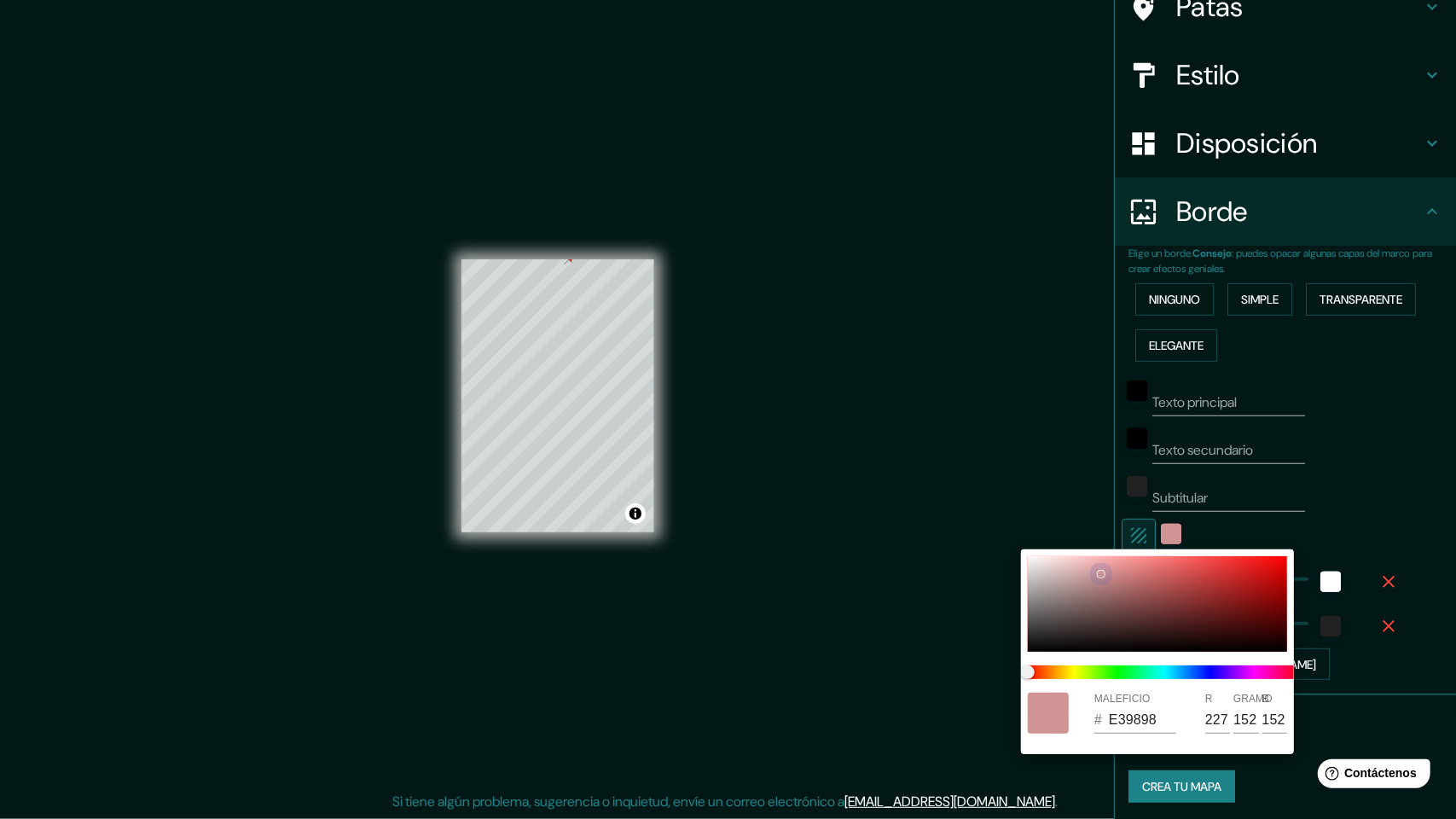
type input "EF9A9A"
type input "239"
type input "154"
type input "15"
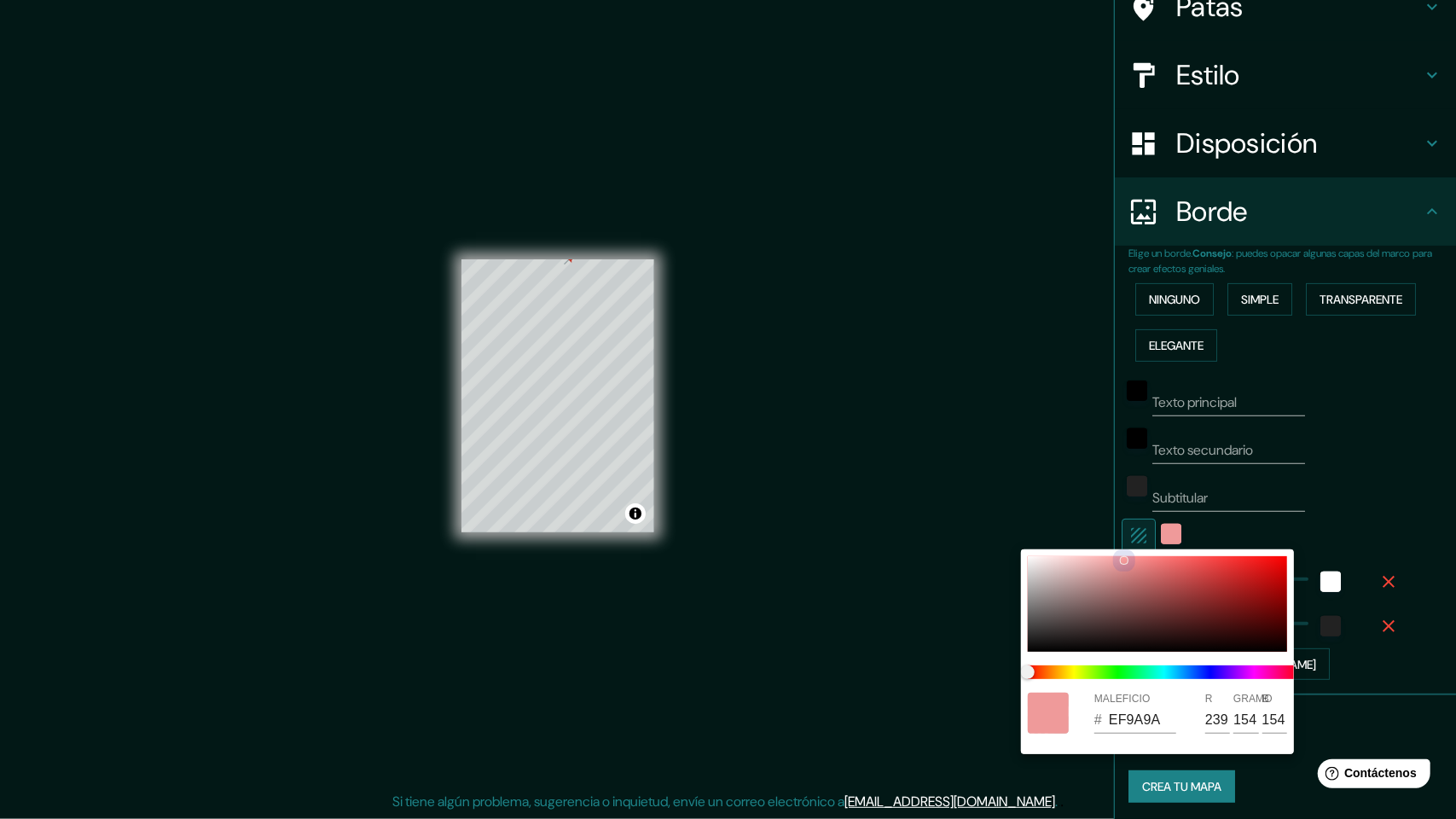
type input "F69C9C"
type input "246"
type input "156"
type input "15"
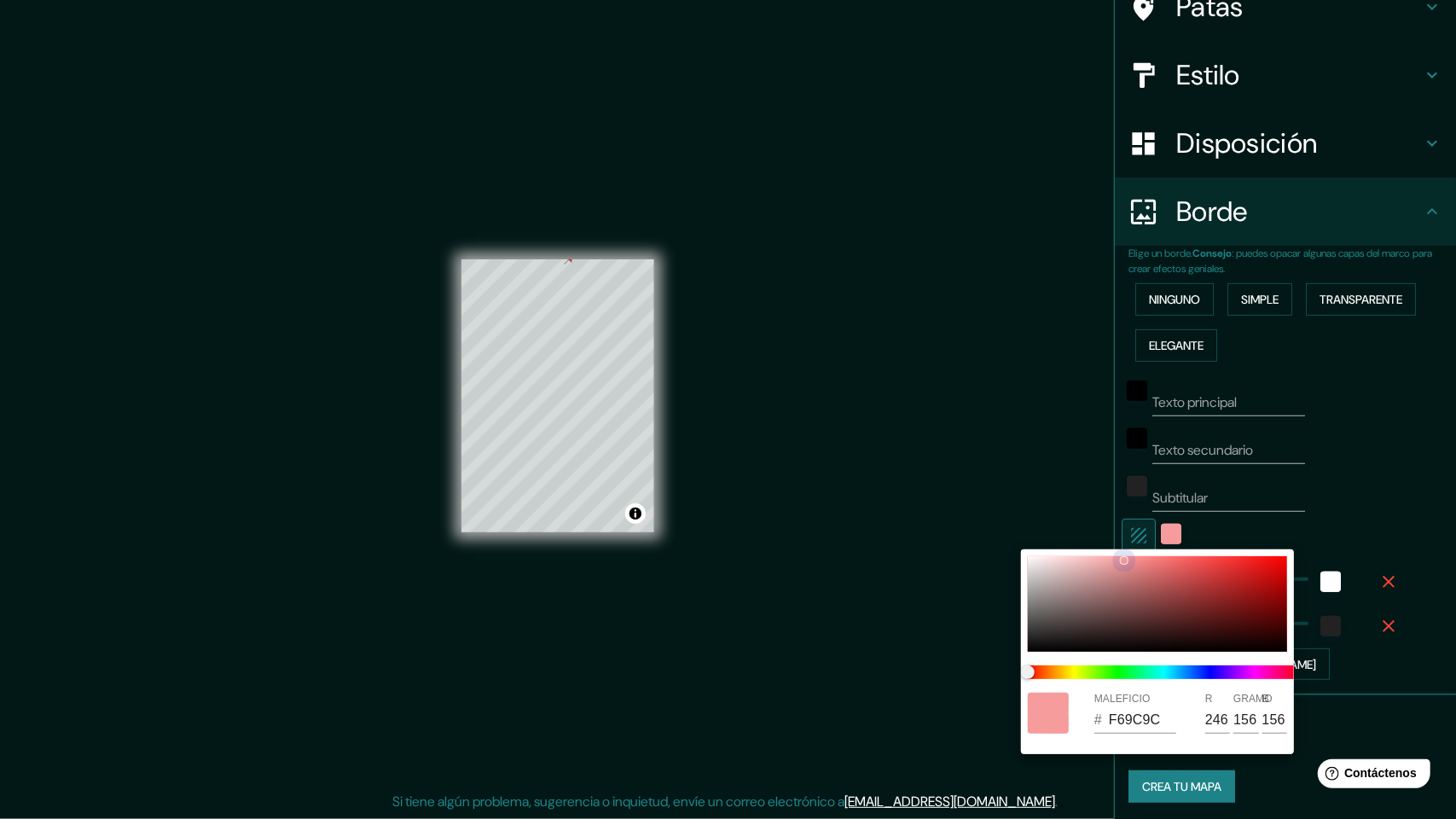
type input "C83636"
type input "200"
type input "54"
type input "15"
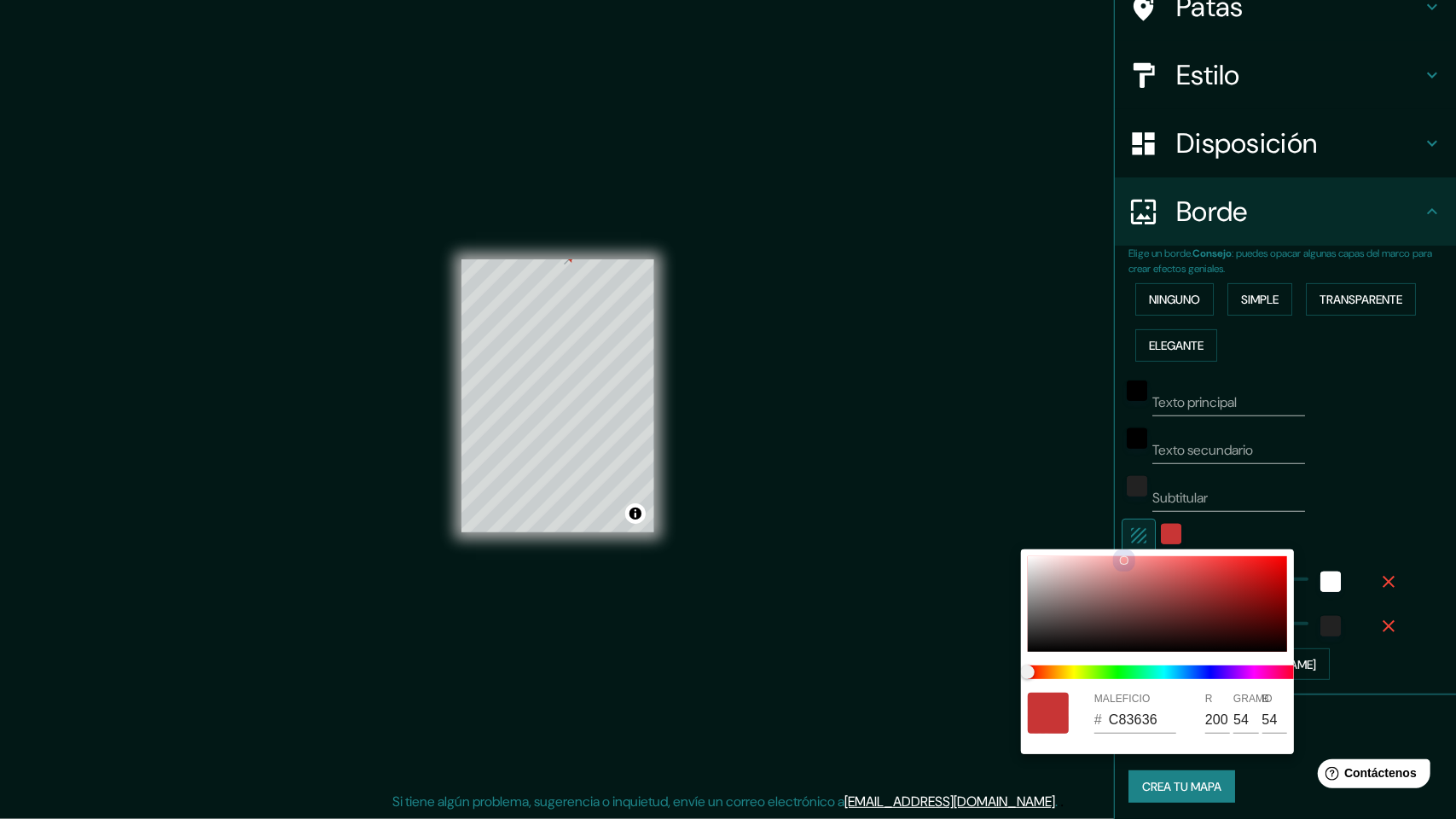
type input "C83535"
type input "53"
type input "15"
type input "CC2E2E"
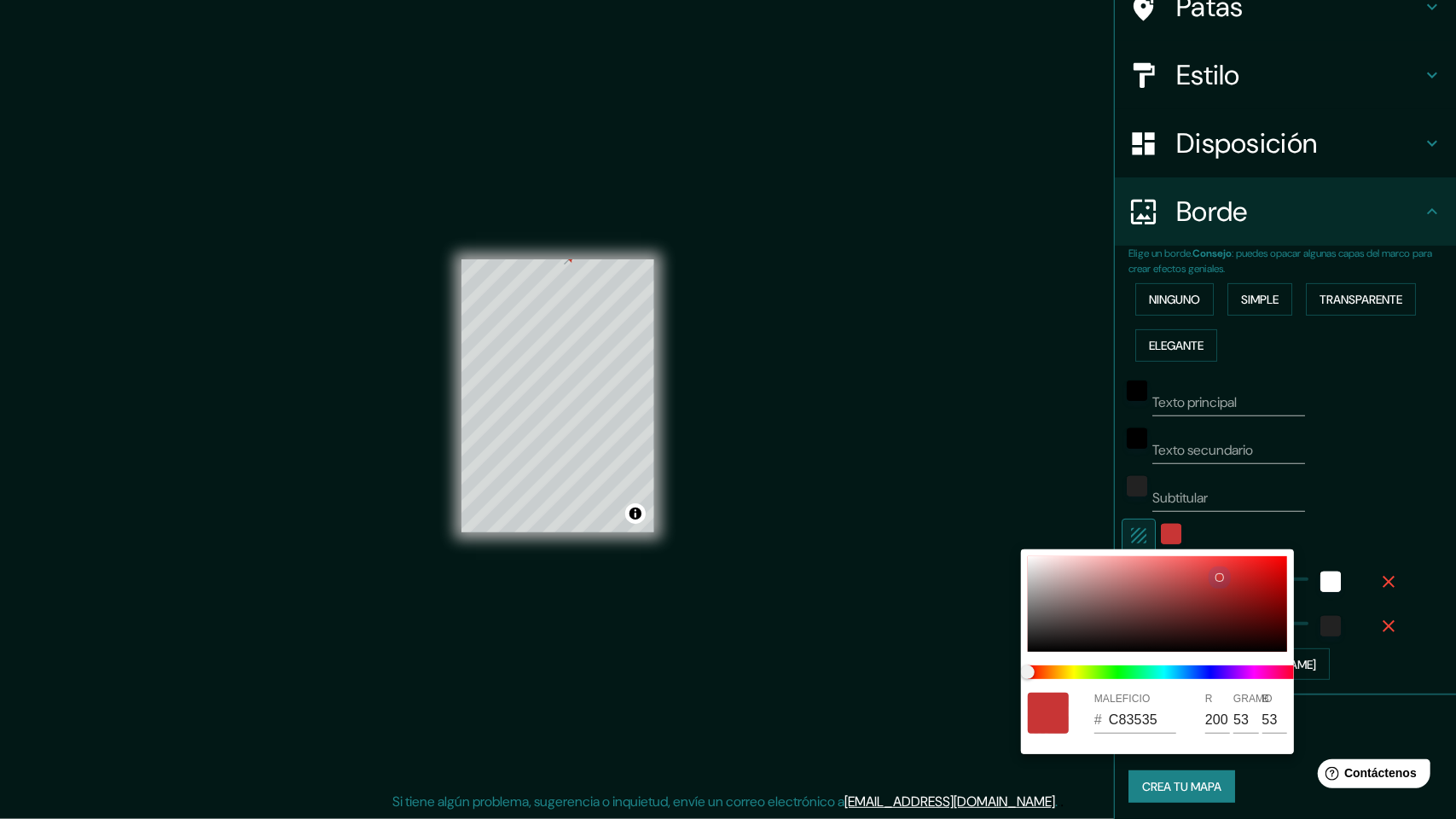
type input "204"
type input "46"
type input "15"
type input "DD2C2C"
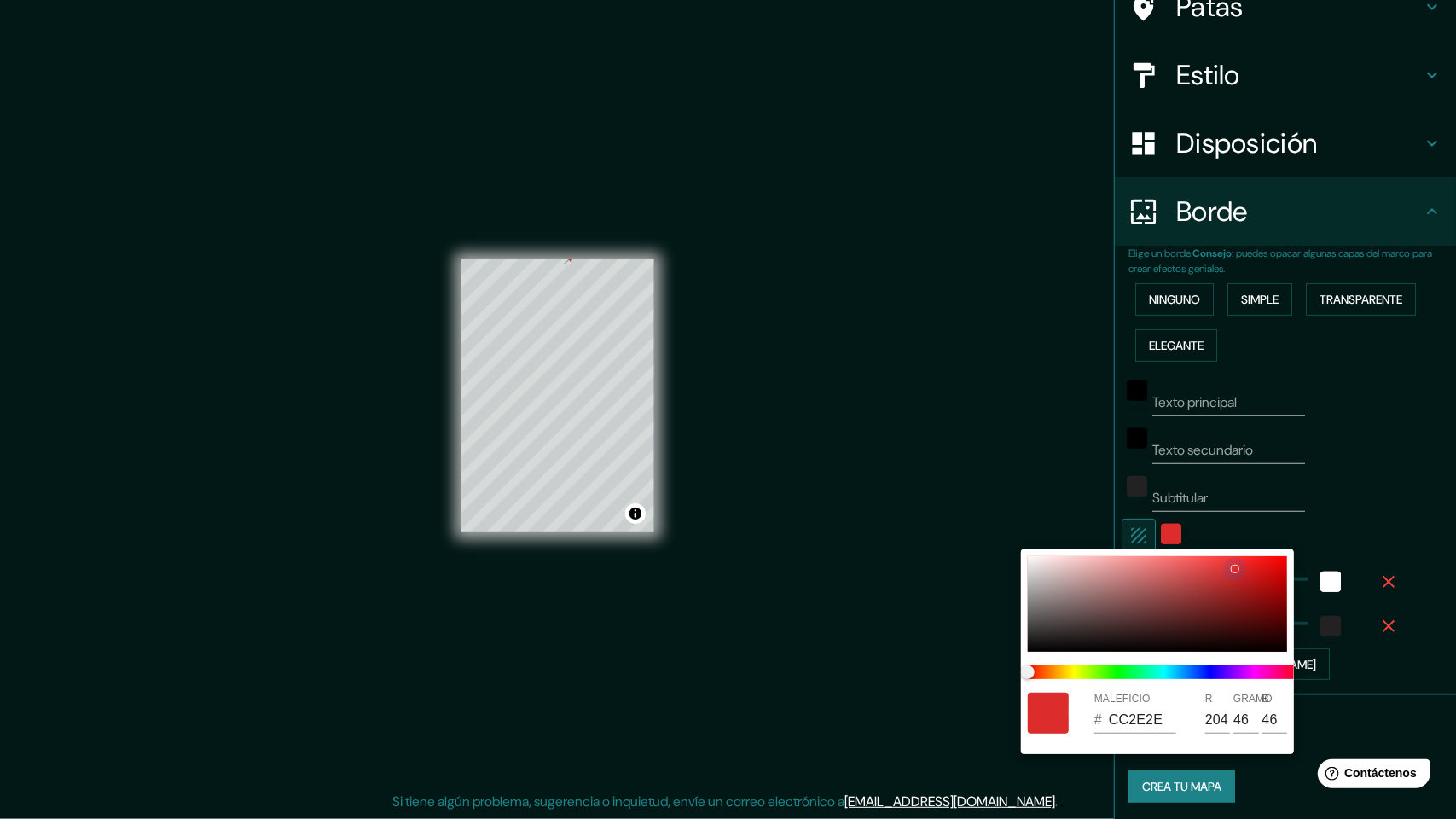
type input "221"
type input "44"
type input "15"
type input "F42B2B"
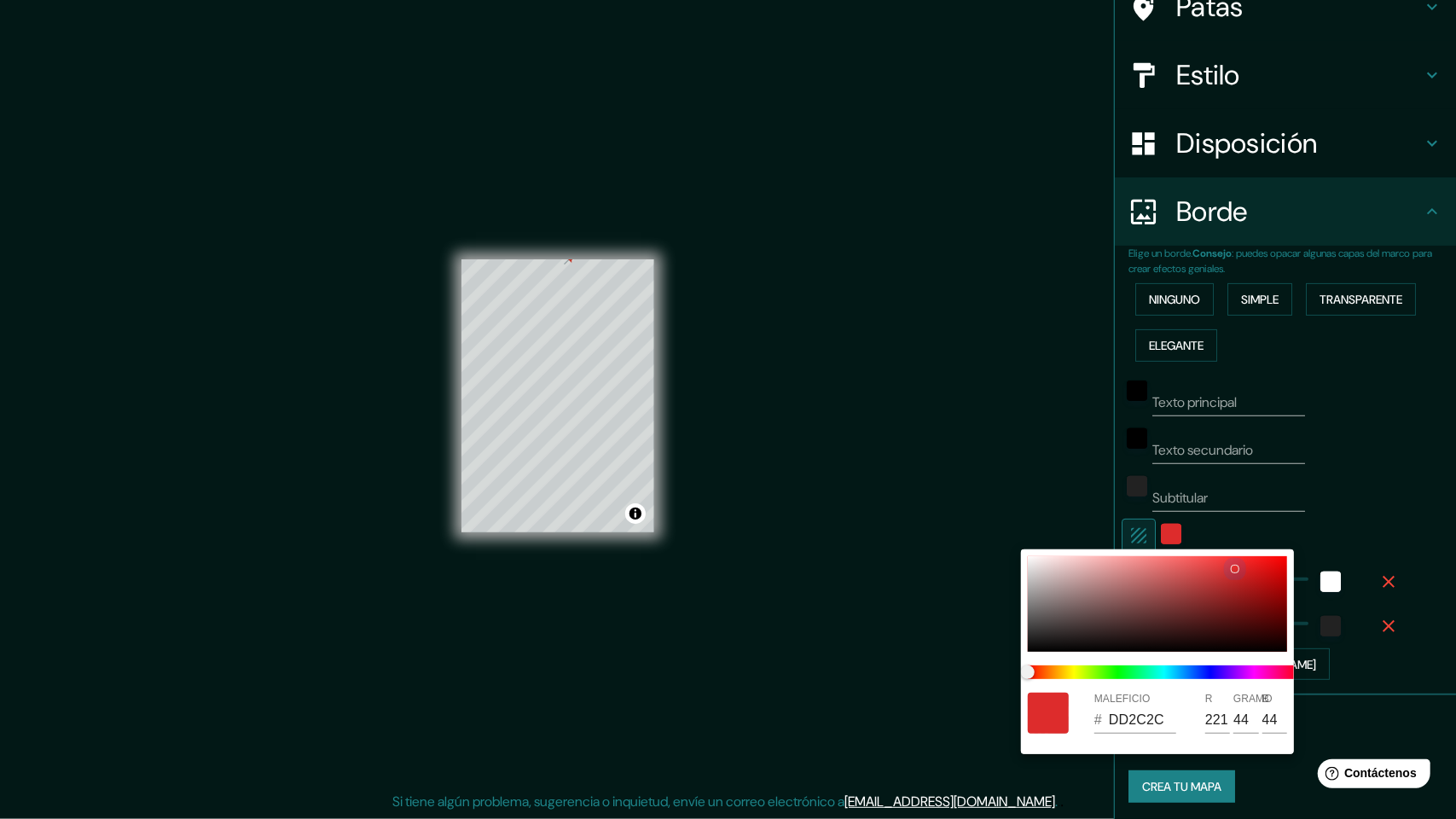
type input "244"
type input "43"
type input "15"
type input "DD3D3D"
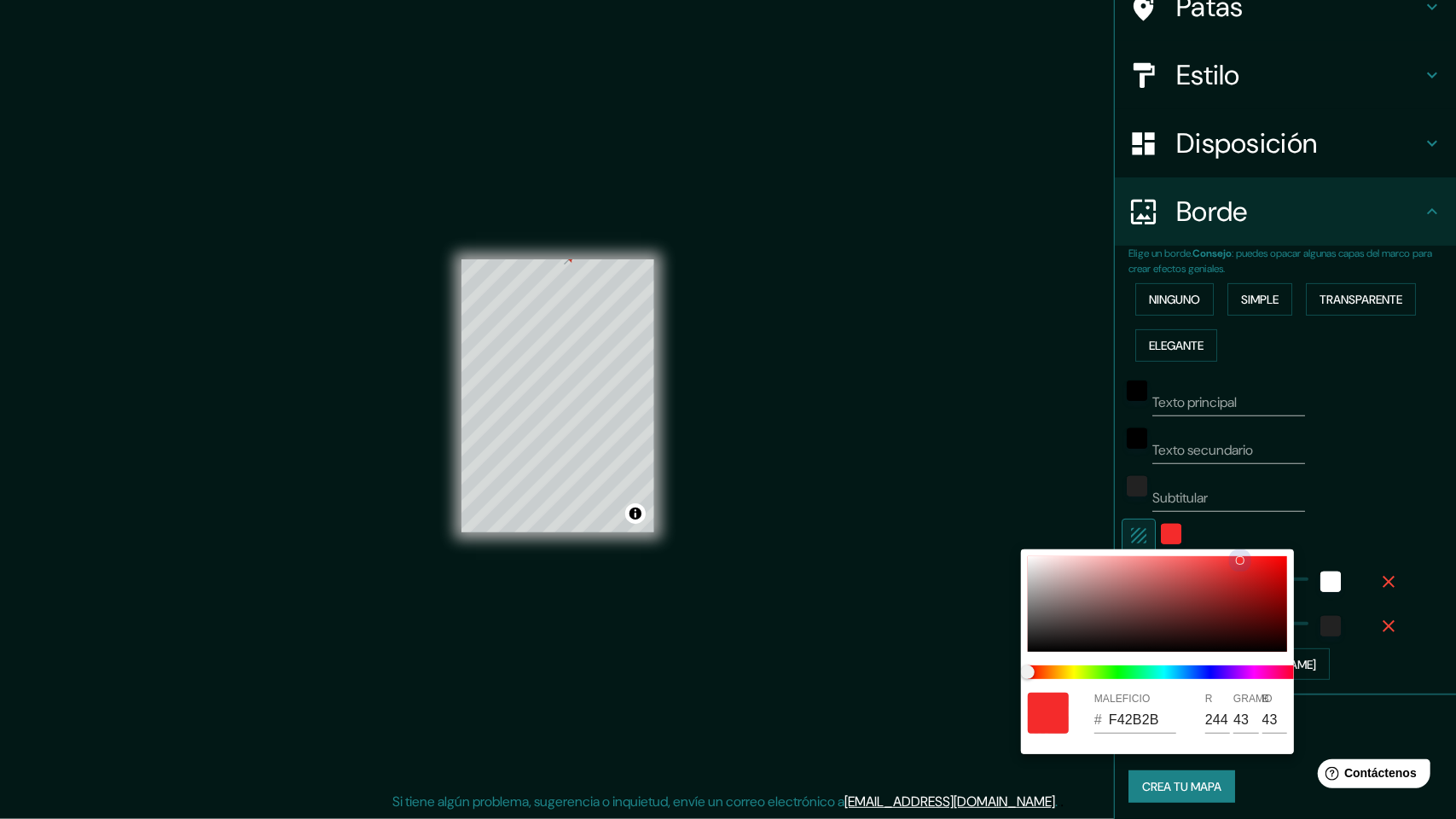
type input "221"
type input "61"
drag, startPoint x: 1029, startPoint y: 576, endPoint x: 1161, endPoint y: 651, distance: 151.8
click at [1170, 580] on div at bounding box center [1157, 604] width 259 height 95
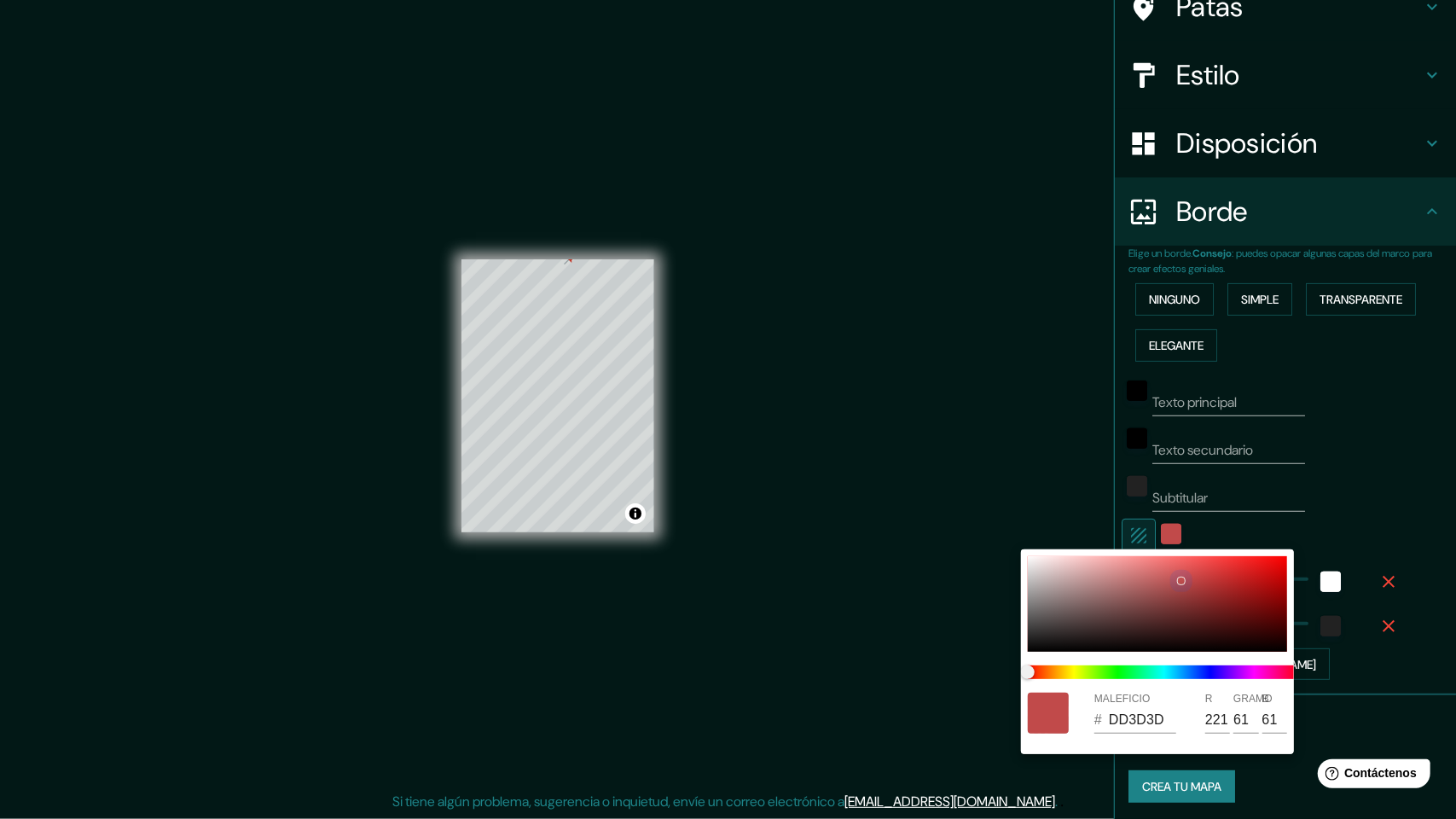
type input "15"
type input "BF5656"
type input "191"
type input "86"
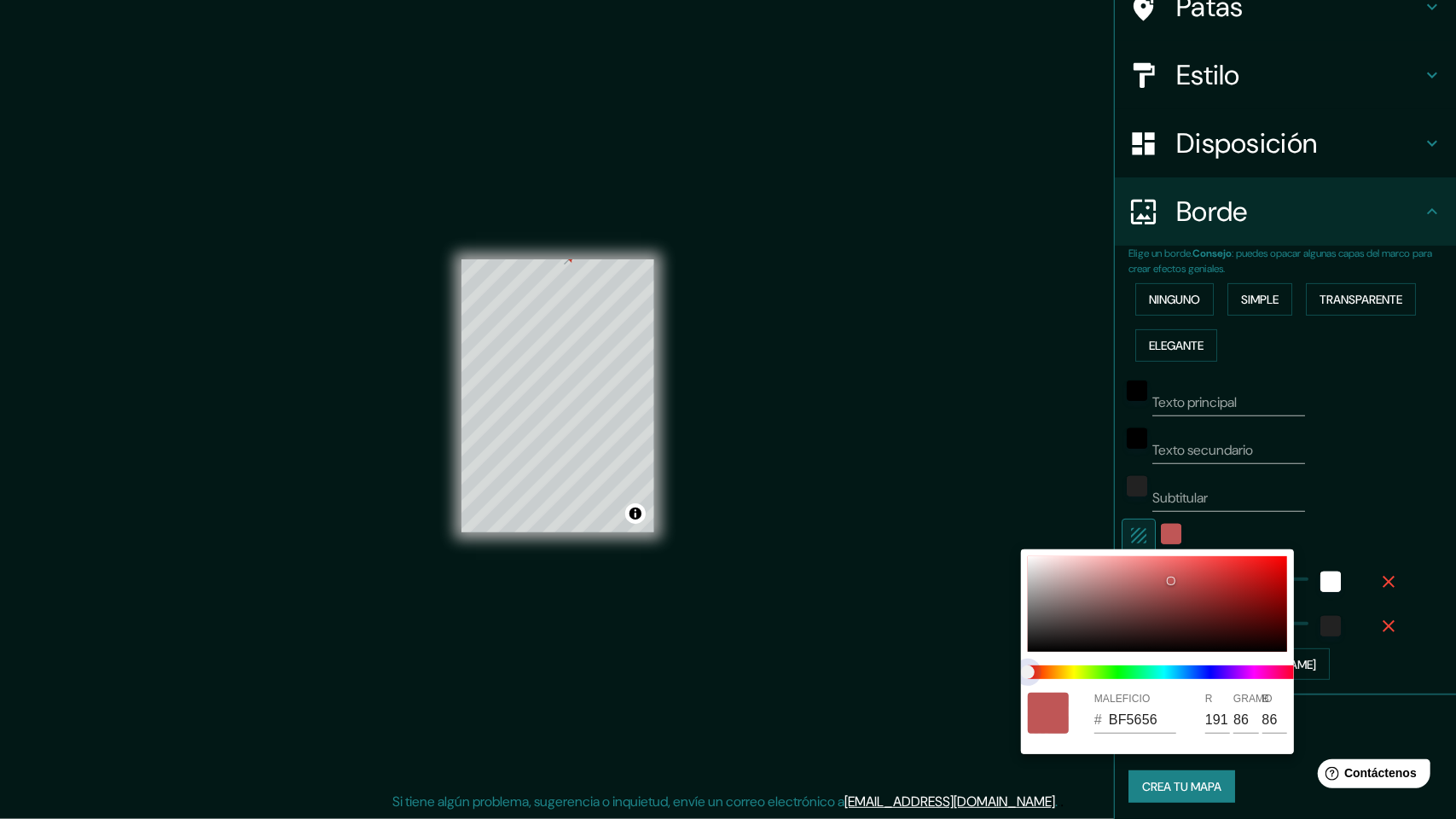
type input "15"
type input "5695BF"
type input "86"
type input "149"
type input "191"
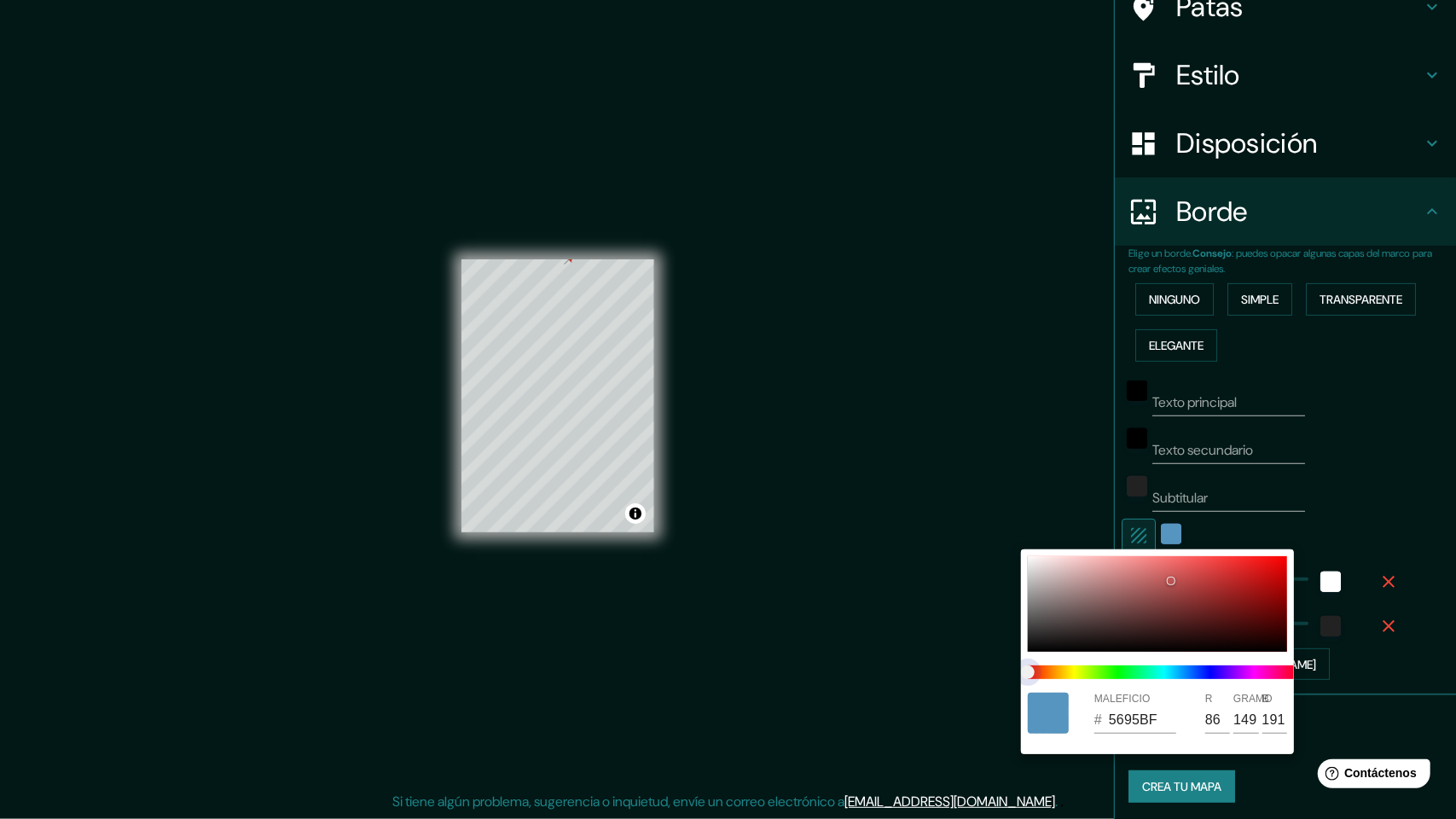
click at [1182, 667] on span at bounding box center [1164, 672] width 273 height 14
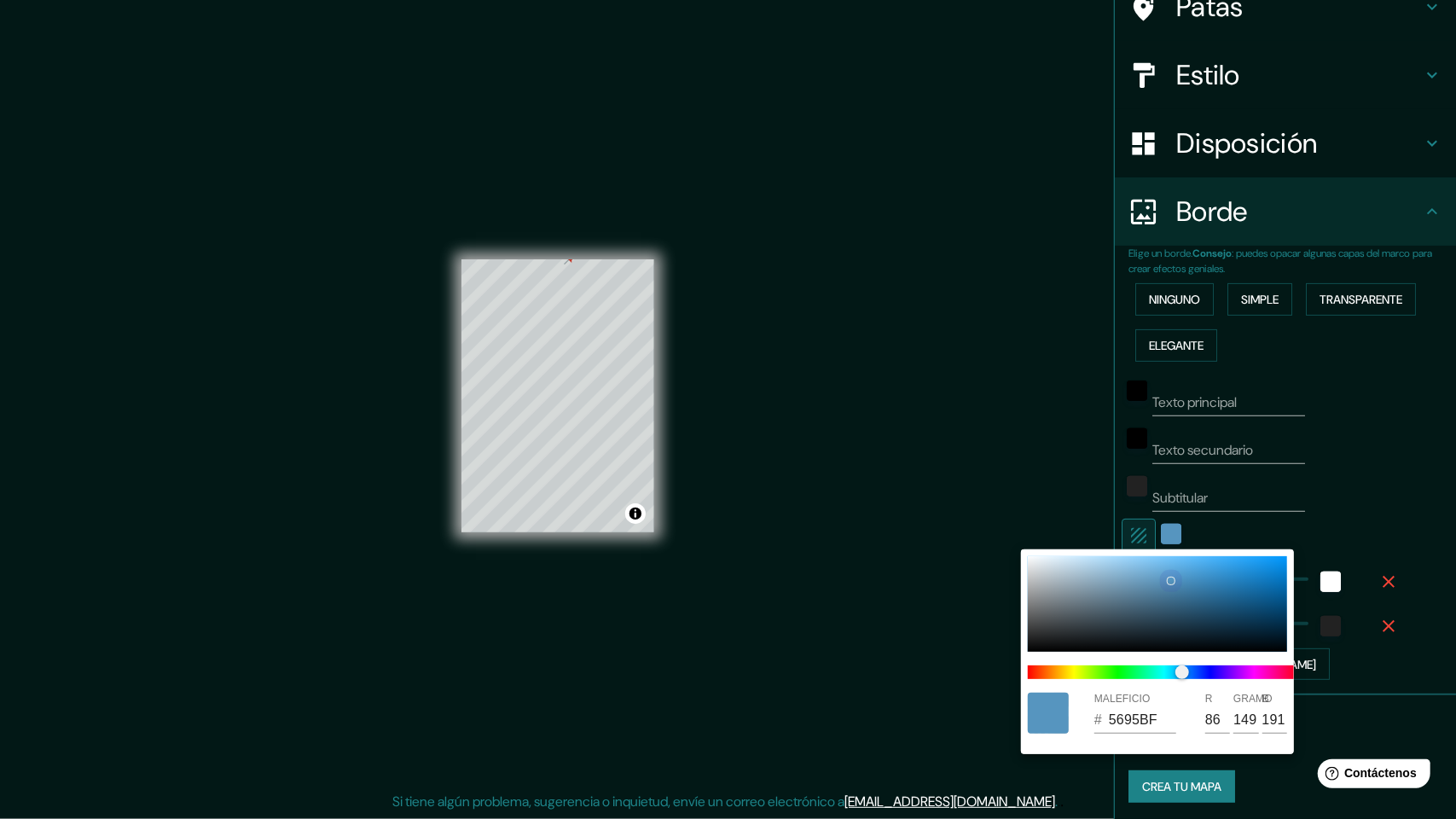
type input "15"
type input "5B9AC3"
type input "91"
type input "154"
type input "195"
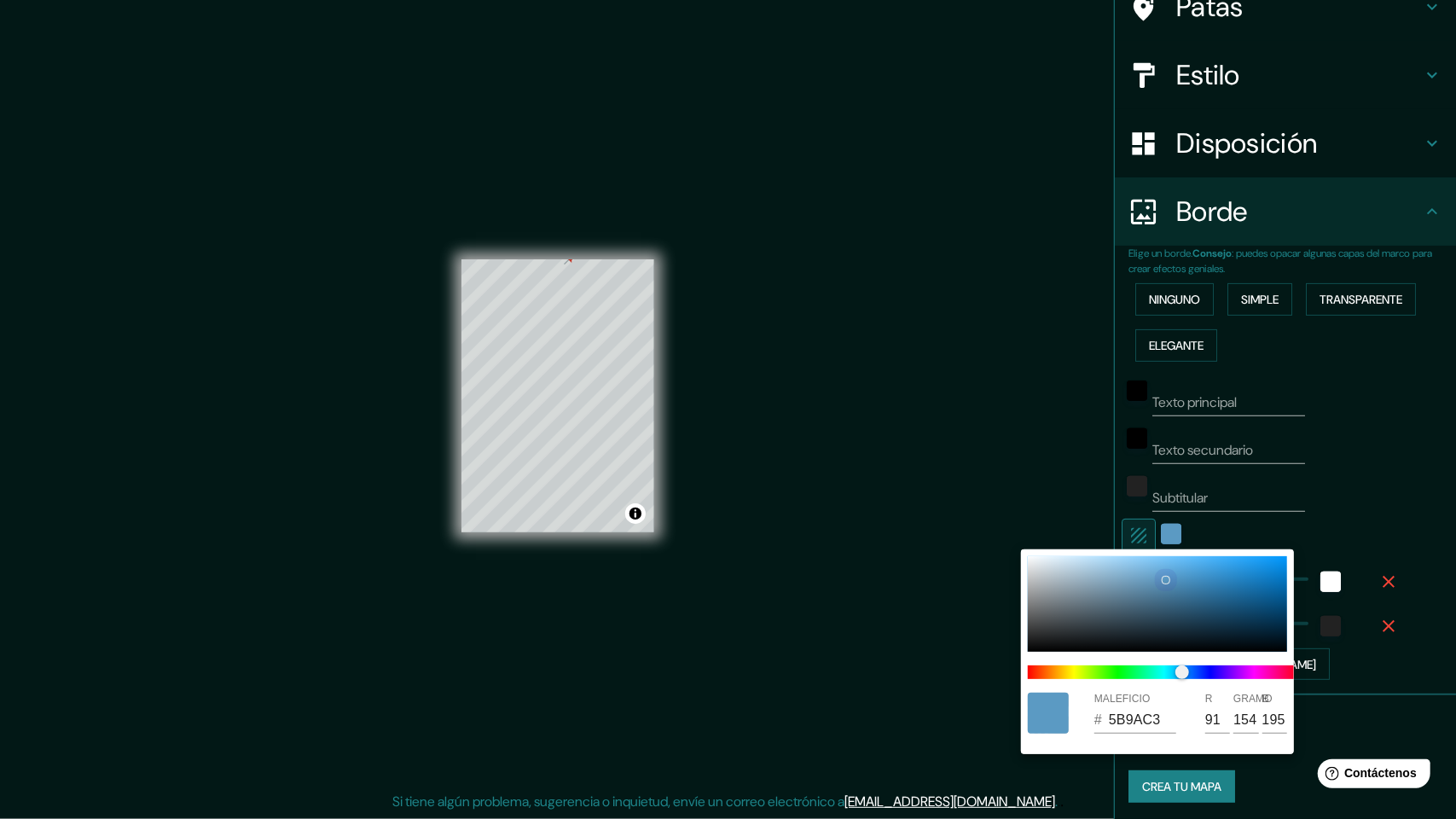
click at [1166, 579] on div at bounding box center [1157, 604] width 259 height 95
type input "15"
type input "5B9BC6"
type input "155"
type input "198"
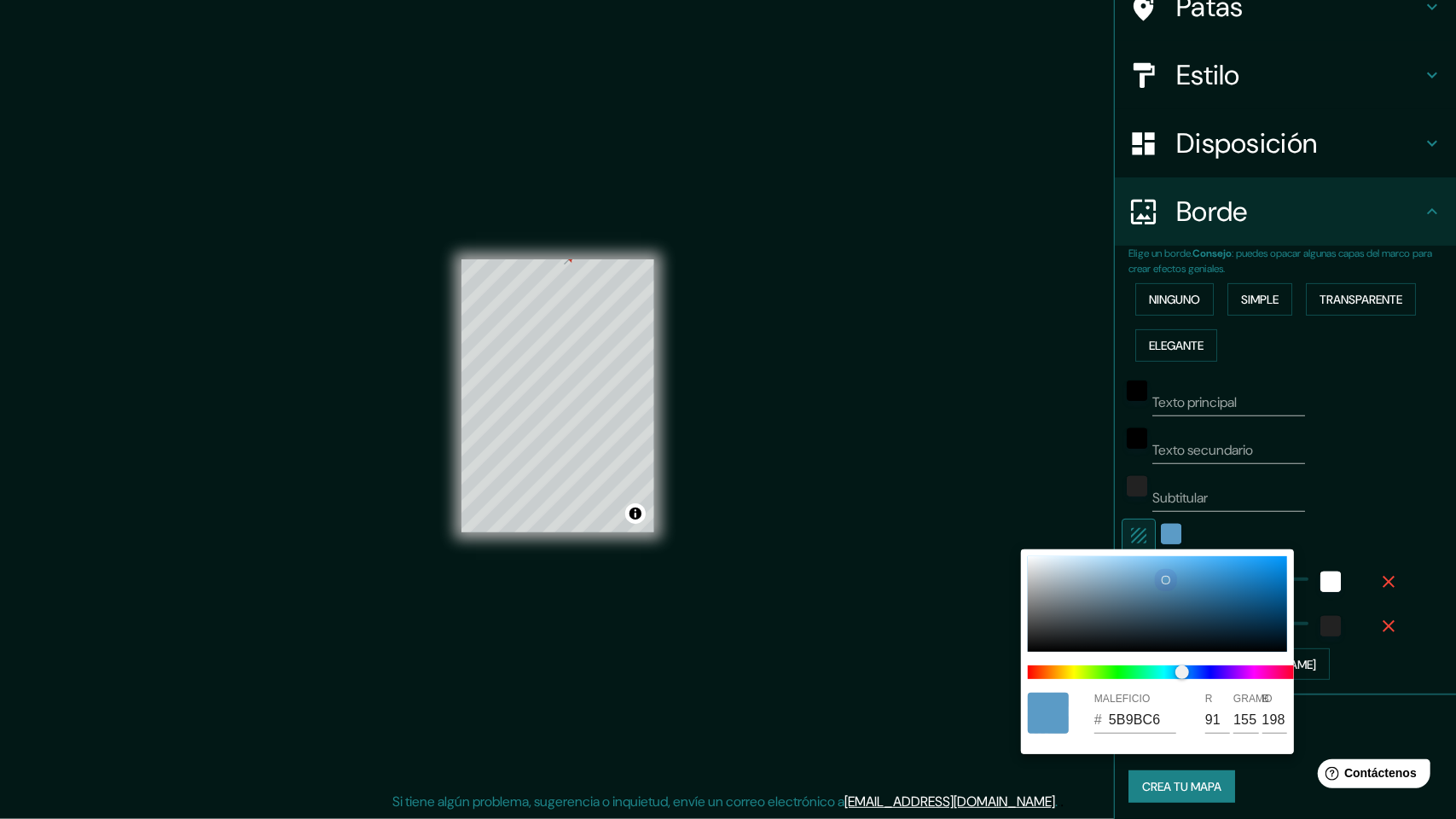
type input "15"
type input "5FA5D3"
type input "95"
type input "165"
type input "211"
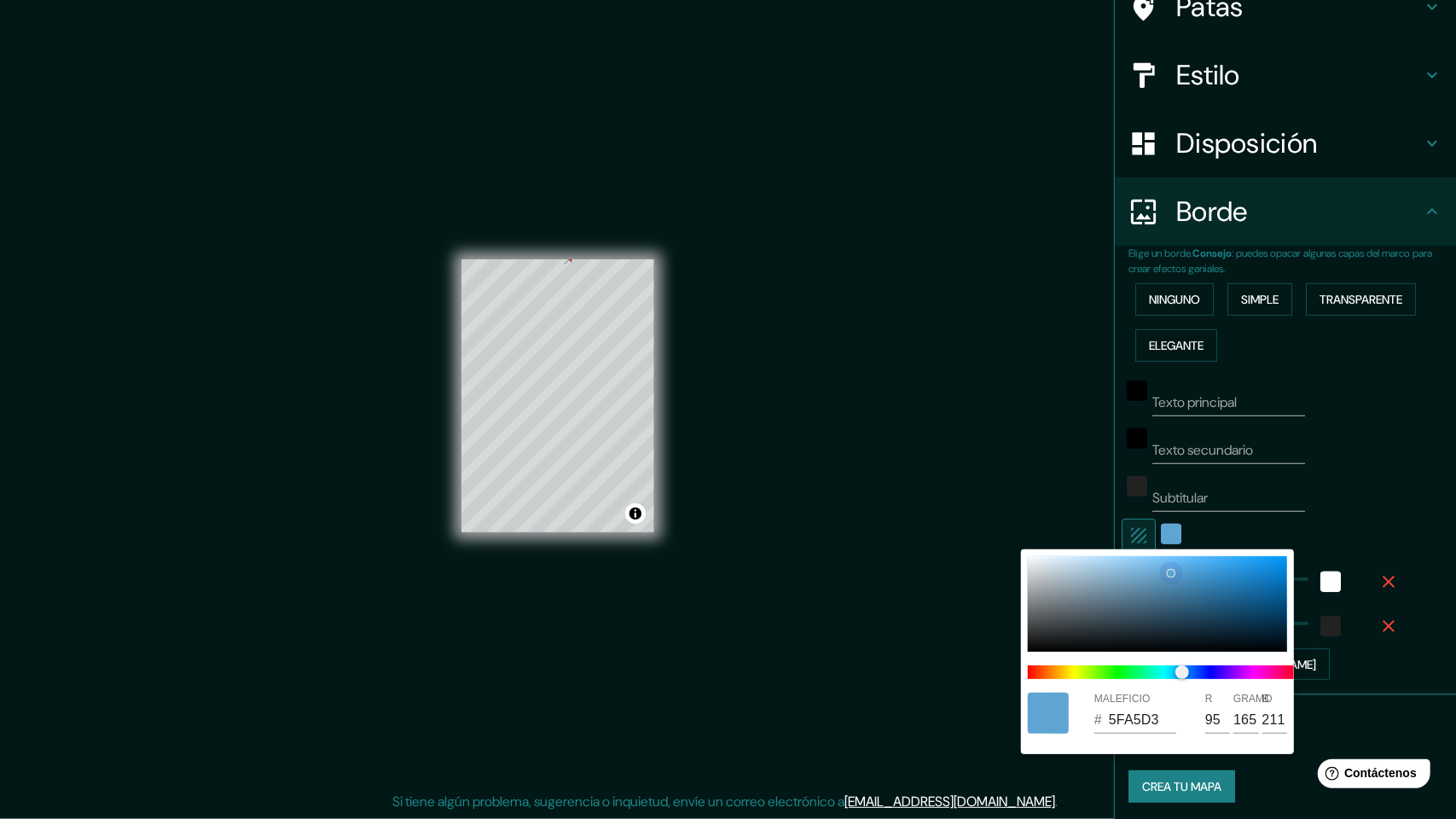
type input "15"
type input "62B2E8"
type input "98"
type input "178"
type input "232"
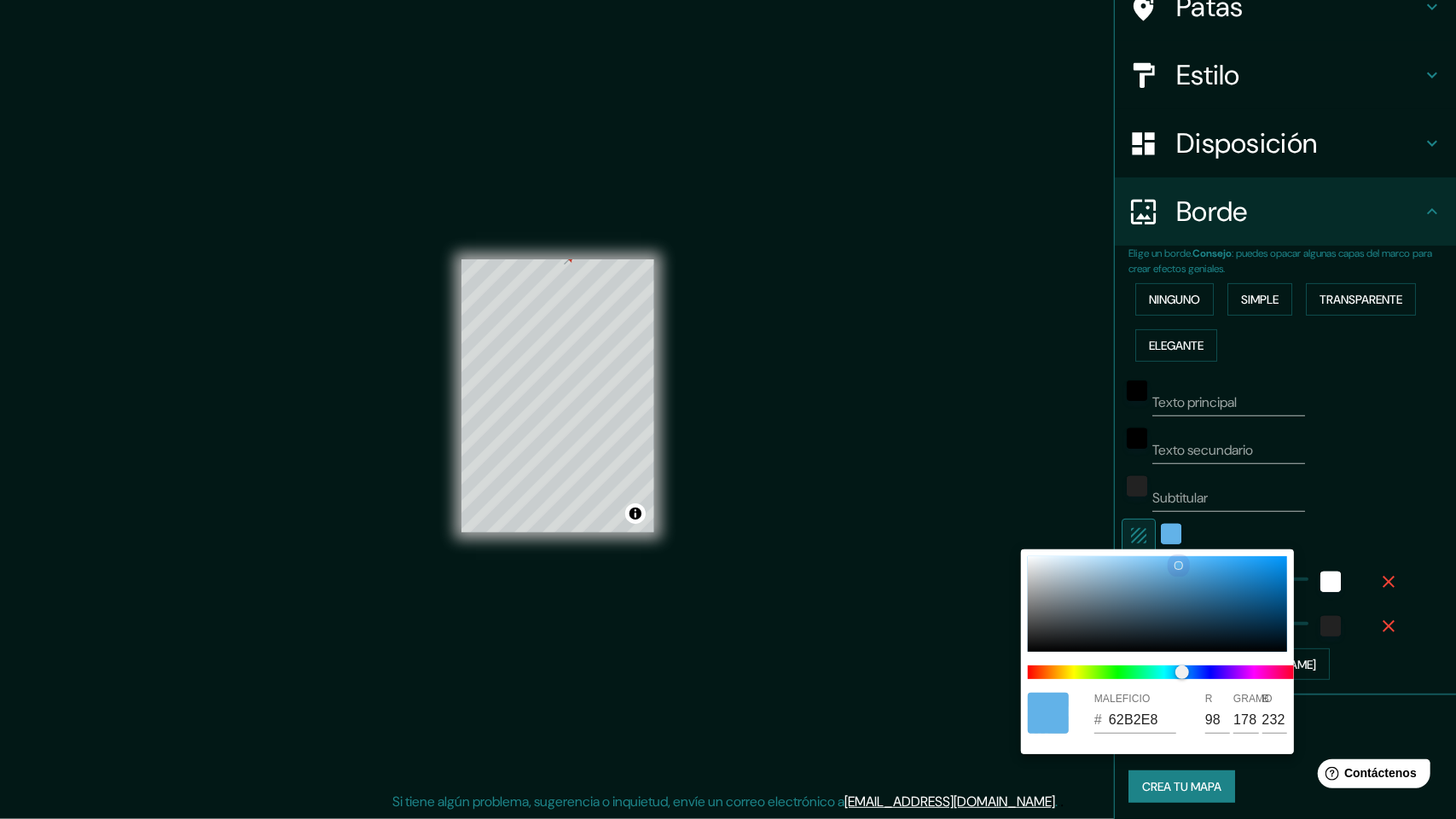
type input "15"
type input "67BEF8"
type input "103"
type input "190"
type input "248"
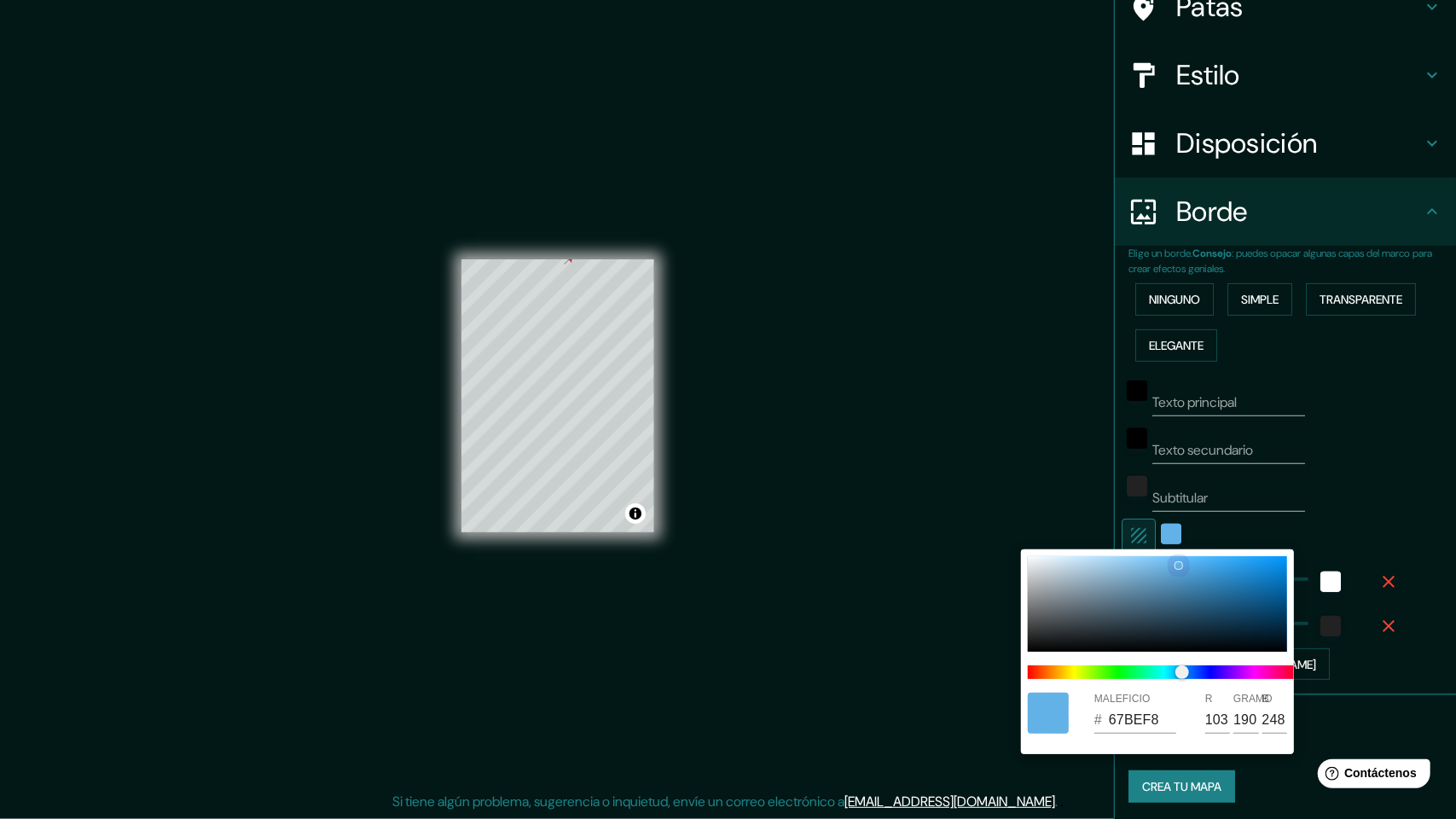
type input "15"
type input "66B9F1"
type input "102"
type input "185"
type input "241"
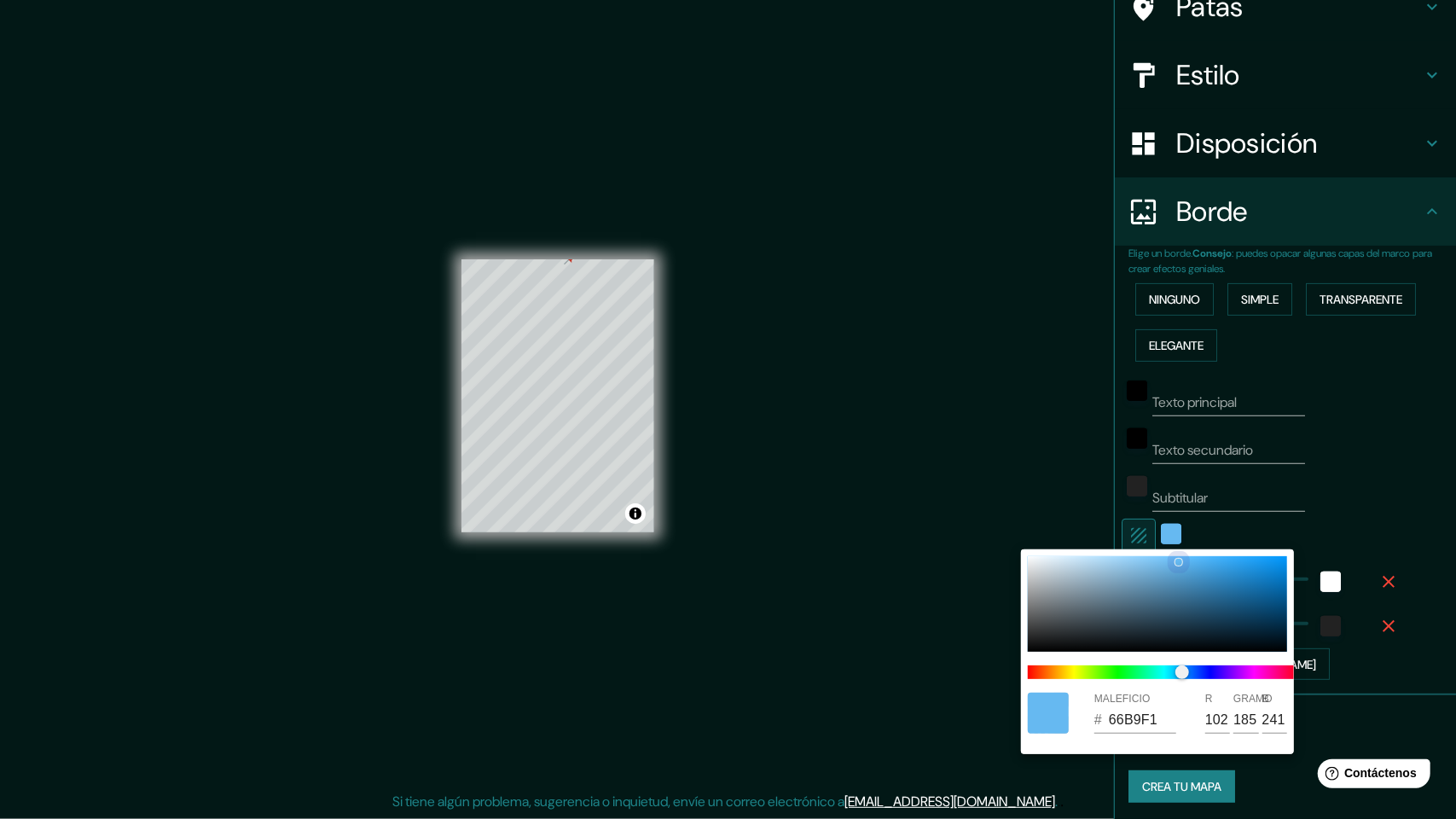
drag, startPoint x: 1166, startPoint y: 579, endPoint x: 1177, endPoint y: 561, distance: 21.1
click at [1177, 561] on div at bounding box center [1179, 562] width 7 height 7
click at [1066, 439] on div at bounding box center [728, 410] width 1456 height 819
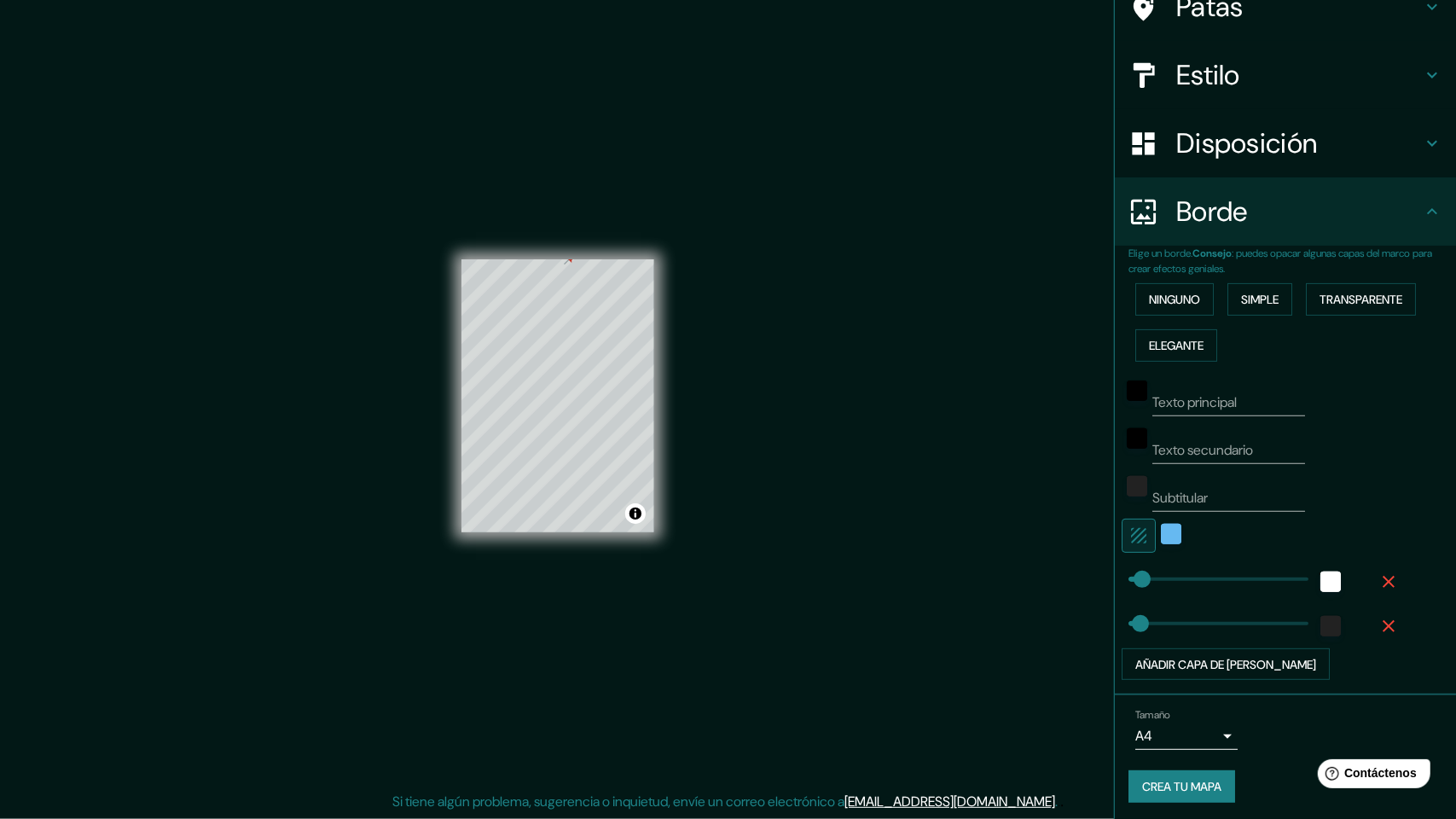
click at [1174, 703] on font "Crea tu mapa" at bounding box center [1181, 787] width 79 height 15
click at [1174, 703] on div "Crea tu mapa" at bounding box center [1285, 787] width 314 height 33
click at [1170, 703] on button "Crea tu mapa" at bounding box center [1181, 787] width 106 height 33
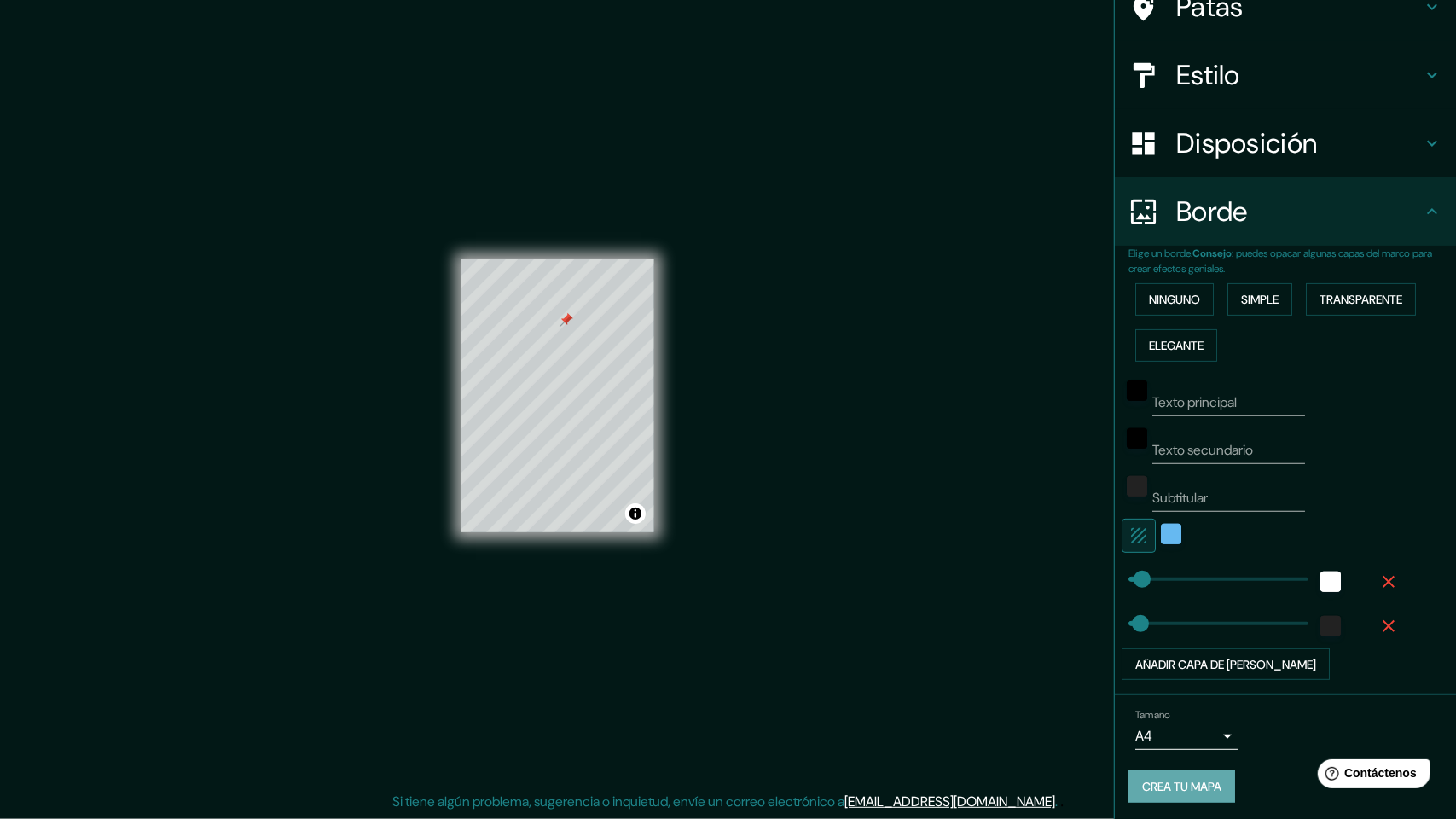
click at [1170, 703] on div "Crea tu mapa" at bounding box center [1285, 787] width 314 height 33
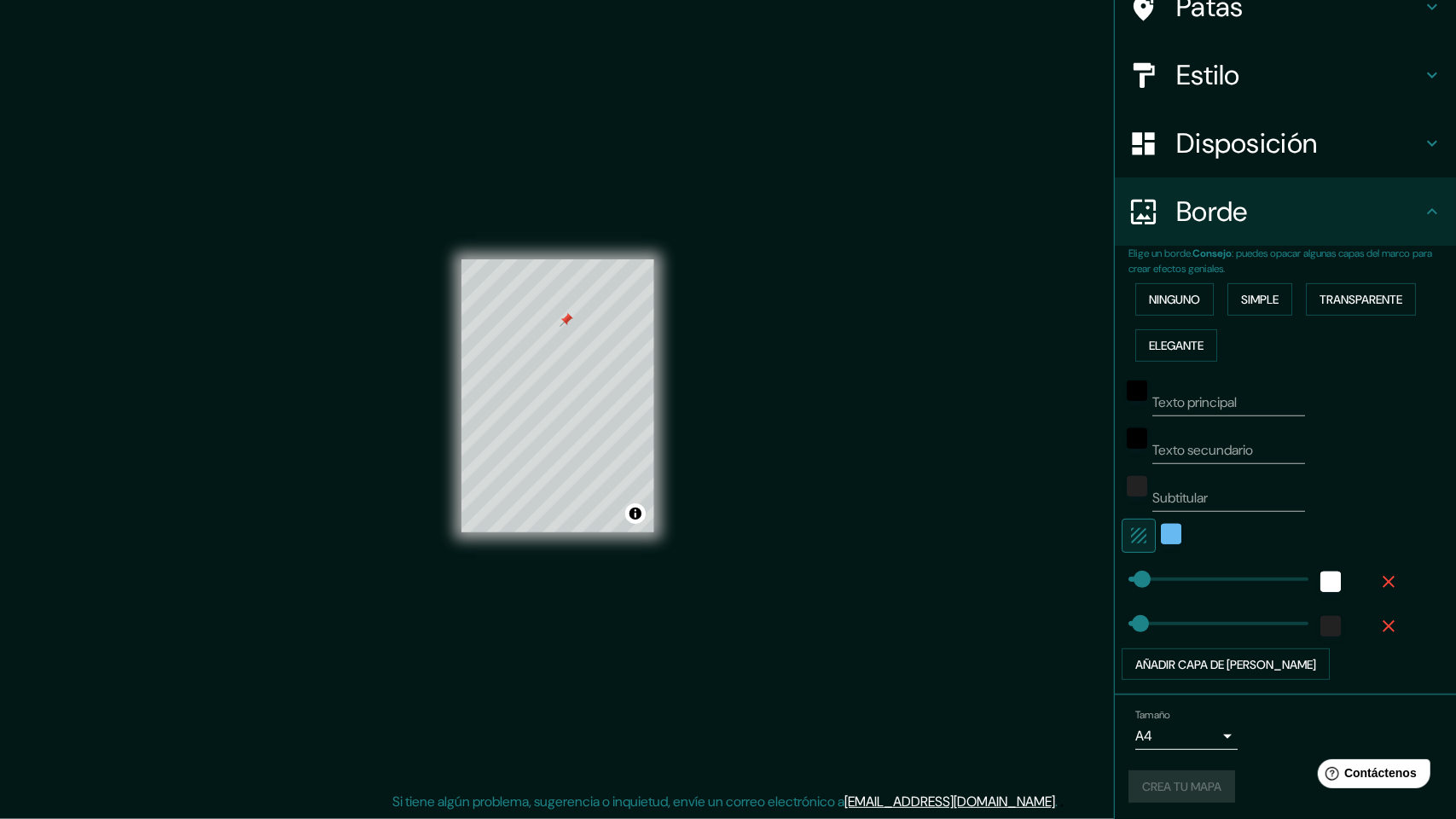
drag, startPoint x: 1179, startPoint y: 774, endPoint x: 1187, endPoint y: 778, distance: 8.9
click at [1187, 703] on div "Crea tu mapa" at bounding box center [1285, 787] width 314 height 33
click at [1187, 703] on div "Crea tu mapa" at bounding box center [1285, 787] width 314 height 33
click at [1221, 703] on body "Mappin Ubicación [GEOGRAPHIC_DATA][PERSON_NAME], [GEOGRAPHIC_DATA][PERSON_NAME]…" at bounding box center [728, 410] width 1456 height 819
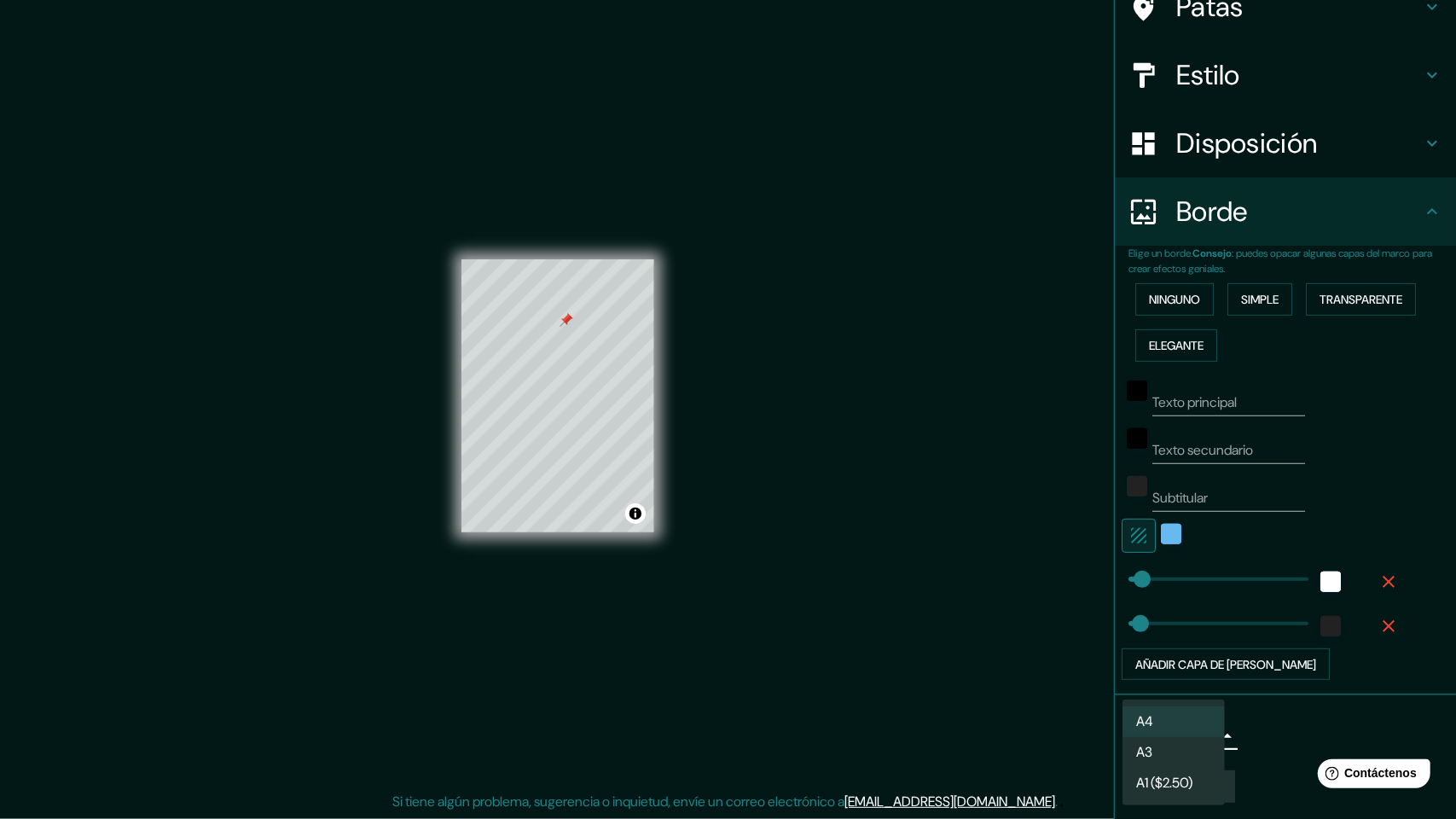
drag, startPoint x: 1253, startPoint y: 734, endPoint x: 1296, endPoint y: 737, distance: 43.1
click at [1254, 703] on div at bounding box center [728, 410] width 1456 height 819
click at [1356, 703] on div "Help Contáctenos" at bounding box center [1374, 773] width 117 height 30
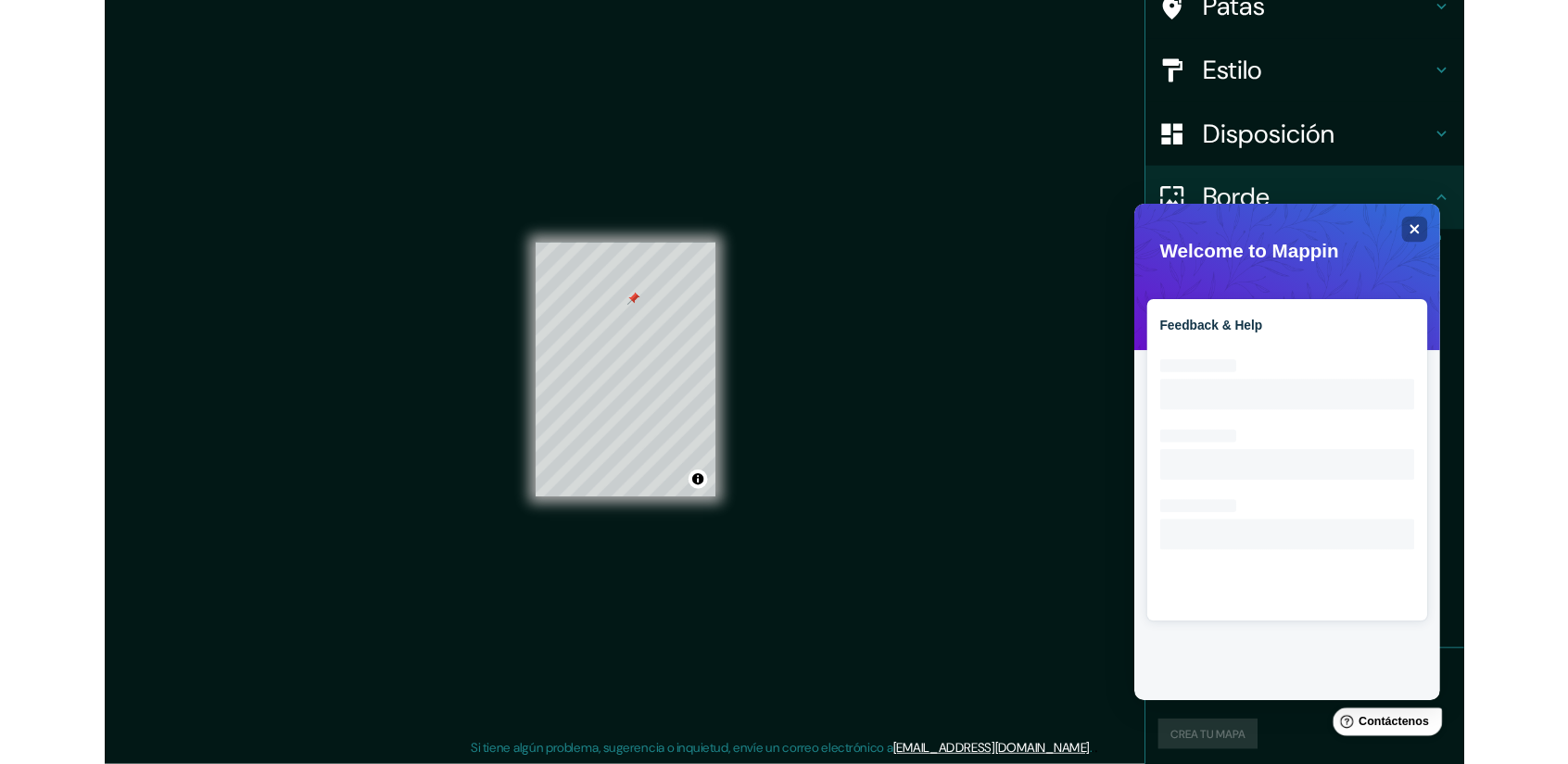
scroll to position [0, 0]
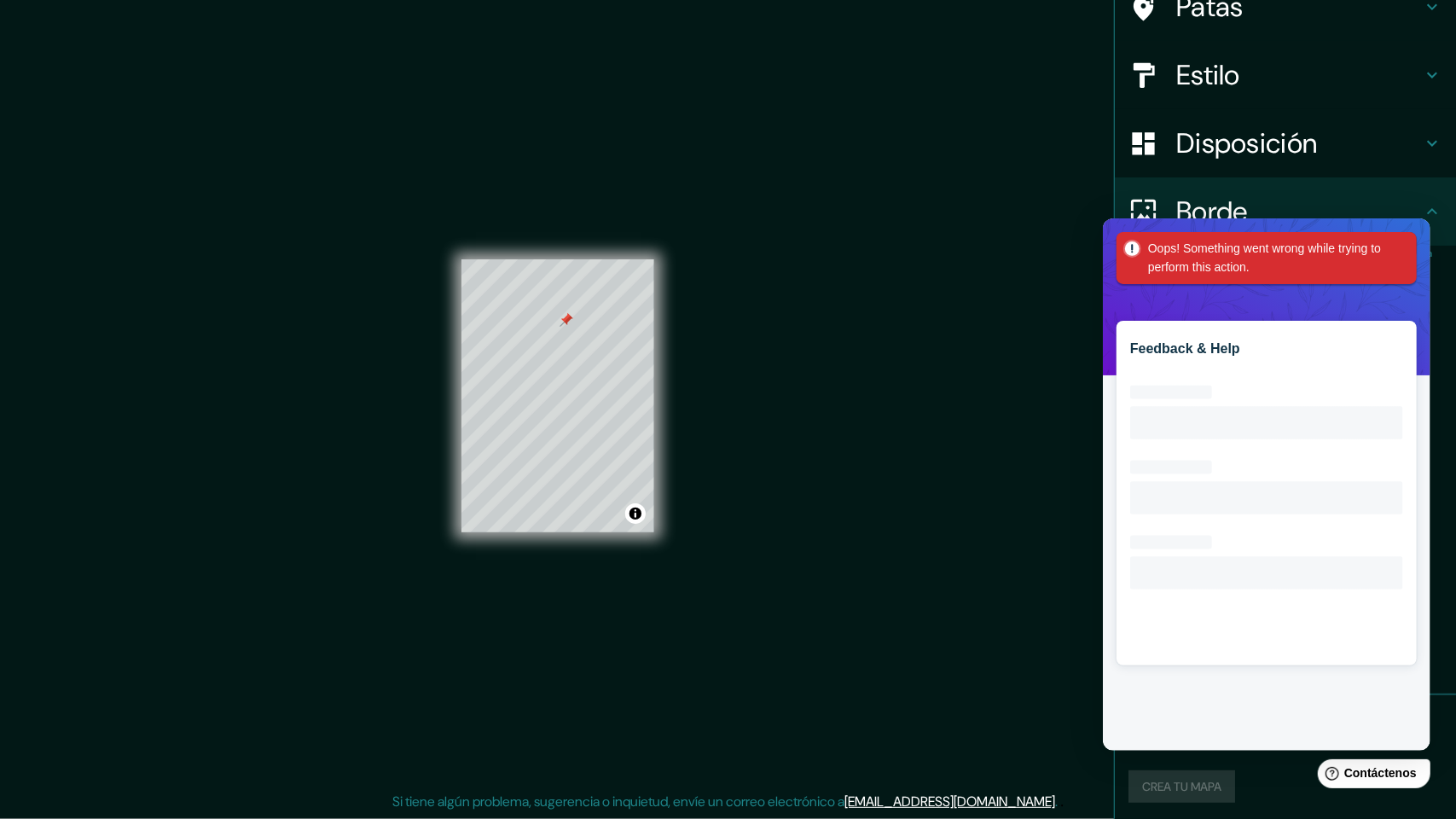
click at [1417, 228] on div "Feedback & Help Loading interface..." at bounding box center [1266, 483] width 328 height 532
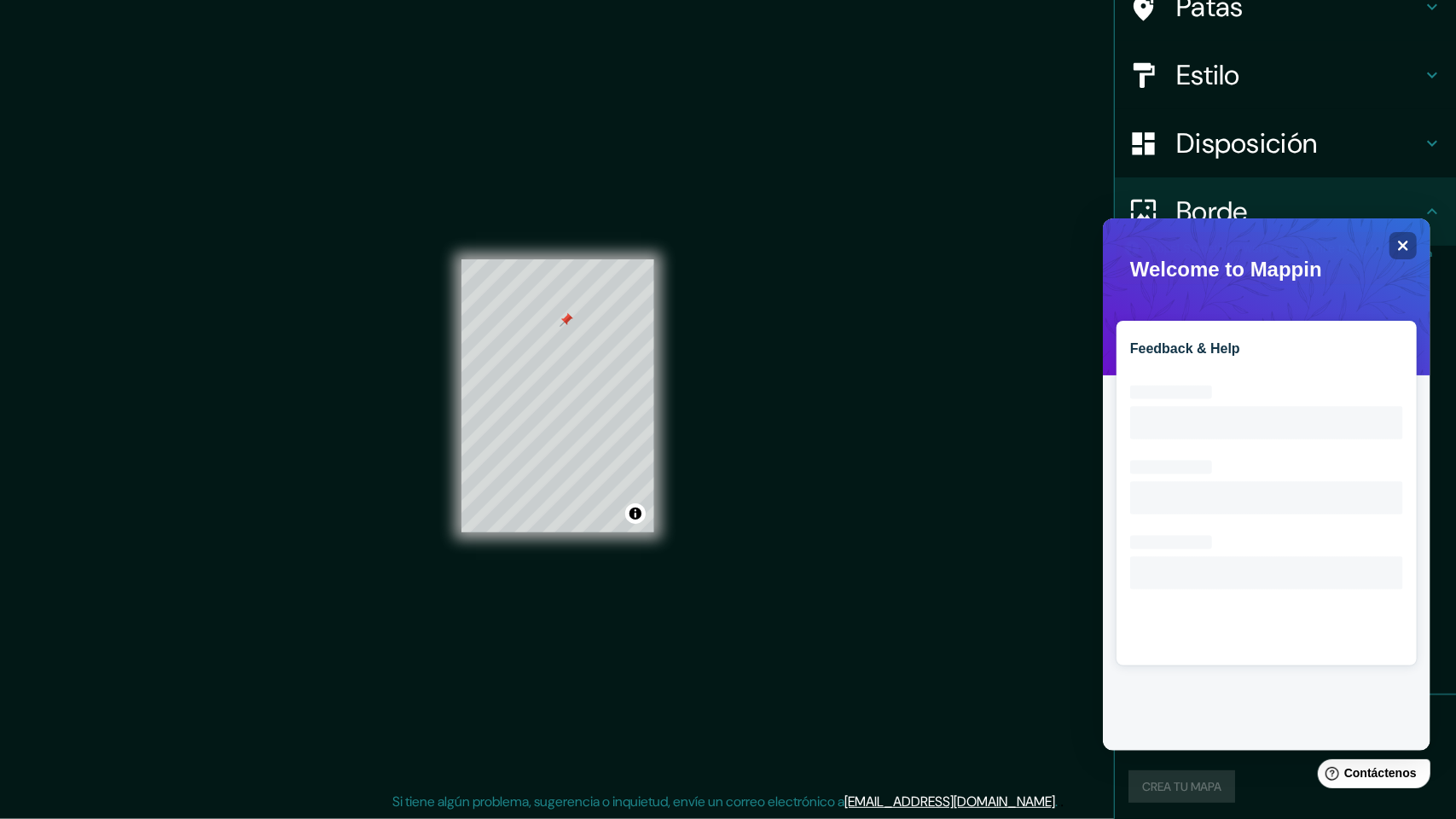
drag, startPoint x: 871, startPoint y: 285, endPoint x: 976, endPoint y: 282, distance: 105.0
click at [885, 285] on div "Mappin Ubicación [GEOGRAPHIC_DATA][PERSON_NAME], [GEOGRAPHIC_DATA][PERSON_NAME]…" at bounding box center [728, 410] width 1456 height 819
click at [1402, 237] on div "Close" at bounding box center [1402, 245] width 27 height 27
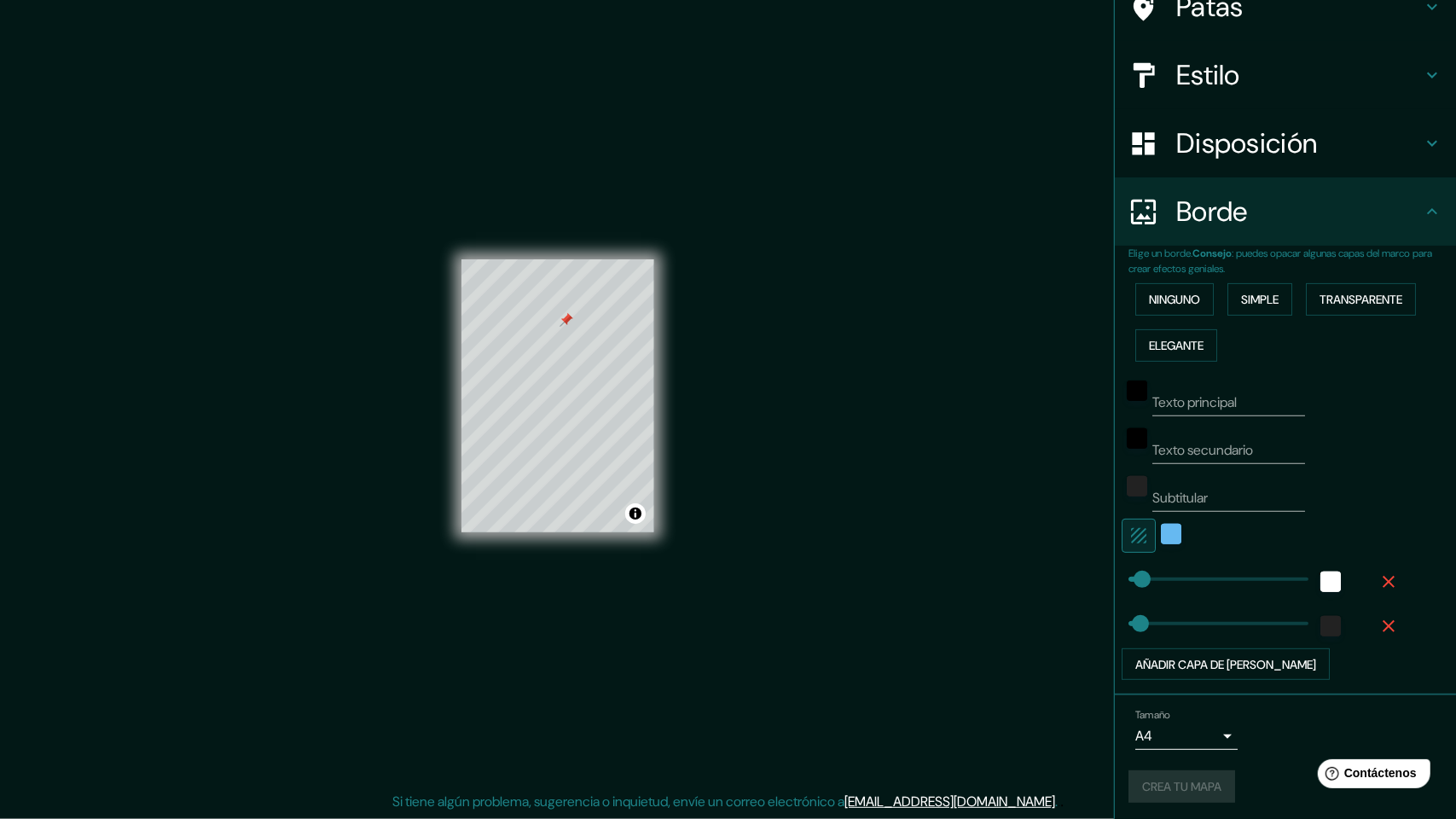
click at [1205, 703] on div "Crea tu mapa" at bounding box center [1285, 787] width 314 height 33
click at [1208, 703] on div "Crea tu mapa" at bounding box center [1285, 787] width 314 height 33
click at [986, 703] on div "Mappin Ubicación [GEOGRAPHIC_DATA][PERSON_NAME], [GEOGRAPHIC_DATA][PERSON_NAME]…" at bounding box center [728, 410] width 1456 height 819
drag, startPoint x: 986, startPoint y: 705, endPoint x: 863, endPoint y: 652, distance: 133.9
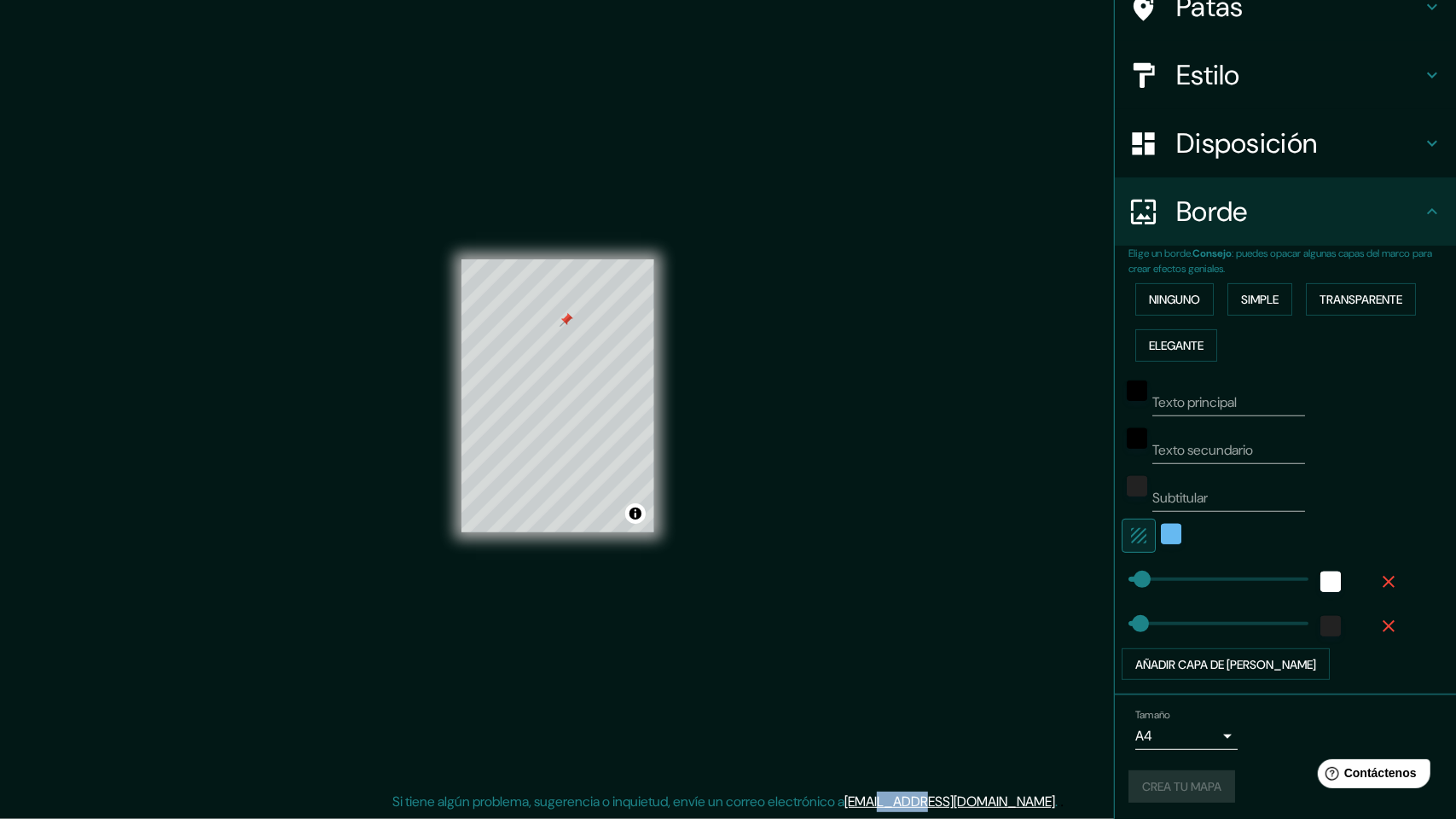
click at [979, 703] on div "Mappin Ubicación [GEOGRAPHIC_DATA][PERSON_NAME], [GEOGRAPHIC_DATA][PERSON_NAME]…" at bounding box center [728, 410] width 1456 height 819
click at [903, 302] on div "Mappin Ubicación [GEOGRAPHIC_DATA][PERSON_NAME], [GEOGRAPHIC_DATA][PERSON_NAME]…" at bounding box center [728, 410] width 1456 height 819
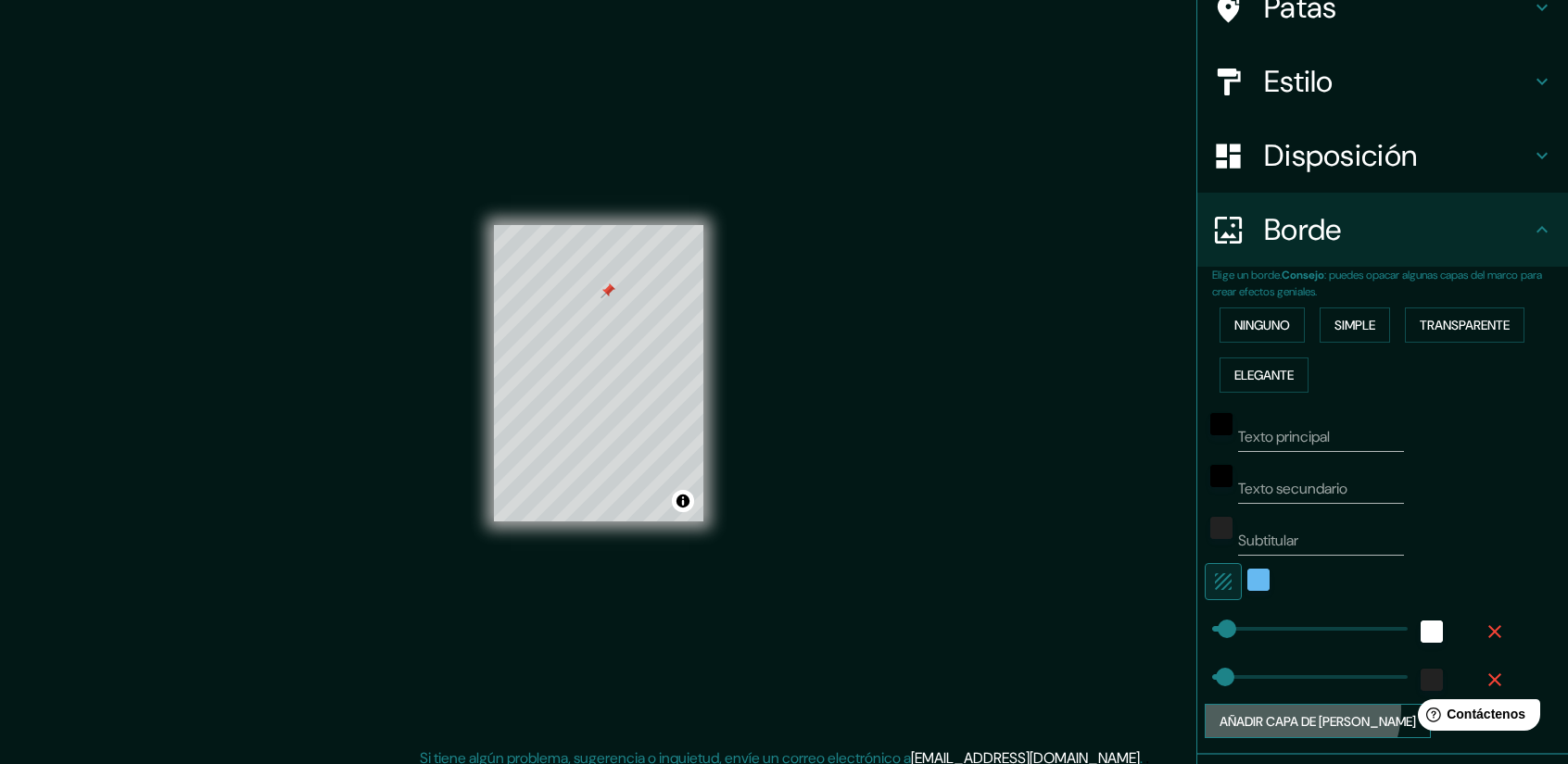
click at [1286, 709] on font "Añadir capa de [PERSON_NAME]" at bounding box center [1317, 721] width 197 height 24
type input "15"
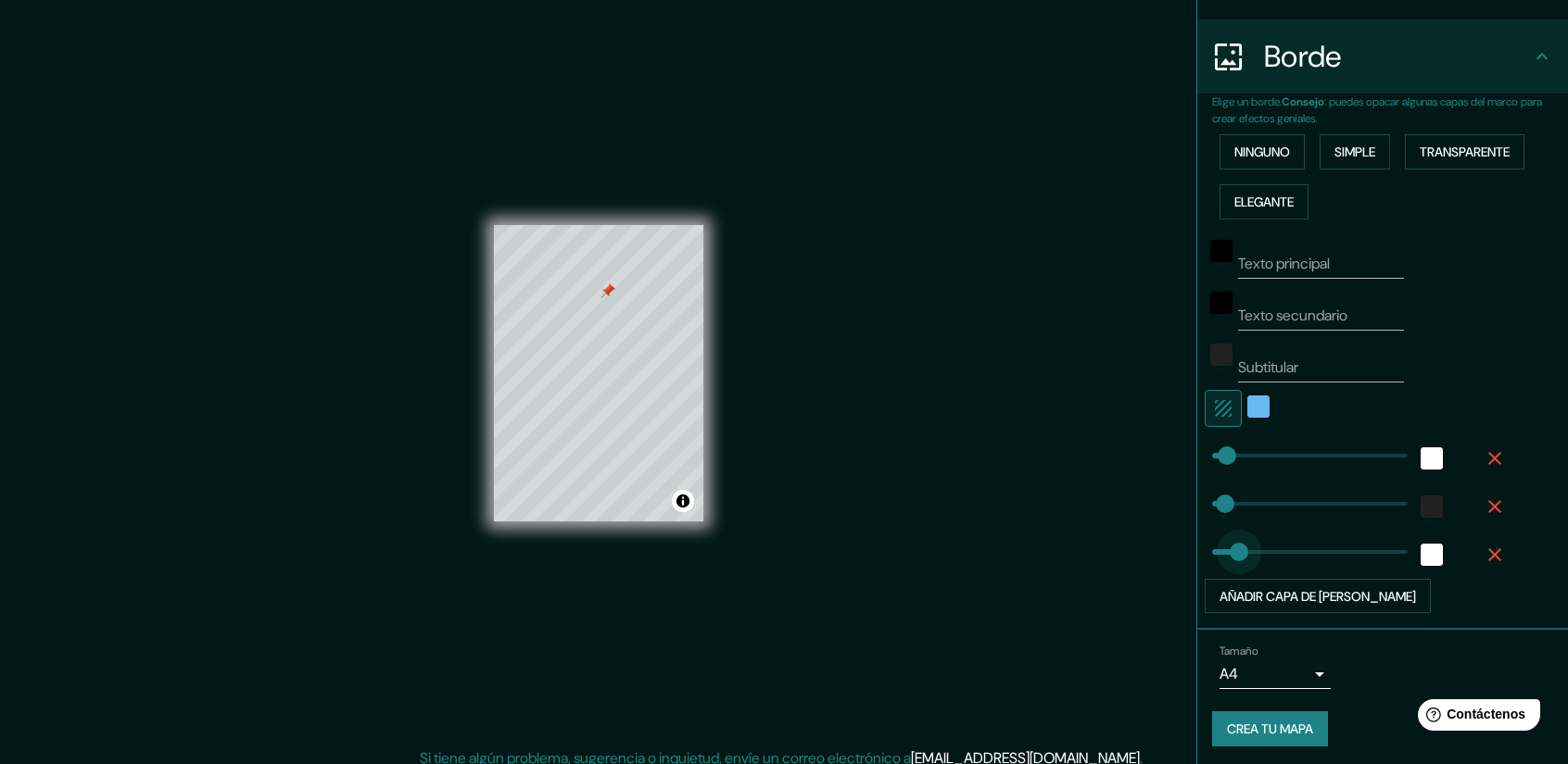
type input "0"
drag, startPoint x: 1279, startPoint y: 541, endPoint x: 1147, endPoint y: 562, distance: 133.7
click at [1264, 721] on font "Crea tu mapa" at bounding box center [1270, 730] width 86 height 17
click at [1264, 717] on div "Crea tu mapa" at bounding box center [1382, 729] width 341 height 35
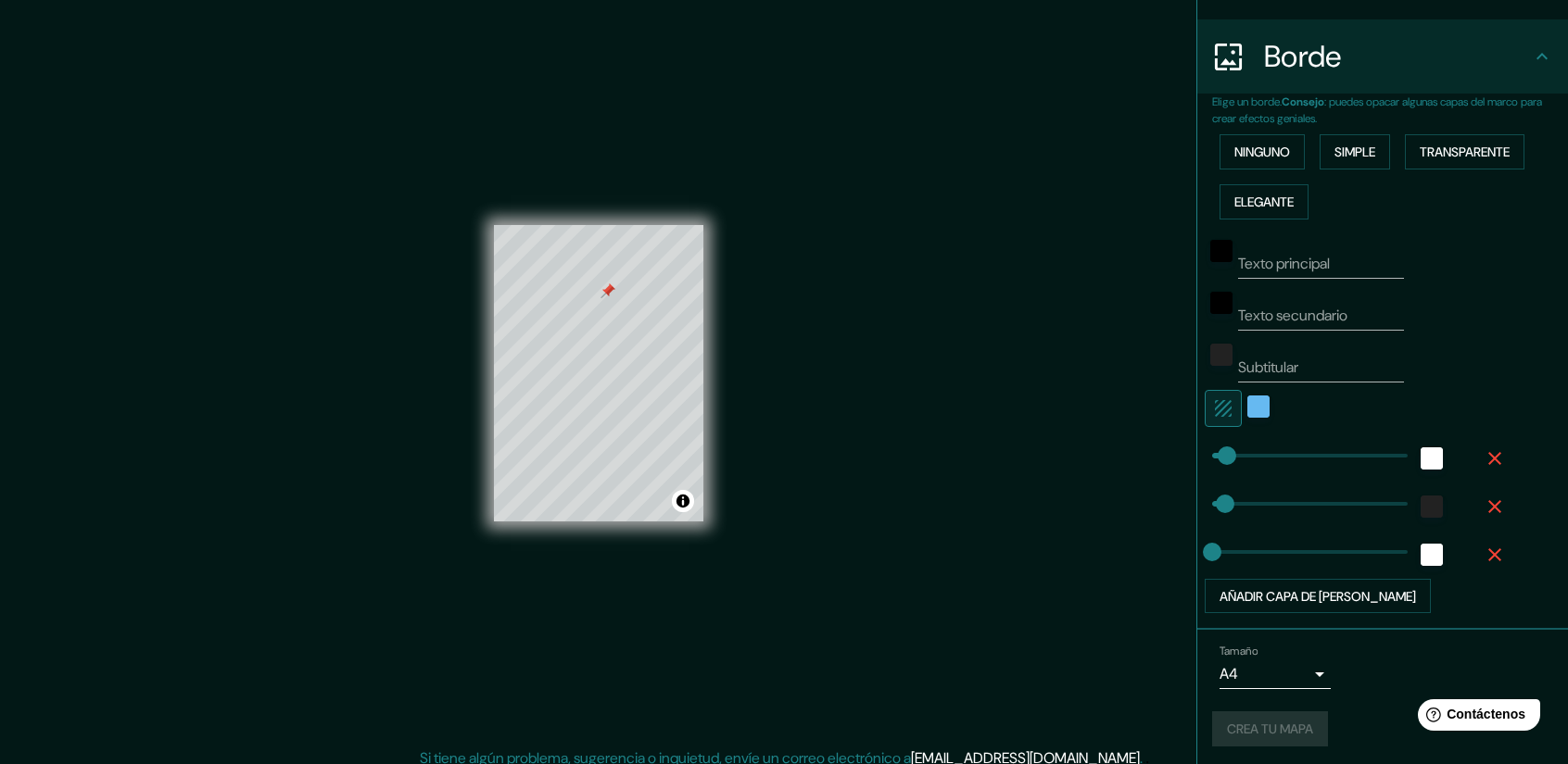
click at [1264, 717] on div "Crea tu mapa" at bounding box center [1382, 729] width 341 height 35
click at [1251, 721] on div "Crea tu mapa" at bounding box center [1382, 729] width 341 height 35
type input "15"
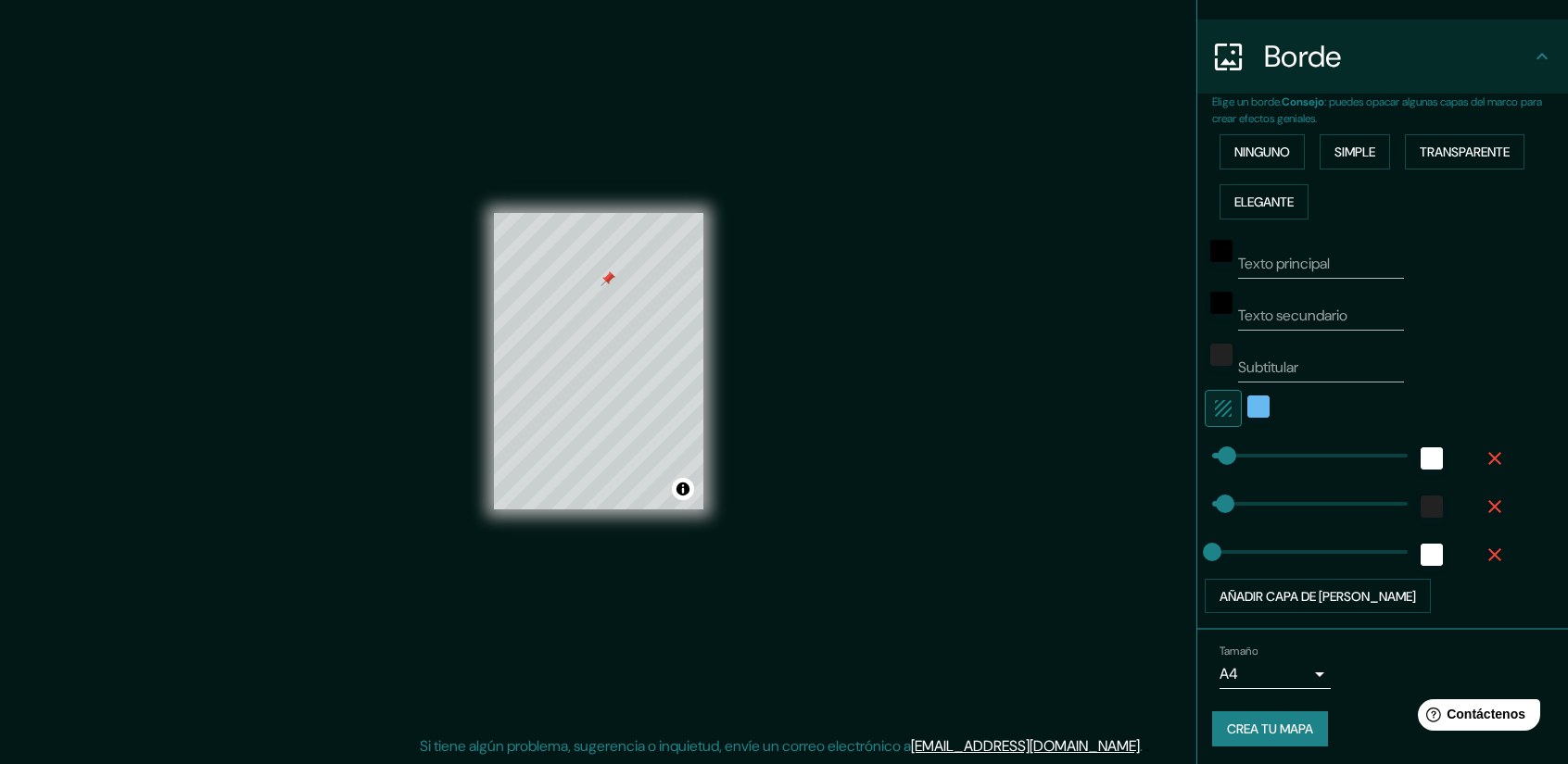
click at [1283, 739] on button "Crea tu mapa" at bounding box center [1270, 729] width 116 height 35
click at [1283, 739] on div "Crea tu mapa" at bounding box center [1382, 729] width 341 height 35
click at [685, 494] on button "Activar o desactivar atribución" at bounding box center [683, 489] width 22 height 22
click at [1222, 717] on div "Crea tu mapa" at bounding box center [1382, 729] width 341 height 35
click at [619, 487] on div "© Mapbox © OpenStreetMap Mejora este mapa" at bounding box center [589, 480] width 158 height 37
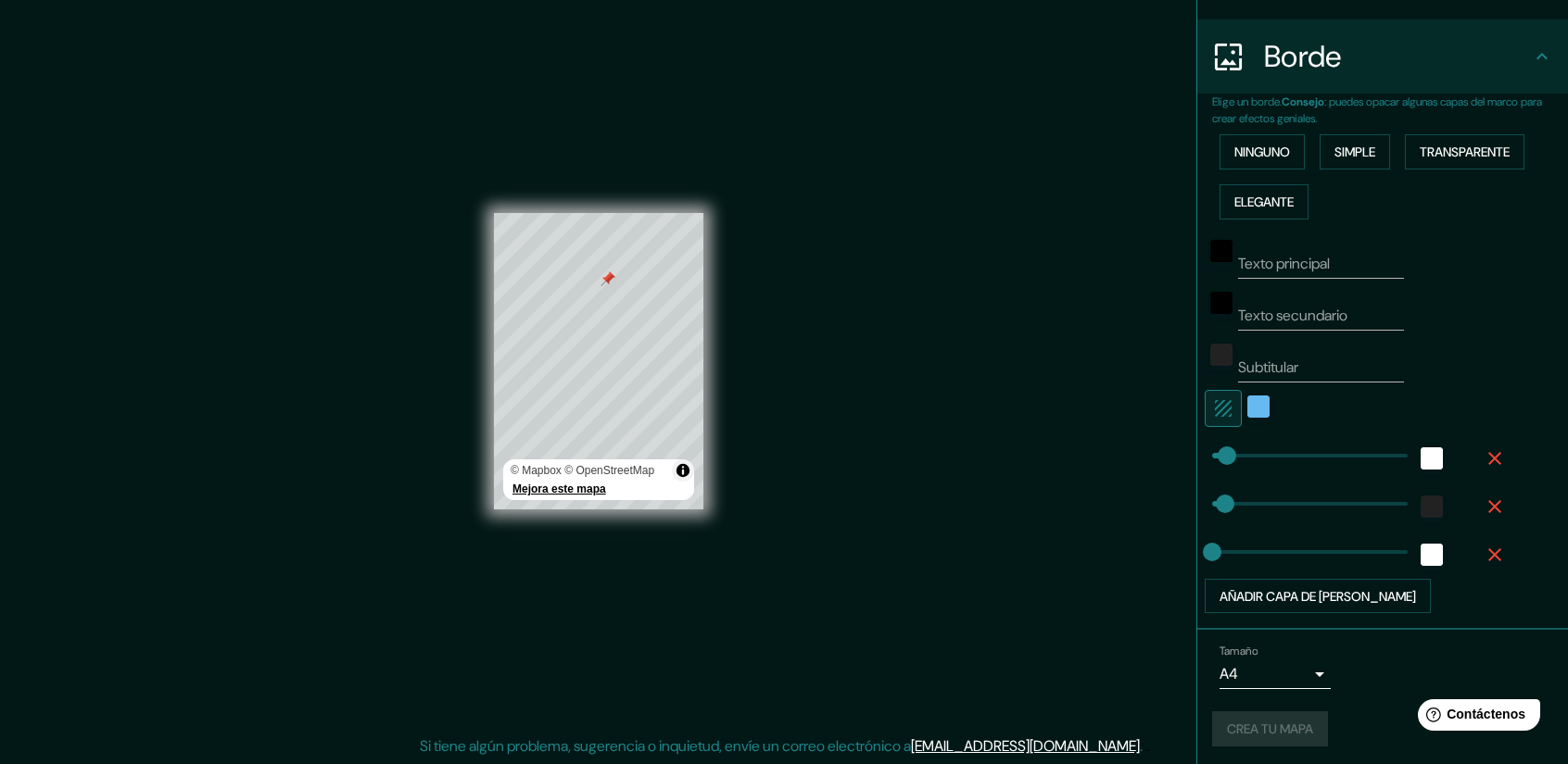
click at [598, 484] on font "Mejora este mapa" at bounding box center [559, 489] width 93 height 13
